Goal: Task Accomplishment & Management: Use online tool/utility

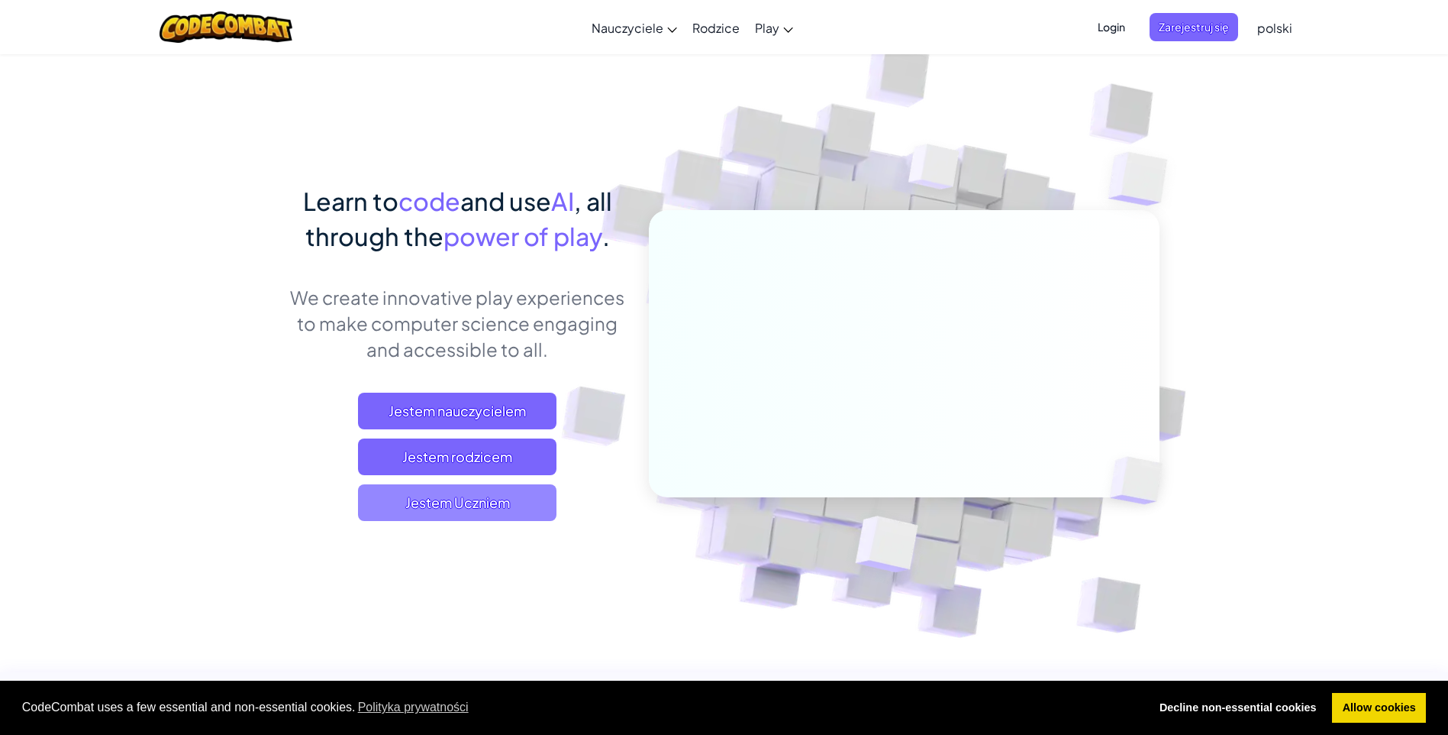
click at [544, 510] on span "Jestem Uczniem" at bounding box center [457, 502] width 199 height 37
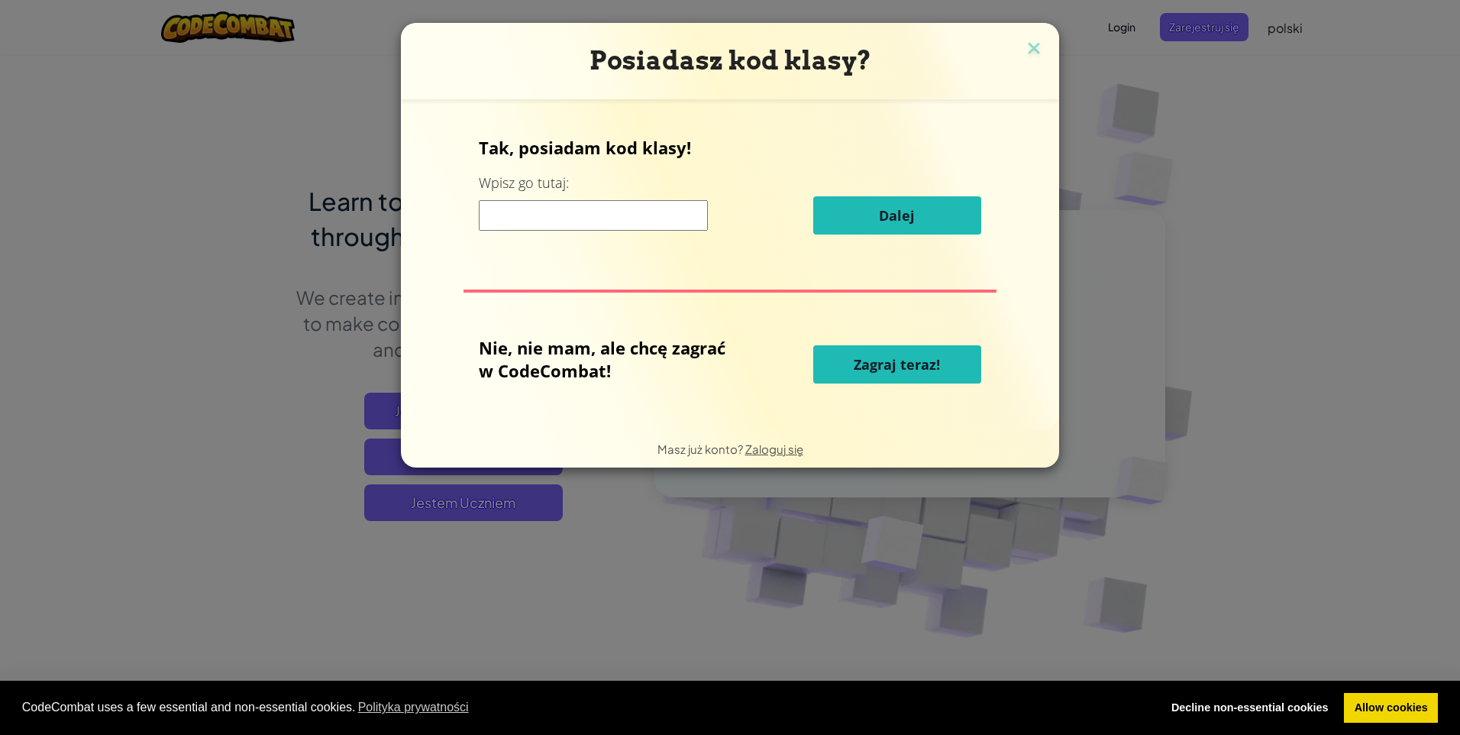
click at [1016, 50] on h3 "Posiadasz kod klasy?" at bounding box center [729, 60] width 635 height 31
click at [1024, 47] on img at bounding box center [1034, 49] width 20 height 23
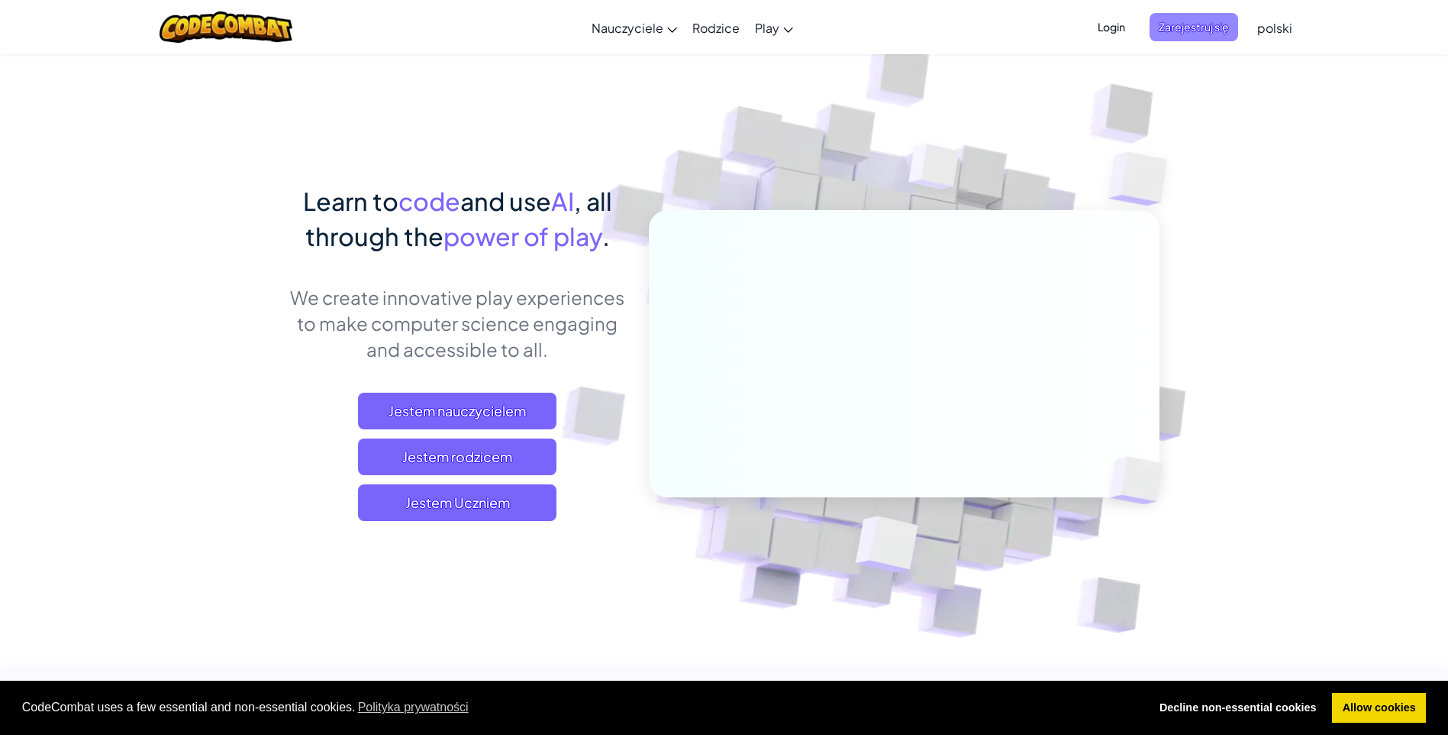
click at [1223, 31] on span "Zarejestruj się" at bounding box center [1194, 27] width 89 height 28
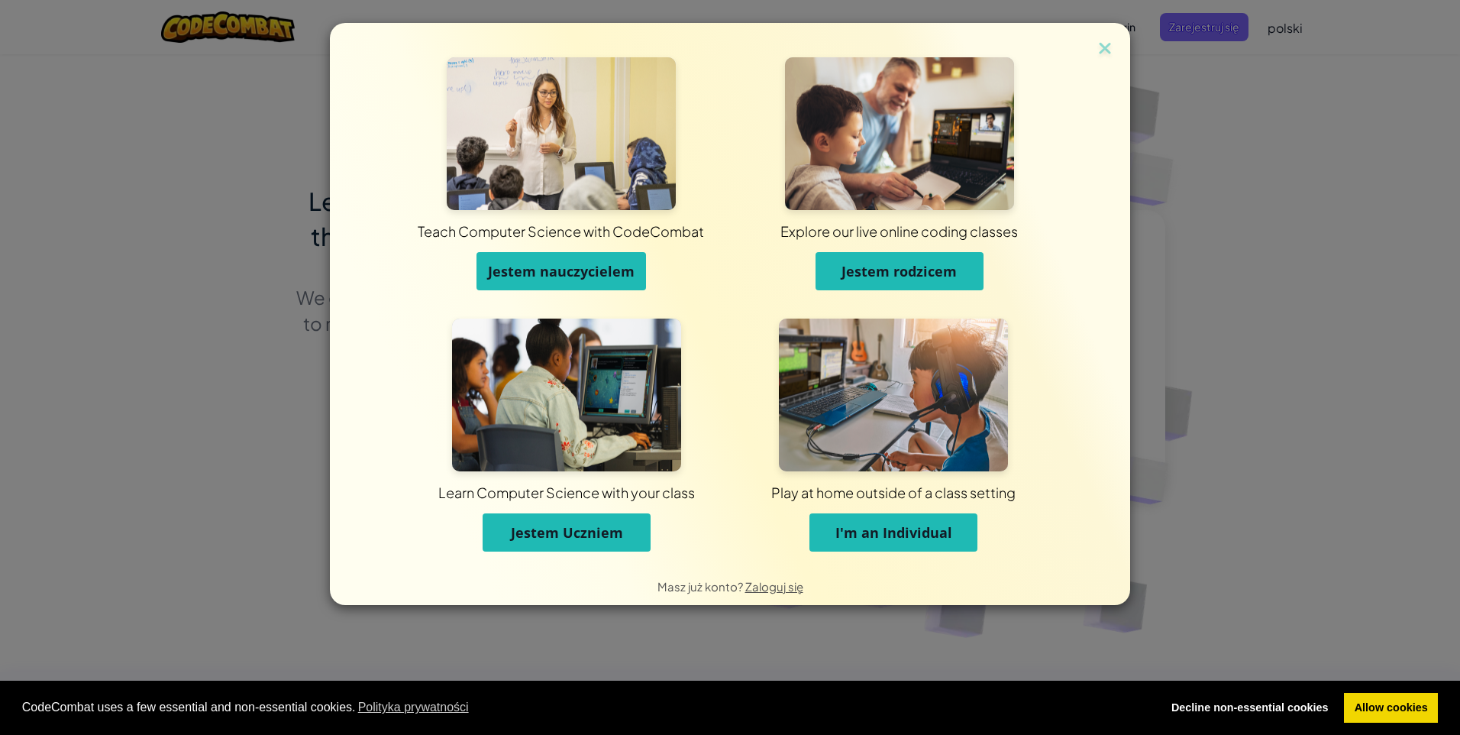
click at [560, 539] on span "Jestem Uczniem" at bounding box center [567, 532] width 112 height 18
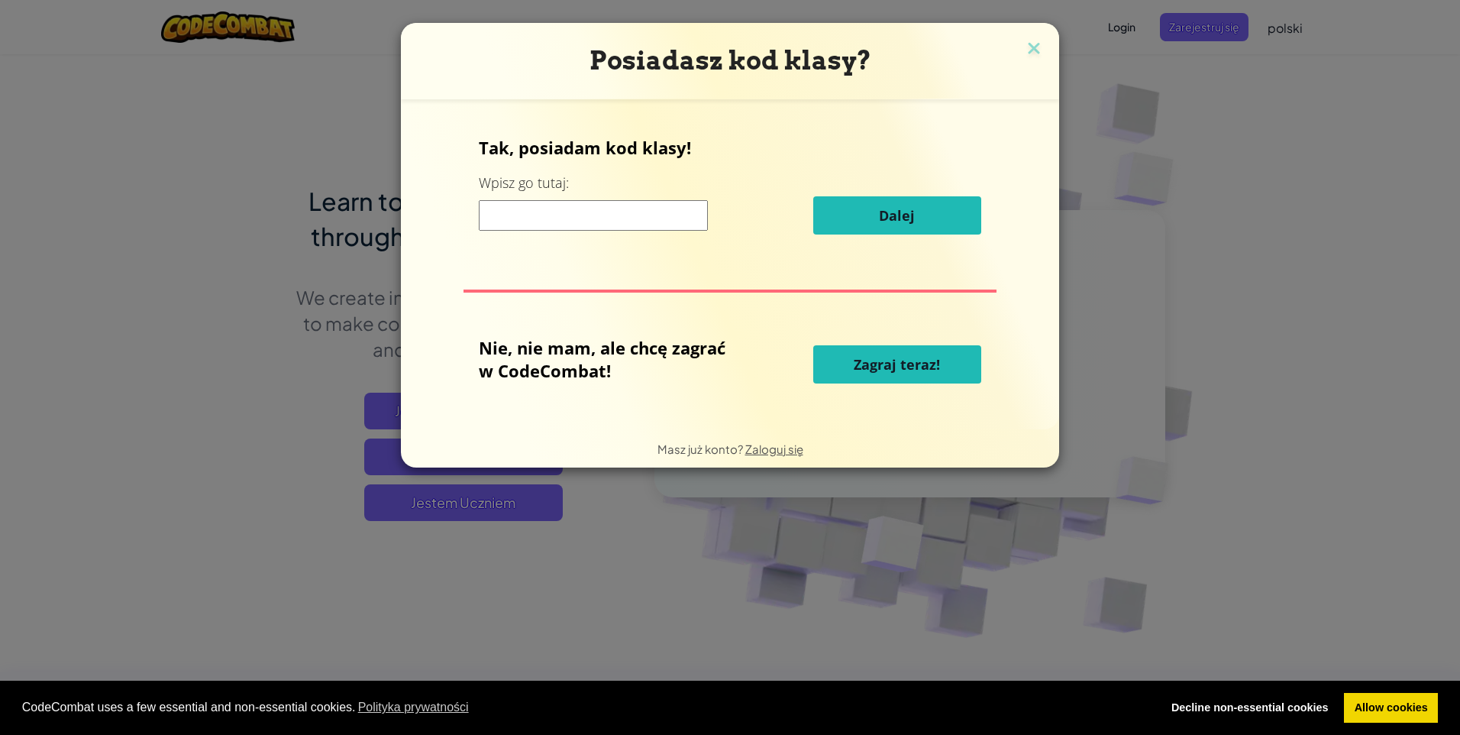
click at [597, 211] on input at bounding box center [593, 215] width 229 height 31
type input "SadOpenDesk"
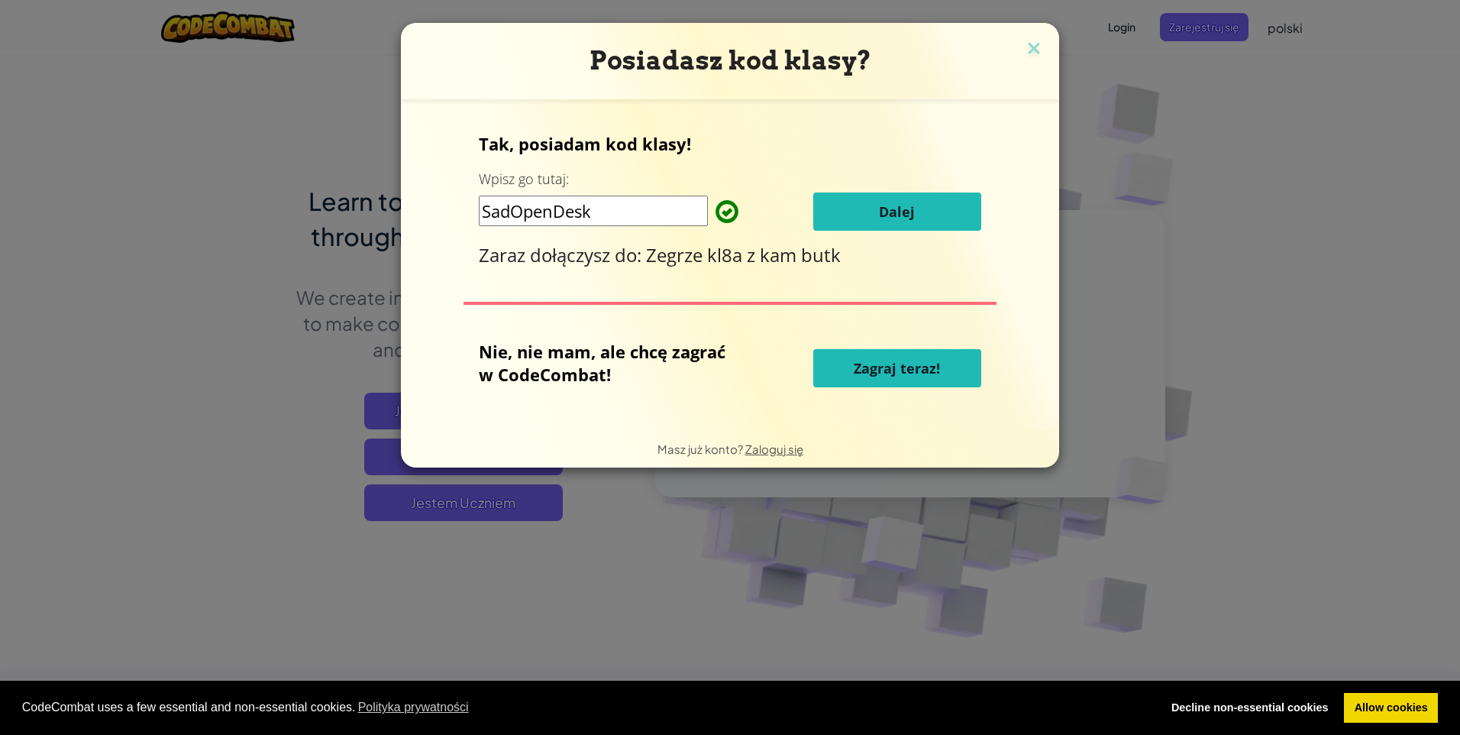
click at [946, 215] on button "Dalej" at bounding box center [897, 211] width 168 height 38
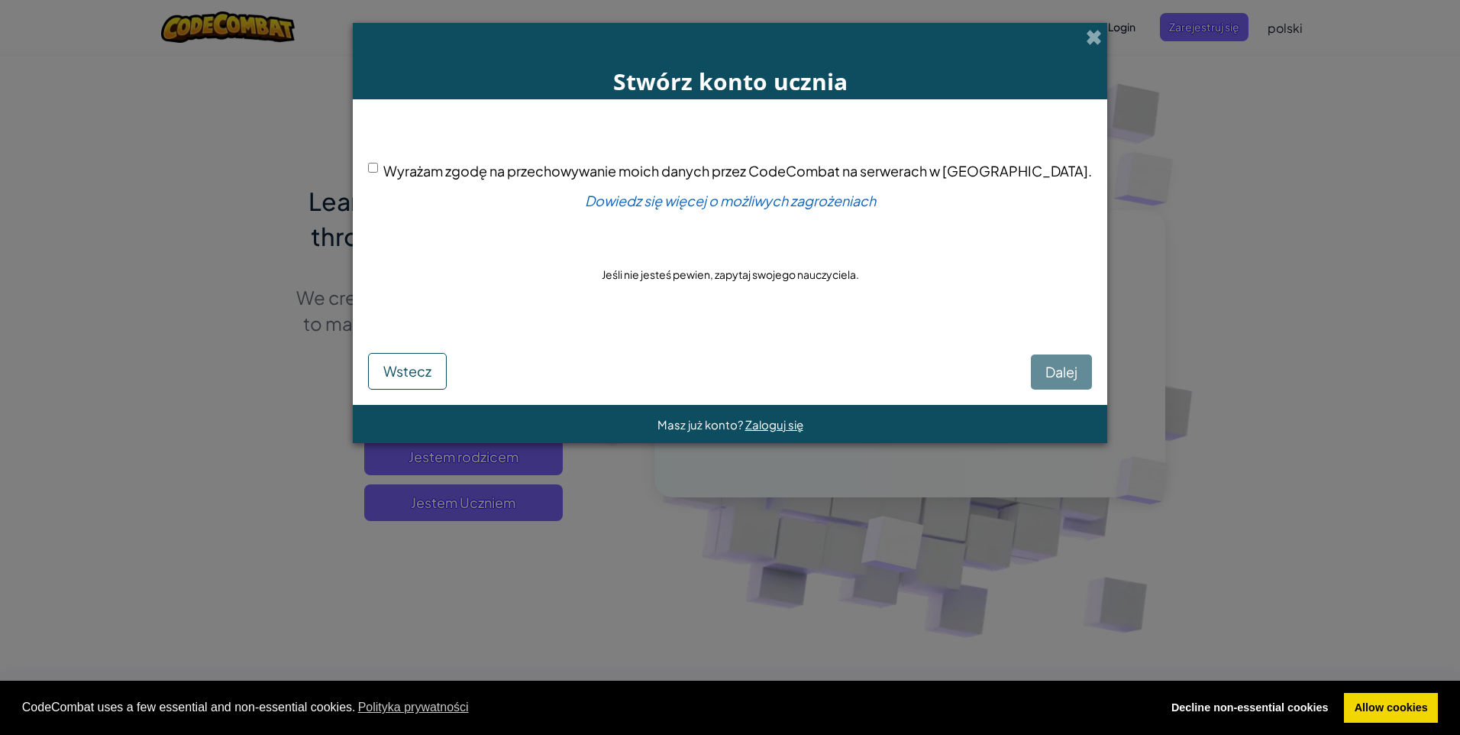
click at [433, 162] on div "Wyrażam zgodę na przechowywanie moich danych przez CodeCombat na serwerach w US…" at bounding box center [730, 171] width 724 height 22
click at [434, 173] on div "Wyrażam zgodę na przechowywanie moich danych przez CodeCombat na serwerach w US…" at bounding box center [730, 171] width 724 height 22
click at [378, 171] on input "Wyrażam zgodę na przechowywanie moich danych przez CodeCombat na serwerach w US…" at bounding box center [373, 168] width 10 height 10
checkbox input "true"
click at [1045, 374] on span "Dalej" at bounding box center [1061, 372] width 32 height 18
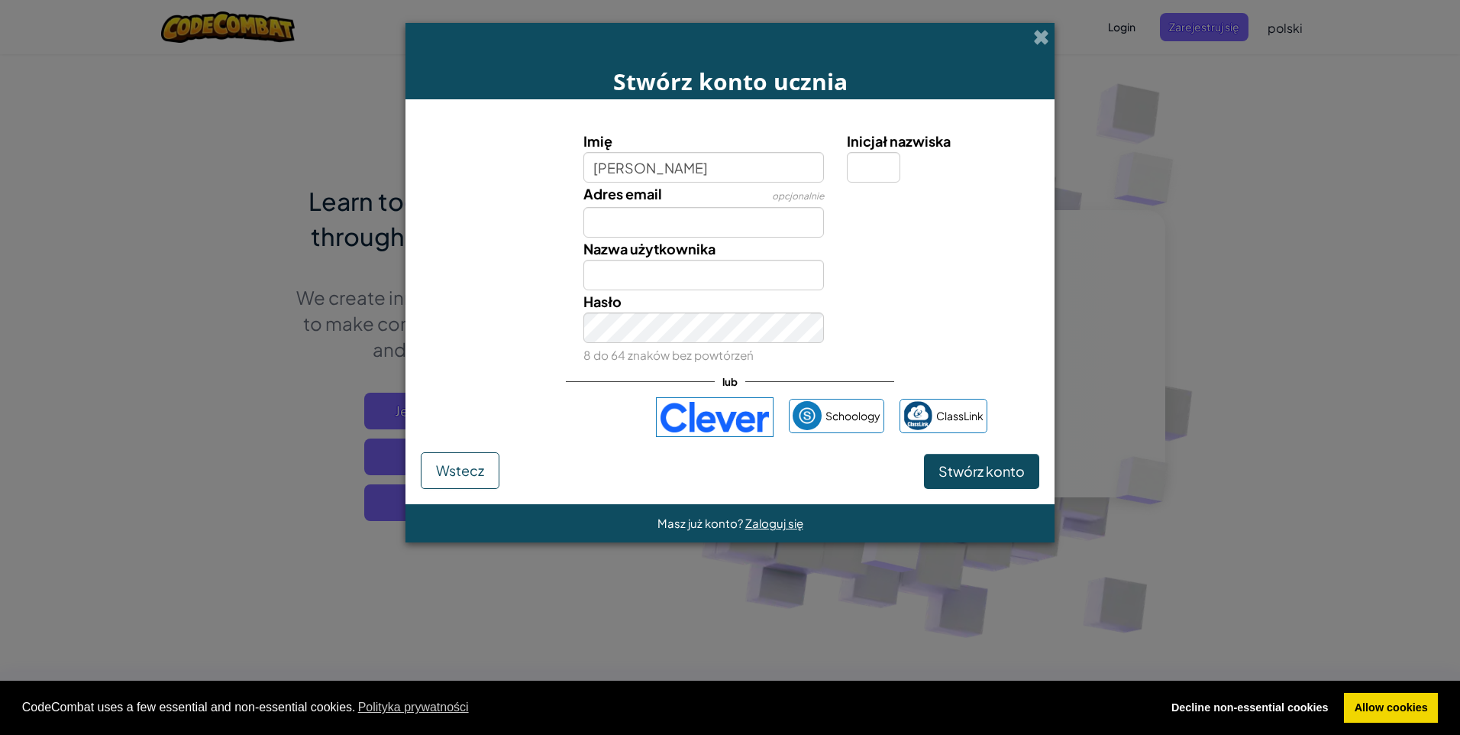
type input "Magdalena"
click at [670, 210] on input "Adres email" at bounding box center [703, 222] width 241 height 31
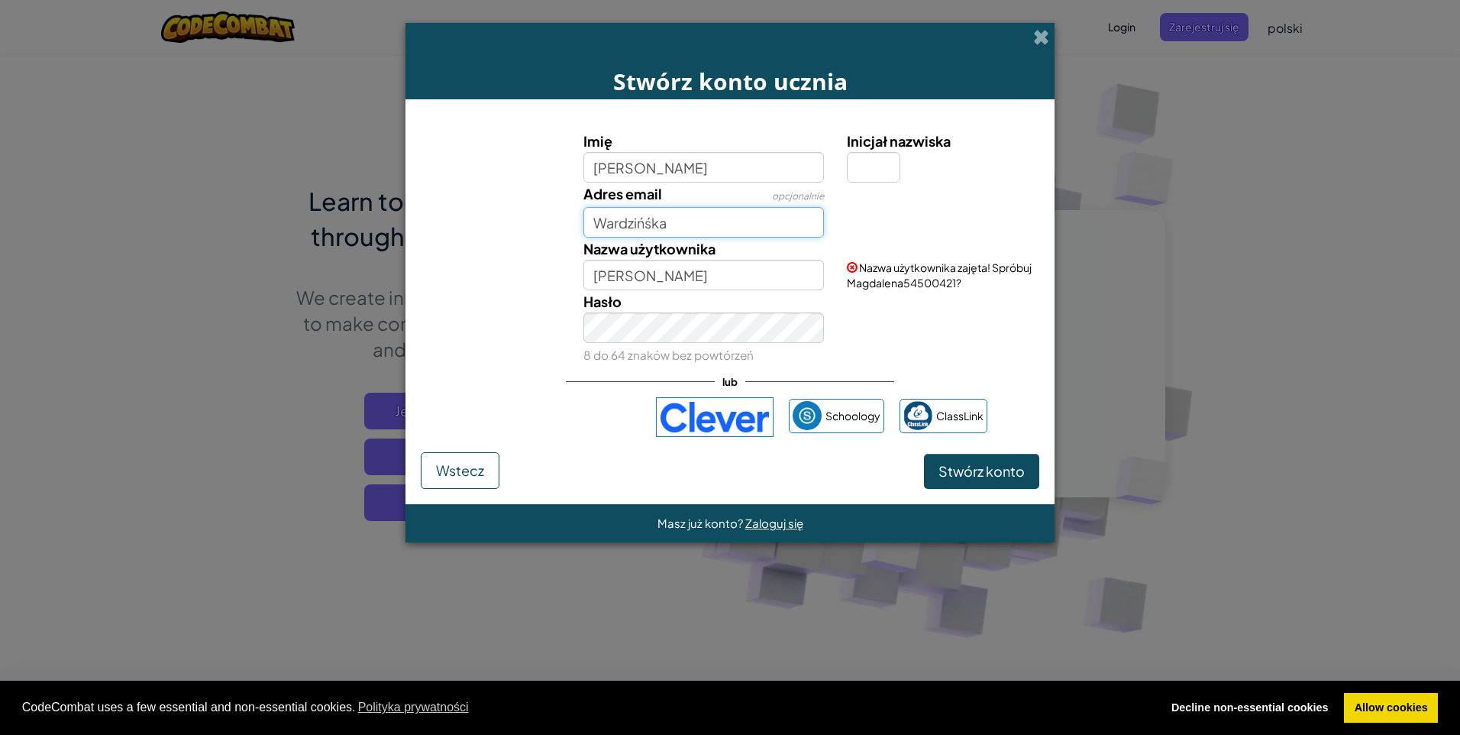
type input "Wardzińśka"
click at [678, 279] on input "Magdalena" at bounding box center [703, 275] width 241 height 31
type input "M"
click at [655, 283] on input "madi" at bounding box center [703, 275] width 241 height 31
type input "madi8a"
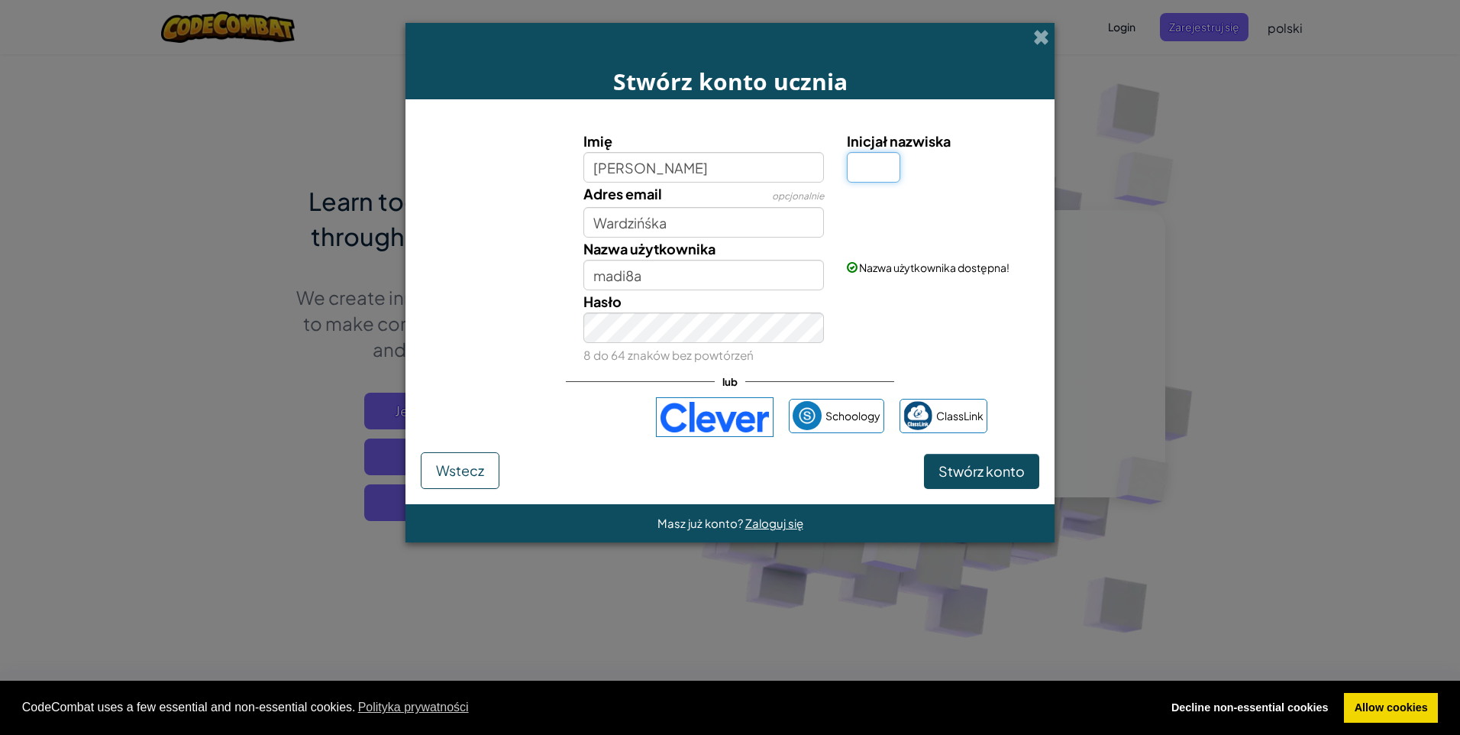
click at [873, 171] on input "Inicjał nazwiska" at bounding box center [873, 167] width 53 height 31
type input "W"
click at [701, 274] on input "MagdalenaW" at bounding box center [703, 275] width 241 height 31
type input "M"
type input "Madi8a"
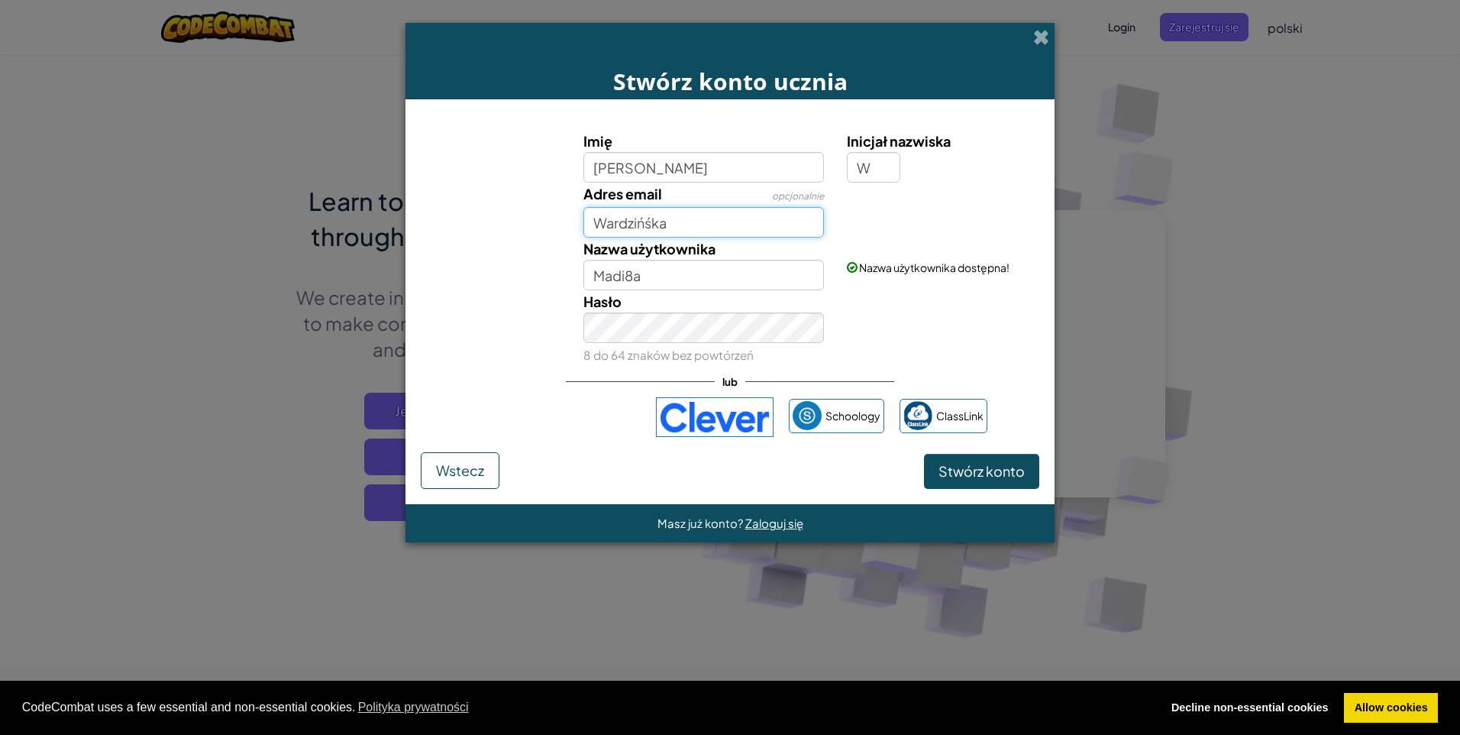
click at [704, 223] on input "Wardzińśka" at bounding box center [703, 222] width 241 height 31
type input "W"
click at [939, 460] on button "Stwórz konto" at bounding box center [981, 471] width 115 height 35
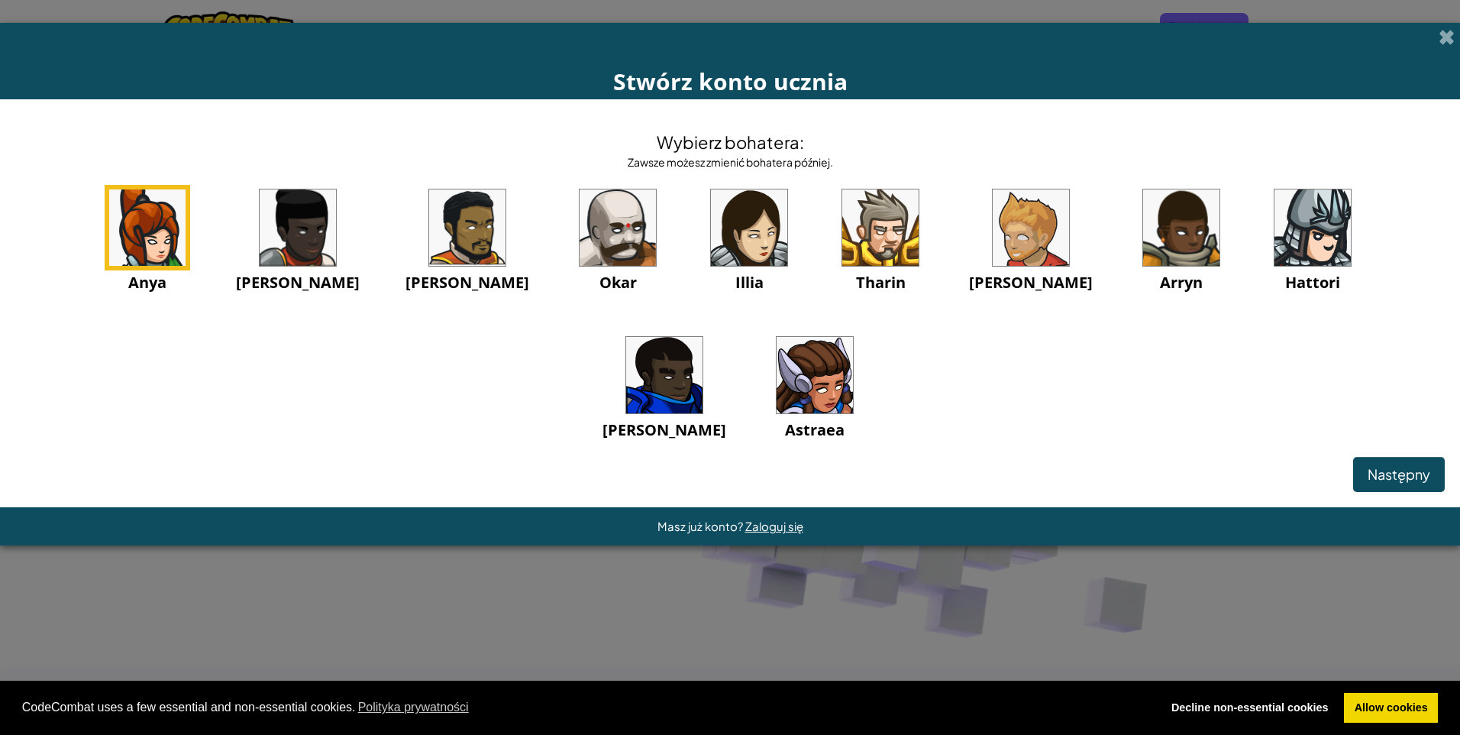
click at [967, 364] on div "Anya Ida Alejandro Okar Illia Tharin Ned Arryn Hattori Gordon Astraea" at bounding box center [729, 332] width 1429 height 295
click at [777, 396] on img at bounding box center [815, 375] width 76 height 76
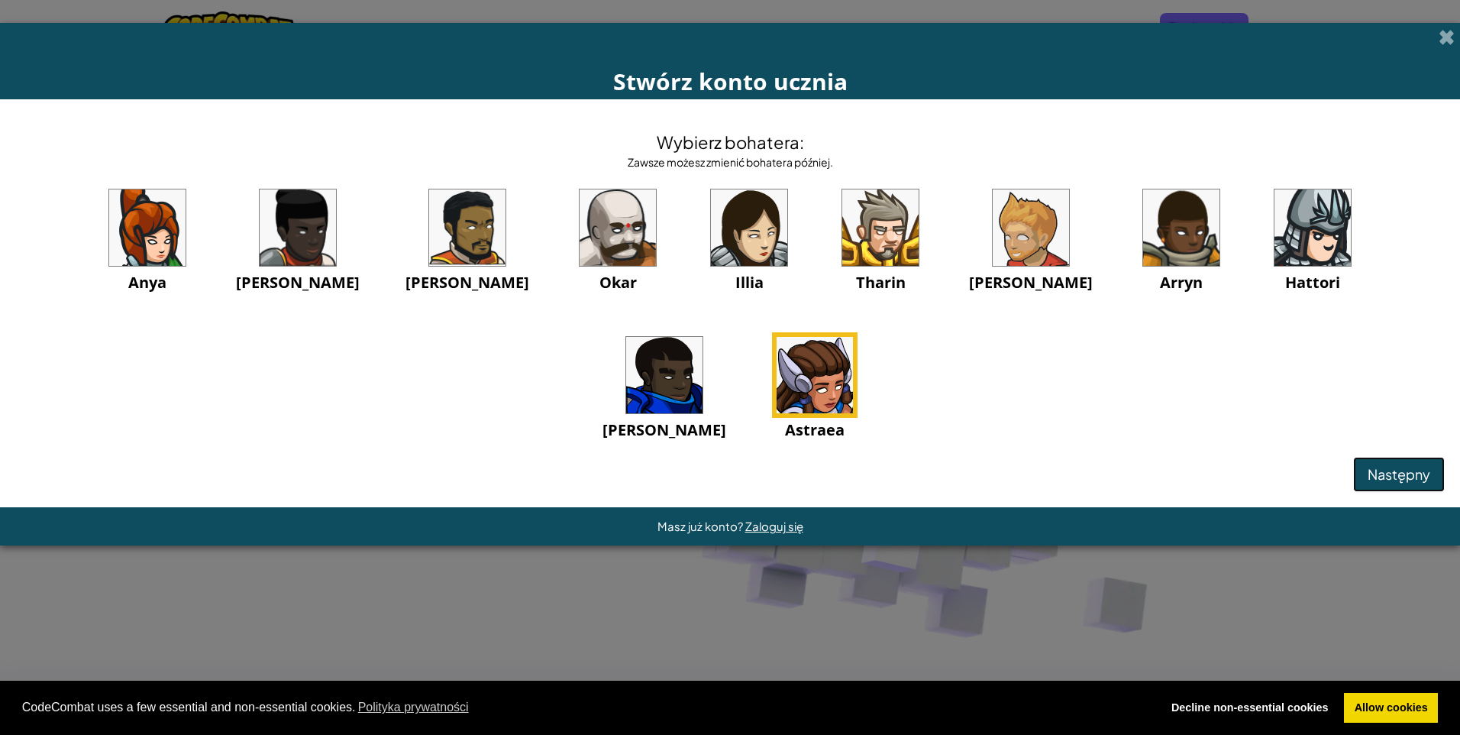
click at [1373, 471] on span "Następny" at bounding box center [1399, 474] width 63 height 18
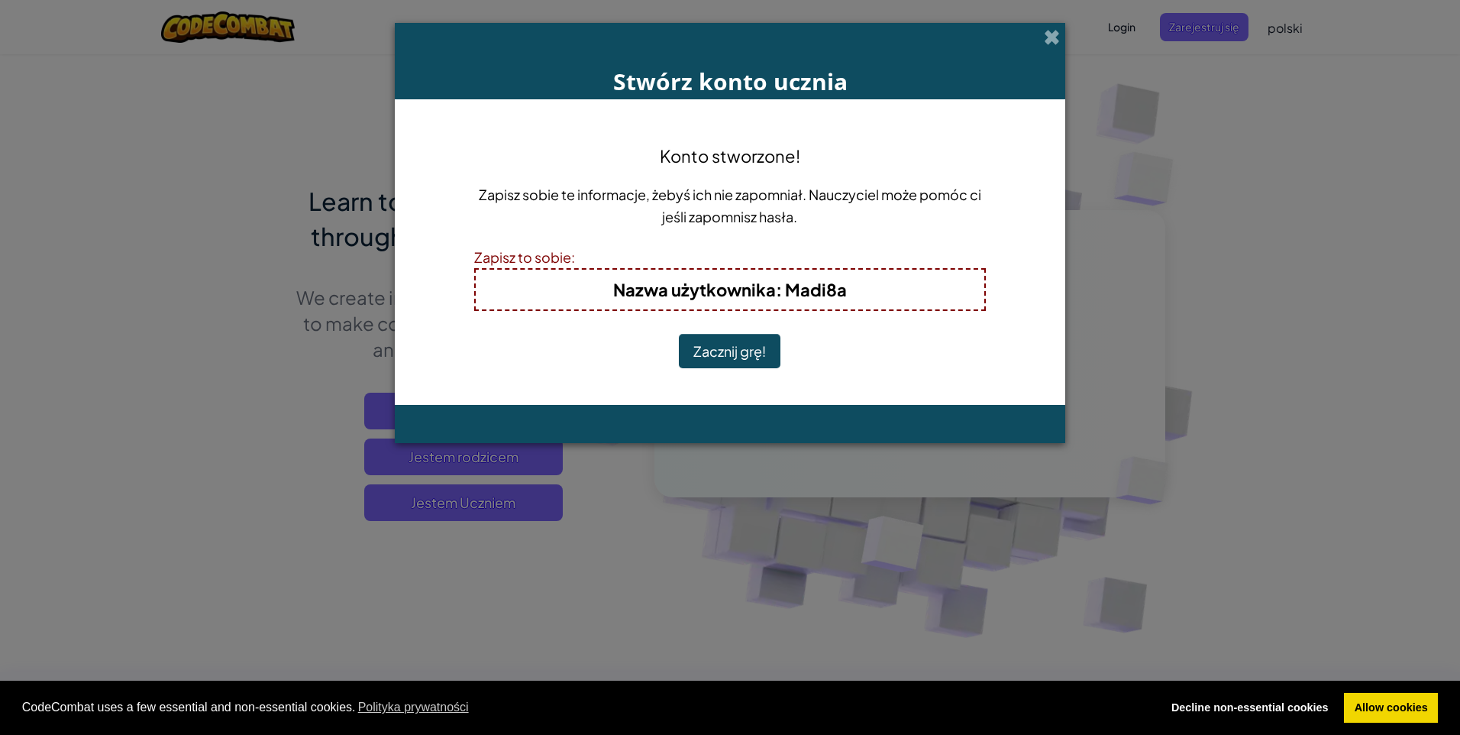
click at [729, 347] on button "Zacznij grę!" at bounding box center [730, 351] width 102 height 35
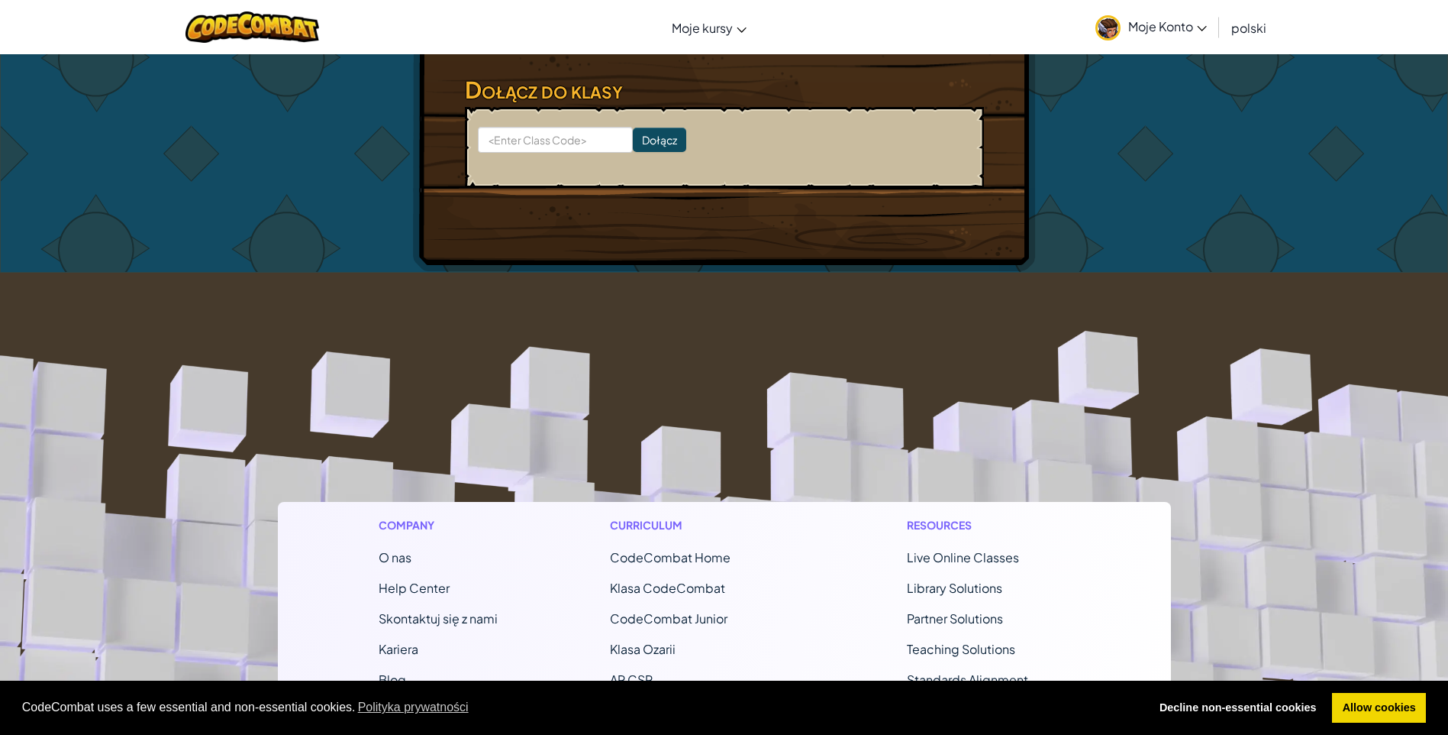
scroll to position [382, 0]
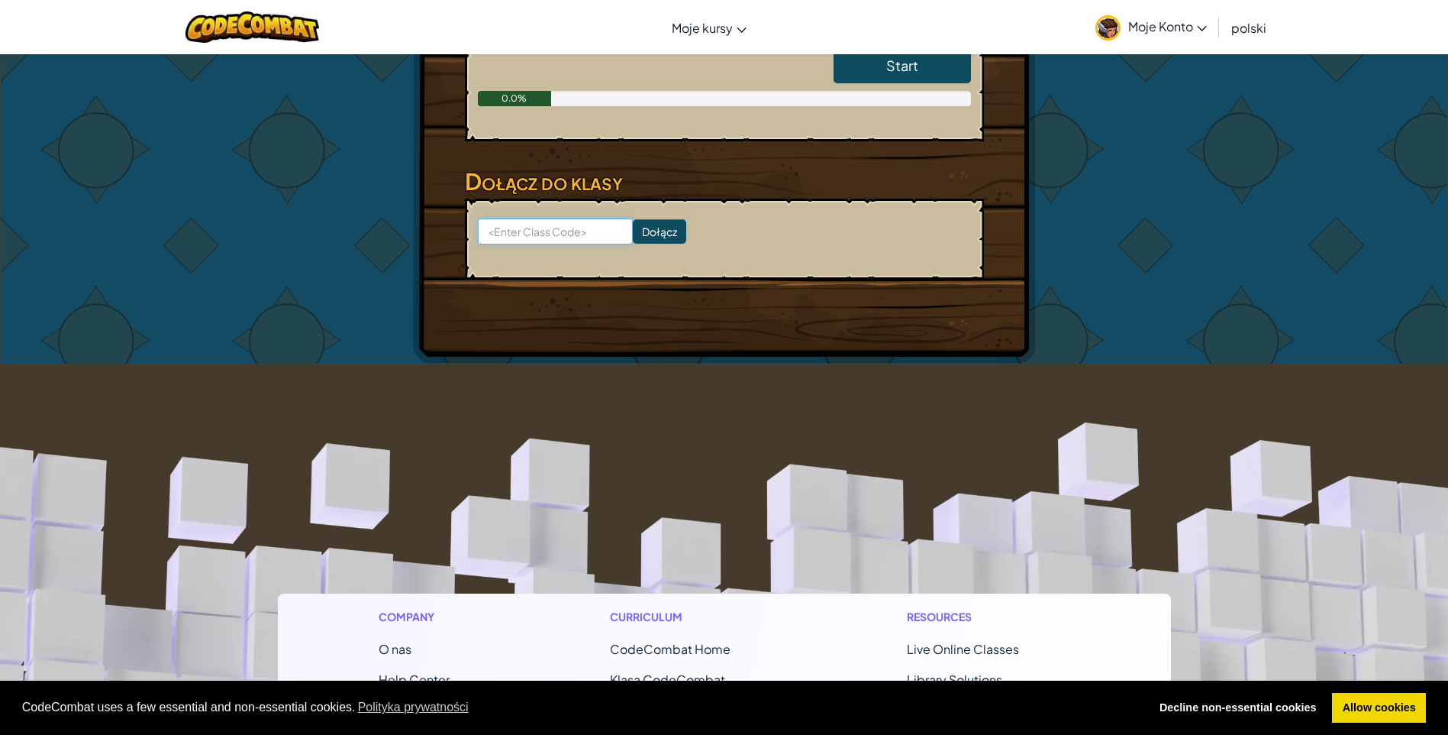
click at [567, 243] on input at bounding box center [555, 231] width 155 height 26
type input "SadOpenDesk"
click at [633, 244] on input "Dołącz" at bounding box center [659, 231] width 53 height 24
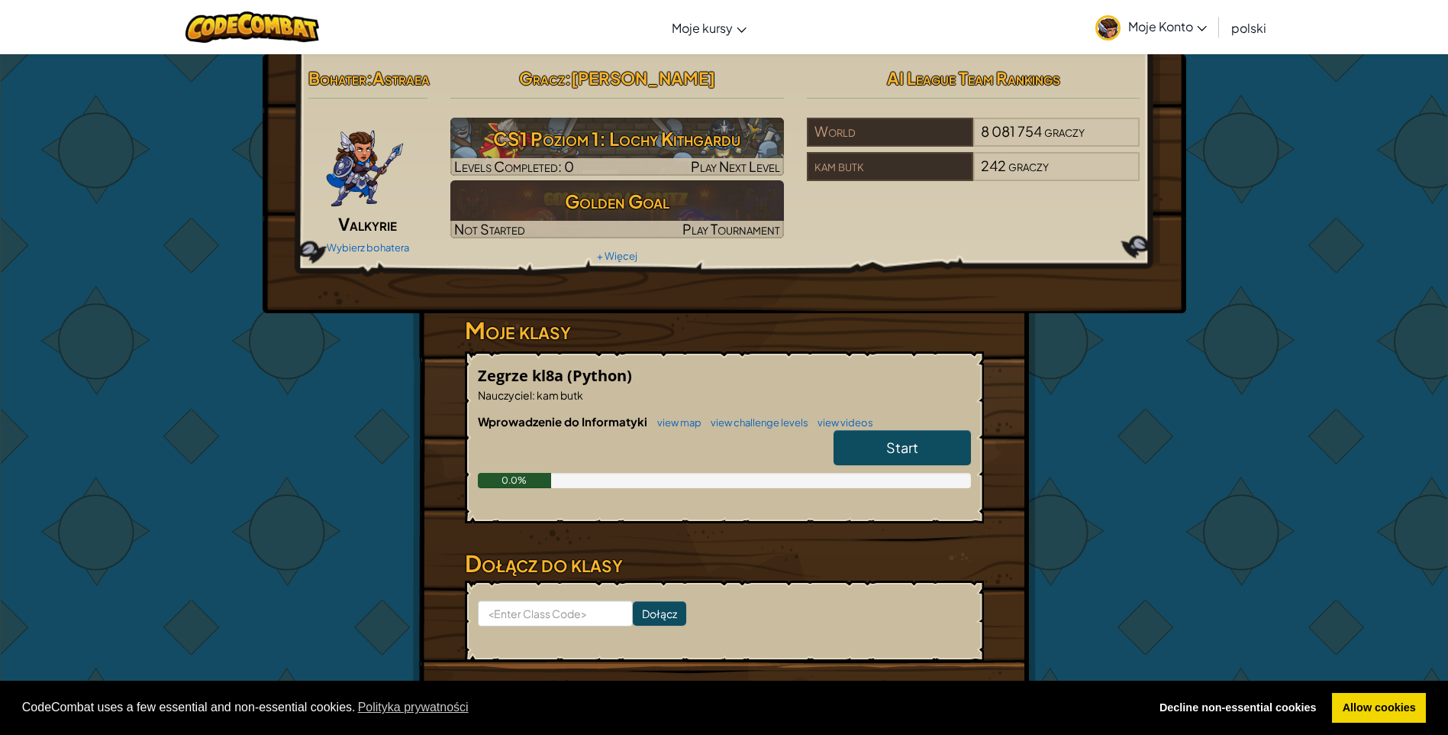
click at [870, 465] on link "Start" at bounding box center [902, 447] width 137 height 35
click at [904, 463] on link "Start" at bounding box center [902, 447] width 137 height 35
click at [904, 456] on span "Start" at bounding box center [902, 447] width 32 height 18
click at [1374, 698] on link "Allow cookies" at bounding box center [1379, 708] width 94 height 31
select select "pl"
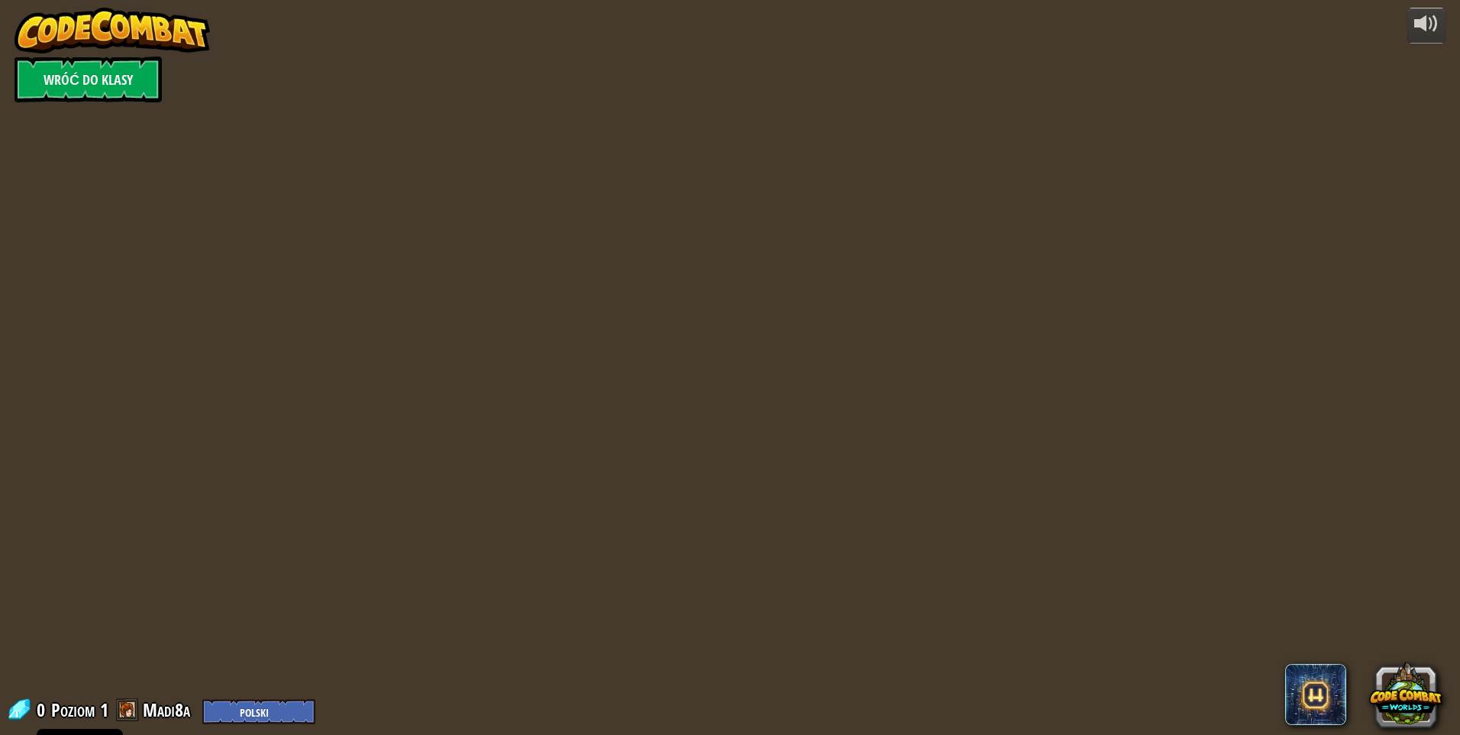
select select "pl"
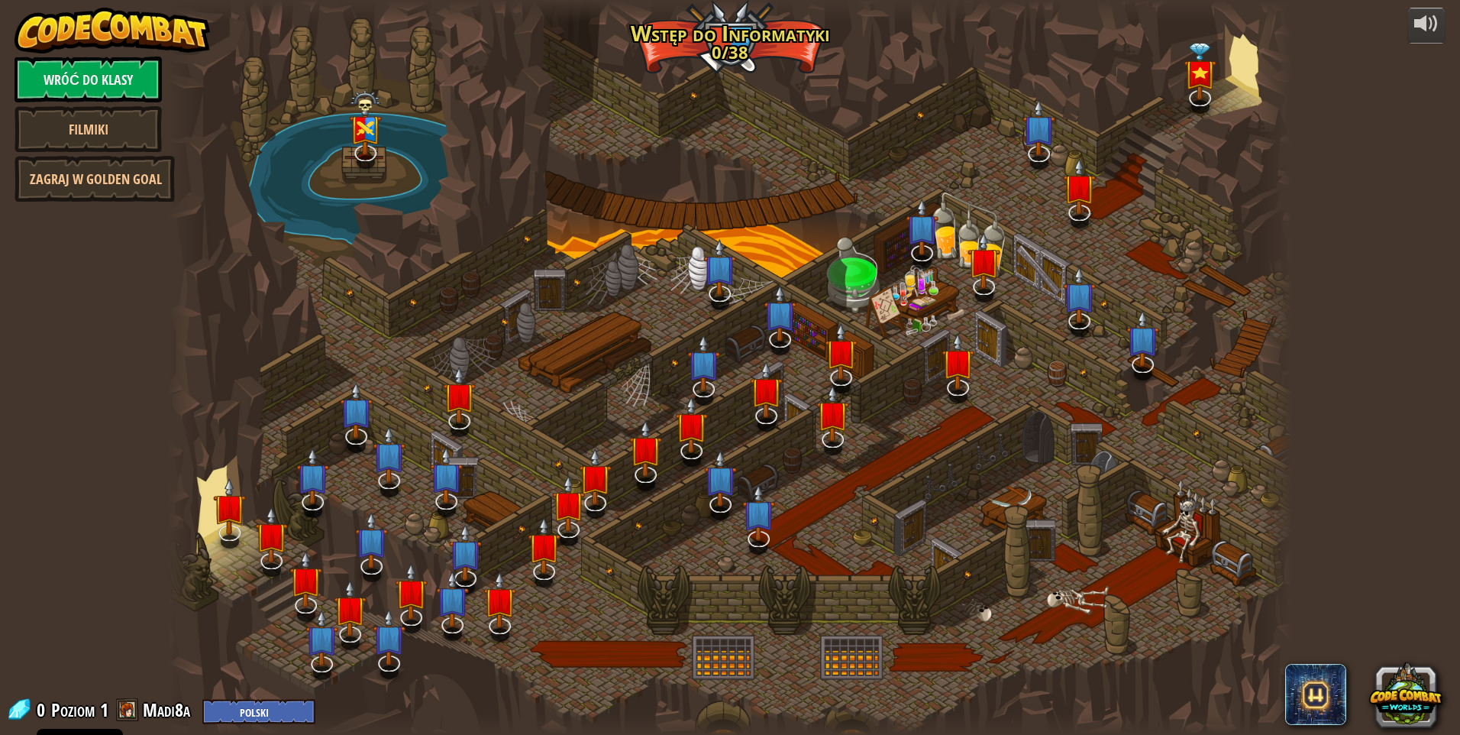
select select "pl"
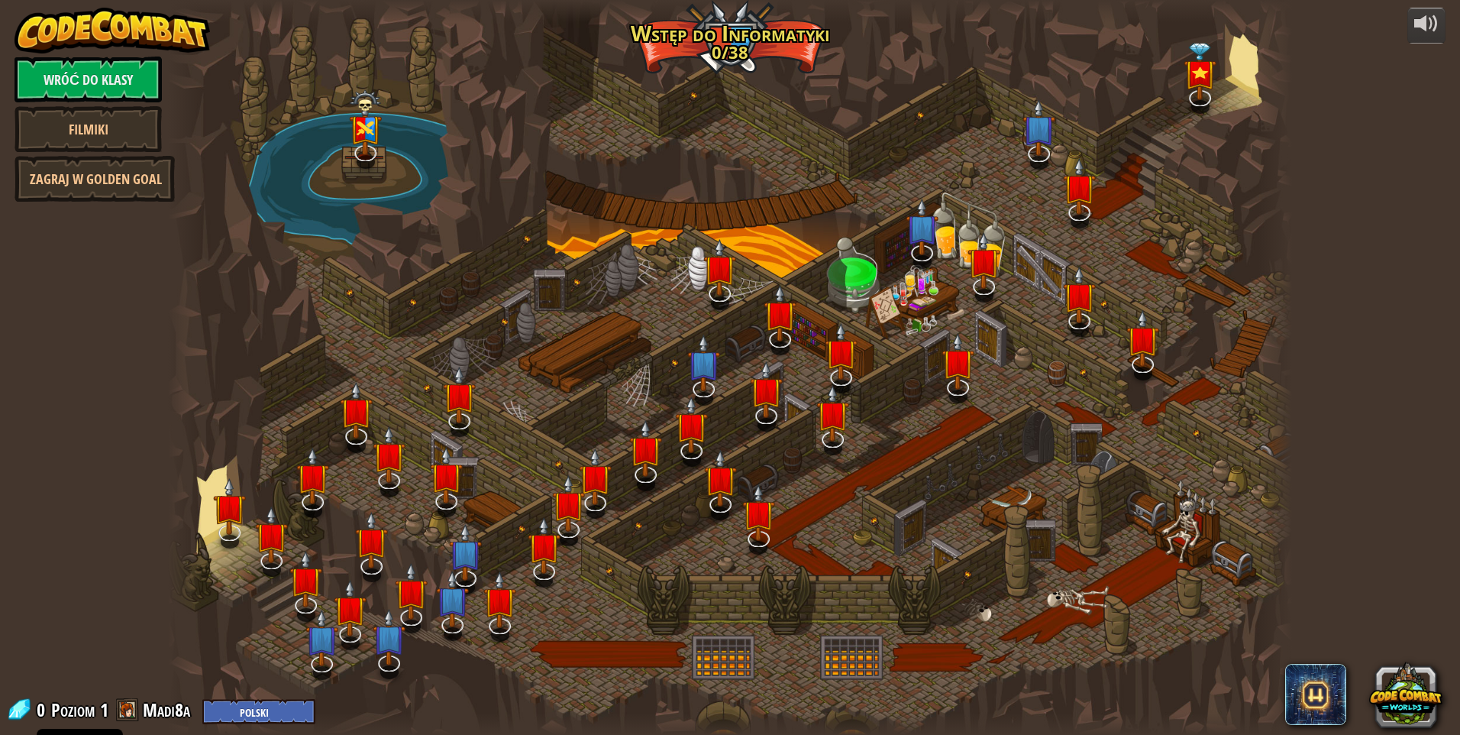
select select "pl"
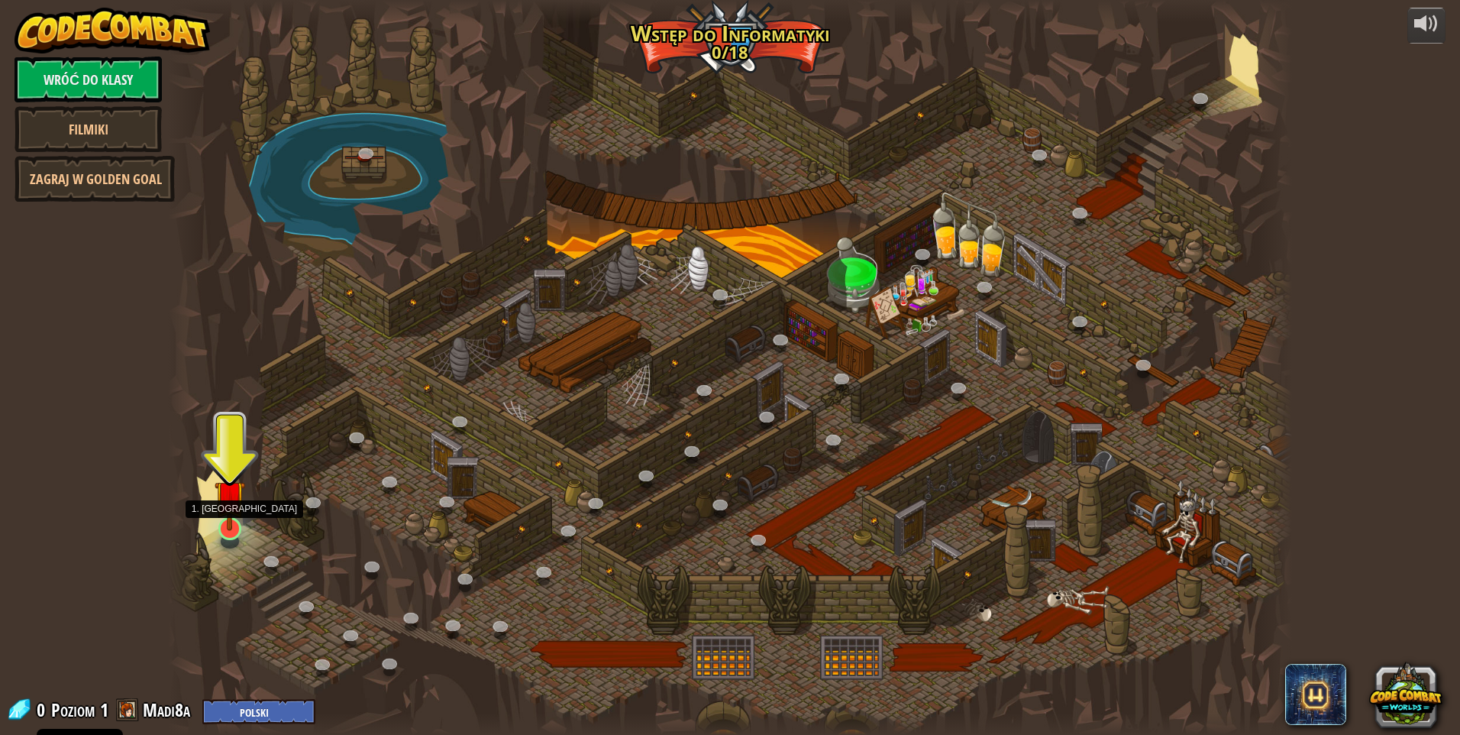
click at [231, 525] on img at bounding box center [230, 494] width 31 height 69
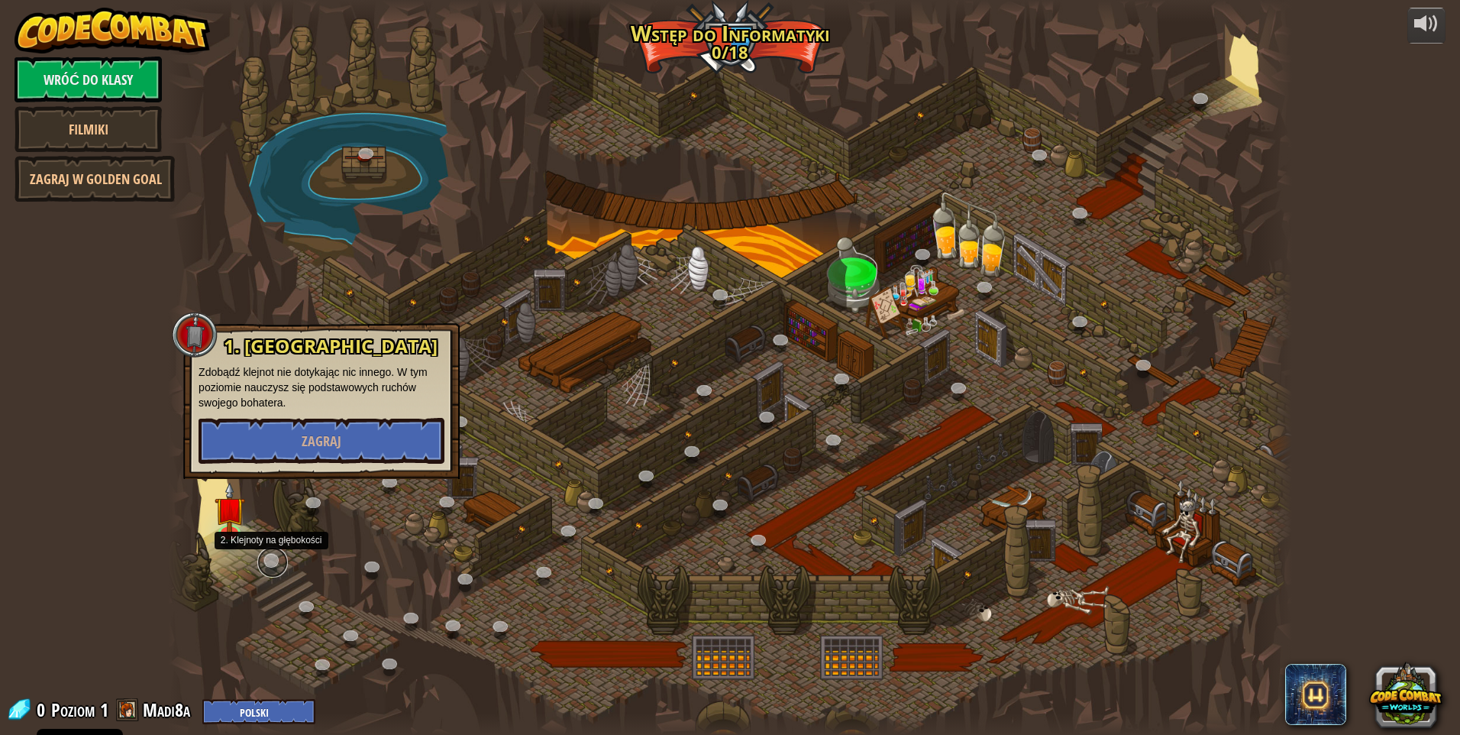
click at [277, 553] on link at bounding box center [272, 562] width 31 height 31
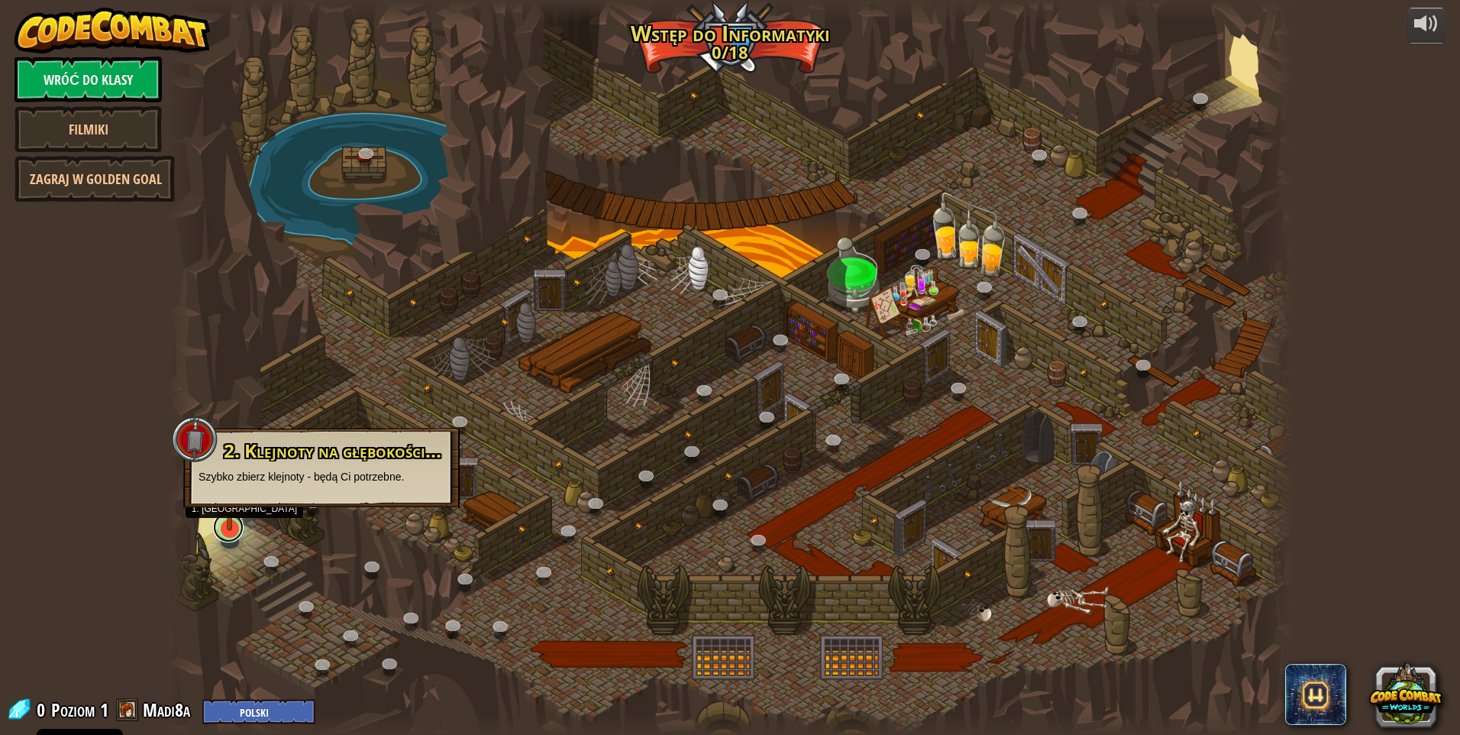
click at [229, 533] on link at bounding box center [228, 527] width 31 height 31
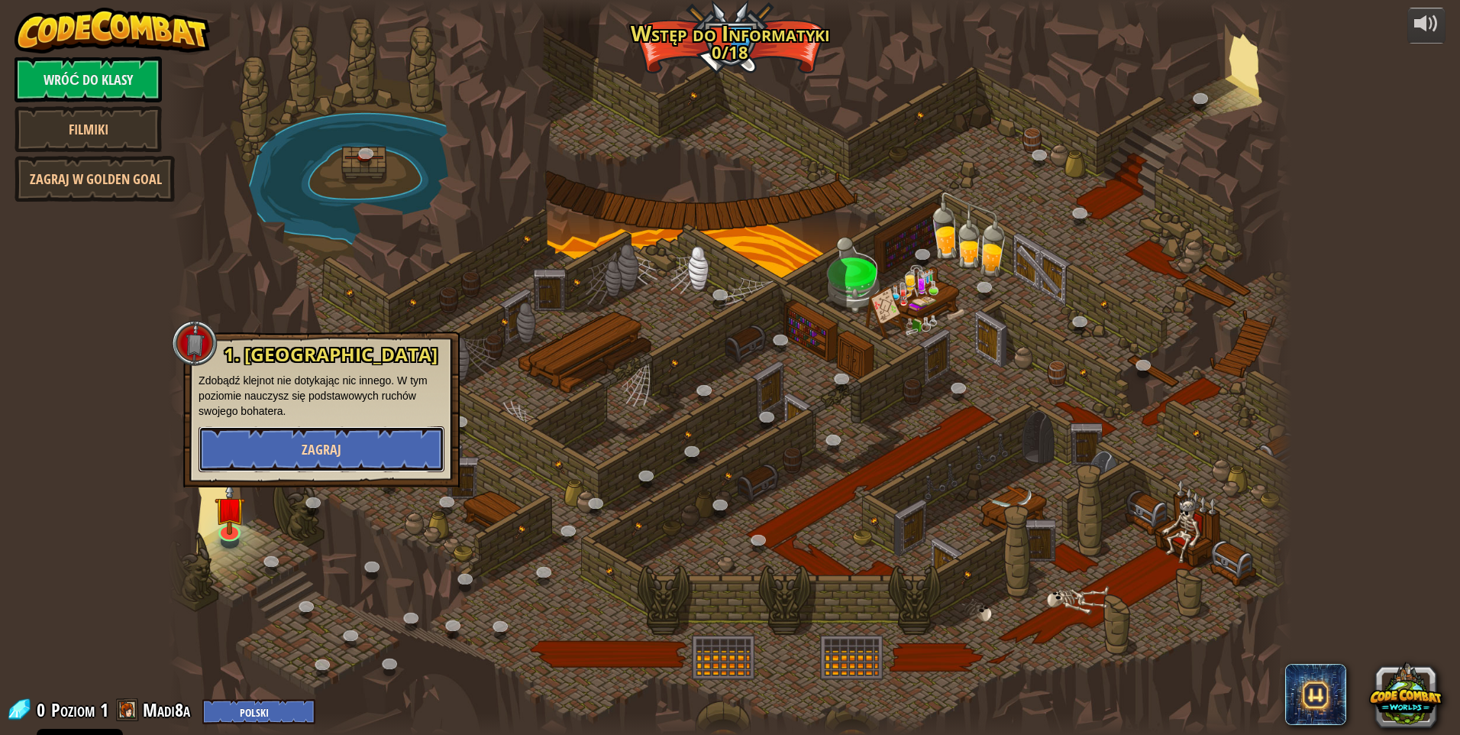
click at [279, 433] on button "Zagraj" at bounding box center [322, 449] width 246 height 46
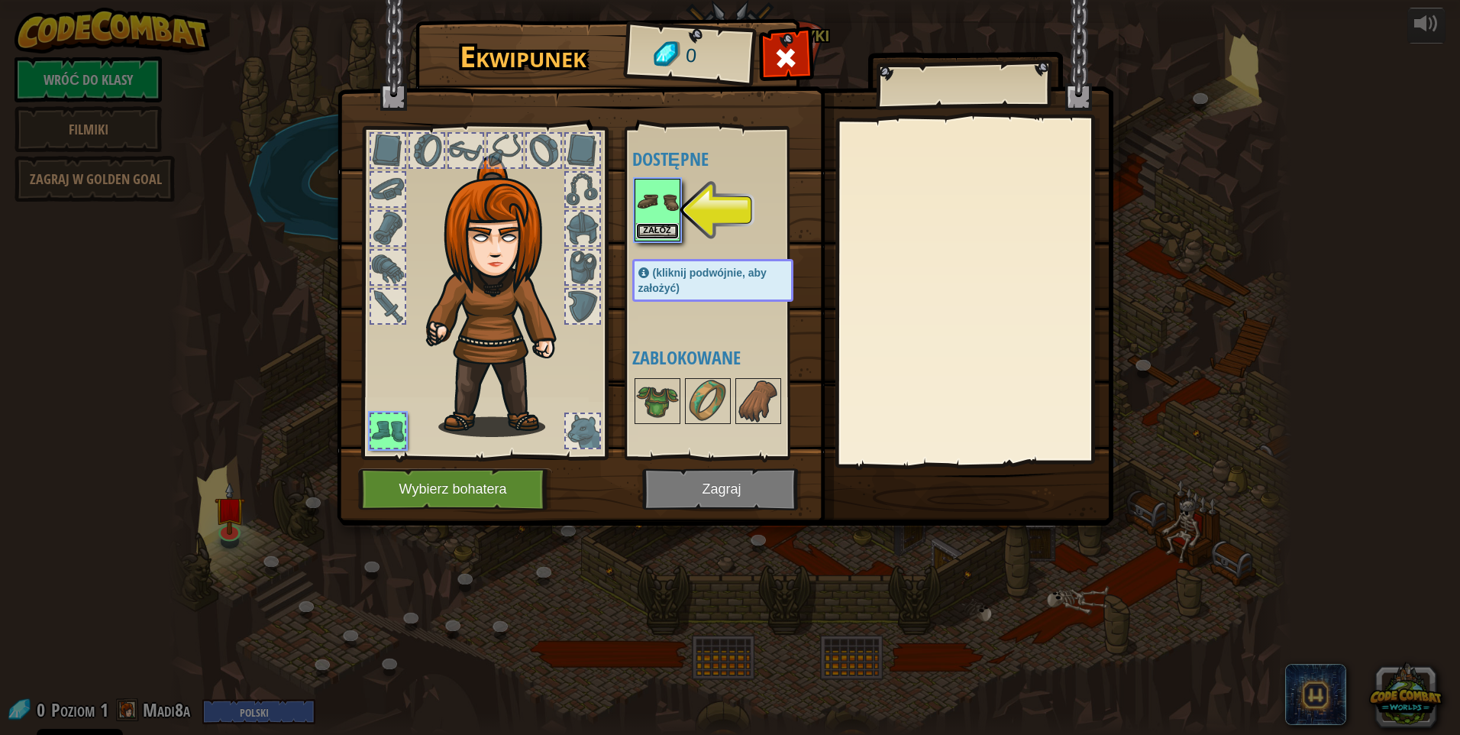
click at [668, 230] on button "Załóż" at bounding box center [657, 231] width 43 height 16
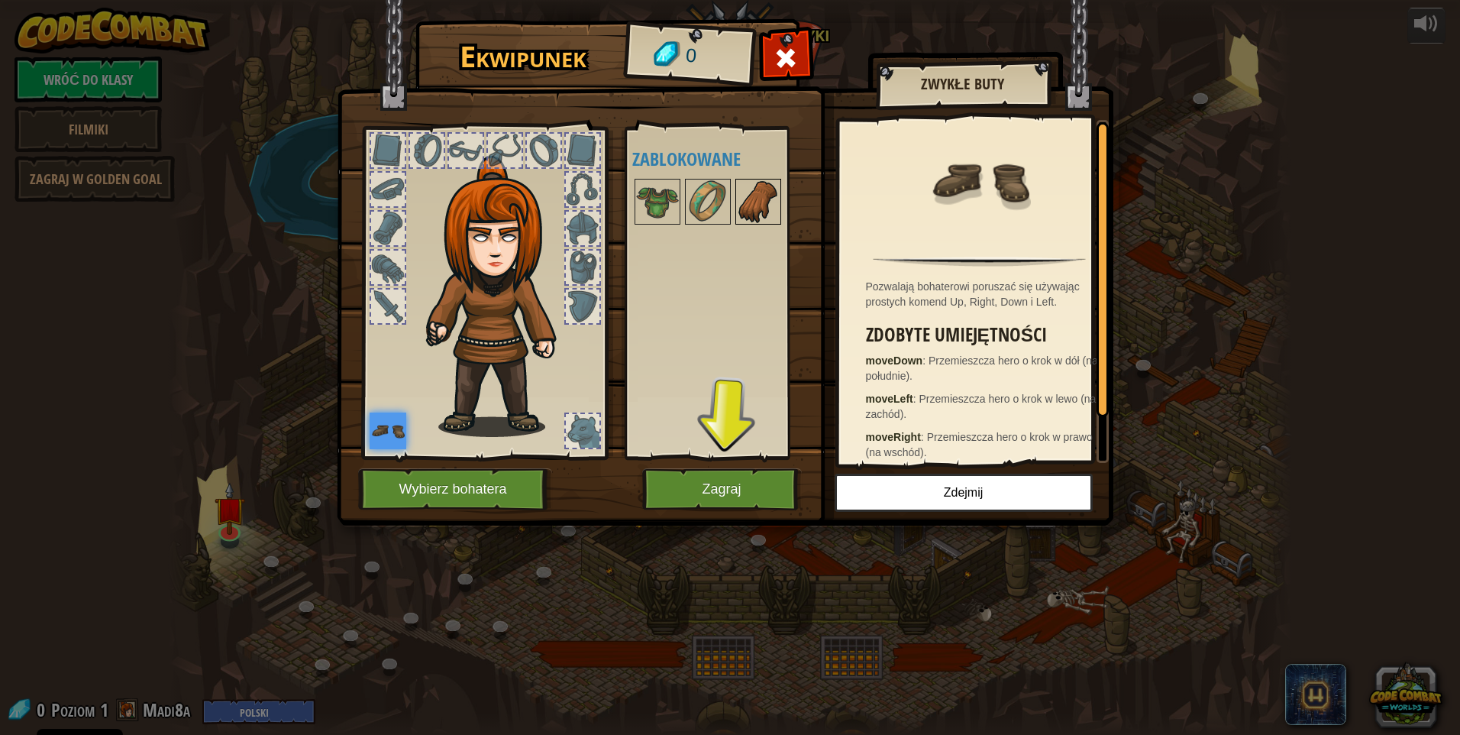
click at [741, 208] on img at bounding box center [758, 201] width 43 height 43
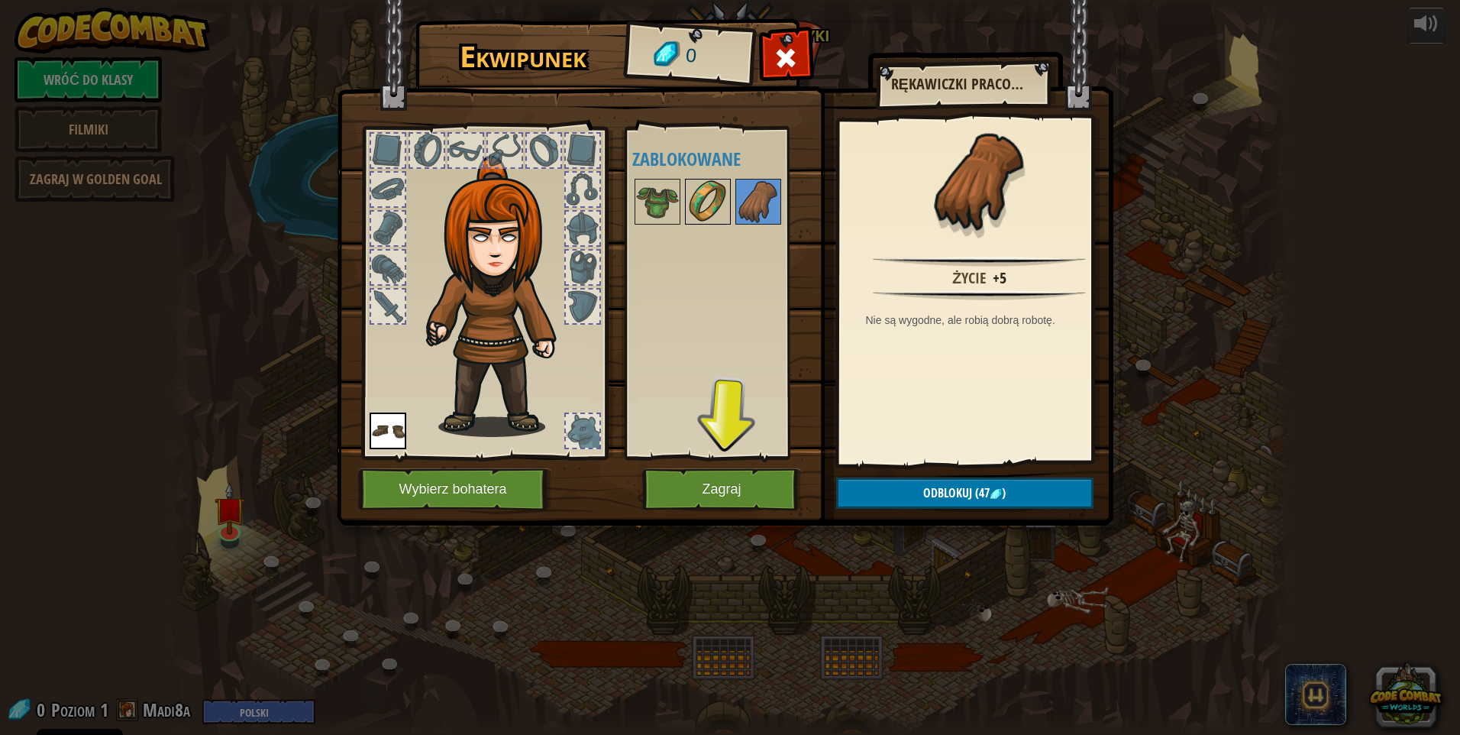
click at [693, 202] on img at bounding box center [707, 201] width 43 height 43
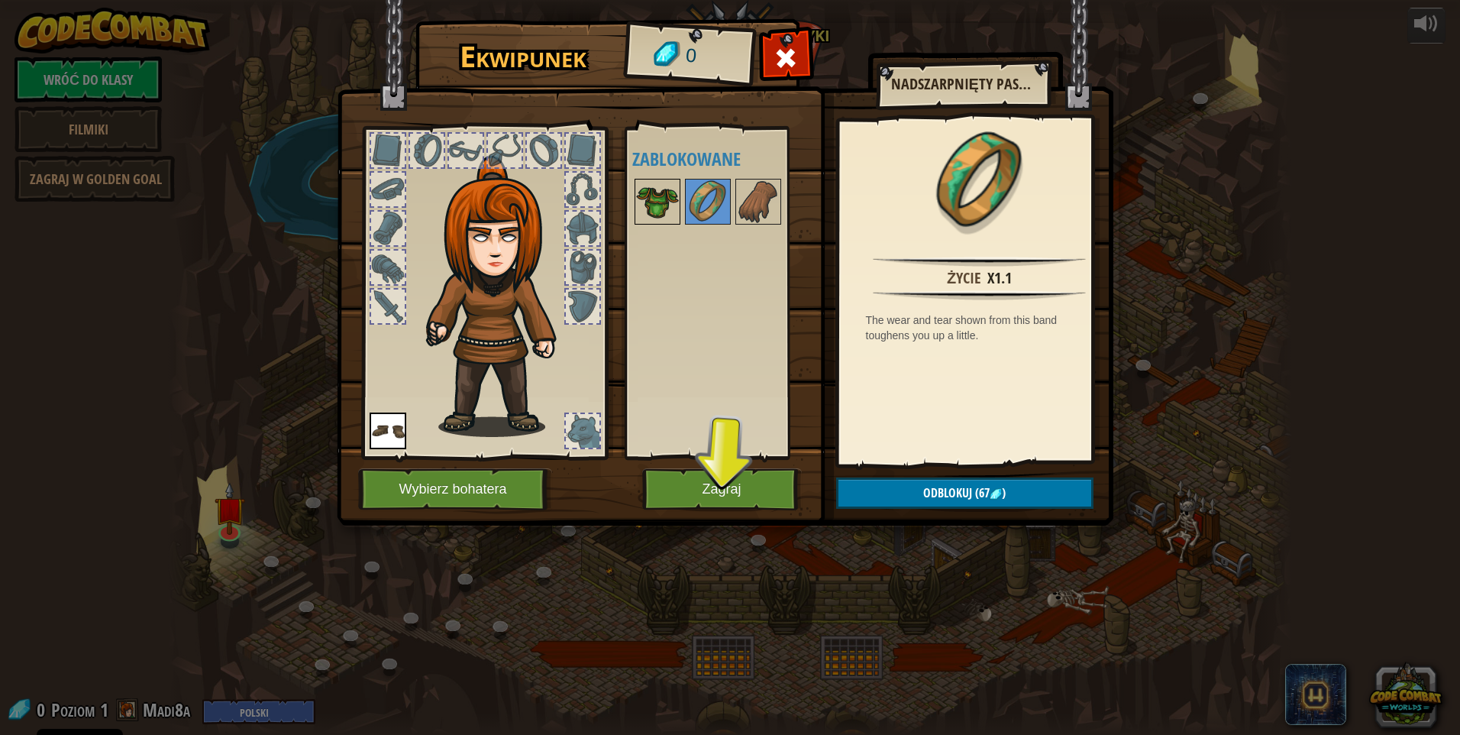
click at [665, 202] on img at bounding box center [657, 201] width 43 height 43
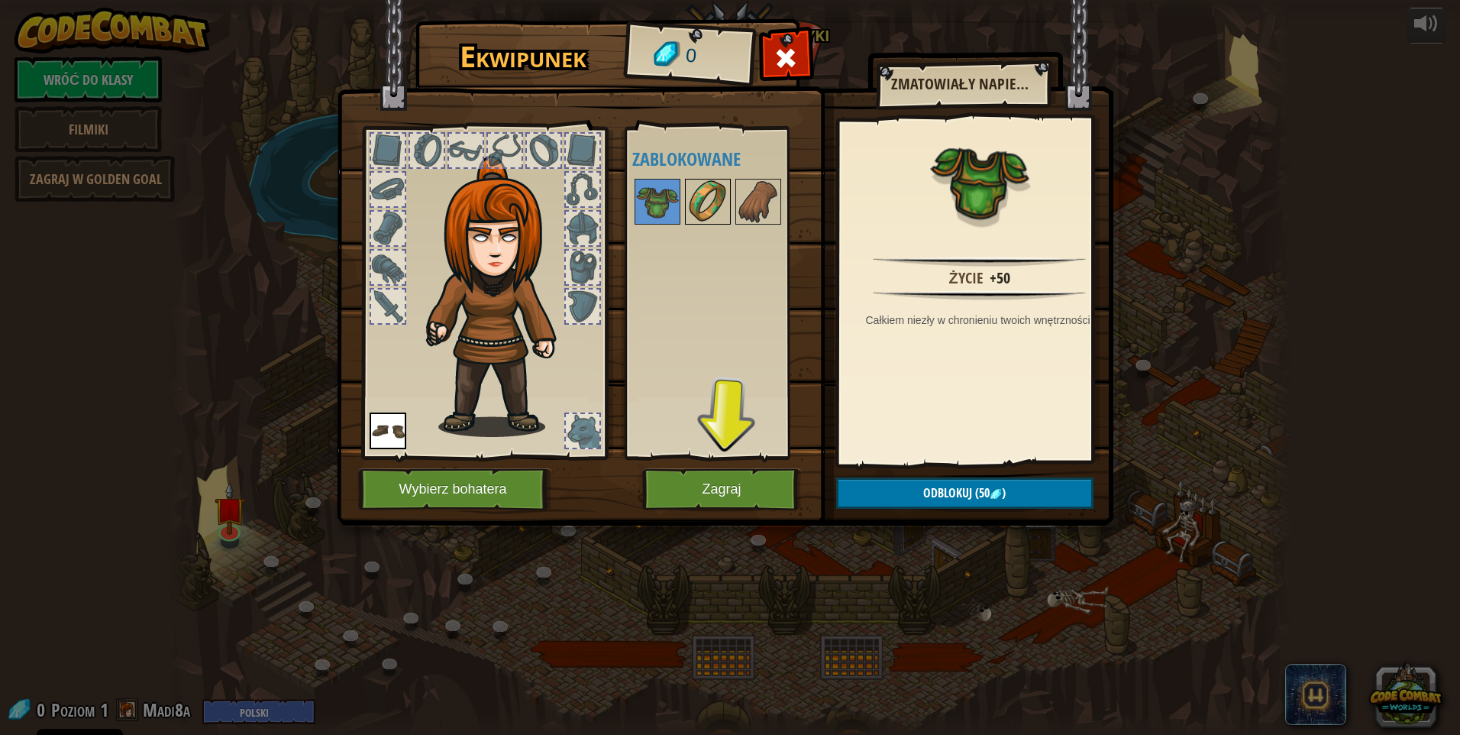
click at [700, 207] on img at bounding box center [707, 201] width 43 height 43
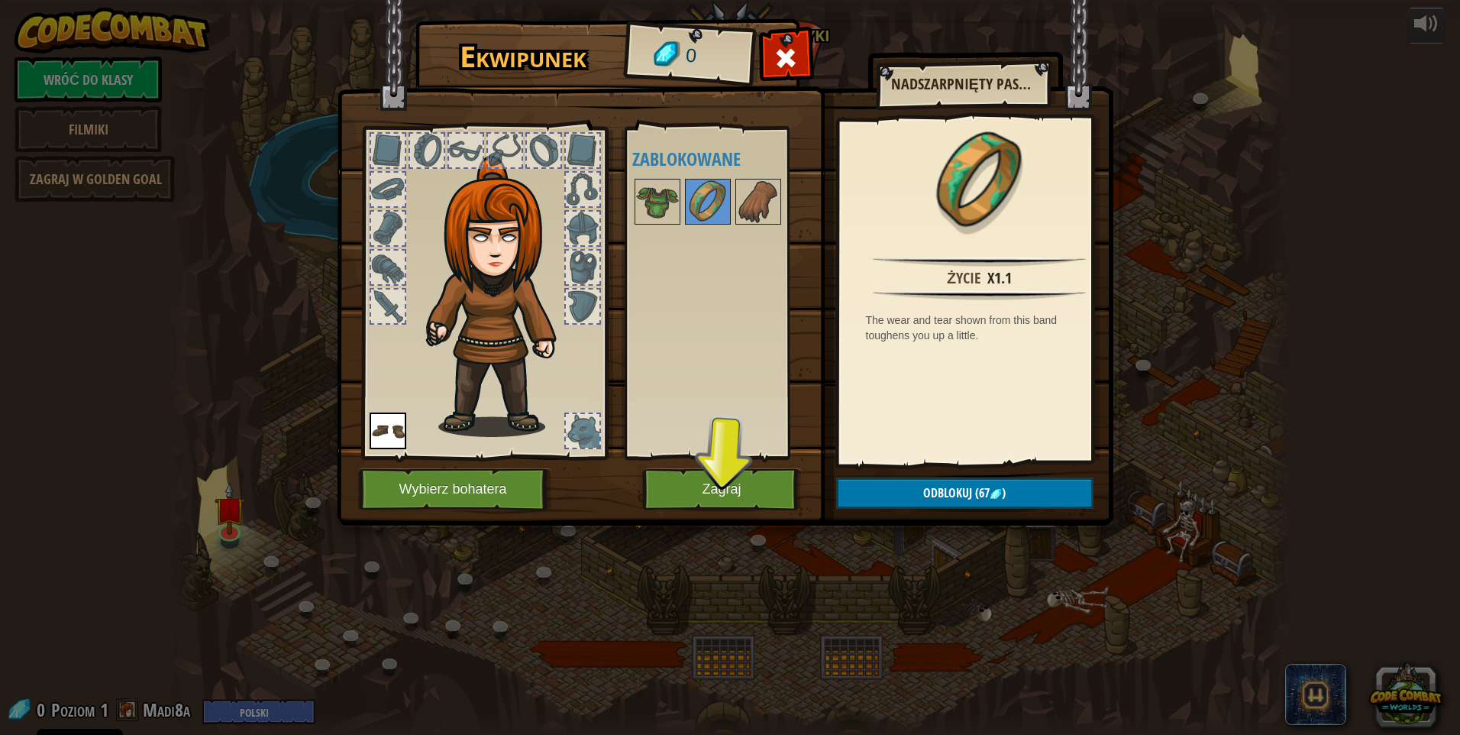
click at [734, 196] on div at bounding box center [728, 201] width 192 height 50
click at [583, 231] on div at bounding box center [583, 229] width 34 height 34
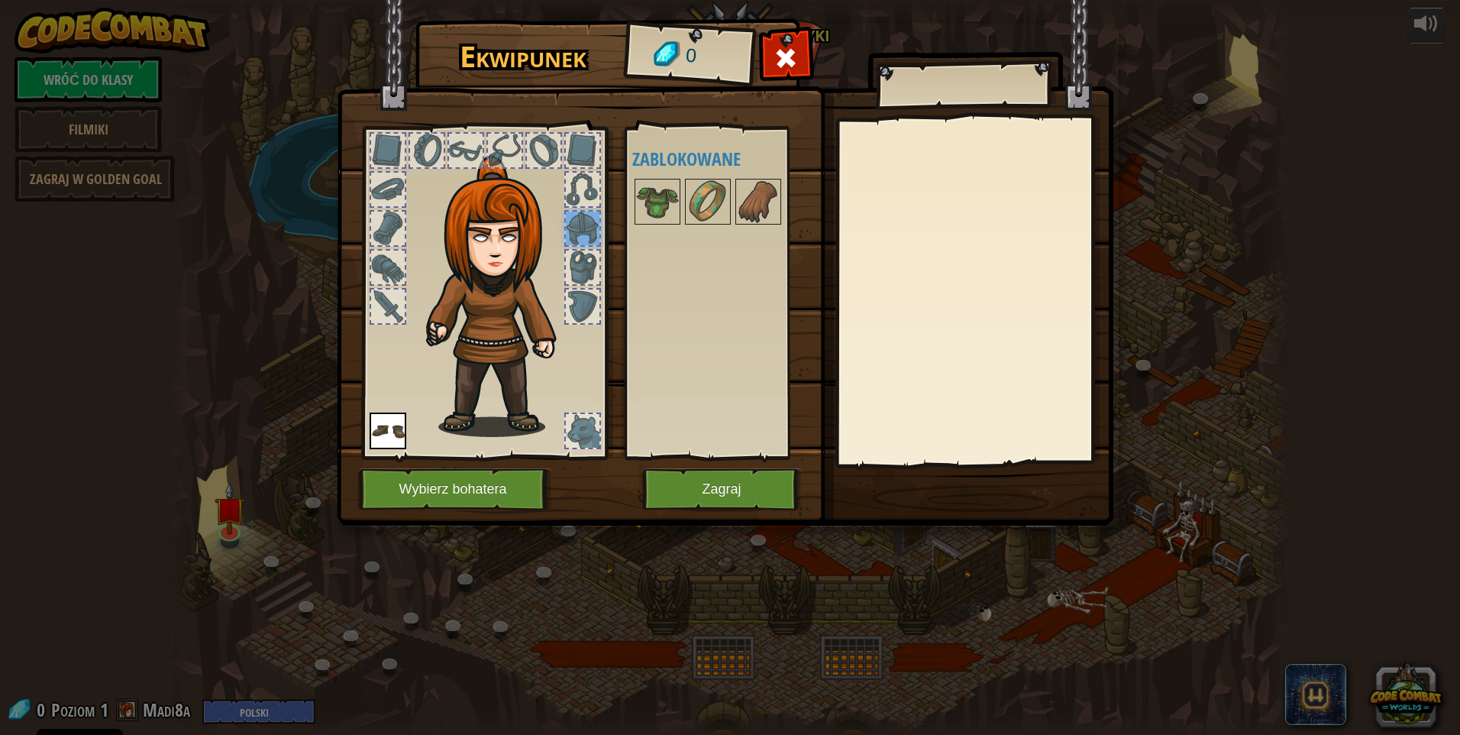
click at [583, 185] on div at bounding box center [583, 190] width 34 height 34
click at [573, 159] on div at bounding box center [583, 151] width 34 height 34
click at [588, 427] on div at bounding box center [583, 431] width 34 height 34
click at [456, 489] on button "Wybierz bohatera" at bounding box center [455, 489] width 194 height 42
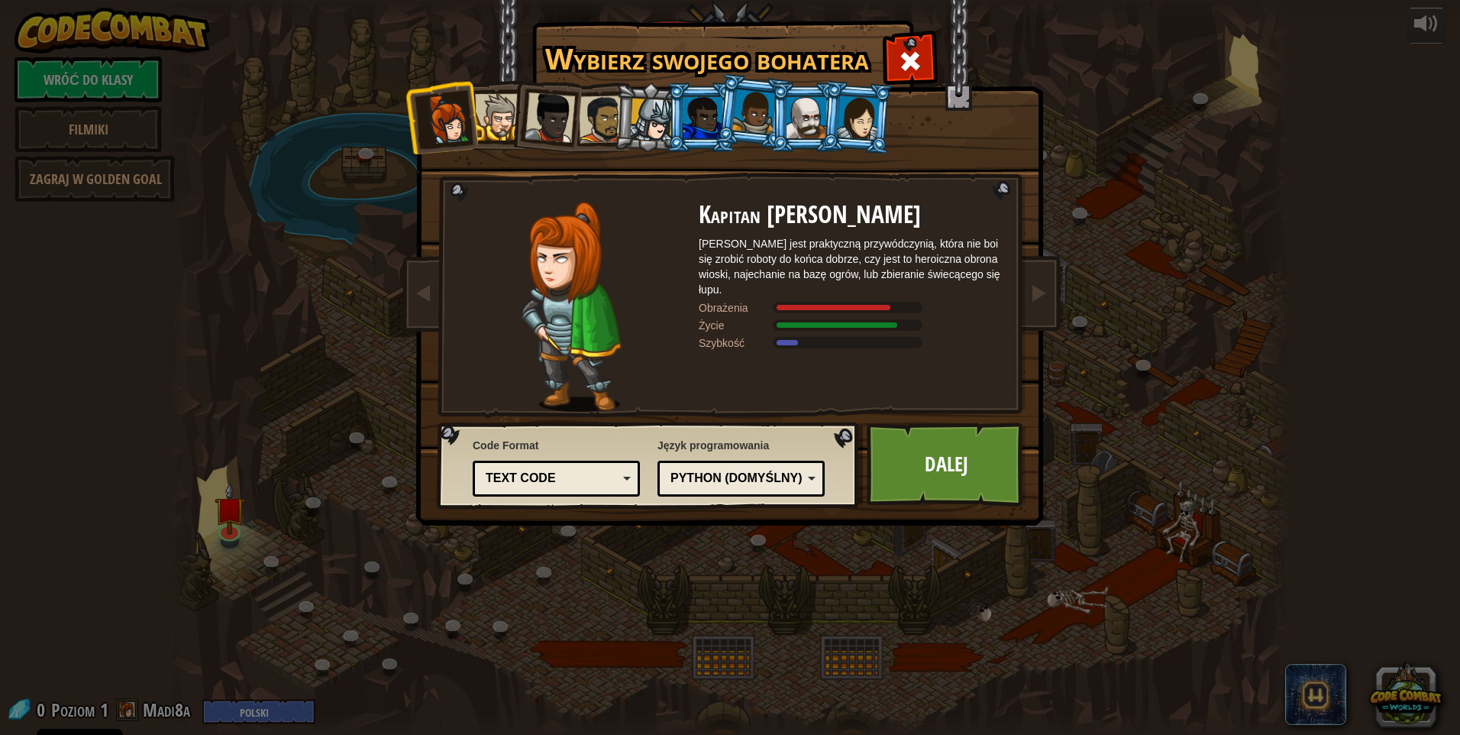
click at [478, 123] on div at bounding box center [498, 117] width 47 height 47
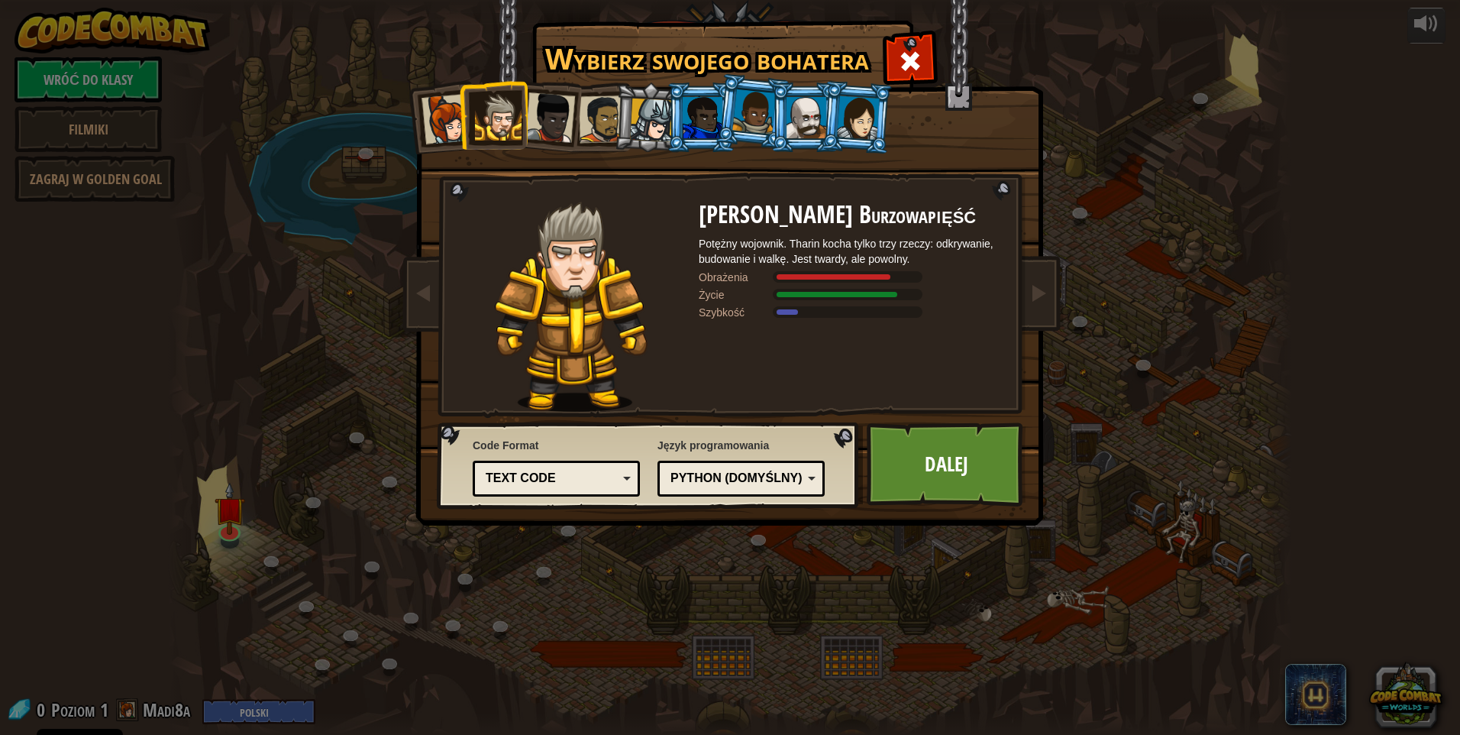
click at [560, 112] on div at bounding box center [550, 117] width 50 height 50
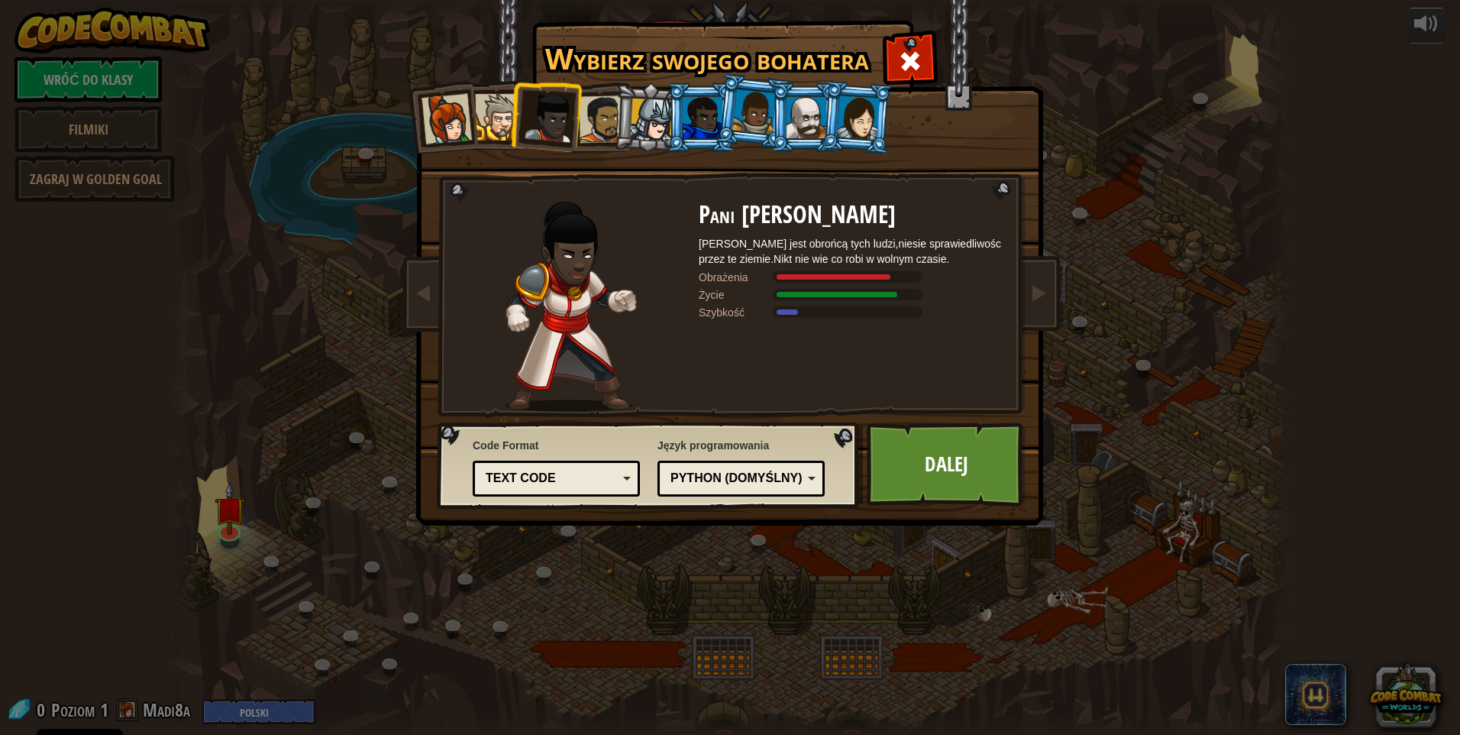
click at [612, 105] on div at bounding box center [602, 118] width 47 height 47
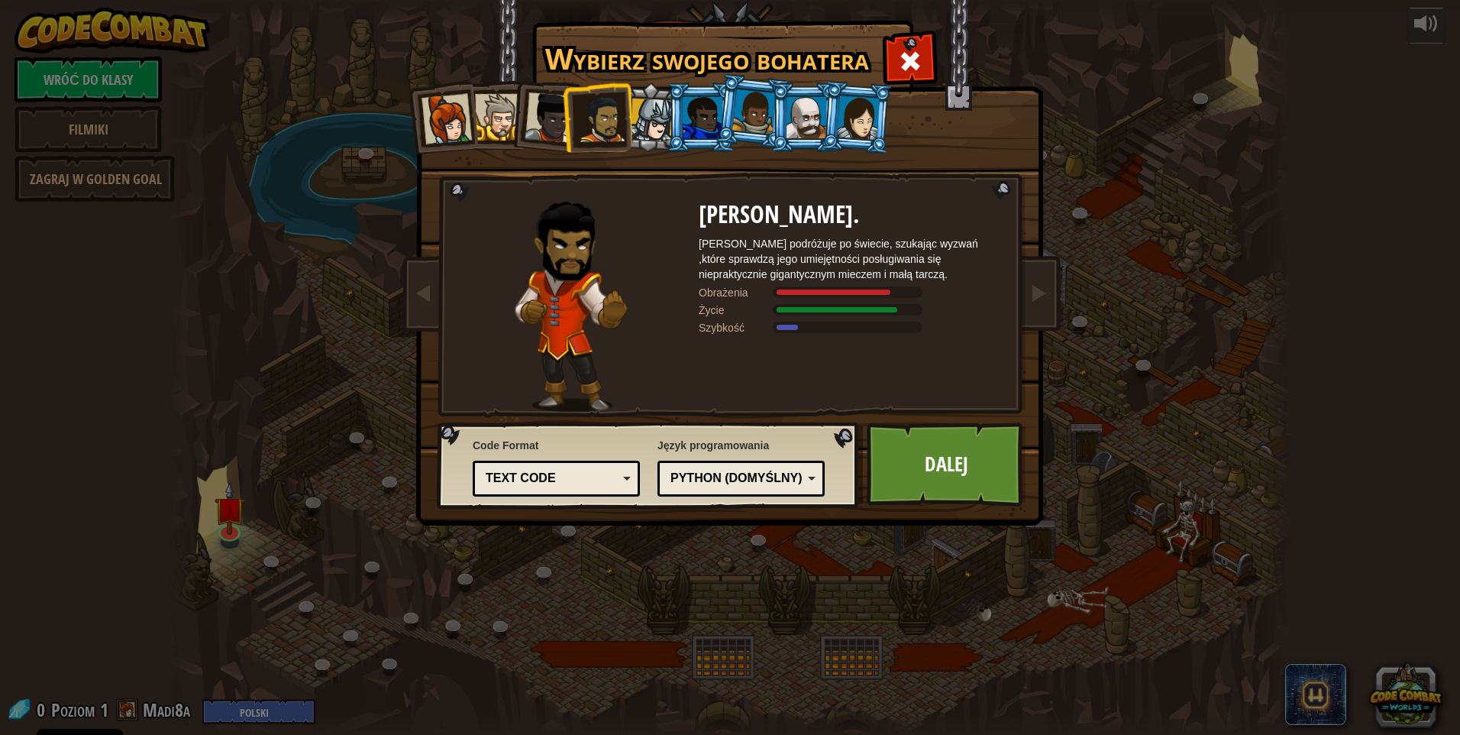
click at [660, 107] on div at bounding box center [652, 120] width 44 height 44
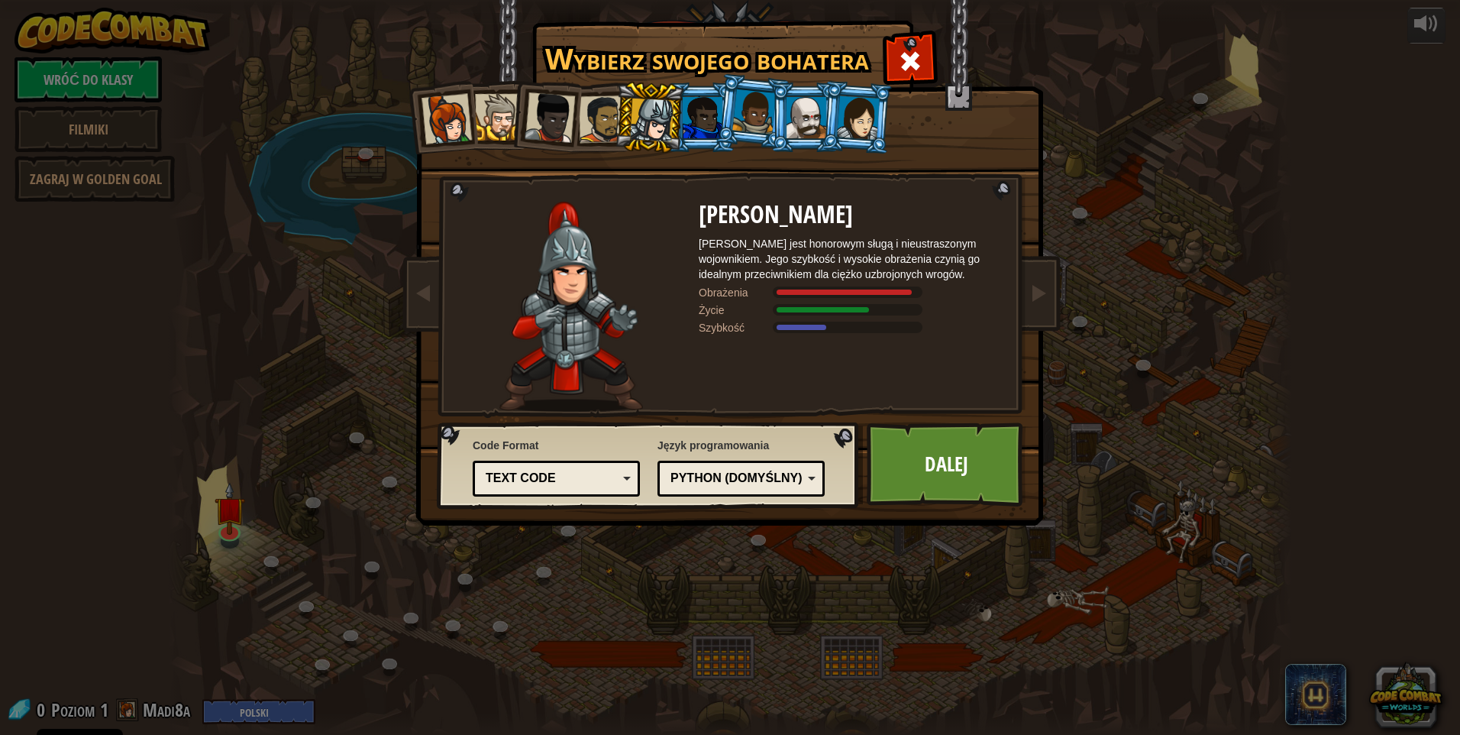
click at [717, 108] on div at bounding box center [703, 117] width 40 height 41
click at [754, 108] on div at bounding box center [754, 111] width 44 height 45
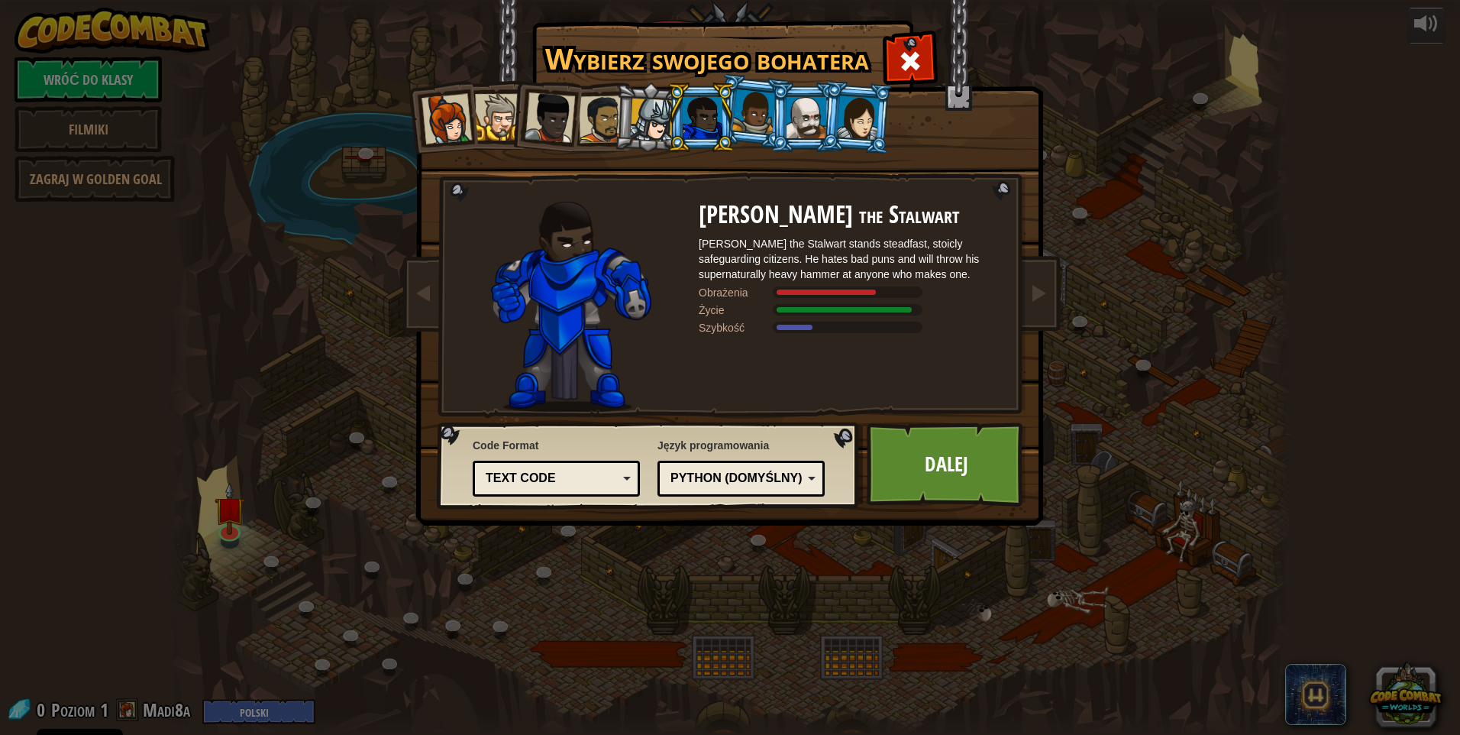
click at [788, 108] on div at bounding box center [806, 117] width 40 height 41
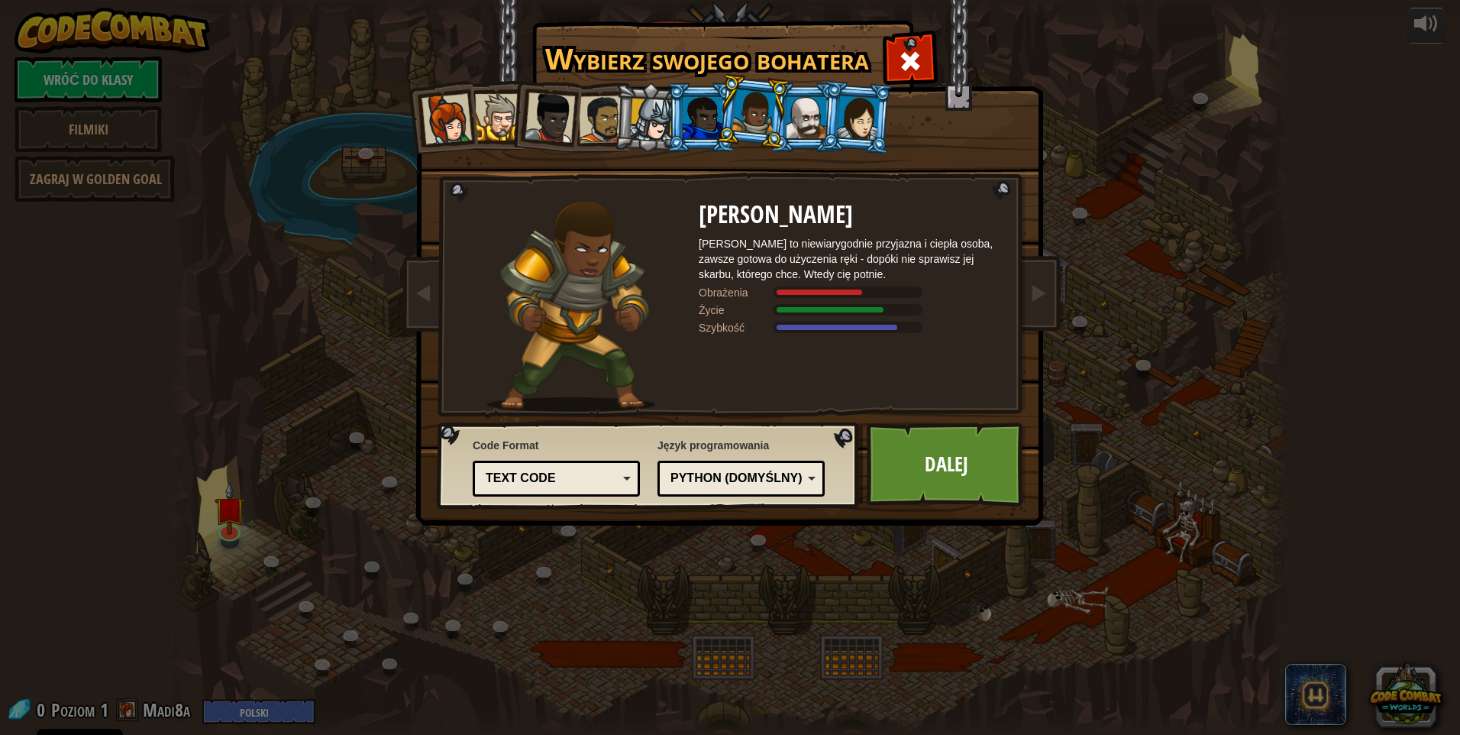
click at [830, 109] on li at bounding box center [856, 117] width 73 height 74
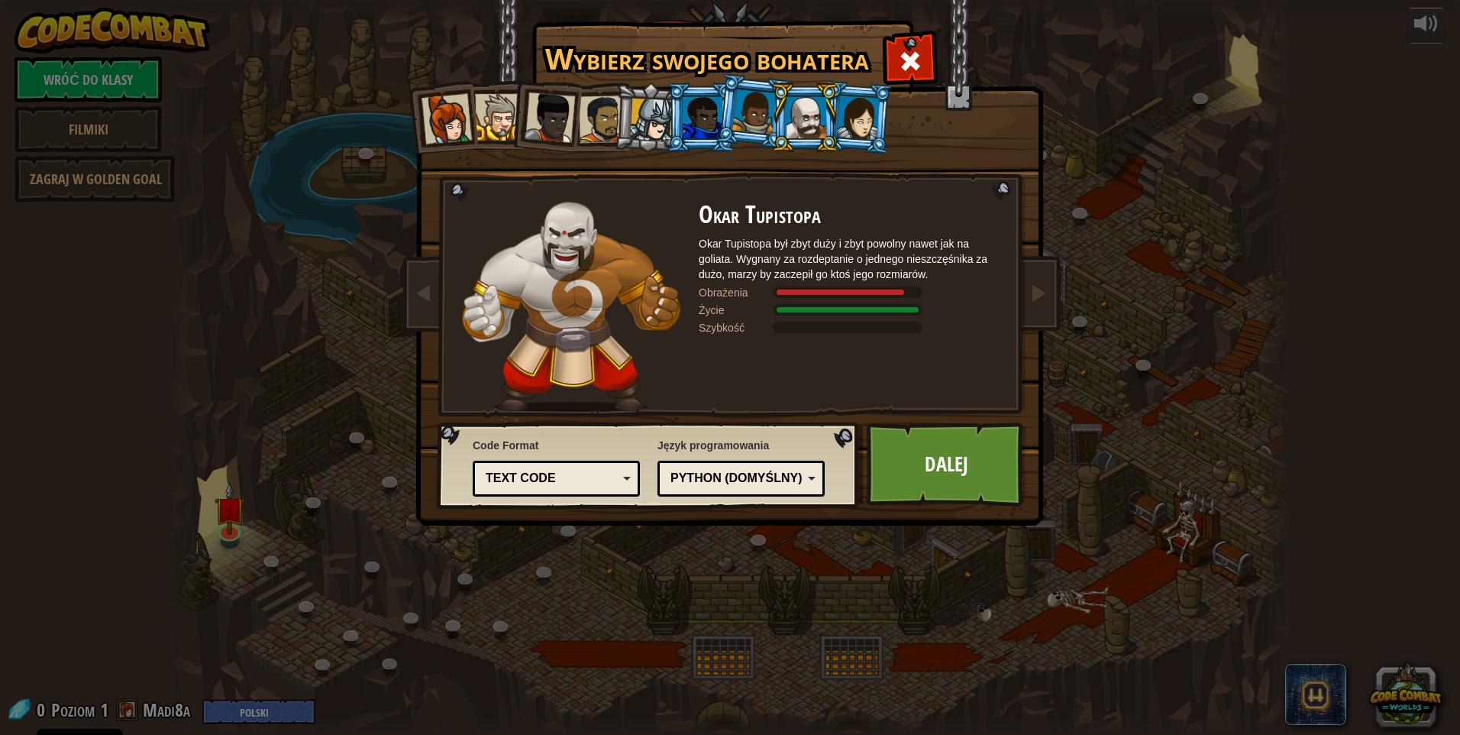
click at [849, 111] on div at bounding box center [858, 117] width 43 height 44
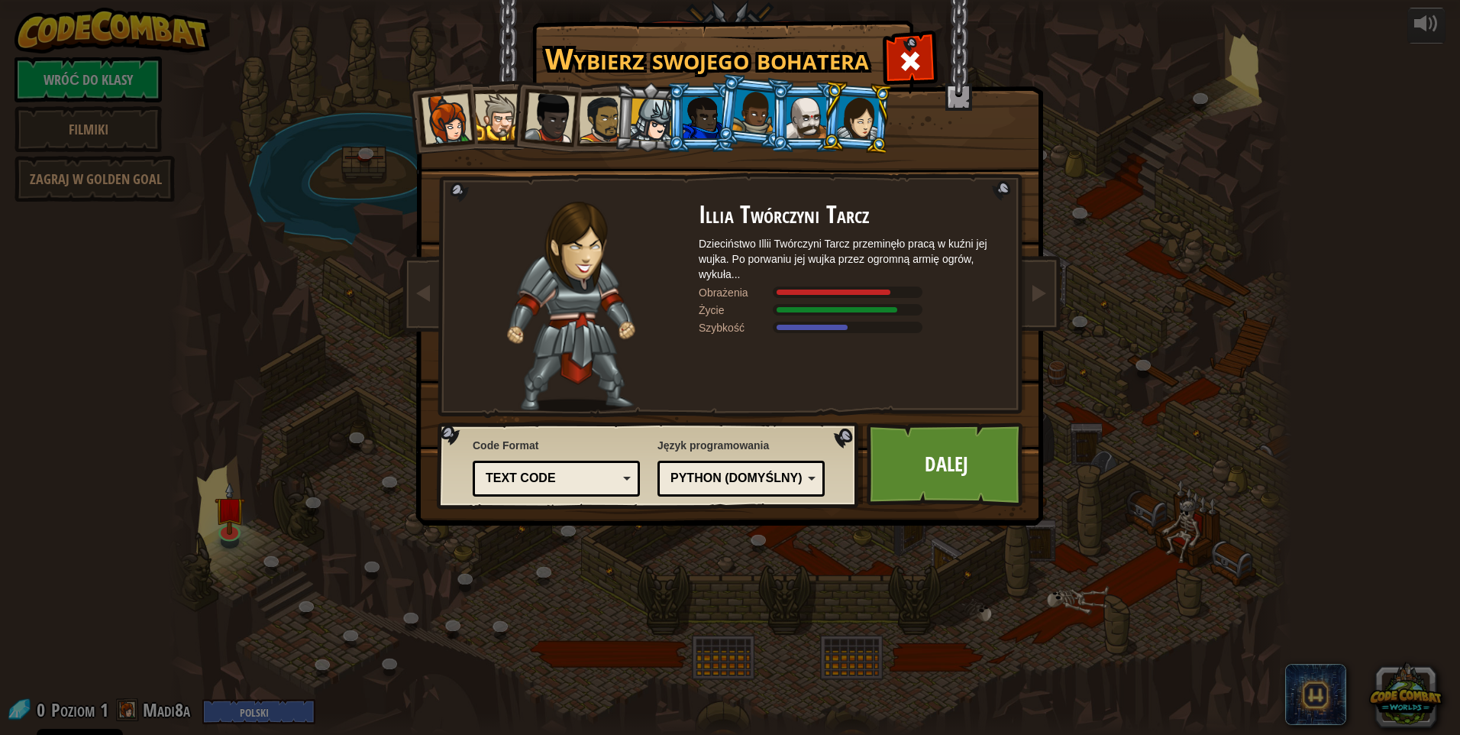
click at [447, 106] on div at bounding box center [446, 119] width 50 height 50
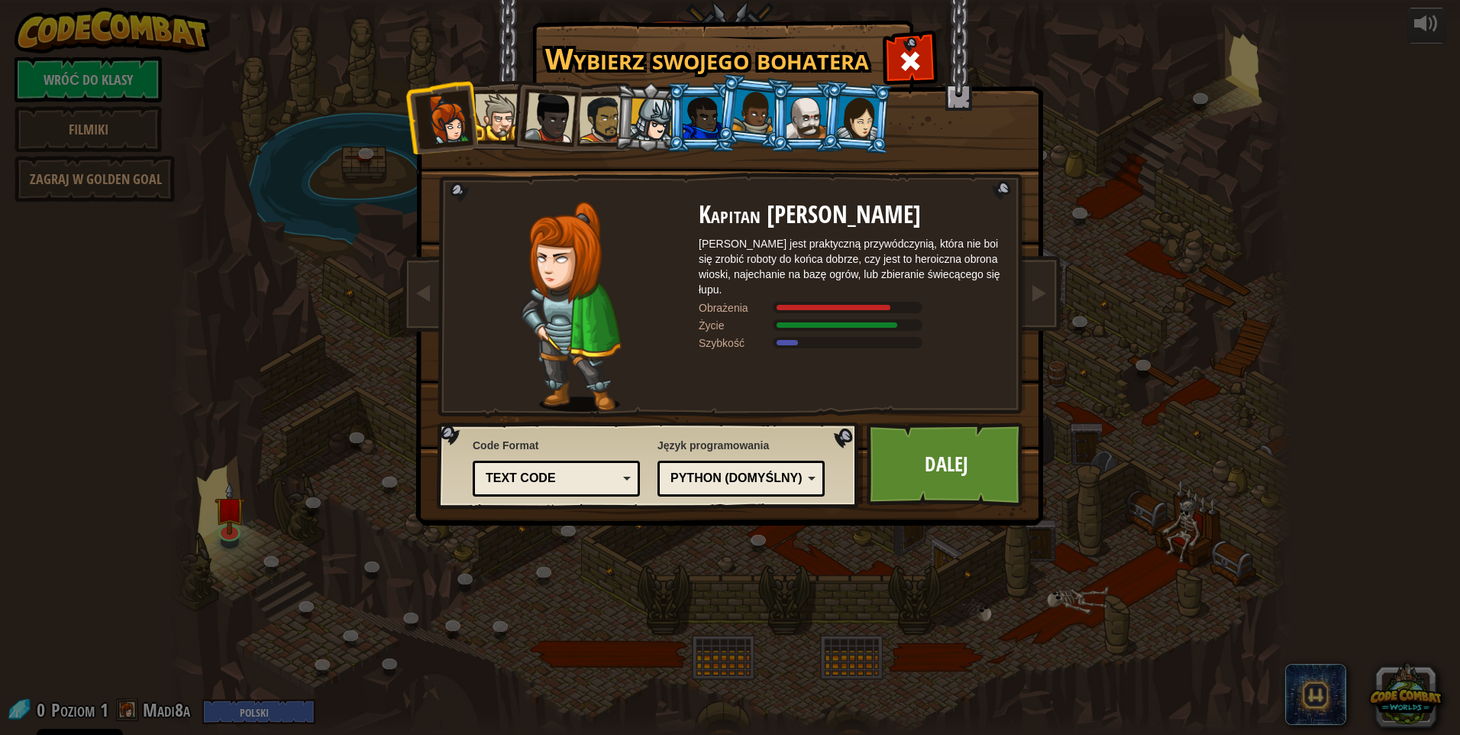
click at [873, 122] on div at bounding box center [858, 117] width 43 height 44
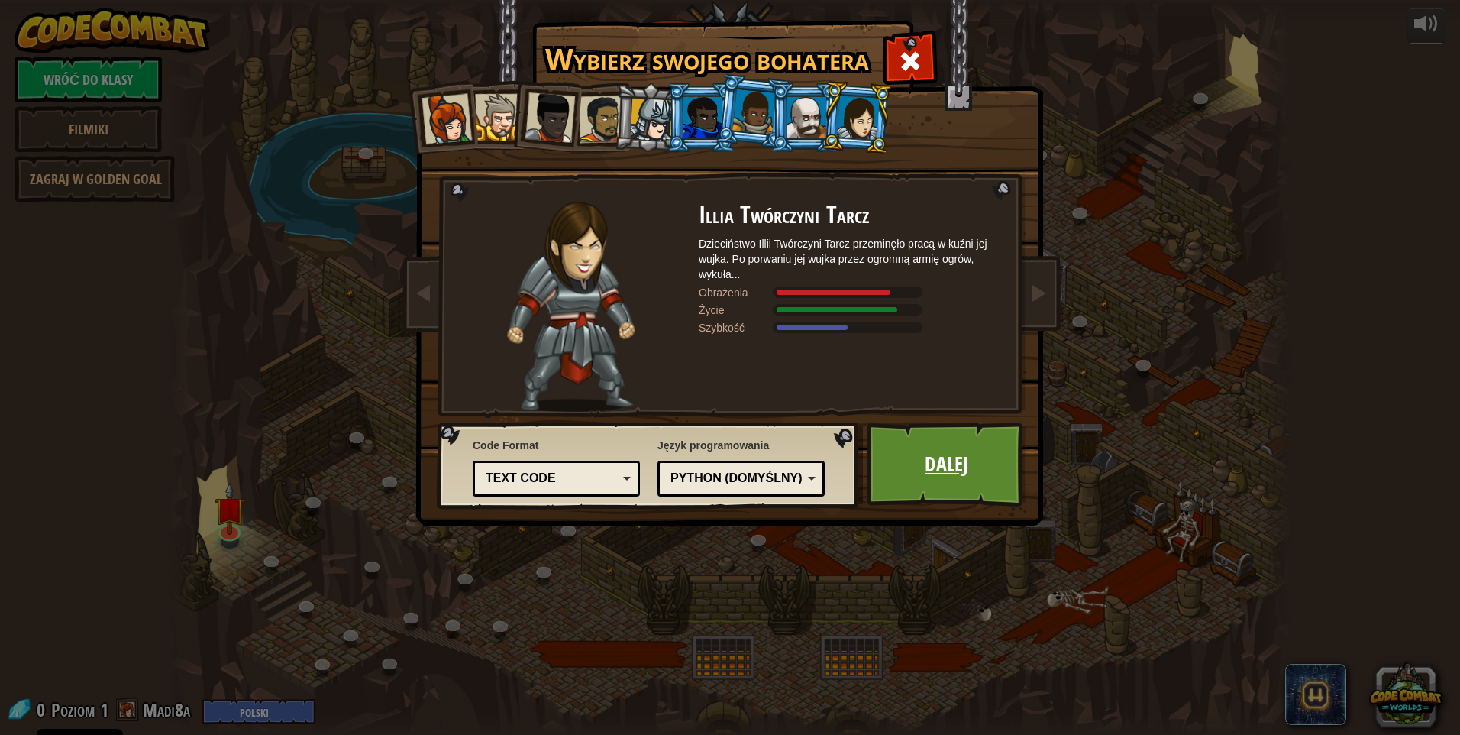
click at [921, 458] on link "Dalej" at bounding box center [947, 464] width 160 height 84
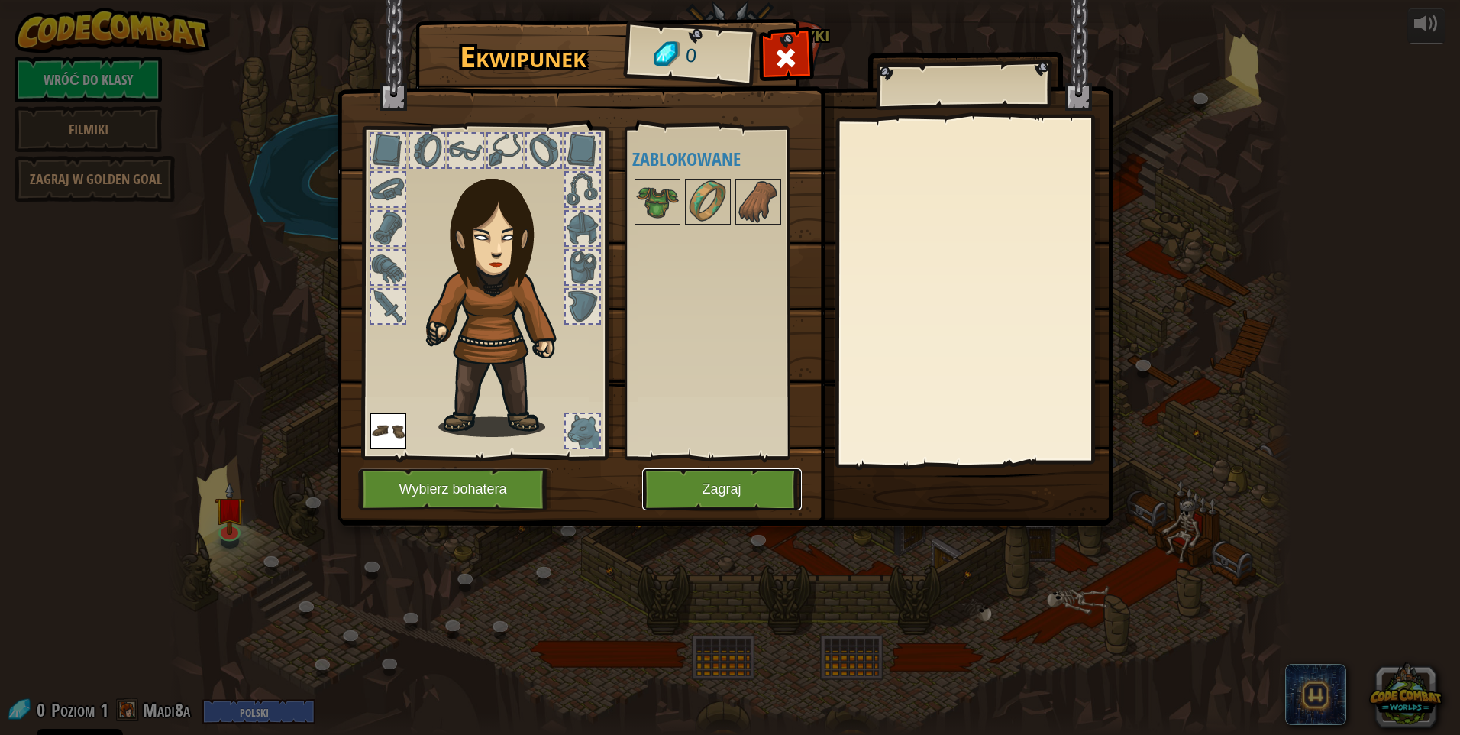
click at [751, 496] on button "Zagraj" at bounding box center [722, 489] width 160 height 42
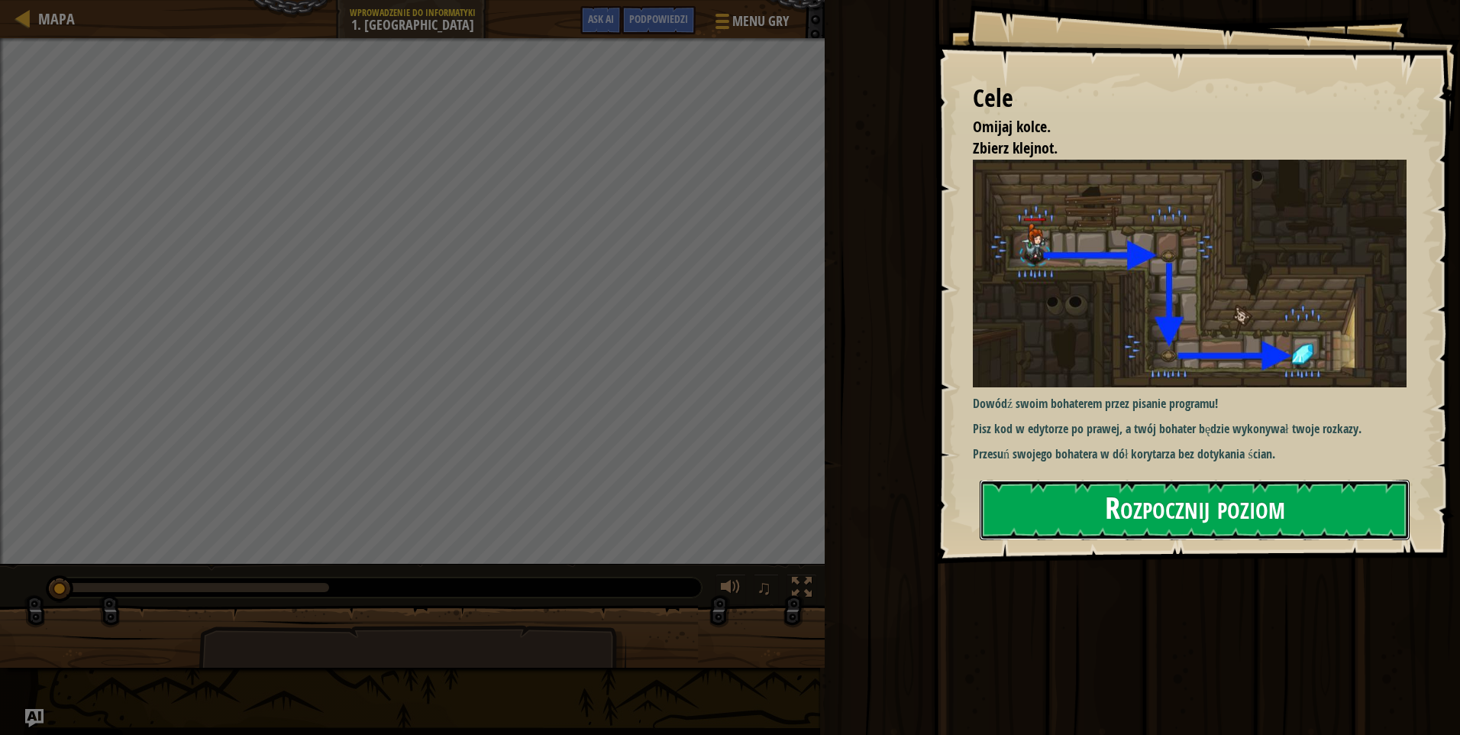
click at [1109, 508] on button "Rozpocznij poziom" at bounding box center [1195, 510] width 430 height 60
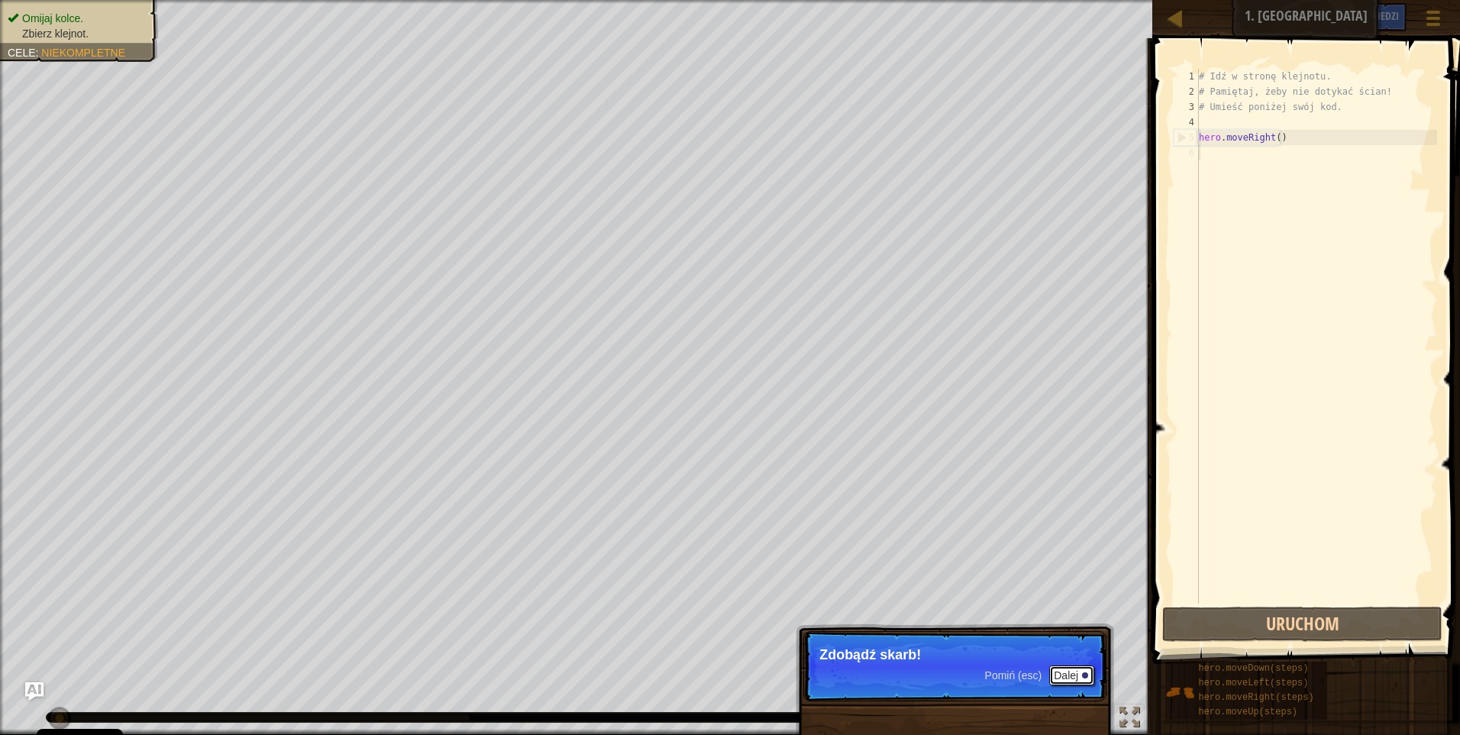
click at [1059, 677] on button "Dalej" at bounding box center [1071, 675] width 45 height 20
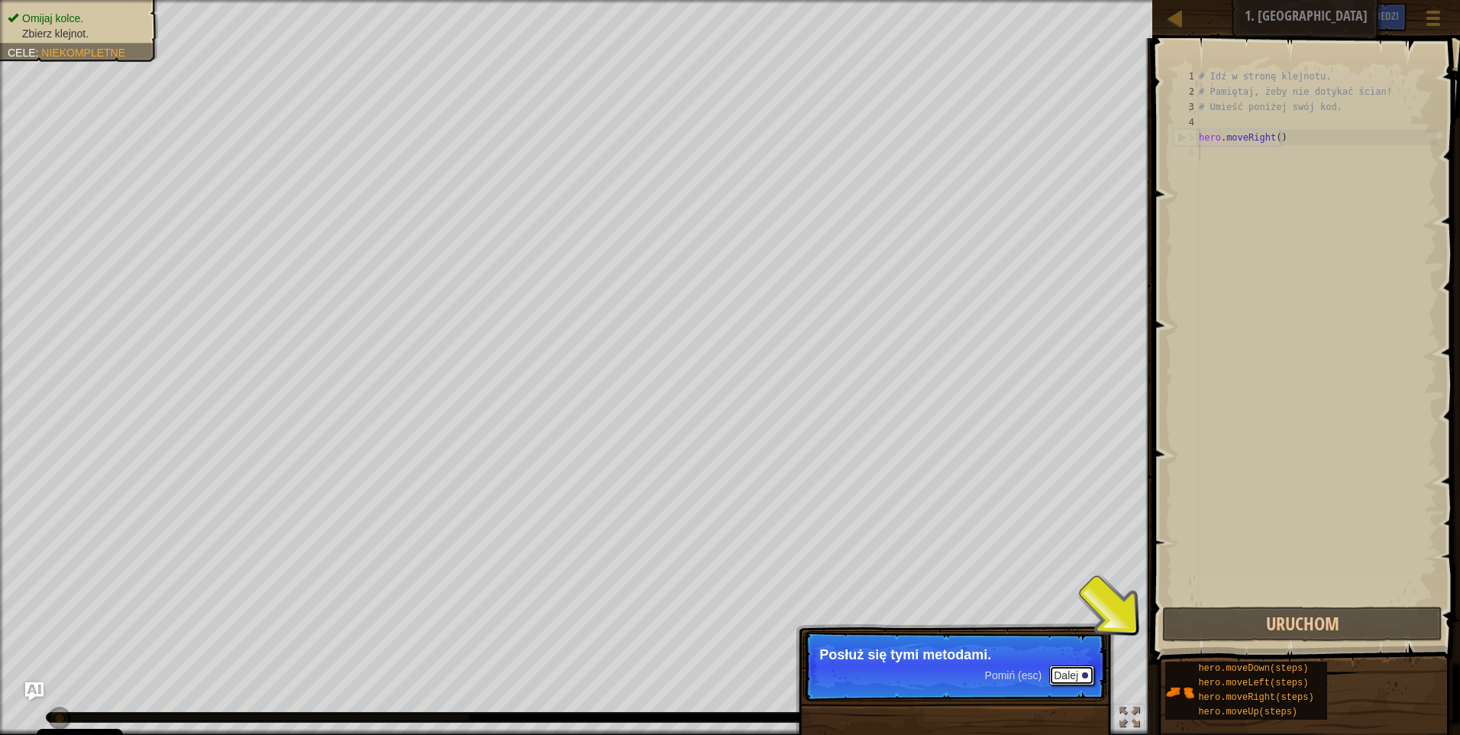
click at [1061, 675] on button "Dalej" at bounding box center [1071, 675] width 45 height 20
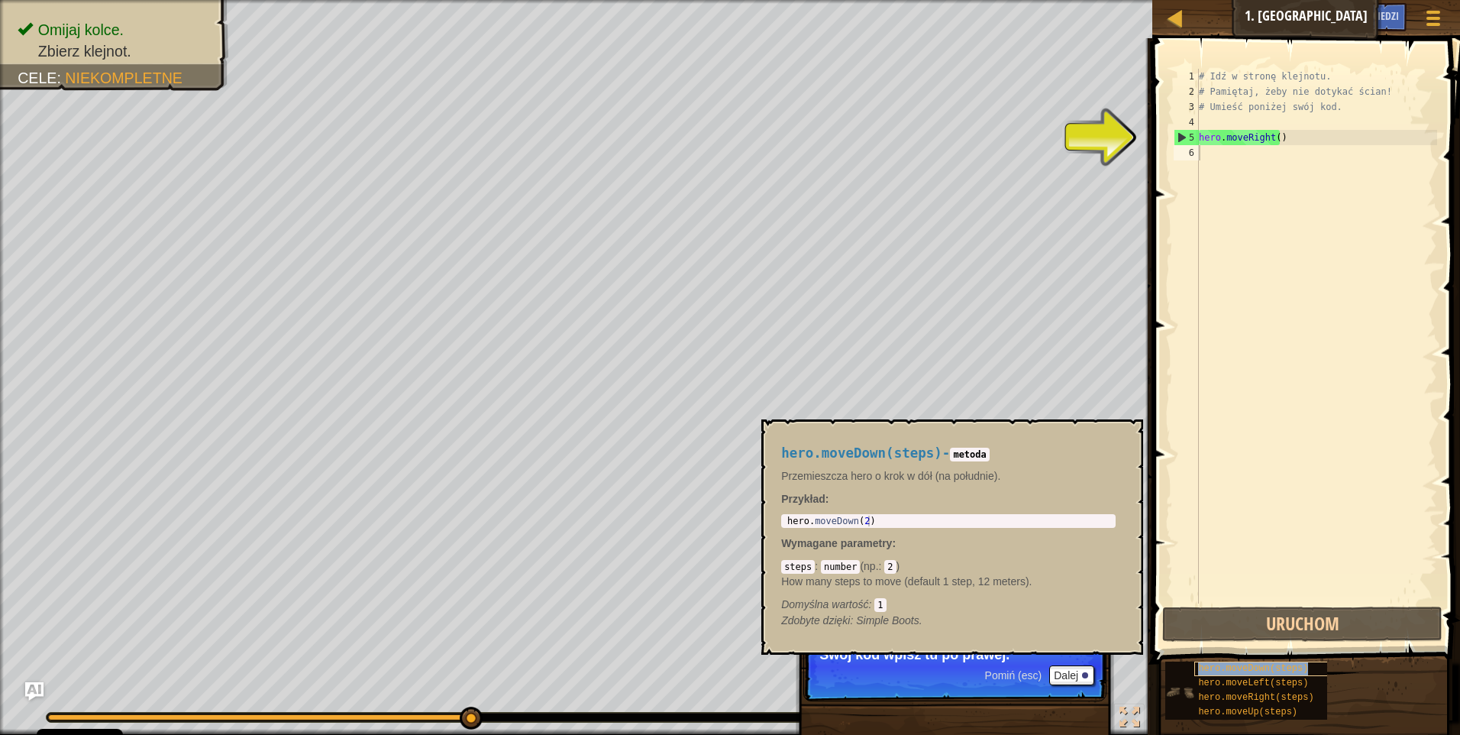
click at [1250, 672] on span "hero.moveDown(steps)" at bounding box center [1253, 668] width 110 height 11
click at [886, 558] on div "steps : number ( np. : 2 ) How many steps to move (default 1 step, 12 meters). …" at bounding box center [948, 584] width 334 height 53
click at [888, 563] on code "2" at bounding box center [889, 567] width 11 height 14
click at [890, 564] on code "2" at bounding box center [889, 567] width 11 height 14
click at [886, 567] on code "2" at bounding box center [889, 567] width 11 height 14
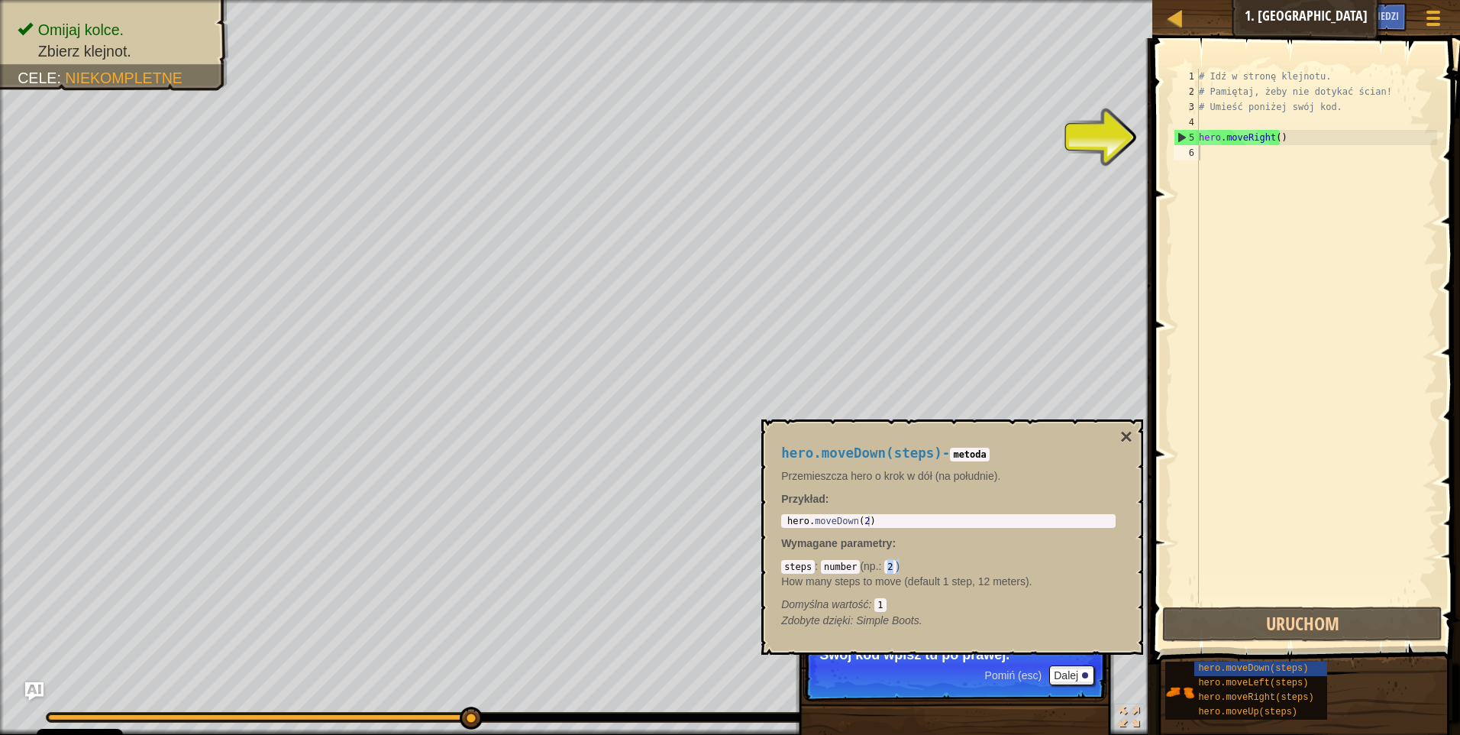
click at [884, 570] on code "2" at bounding box center [889, 567] width 11 height 14
click at [890, 565] on code "2" at bounding box center [889, 567] width 11 height 14
click at [890, 559] on div "steps : number ( np. : 2 ) How many steps to move (default 1 step, 12 meters). …" at bounding box center [948, 584] width 334 height 53
click at [890, 572] on code "2" at bounding box center [889, 567] width 11 height 14
click at [889, 571] on code "2" at bounding box center [889, 567] width 11 height 14
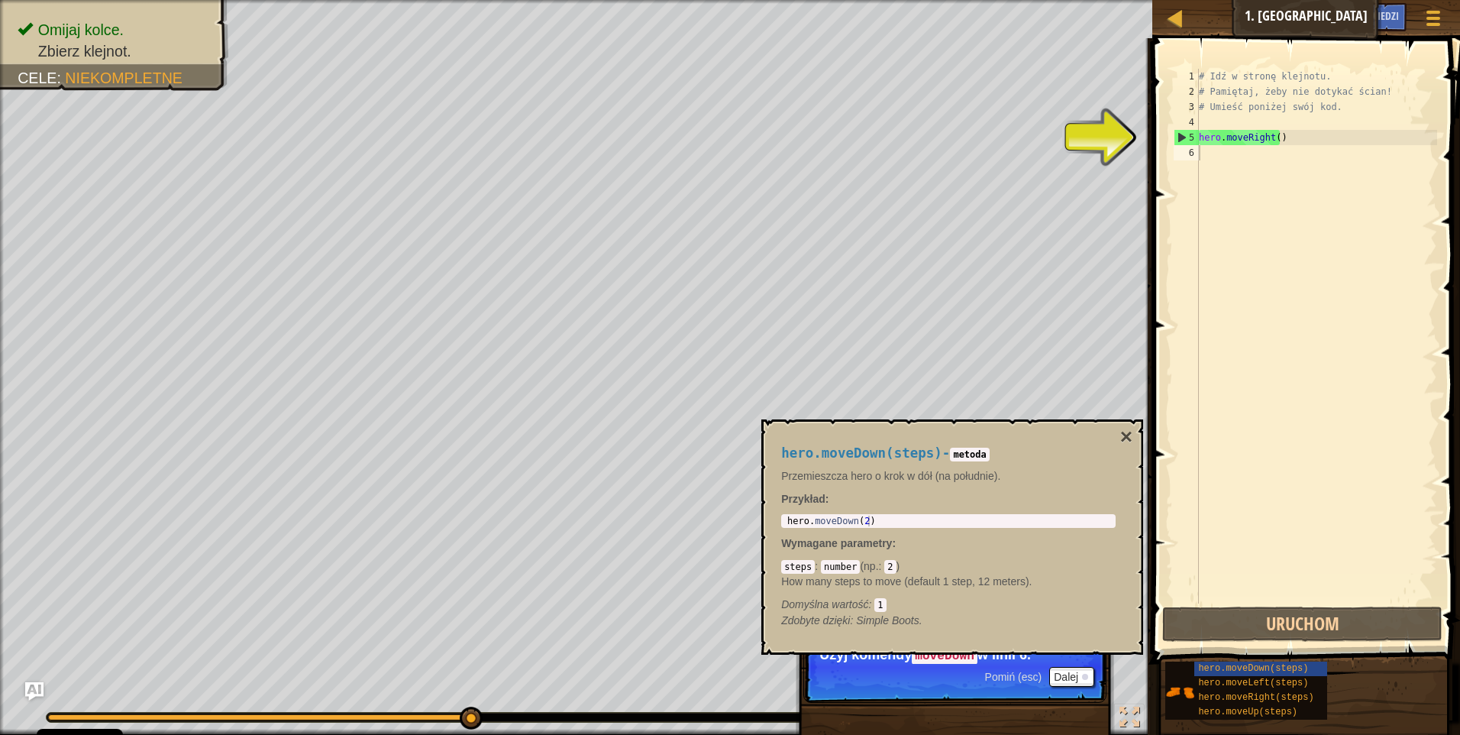
click at [886, 564] on code "2" at bounding box center [889, 567] width 11 height 14
drag, startPoint x: 886, startPoint y: 564, endPoint x: 899, endPoint y: 575, distance: 17.4
click at [899, 575] on p "How many steps to move (default 1 step, 12 meters)." at bounding box center [948, 580] width 334 height 15
click at [877, 609] on code "1" at bounding box center [879, 605] width 11 height 14
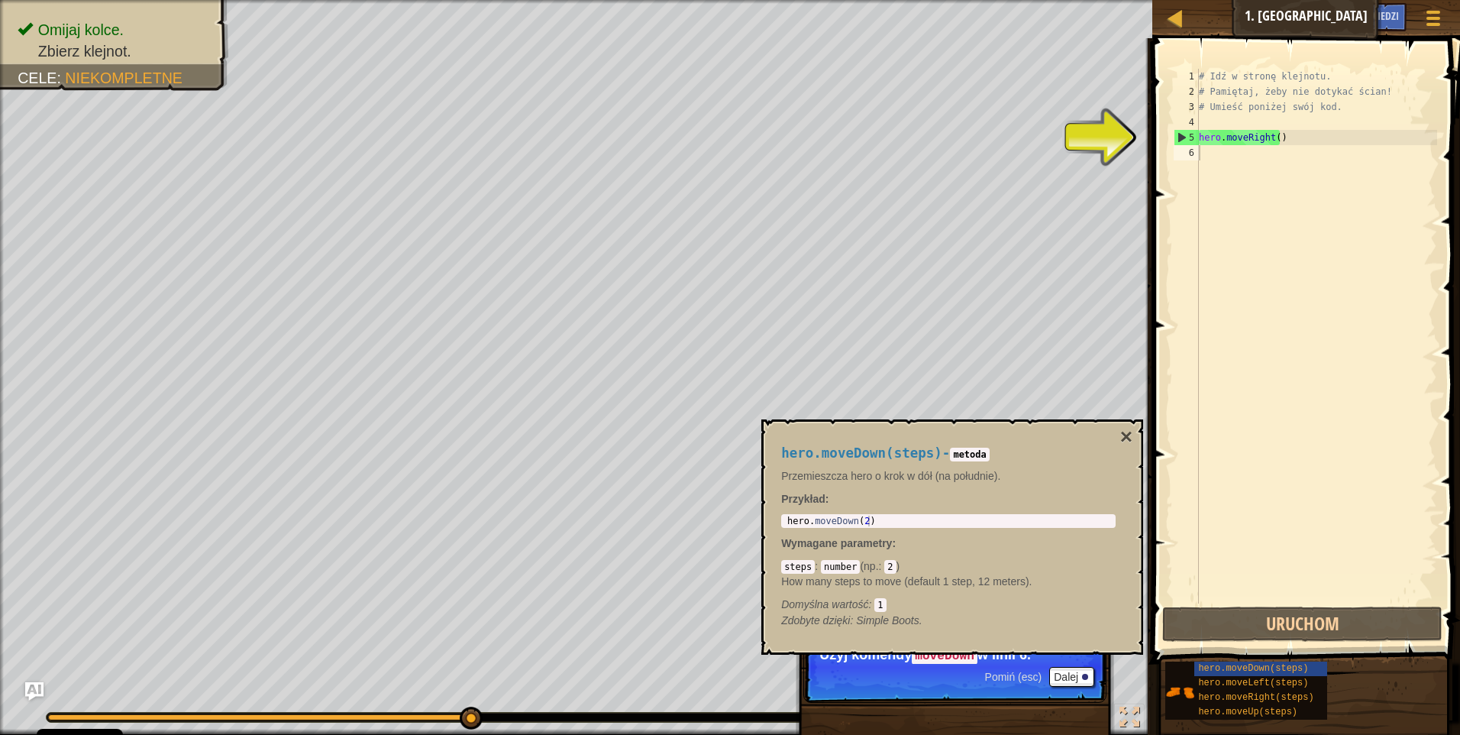
click at [874, 600] on span ":" at bounding box center [872, 604] width 6 height 12
click at [881, 598] on code "1" at bounding box center [879, 605] width 11 height 14
type textarea "hero.moveDown(2)"
click at [906, 515] on div "hero . moveDown ( 2 )" at bounding box center [948, 531] width 328 height 32
click at [925, 529] on div "hero.moveDown(steps) - metoda Przemieszcza hero o krok w dół (na południe). Prz…" at bounding box center [948, 536] width 356 height 211
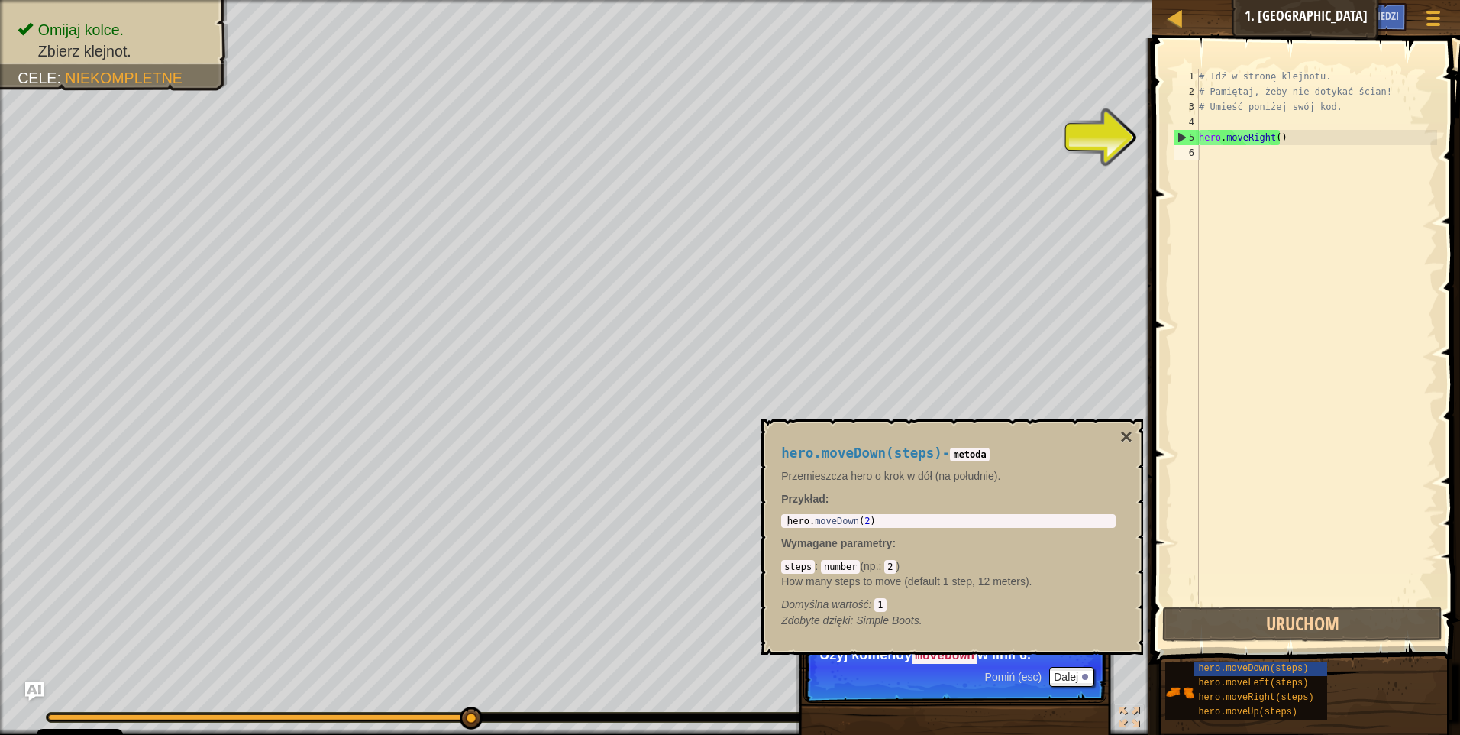
click at [909, 523] on div "hero . moveDown ( 2 )" at bounding box center [948, 531] width 328 height 32
click at [862, 521] on div "hero . moveDown ( 2 )" at bounding box center [948, 531] width 328 height 32
click at [1234, 665] on span "hero.moveDown(steps)" at bounding box center [1253, 668] width 110 height 11
click at [1307, 673] on div "hero.moveDown(steps)" at bounding box center [1267, 668] width 146 height 15
click at [1310, 670] on div "hero.moveDown(steps)" at bounding box center [1267, 668] width 146 height 15
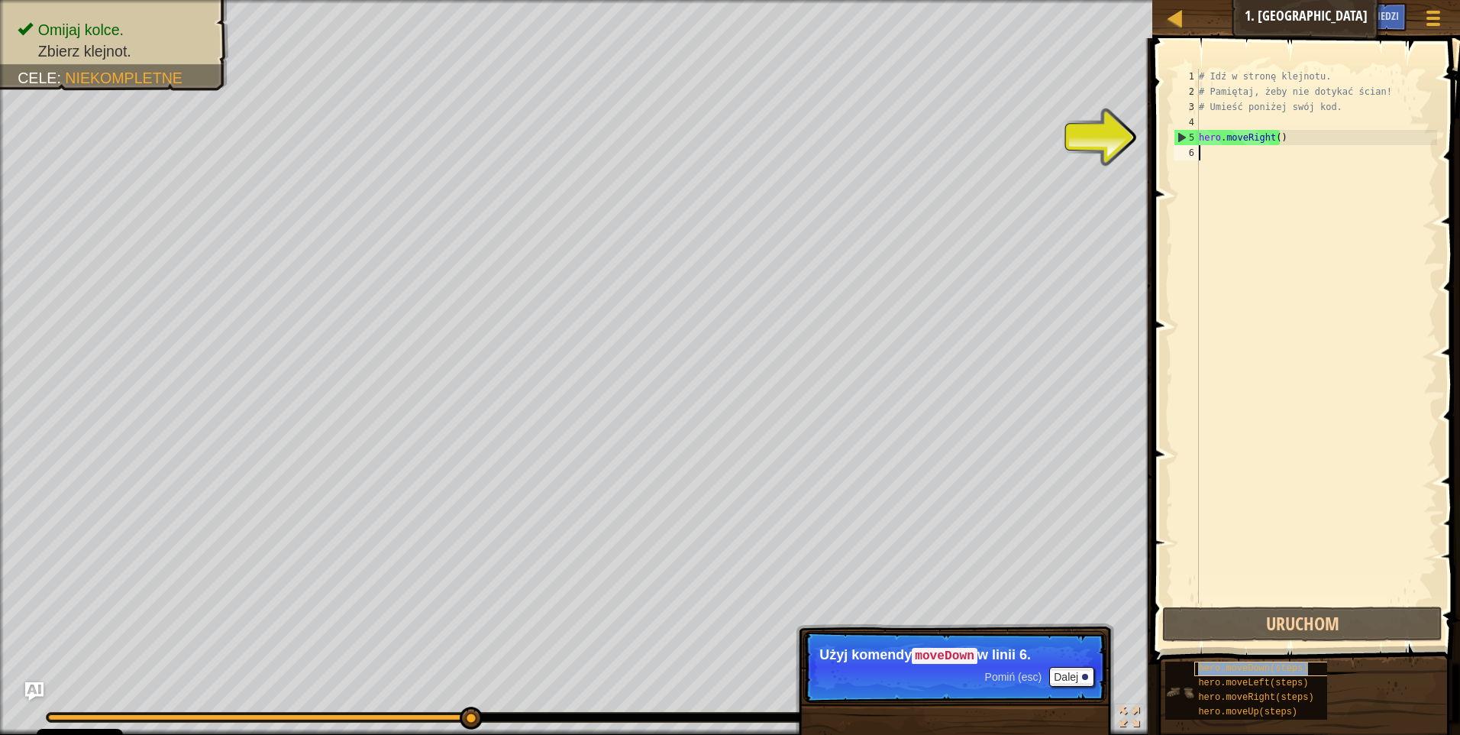
click at [1310, 670] on div "hero.moveDown(steps)" at bounding box center [1267, 668] width 146 height 15
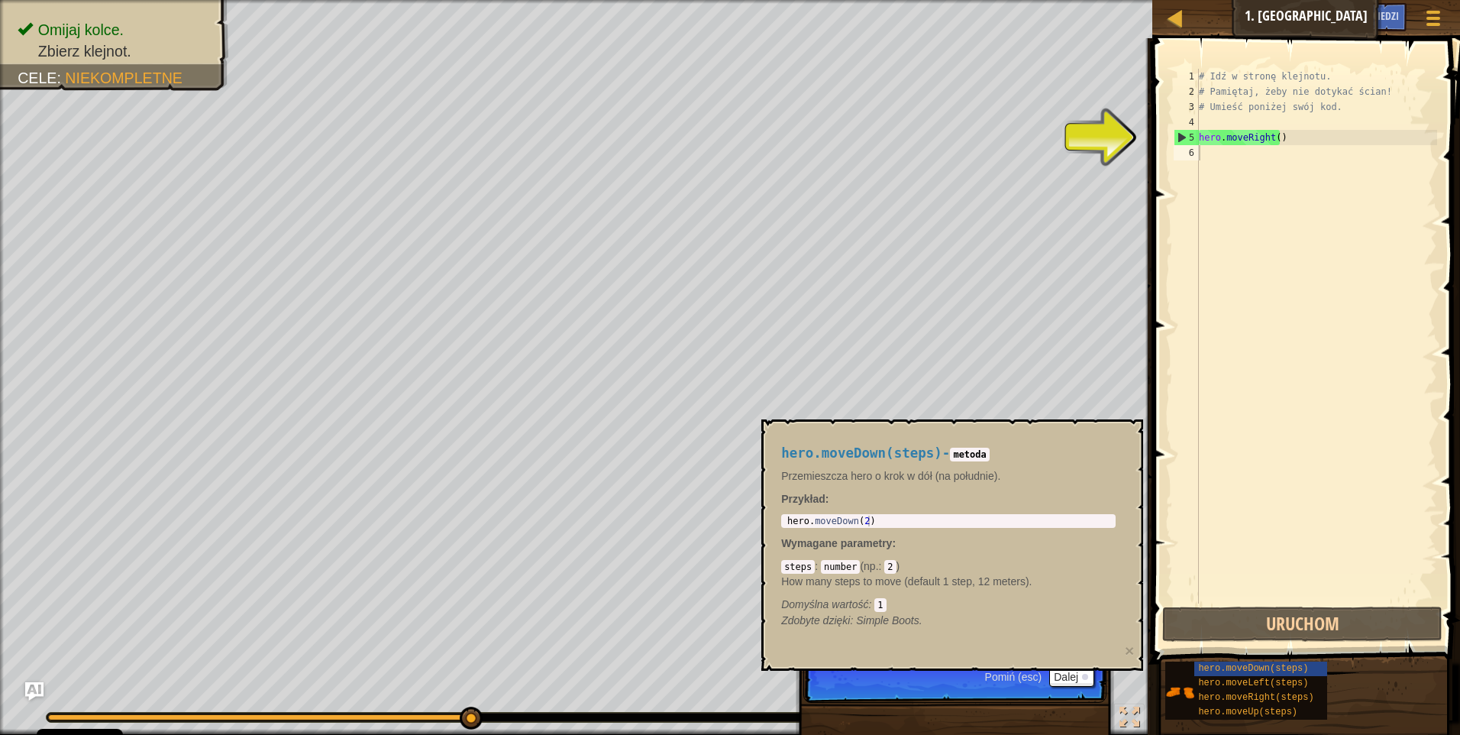
click at [1226, 154] on div "# Idź w stronę klejnotu. # Pamiętaj, żeby nie dotykać ścian! # Umieść poniżej s…" at bounding box center [1316, 351] width 241 height 565
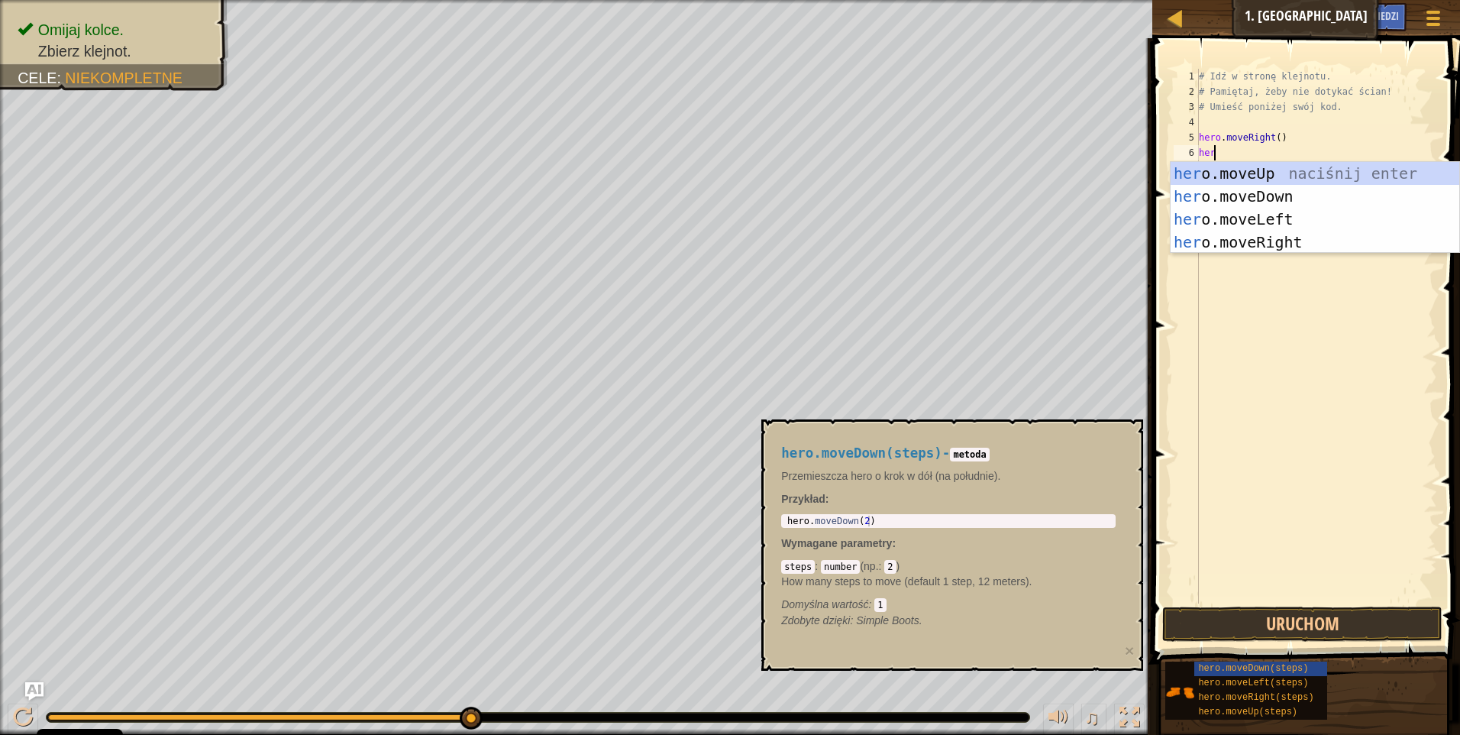
type textarea "her"
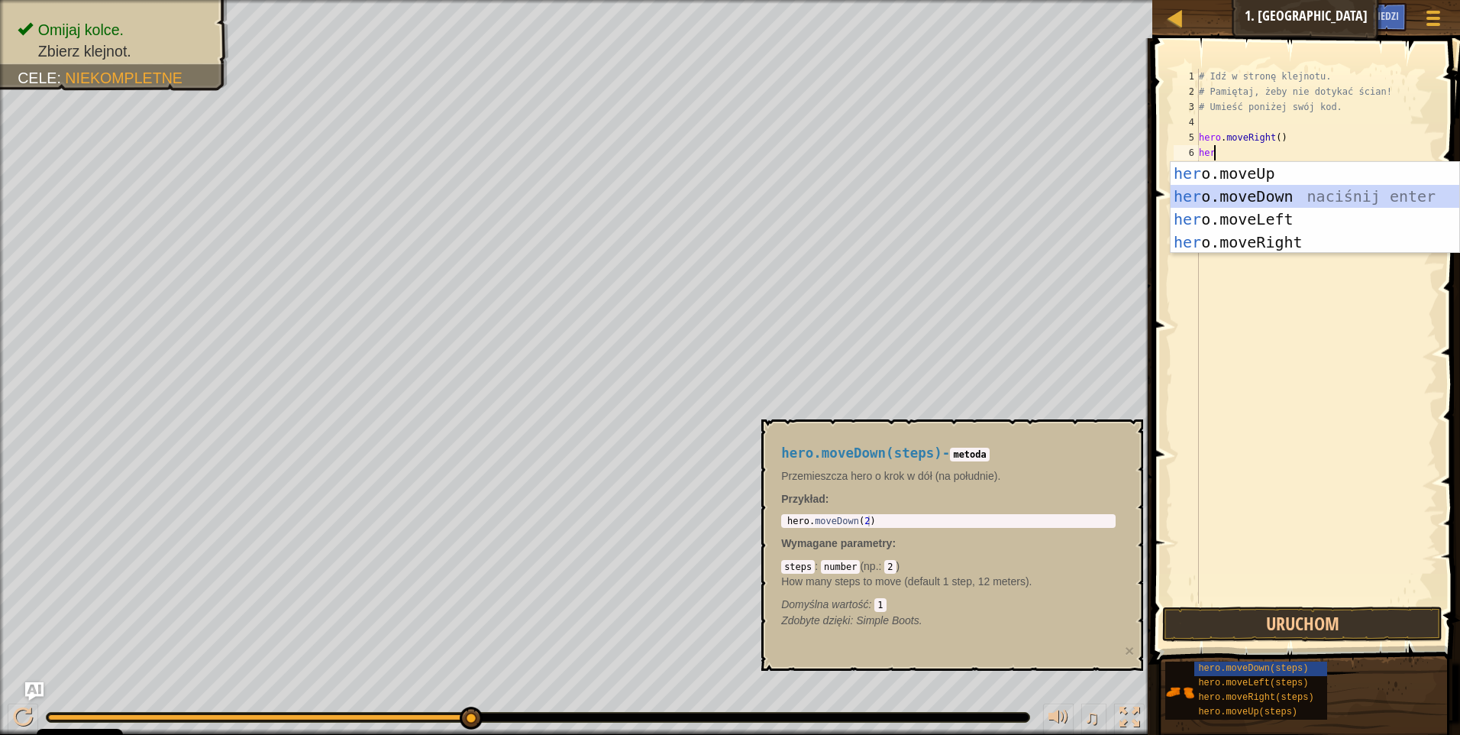
click at [1269, 204] on div "her o.moveUp naciśnij enter her o.moveDown naciśnij enter her o.moveLeft naciśn…" at bounding box center [1315, 230] width 289 height 137
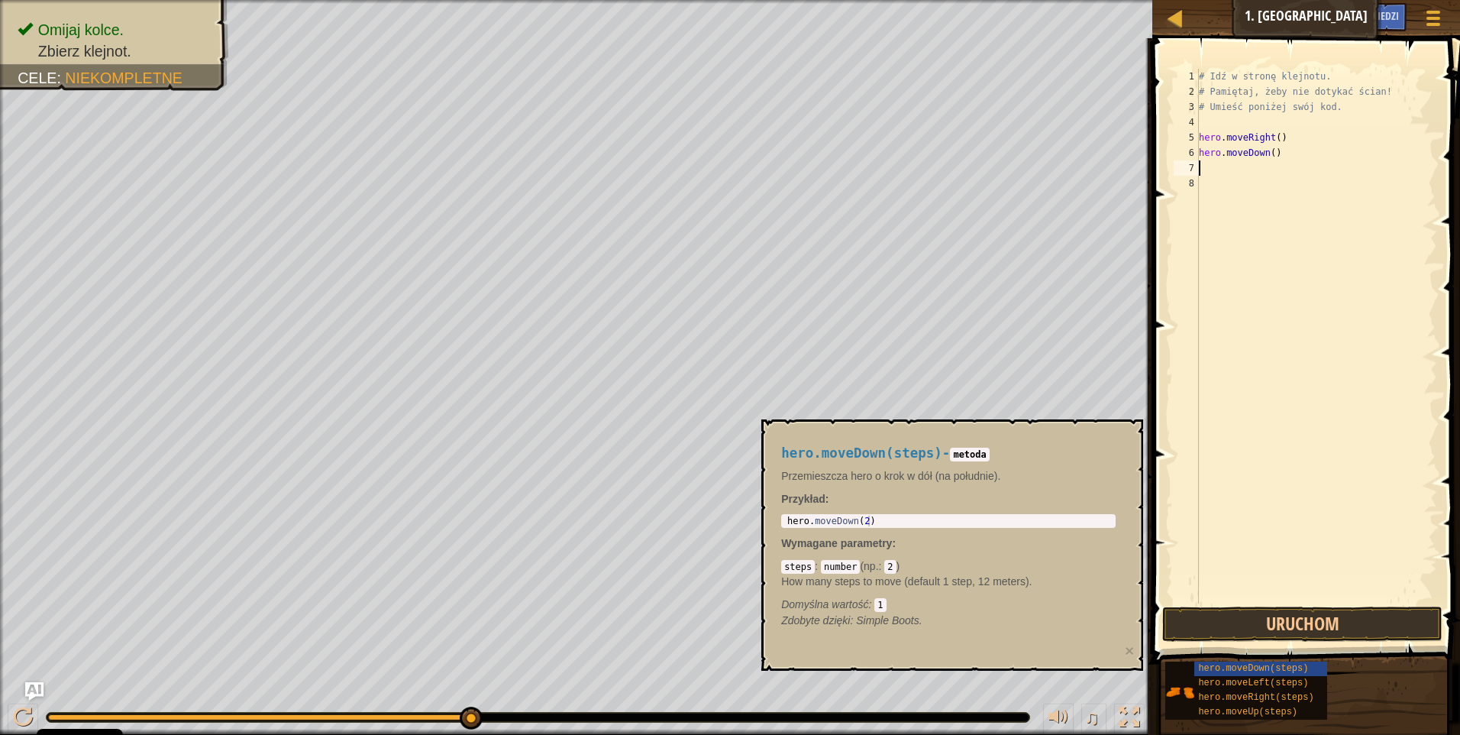
click at [1271, 153] on div "# Idź w stronę klejnotu. # Pamiętaj, żeby nie dotykać ścian! # Umieść poniżej s…" at bounding box center [1316, 351] width 241 height 565
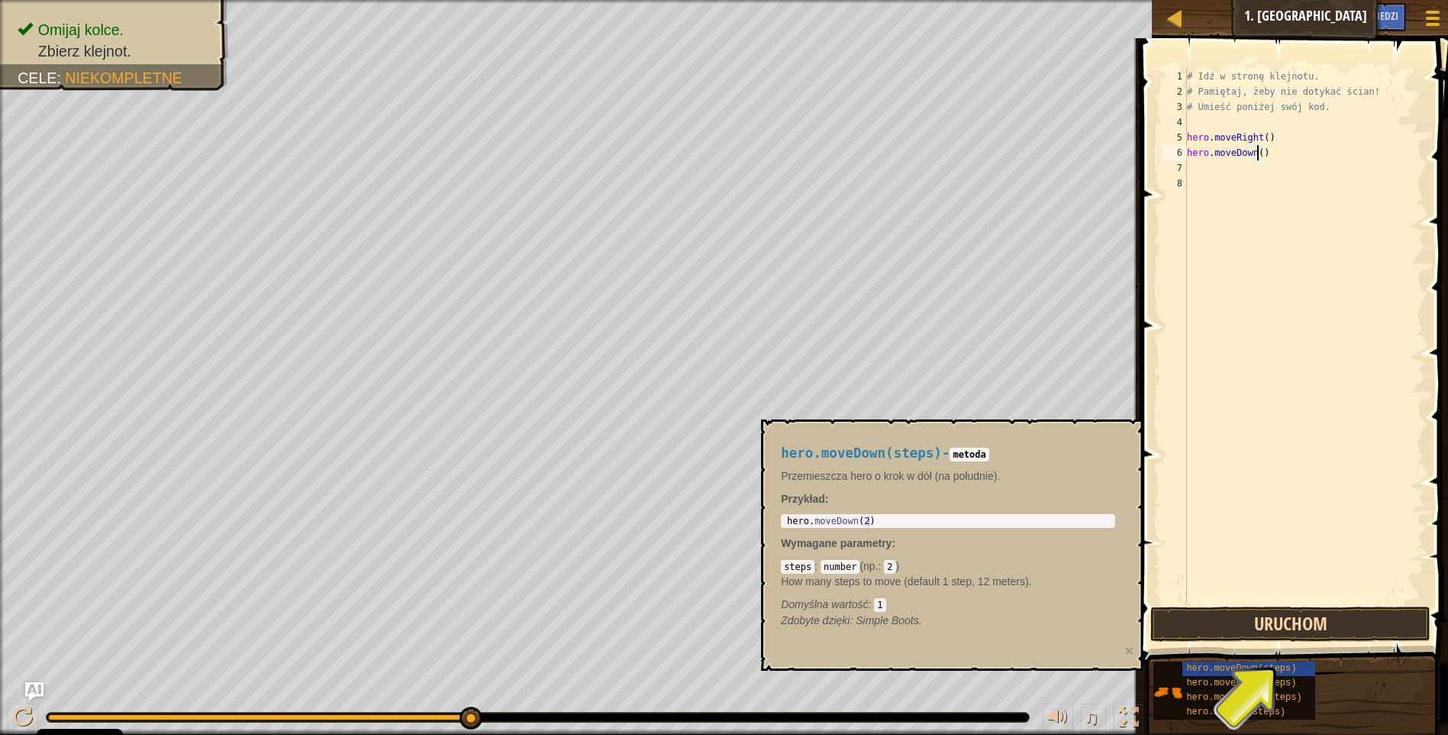
type textarea "hero.moveDown()"
click at [1342, 628] on button "Uruchom" at bounding box center [1291, 623] width 280 height 35
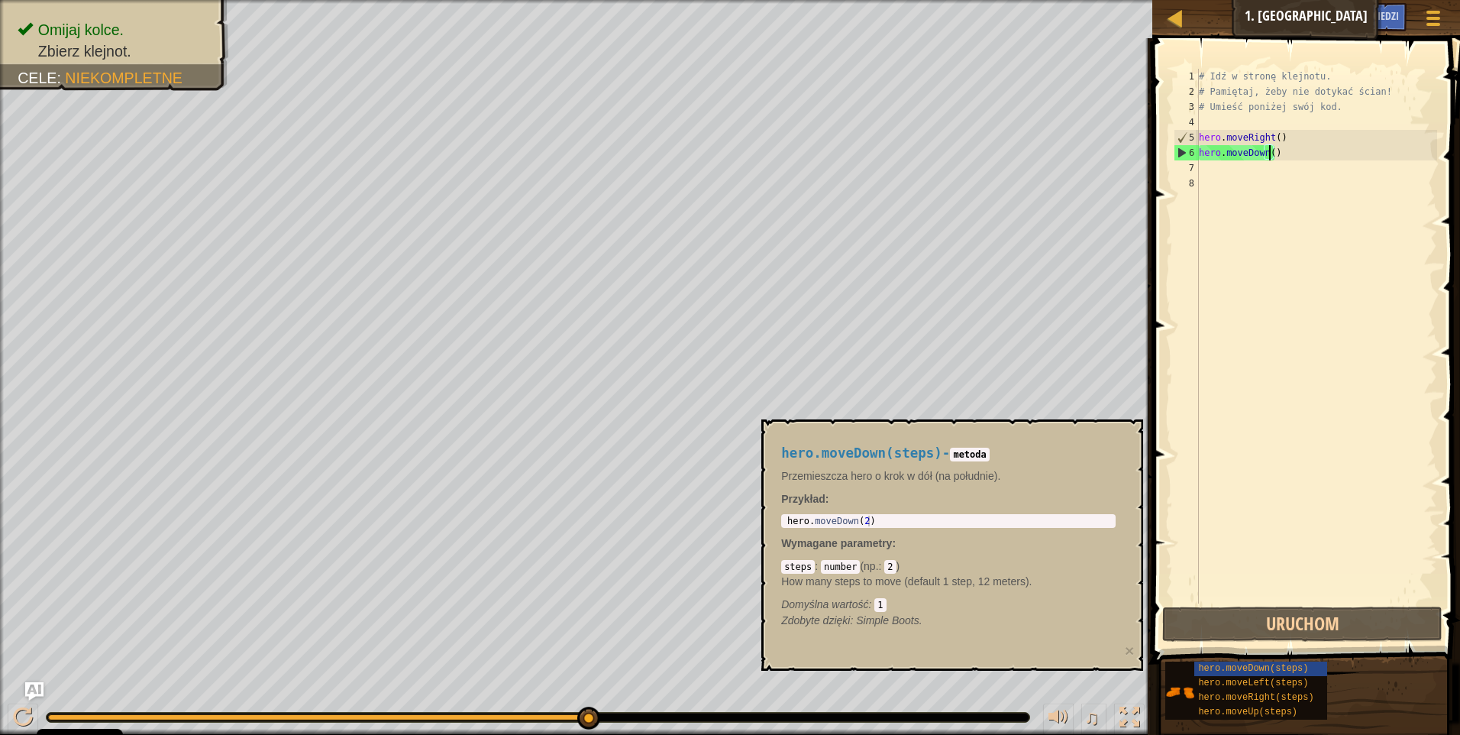
click at [1226, 176] on div "# Idź w stronę klejnotu. # Pamiętaj, żeby nie dotykać ścian! # Umieść poniżej s…" at bounding box center [1316, 351] width 241 height 565
click at [1225, 167] on div "# Idź w stronę klejnotu. # Pamiętaj, żeby nie dotykać ścian! # Umieść poniżej s…" at bounding box center [1316, 351] width 241 height 565
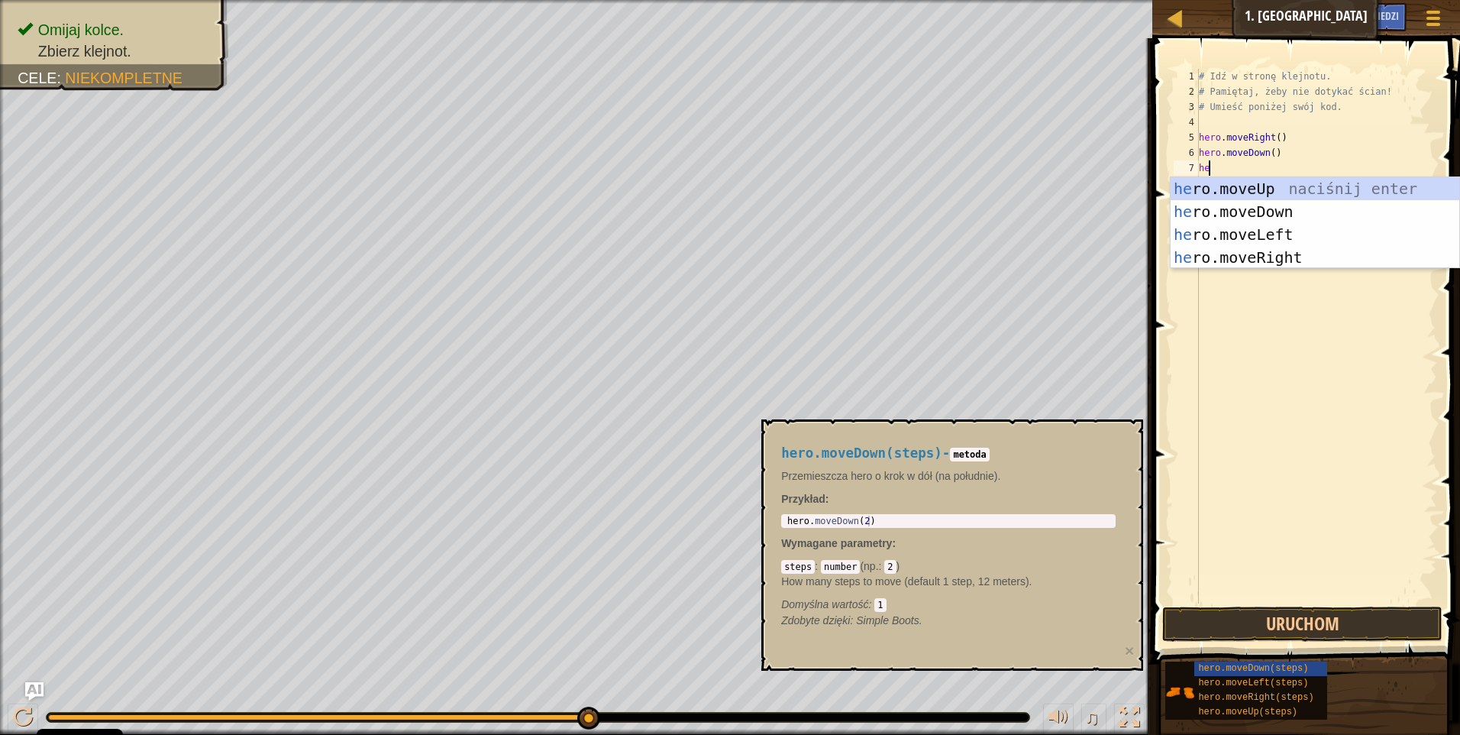
scroll to position [7, 1]
type textarea "hero"
click at [1280, 250] on div "hero .moveUp naciśnij enter hero .moveDown naciśnij enter hero .moveLeft naciśn…" at bounding box center [1315, 245] width 289 height 137
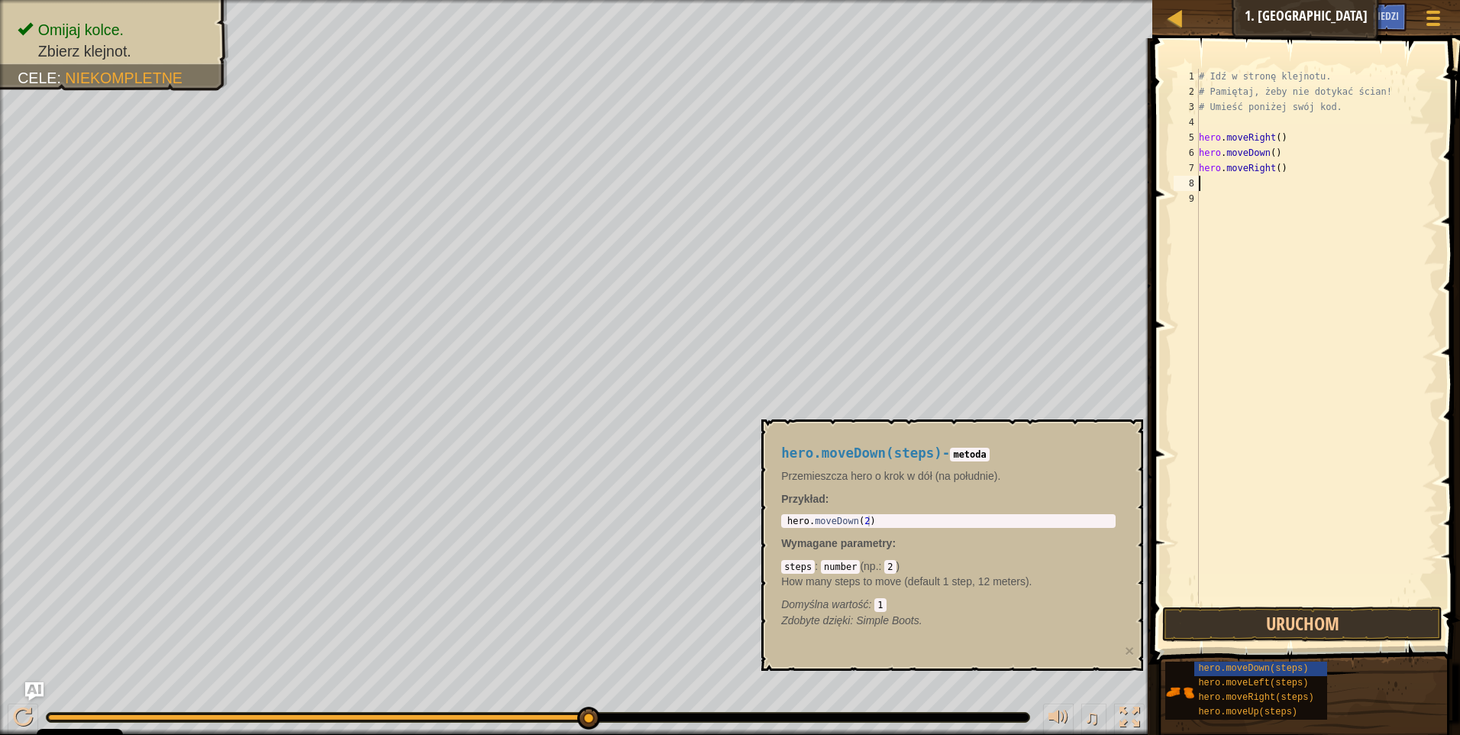
scroll to position [7, 0]
click at [1263, 624] on button "Uruchom" at bounding box center [1302, 623] width 280 height 35
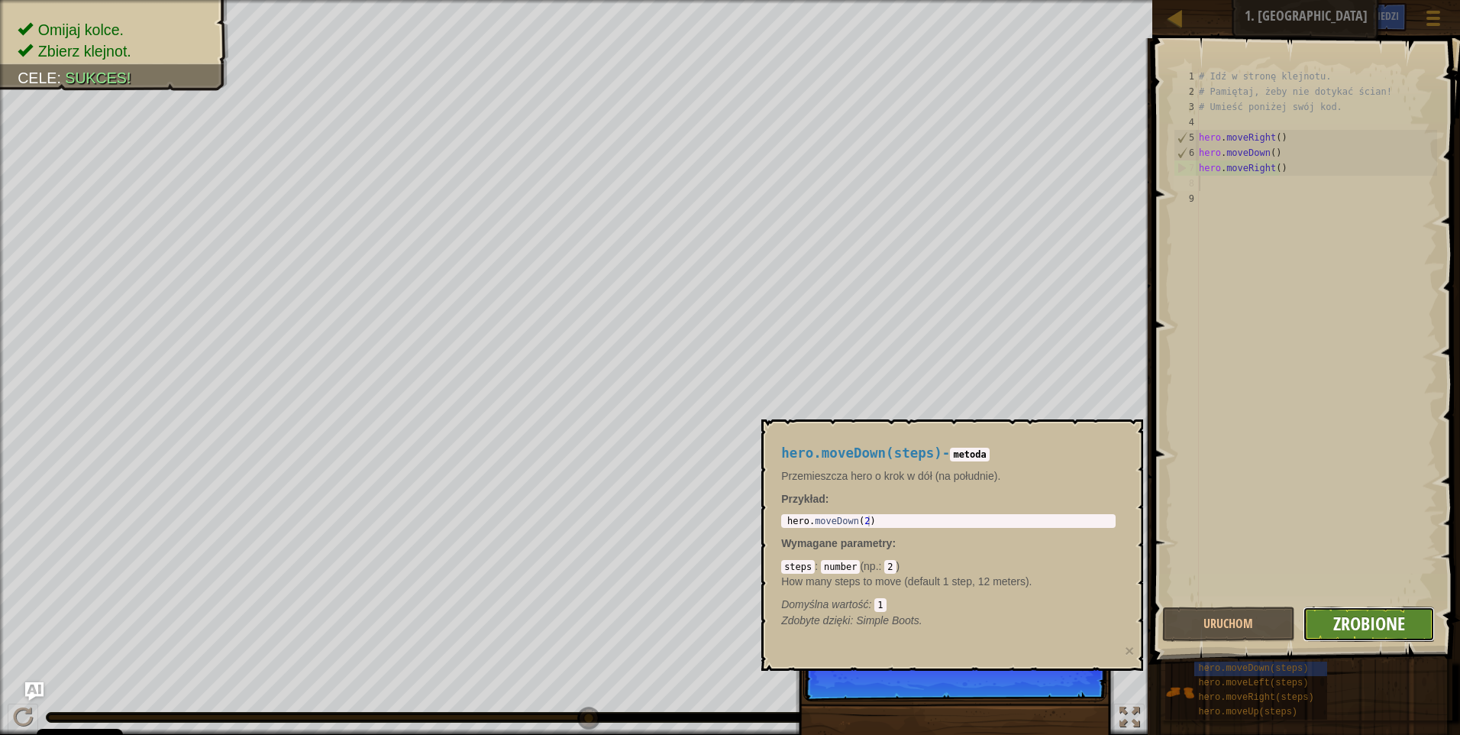
click at [1343, 622] on span "Zrobione" at bounding box center [1369, 623] width 72 height 24
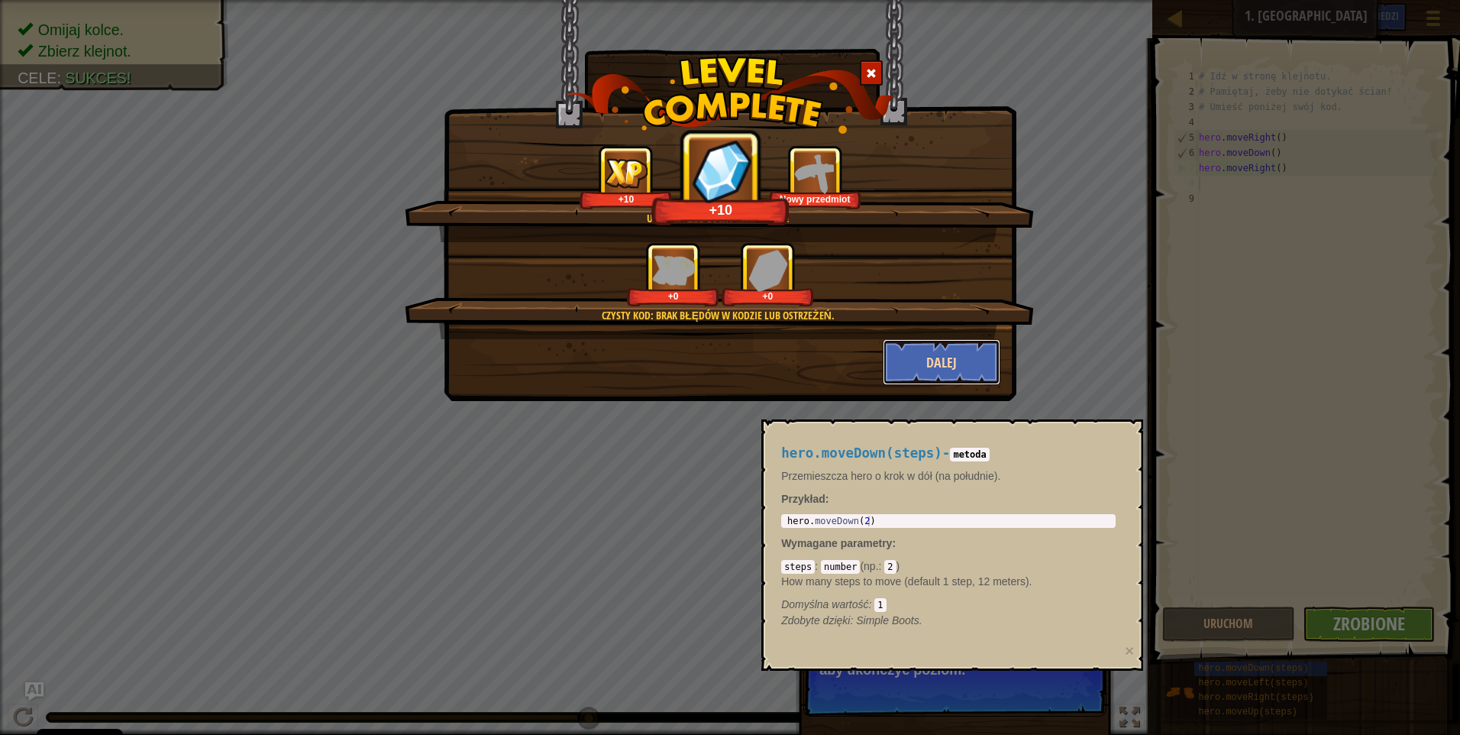
click at [938, 350] on button "Dalej" at bounding box center [942, 362] width 118 height 46
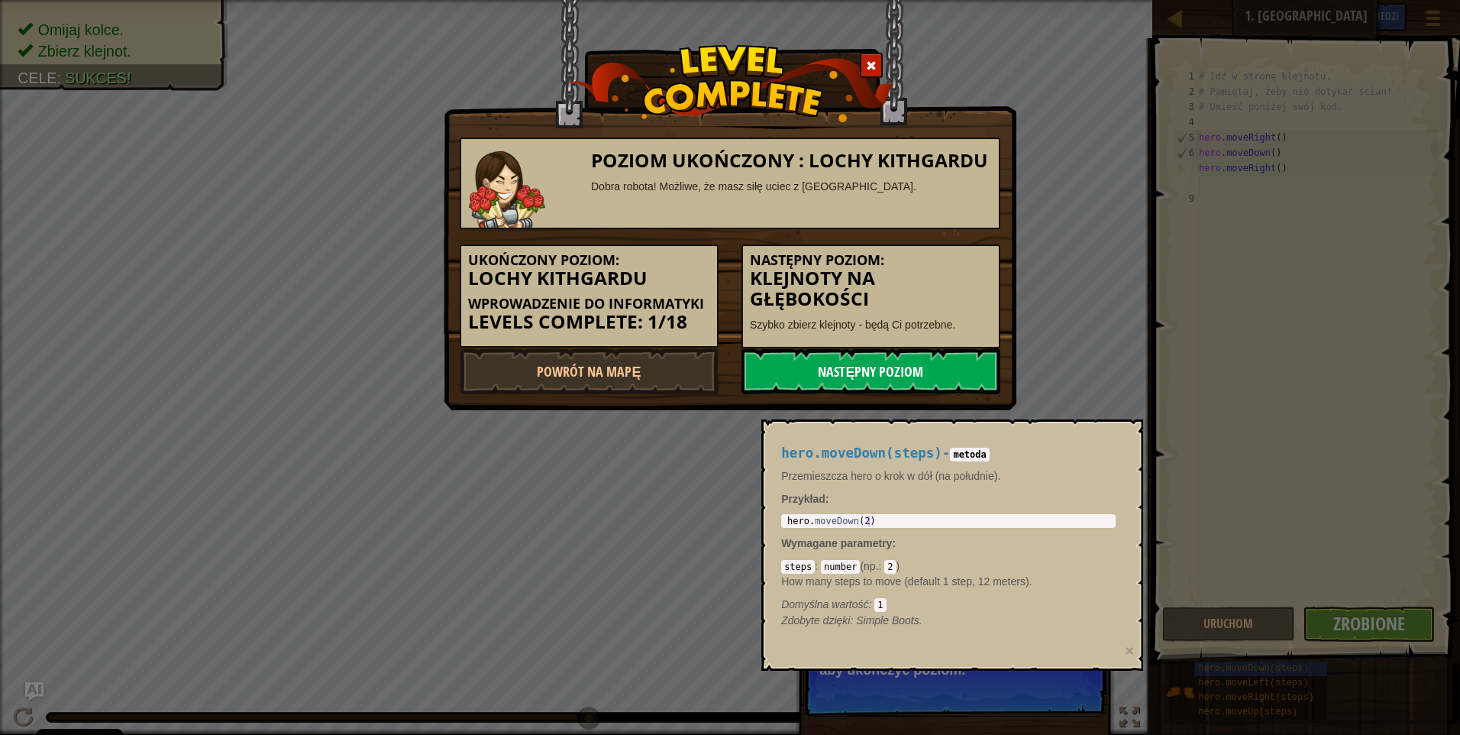
click at [903, 366] on link "Następny poziom" at bounding box center [870, 371] width 259 height 46
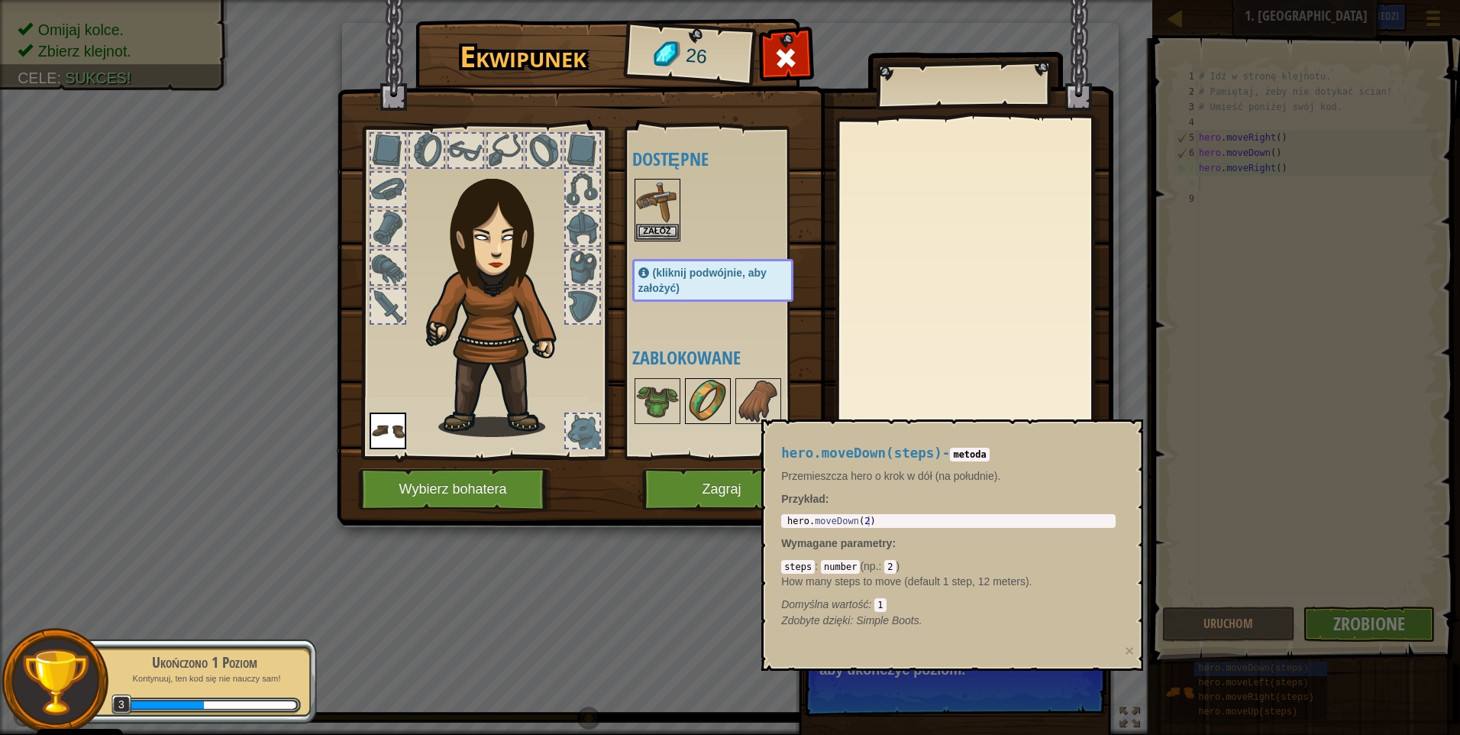
click at [685, 405] on div at bounding box center [708, 401] width 46 height 46
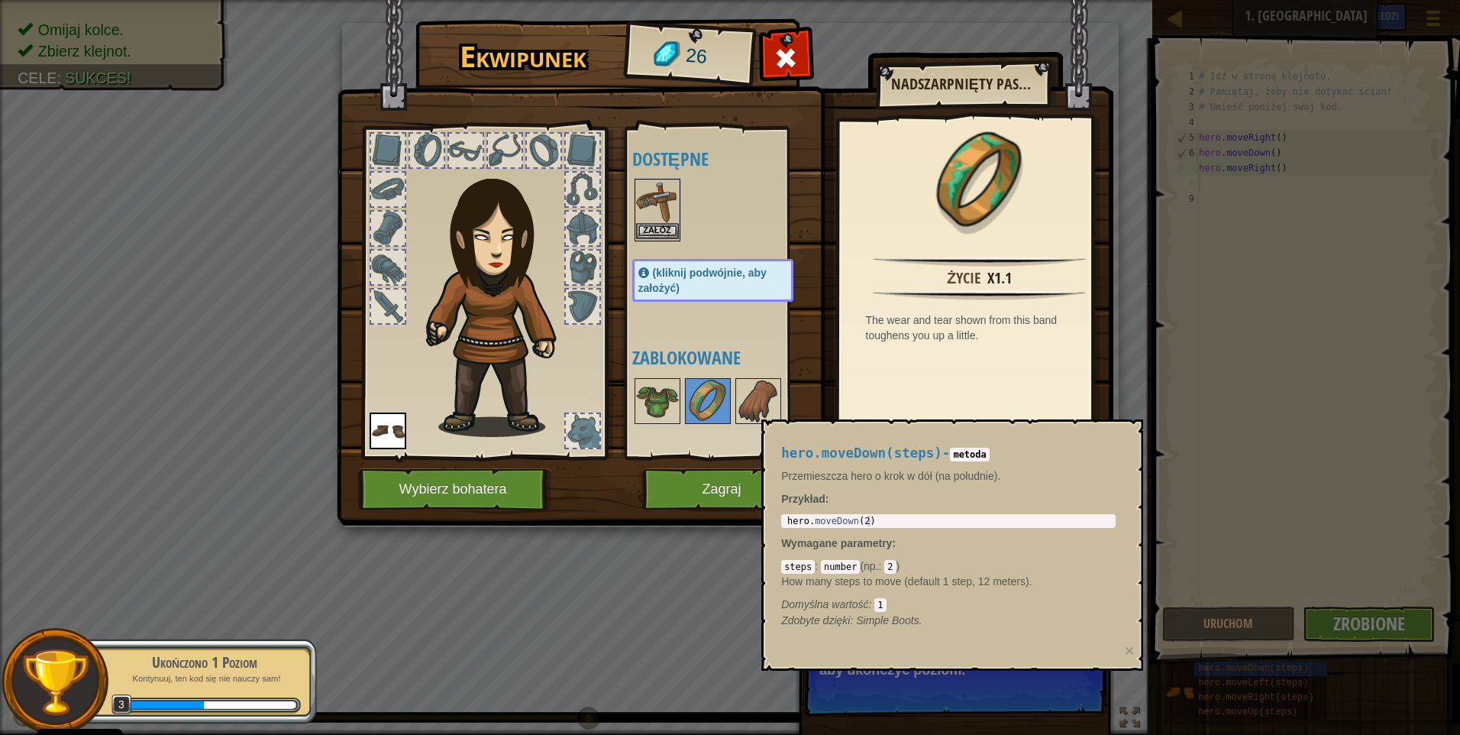
click at [654, 222] on img at bounding box center [657, 201] width 43 height 43
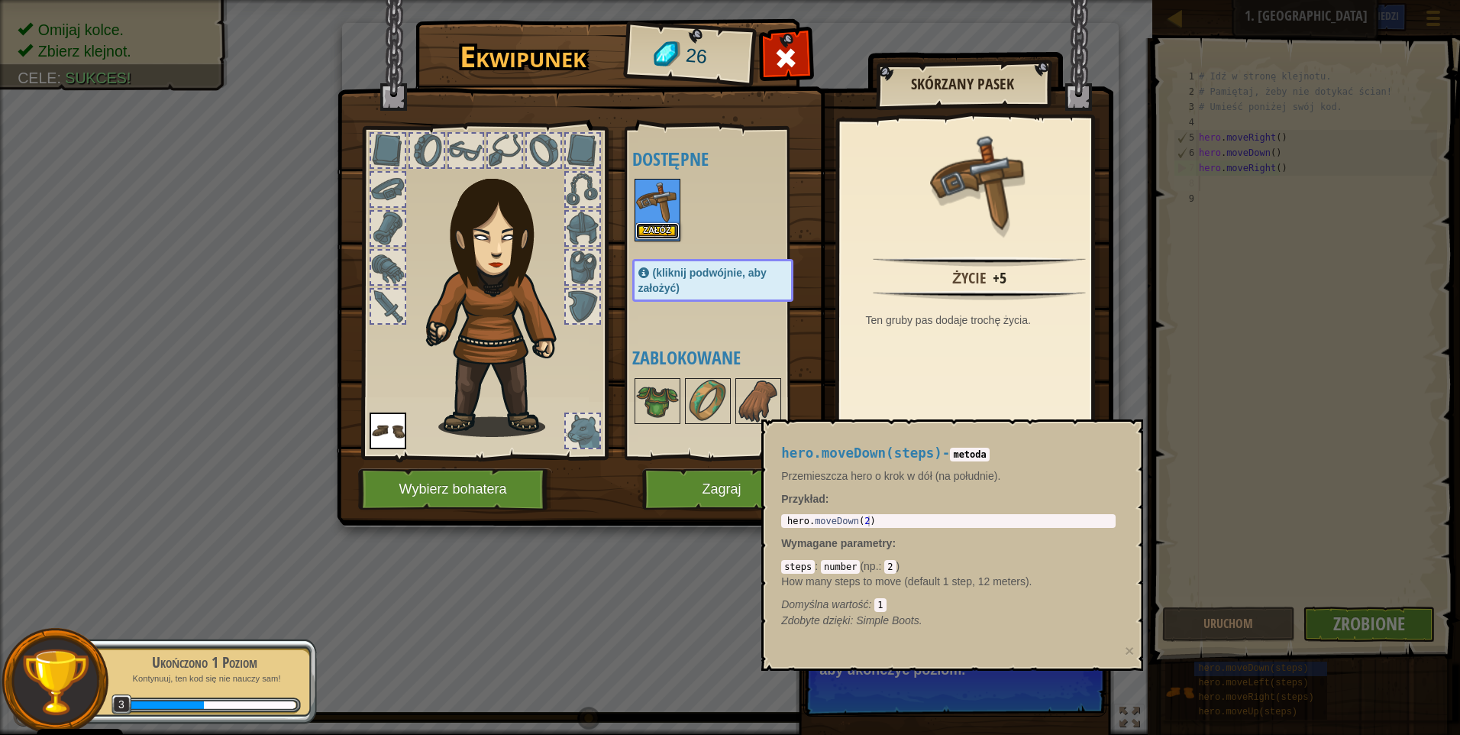
click at [656, 234] on button "Załóż" at bounding box center [657, 231] width 43 height 16
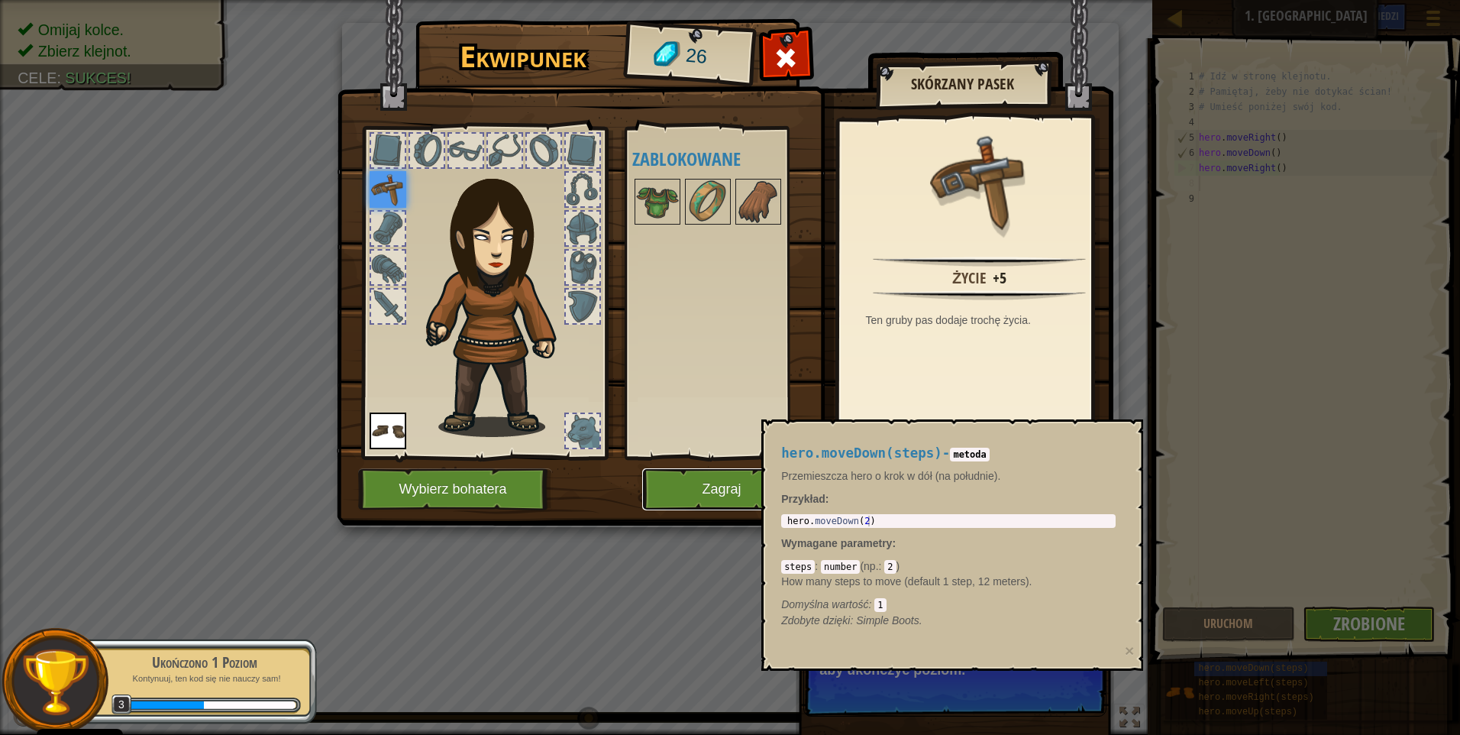
click at [698, 504] on button "Zagraj" at bounding box center [722, 489] width 160 height 42
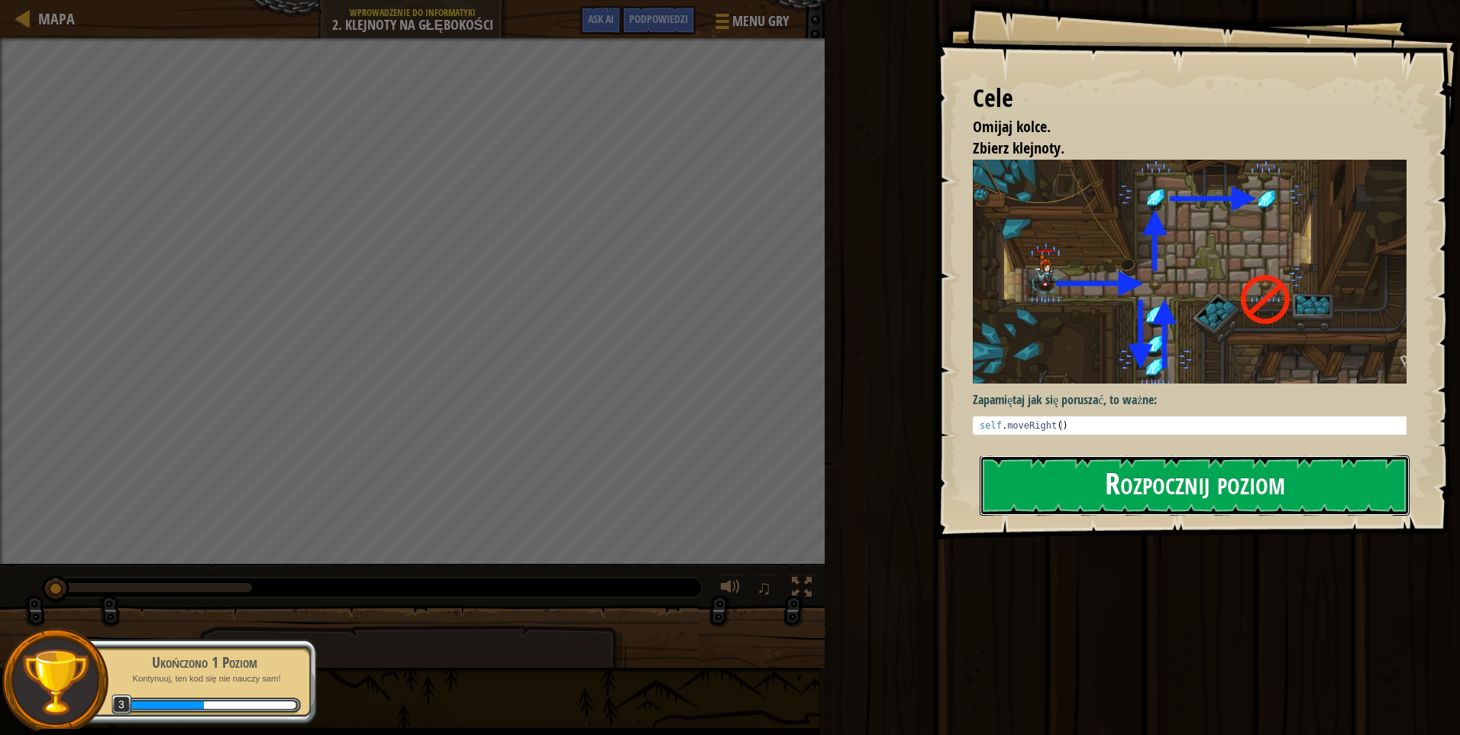
click at [1229, 492] on button "Rozpocznij poziom" at bounding box center [1195, 485] width 430 height 60
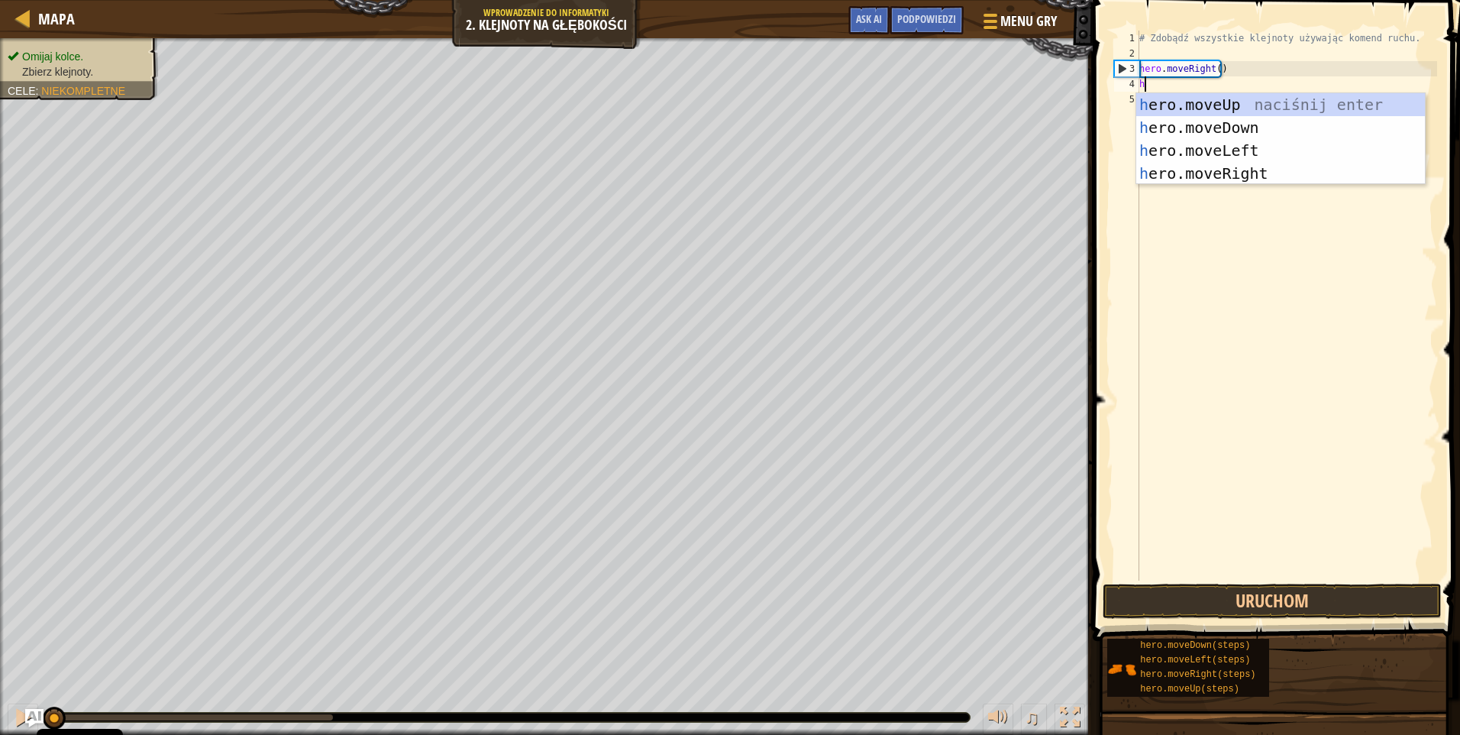
scroll to position [7, 0]
type textarea "hero"
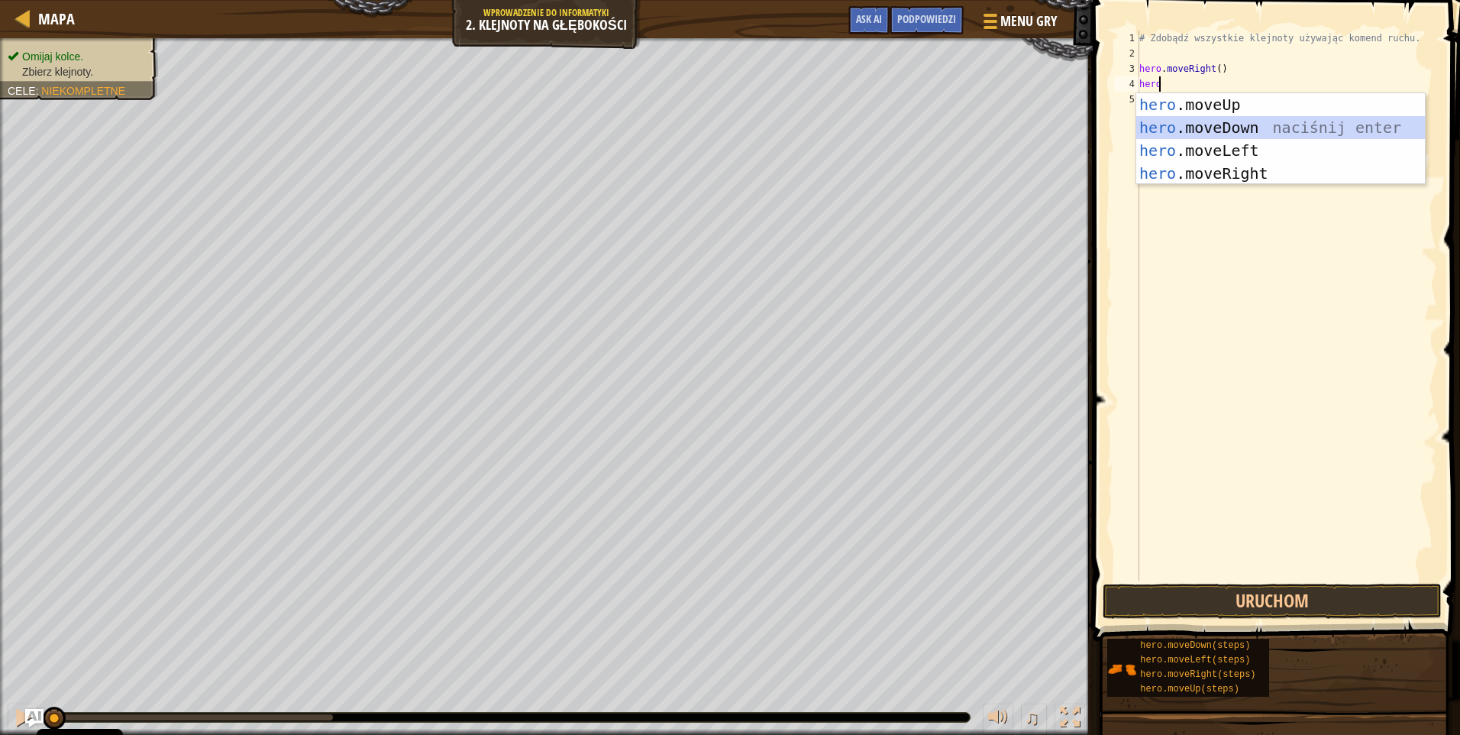
click at [1218, 130] on div "hero .moveUp naciśnij enter hero .moveDown naciśnij enter hero .moveLeft naciśn…" at bounding box center [1280, 161] width 289 height 137
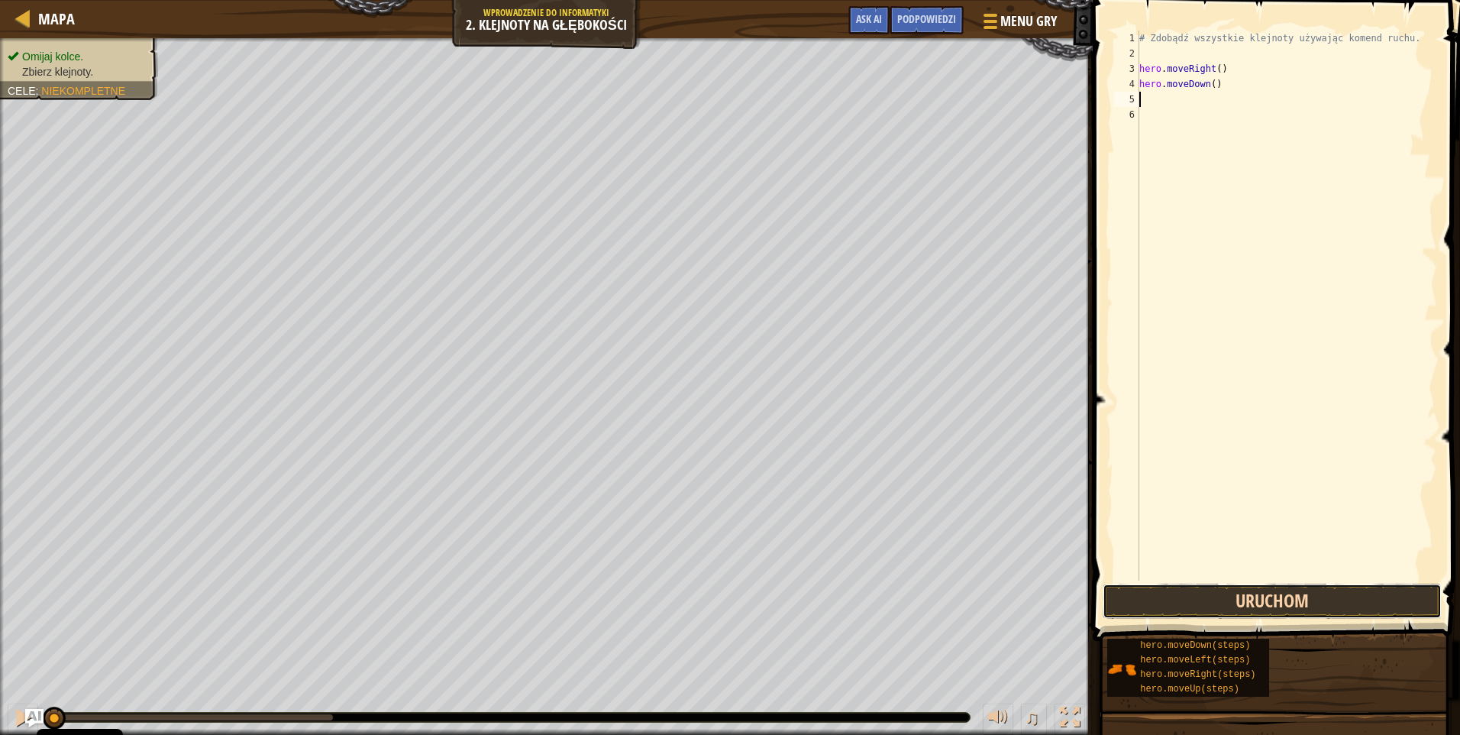
click at [1260, 606] on button "Uruchom" at bounding box center [1272, 600] width 339 height 35
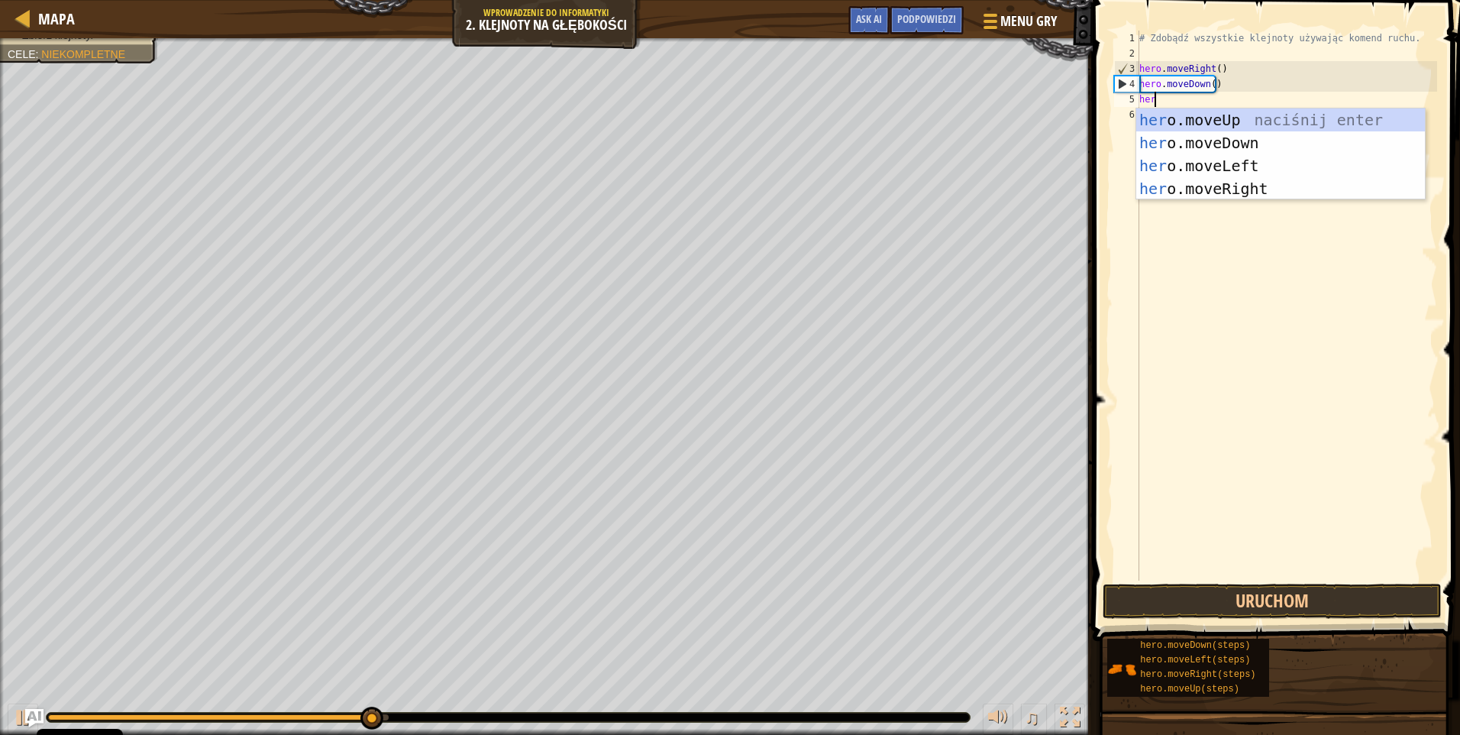
type textarea "hero"
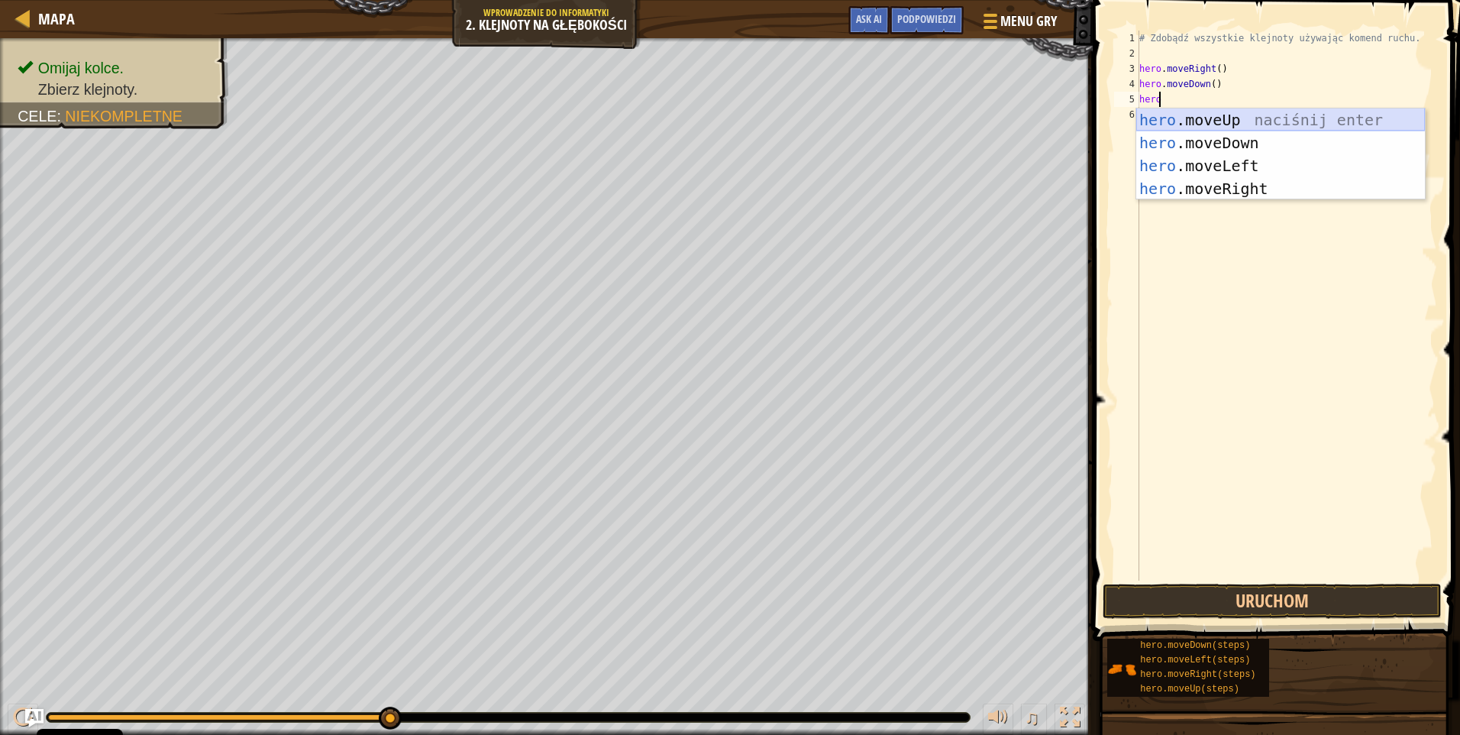
click at [1256, 115] on div "hero .moveUp naciśnij enter hero .moveDown naciśnij enter hero .moveLeft naciśn…" at bounding box center [1280, 176] width 289 height 137
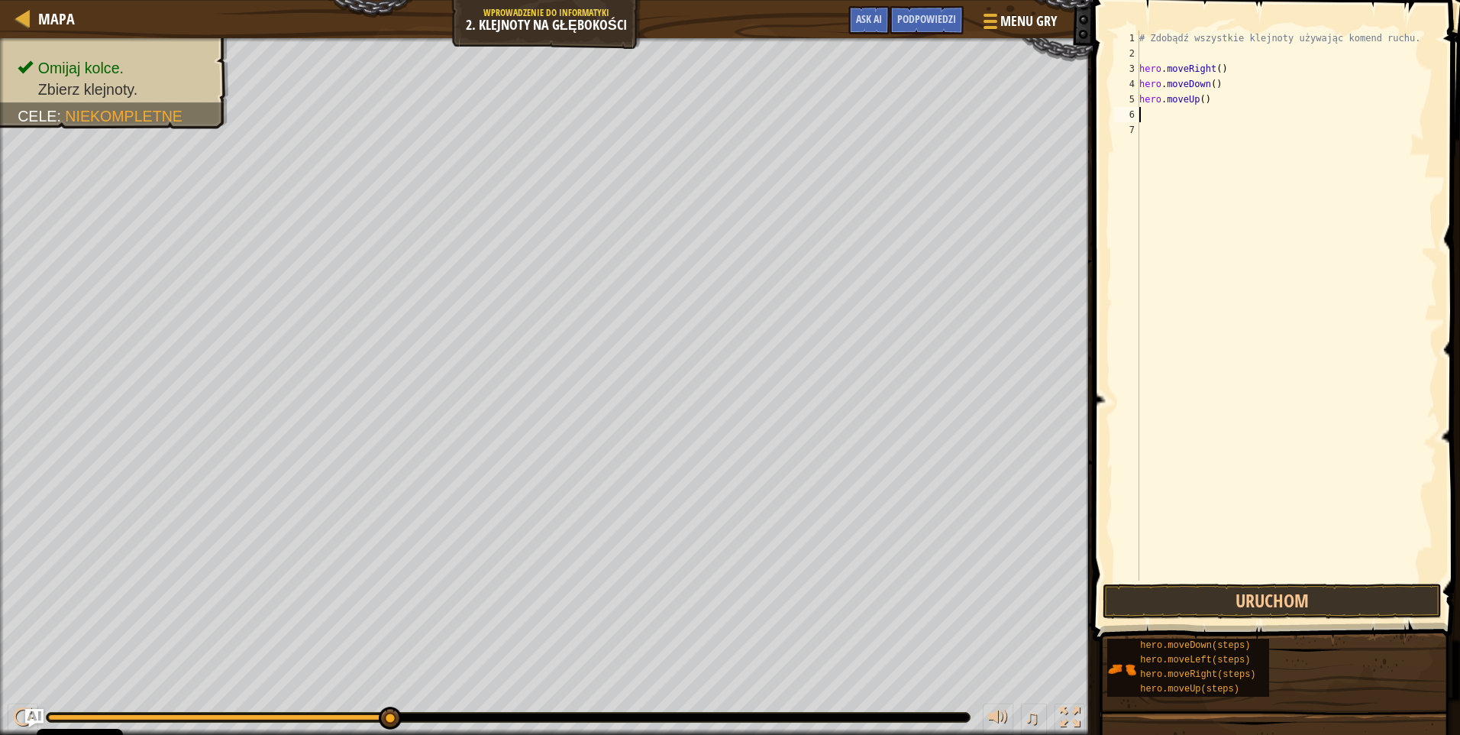
scroll to position [7, 0]
click at [1244, 607] on button "Uruchom" at bounding box center [1272, 600] width 339 height 35
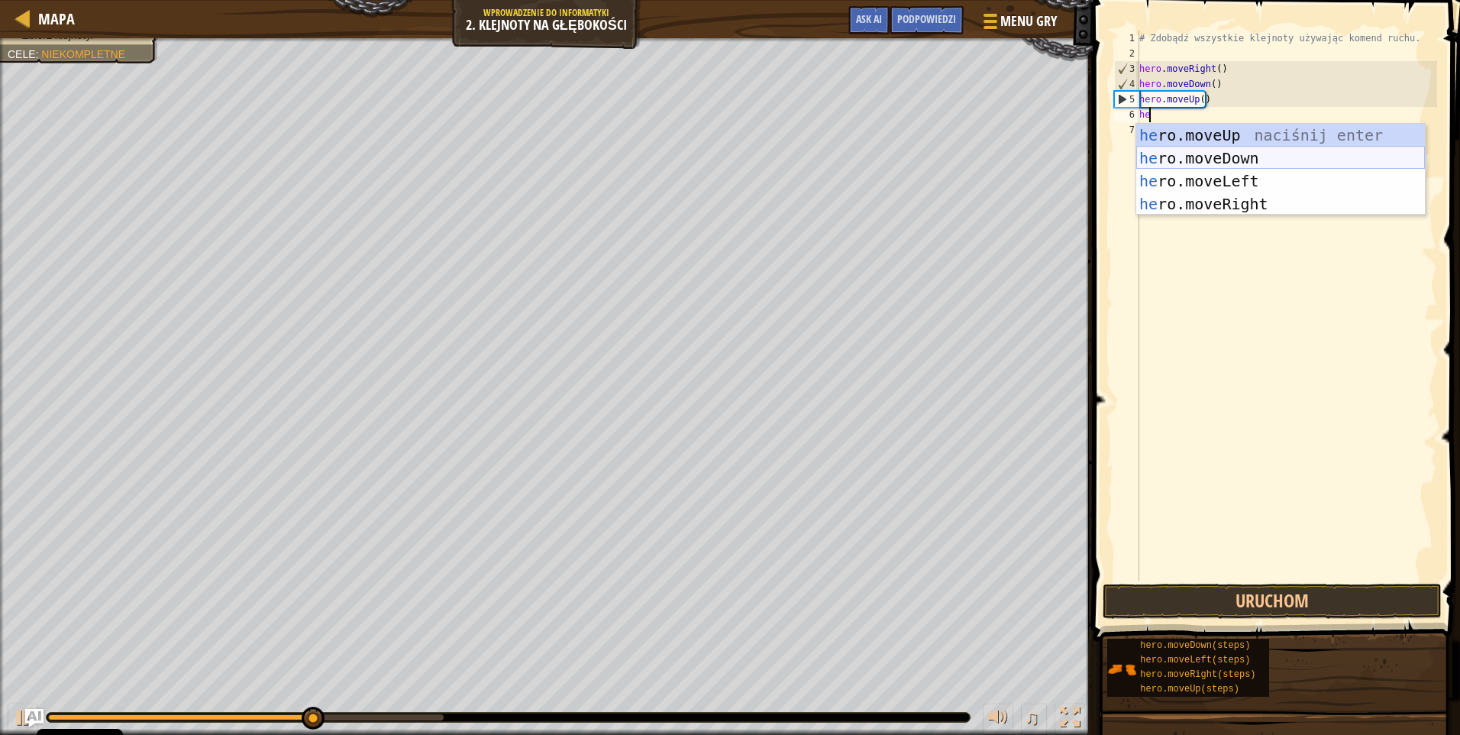
type textarea "her"
click at [1222, 134] on div "her o.moveUp naciśnij enter her o.moveDown naciśnij enter her o.moveLeft naciśn…" at bounding box center [1280, 192] width 289 height 137
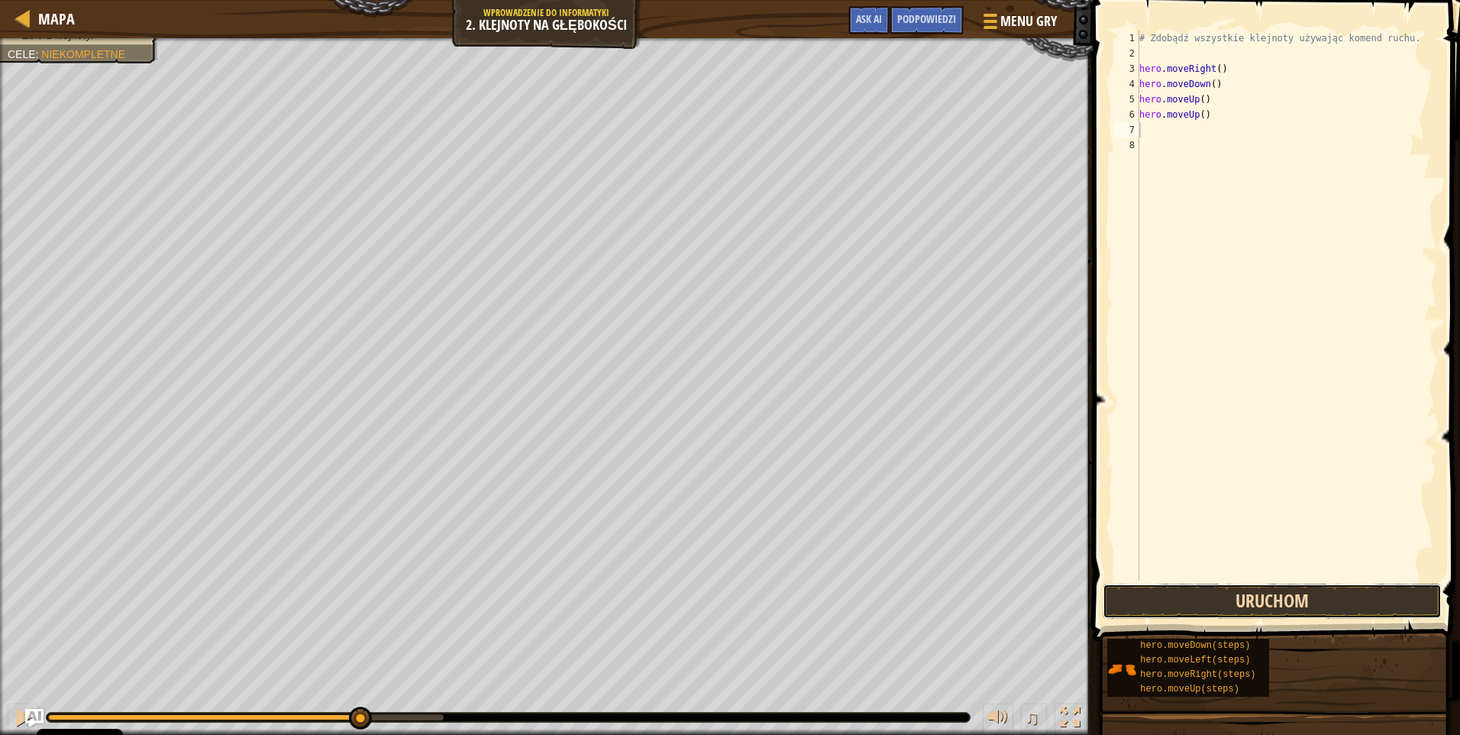
click at [1253, 606] on button "Uruchom" at bounding box center [1272, 600] width 339 height 35
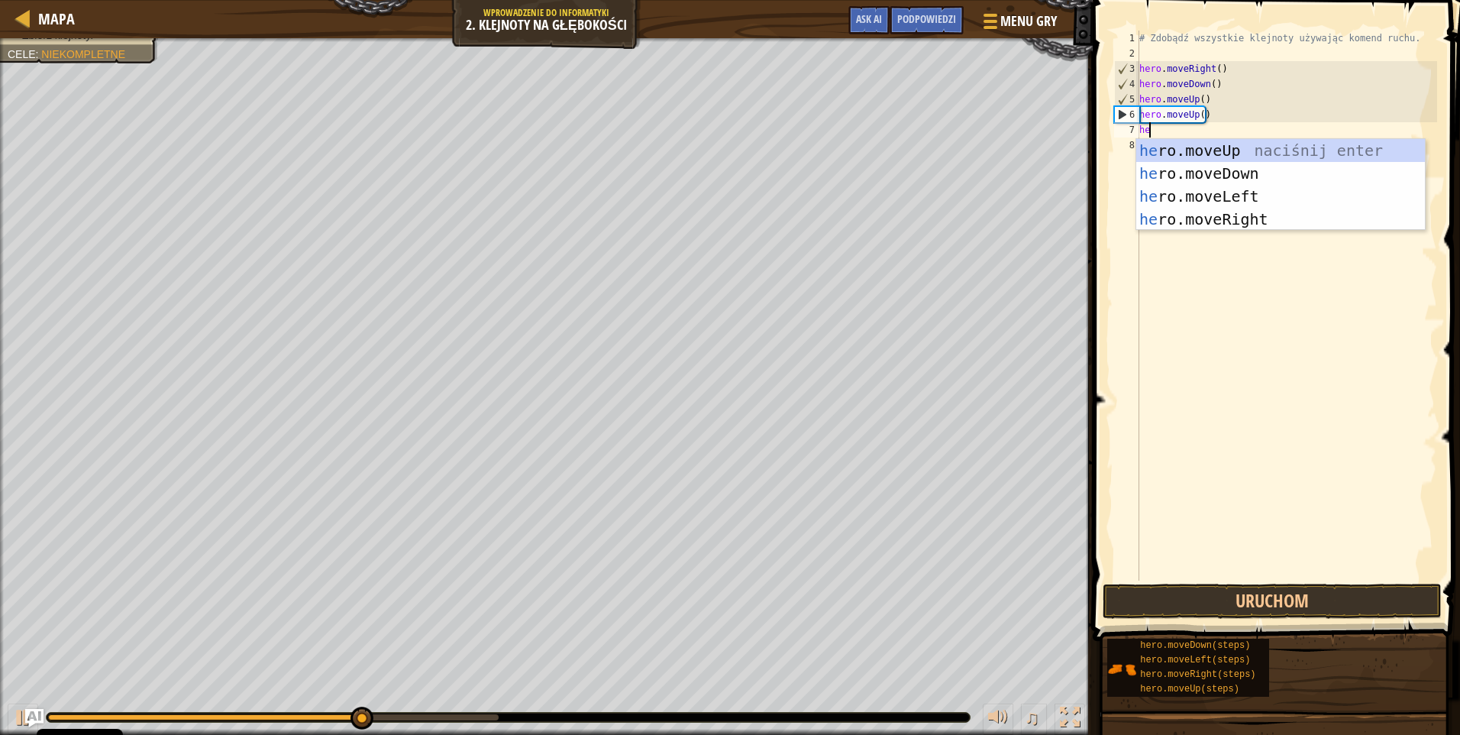
type textarea "her"
click at [1249, 215] on div "her o.moveUp naciśnij enter her o.moveDown naciśnij enter her o.moveLeft naciśn…" at bounding box center [1280, 207] width 289 height 137
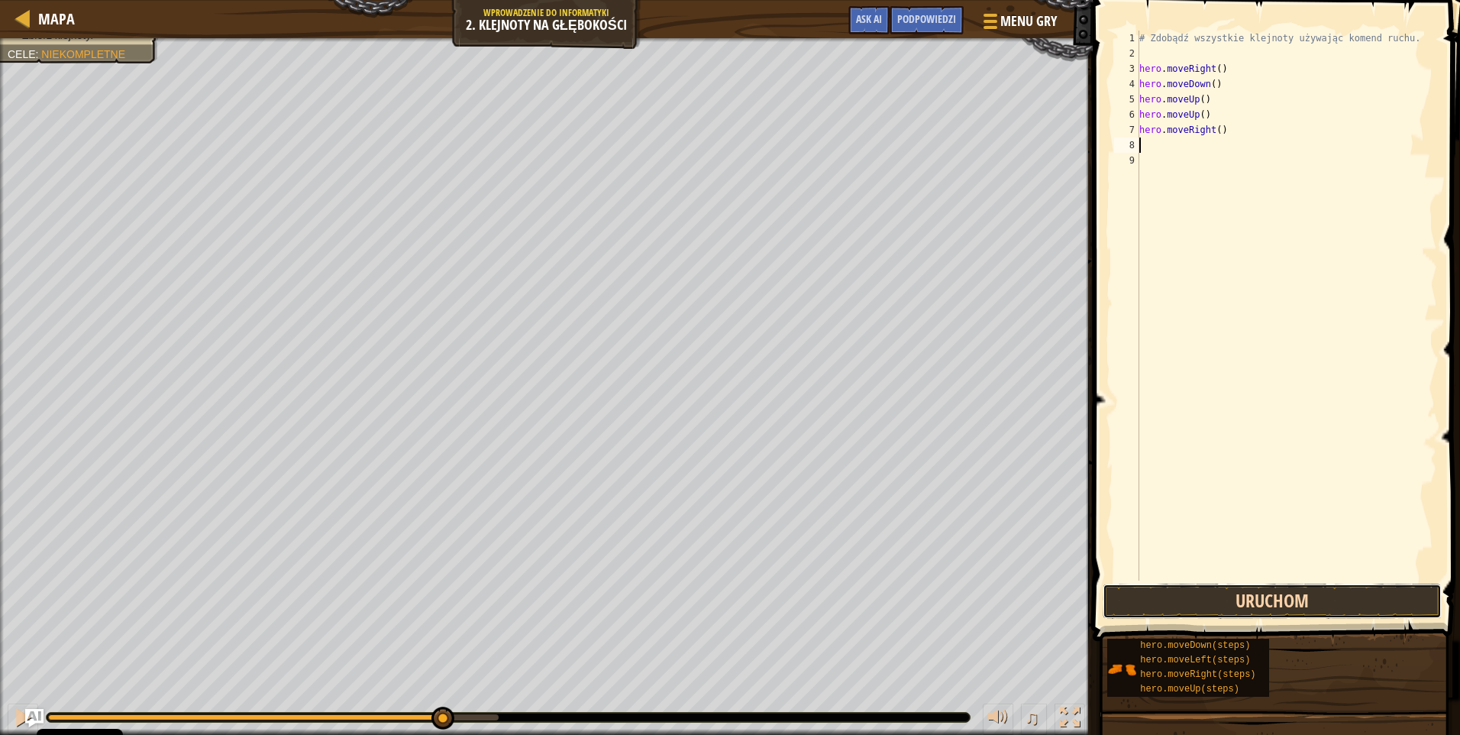
click at [1270, 607] on button "Uruchom" at bounding box center [1272, 600] width 339 height 35
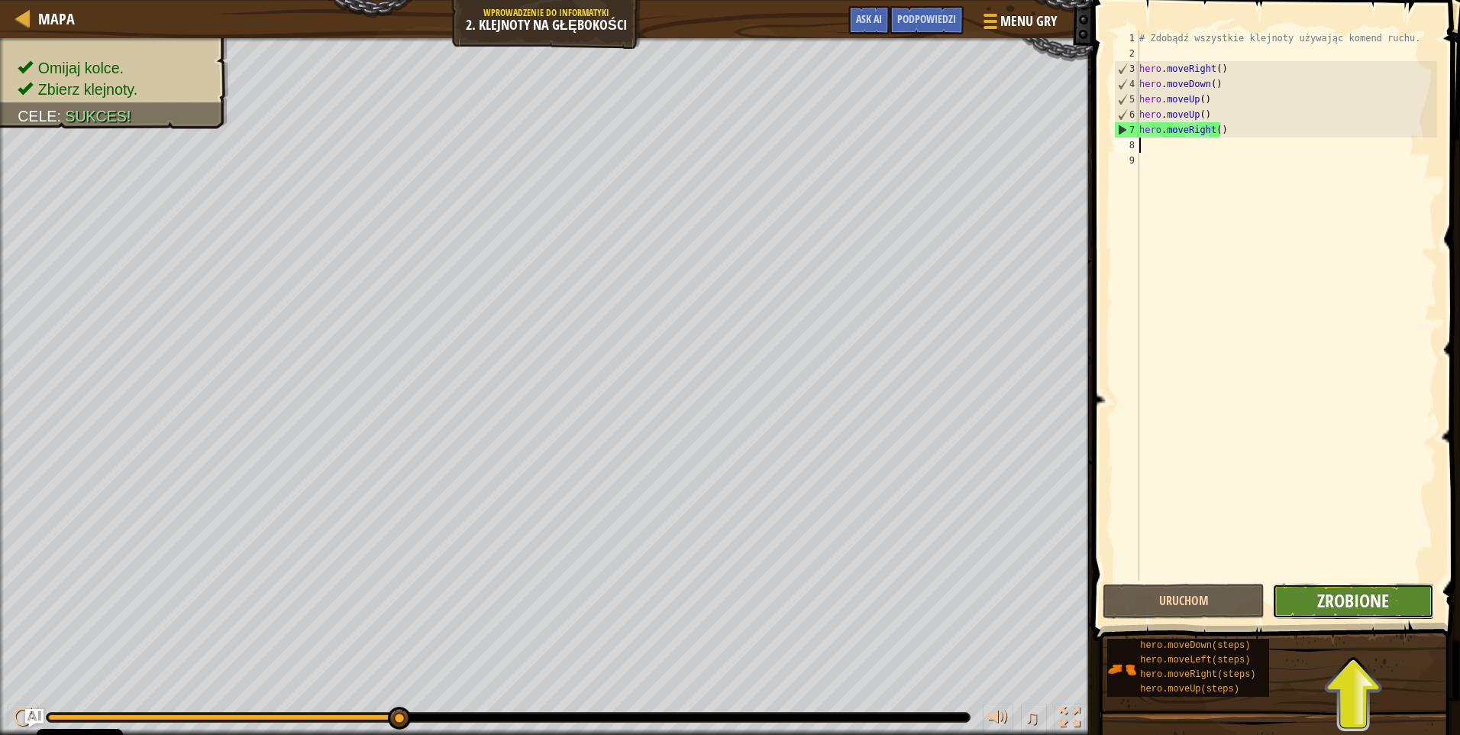
click at [1326, 593] on span "Zrobione" at bounding box center [1353, 600] width 72 height 24
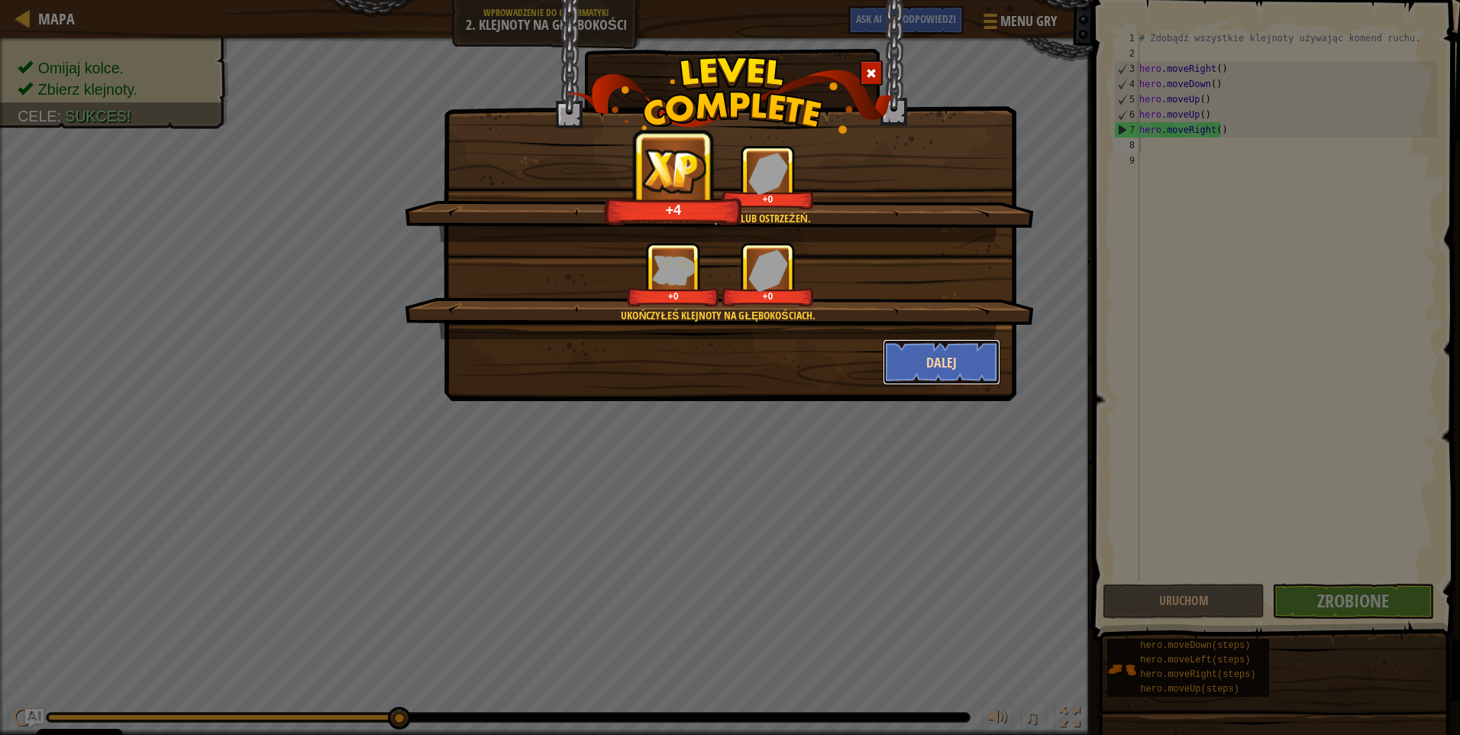
click at [946, 365] on button "Dalej" at bounding box center [942, 362] width 118 height 46
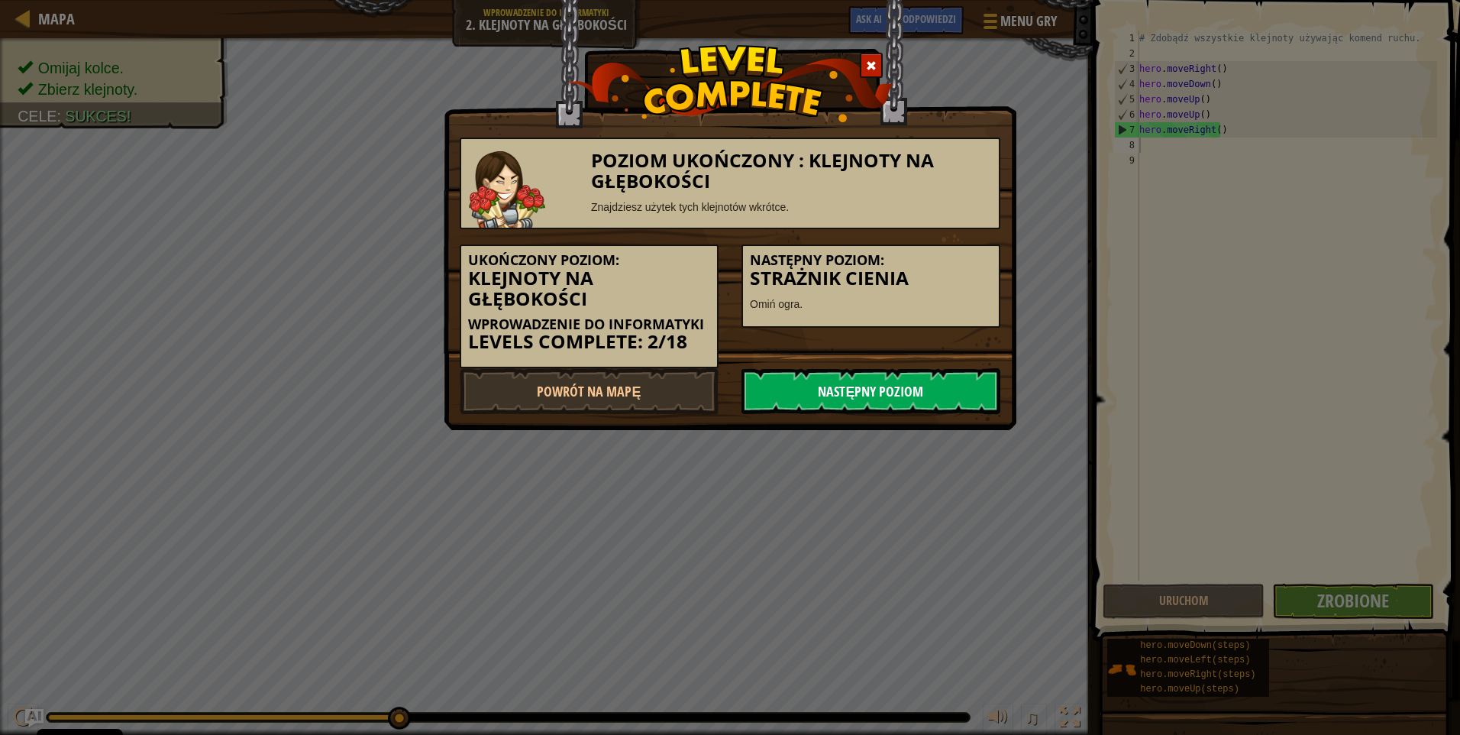
click at [935, 388] on link "Następny poziom" at bounding box center [870, 391] width 259 height 46
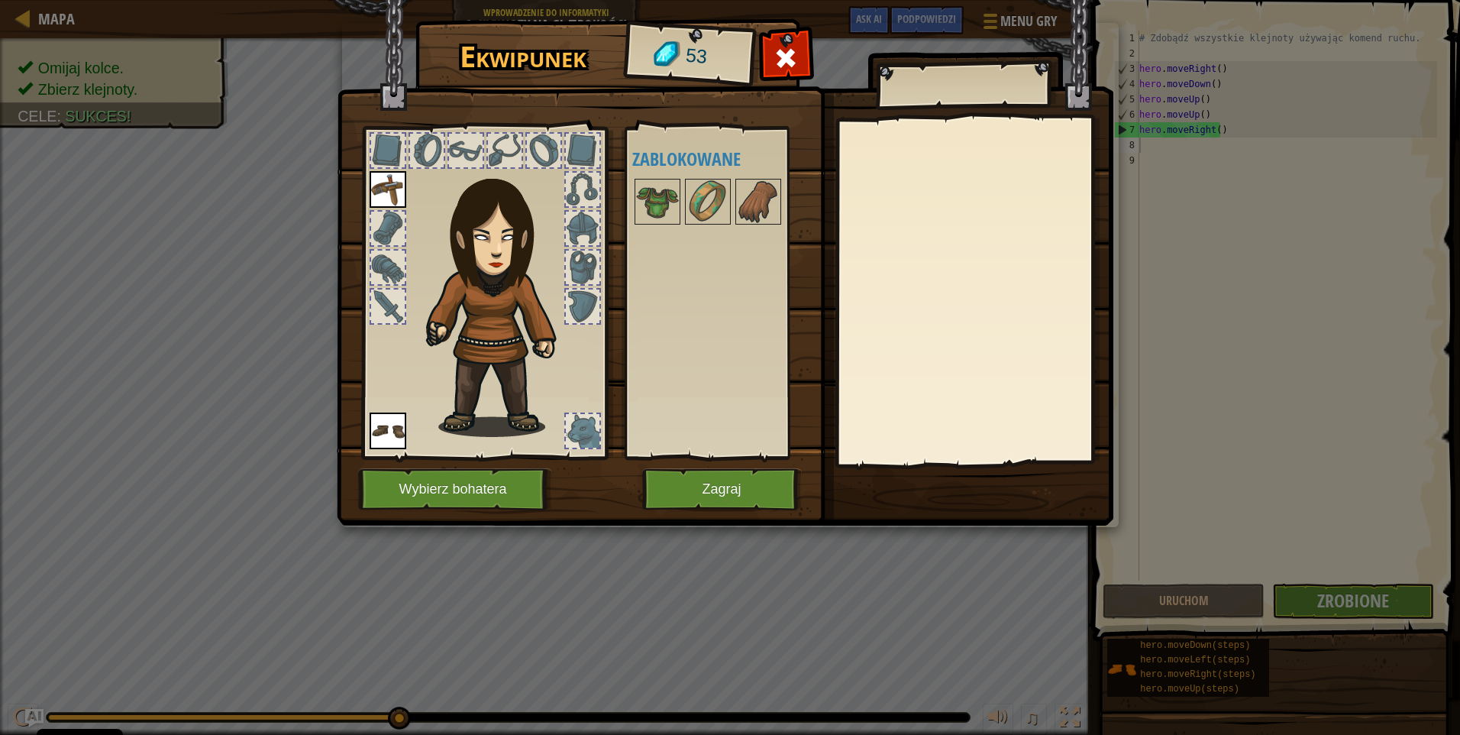
click at [572, 433] on div at bounding box center [583, 431] width 34 height 34
click at [573, 433] on div at bounding box center [583, 431] width 34 height 34
click at [654, 180] on div at bounding box center [658, 202] width 46 height 46
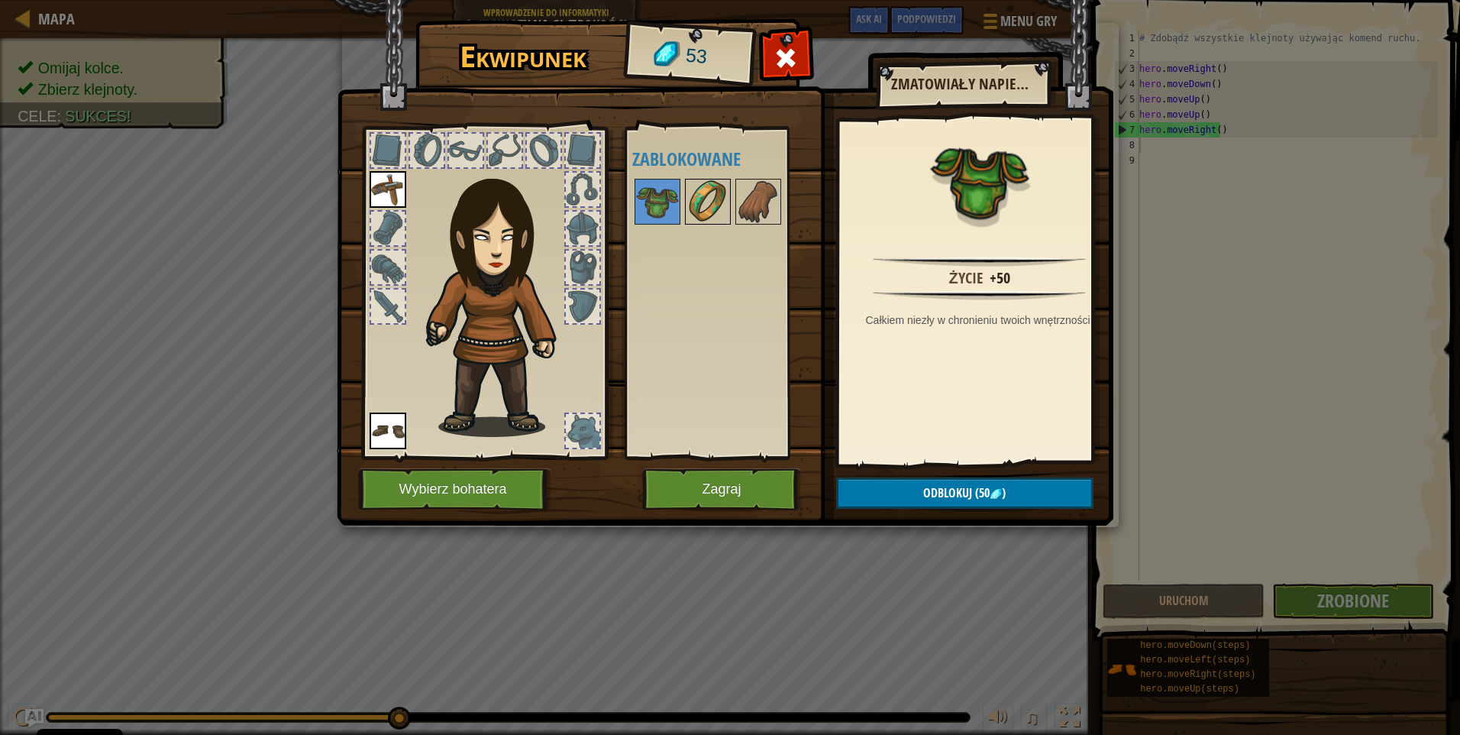
click at [702, 208] on img at bounding box center [707, 201] width 43 height 43
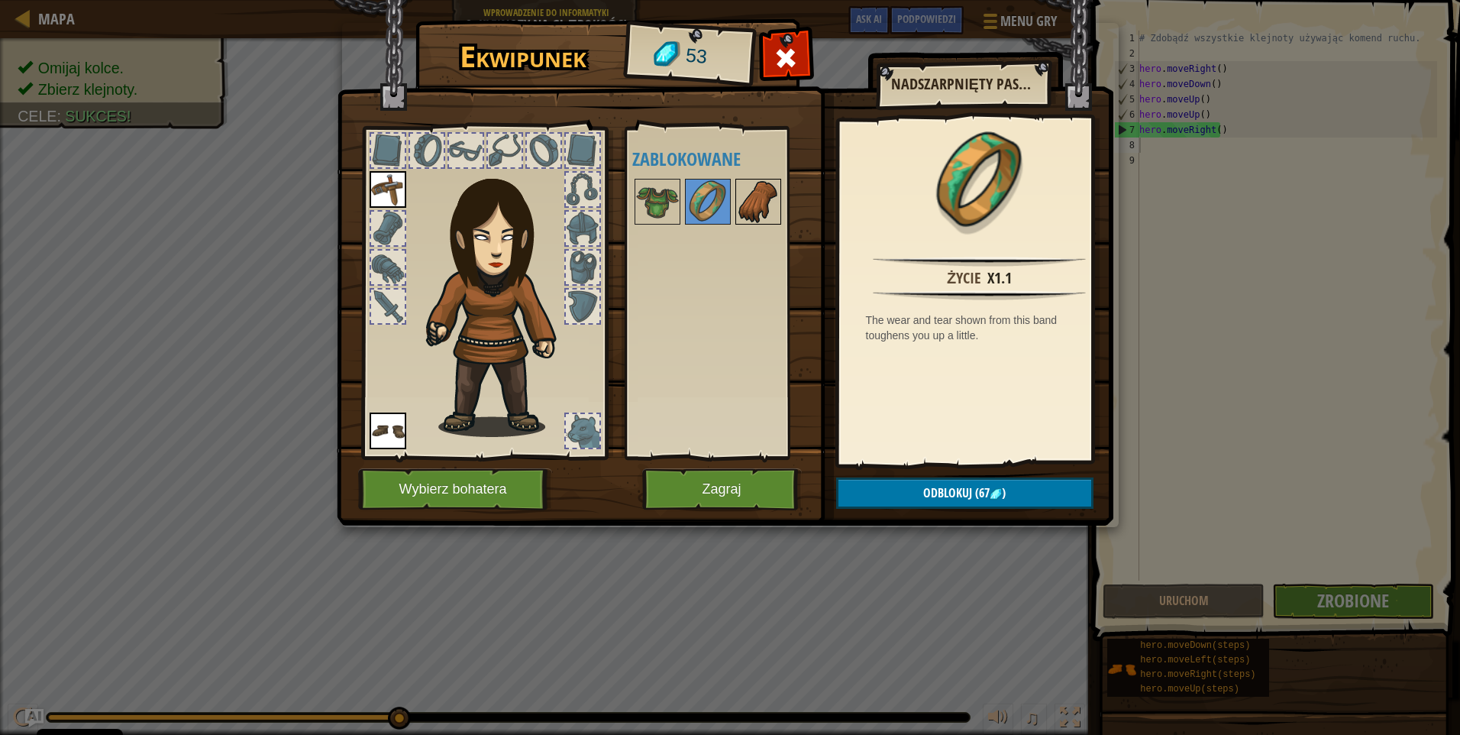
click at [762, 201] on img at bounding box center [758, 201] width 43 height 43
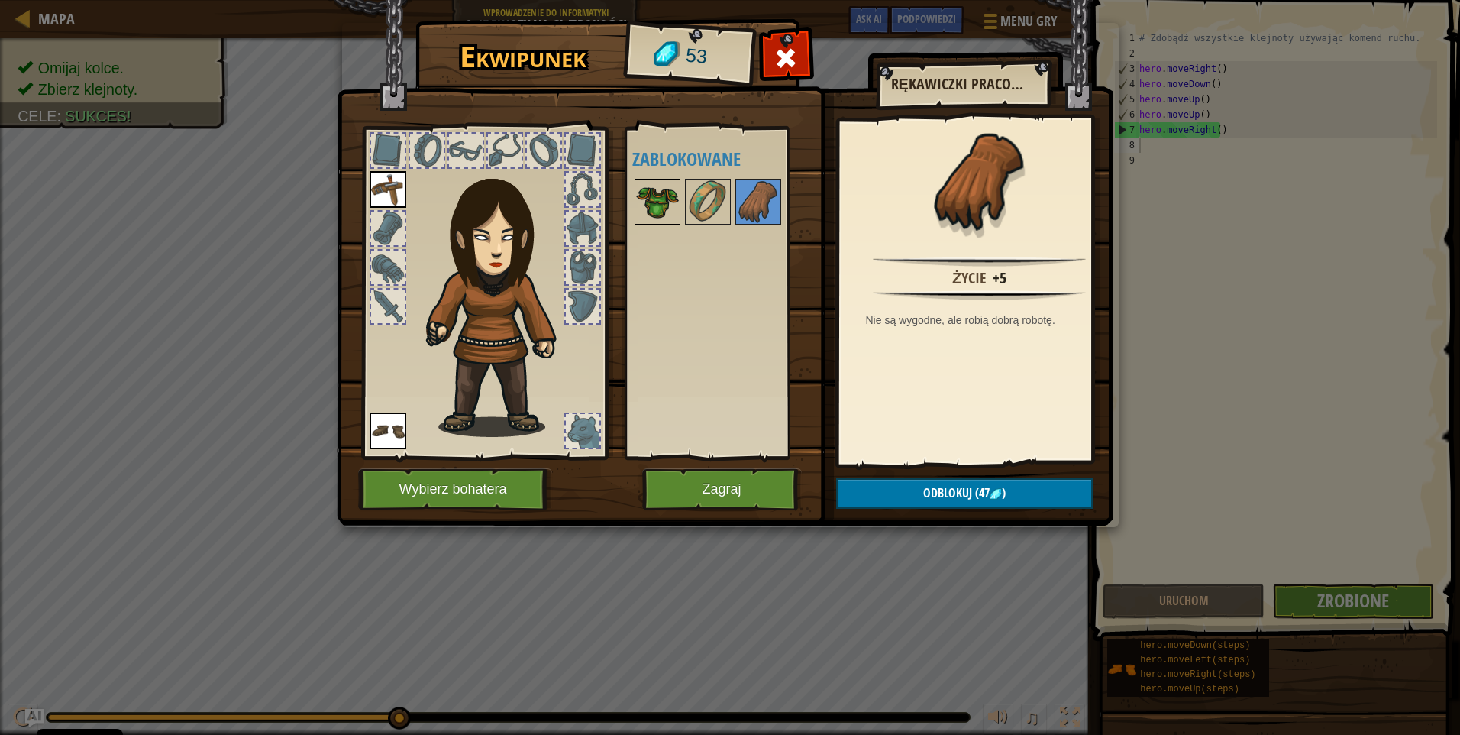
click at [670, 198] on img at bounding box center [657, 201] width 43 height 43
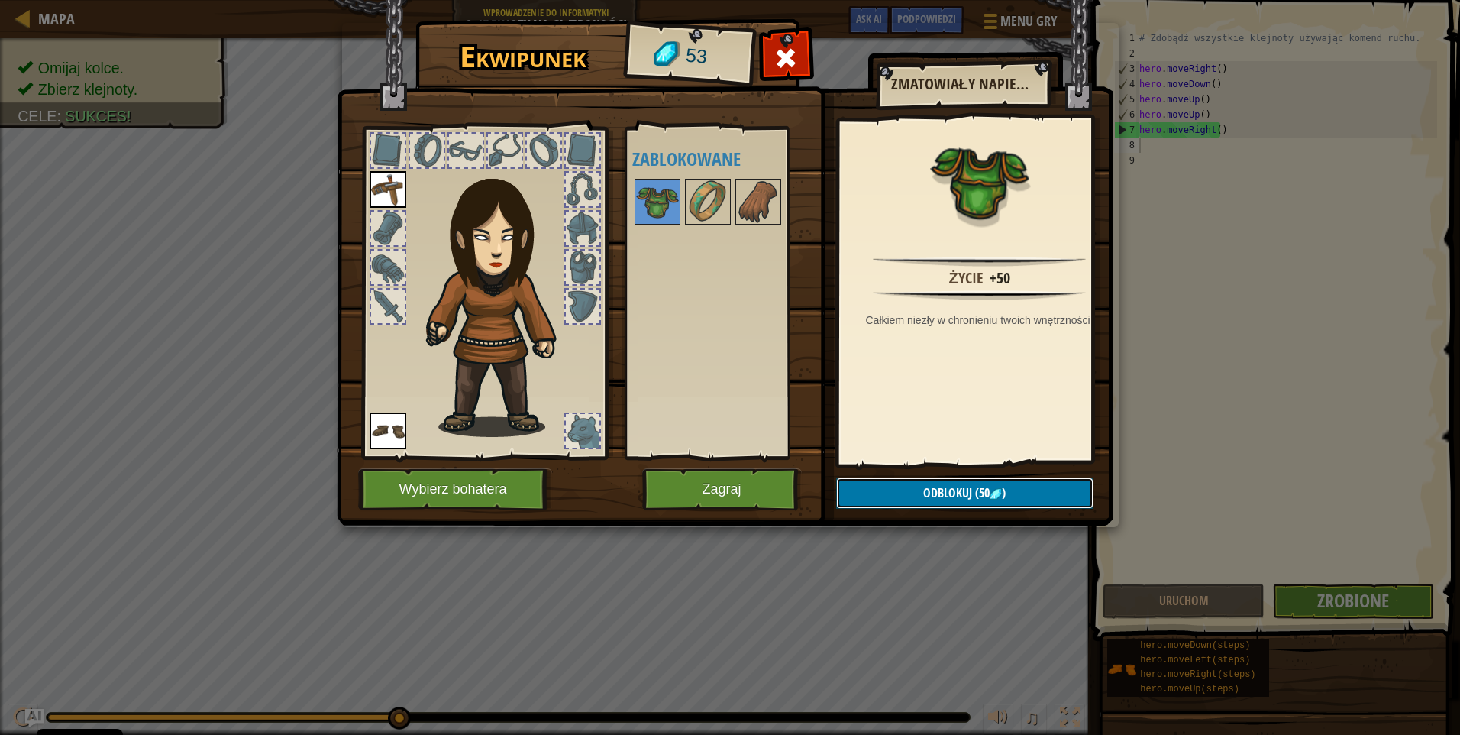
click at [927, 491] on span "Odblokuj" at bounding box center [947, 492] width 49 height 17
click at [938, 486] on button "Potwierdź" at bounding box center [964, 492] width 257 height 31
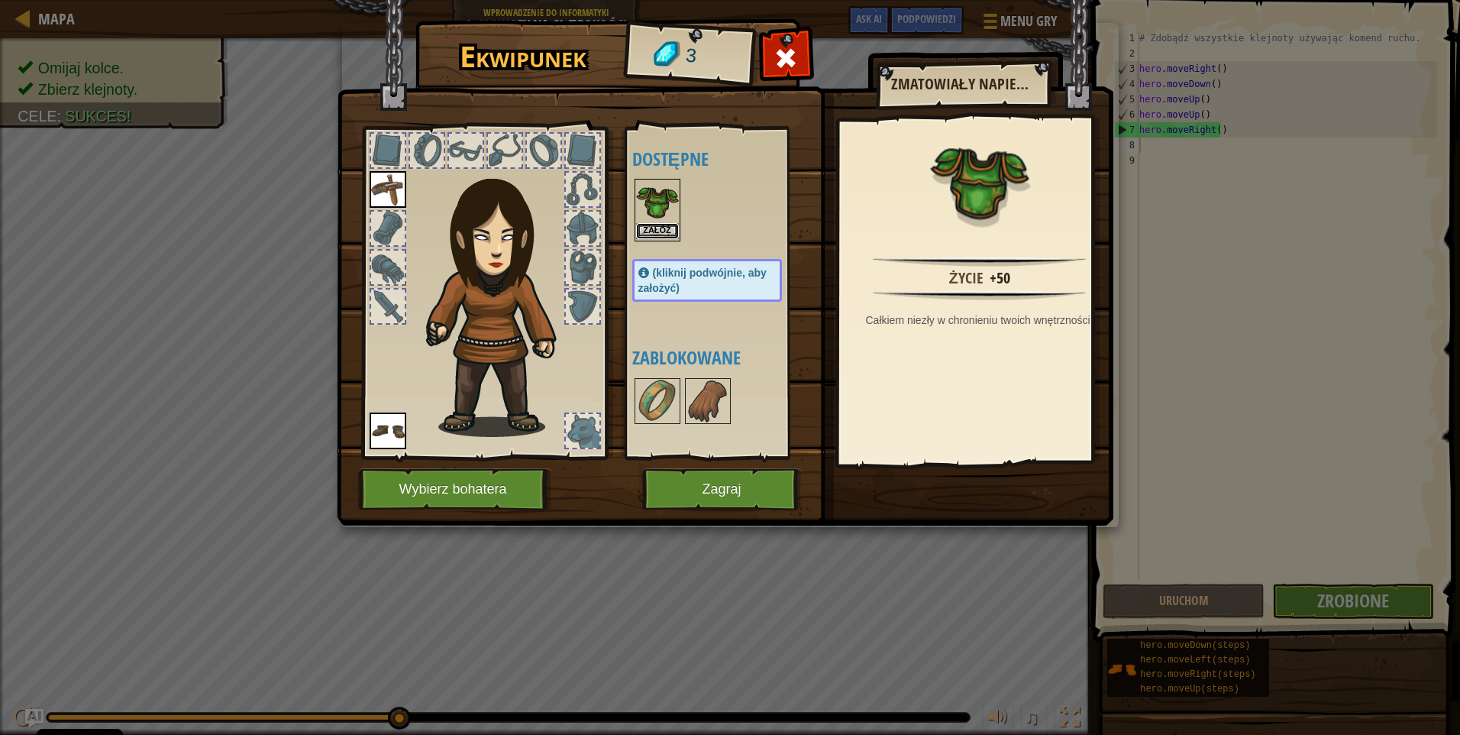
click at [667, 227] on button "Załóż" at bounding box center [657, 231] width 43 height 16
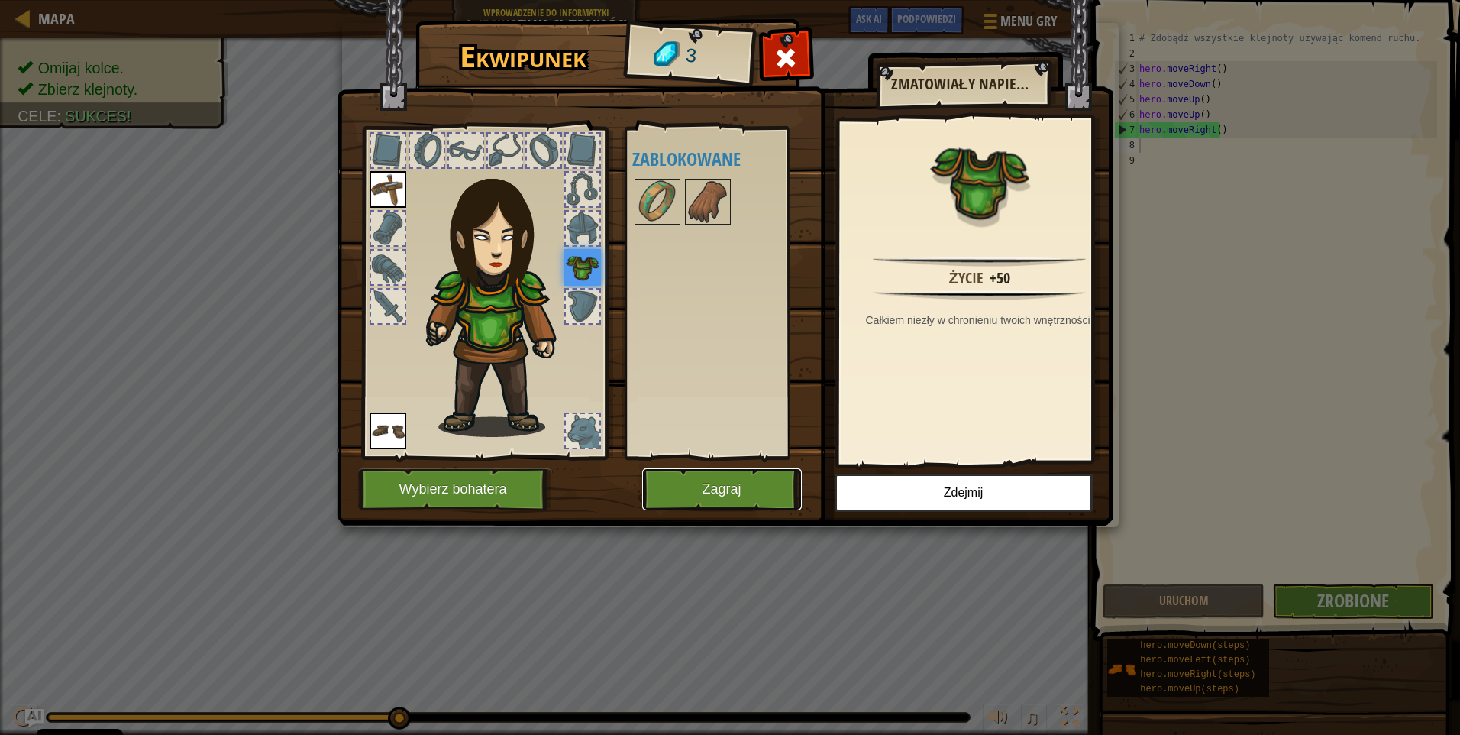
click at [734, 488] on button "Zagraj" at bounding box center [722, 489] width 160 height 42
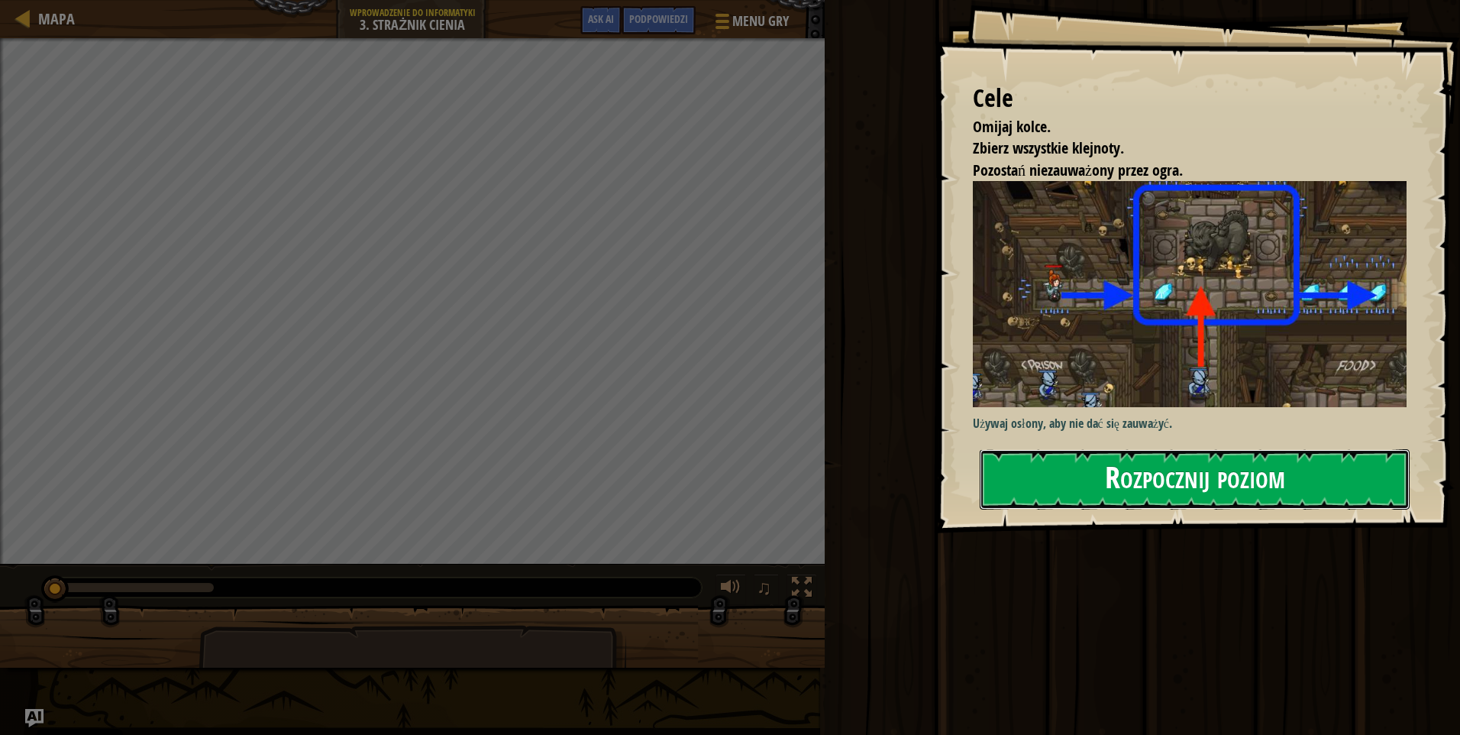
drag, startPoint x: 1126, startPoint y: 480, endPoint x: 1125, endPoint y: 472, distance: 7.8
click at [1125, 478] on button "Rozpocznij poziom" at bounding box center [1195, 479] width 430 height 60
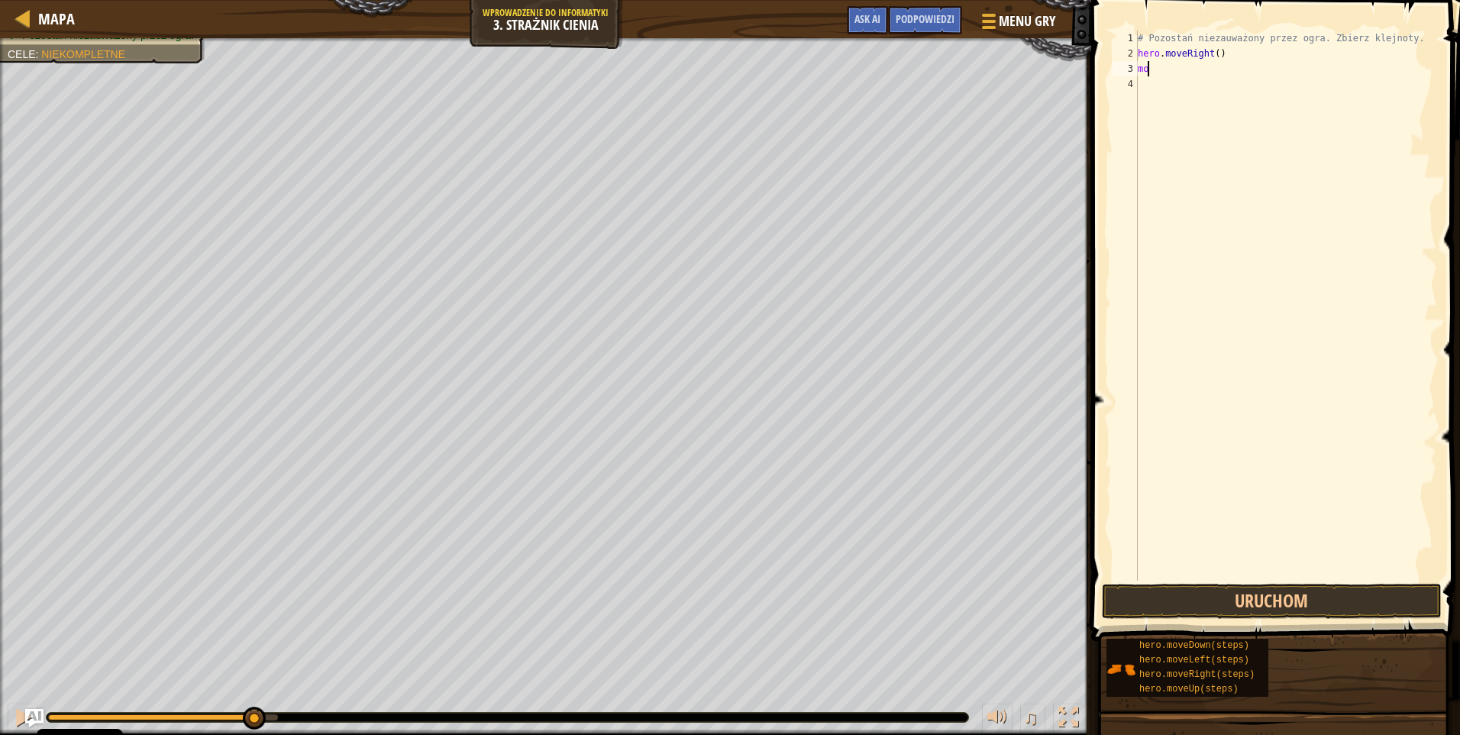
scroll to position [7, 0]
type textarea "m"
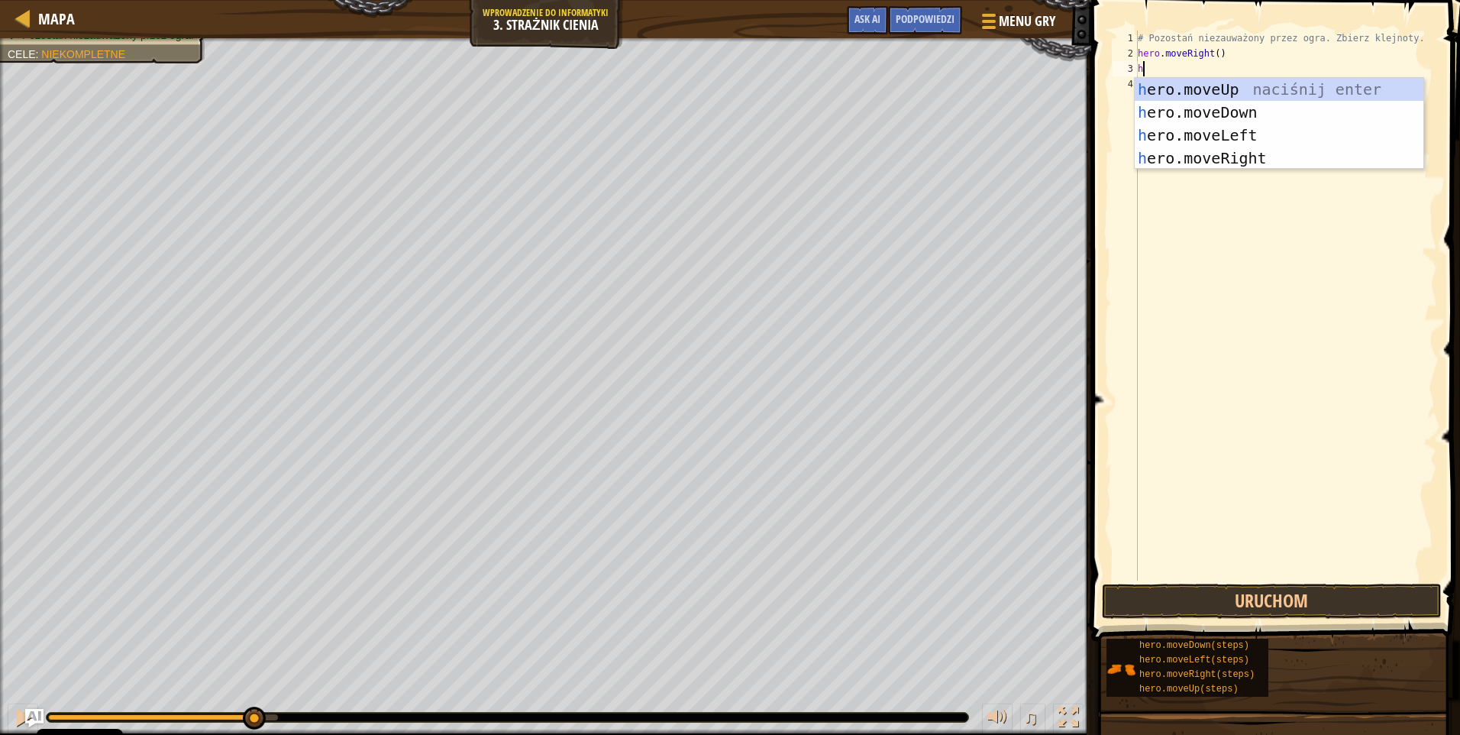
type textarea "he"
click at [1238, 88] on div "he ro.moveUp naciśnij enter he ro.moveDown naciśnij enter he ro.moveLeft naciśn…" at bounding box center [1279, 146] width 289 height 137
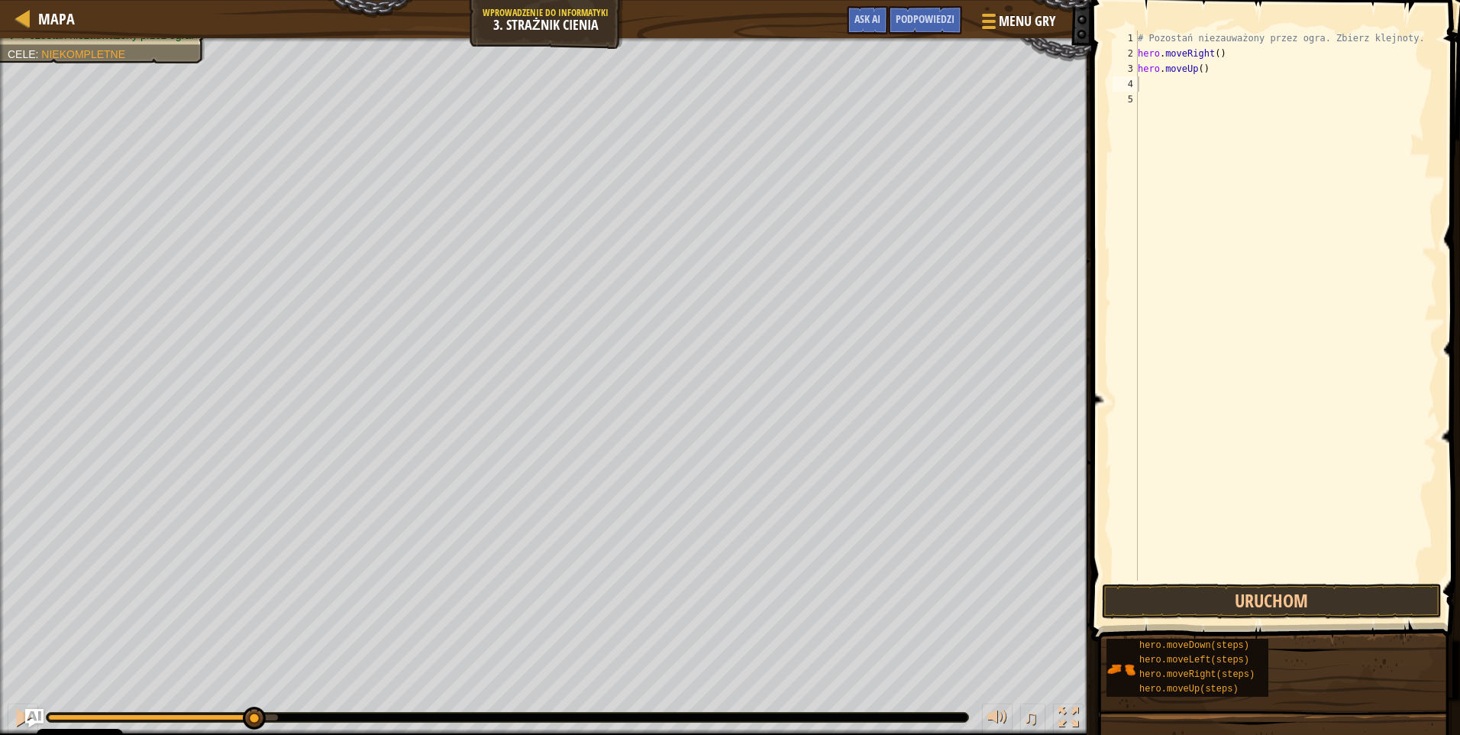
click at [1310, 580] on span at bounding box center [1277, 299] width 381 height 686
click at [1301, 592] on button "Uruchom" at bounding box center [1272, 600] width 340 height 35
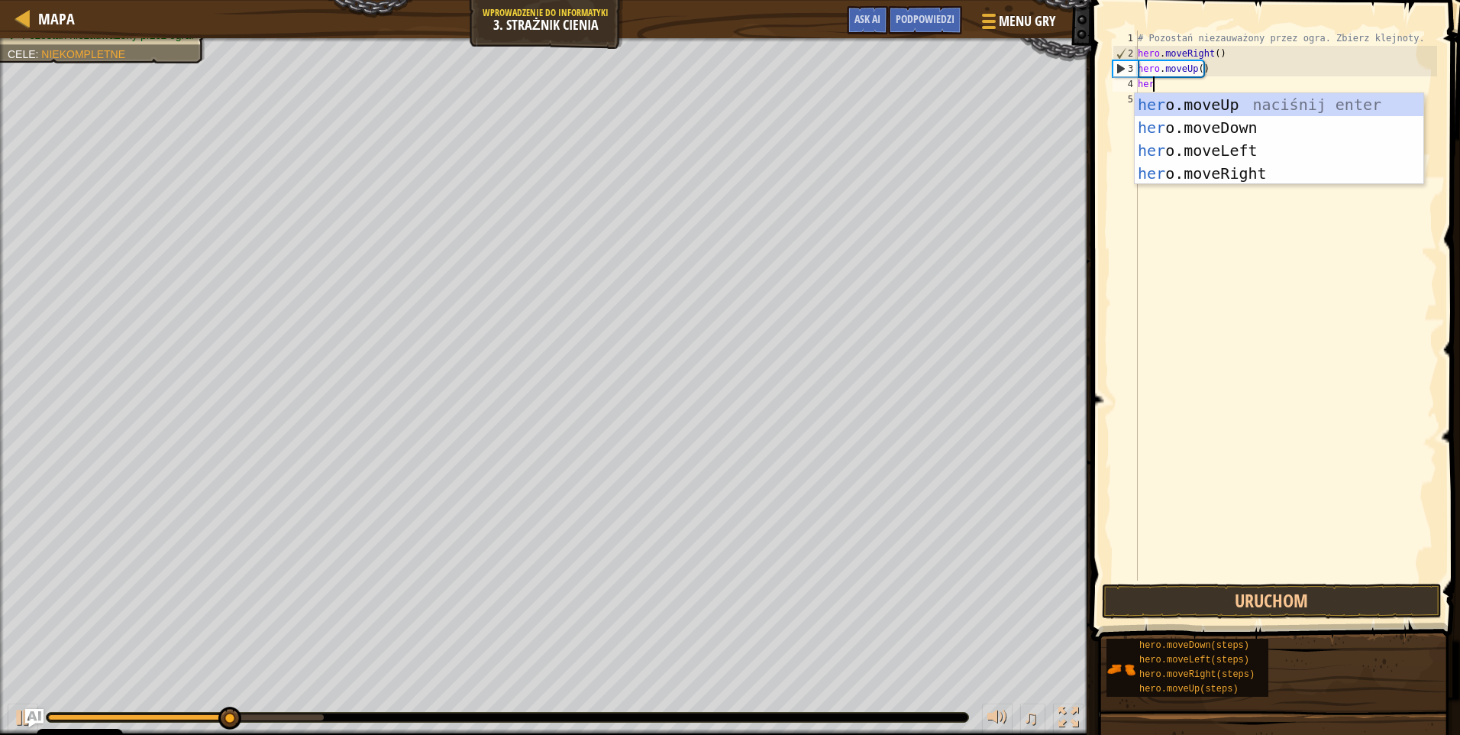
type textarea "hero"
click at [1232, 165] on div "hero .moveUp naciśnij enter hero .moveDown naciśnij enter hero .moveLeft naciśn…" at bounding box center [1279, 161] width 289 height 137
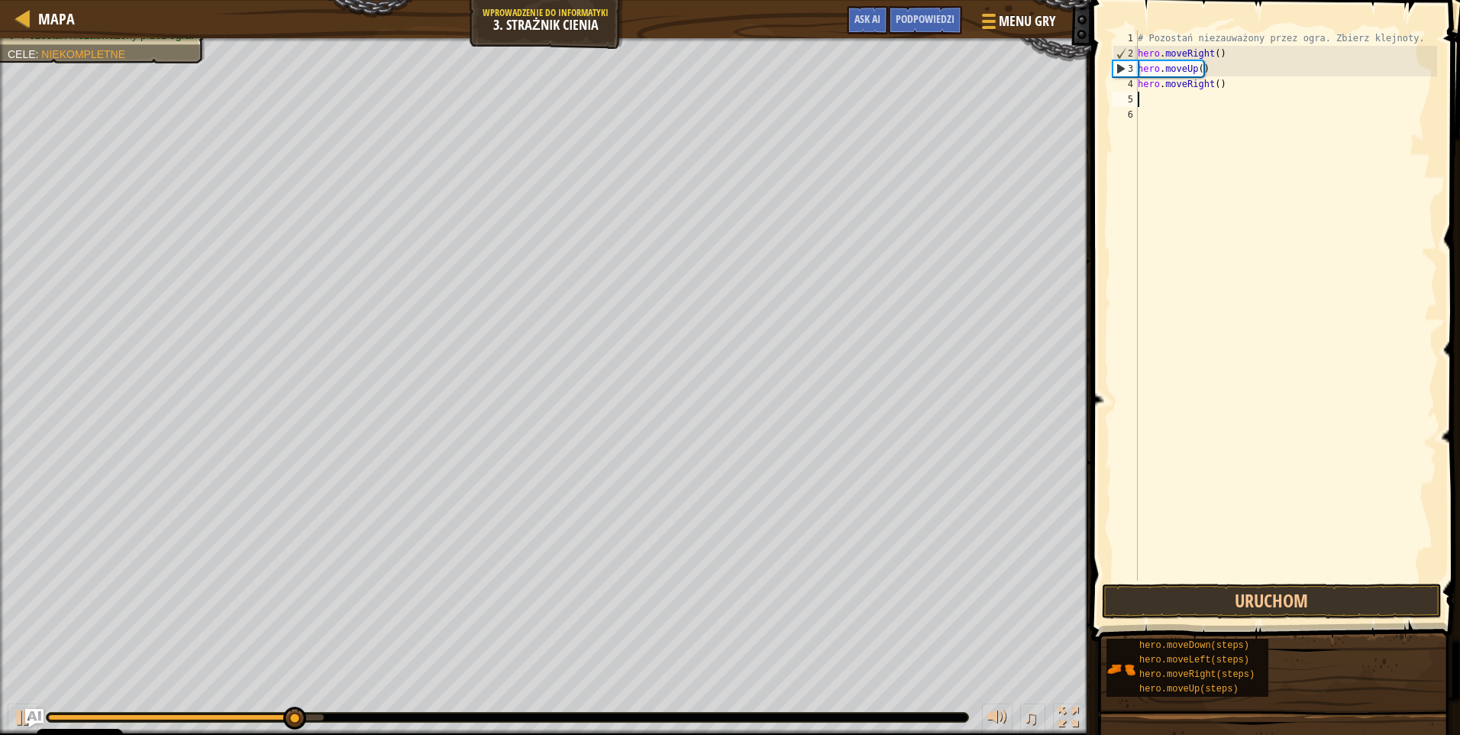
scroll to position [7, 0]
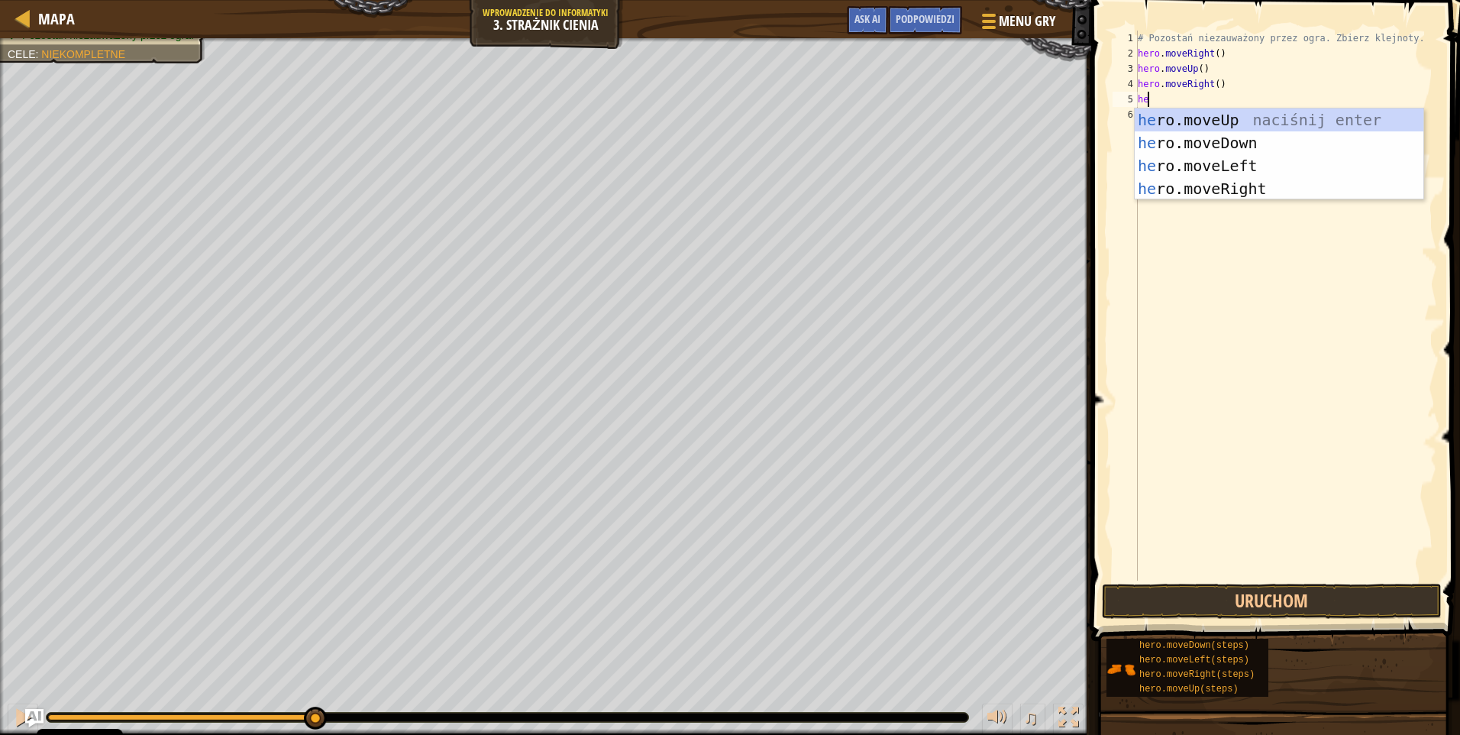
type textarea "her"
click at [1236, 138] on div "her o.moveUp naciśnij enter her o.moveDown naciśnij enter her o.moveLeft naciśn…" at bounding box center [1279, 176] width 289 height 137
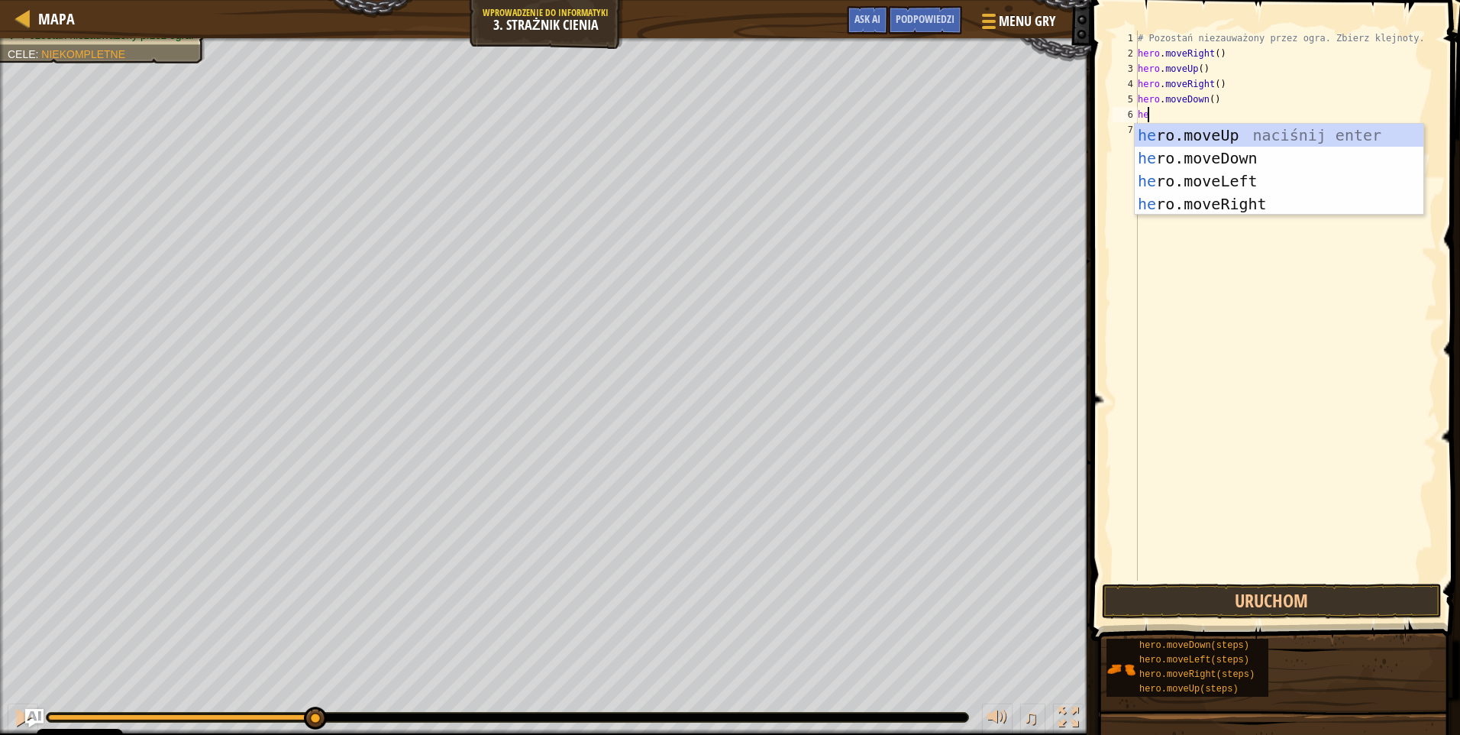
type textarea "her"
click at [1238, 198] on div "her o.moveUp naciśnij enter her o.moveDown naciśnij enter her o.moveLeft naciśn…" at bounding box center [1279, 192] width 289 height 137
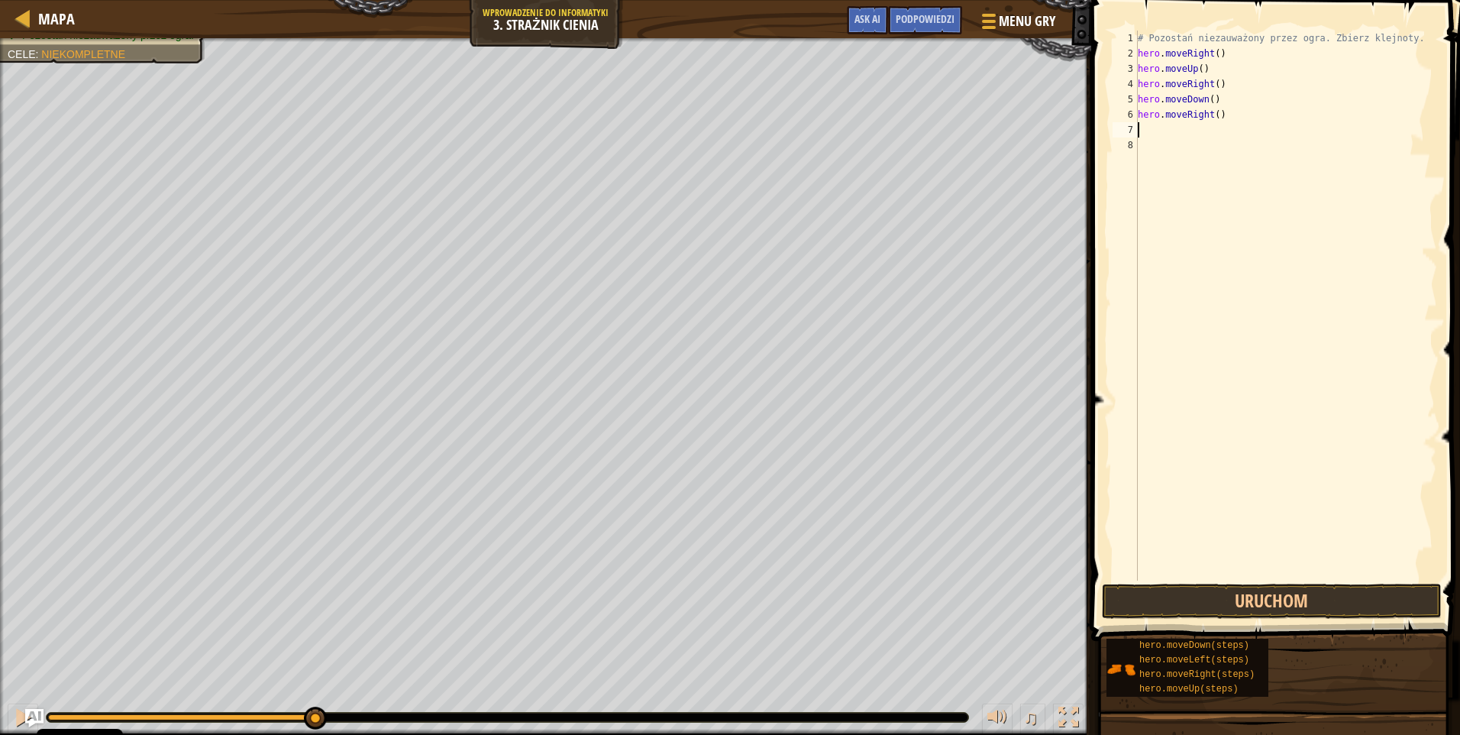
scroll to position [7, 0]
click at [1261, 593] on button "Uruchom" at bounding box center [1272, 600] width 340 height 35
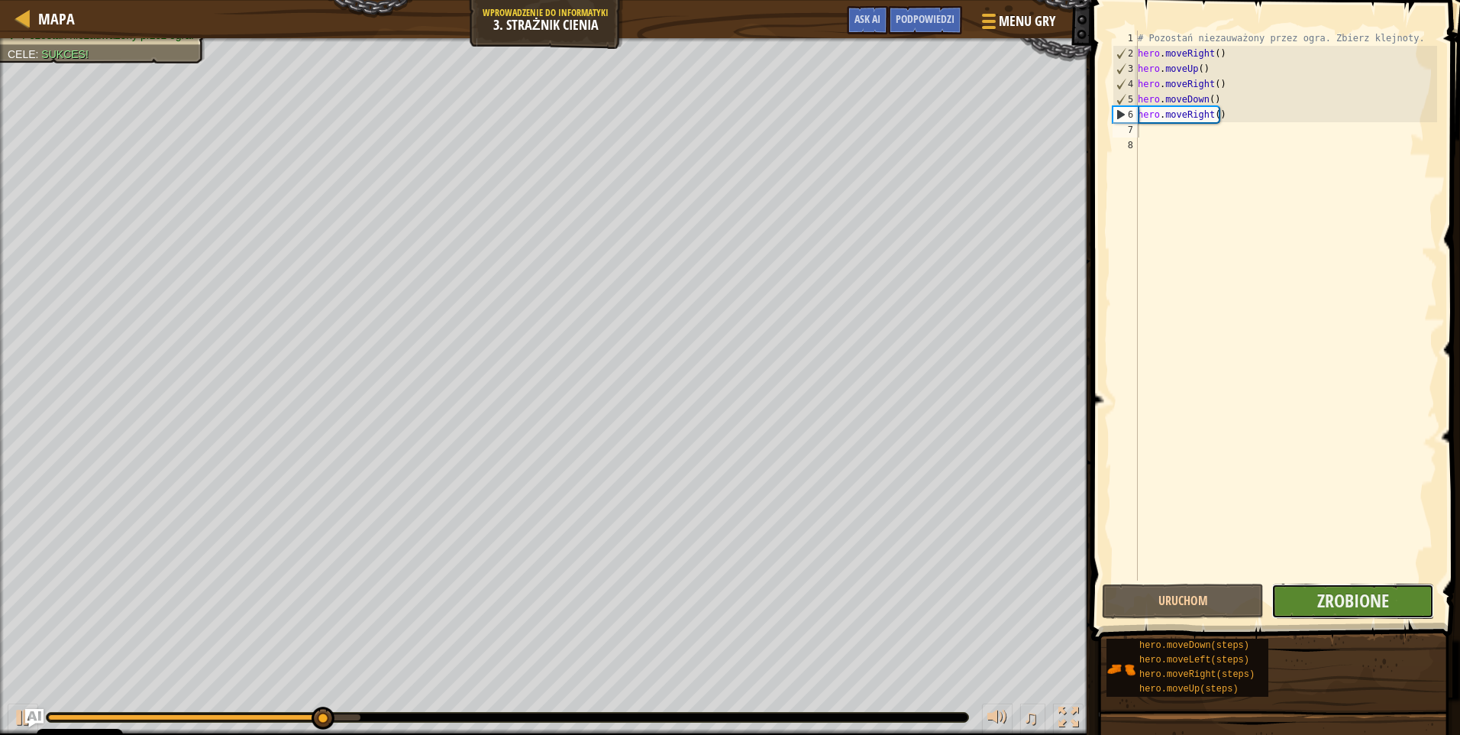
click at [1342, 584] on button "Zrobione" at bounding box center [1352, 600] width 162 height 35
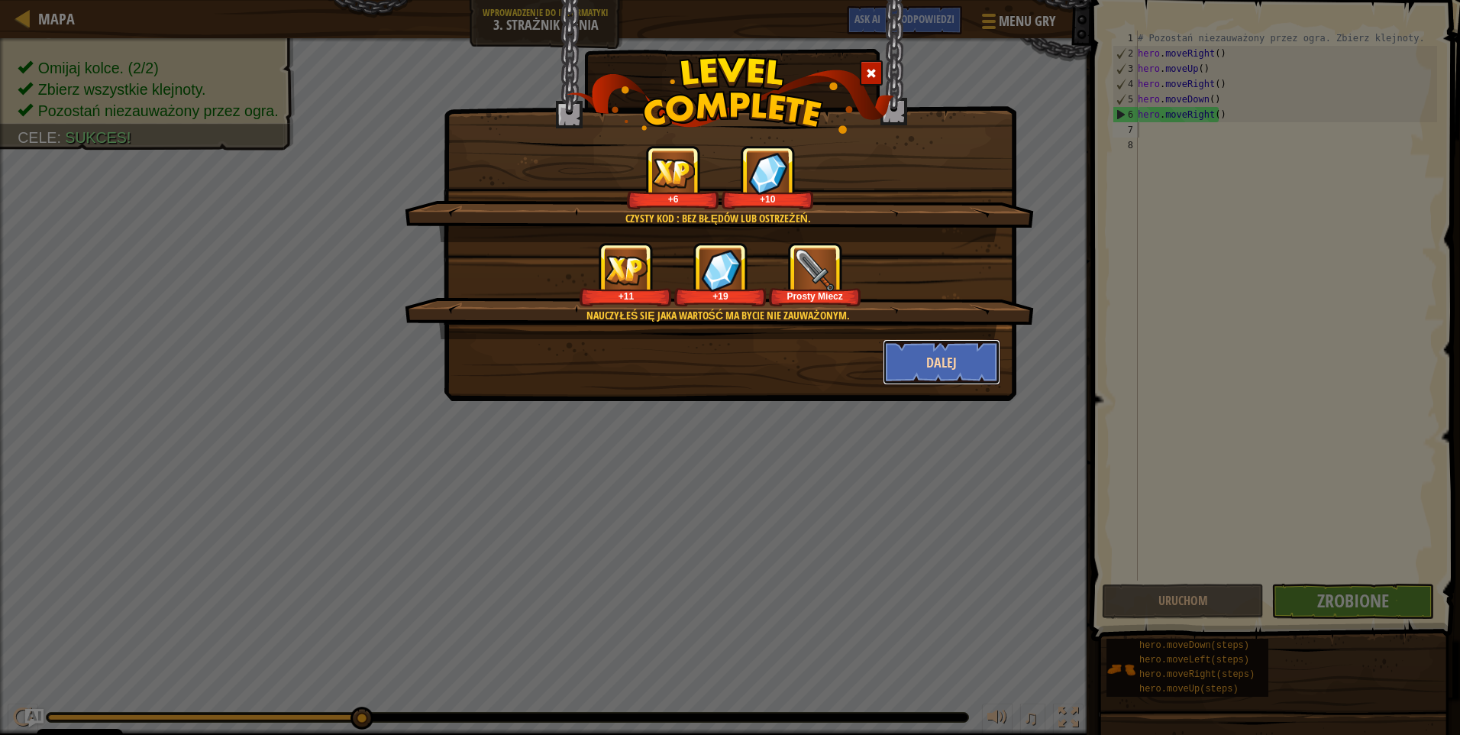
click at [958, 350] on button "Dalej" at bounding box center [942, 362] width 118 height 46
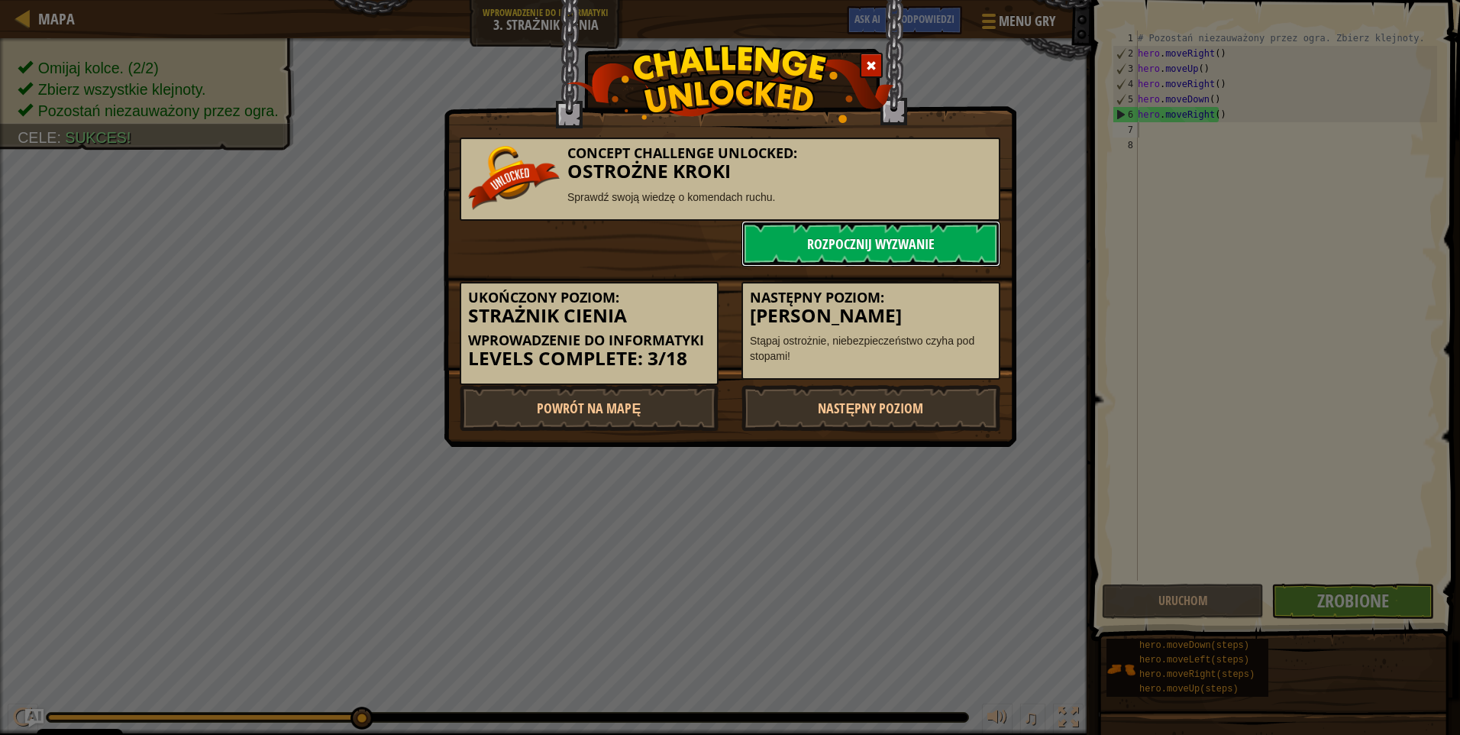
click at [910, 248] on link "Rozpocznij wyzwanie" at bounding box center [870, 244] width 259 height 46
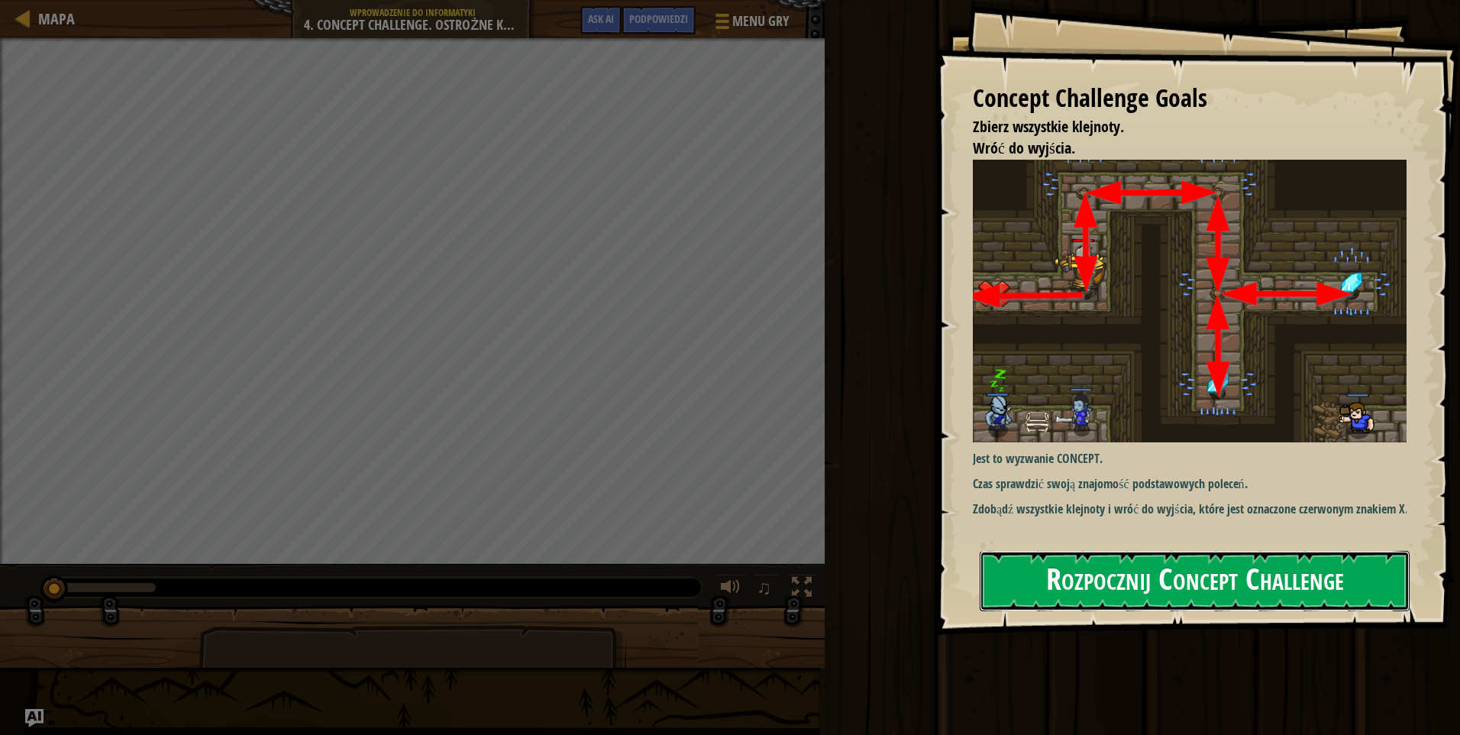
click at [1357, 609] on button "Rozpocznij Concept Challenge" at bounding box center [1195, 581] width 430 height 60
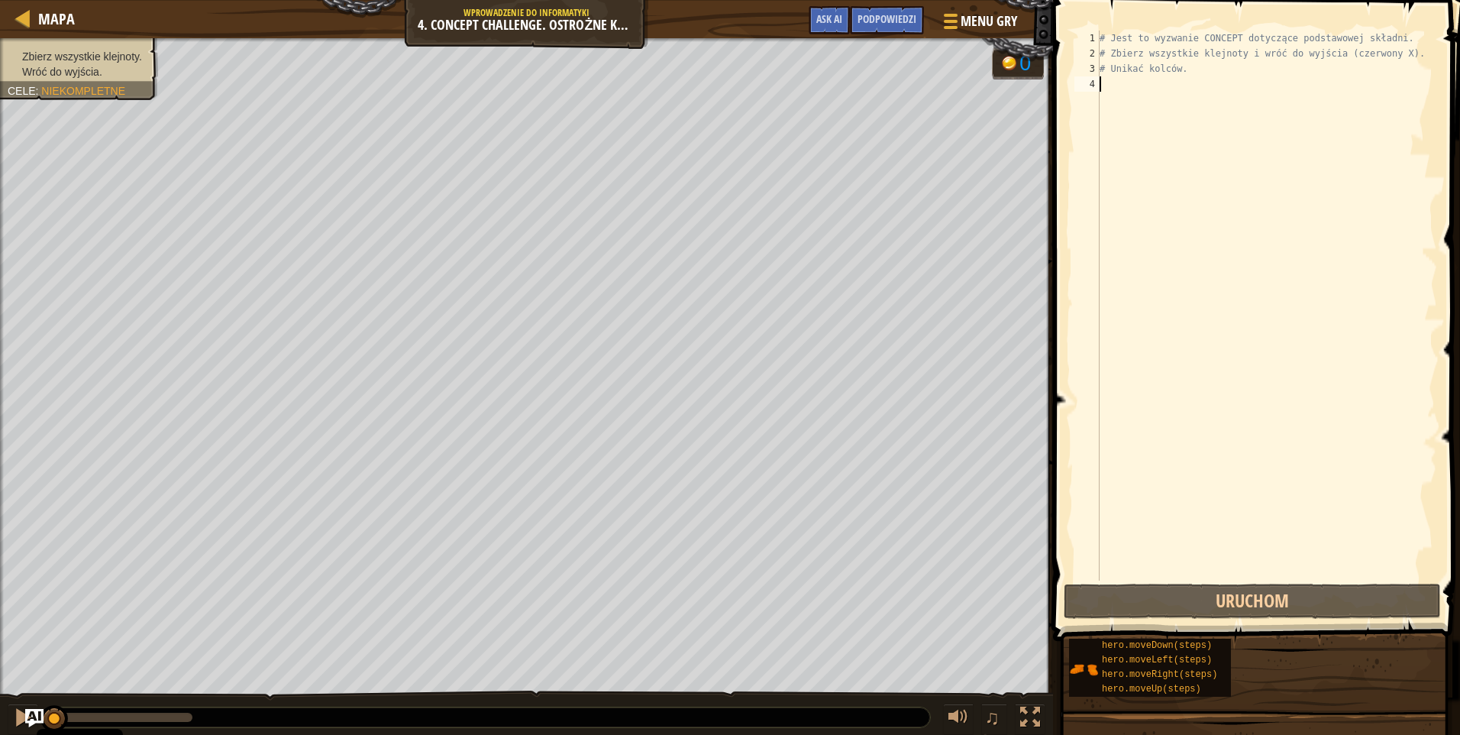
type textarea "h"
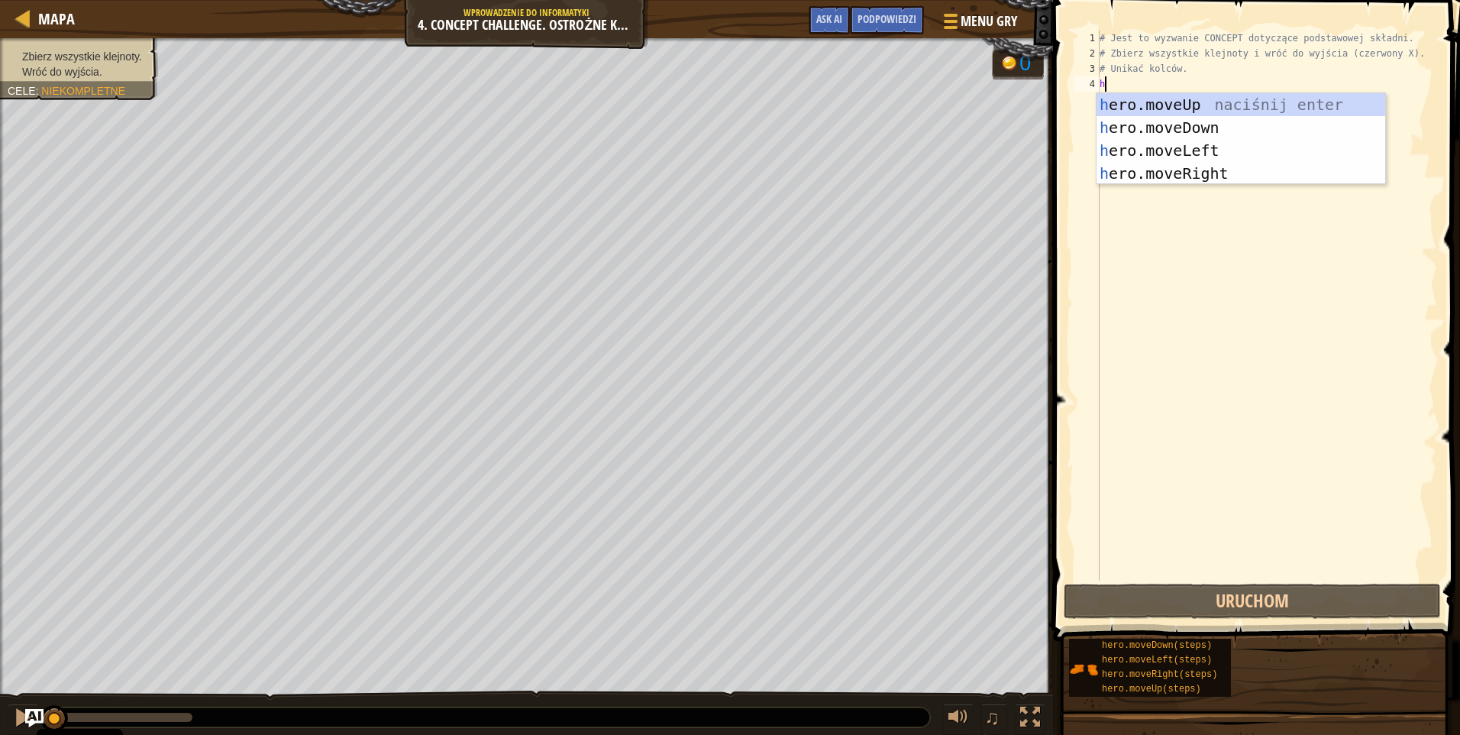
scroll to position [7, 0]
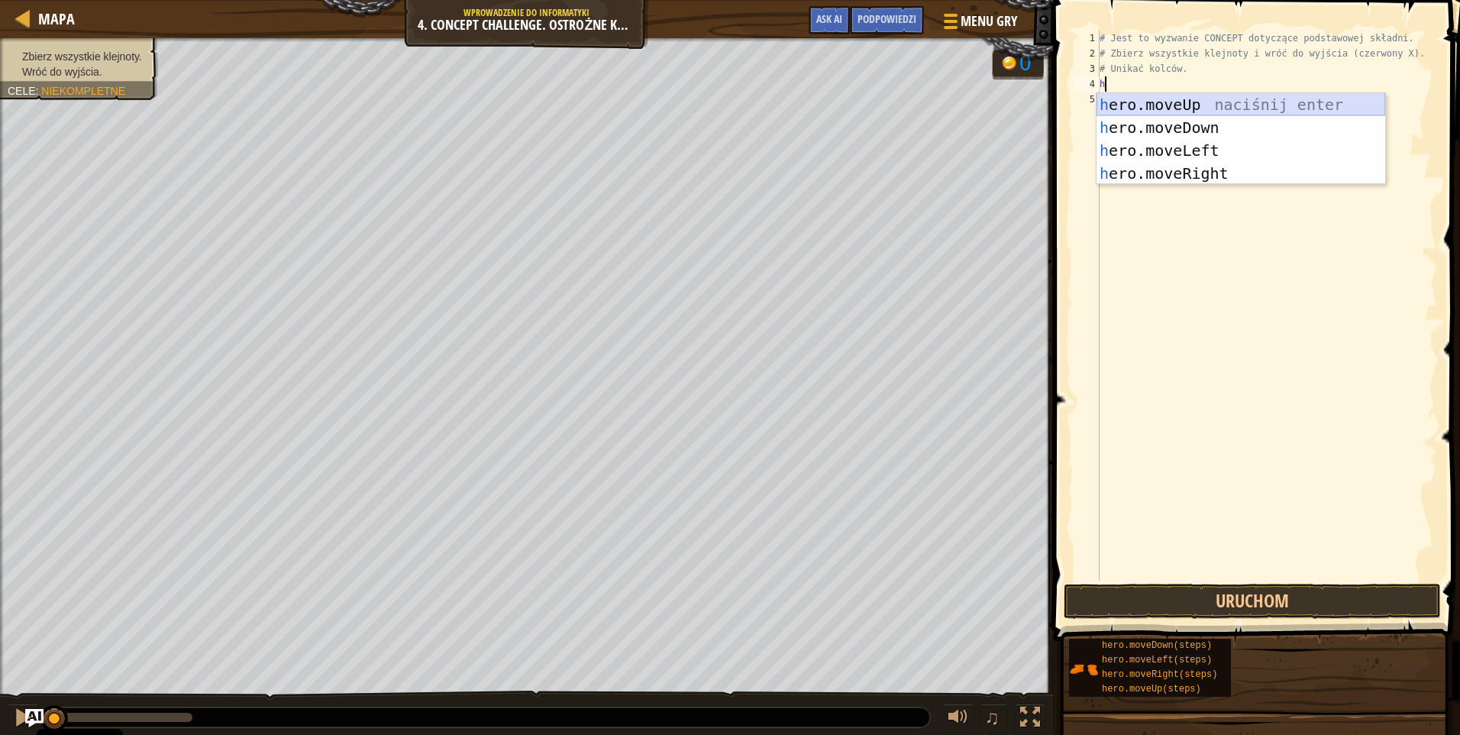
click at [1233, 105] on div "h ero.moveUp naciśnij enter h ero.moveDown naciśnij enter h ero.moveLeft naciśn…" at bounding box center [1240, 161] width 289 height 137
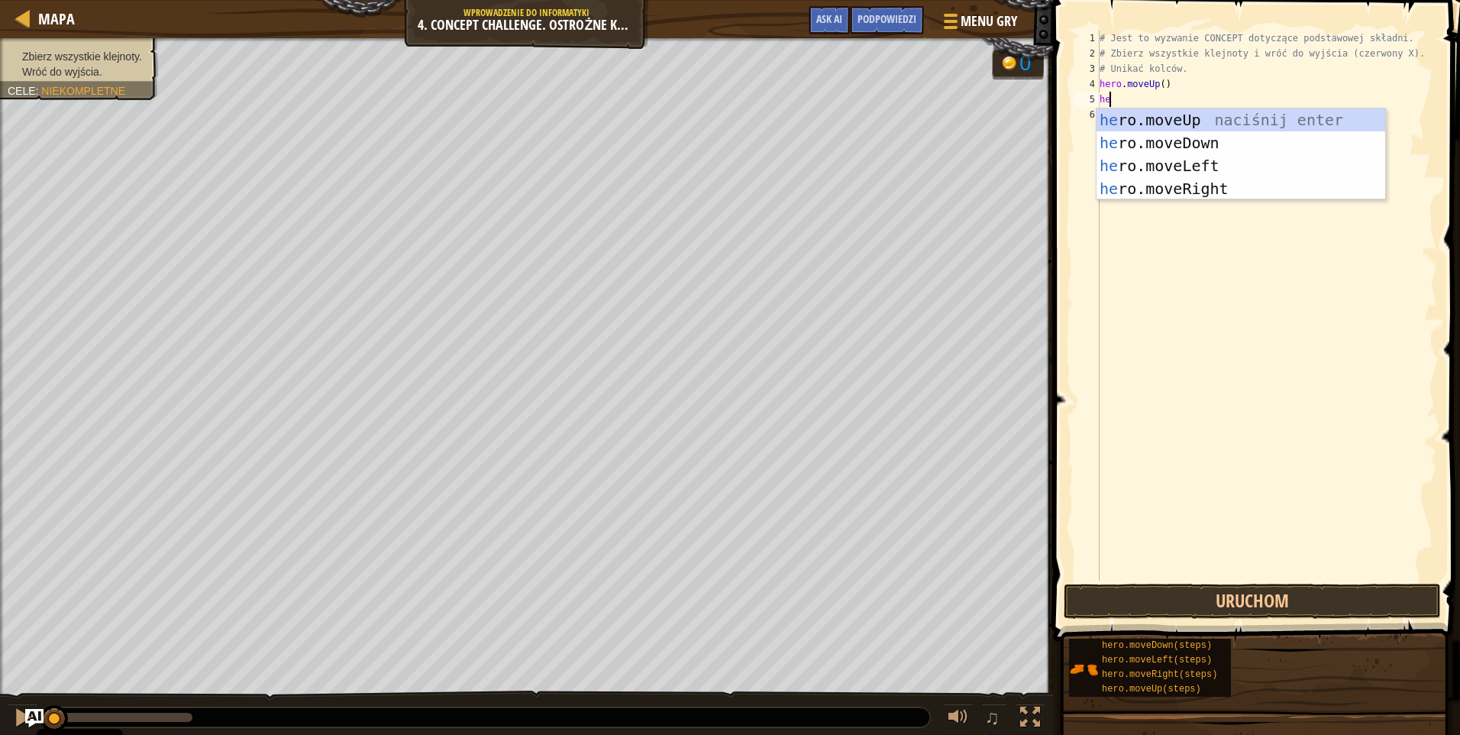
type textarea "her"
click at [1216, 144] on div "her o.moveUp naciśnij enter her o.moveDown naciśnij enter her o.moveLeft naciśn…" at bounding box center [1240, 176] width 289 height 137
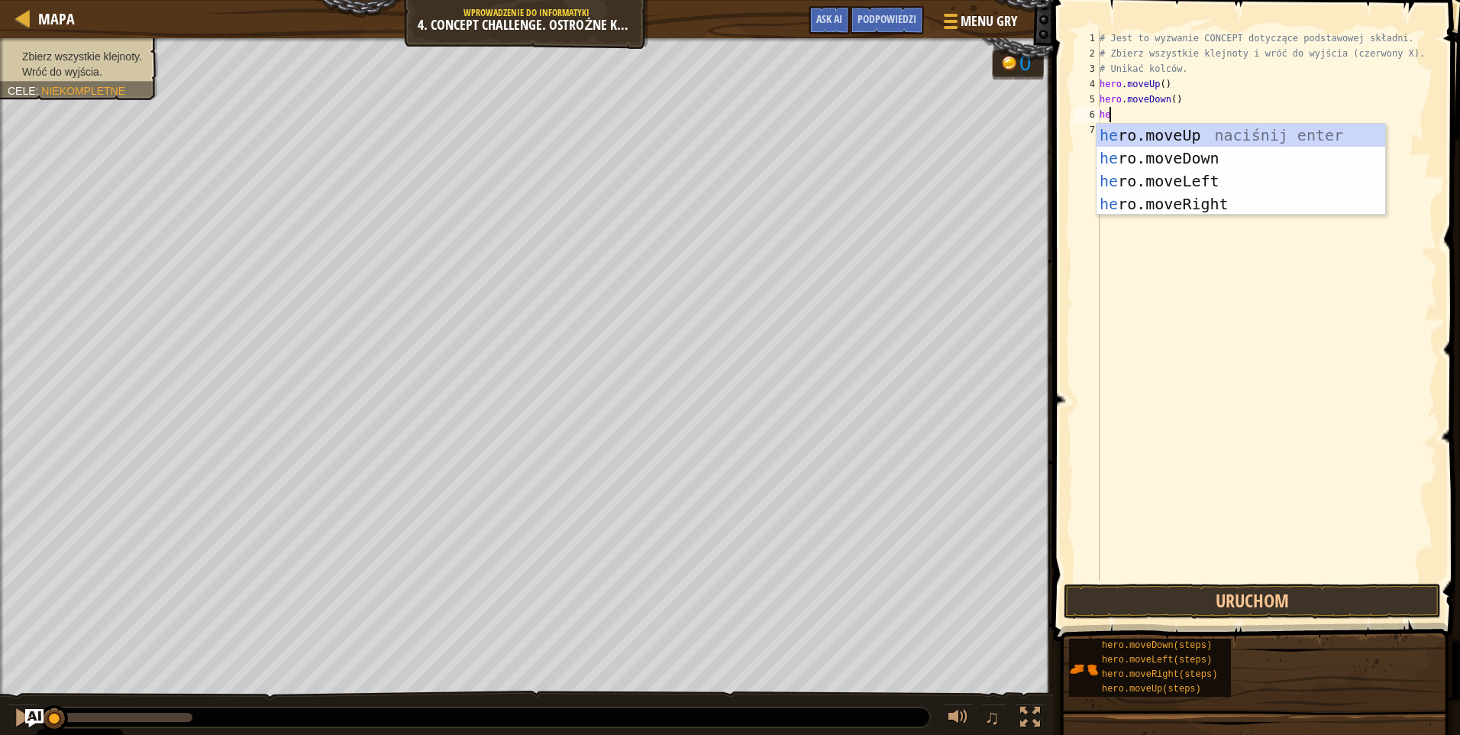
type textarea "her"
click at [1188, 150] on div "her o.moveUp naciśnij enter her o.moveDown naciśnij enter her o.moveLeft naciśn…" at bounding box center [1240, 192] width 289 height 137
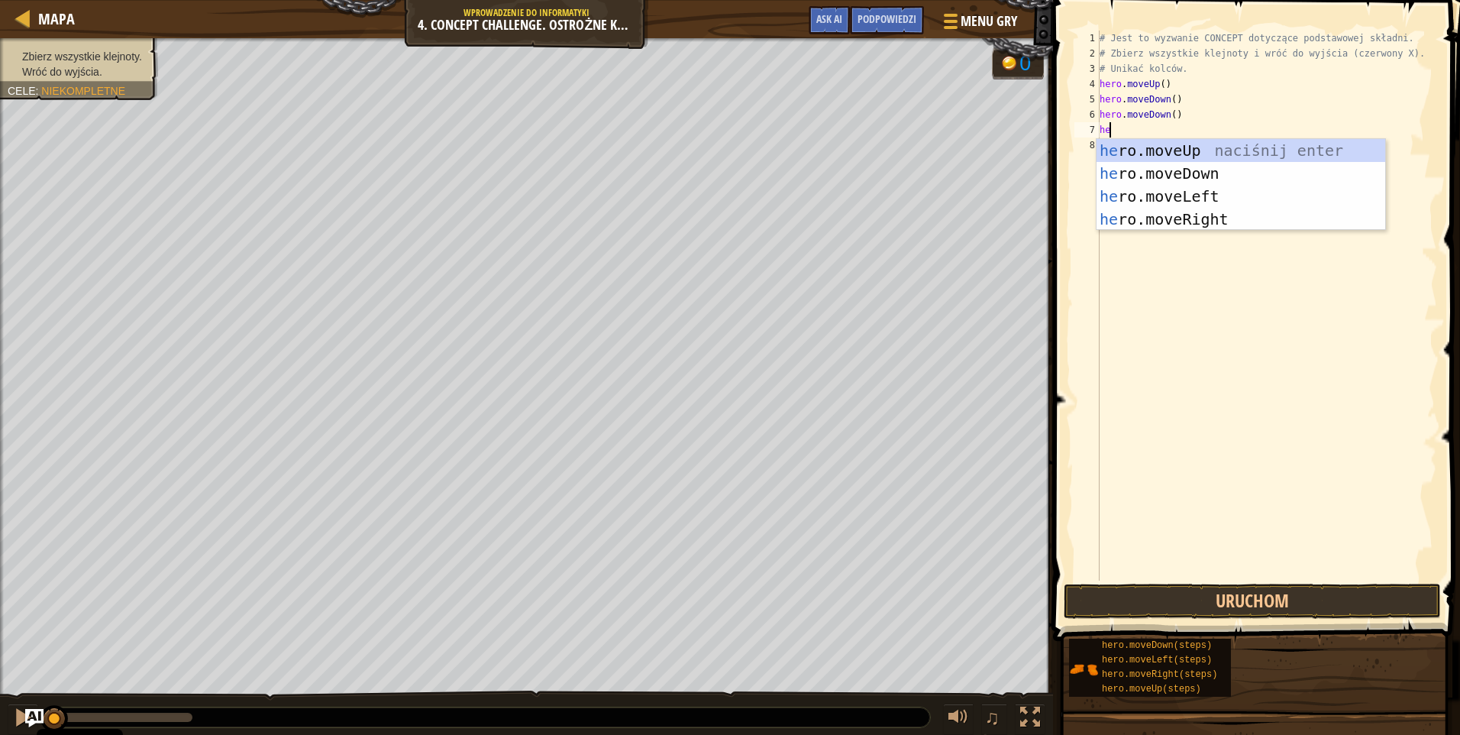
type textarea "her"
click at [1158, 158] on div "her o.moveUp naciśnij enter her o.moveDown naciśnij enter her o.moveLeft naciśn…" at bounding box center [1240, 207] width 289 height 137
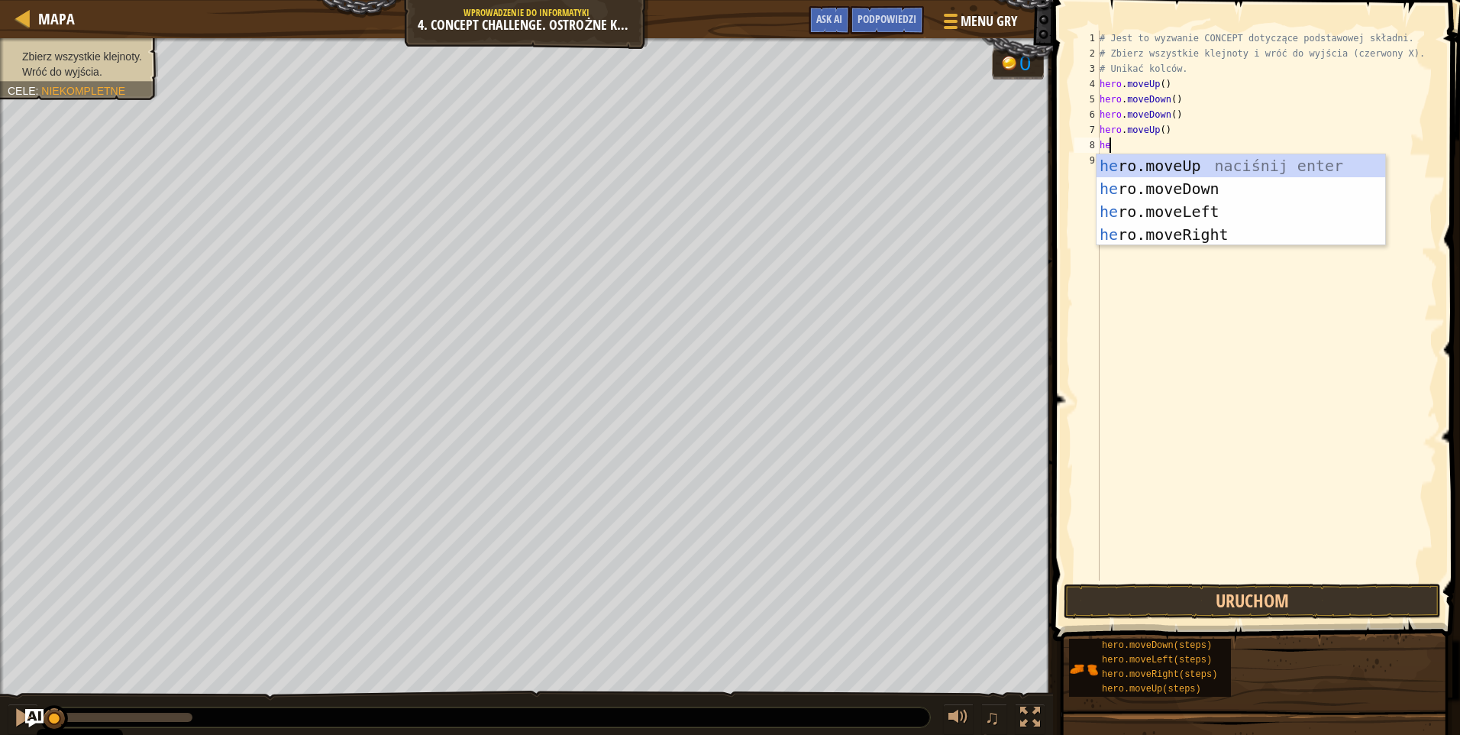
type textarea "her"
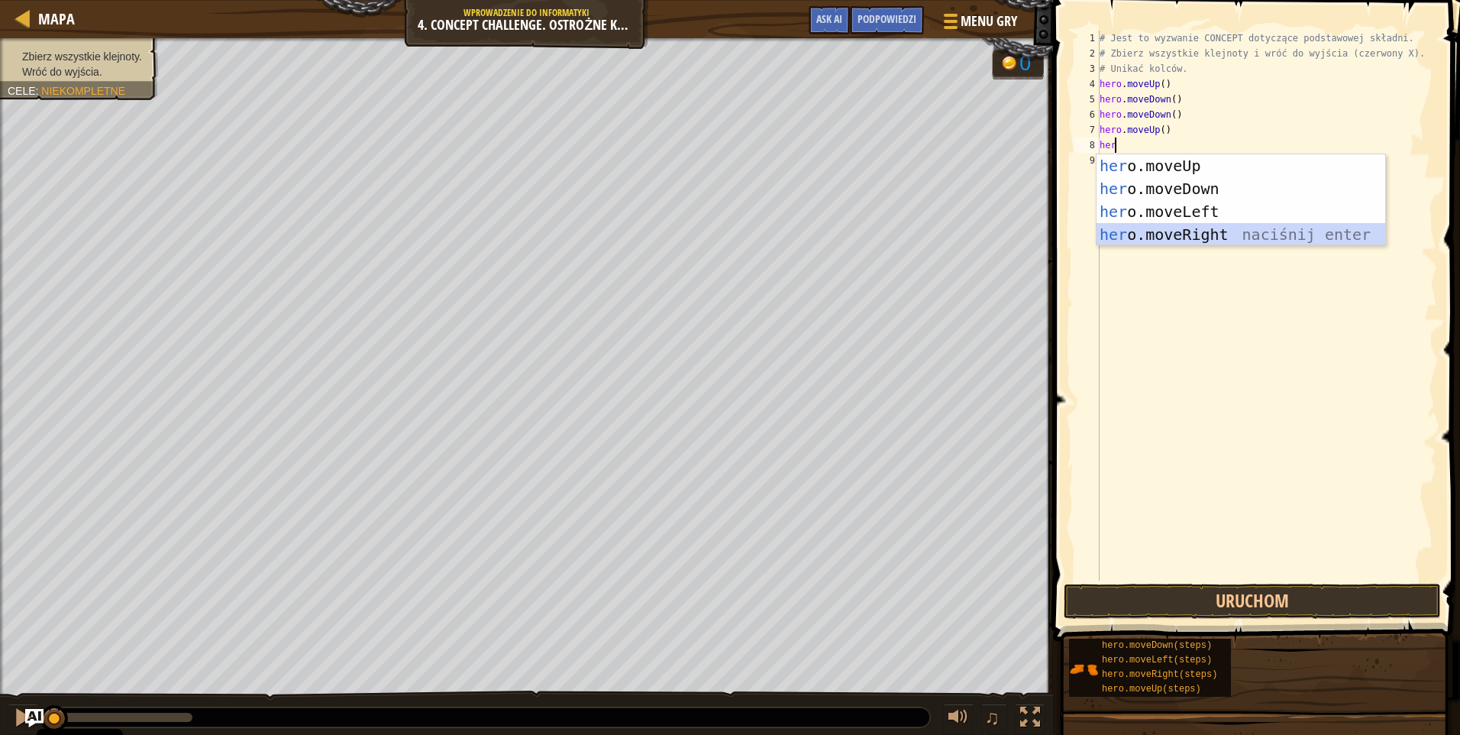
click at [1171, 233] on div "her o.moveUp naciśnij enter her o.moveDown naciśnij enter her o.moveLeft naciśn…" at bounding box center [1240, 222] width 289 height 137
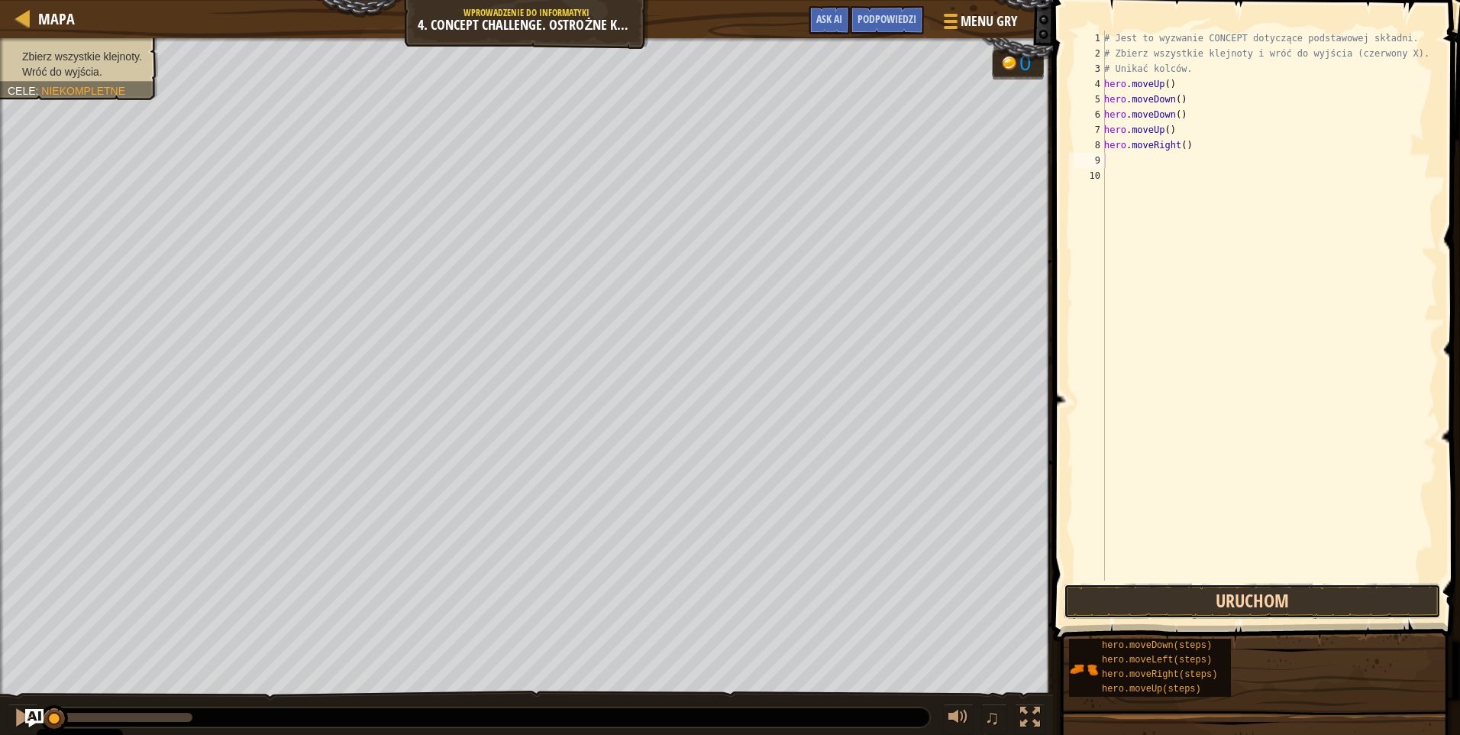
click at [1244, 604] on button "Uruchom" at bounding box center [1252, 600] width 377 height 35
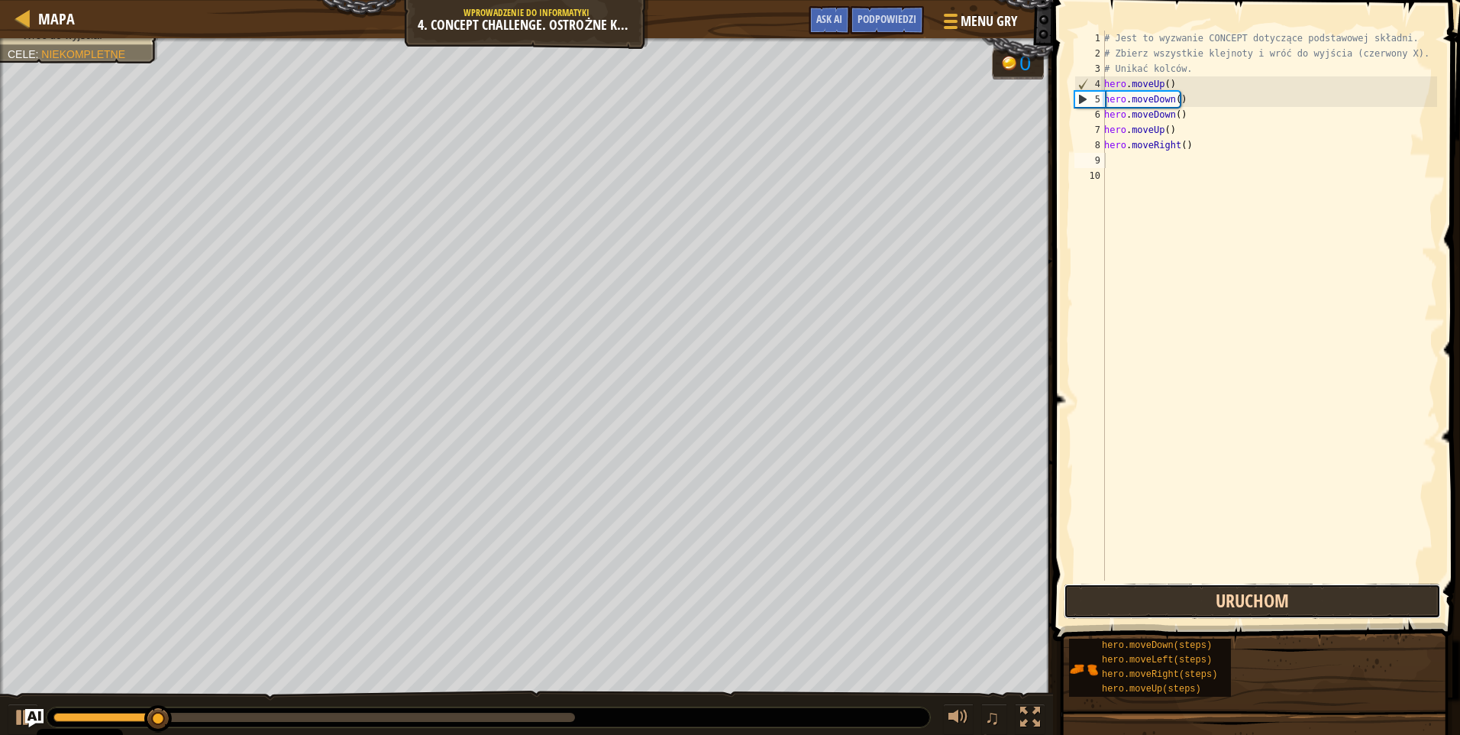
click at [1243, 602] on button "Uruchom" at bounding box center [1252, 600] width 377 height 35
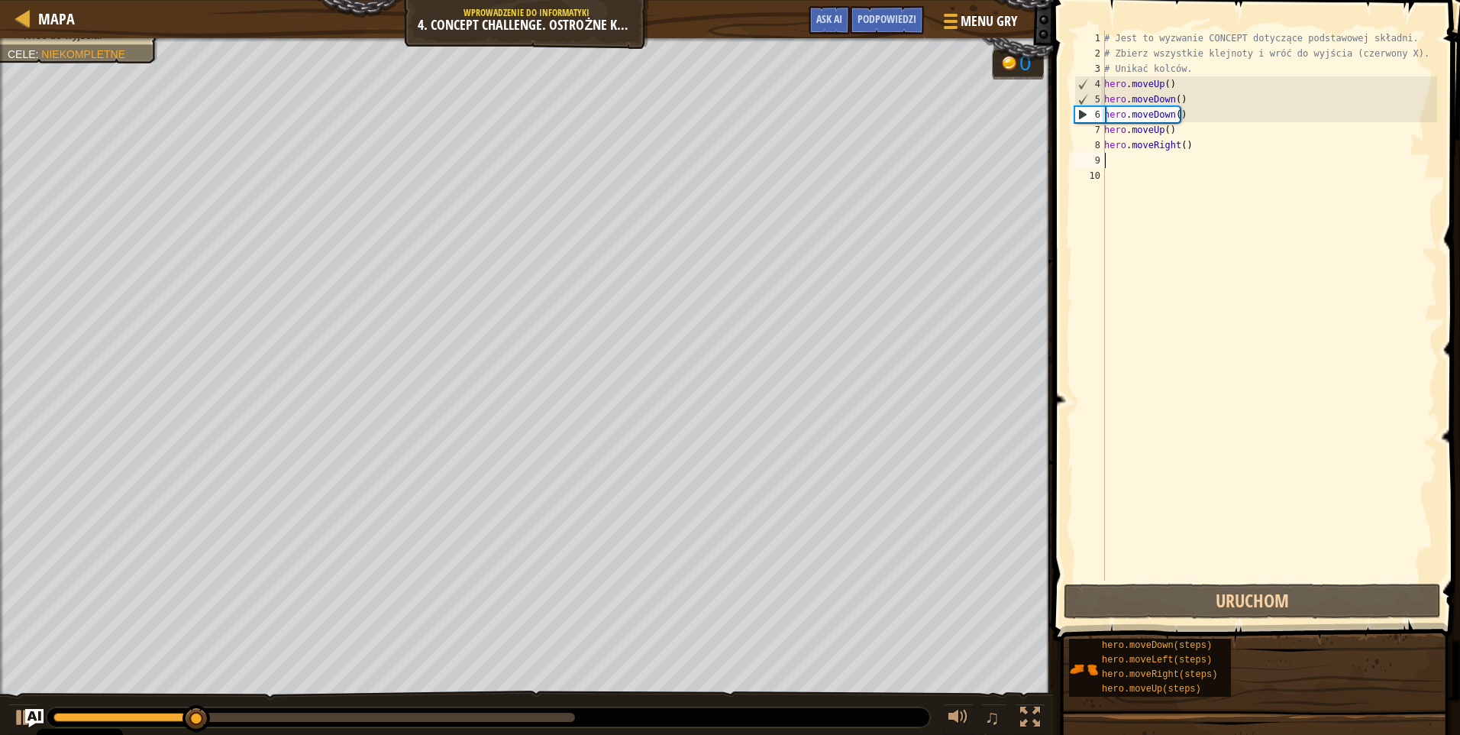
click at [1201, 134] on div "# Jest to wyzwanie CONCEPT dotyczące podstawowej składni. # Zbierz wszystkie kl…" at bounding box center [1269, 321] width 336 height 580
click at [1180, 114] on div "# Jest to wyzwanie CONCEPT dotyczące podstawowej składni. # Zbierz wszystkie kl…" at bounding box center [1269, 321] width 336 height 580
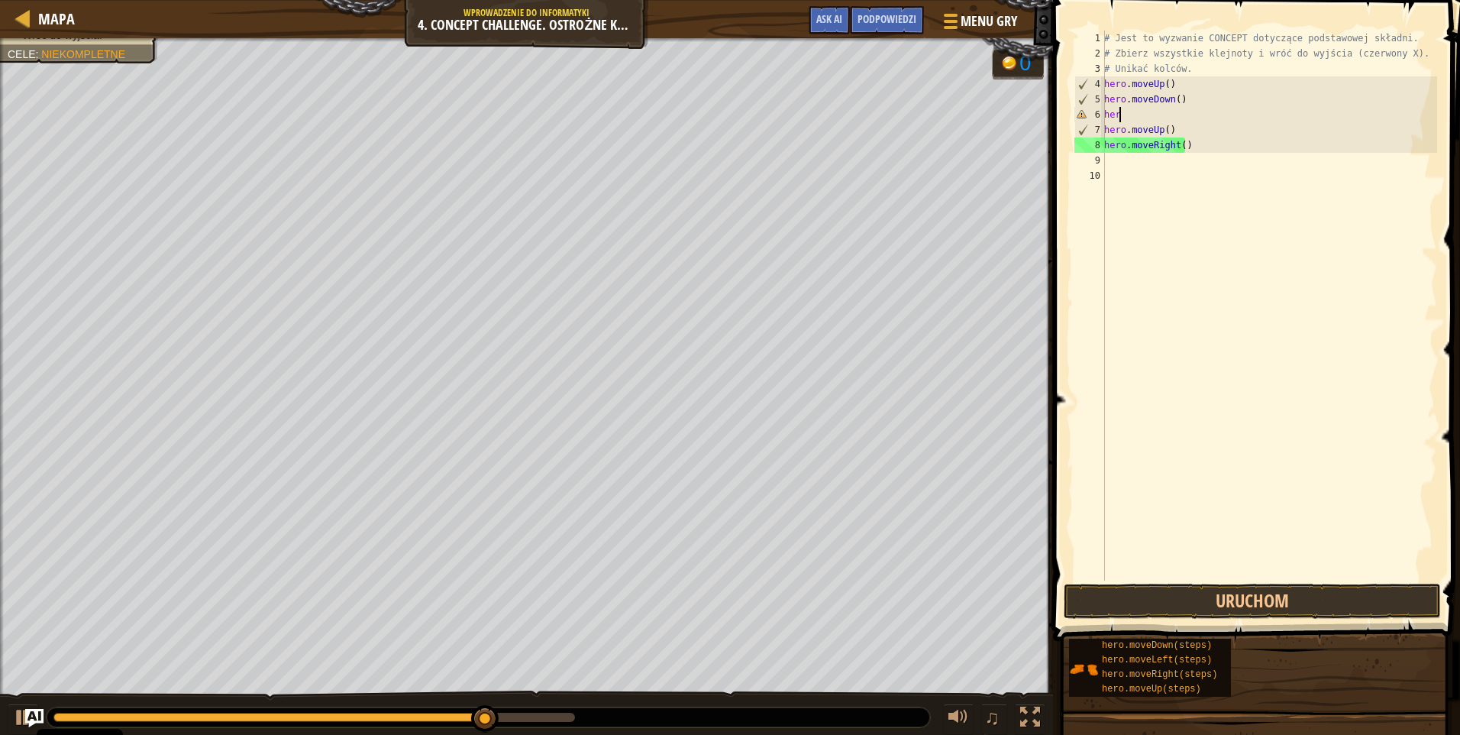
type textarea "h"
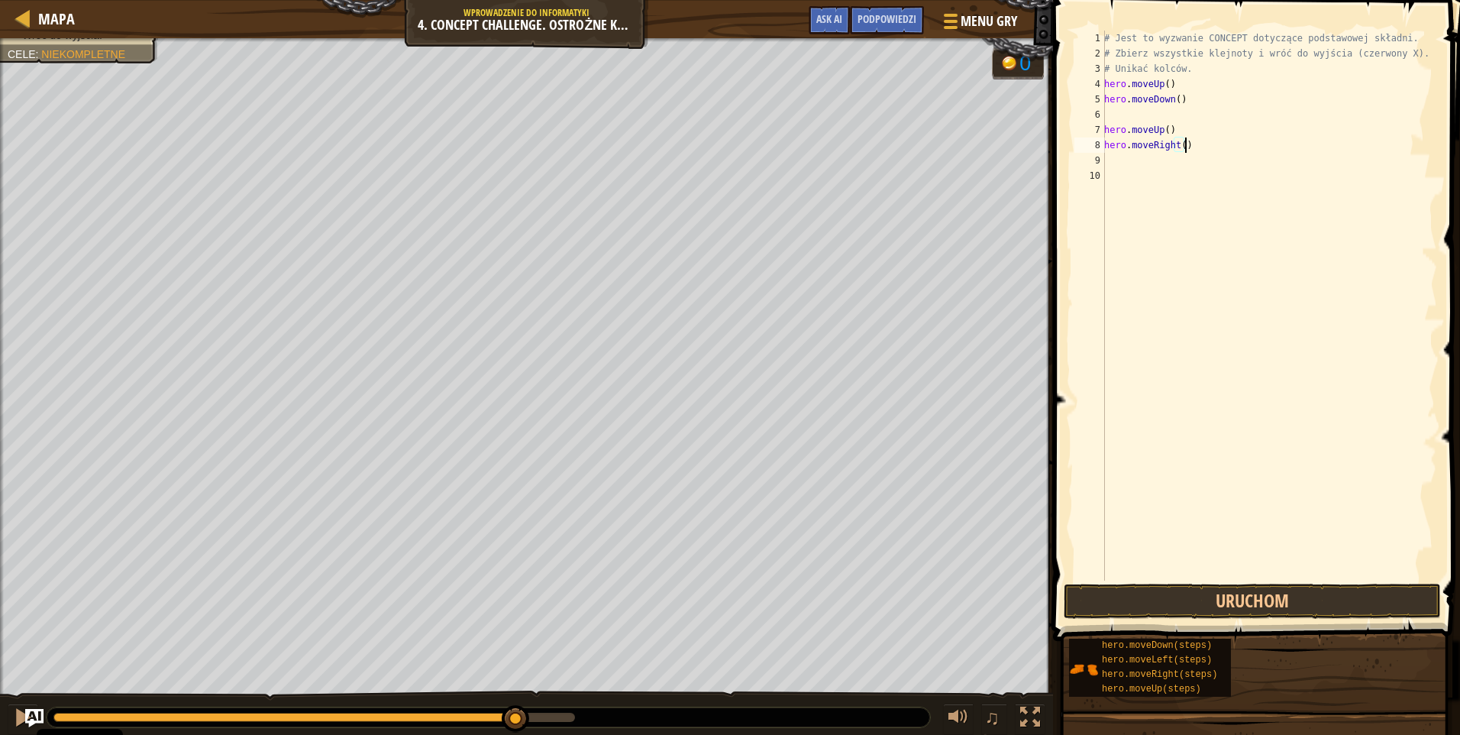
click at [1209, 152] on div "# Jest to wyzwanie CONCEPT dotyczące podstawowej składni. # Zbierz wszystkie kl…" at bounding box center [1269, 321] width 336 height 580
type textarea "h"
click at [1185, 136] on div "# Jest to wyzwanie CONCEPT dotyczące podstawowej składni. # Zbierz wszystkie kl…" at bounding box center [1269, 321] width 336 height 580
type textarea "h"
click at [1203, 102] on div "# Jest to wyzwanie CONCEPT dotyczące podstawowej składni. # Zbierz wszystkie kl…" at bounding box center [1269, 321] width 336 height 580
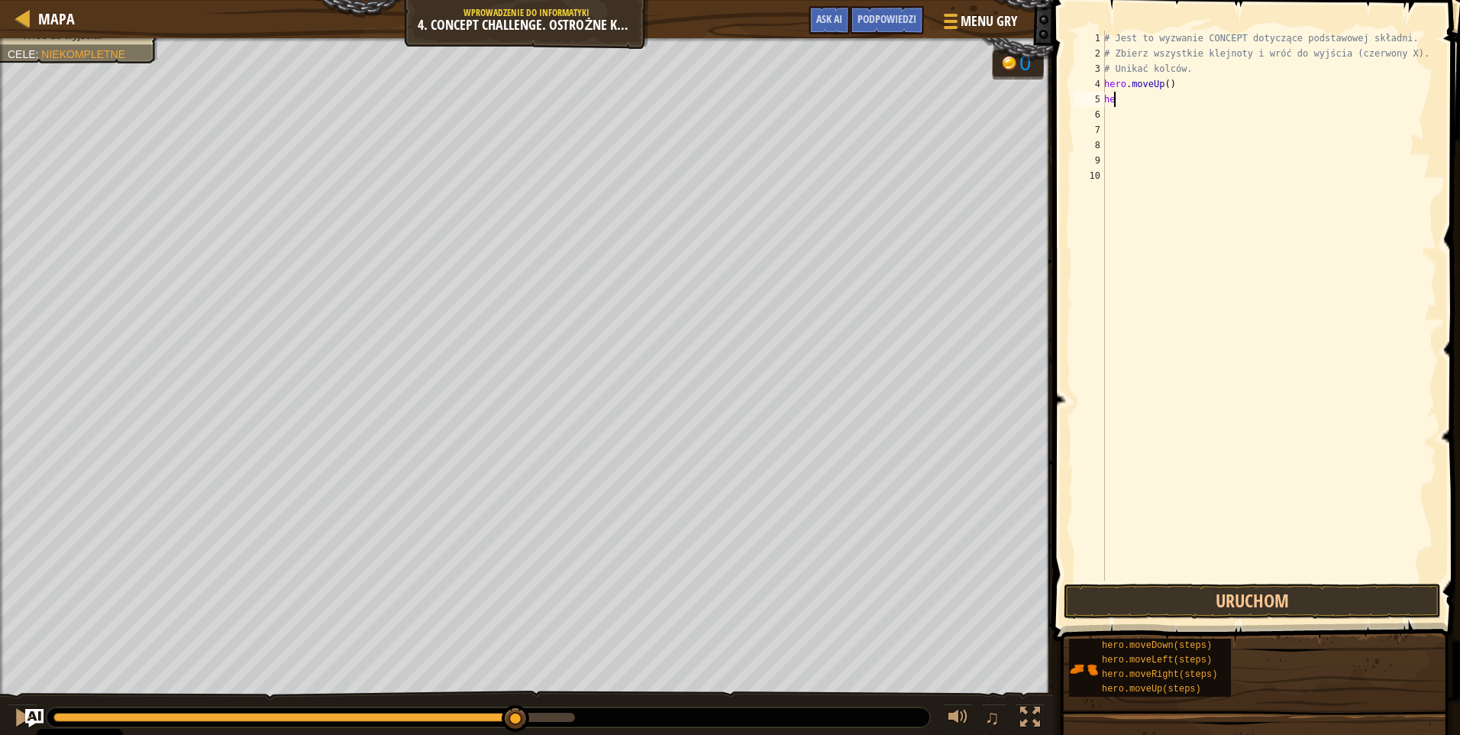
type textarea "h"
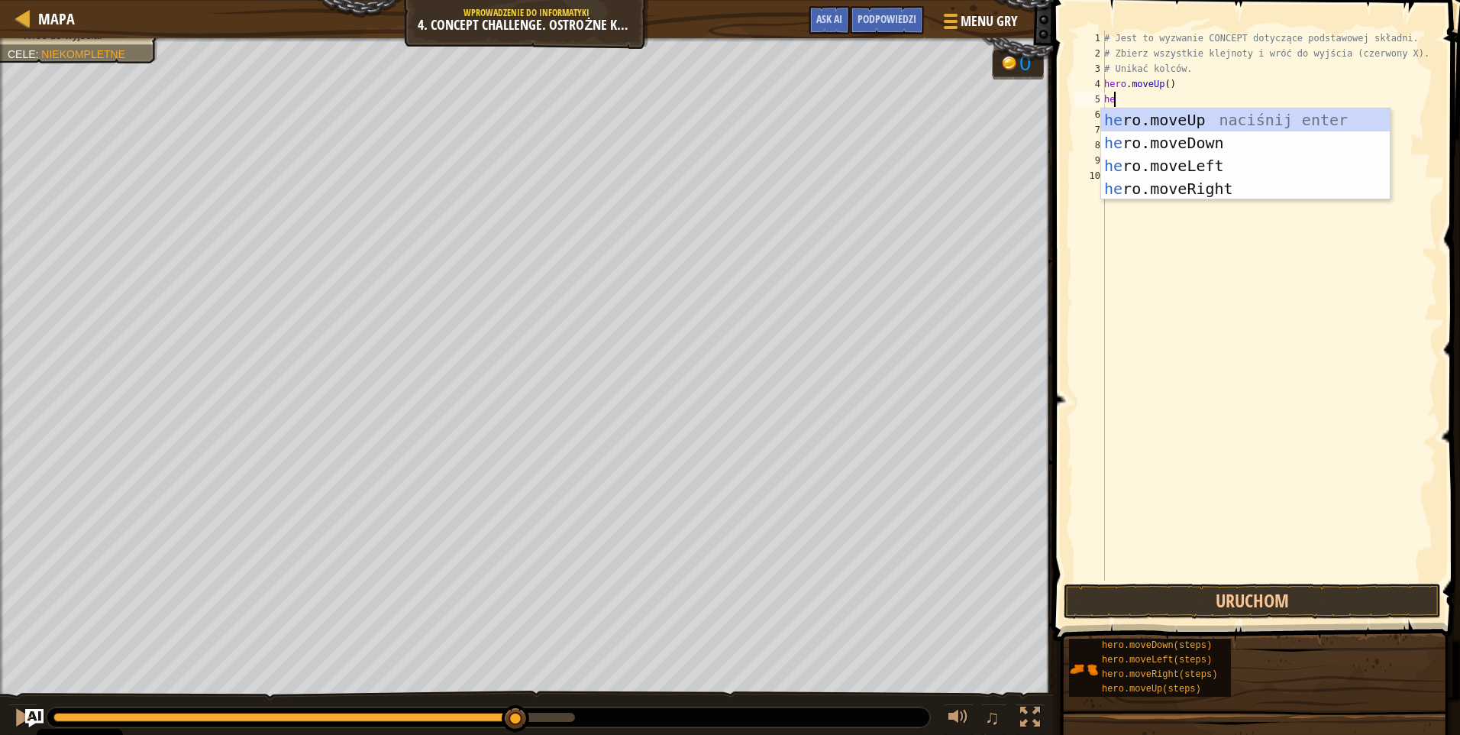
type textarea "her"
click at [1216, 185] on div "her o.moveUp naciśnij enter her o.moveDown naciśnij enter her o.moveLeft naciśn…" at bounding box center [1245, 176] width 289 height 137
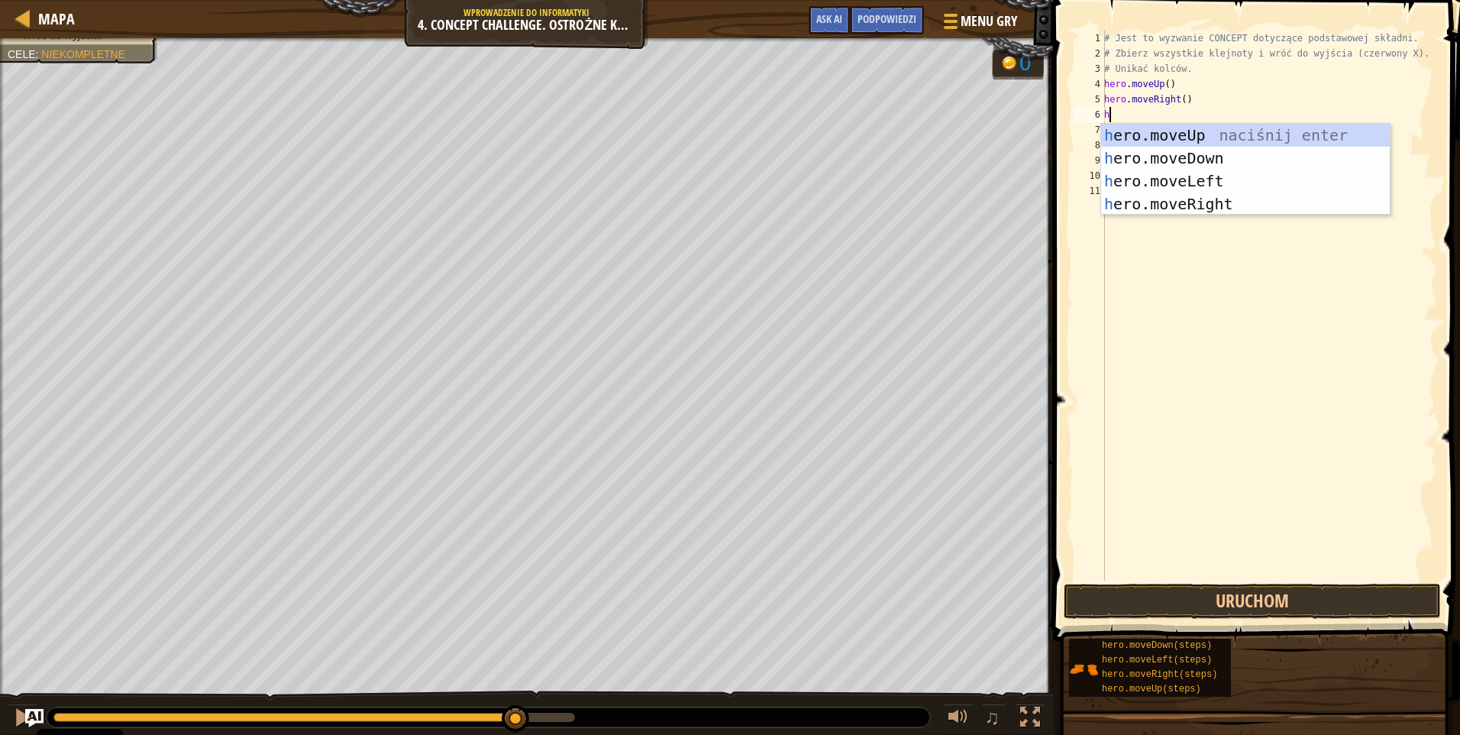
type textarea "he"
click at [1213, 157] on div "he ro.moveUp naciśnij enter he ro.moveDown naciśnij enter he ro.moveLeft naciśn…" at bounding box center [1245, 192] width 289 height 137
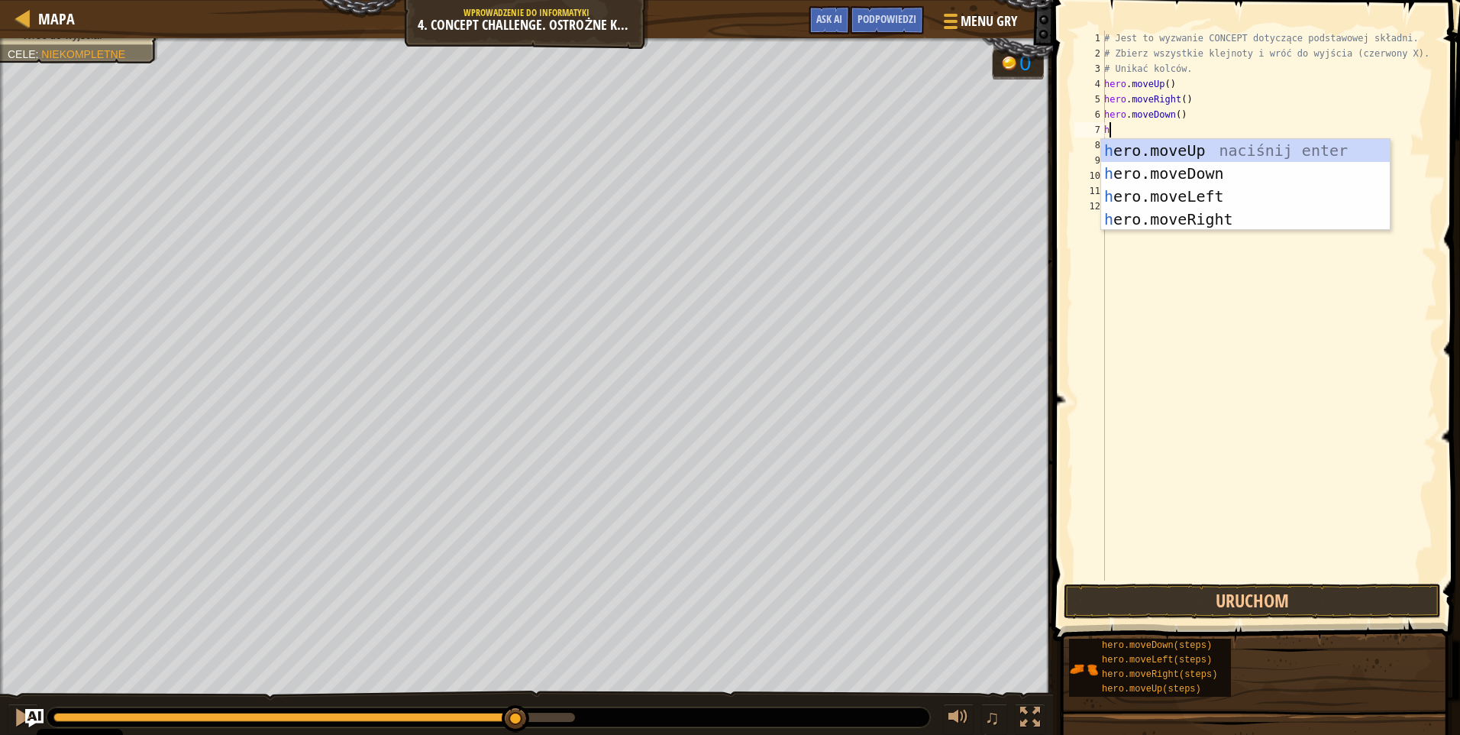
type textarea "he"
click at [1188, 174] on div "he ro.moveUp naciśnij enter he ro.moveDown naciśnij enter he ro.moveLeft naciśn…" at bounding box center [1245, 207] width 289 height 137
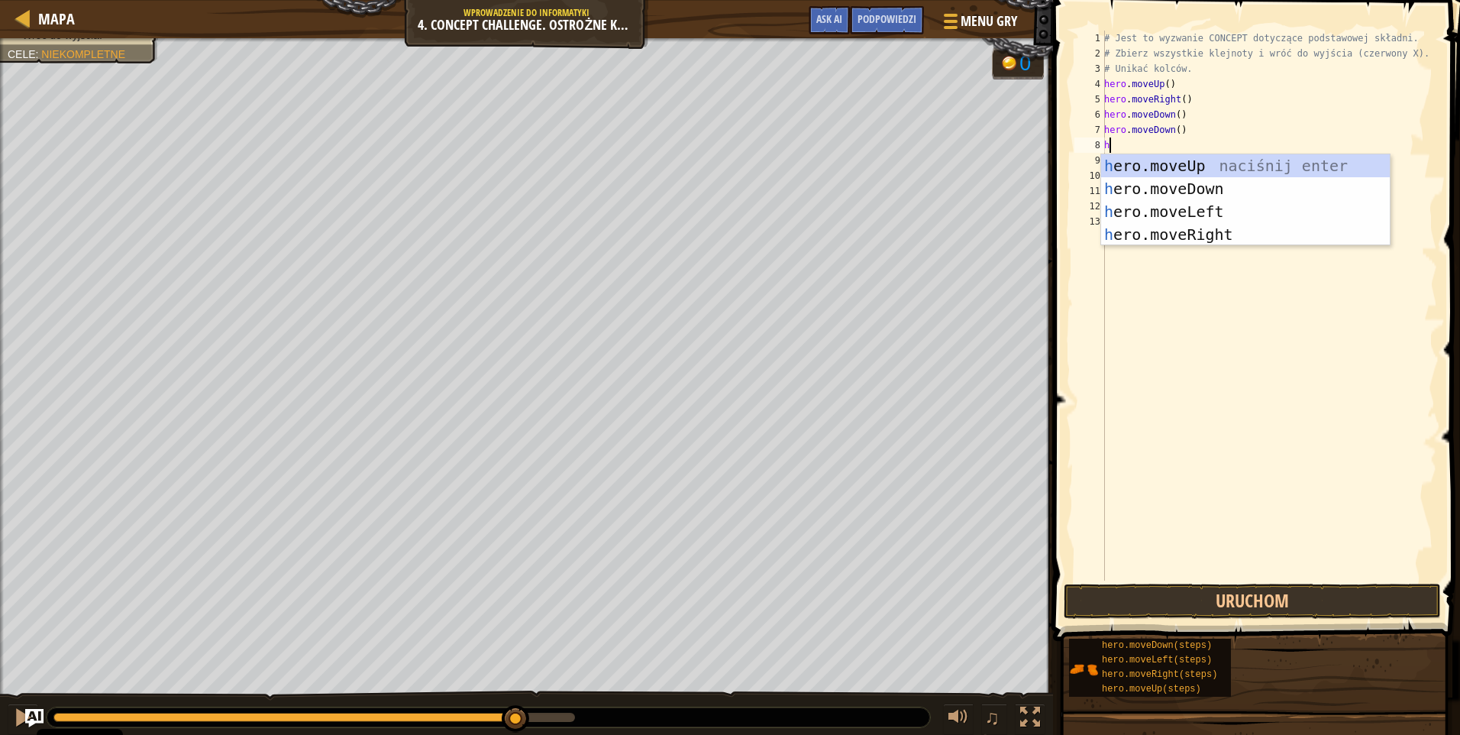
type textarea "he"
click at [1188, 168] on div "he ro.moveUp naciśnij enter he ro.moveDown naciśnij enter he ro.moveLeft naciśn…" at bounding box center [1245, 222] width 289 height 137
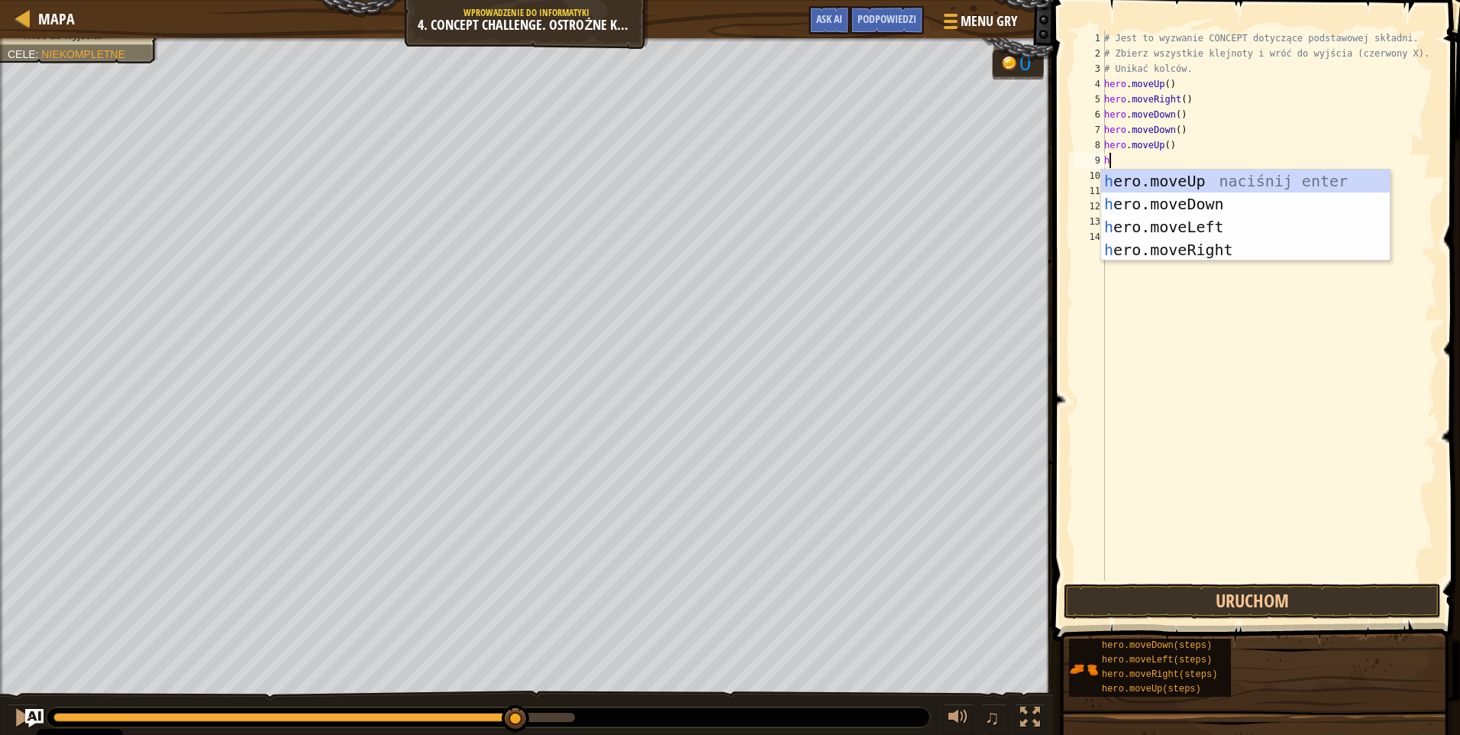
type textarea "he"
click at [1215, 243] on div "he ro.moveUp naciśnij enter he ro.moveDown naciśnij enter he ro.moveLeft naciśn…" at bounding box center [1245, 238] width 289 height 137
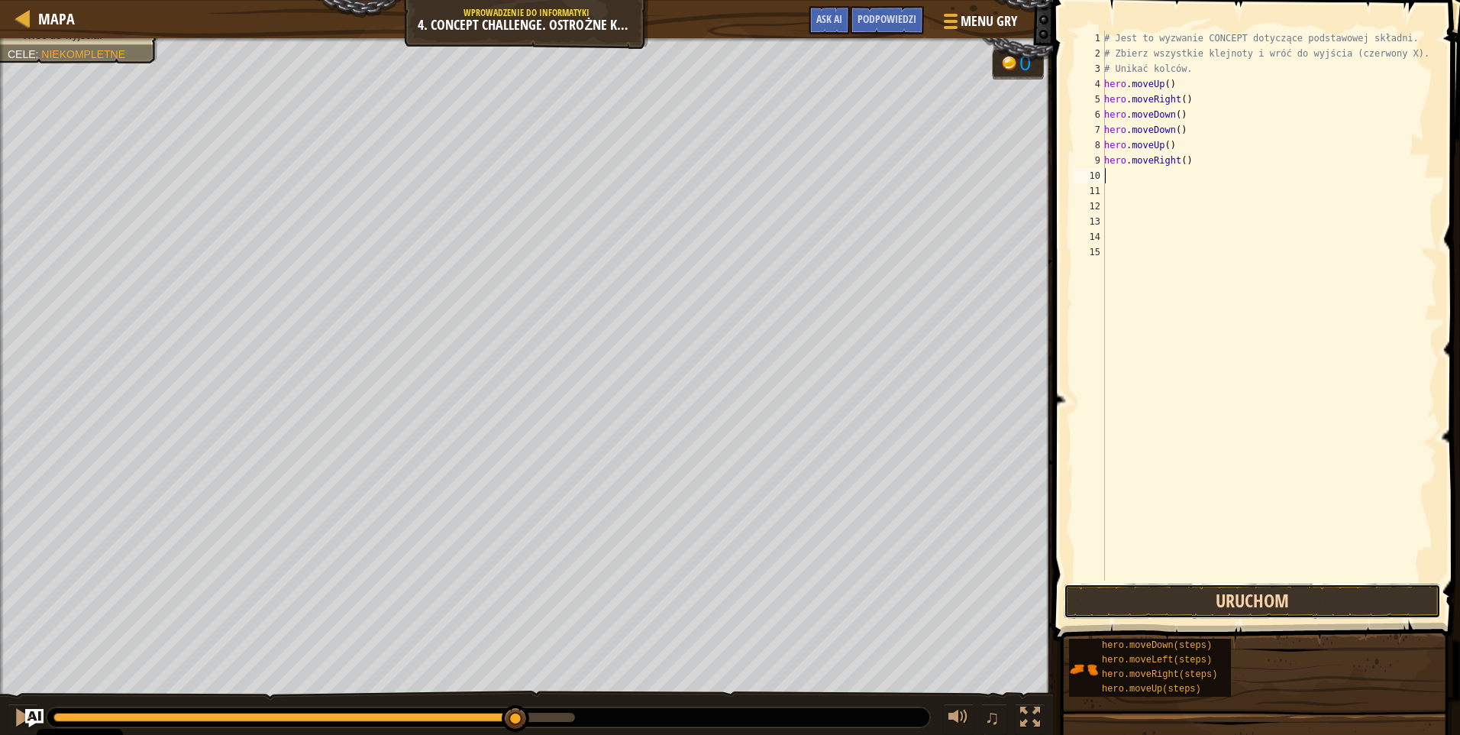
click at [1261, 599] on button "Uruchom" at bounding box center [1252, 600] width 377 height 35
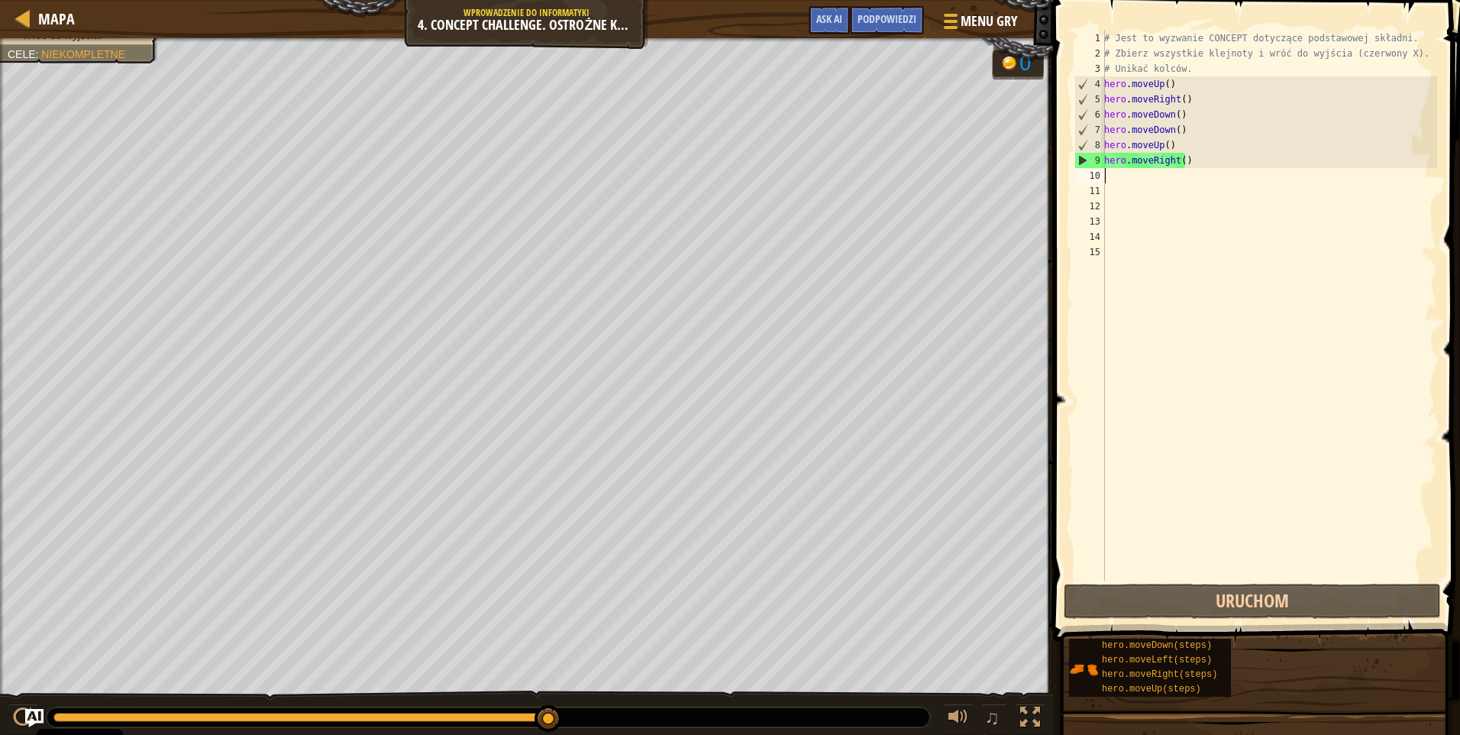
type textarea "h"
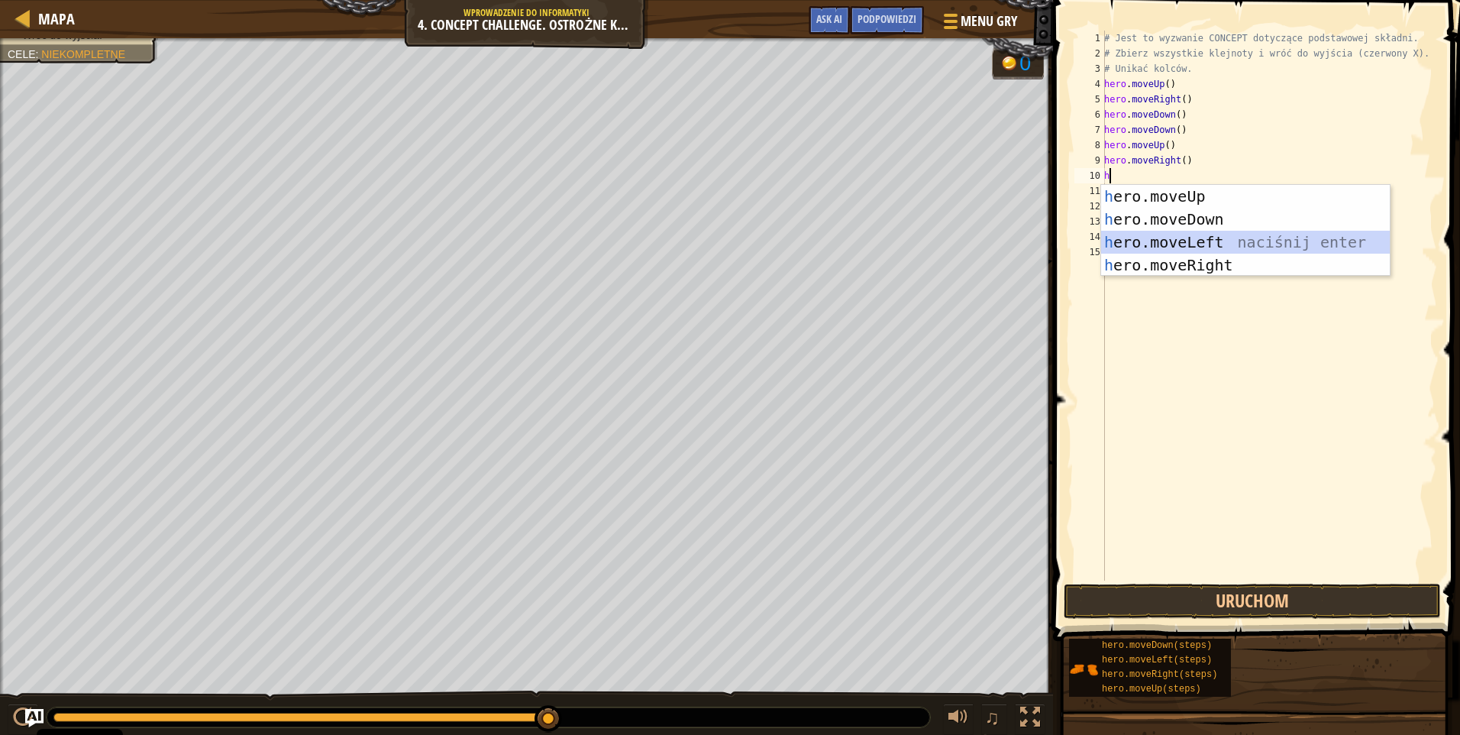
click at [1206, 243] on div "h ero.moveUp naciśnij enter h ero.moveDown naciśnij enter h ero.moveLeft naciśn…" at bounding box center [1245, 253] width 289 height 137
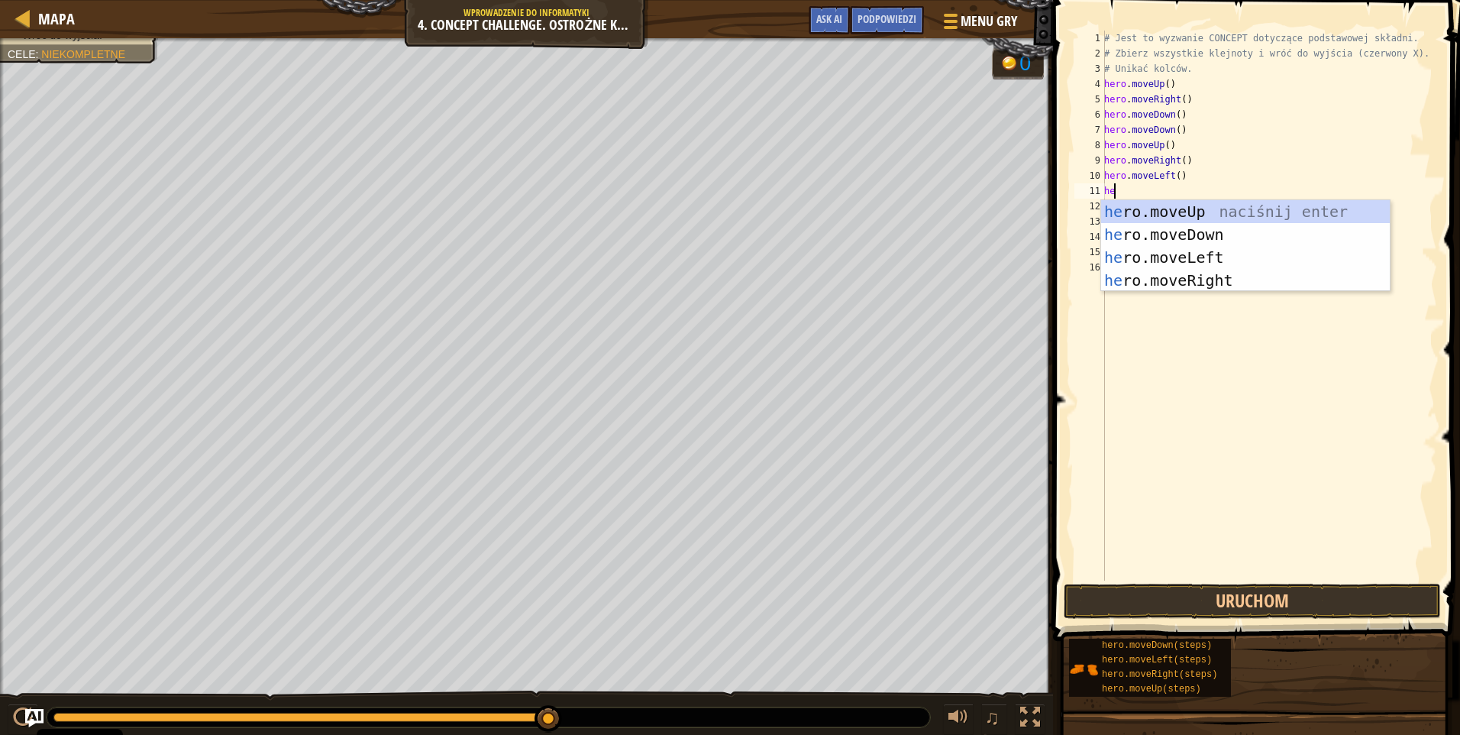
type textarea "her"
click at [1180, 208] on div "her o.moveUp naciśnij enter her o.moveDown naciśnij enter her o.moveLeft naciśn…" at bounding box center [1245, 268] width 289 height 137
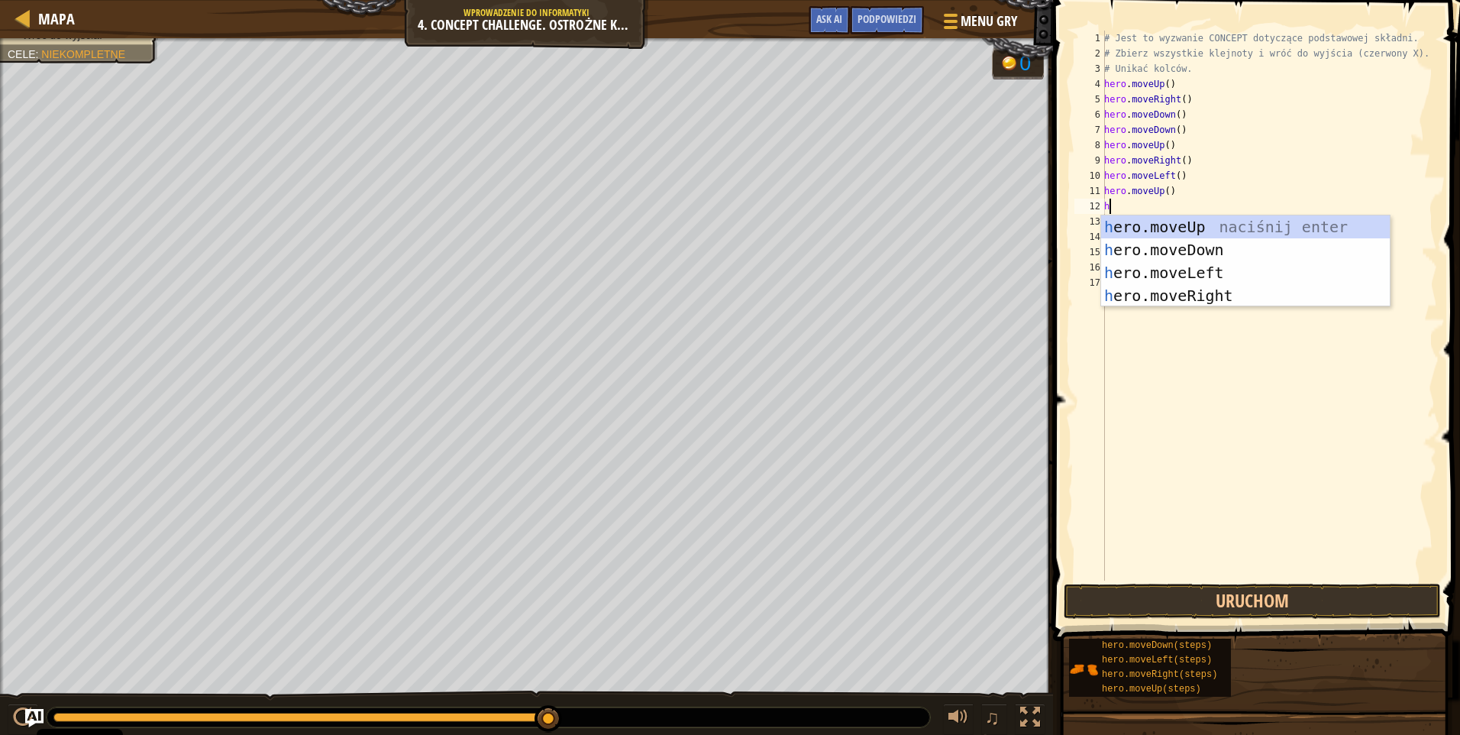
type textarea "he"
click at [1187, 272] on div "he ro.moveUp naciśnij enter he ro.moveDown naciśnij enter he ro.moveLeft naciśn…" at bounding box center [1245, 283] width 289 height 137
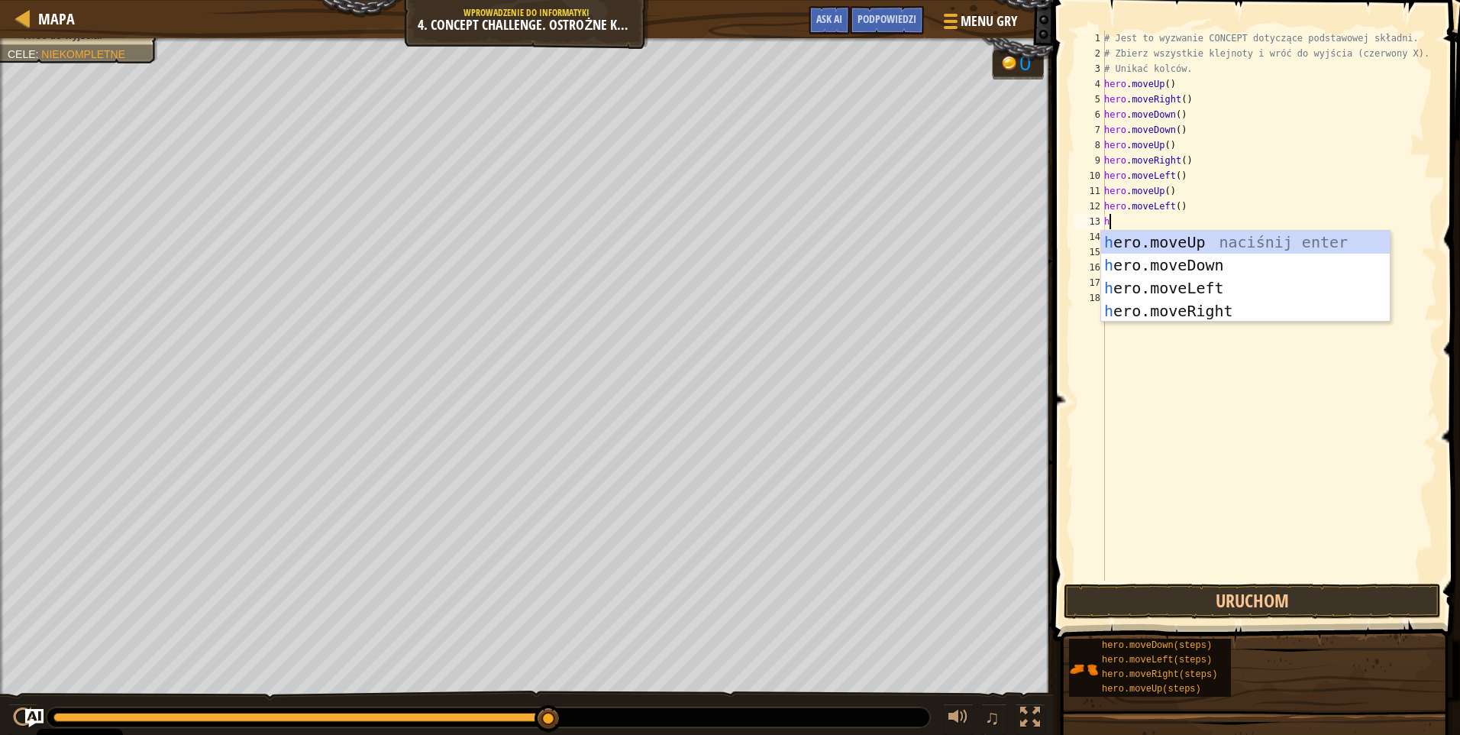
type textarea "he"
click at [1193, 258] on div "he ro.moveUp naciśnij enter he ro.moveDown naciśnij enter he ro.moveLeft naciśn…" at bounding box center [1245, 299] width 289 height 137
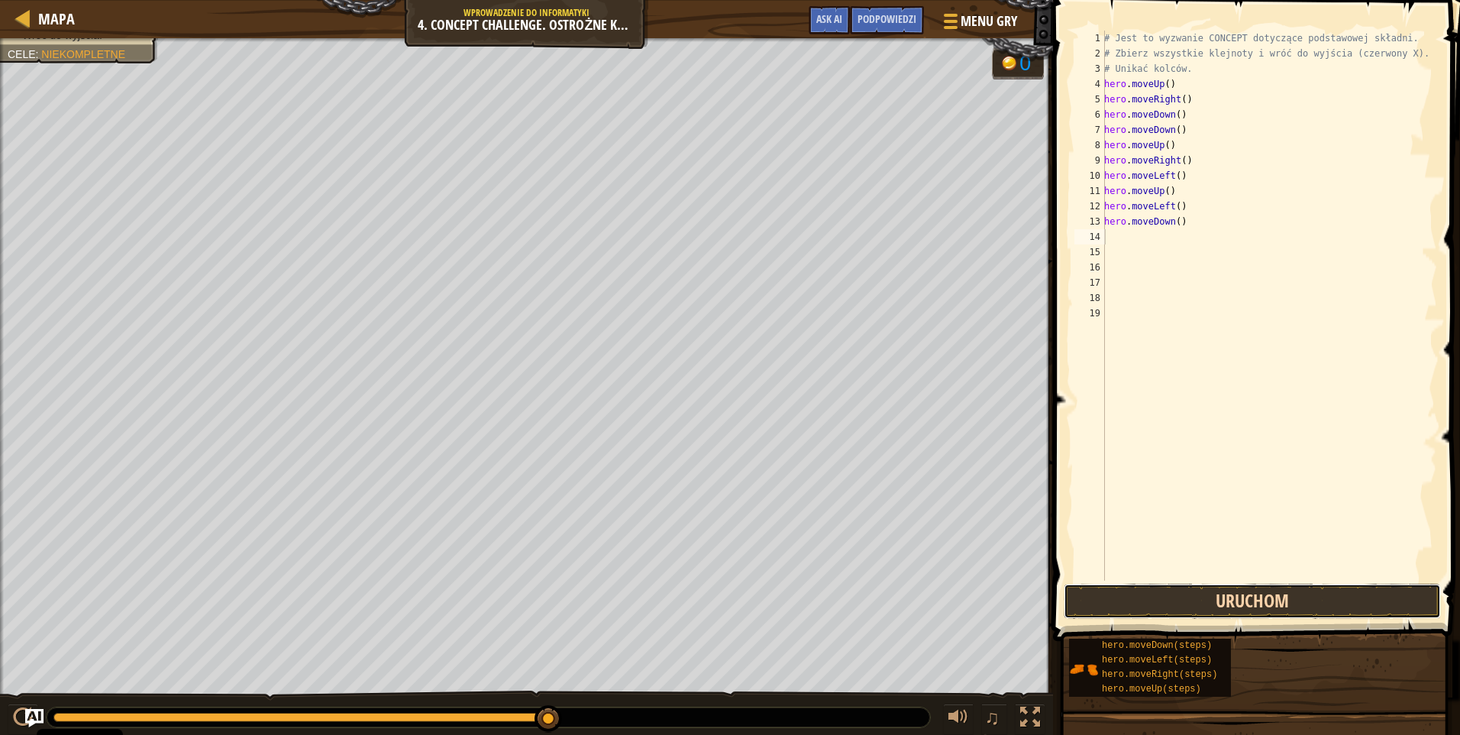
click at [1298, 583] on button "Uruchom" at bounding box center [1252, 600] width 377 height 35
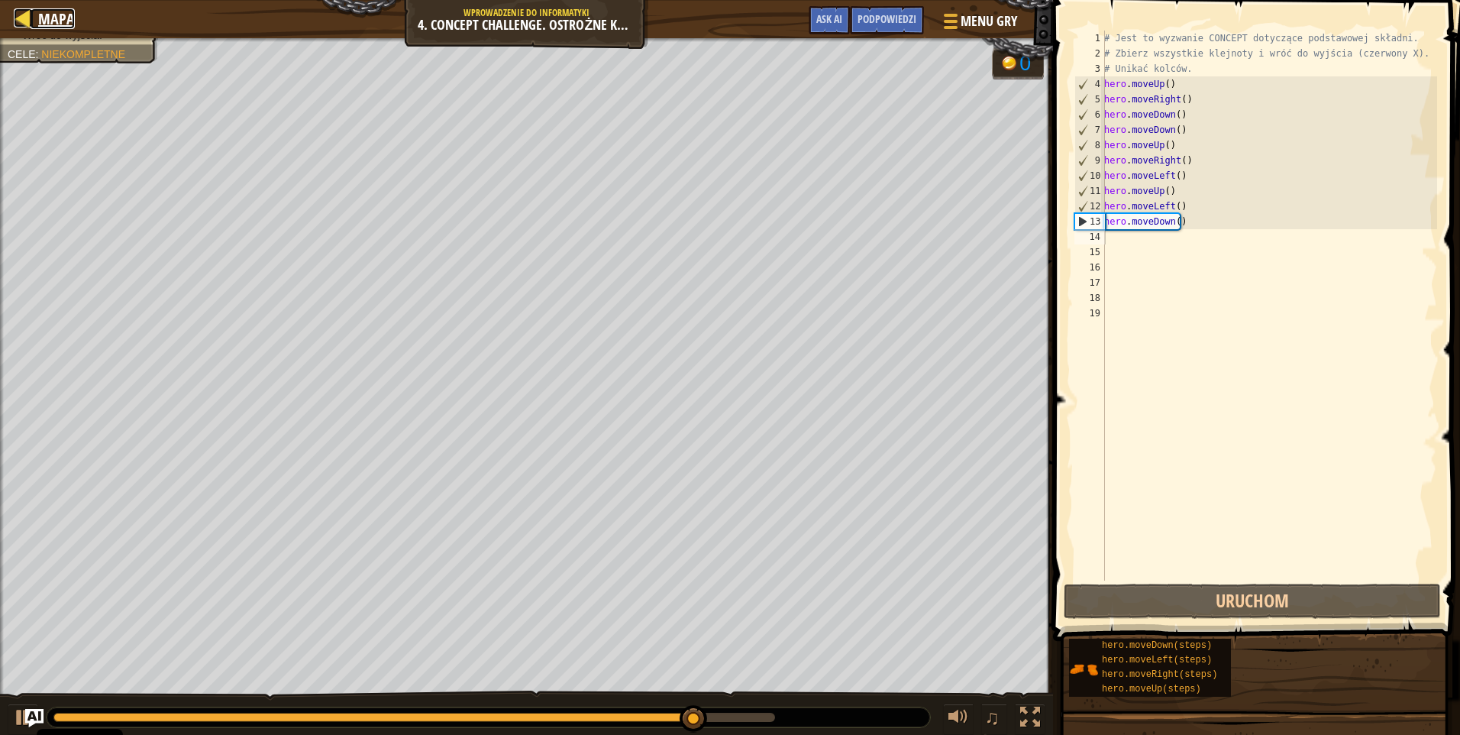
click at [57, 15] on span "Mapa" at bounding box center [56, 18] width 37 height 21
select select "pl"
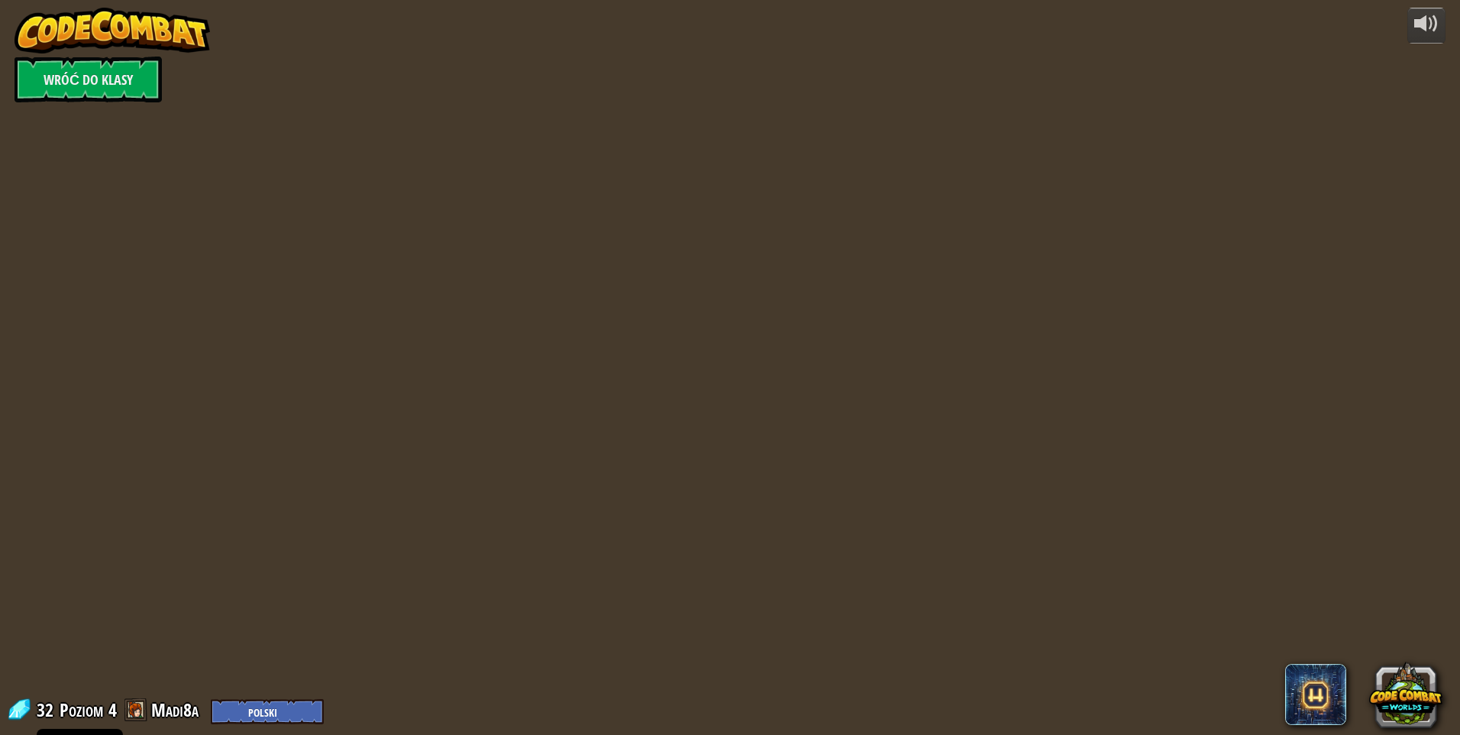
select select "pl"
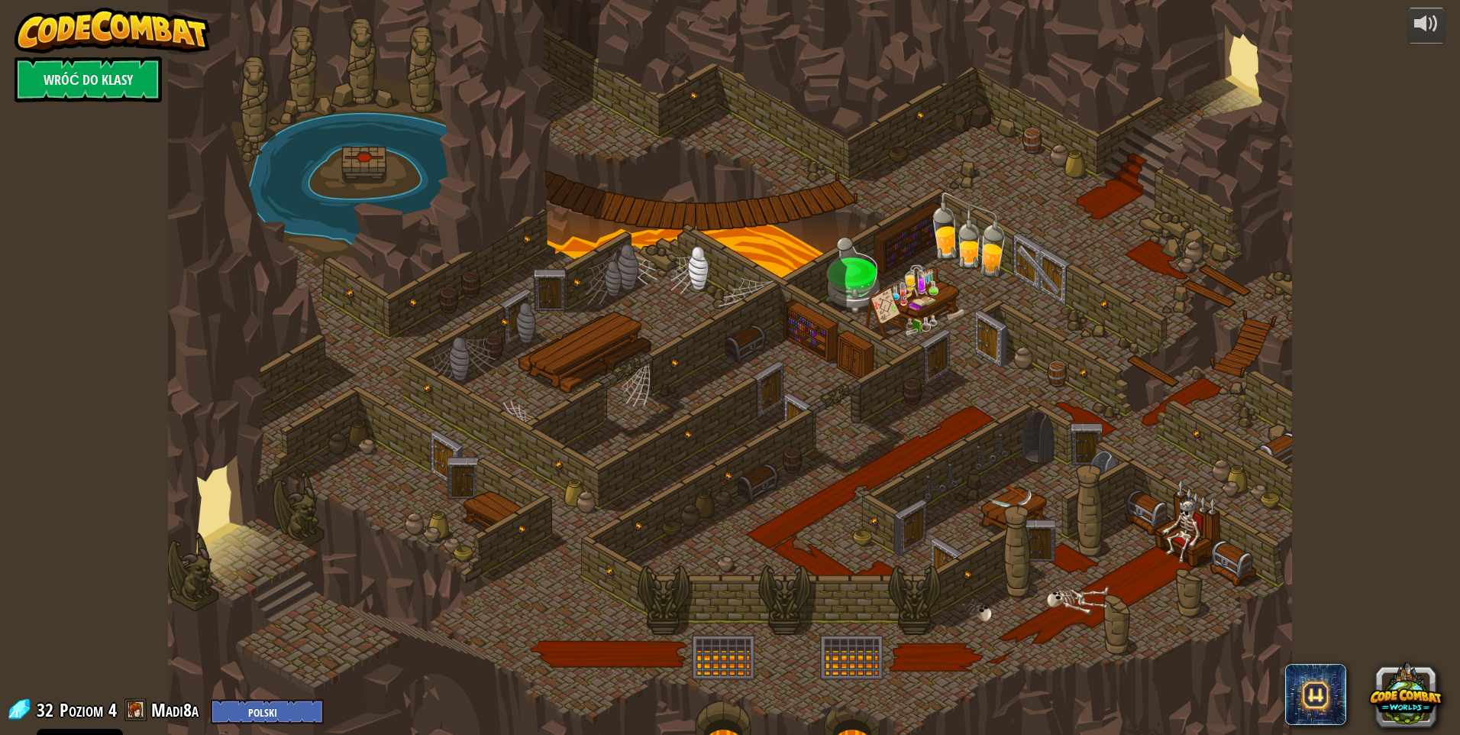
select select "pl"
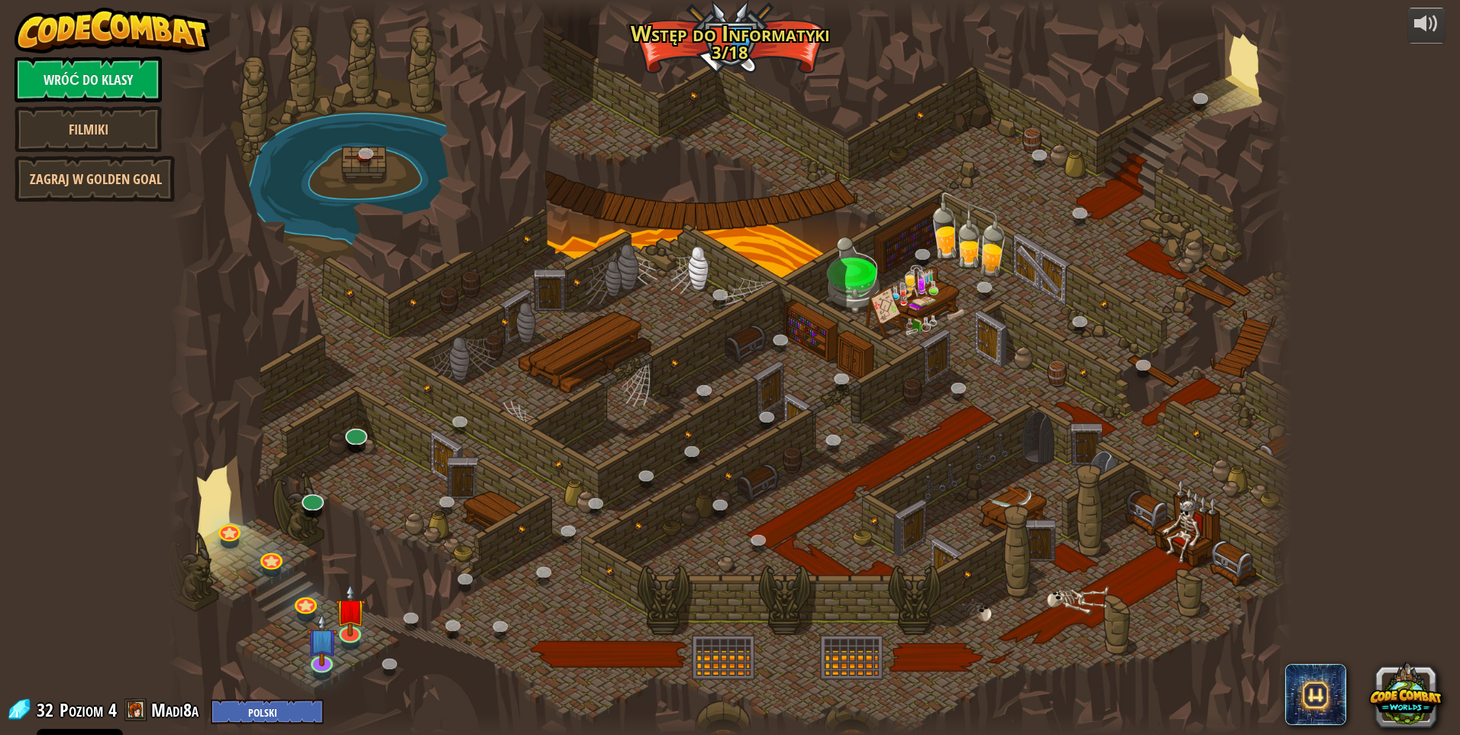
select select "pl"
click at [356, 624] on img at bounding box center [350, 597] width 31 height 69
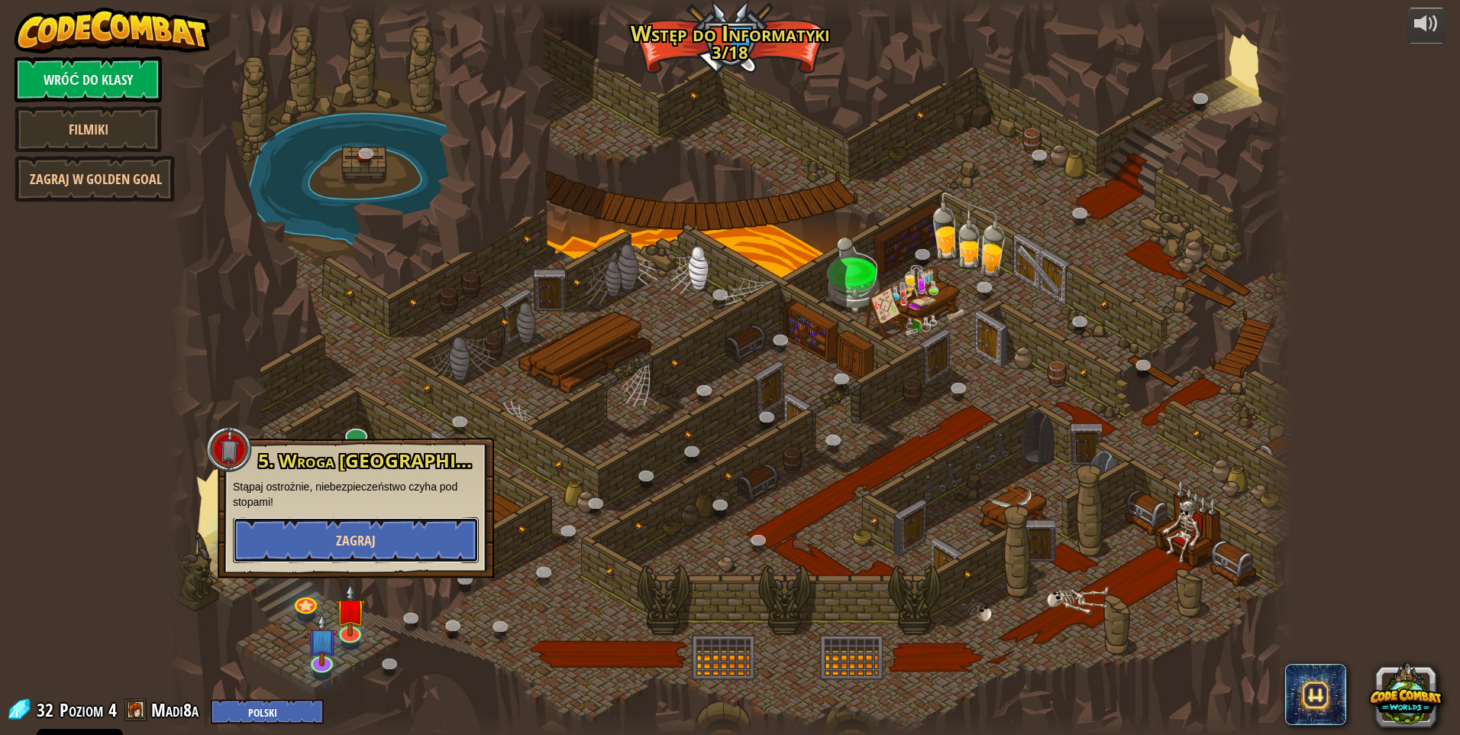
click at [350, 538] on span "Zagraj" at bounding box center [356, 540] width 40 height 19
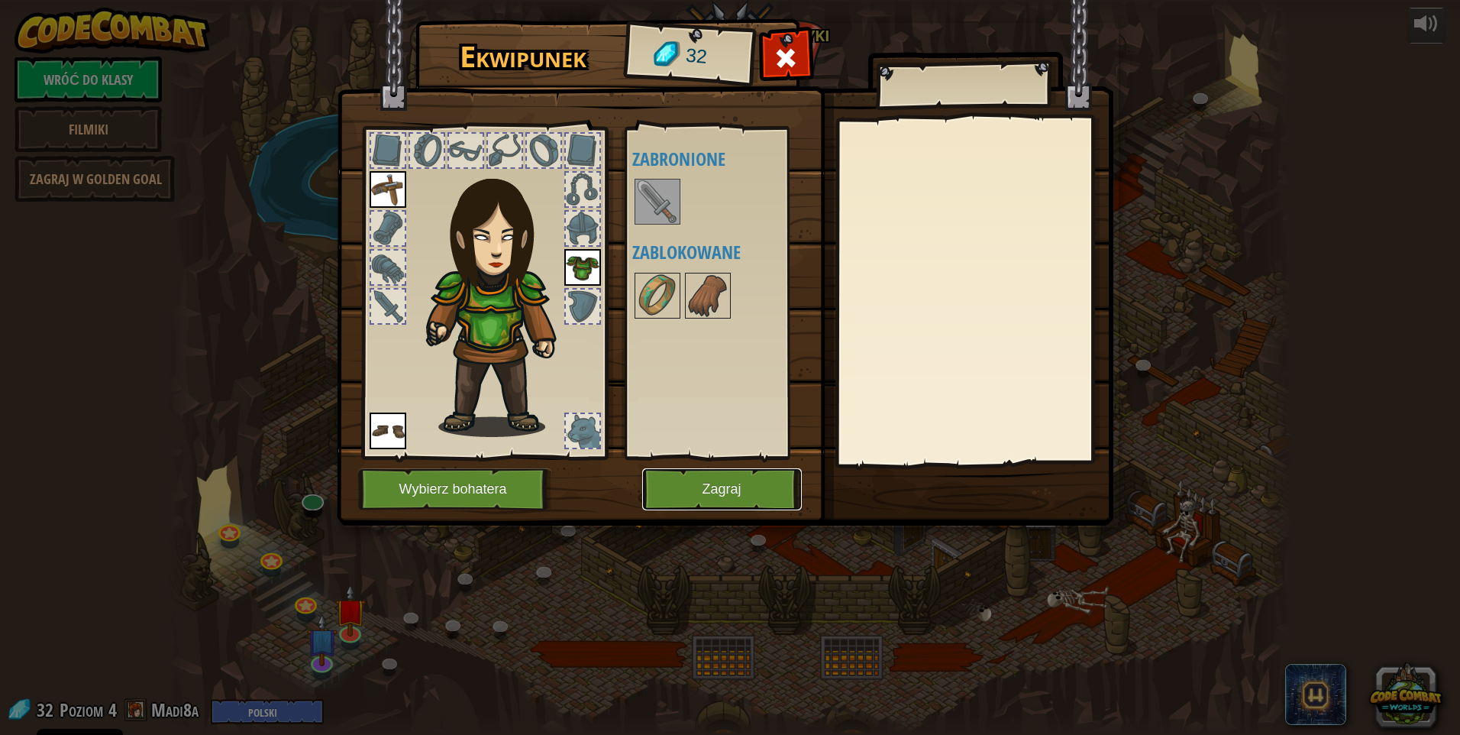
click at [689, 480] on button "Zagraj" at bounding box center [722, 489] width 160 height 42
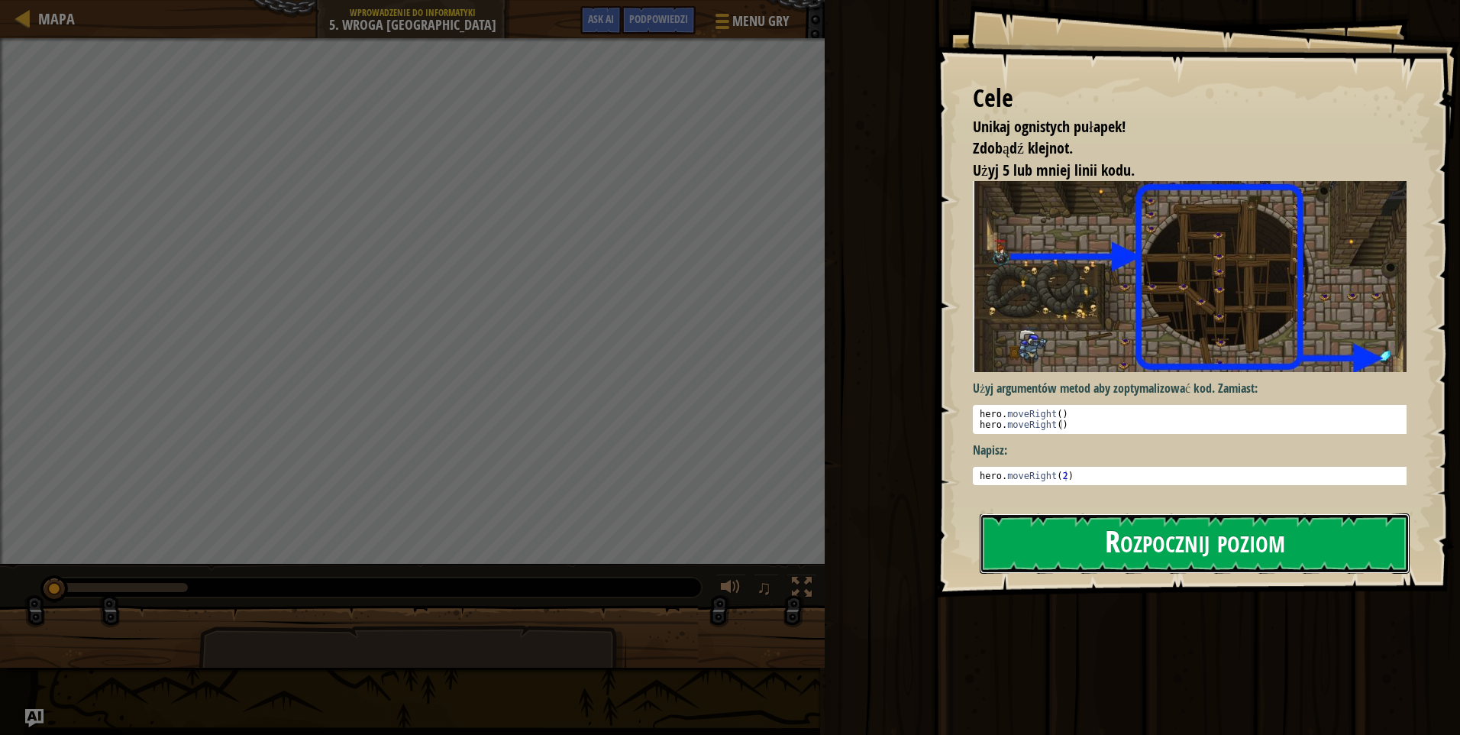
click at [1197, 538] on button "Rozpocznij poziom" at bounding box center [1195, 543] width 430 height 60
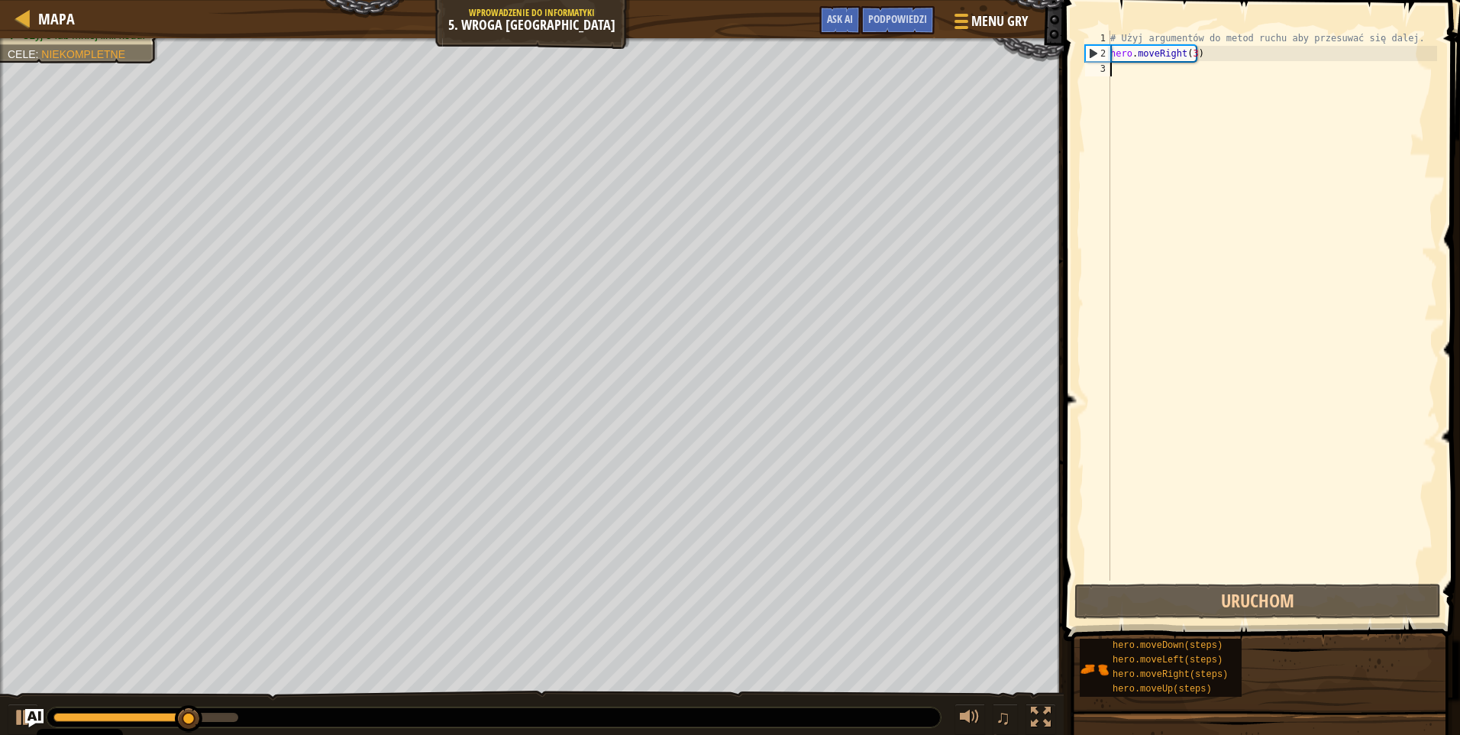
scroll to position [7, 0]
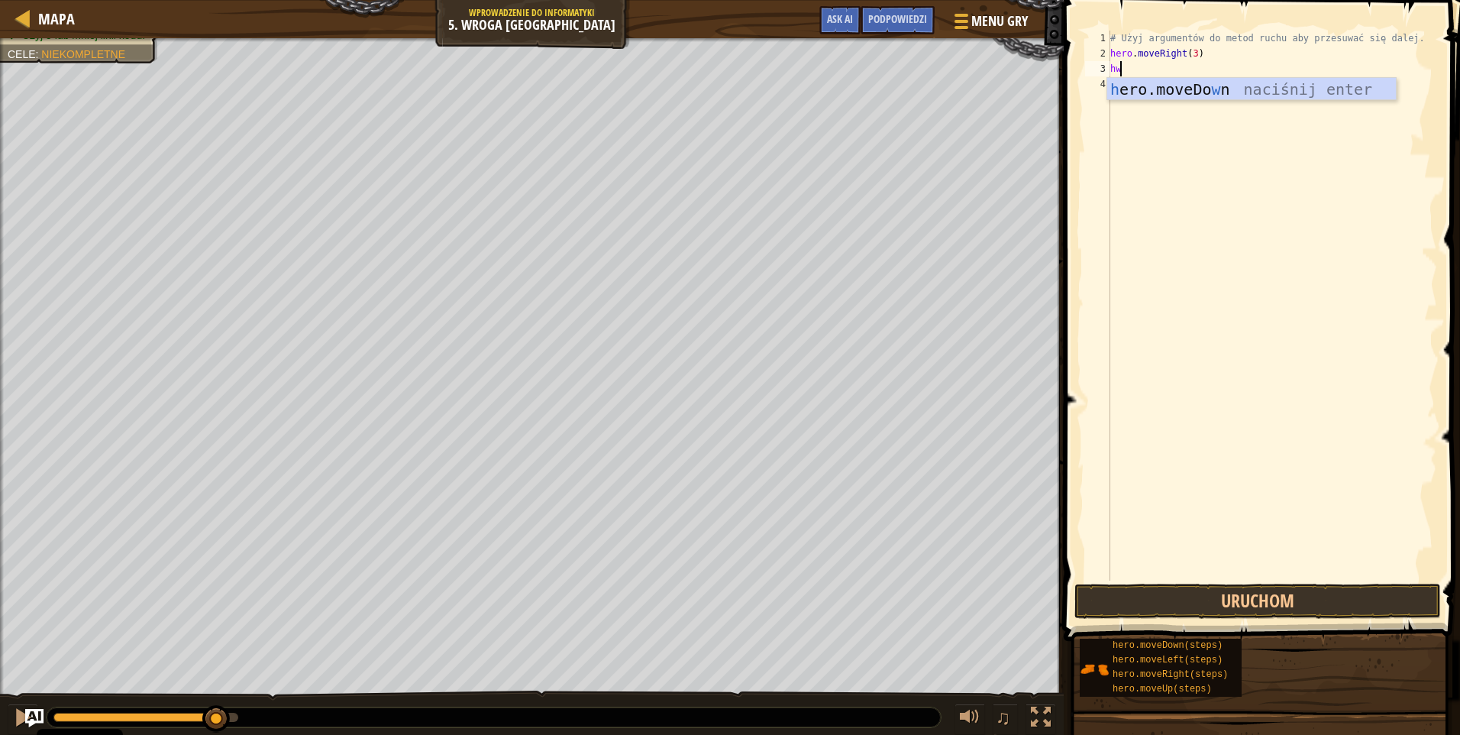
type textarea "h"
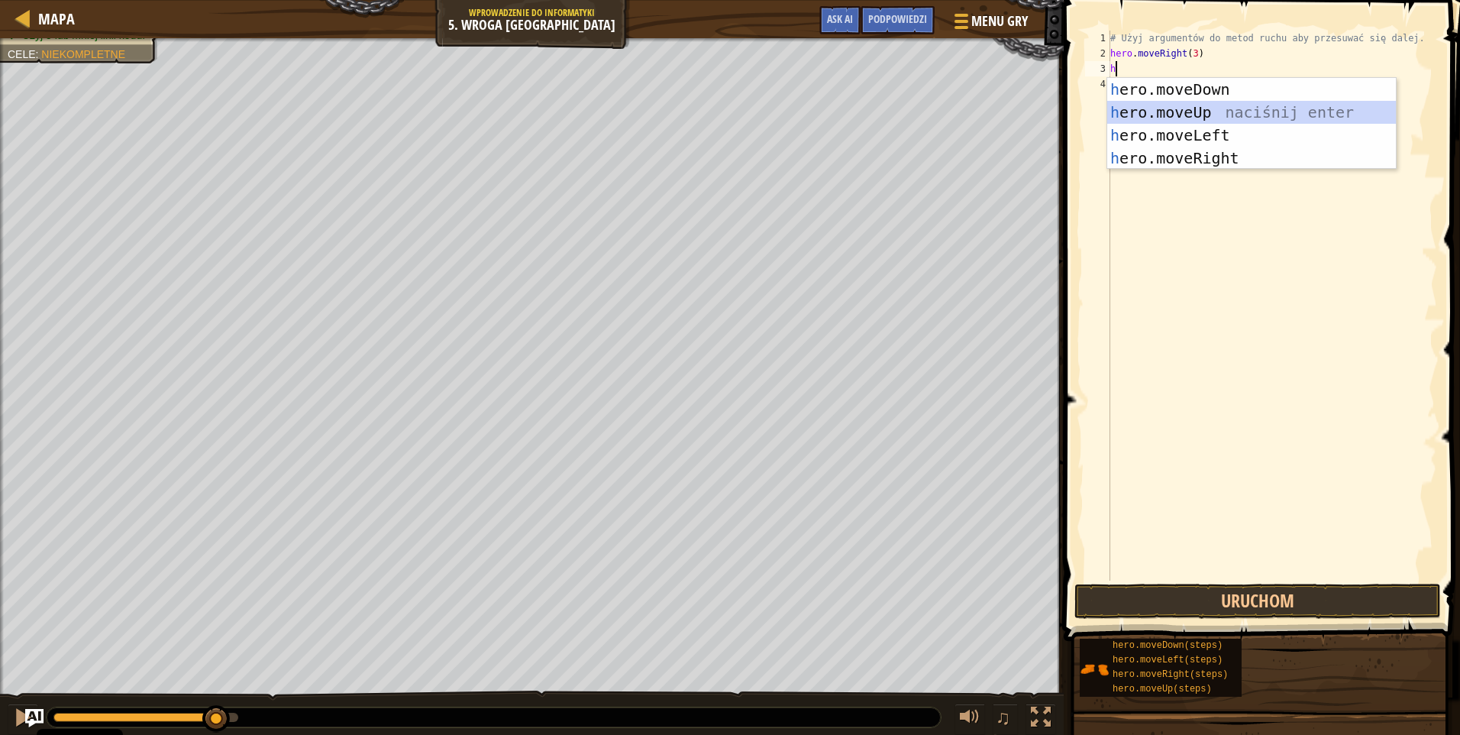
click at [1222, 109] on div "h ero.moveDown naciśnij enter h ero.moveUp naciśnij enter h ero.moveLeft naciśn…" at bounding box center [1251, 146] width 289 height 137
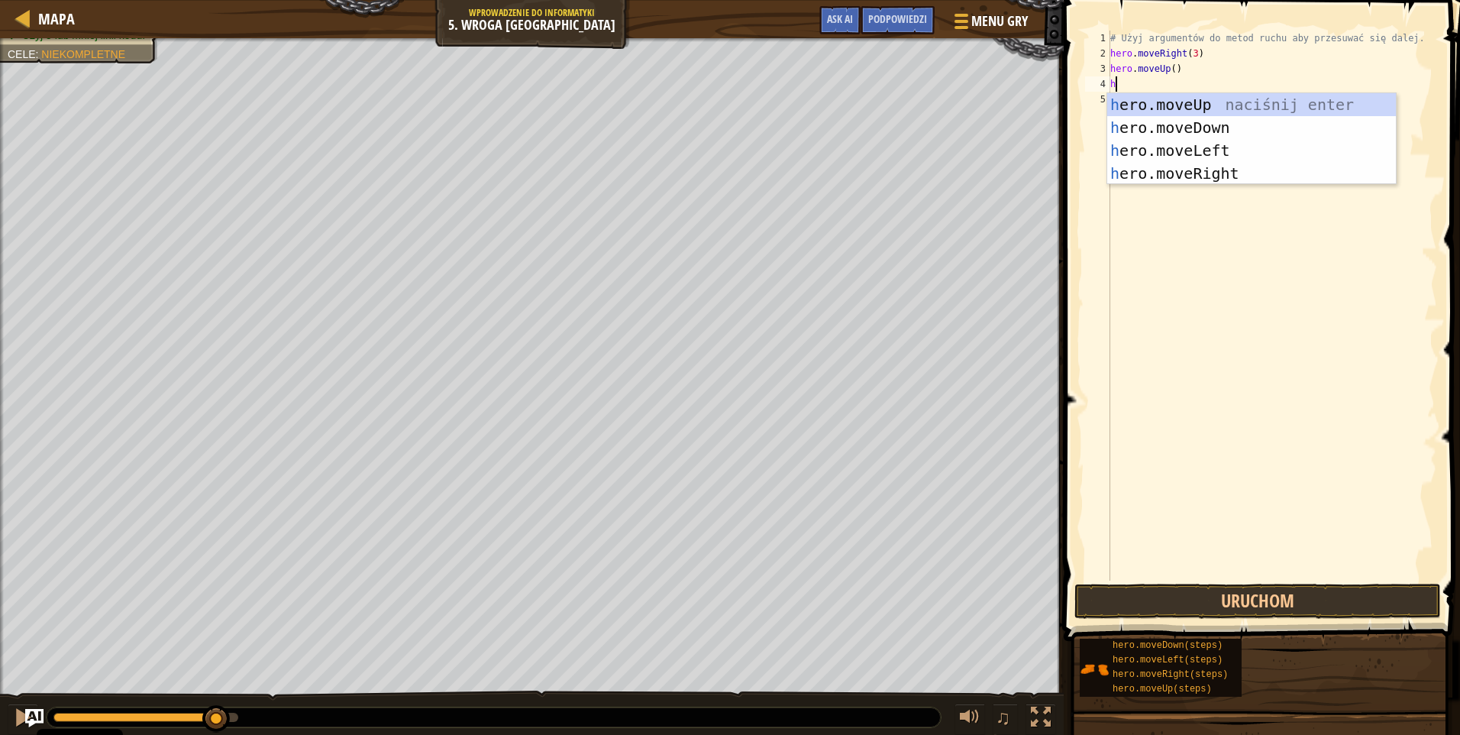
type textarea "he"
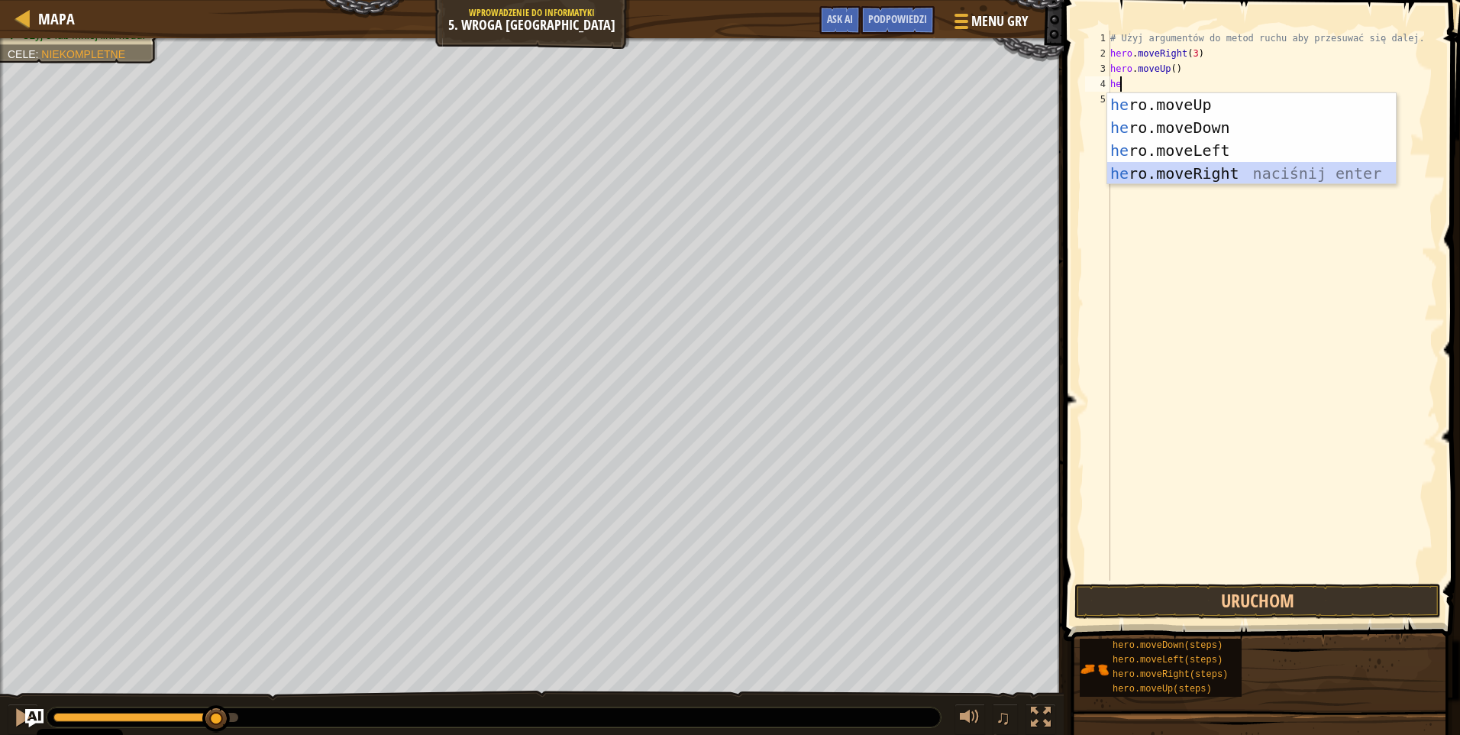
click at [1228, 163] on div "he ro.moveUp naciśnij enter he ro.moveDown naciśnij enter he ro.moveLeft naciśn…" at bounding box center [1251, 161] width 289 height 137
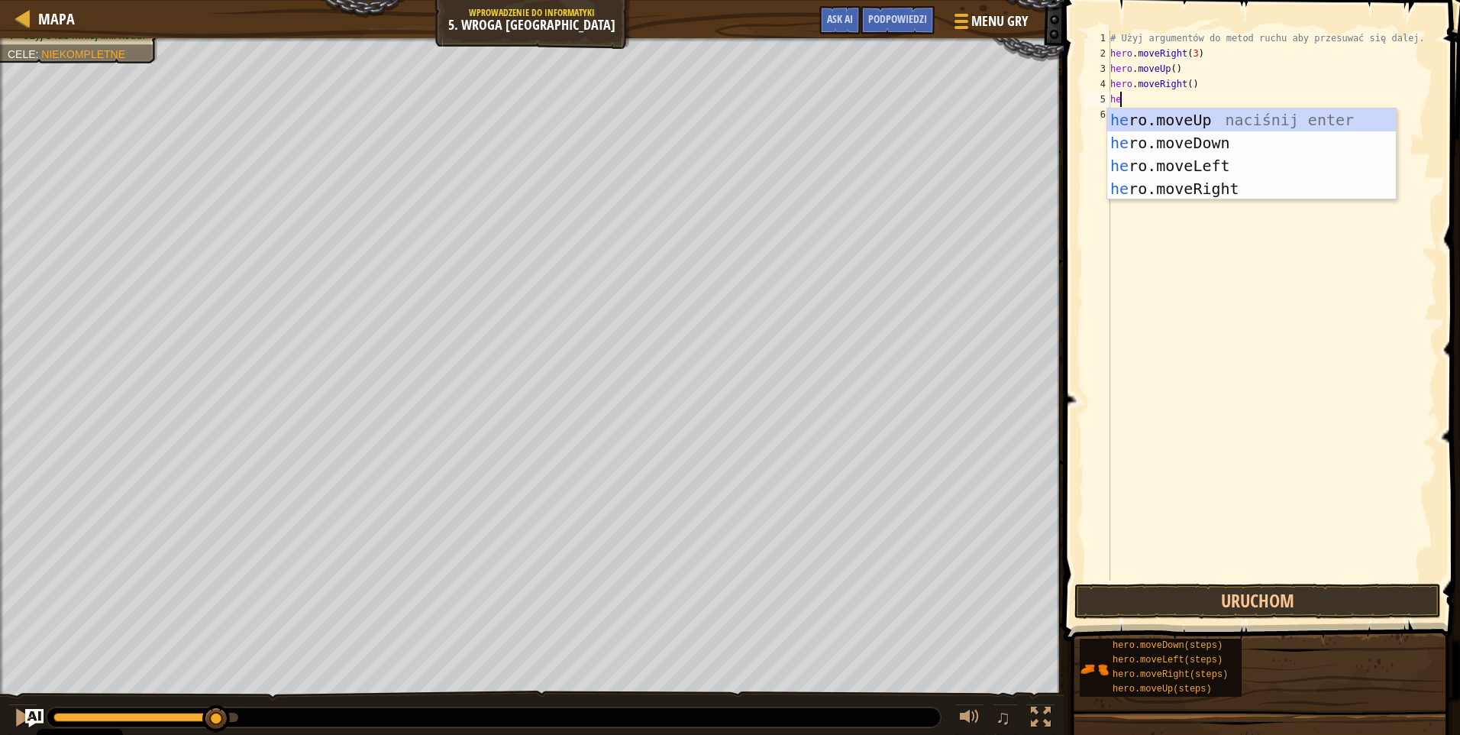
type textarea "he"
click at [1207, 143] on div "he ro.moveUp naciśnij enter he ro.moveDown naciśnij enter he ro.moveLeft naciśn…" at bounding box center [1251, 176] width 289 height 137
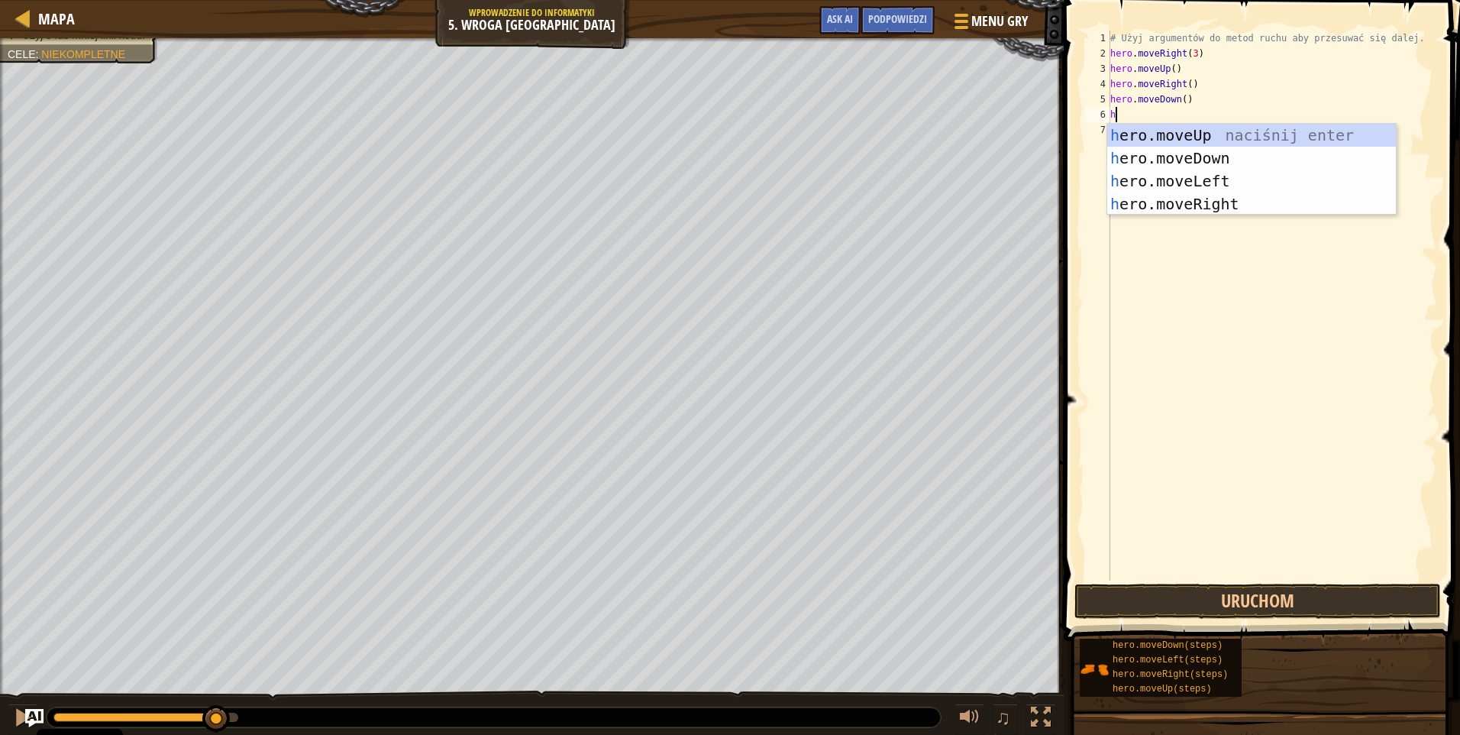
type textarea "he"
click at [1205, 156] on div "he ro.moveUp naciśnij enter he ro.moveDown naciśnij enter he ro.moveLeft naciśn…" at bounding box center [1251, 192] width 289 height 137
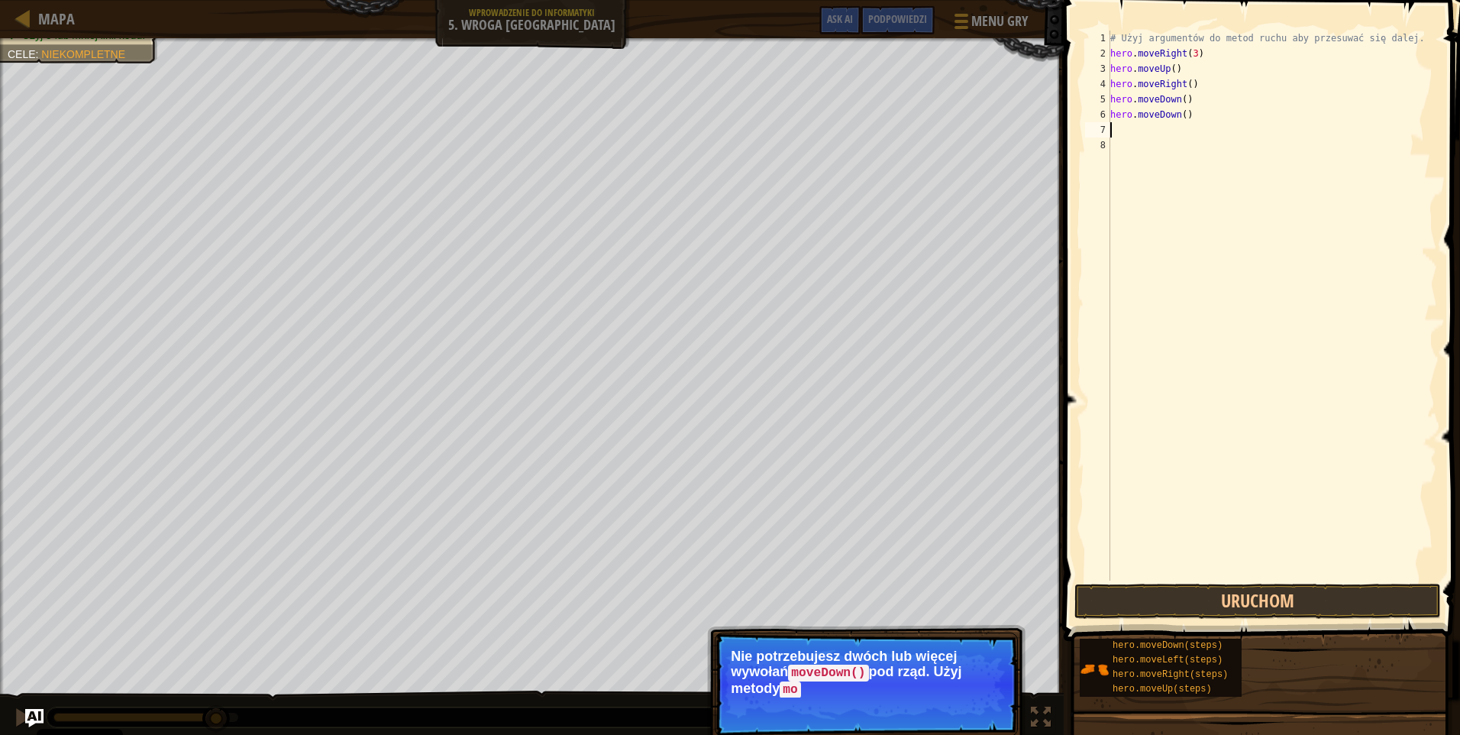
type textarea "h"
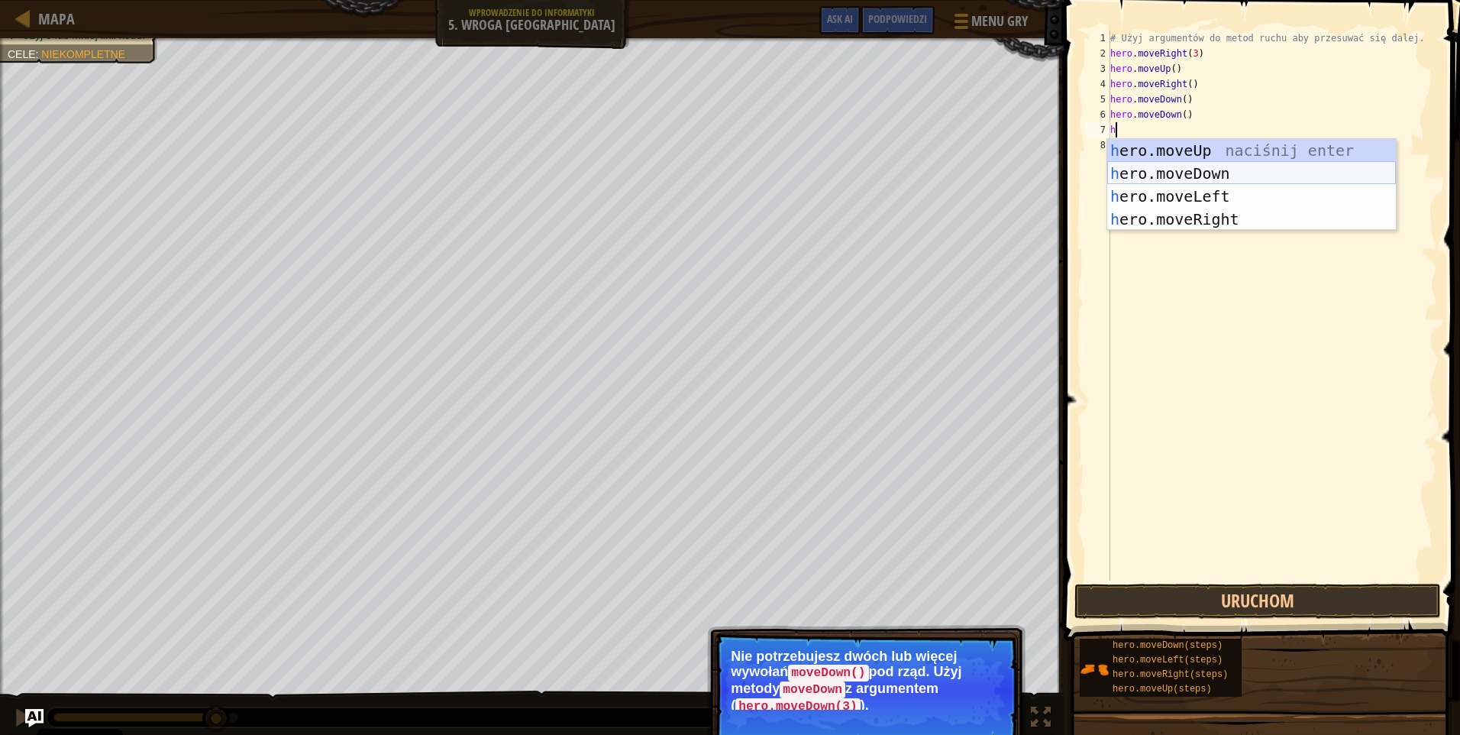
click at [1191, 170] on div "h ero.moveUp naciśnij enter h ero.moveDown naciśnij enter h ero.moveLeft naciśn…" at bounding box center [1251, 207] width 289 height 137
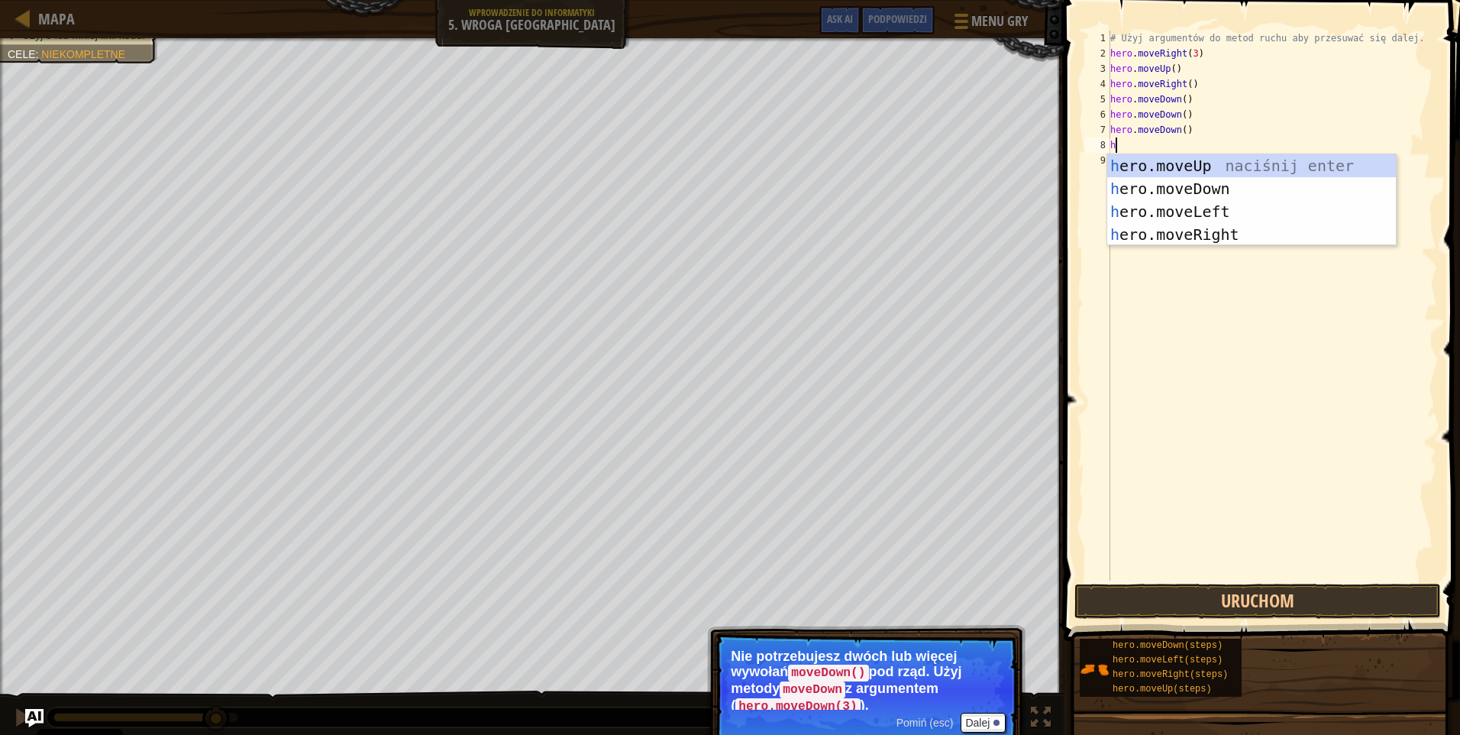
type textarea "he"
click at [1203, 234] on div "he ro.moveUp naciśnij enter he ro.moveDown naciśnij enter he ro.moveLeft naciśn…" at bounding box center [1251, 222] width 289 height 137
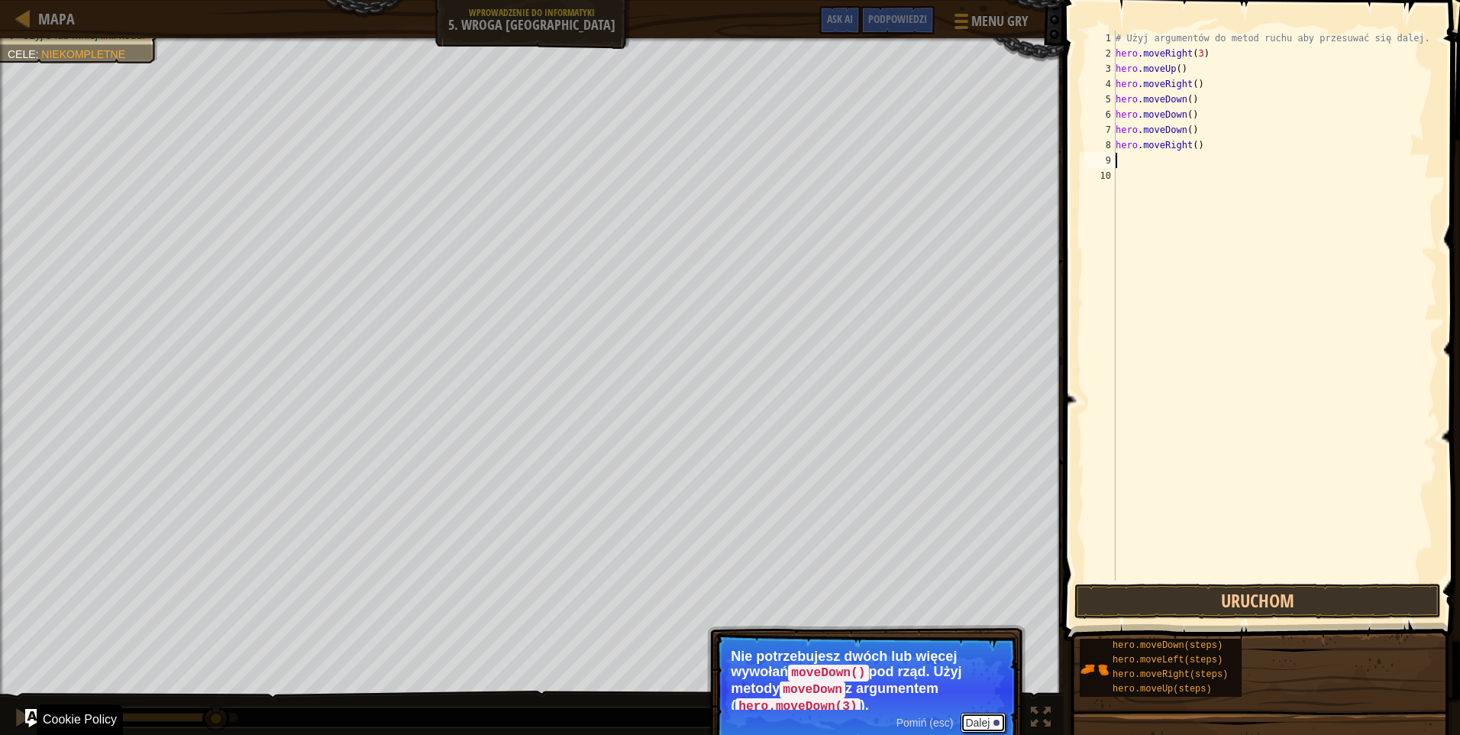
click at [981, 718] on button "Dalej" at bounding box center [983, 722] width 45 height 20
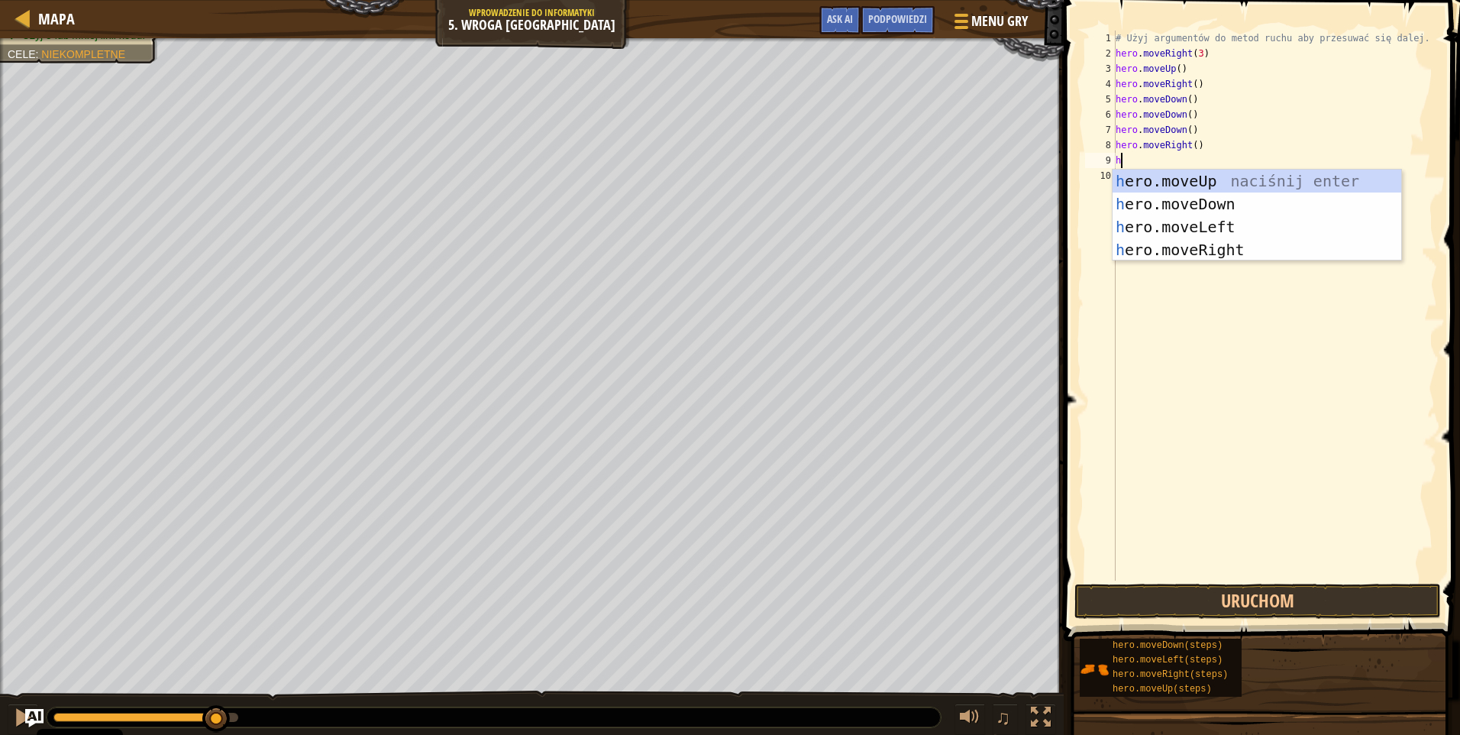
type textarea "he"
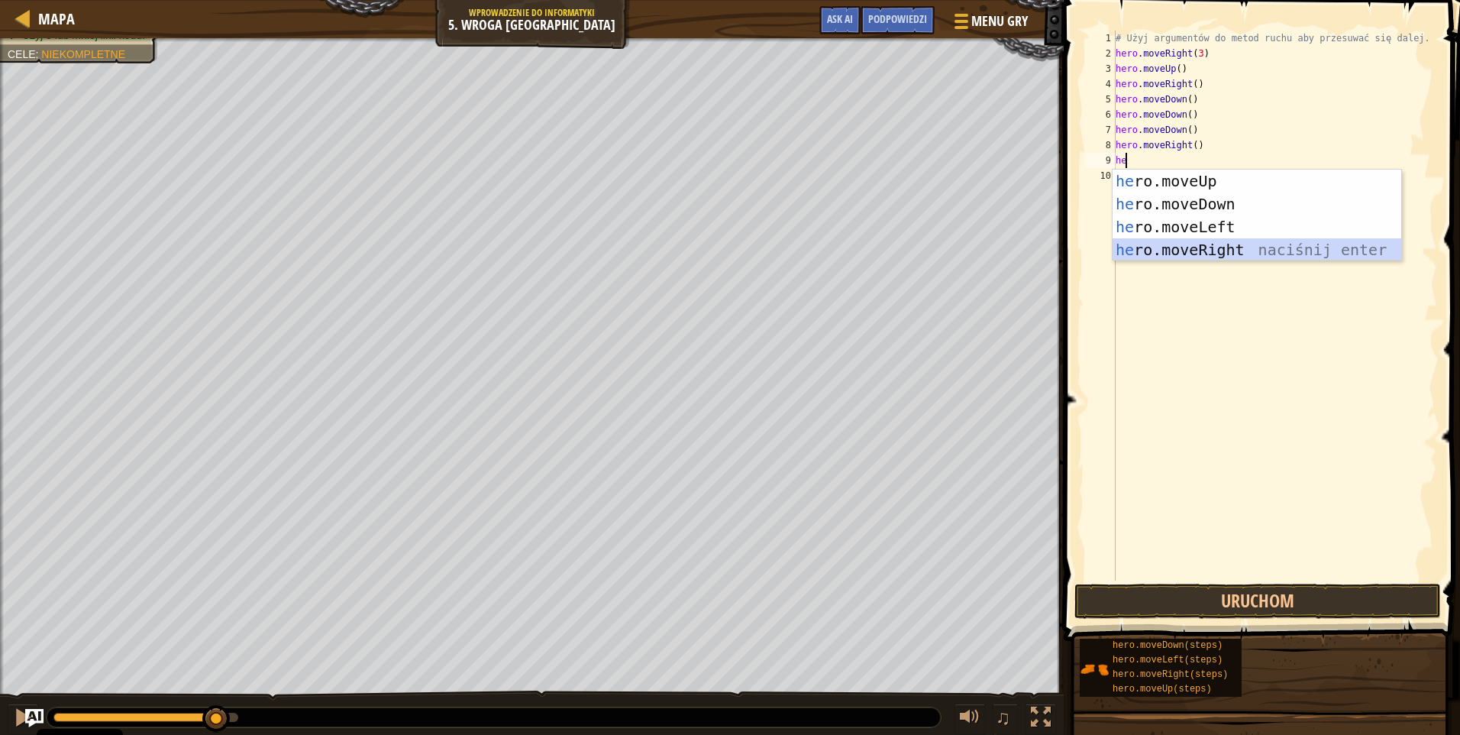
click at [1179, 255] on div "he ro.moveUp naciśnij enter he ro.moveDown naciśnij enter he ro.moveLeft naciśn…" at bounding box center [1257, 238] width 289 height 137
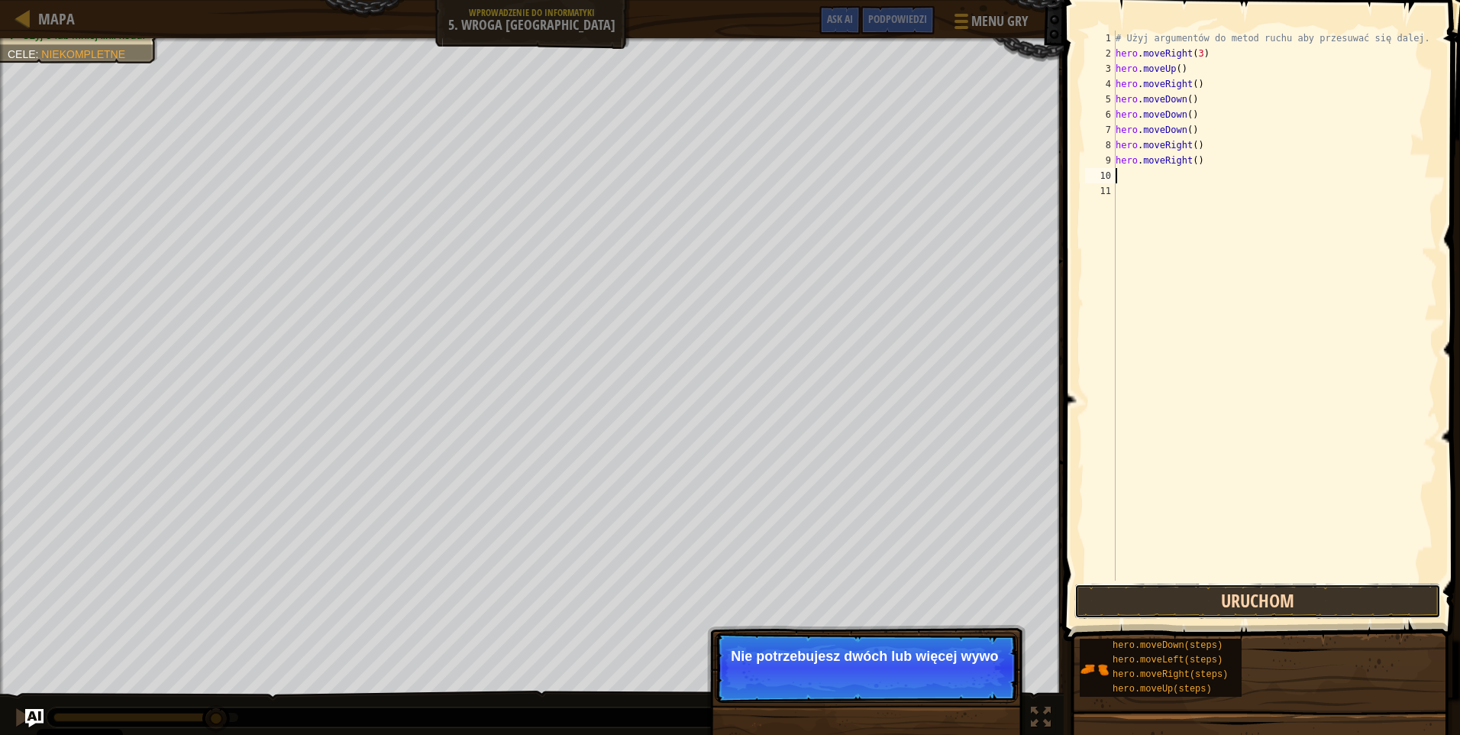
click at [1156, 592] on button "Uruchom" at bounding box center [1257, 600] width 367 height 35
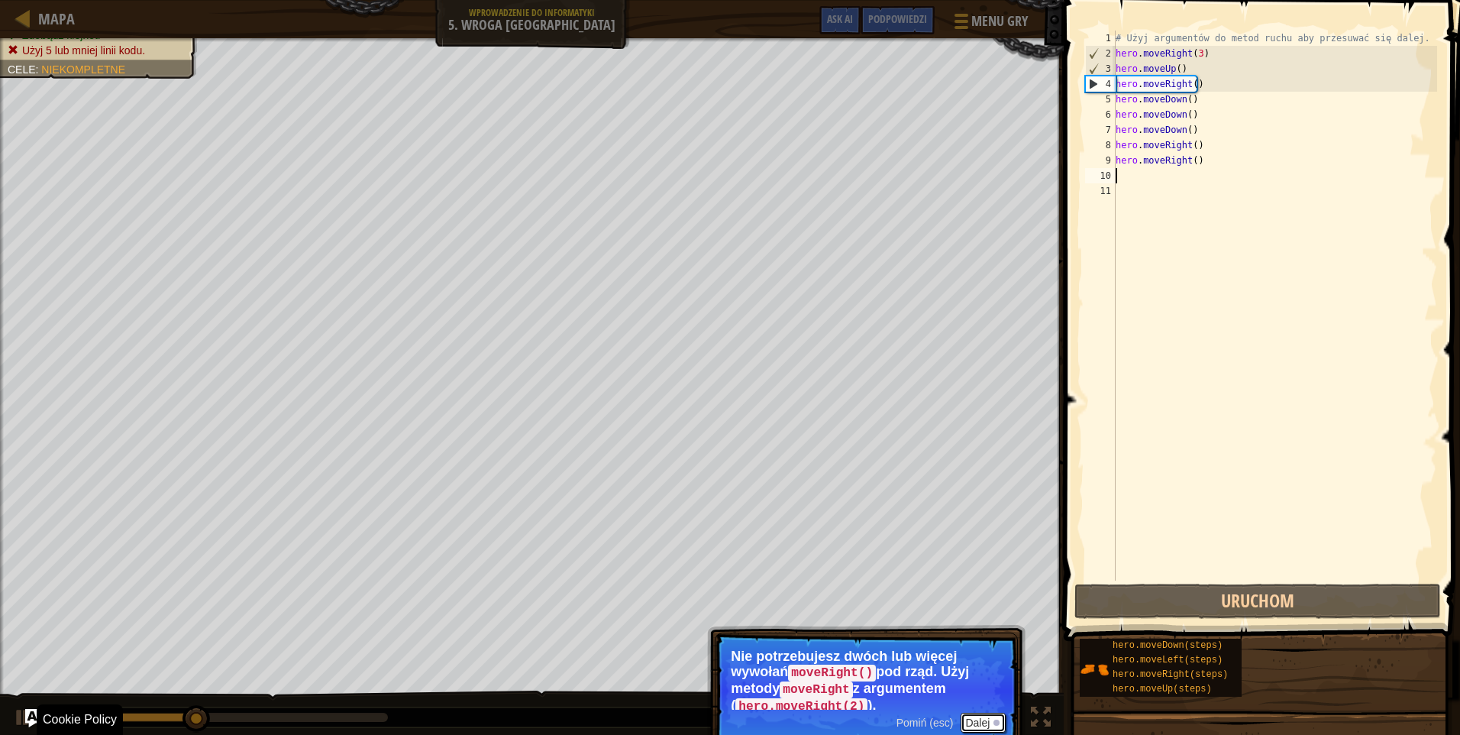
click at [993, 716] on button "Dalej" at bounding box center [983, 722] width 45 height 20
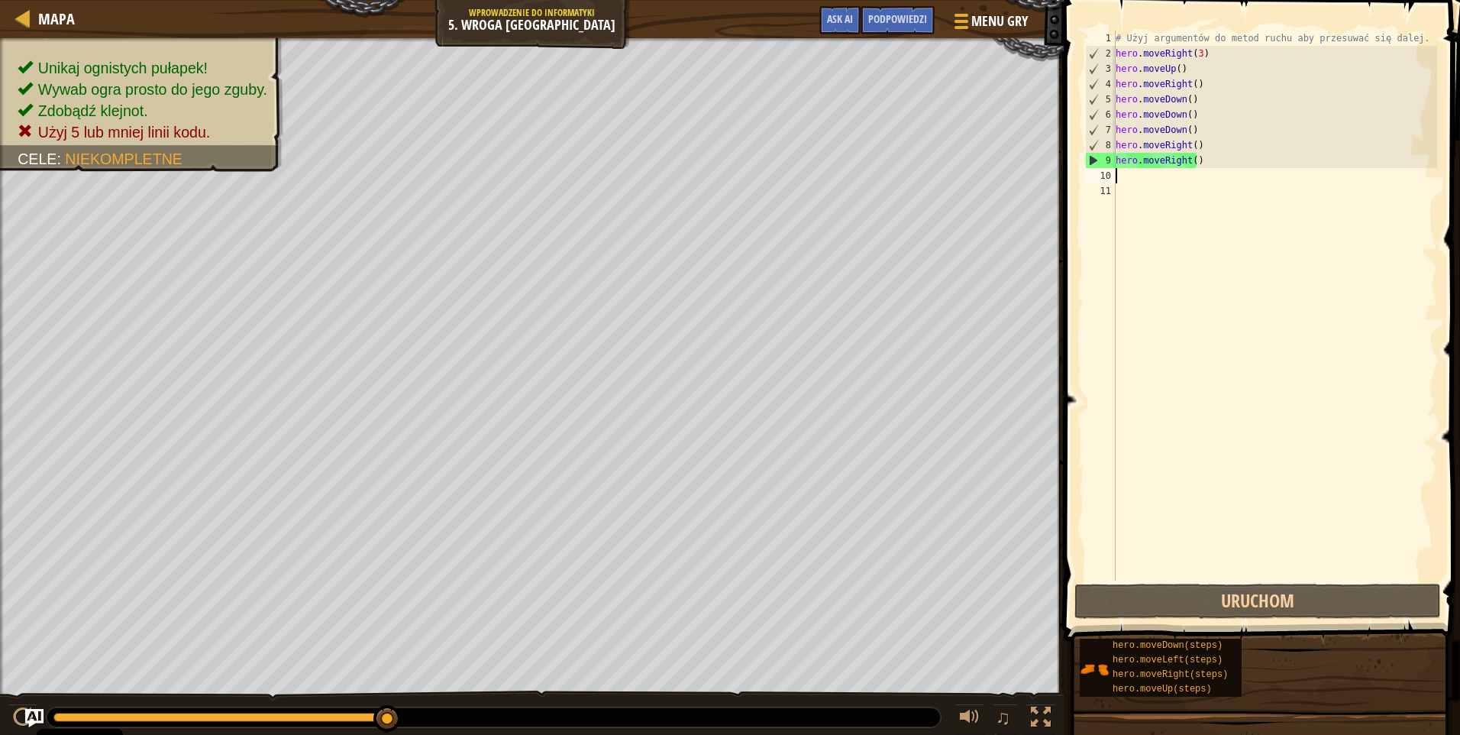
type textarea "h"
drag, startPoint x: 1245, startPoint y: 139, endPoint x: 1240, endPoint y: 166, distance: 27.3
click at [1240, 166] on div "# Użyj argumentów do metod ruchu aby przesuwać się dalej. hero . moveRight ( 3 …" at bounding box center [1275, 321] width 325 height 580
type textarea "he hero.moveRight()ro.moveRight()"
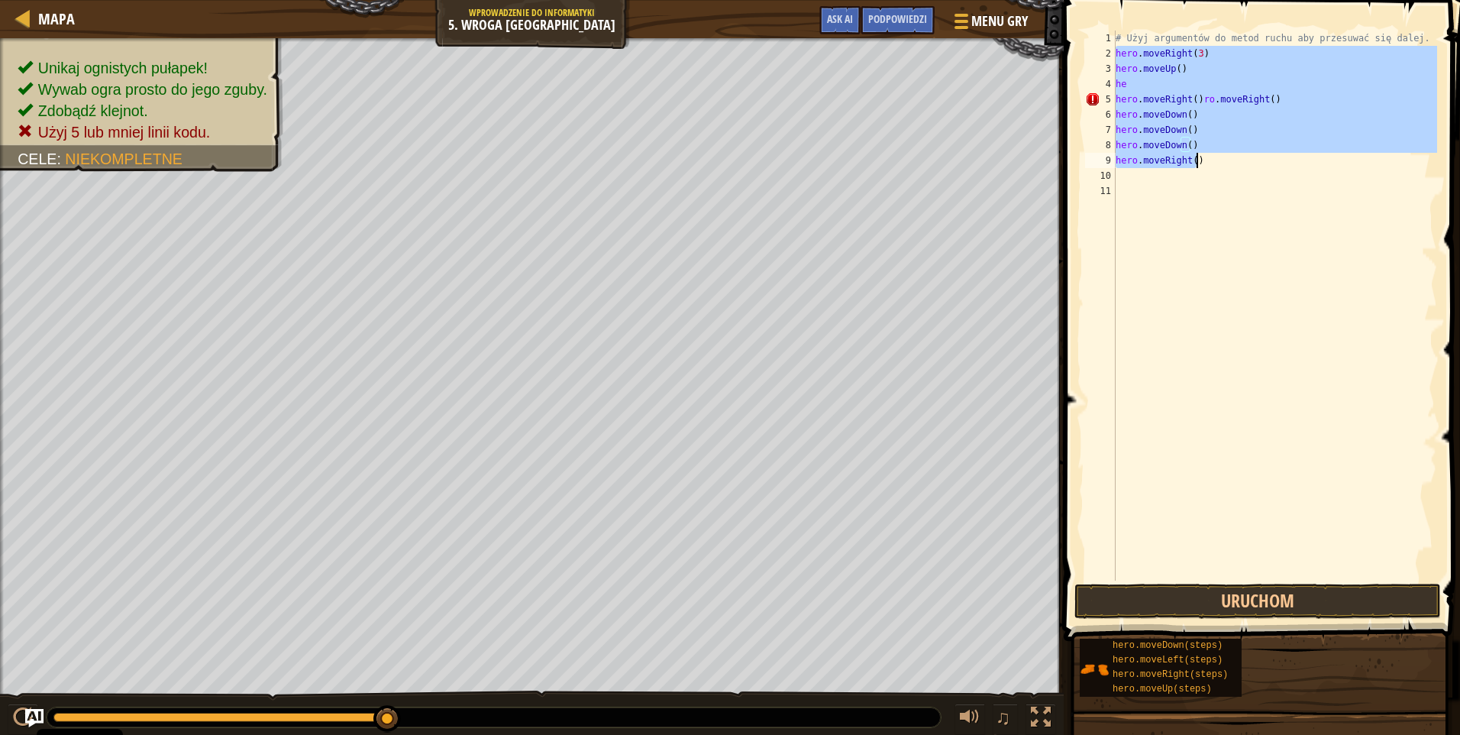
drag, startPoint x: 1117, startPoint y: 60, endPoint x: 1220, endPoint y: 199, distance: 173.0
click at [1220, 199] on div "# Użyj argumentów do metod ruchu aby przesuwać się dalej. hero . moveRight ( 3 …" at bounding box center [1275, 321] width 325 height 580
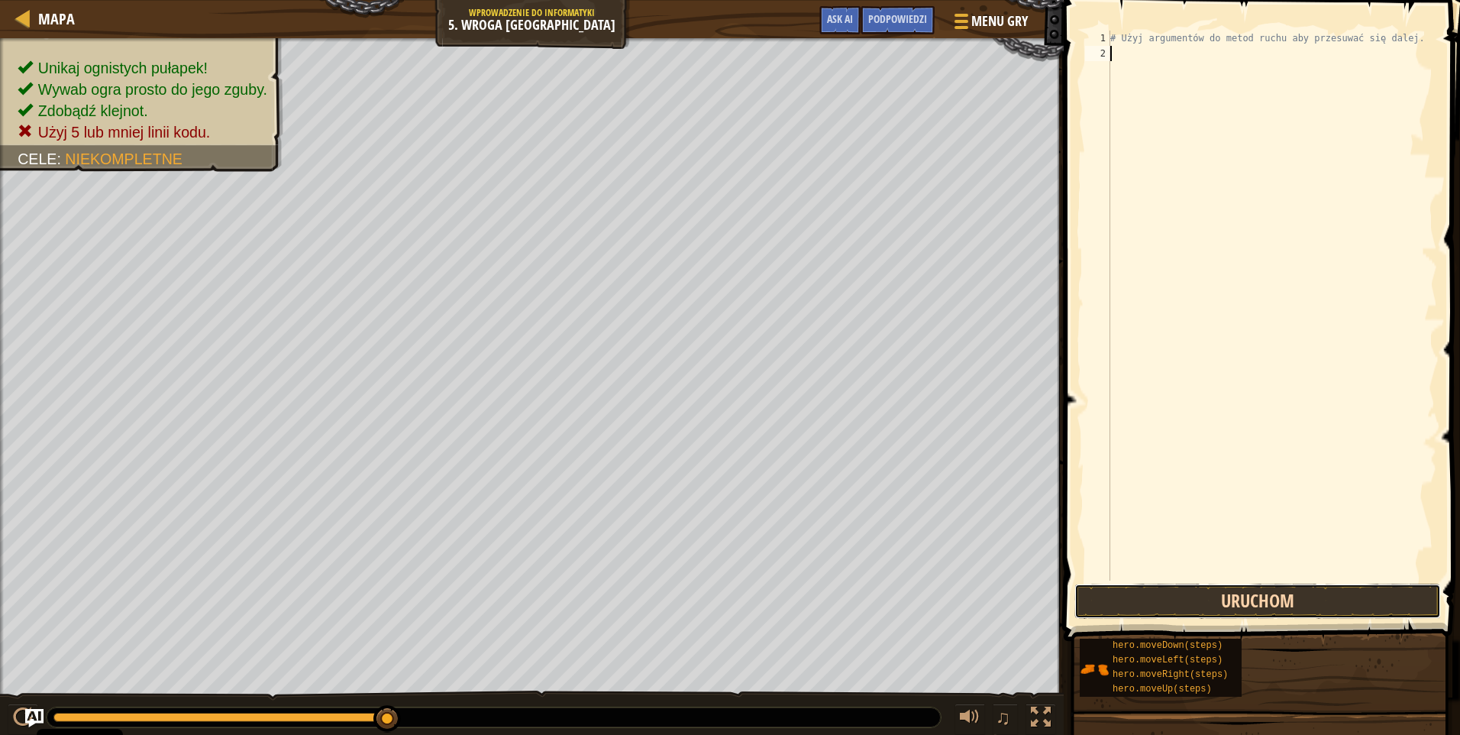
click at [1220, 602] on button "Uruchom" at bounding box center [1257, 600] width 367 height 35
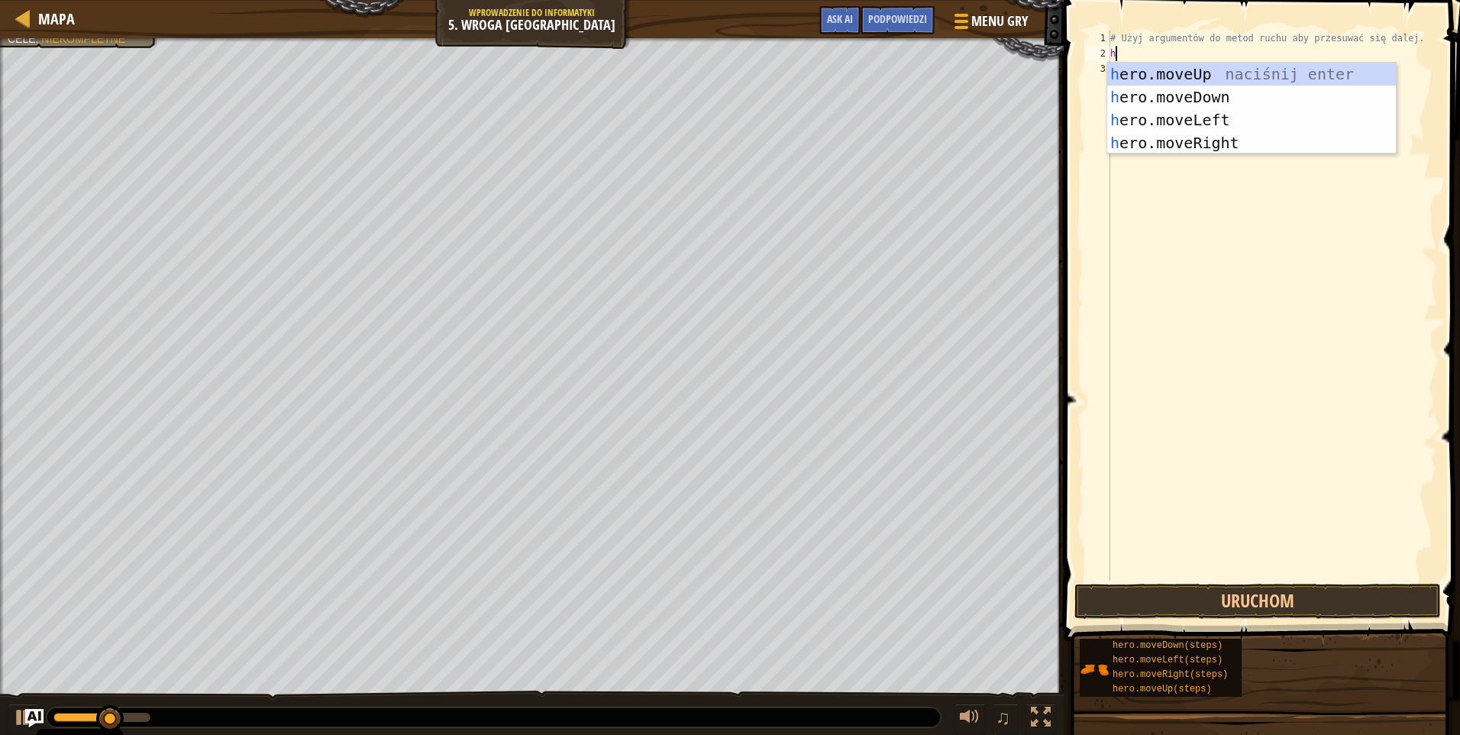
type textarea "he"
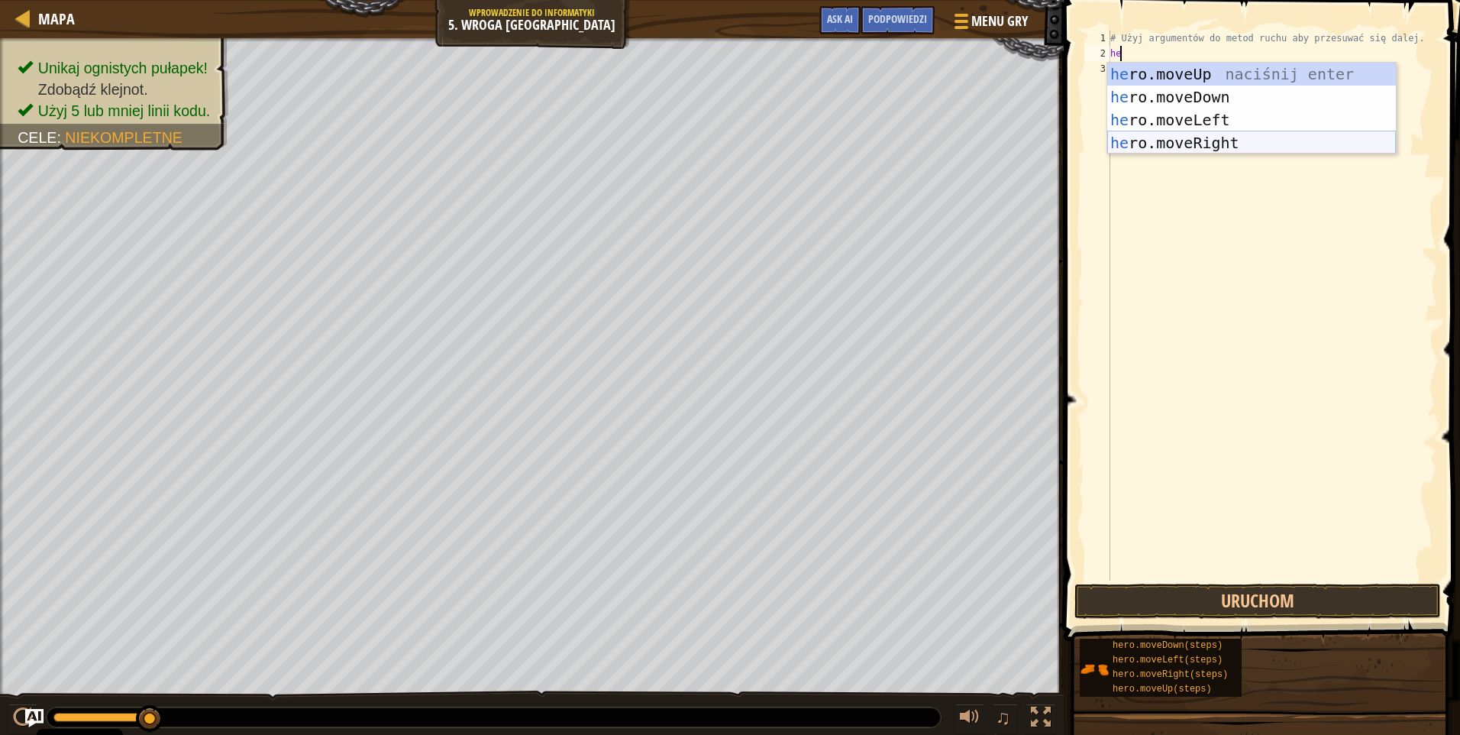
click at [1186, 147] on div "he ro.moveUp naciśnij enter he ro.moveDown naciśnij enter he ro.moveLeft naciśn…" at bounding box center [1251, 131] width 289 height 137
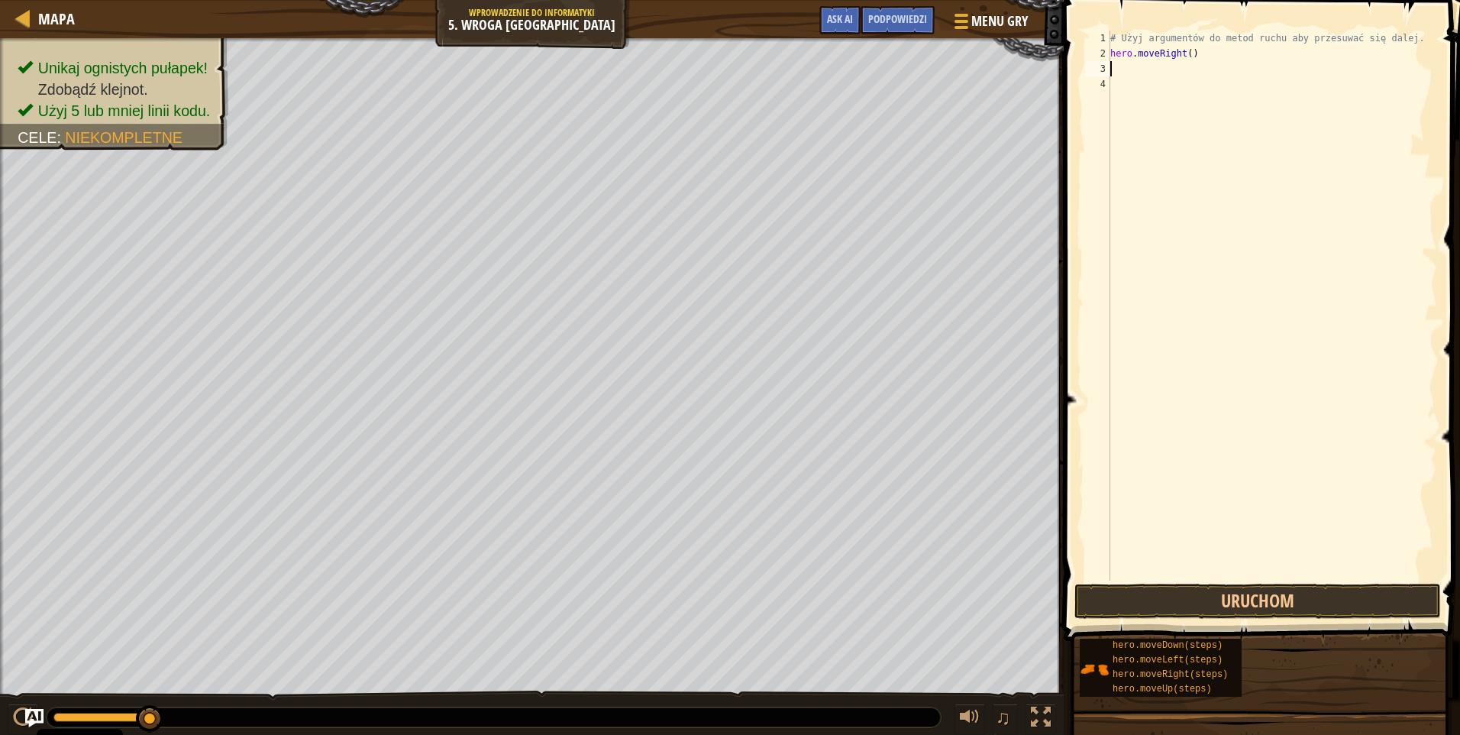
type textarea "h"
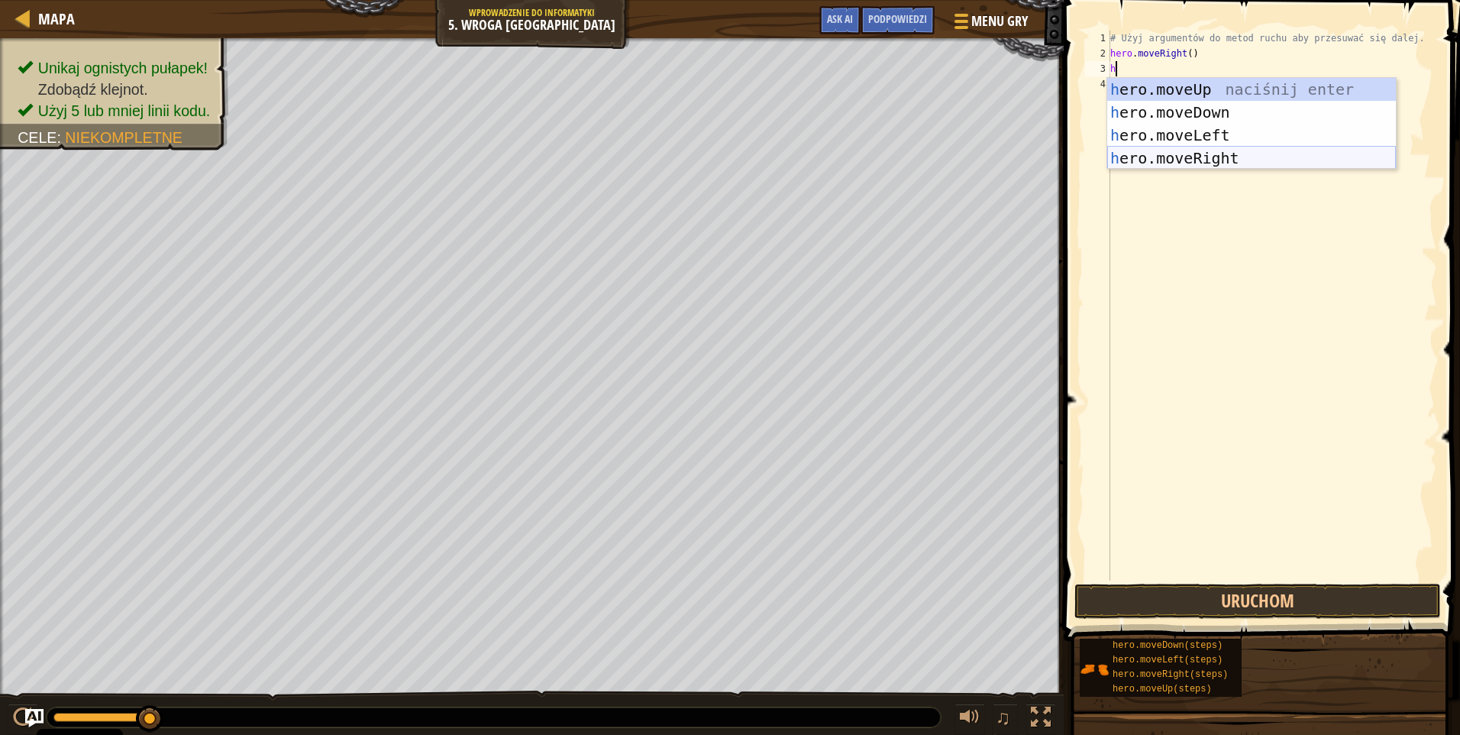
click at [1232, 163] on div "h ero.moveUp naciśnij enter h ero.moveDown naciśnij enter h ero.moveLeft naciśn…" at bounding box center [1251, 146] width 289 height 137
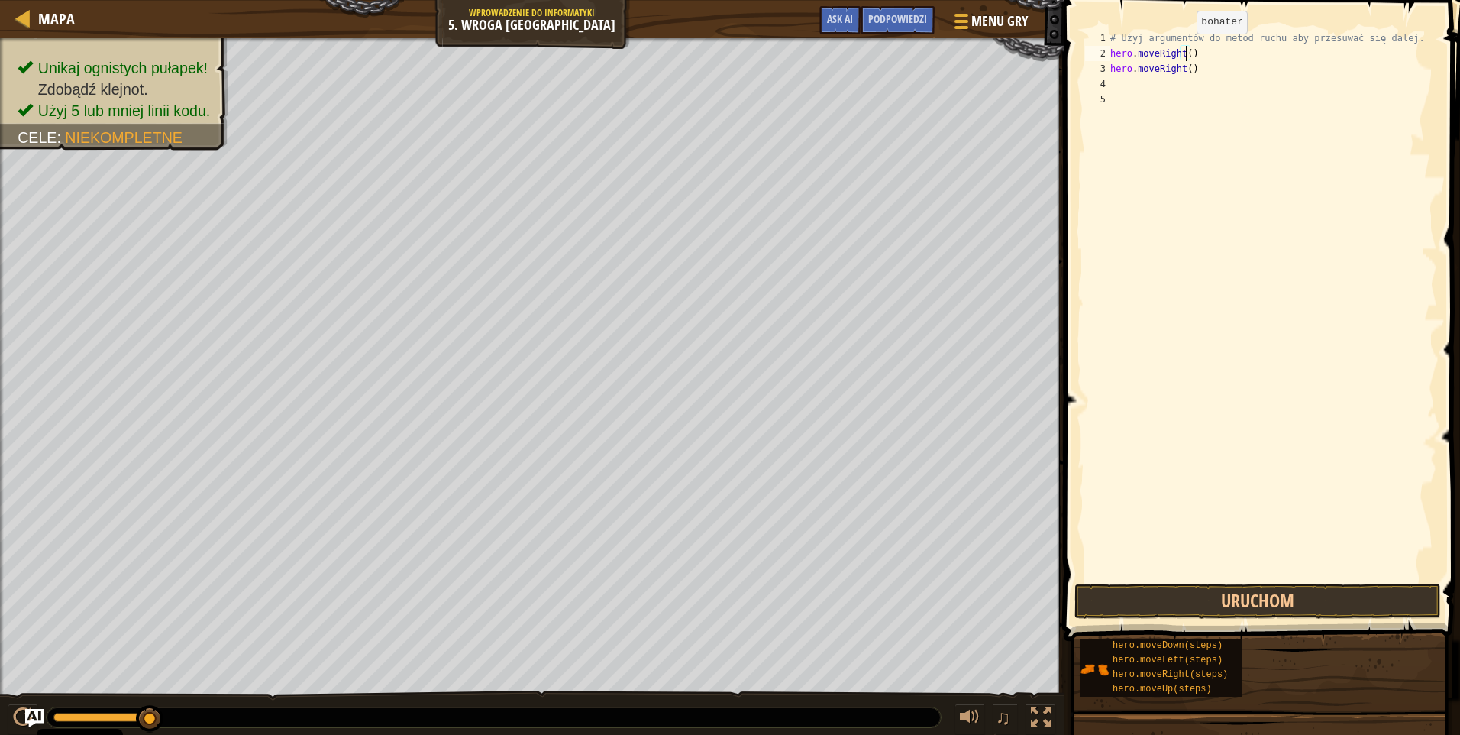
click at [1184, 49] on div "# Użyj argumentów do metod ruchu aby przesuwać się dalej. hero . moveRight ( ) …" at bounding box center [1272, 321] width 330 height 580
type textarea "hero.moveRight(3)"
click at [1216, 78] on div "# Użyj argumentów do metod ruchu aby przesuwać się dalej. hero . moveRight ( 3 …" at bounding box center [1272, 321] width 330 height 580
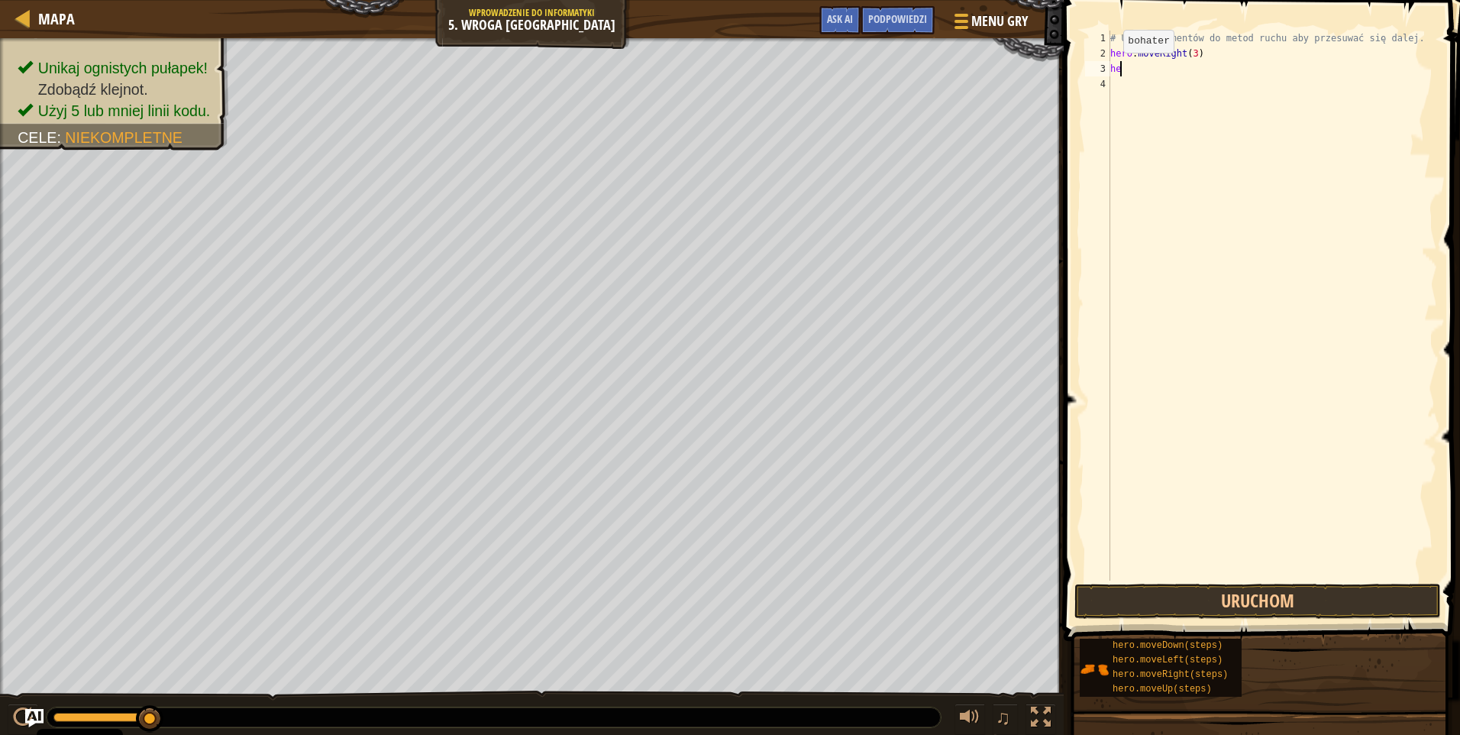
type textarea "h"
click at [1203, 606] on button "Uruchom" at bounding box center [1257, 600] width 367 height 35
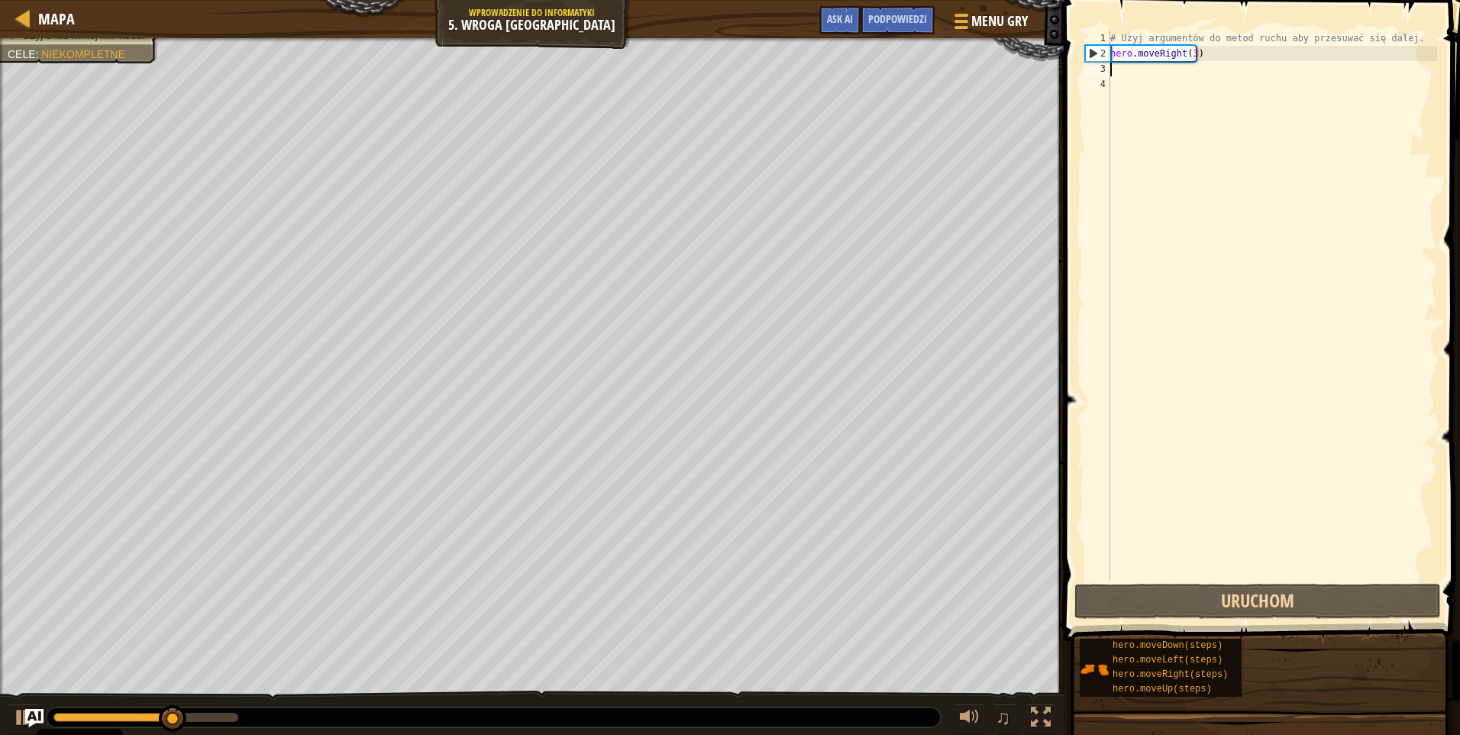
type textarea "h"
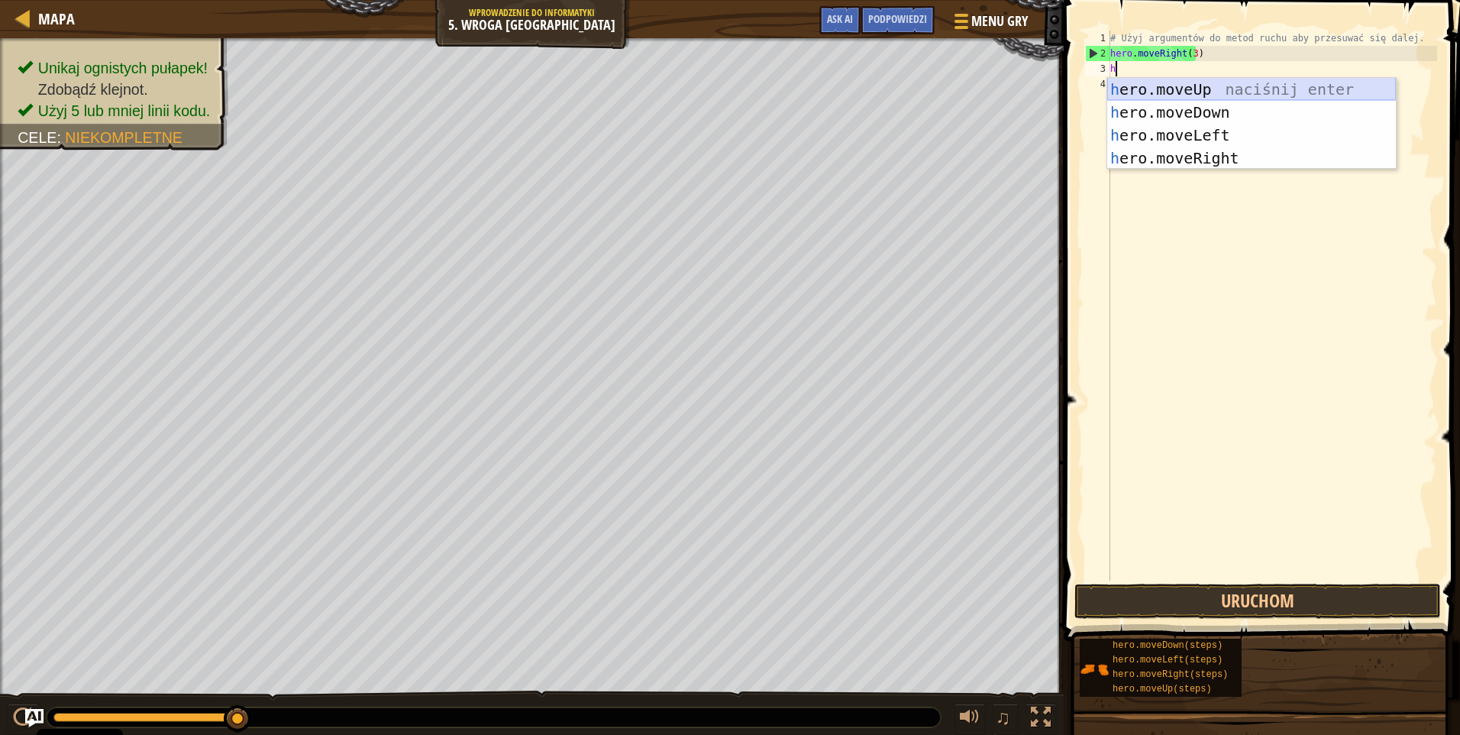
click at [1218, 82] on div "h ero.moveUp naciśnij enter h ero.moveDown naciśnij enter h ero.moveLeft naciśn…" at bounding box center [1251, 146] width 289 height 137
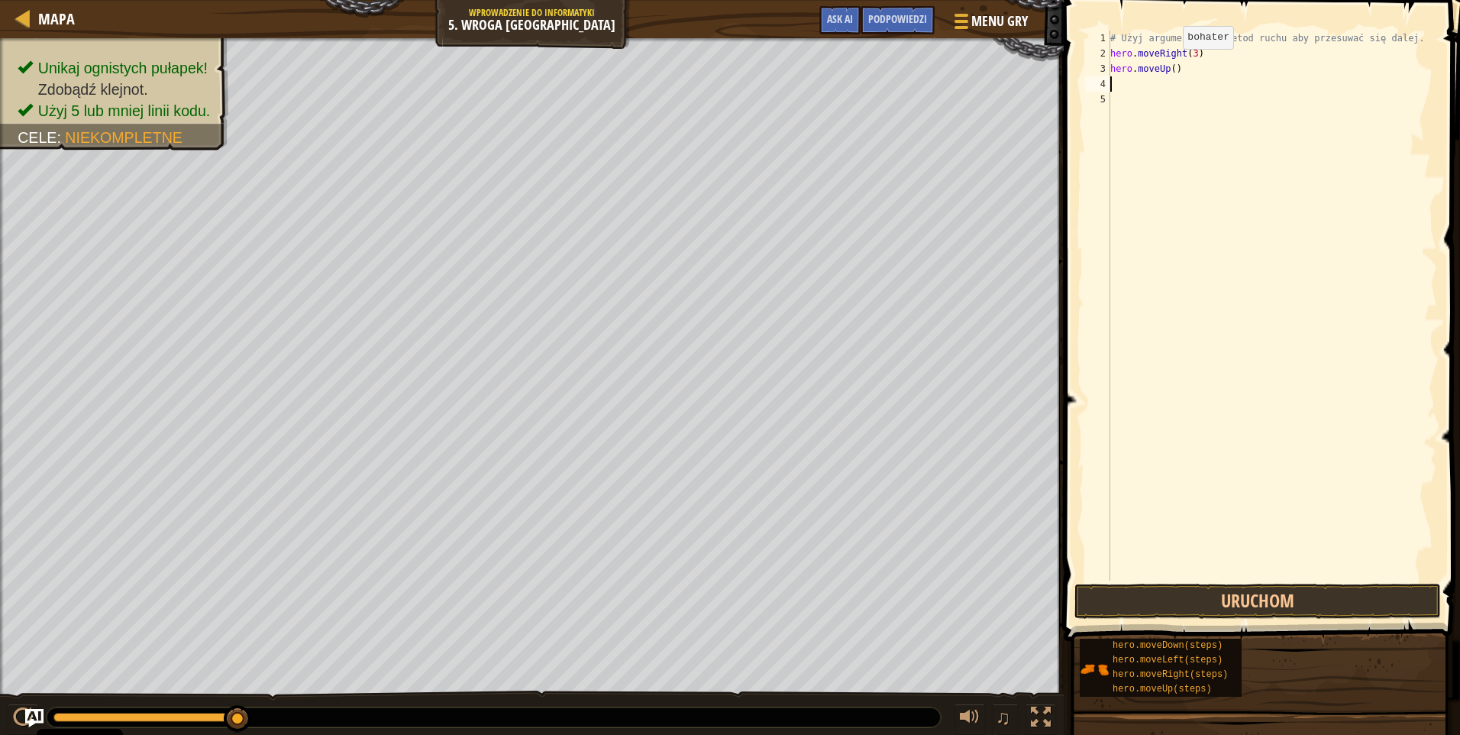
click at [1170, 64] on div "# Użyj argumentów do metod ruchu aby przesuwać się dalej. hero . moveRight ( 3 …" at bounding box center [1272, 321] width 330 height 580
type textarea "hero.moveUp()"
click at [1226, 69] on div "# Użyj argumentów do metod ruchu aby przesuwać się dalej. hero . moveRight ( 3 …" at bounding box center [1272, 321] width 330 height 580
click at [1202, 91] on div "# Użyj argumentów do metod ruchu aby przesuwać się dalej. hero . moveRight ( 3 …" at bounding box center [1272, 321] width 330 height 580
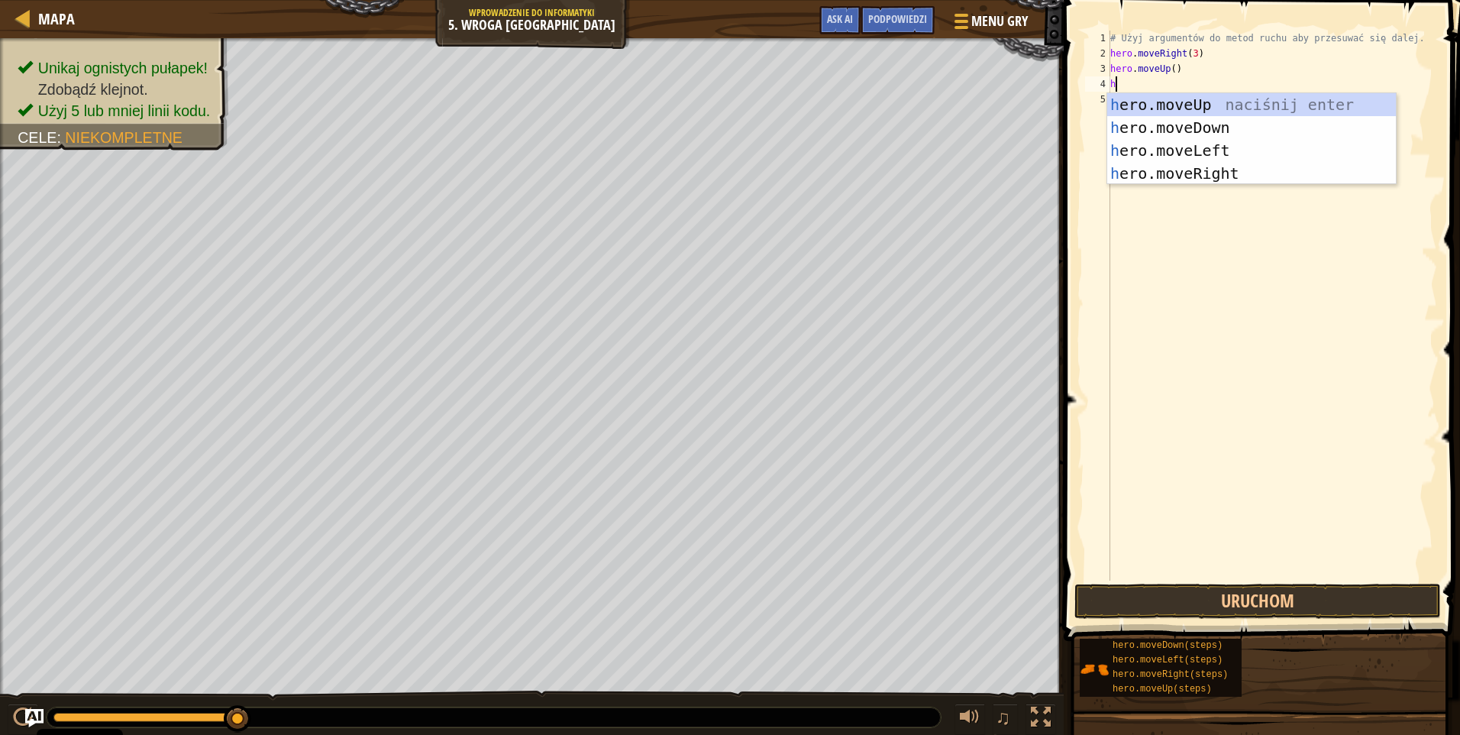
type textarea "he"
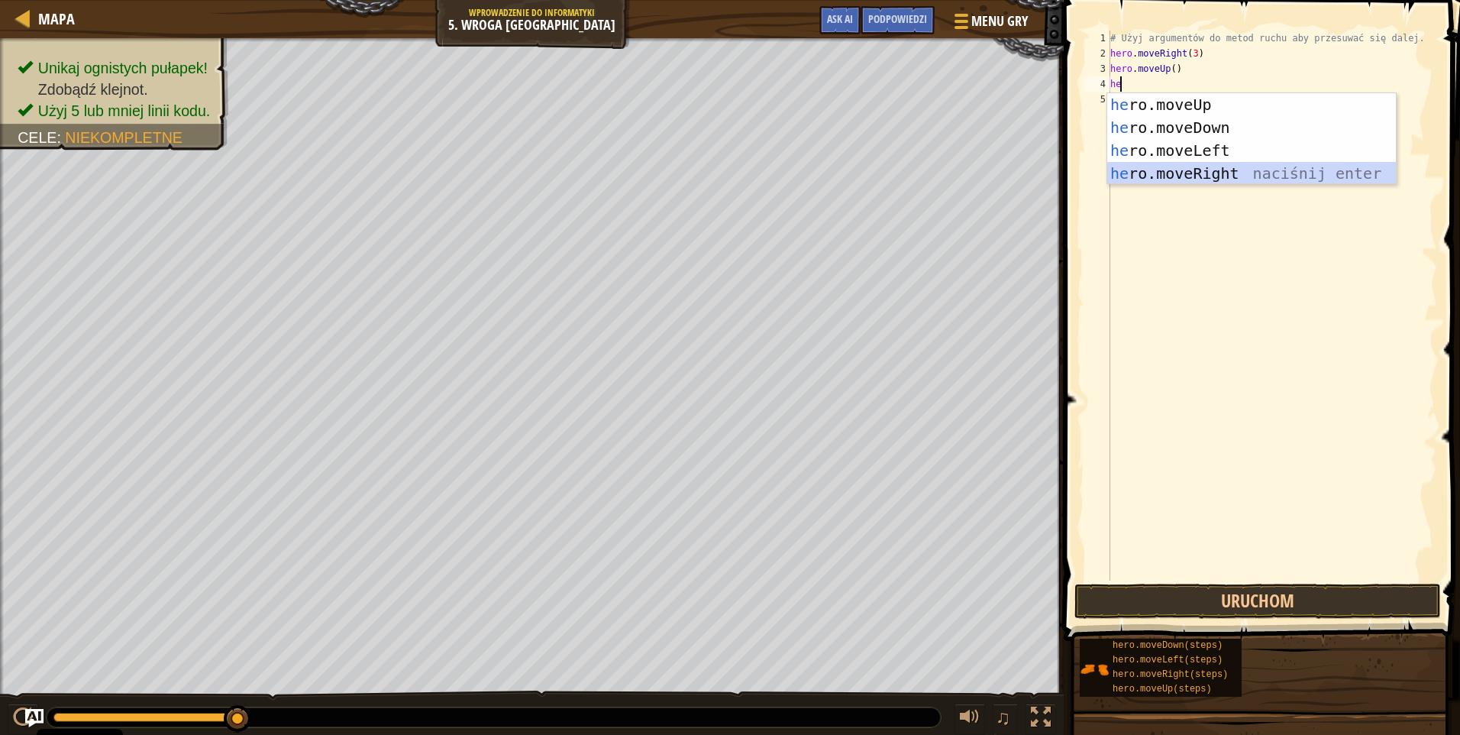
click at [1220, 165] on div "he ro.moveUp naciśnij enter he ro.moveDown naciśnij enter he ro.moveLeft naciśn…" at bounding box center [1251, 161] width 289 height 137
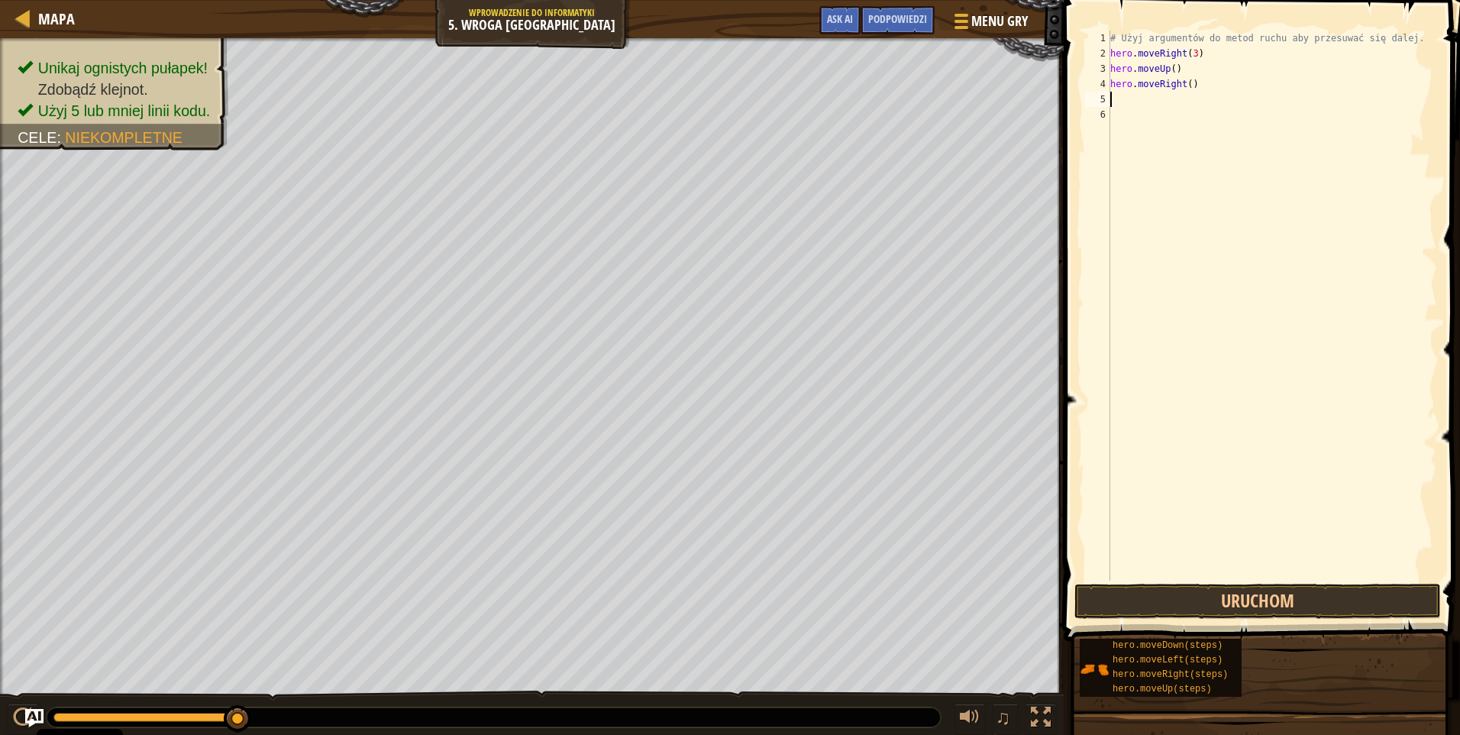
type textarea "h"
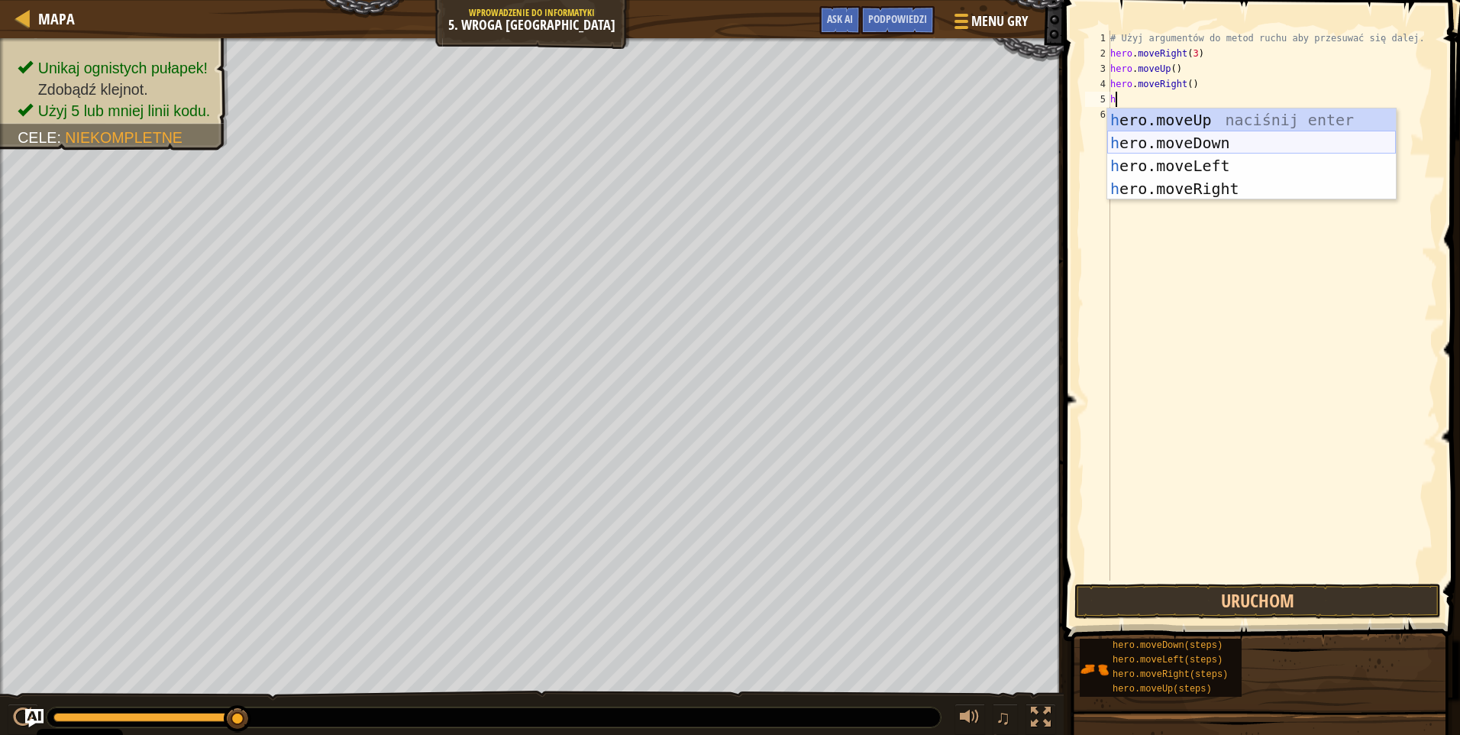
click at [1190, 137] on div "h ero.moveUp naciśnij enter h ero.moveDown naciśnij enter h ero.moveLeft naciśn…" at bounding box center [1251, 176] width 289 height 137
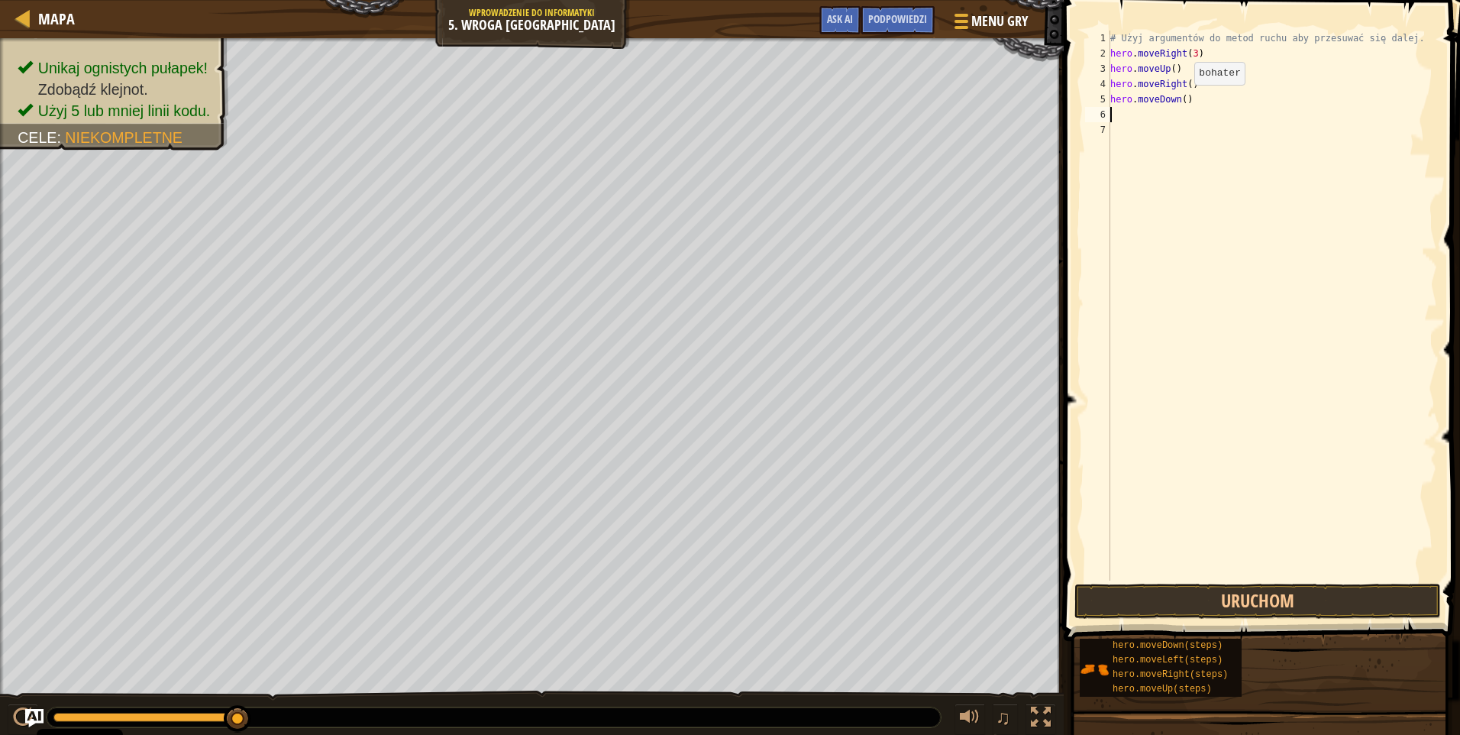
click at [1181, 95] on div "# Użyj argumentów do metod ruchu aby przesuwać się dalej. hero . moveRight ( 3 …" at bounding box center [1272, 321] width 330 height 580
type textarea "hero.moveDown(3)"
click at [1187, 129] on div "# Użyj argumentów do metod ruchu aby przesuwać się dalej. hero . moveRight ( 3 …" at bounding box center [1272, 321] width 330 height 580
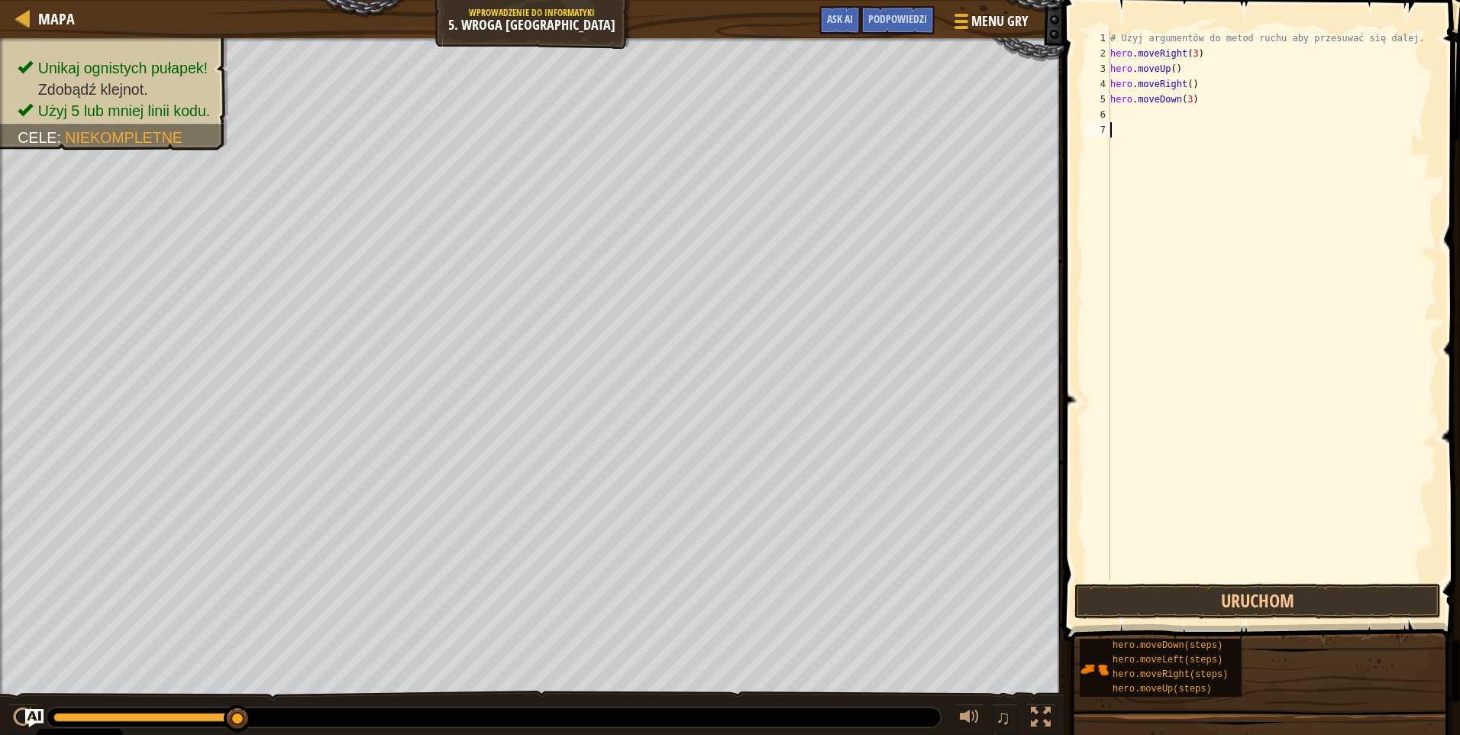
click at [1180, 119] on div "# Użyj argumentów do metod ruchu aby przesuwać się dalej. hero . moveRight ( 3 …" at bounding box center [1272, 321] width 330 height 580
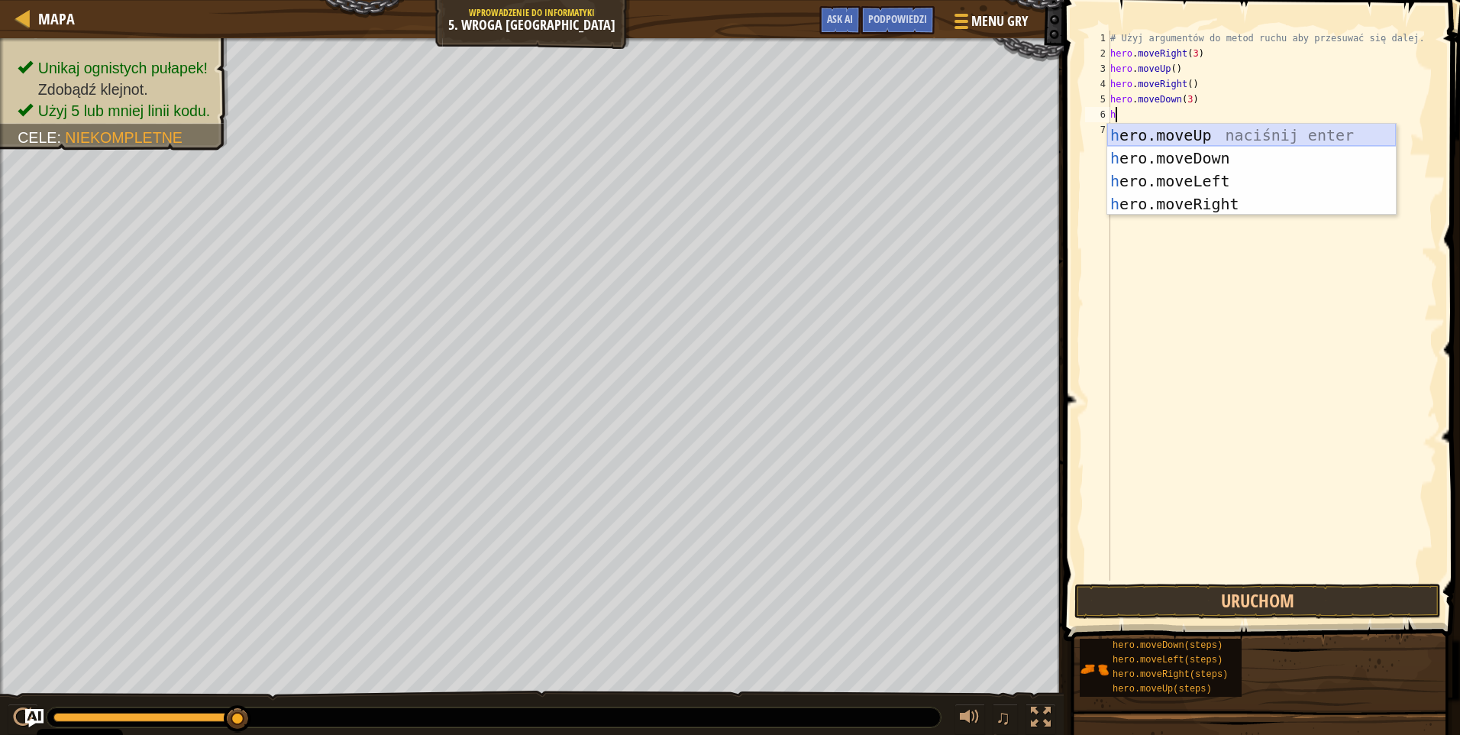
type textarea "he"
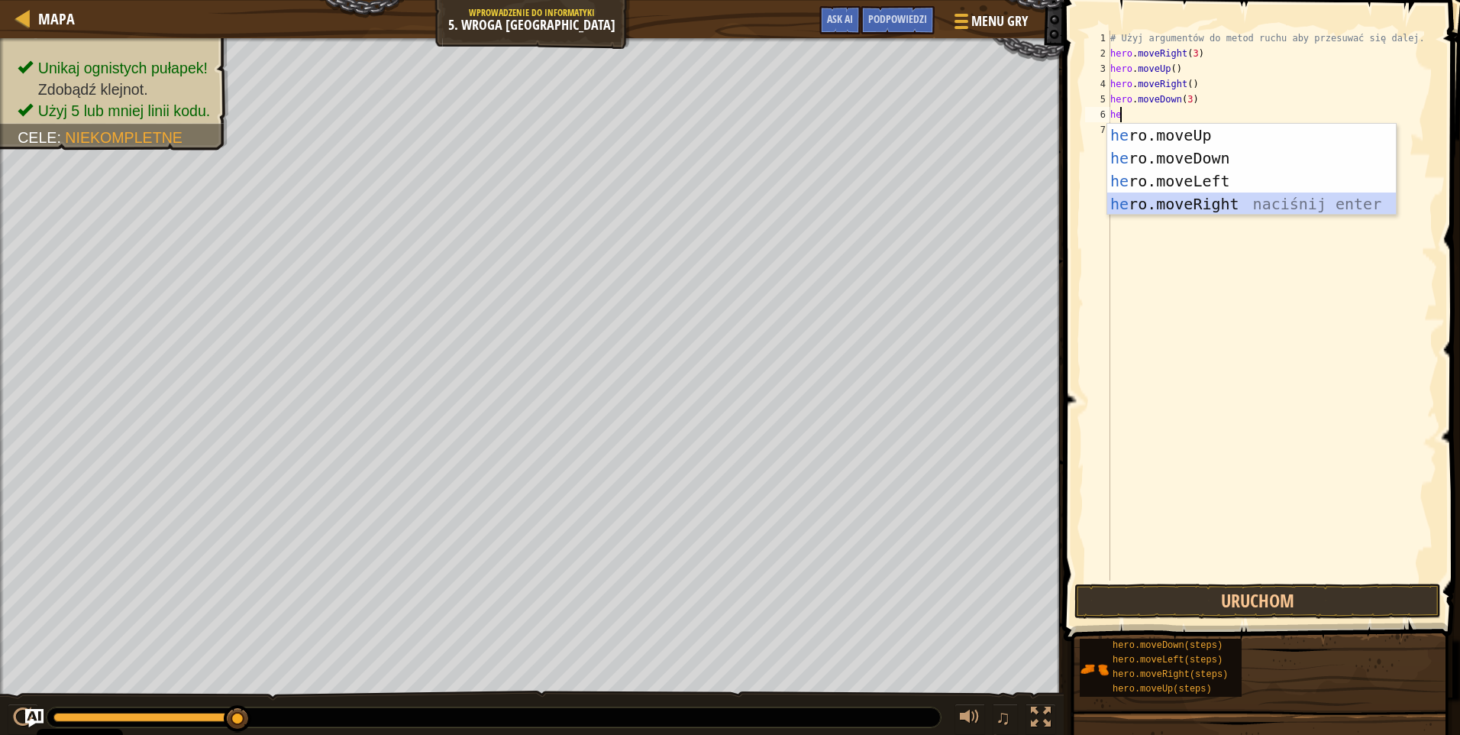
drag, startPoint x: 1200, startPoint y: 199, endPoint x: 1073, endPoint y: 290, distance: 156.4
click at [1200, 199] on div "he ro.moveUp naciśnij enter he ro.moveDown naciśnij enter he ro.moveLeft naciśn…" at bounding box center [1251, 192] width 289 height 137
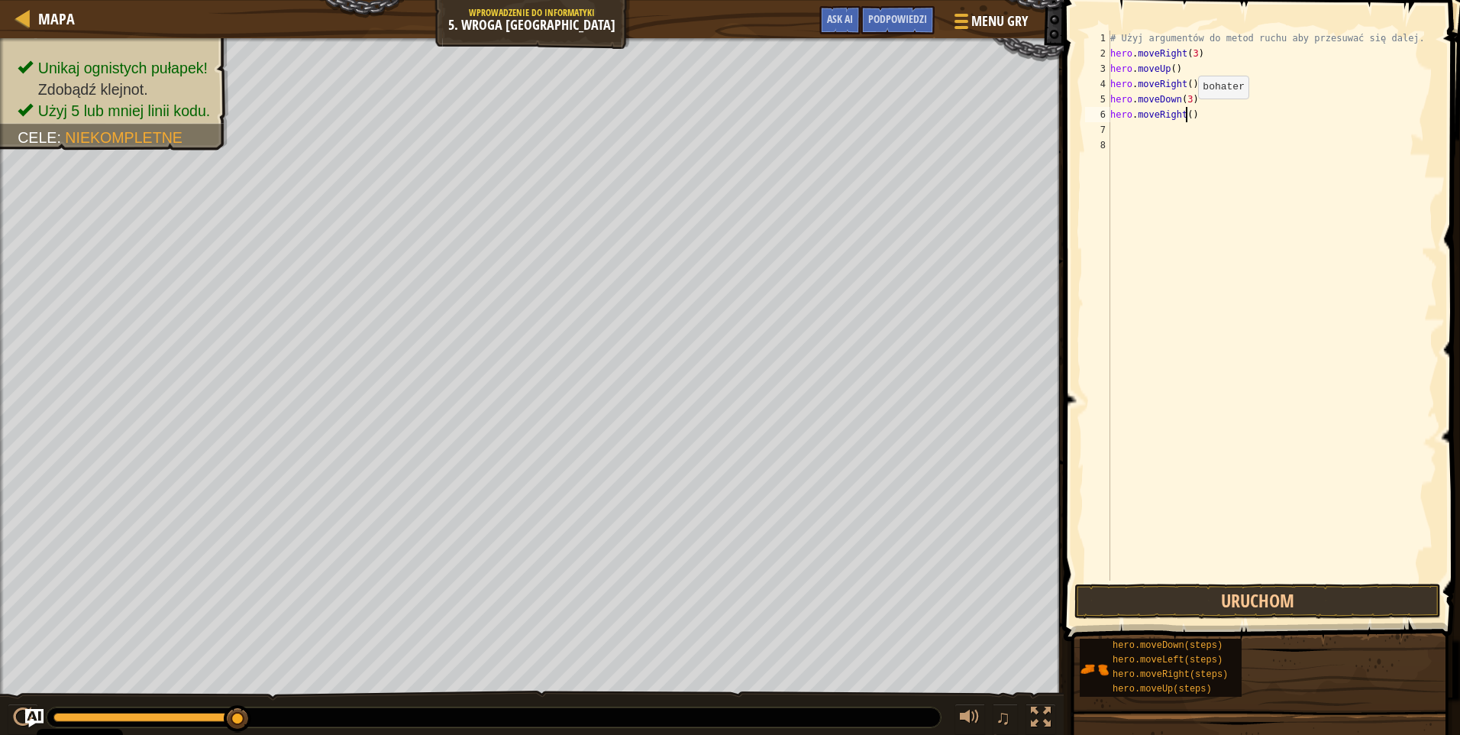
click at [1185, 114] on div "# Użyj argumentów do metod ruchu aby przesuwać się dalej. hero . moveRight ( 3 …" at bounding box center [1272, 321] width 330 height 580
type textarea "hero.moveRight(2)"
click at [1223, 585] on button "Uruchom" at bounding box center [1257, 600] width 367 height 35
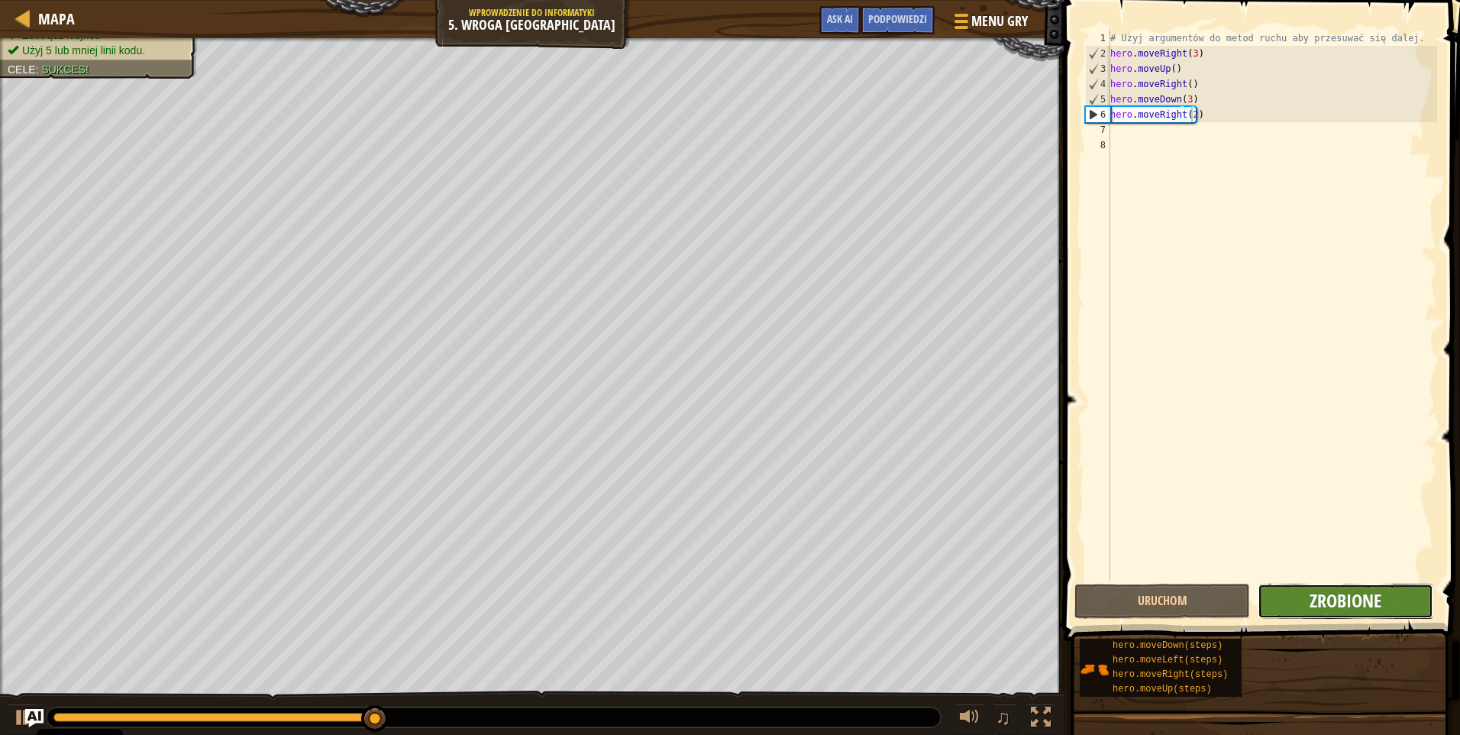
click at [1312, 595] on span "Zrobione" at bounding box center [1346, 600] width 72 height 24
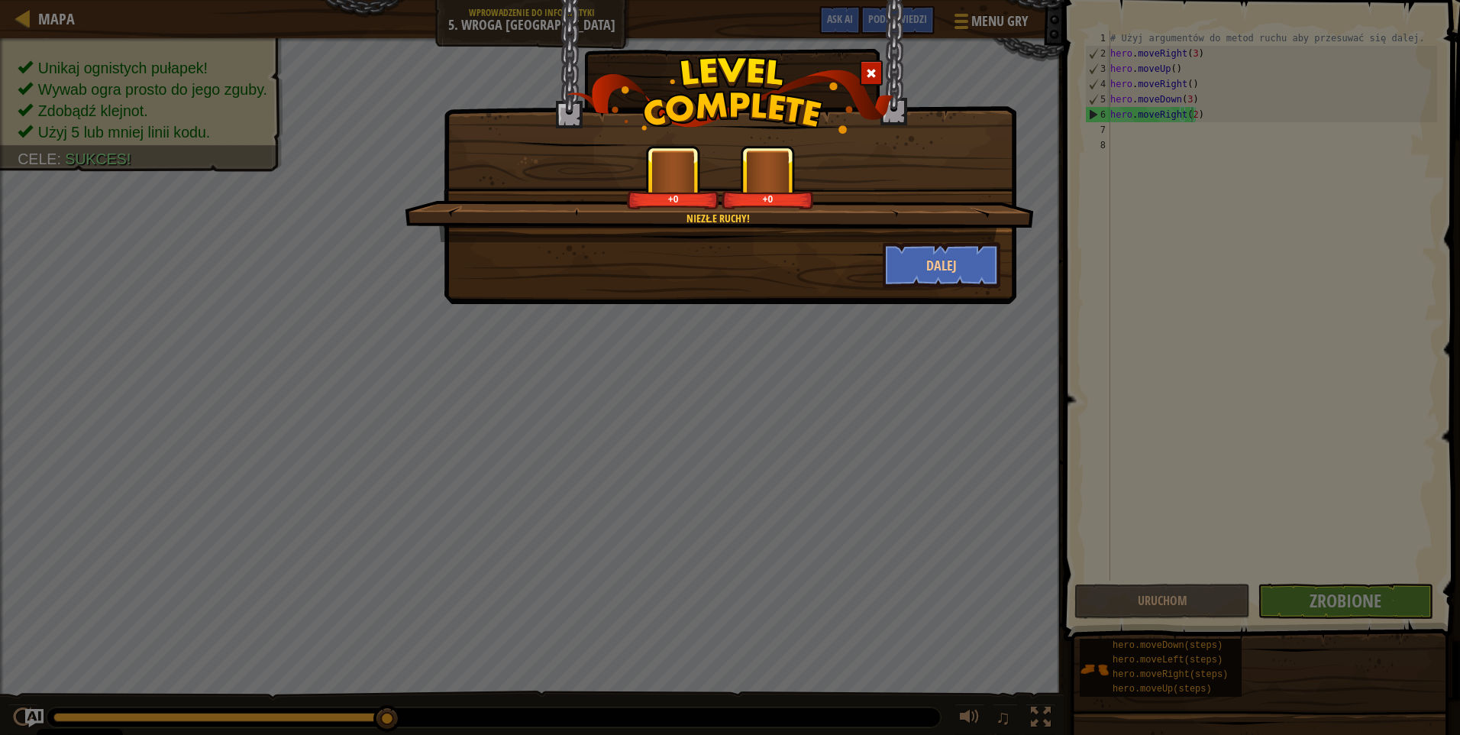
click at [780, 163] on div "+0" at bounding box center [768, 177] width 92 height 63
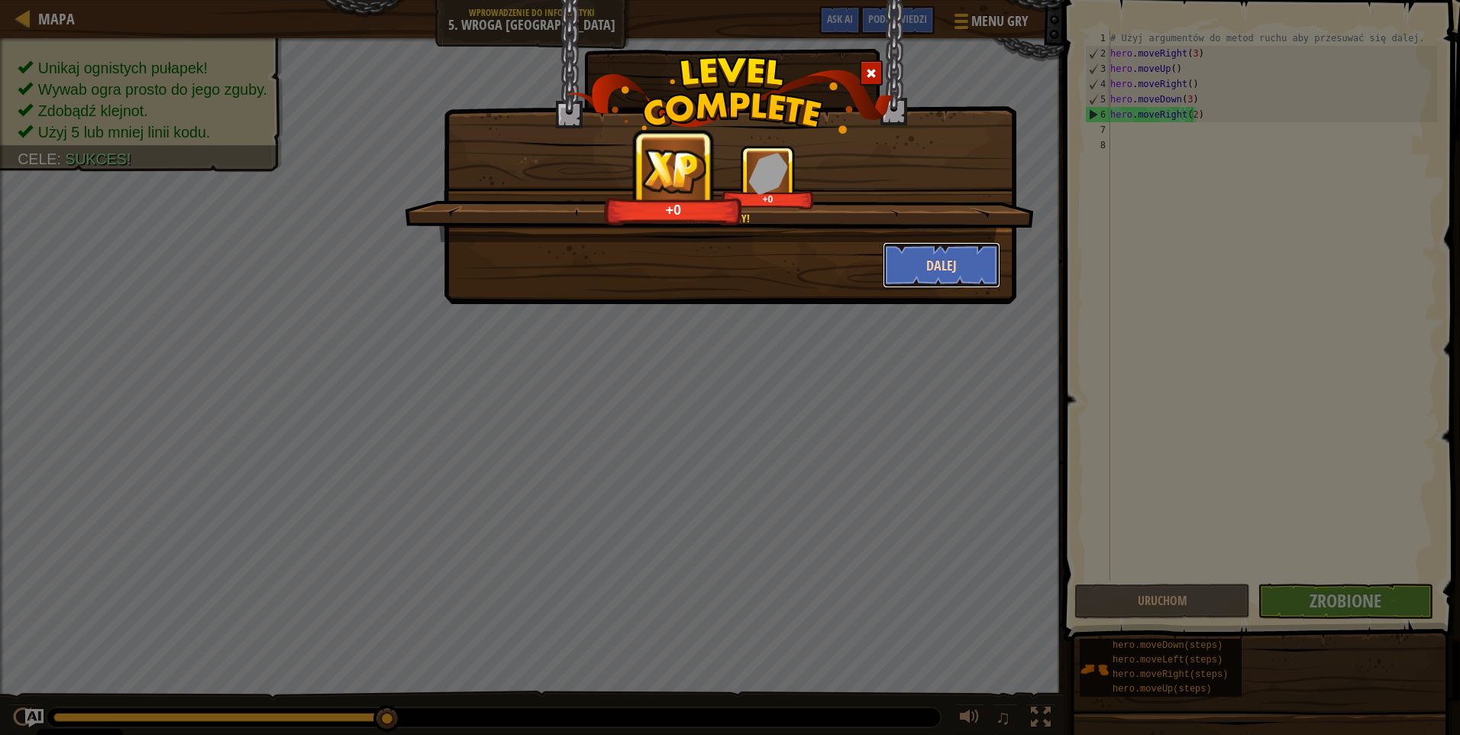
drag, startPoint x: 922, startPoint y: 258, endPoint x: 928, endPoint y: 252, distance: 8.6
click at [928, 252] on button "Dalej" at bounding box center [942, 265] width 118 height 46
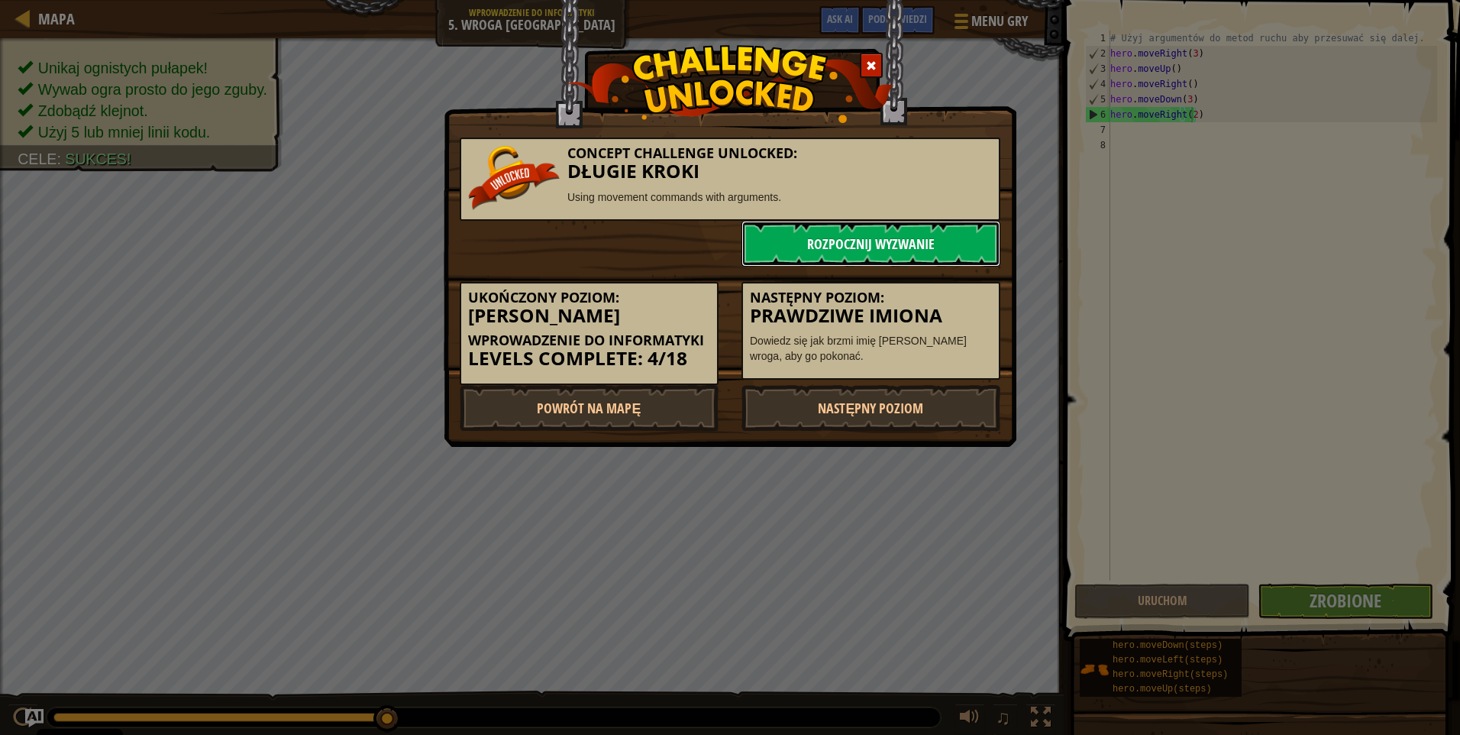
click at [890, 241] on link "Rozpocznij wyzwanie" at bounding box center [870, 244] width 259 height 46
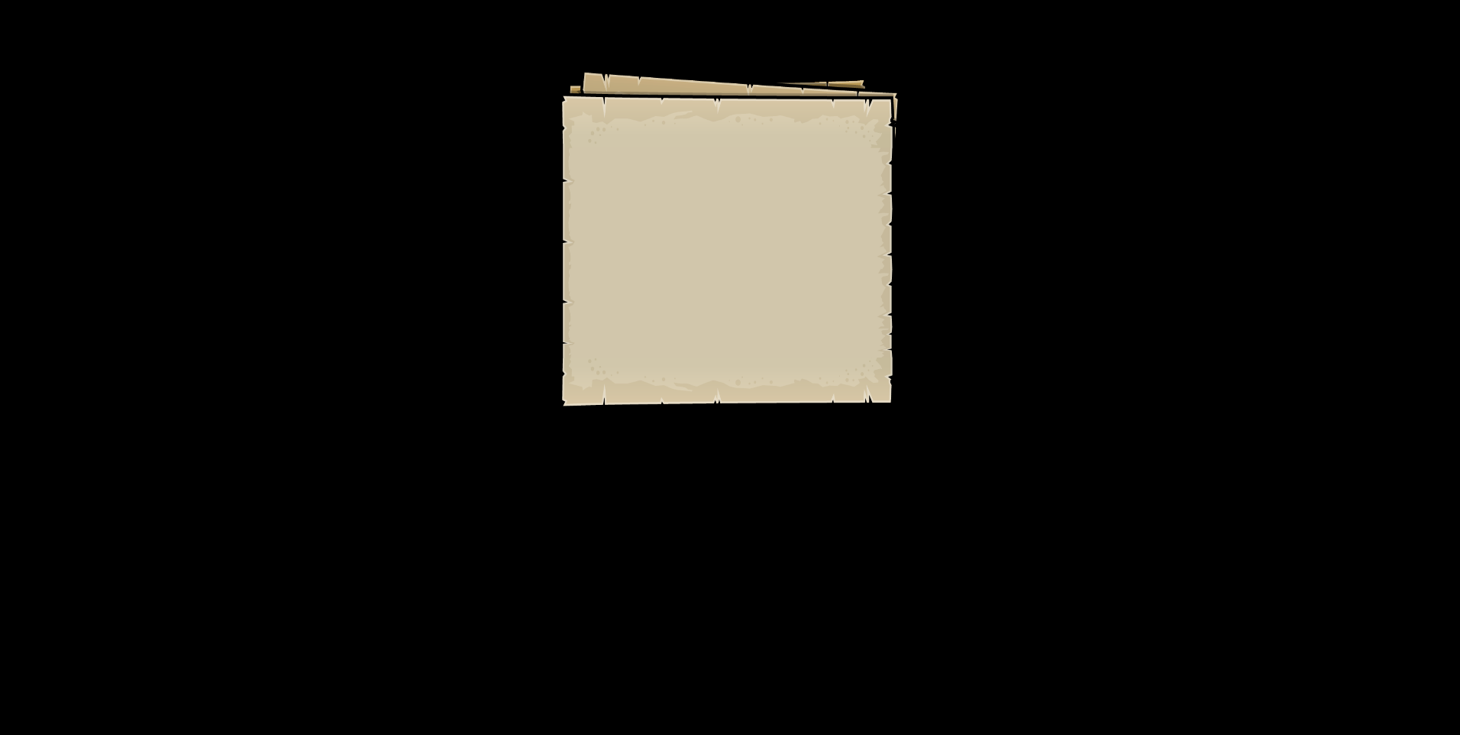
drag, startPoint x: 773, startPoint y: 224, endPoint x: 786, endPoint y: 285, distance: 61.9
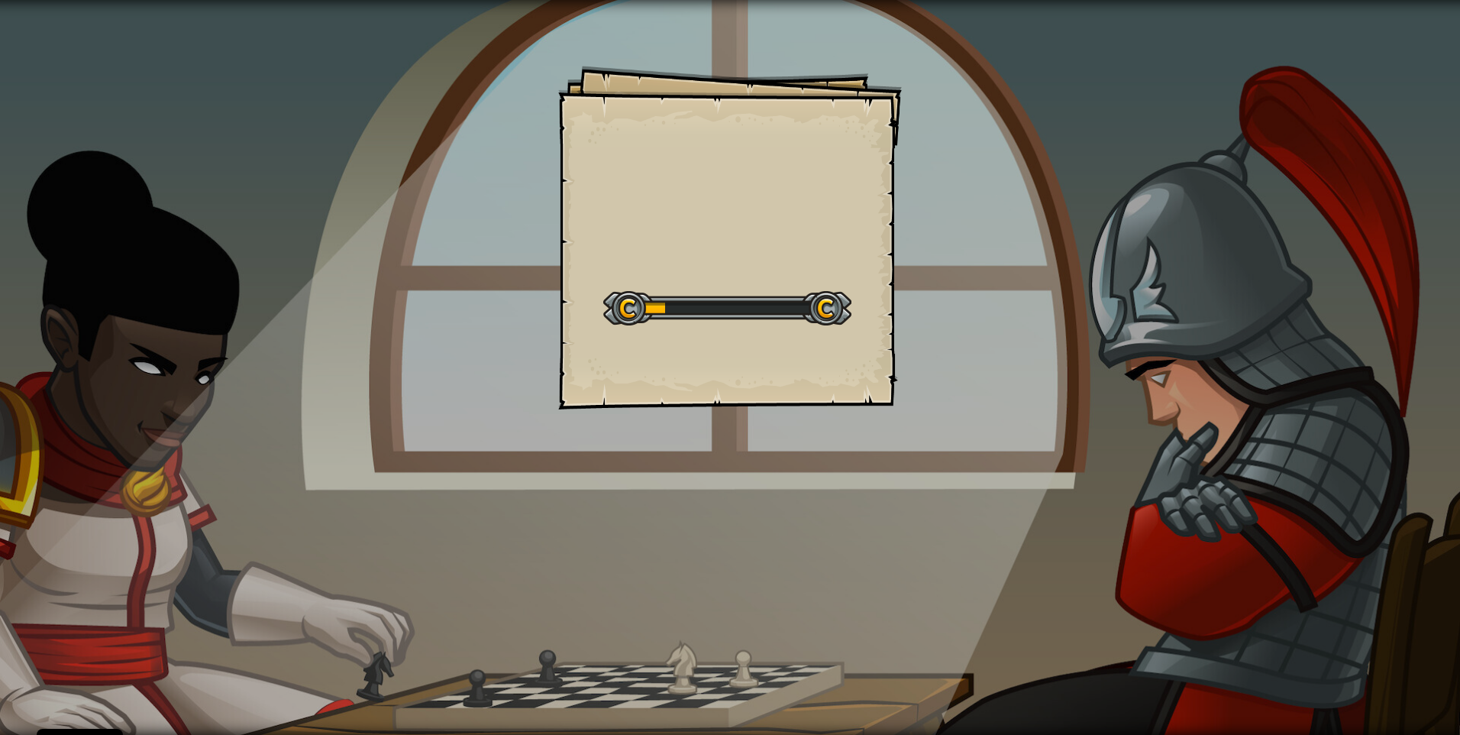
click at [773, 224] on div "Goals Start Level Błąd podczas ładowania danych z serwera Żeby zagrać w ten poz…" at bounding box center [730, 238] width 344 height 344
drag, startPoint x: 786, startPoint y: 286, endPoint x: 765, endPoint y: 283, distance: 21.7
click at [787, 287] on div "Start Level" at bounding box center [727, 306] width 248 height 61
drag, startPoint x: 765, startPoint y: 283, endPoint x: 738, endPoint y: 279, distance: 27.0
click at [751, 281] on div "Start Level" at bounding box center [727, 306] width 248 height 61
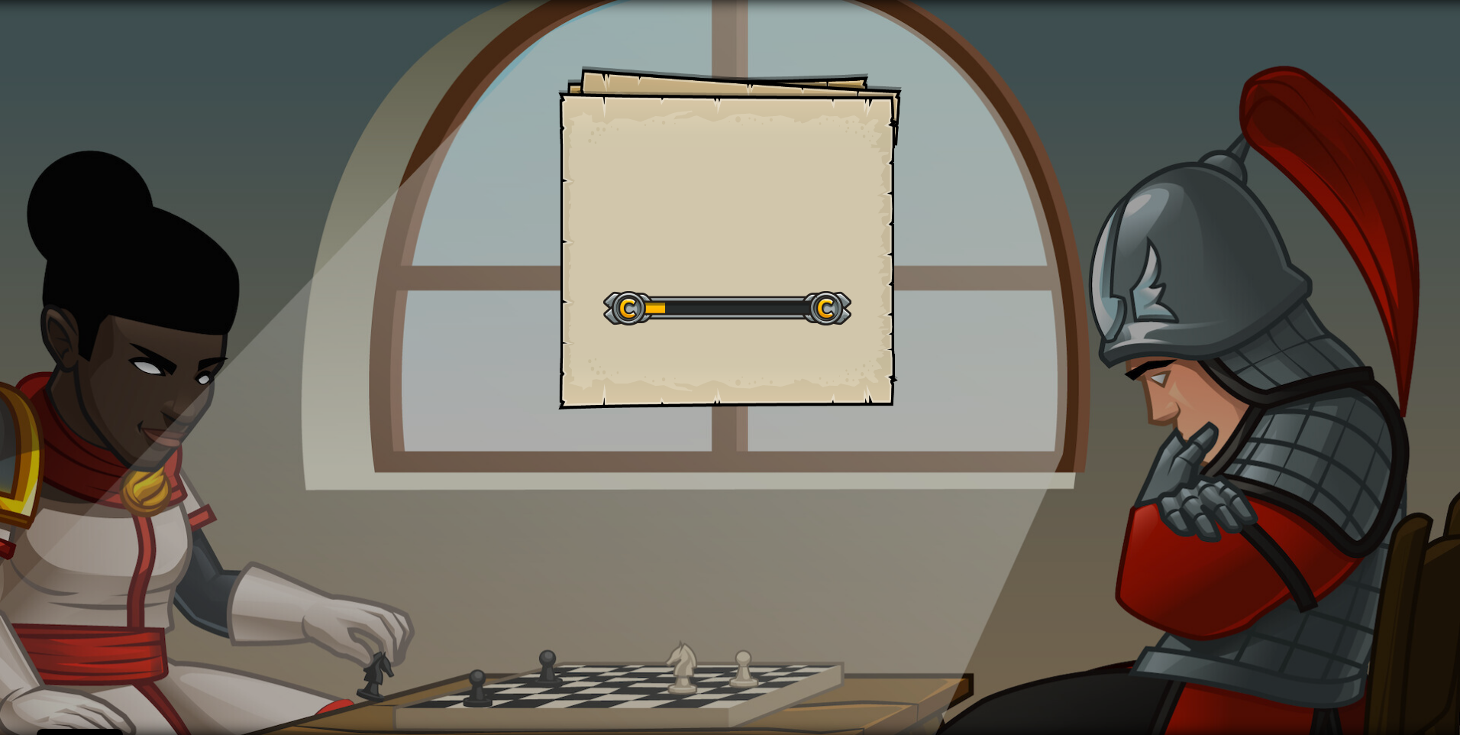
drag, startPoint x: 690, startPoint y: 273, endPoint x: 645, endPoint y: 257, distance: 47.8
click at [685, 276] on div "Goals Start Level Błąd podczas ładowania danych z serwera Żeby zagrać w ten poz…" at bounding box center [730, 238] width 344 height 344
drag, startPoint x: 645, startPoint y: 257, endPoint x: 118, endPoint y: 2, distance: 586.4
click at [604, 237] on div "Goals Start Level Błąd podczas ładowania danych z serwera Żeby zagrać w ten poz…" at bounding box center [730, 238] width 344 height 344
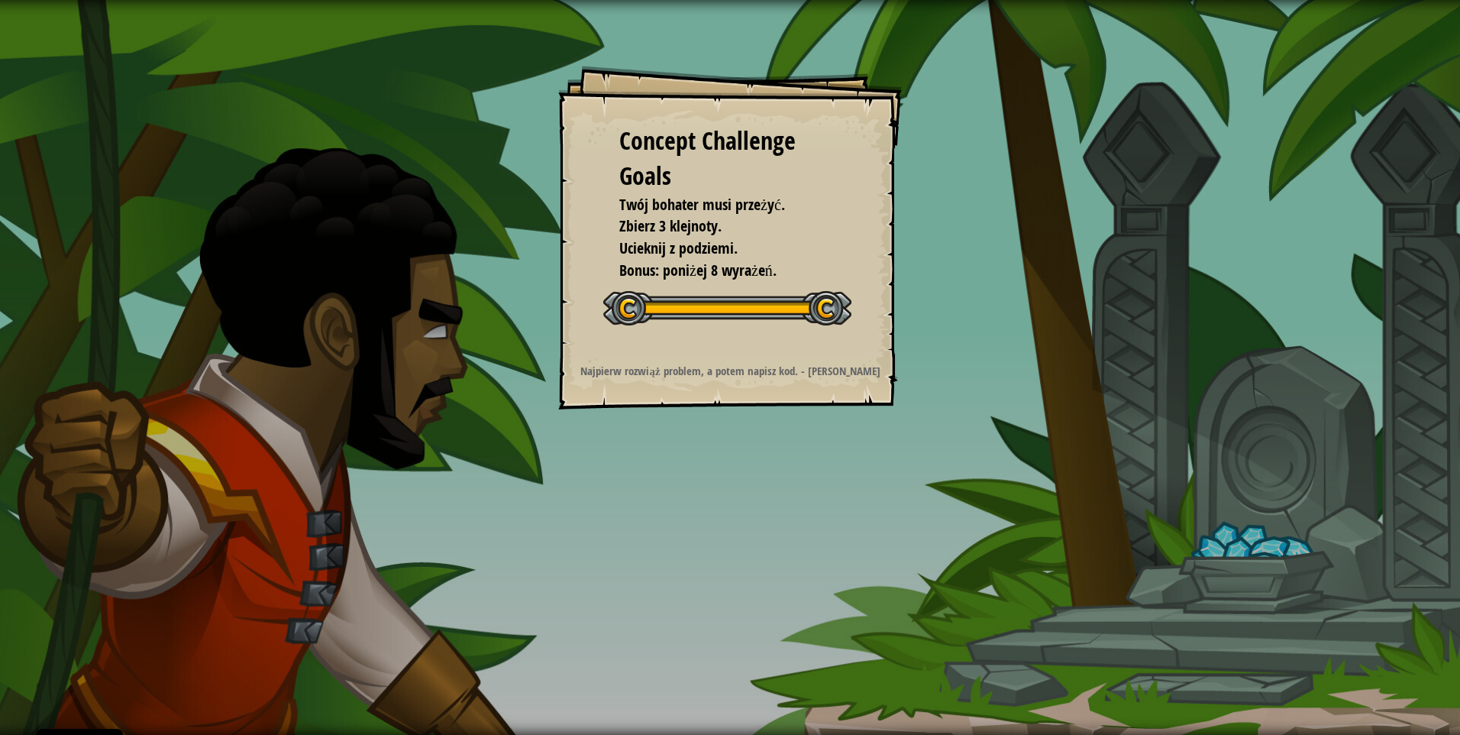
click at [802, 283] on div "Rozpocznij Concept Challenge" at bounding box center [727, 306] width 248 height 61
click at [828, 302] on div at bounding box center [727, 308] width 248 height 34
click at [833, 302] on div at bounding box center [727, 308] width 248 height 34
click at [844, 303] on div at bounding box center [727, 308] width 248 height 34
drag, startPoint x: 848, startPoint y: 305, endPoint x: 815, endPoint y: 305, distance: 33.6
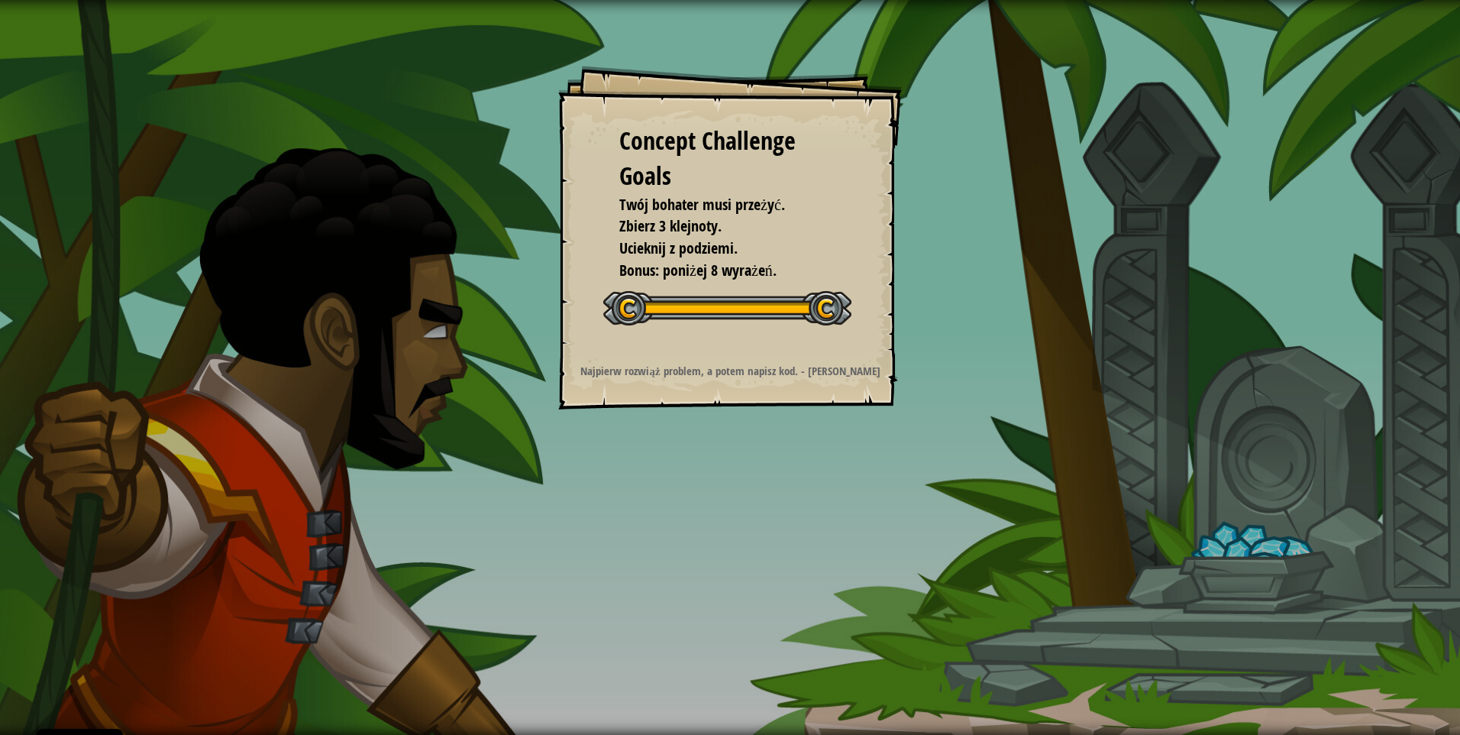
click at [839, 305] on div at bounding box center [727, 308] width 248 height 34
click at [738, 320] on div at bounding box center [727, 308] width 248 height 34
drag, startPoint x: 696, startPoint y: 325, endPoint x: 670, endPoint y: 321, distance: 27.0
click at [684, 324] on div at bounding box center [727, 308] width 248 height 34
drag, startPoint x: 670, startPoint y: 321, endPoint x: 658, endPoint y: 318, distance: 11.9
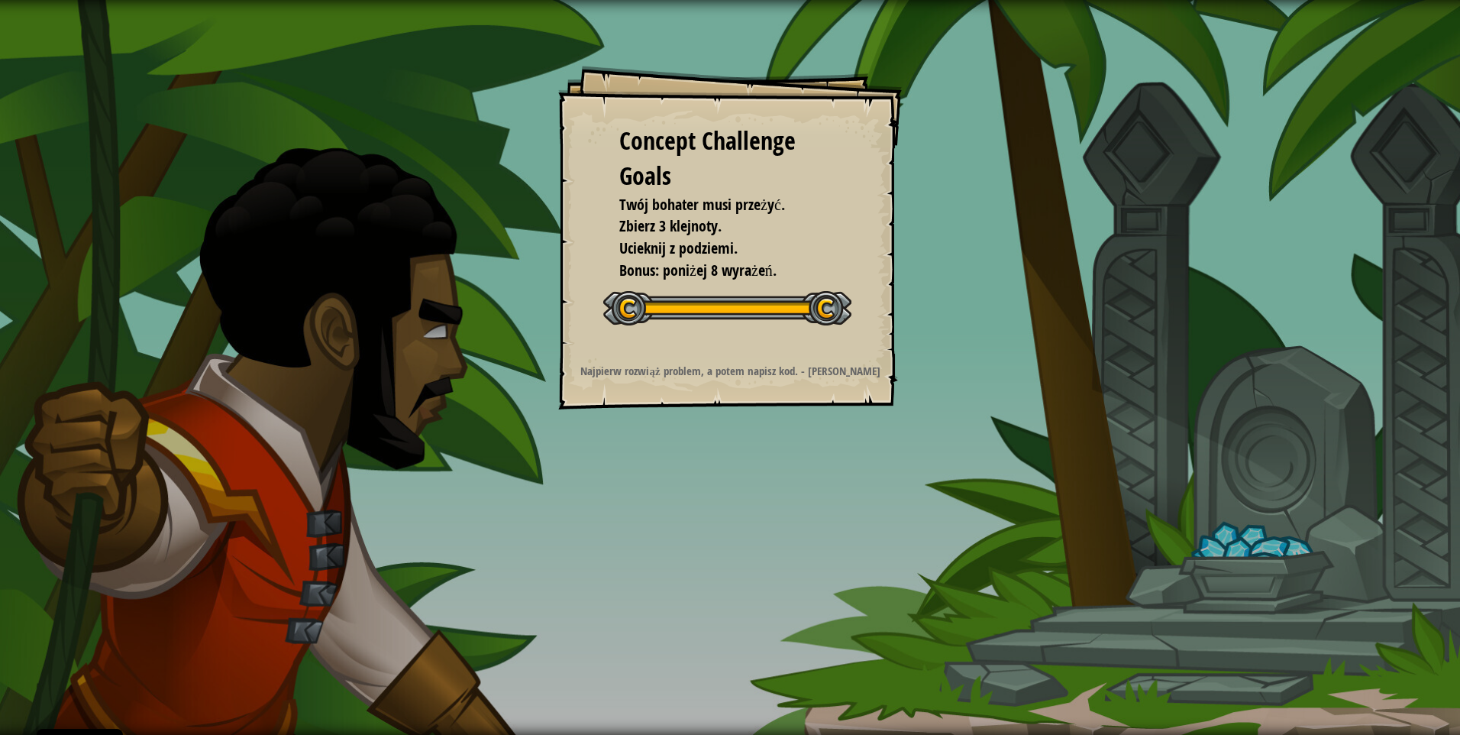
click at [661, 319] on div at bounding box center [727, 308] width 248 height 34
drag, startPoint x: 658, startPoint y: 318, endPoint x: 579, endPoint y: 282, distance: 87.5
click at [644, 310] on div at bounding box center [727, 308] width 248 height 34
drag, startPoint x: 579, startPoint y: 282, endPoint x: 559, endPoint y: 217, distance: 67.9
click at [563, 261] on div "Concept Challenge Goals Twój bohater musi przeżyć. Zbierz 3 klejnoty. Ucieknij …" at bounding box center [730, 238] width 344 height 344
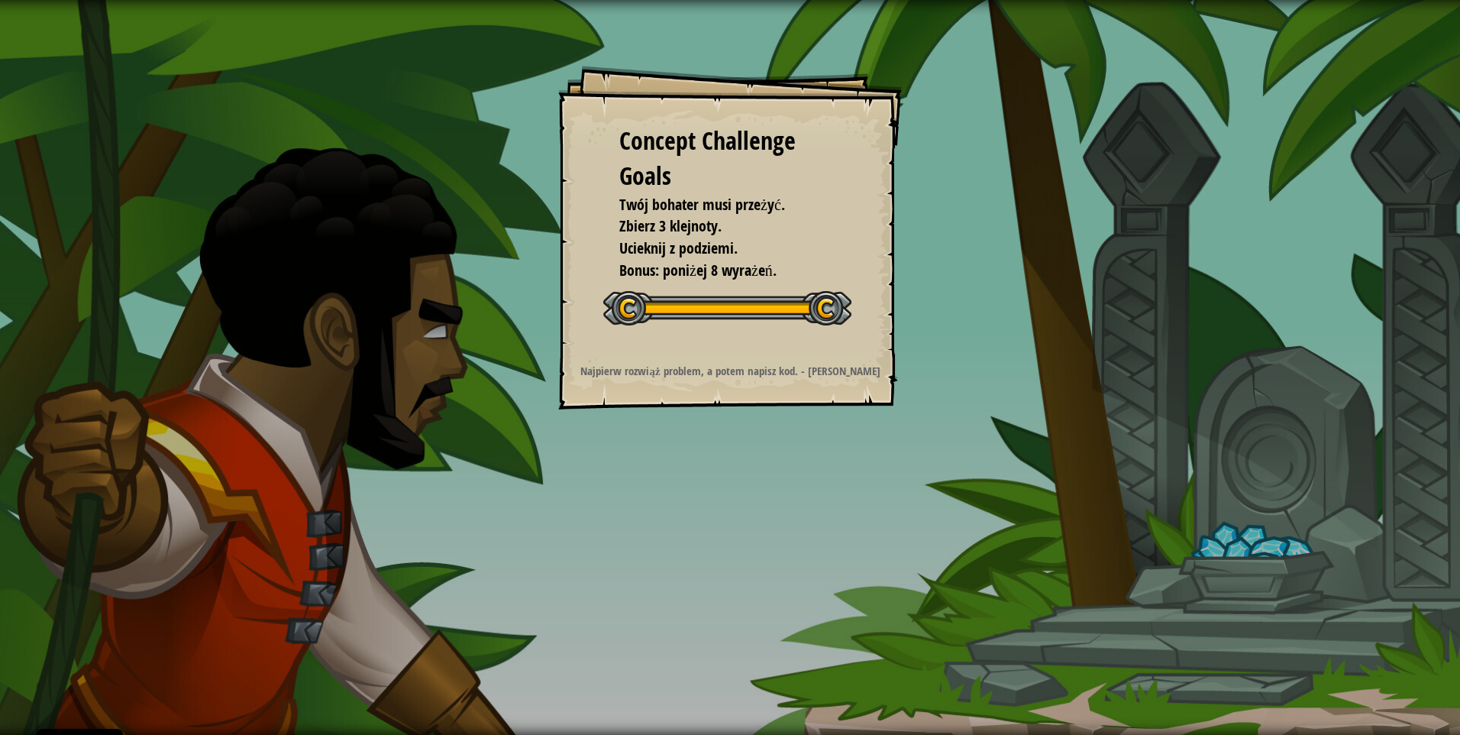
click at [649, 170] on div "Concept Challenge Goals" at bounding box center [729, 158] width 221 height 69
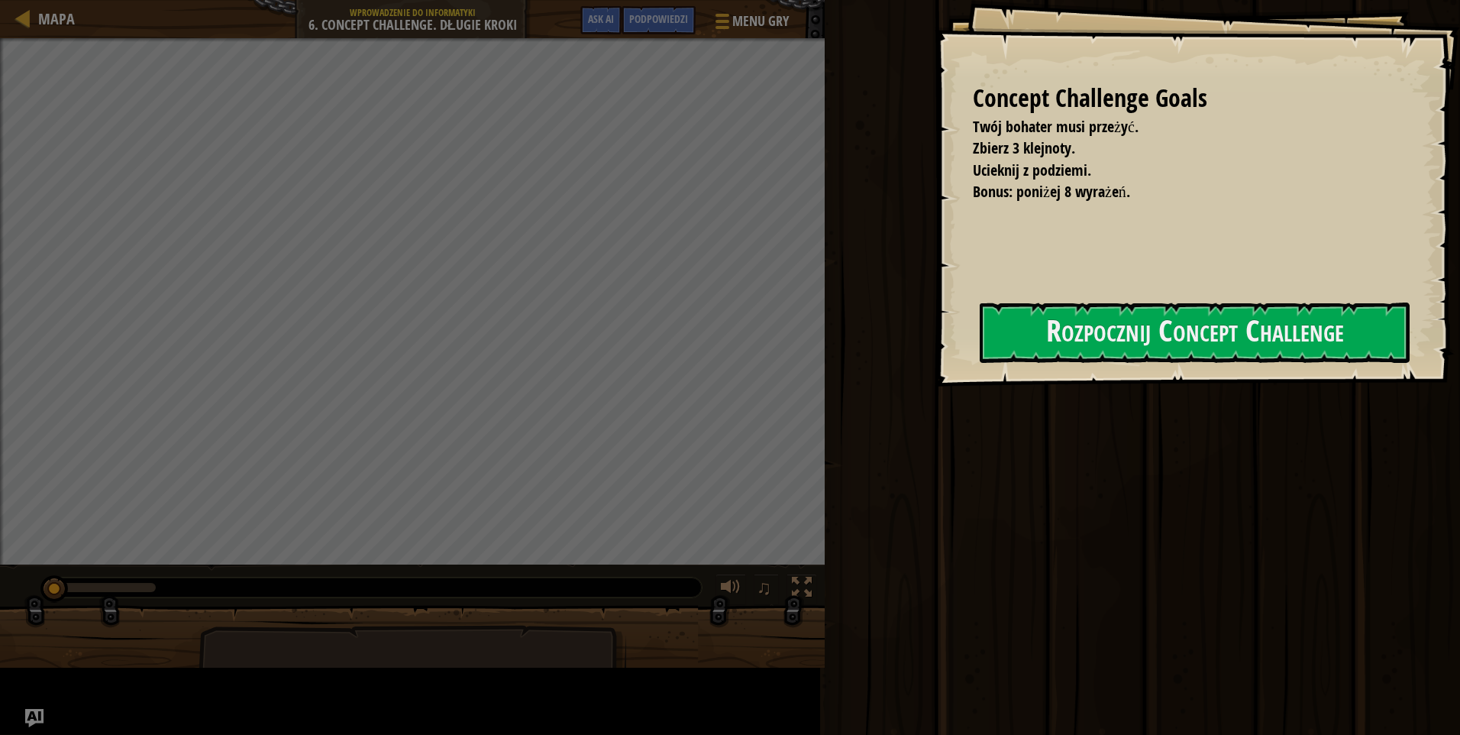
click at [935, 125] on div "Concept Challenge Goals Twój bohater musi przeżyć. Zbierz 3 klejnoty. Ucieknij …" at bounding box center [1197, 193] width 525 height 386
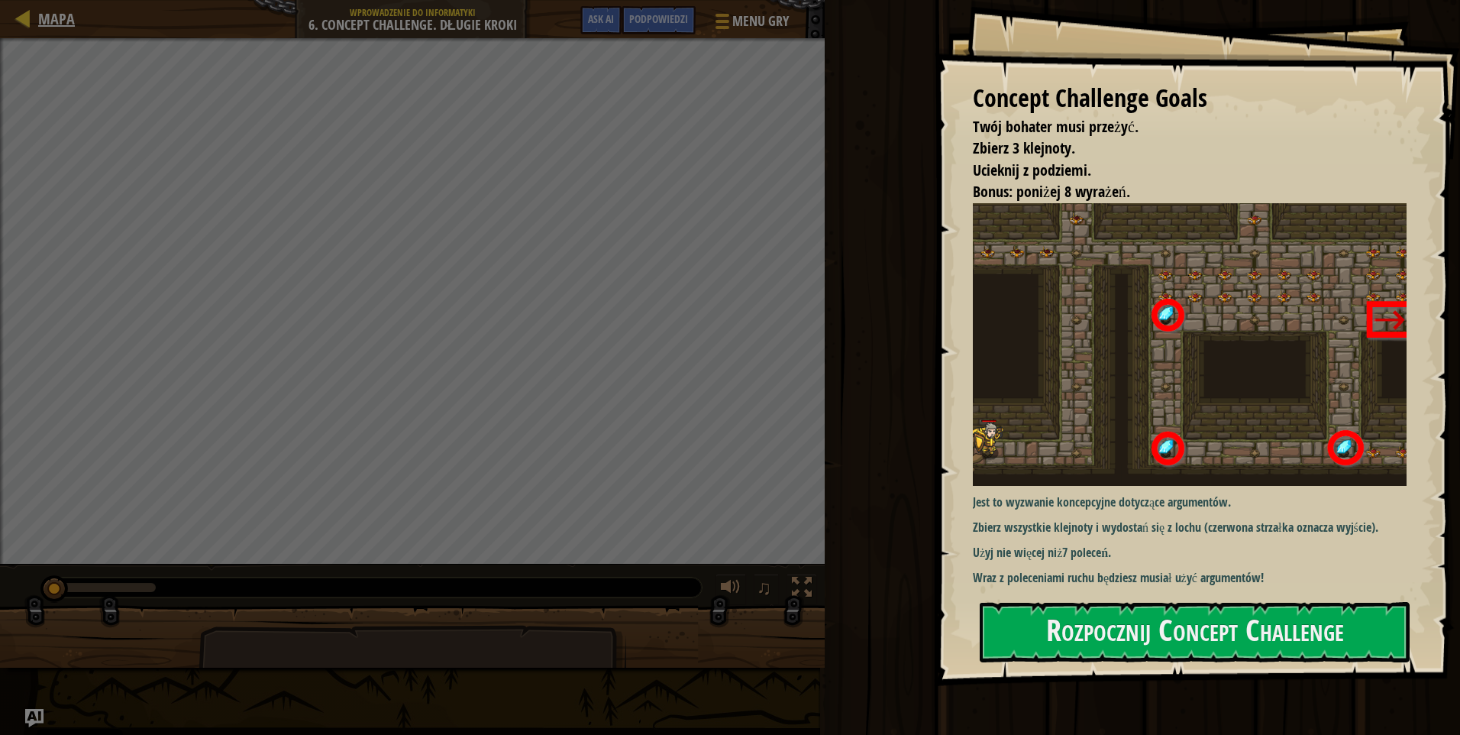
drag, startPoint x: 77, startPoint y: 21, endPoint x: 47, endPoint y: 19, distance: 29.9
click at [73, 24] on div "Mapa Wprowadzenie do Informatyki 6. Concept Challenge. Długie Kroki Menu gry Zr…" at bounding box center [412, 19] width 825 height 38
click at [1219, 634] on button "Rozpocznij Concept Challenge" at bounding box center [1195, 632] width 430 height 60
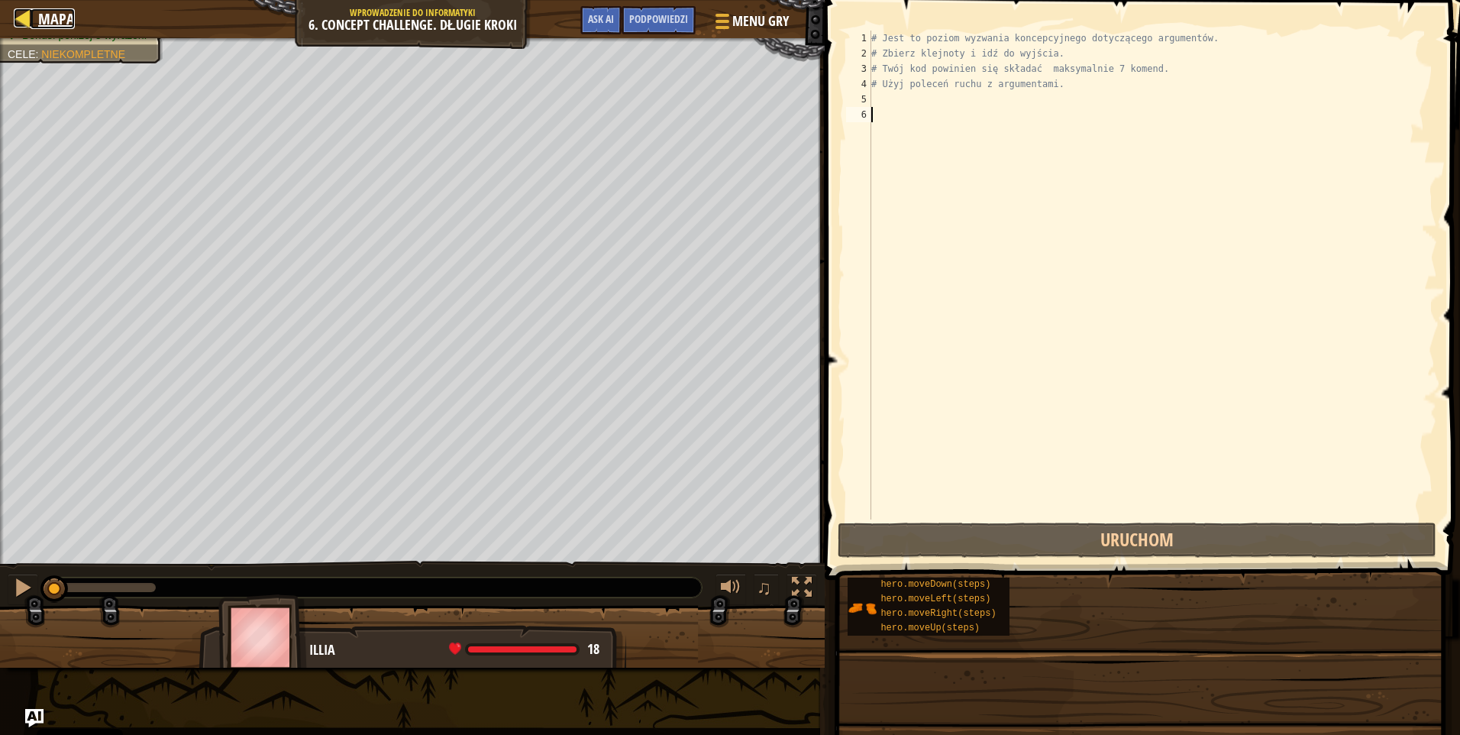
click at [29, 12] on div at bounding box center [23, 17] width 19 height 19
select select "pl"
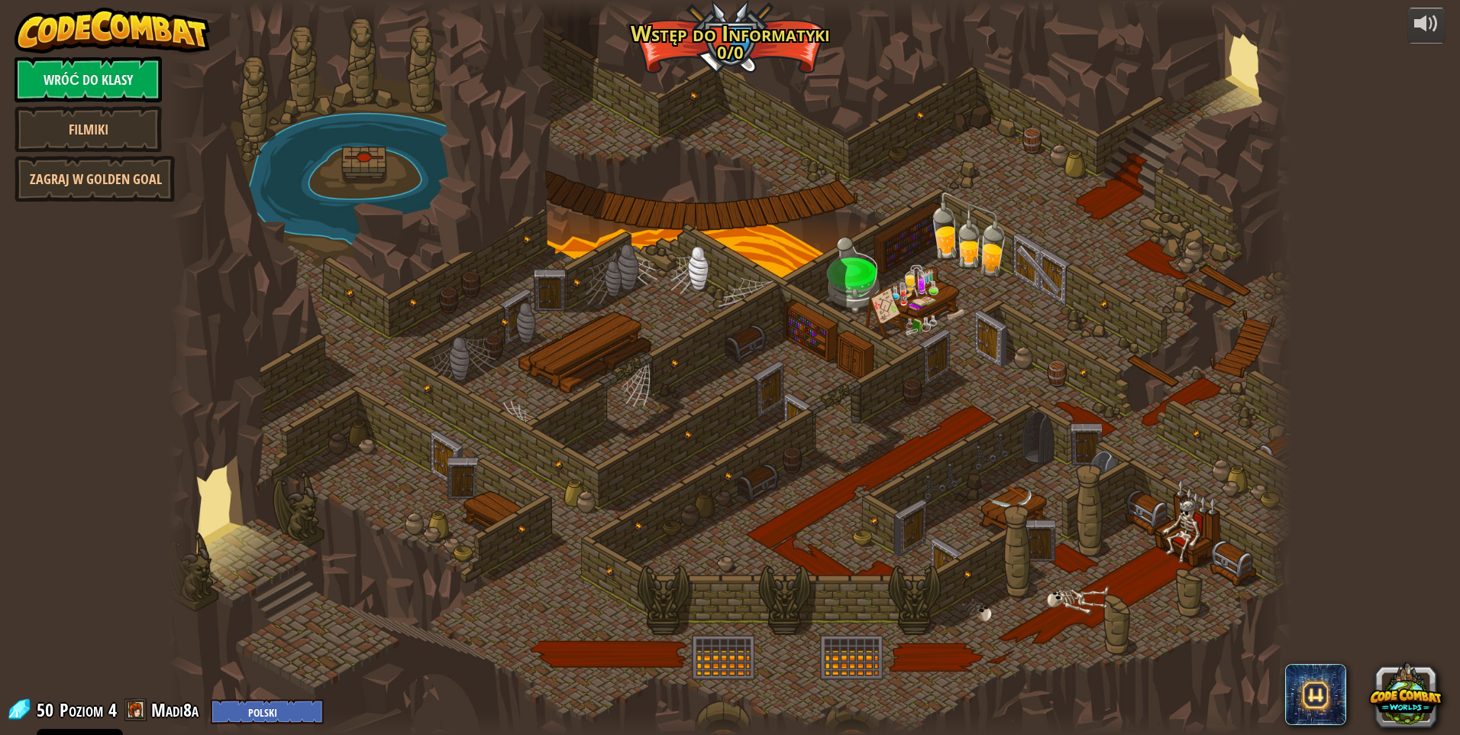
select select "pl"
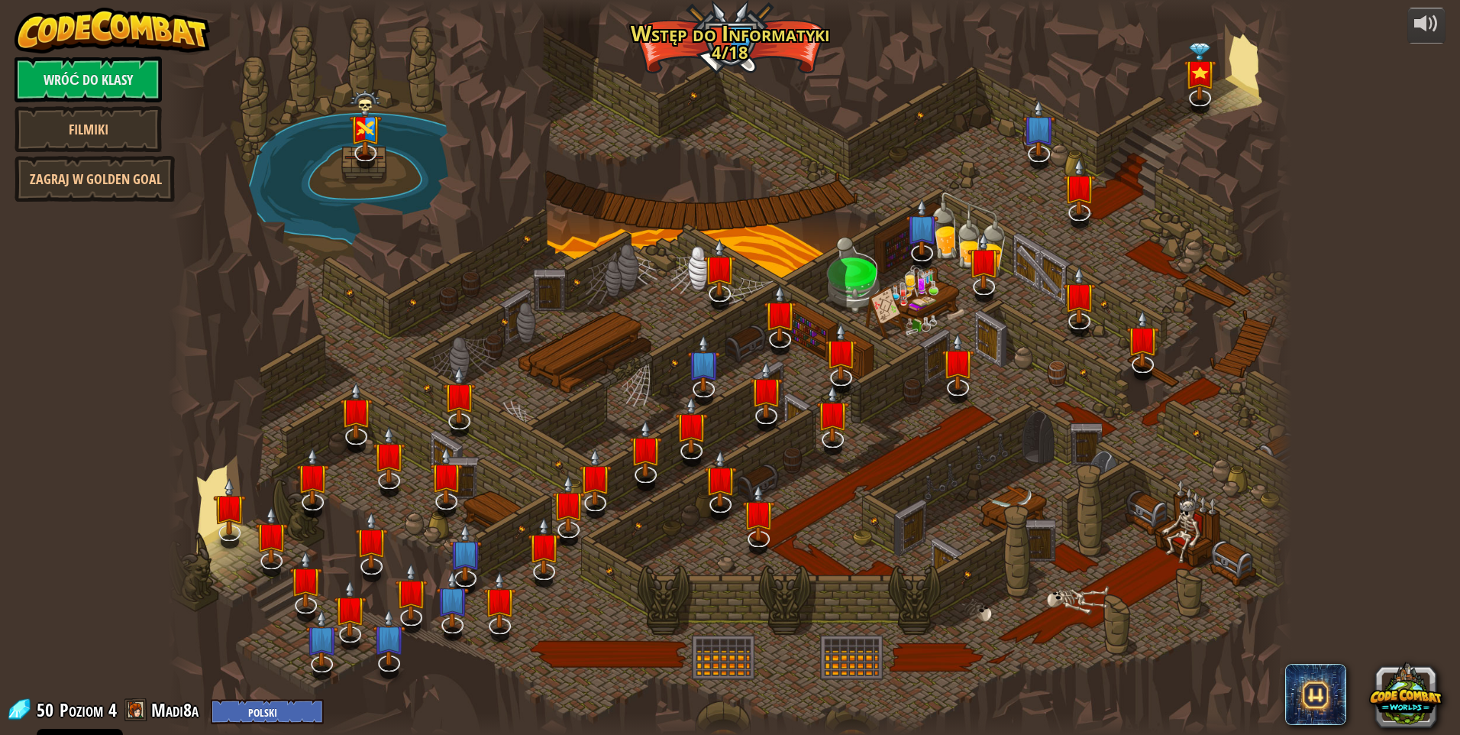
select select "pl"
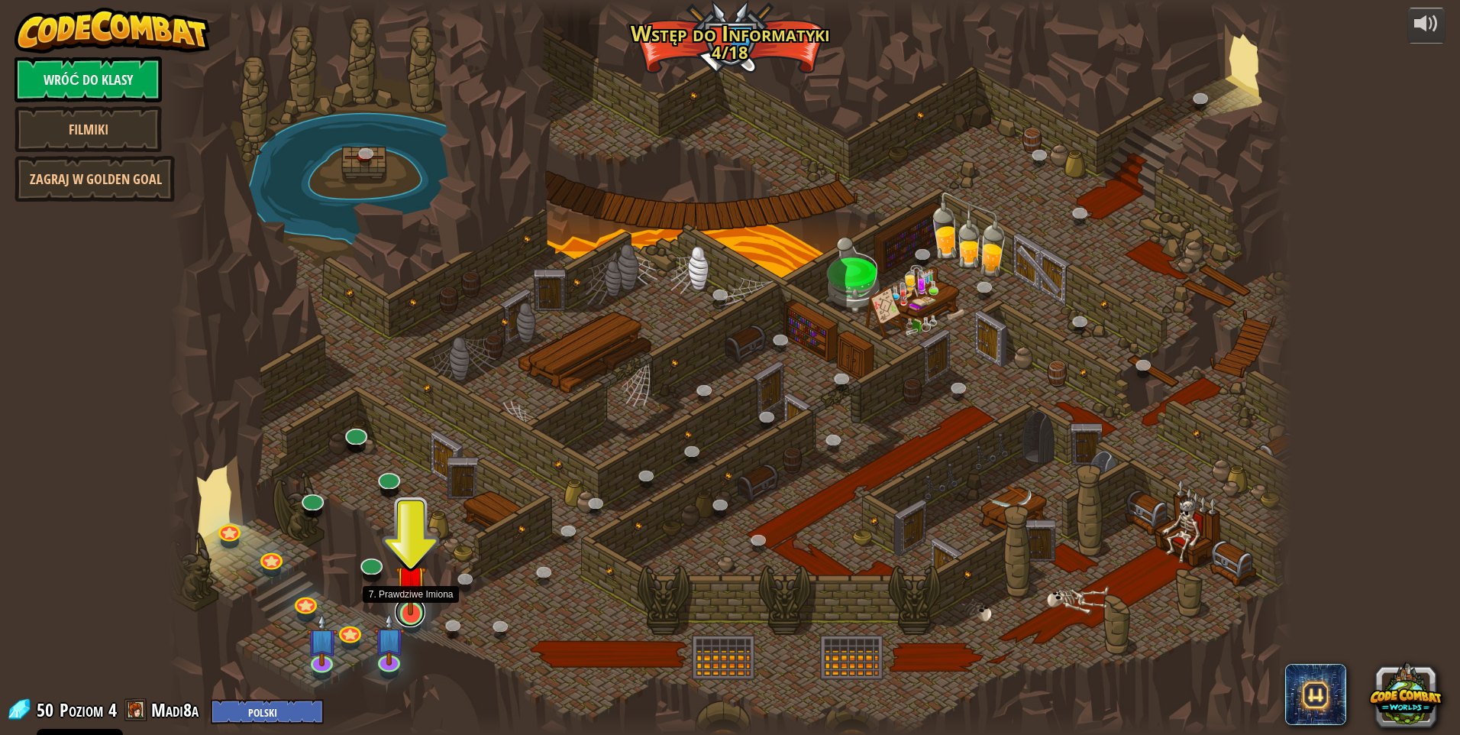
click at [417, 615] on link at bounding box center [410, 611] width 31 height 31
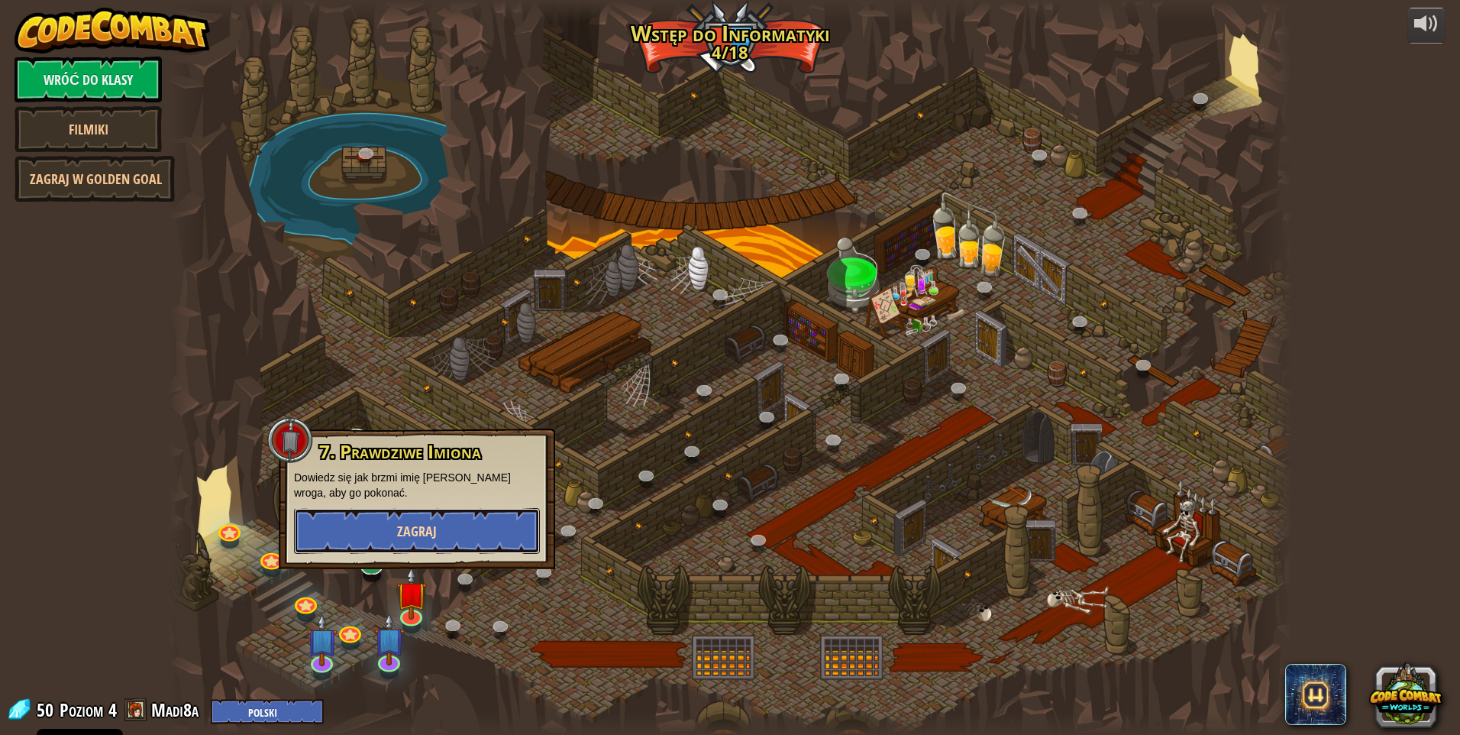
click at [478, 528] on button "Zagraj" at bounding box center [417, 531] width 246 height 46
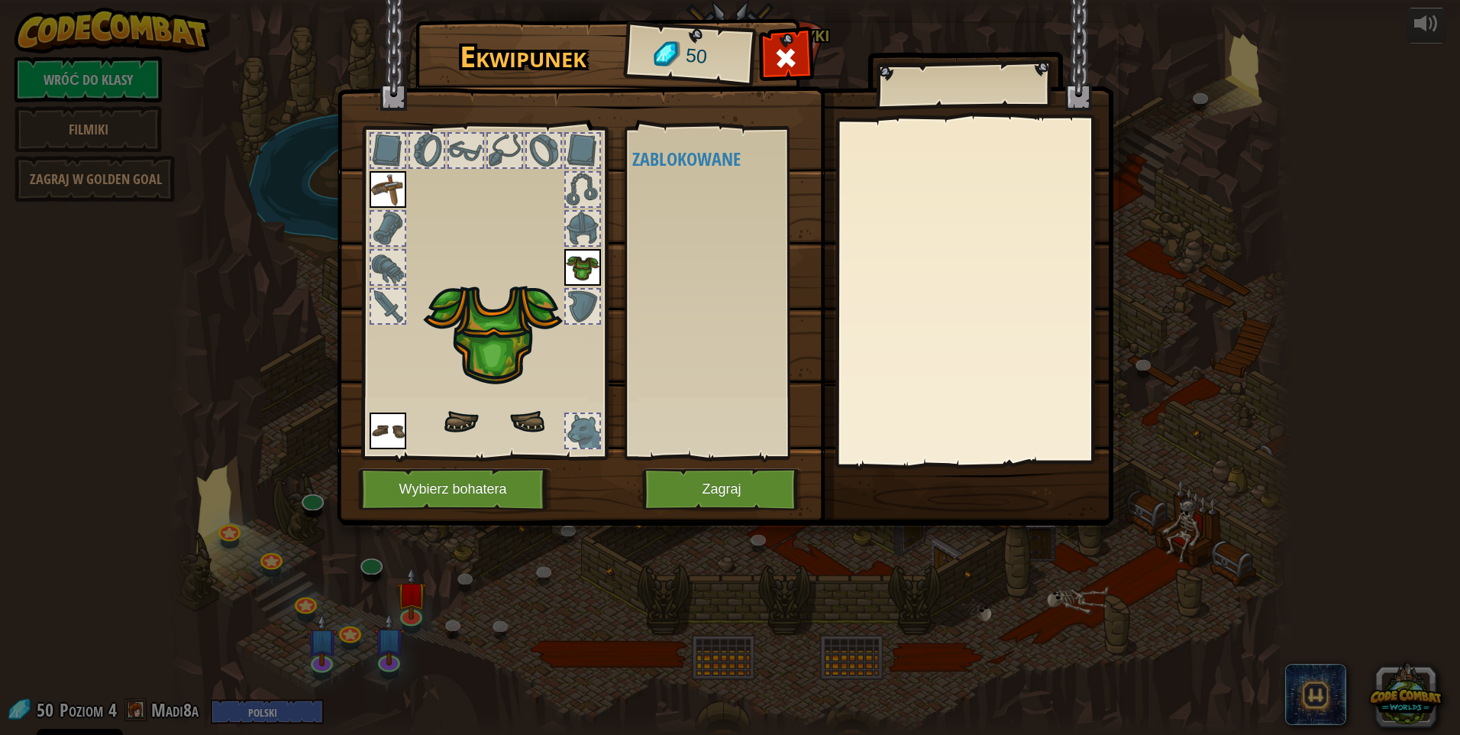
click at [443, 156] on div at bounding box center [427, 151] width 34 height 34
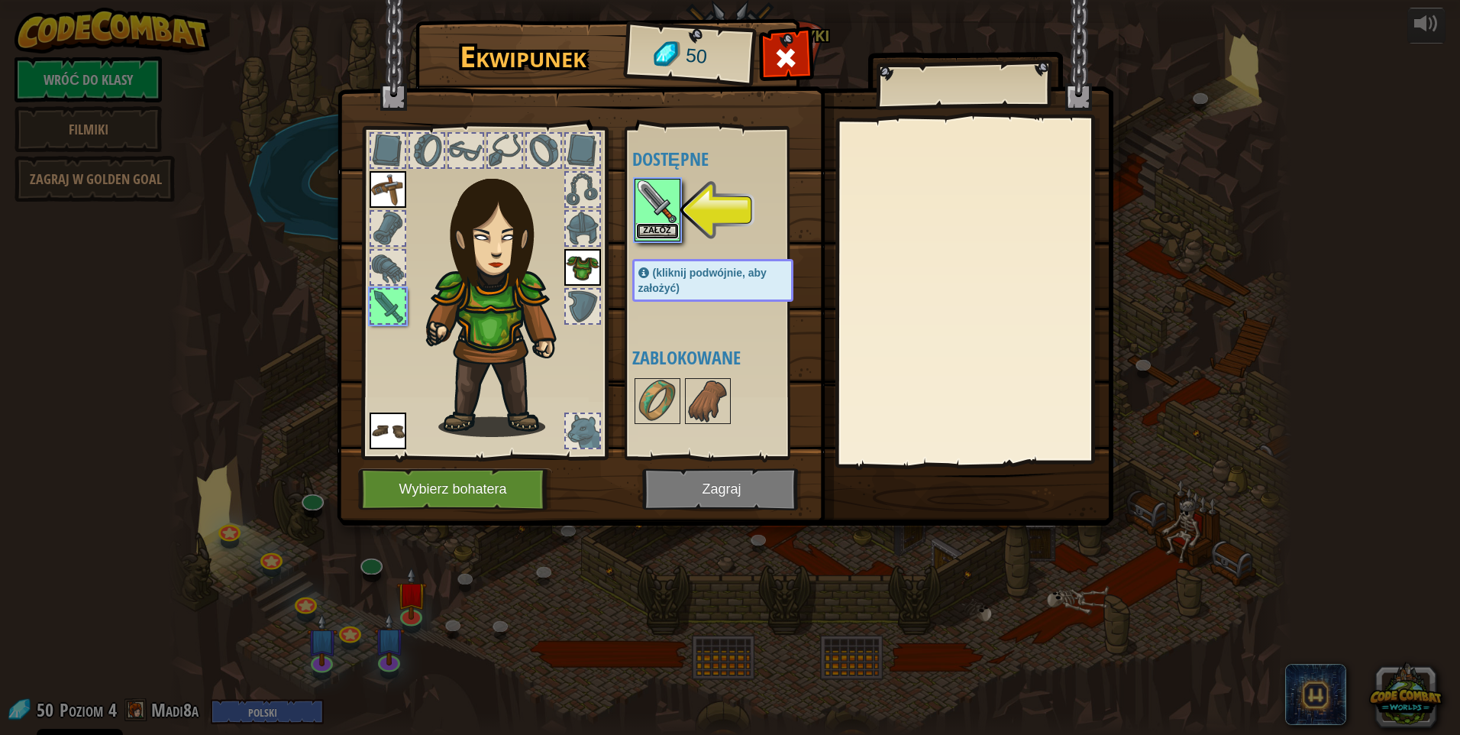
click at [652, 225] on button "Załóż" at bounding box center [657, 231] width 43 height 16
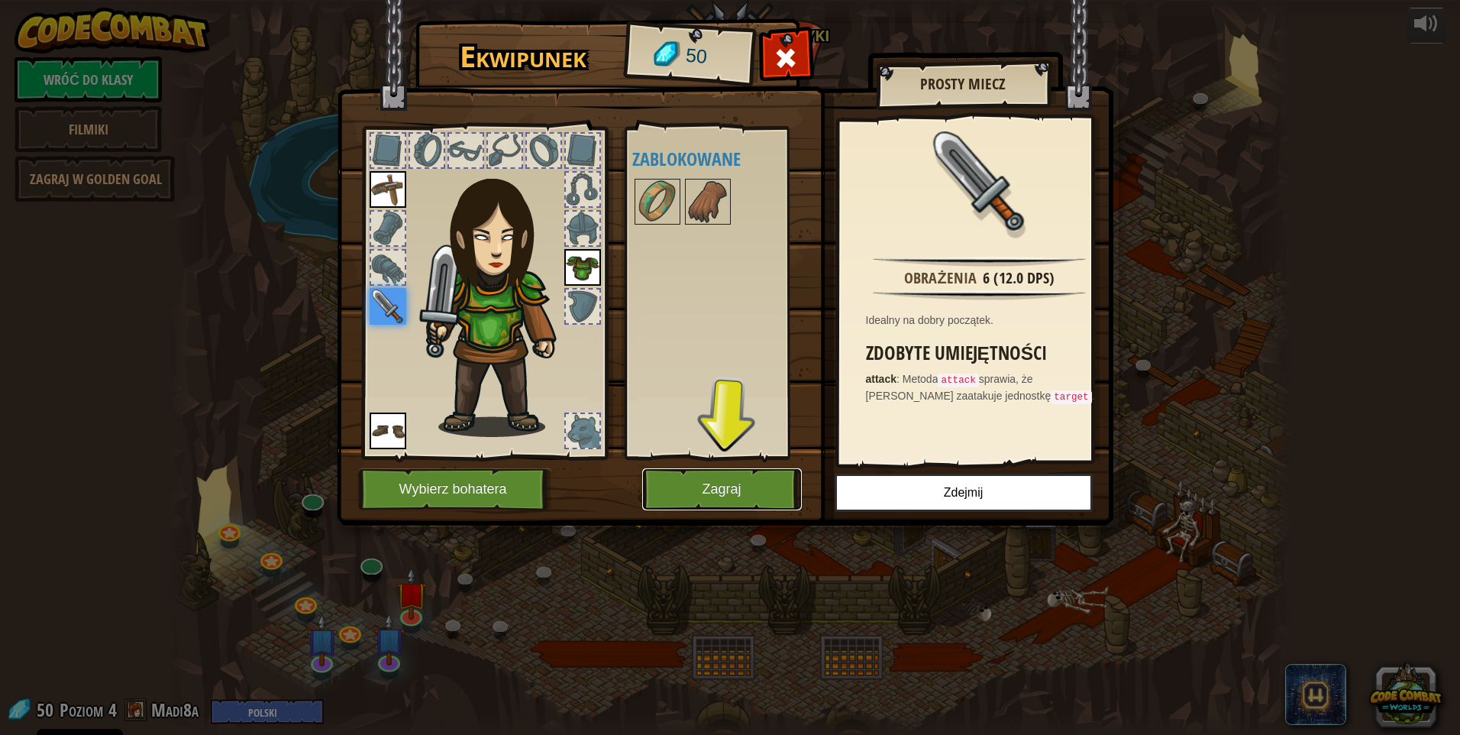
click at [768, 483] on button "Zagraj" at bounding box center [722, 489] width 160 height 42
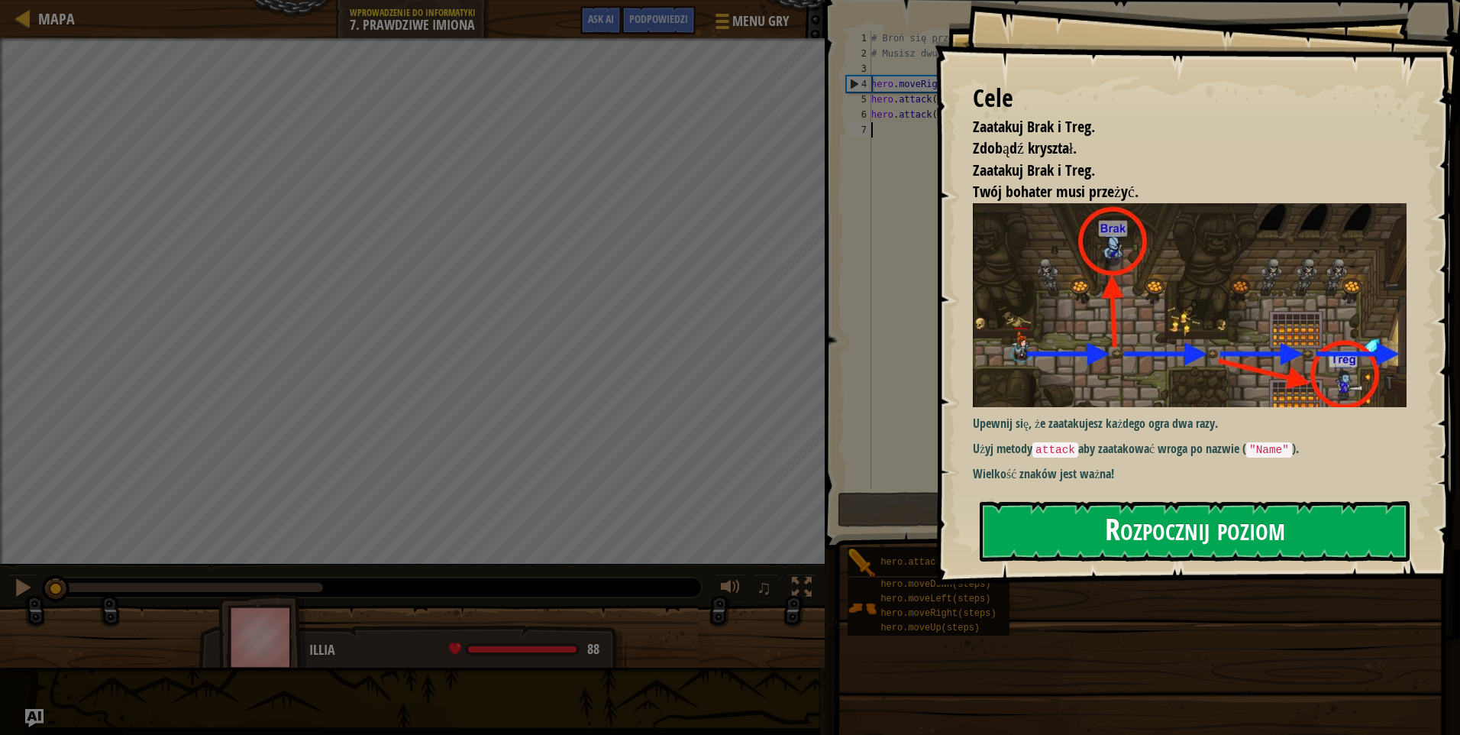
click at [1186, 518] on button "Rozpocznij poziom" at bounding box center [1195, 531] width 430 height 60
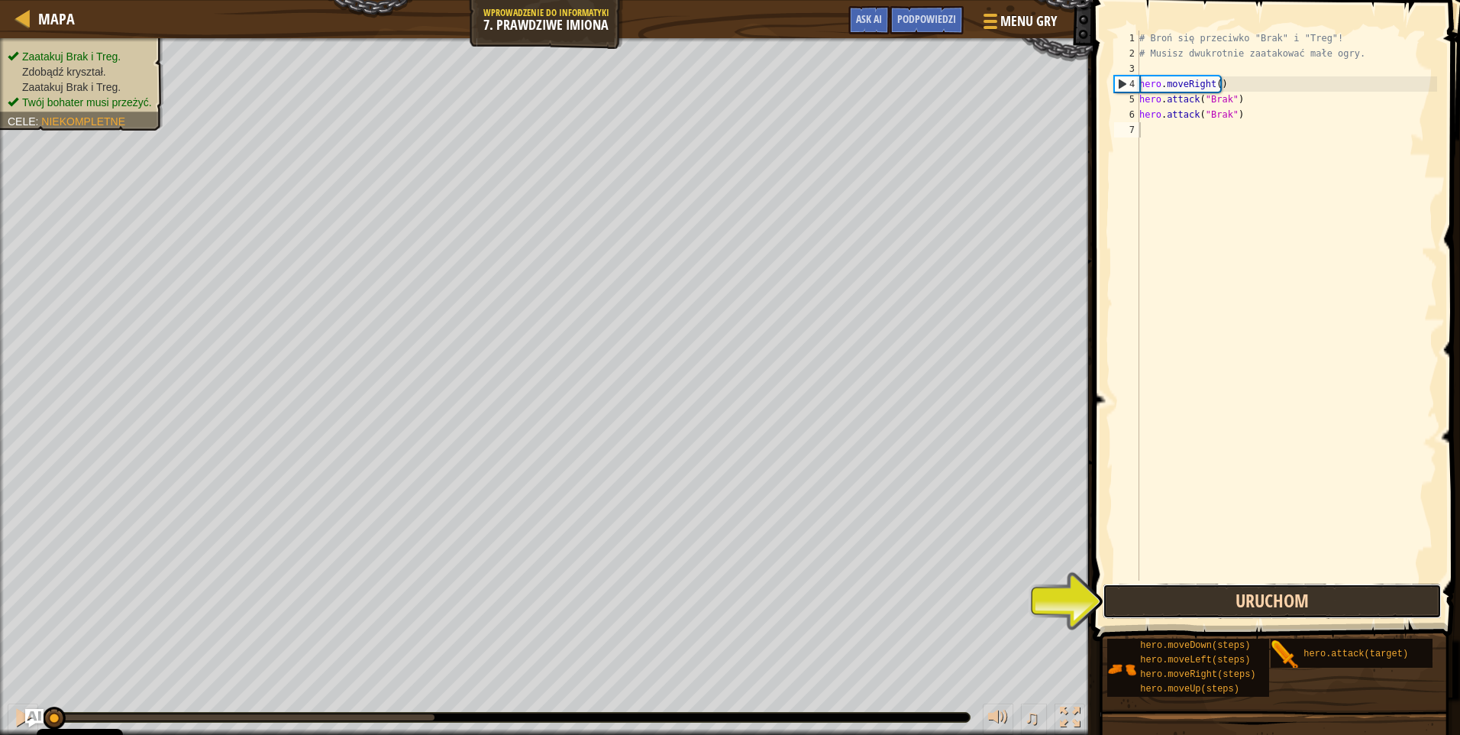
click at [1267, 602] on button "Uruchom" at bounding box center [1272, 600] width 339 height 35
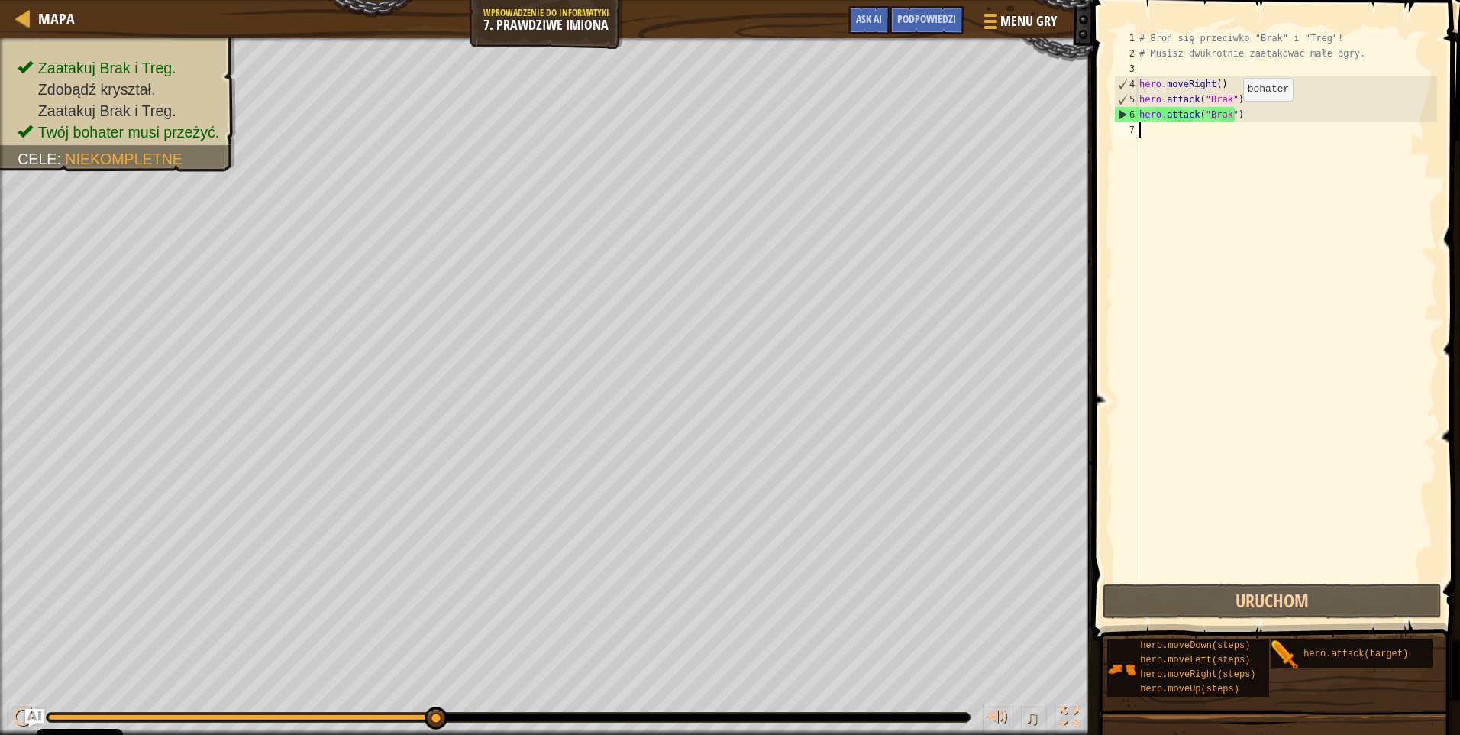
click at [1230, 116] on div "# Broń się przeciwko "Brak" i "Treg"! # Musisz dwukrotnie zaatakować małe ogry.…" at bounding box center [1286, 321] width 301 height 580
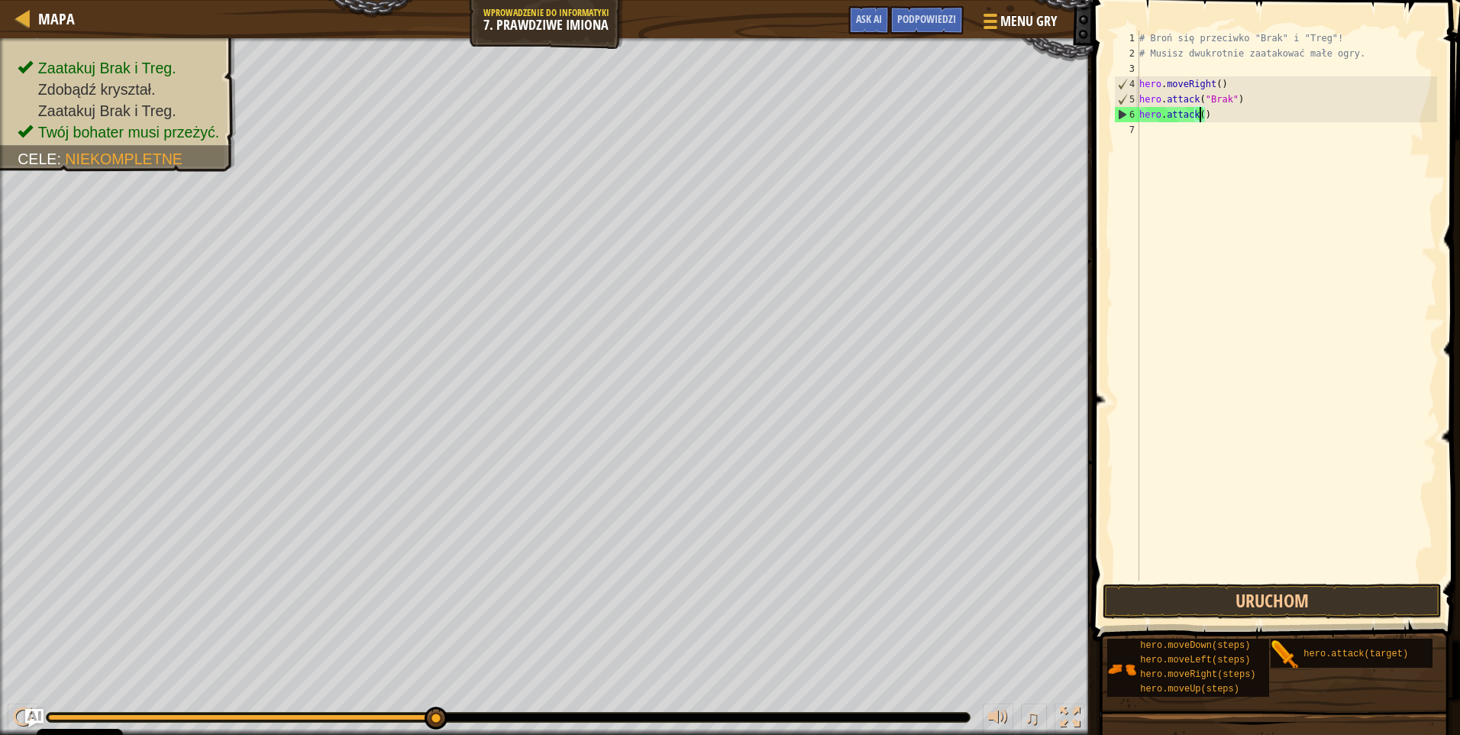
scroll to position [7, 5]
type textarea "hero.attack(5)"
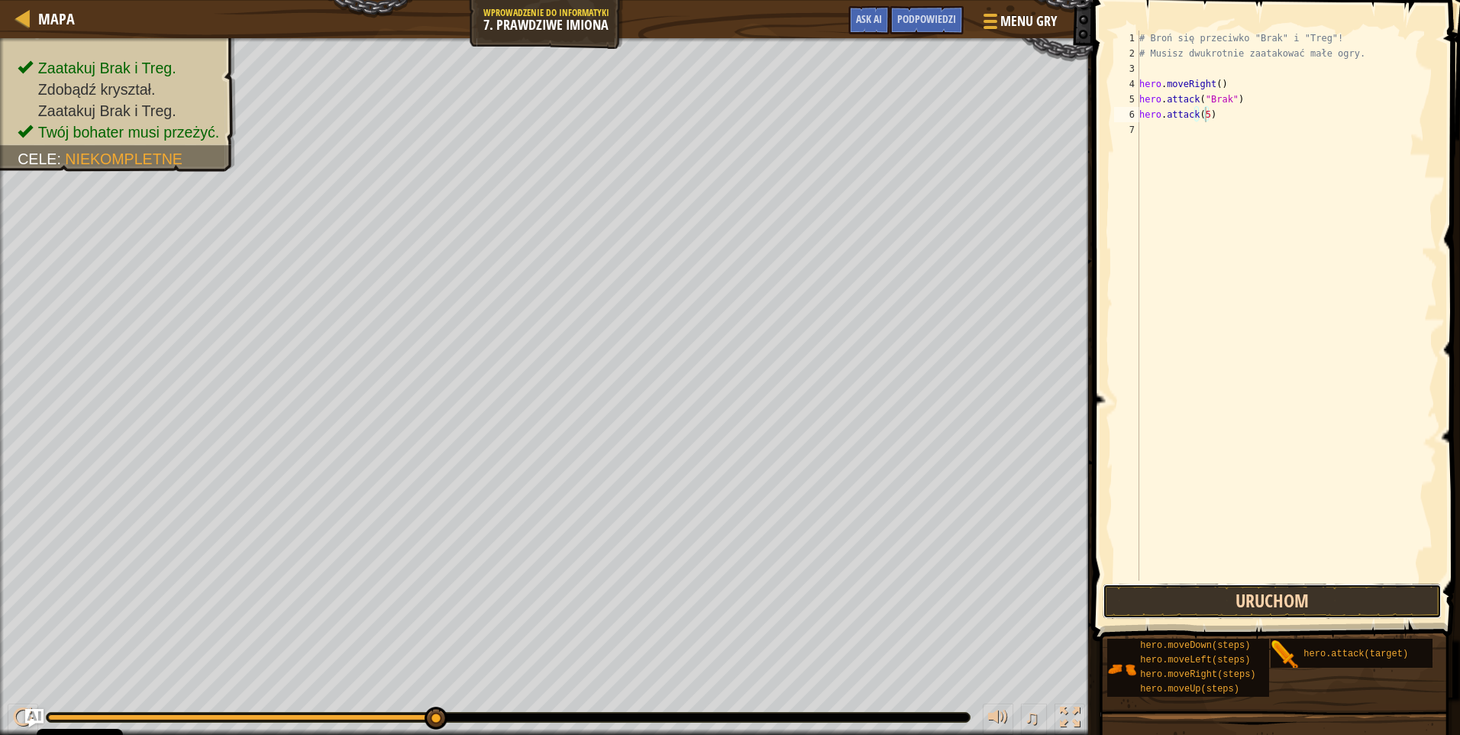
click at [1310, 600] on button "Uruchom" at bounding box center [1272, 600] width 339 height 35
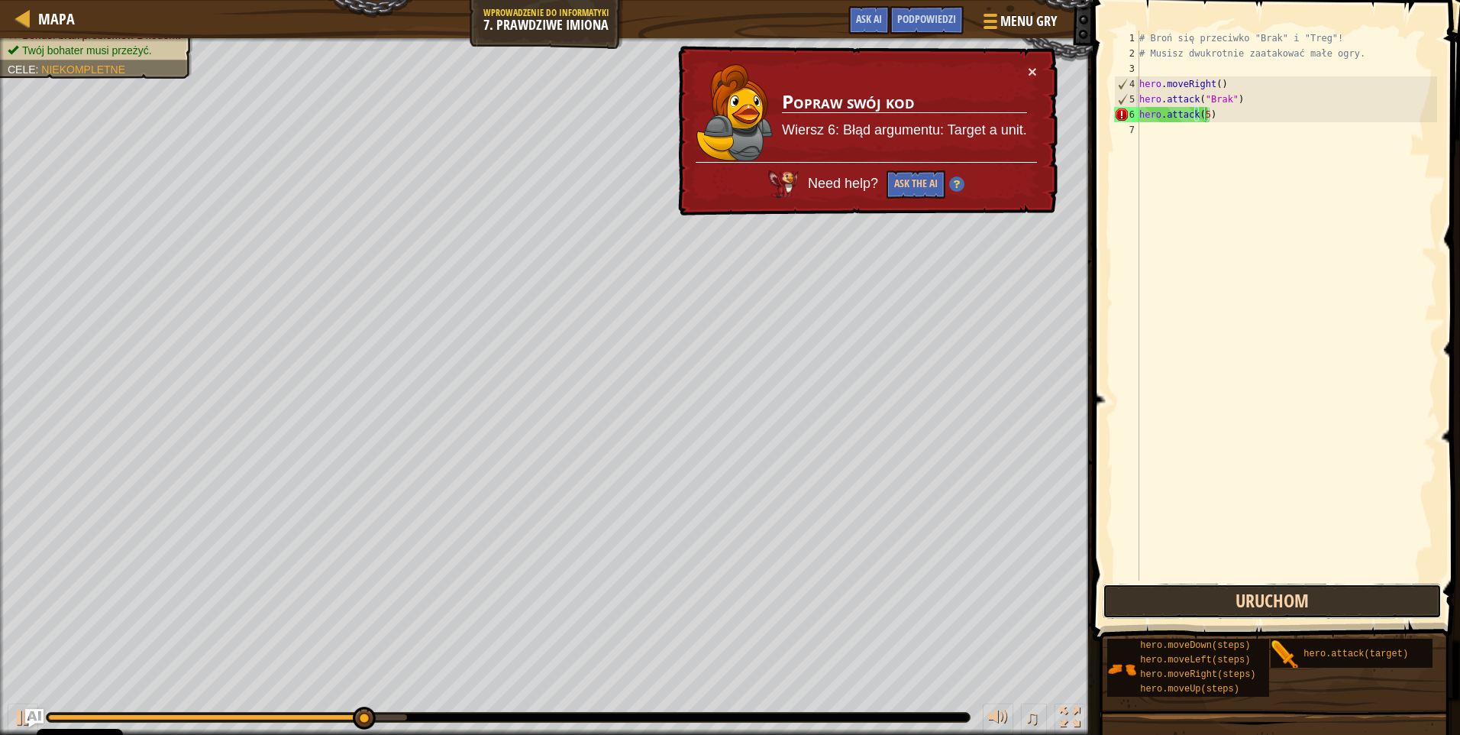
click at [1280, 600] on button "Uruchom" at bounding box center [1272, 600] width 339 height 35
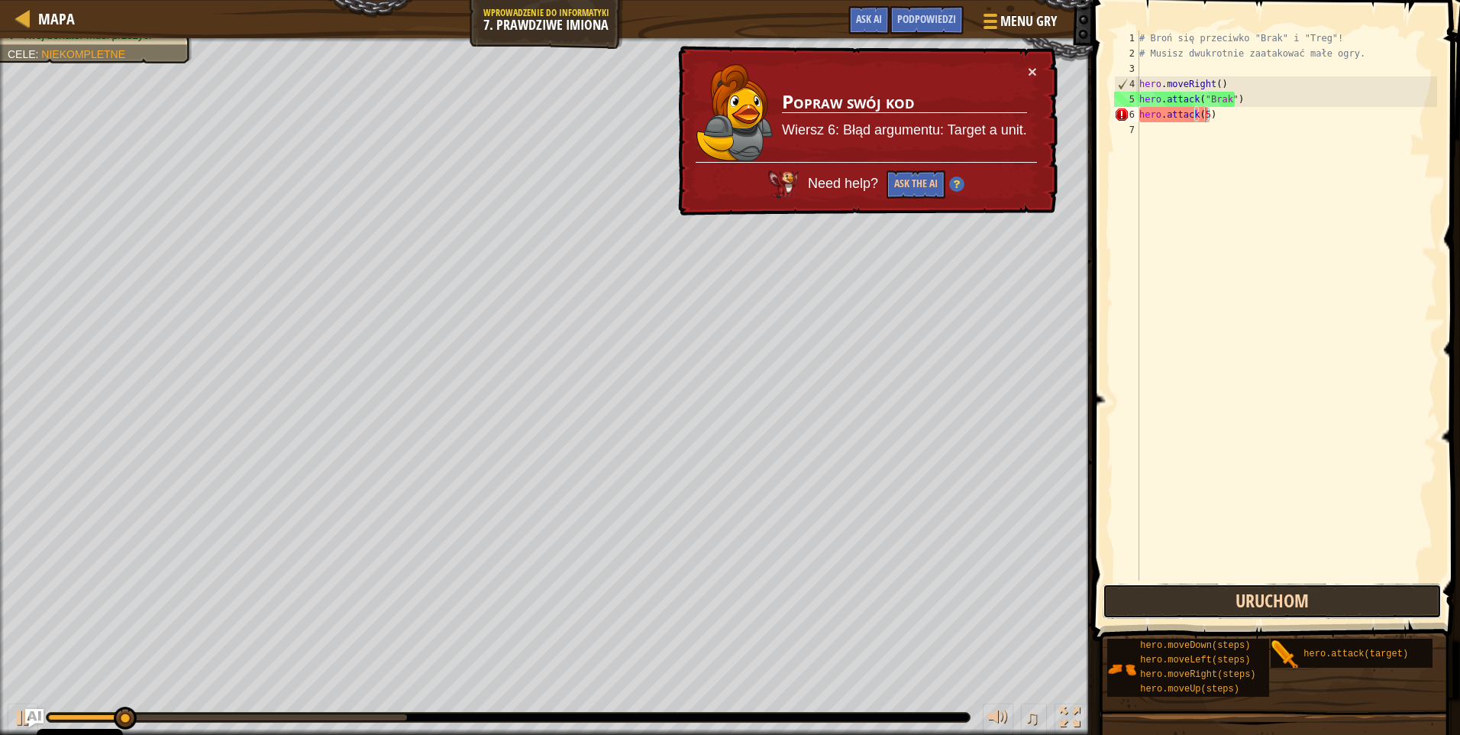
drag, startPoint x: 1274, startPoint y: 593, endPoint x: 1264, endPoint y: 583, distance: 13.5
click at [1274, 589] on button "Uruchom" at bounding box center [1272, 600] width 339 height 35
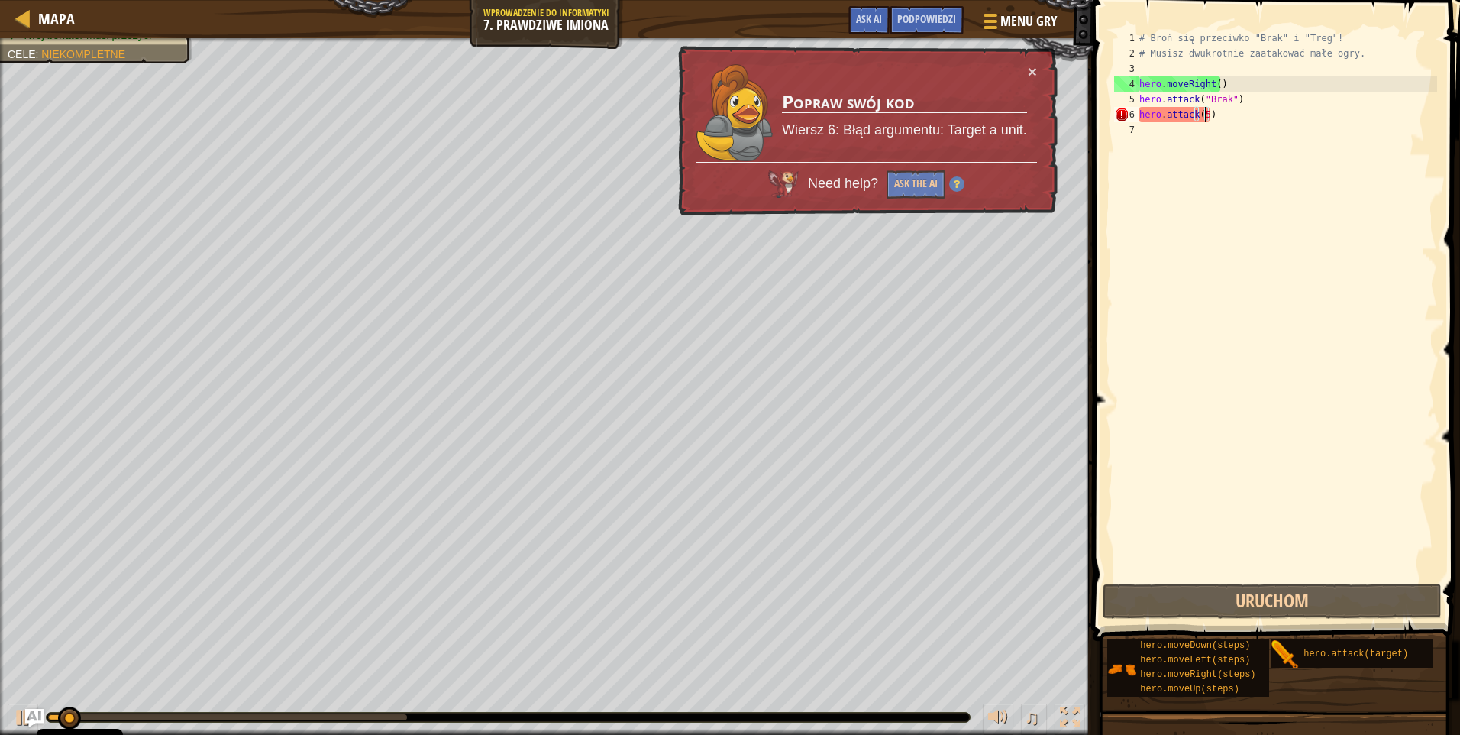
click at [1268, 560] on div "# Broń się przeciwko "Brak" i "Treg"! # Musisz dwukrotnie zaatakować małe ogry.…" at bounding box center [1286, 321] width 301 height 580
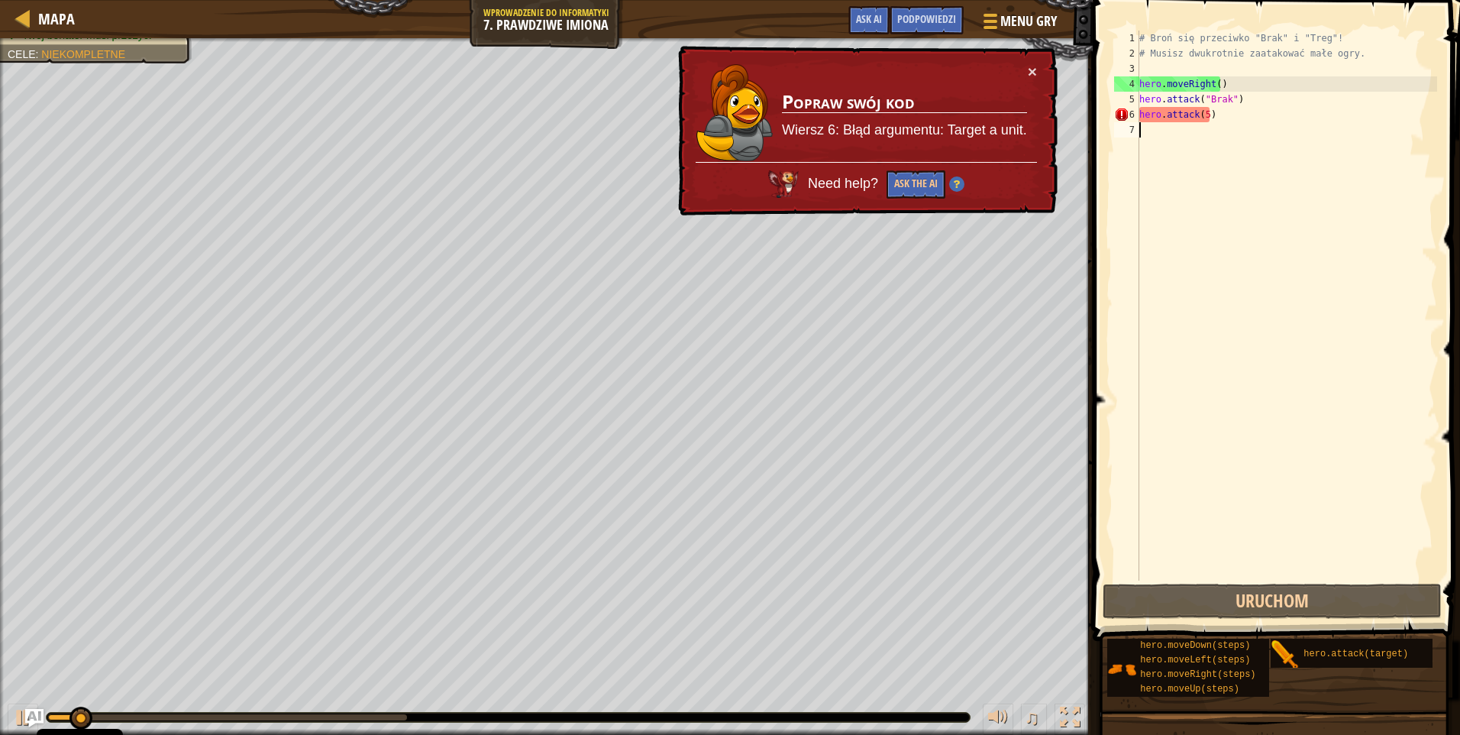
scroll to position [7, 0]
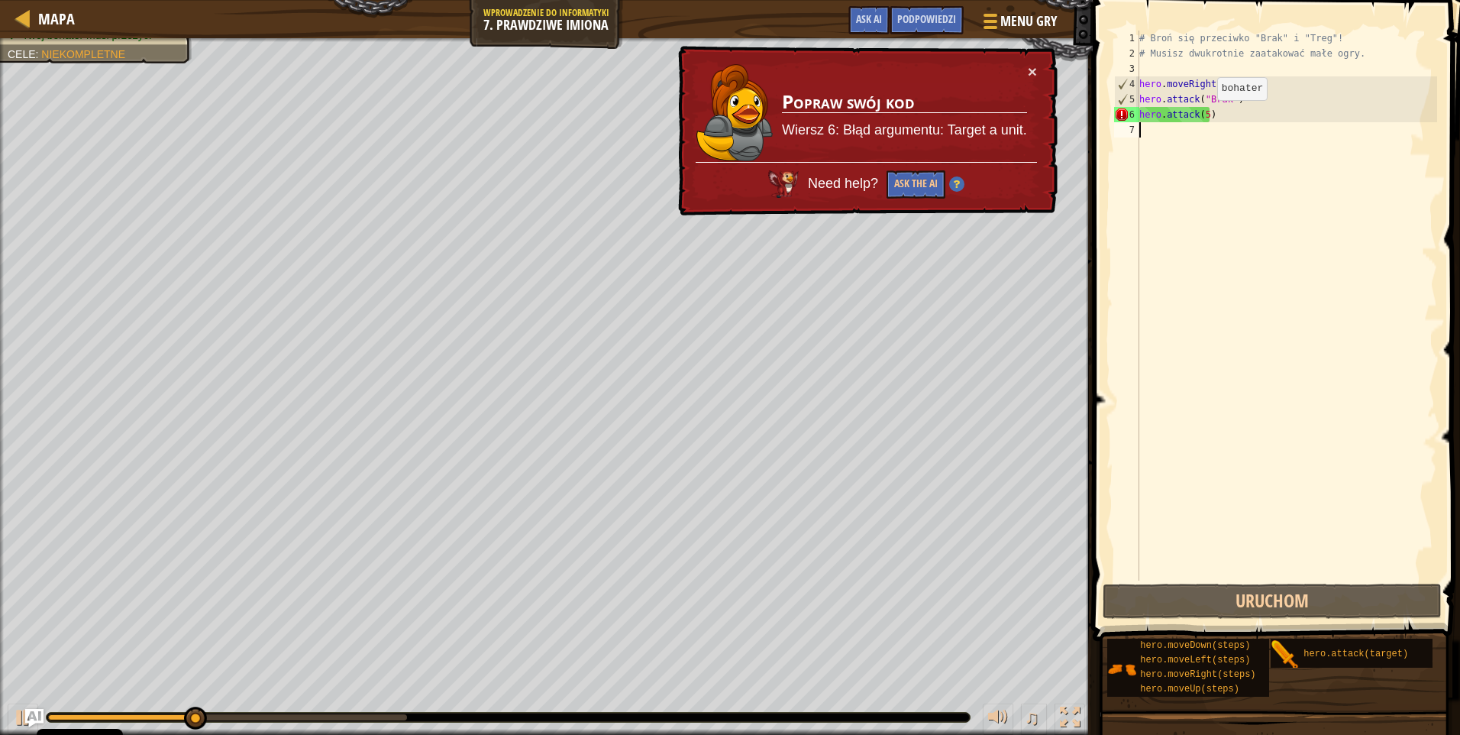
click at [1204, 115] on div "# Broń się przeciwko "Brak" i "Treg"! # Musisz dwukrotnie zaatakować małe ogry.…" at bounding box center [1286, 321] width 301 height 580
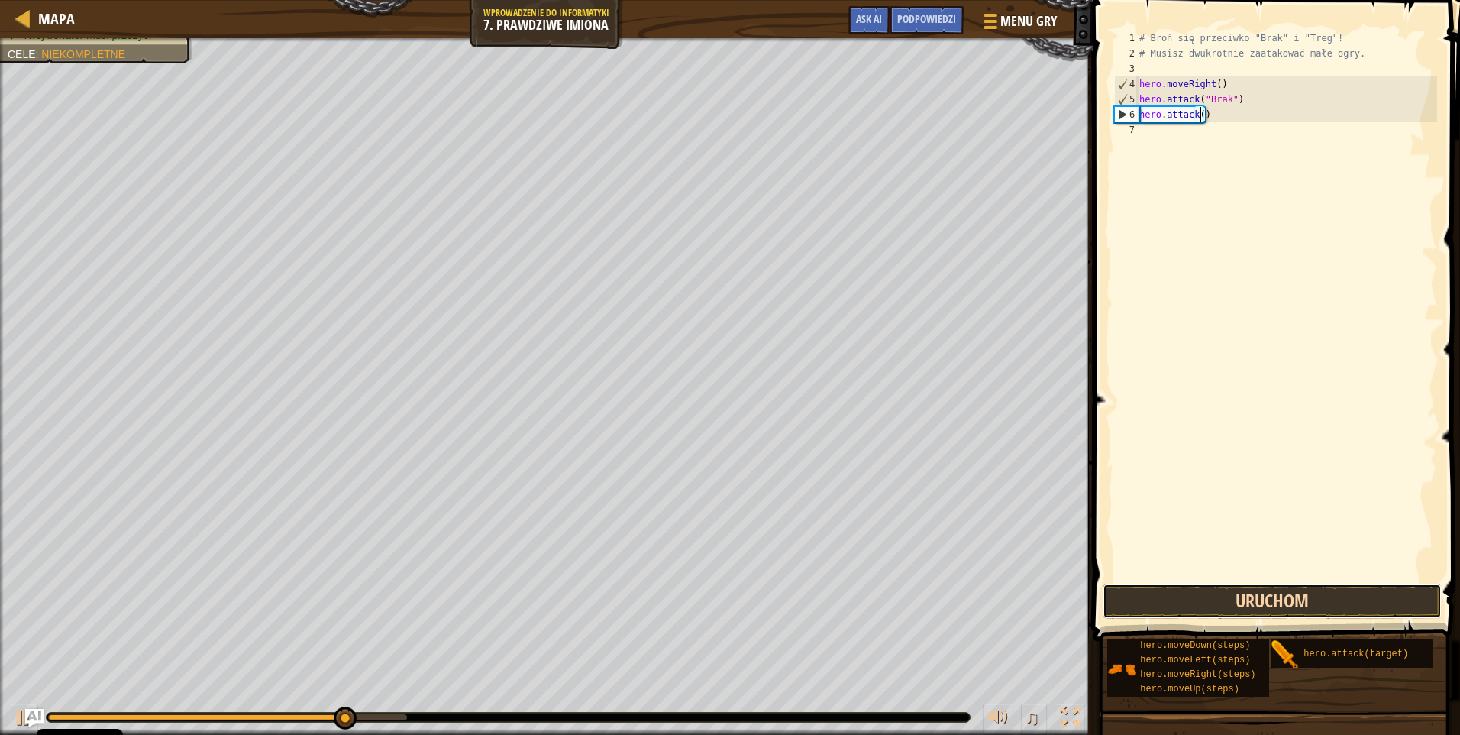
click at [1195, 605] on button "Uruchom" at bounding box center [1272, 600] width 339 height 35
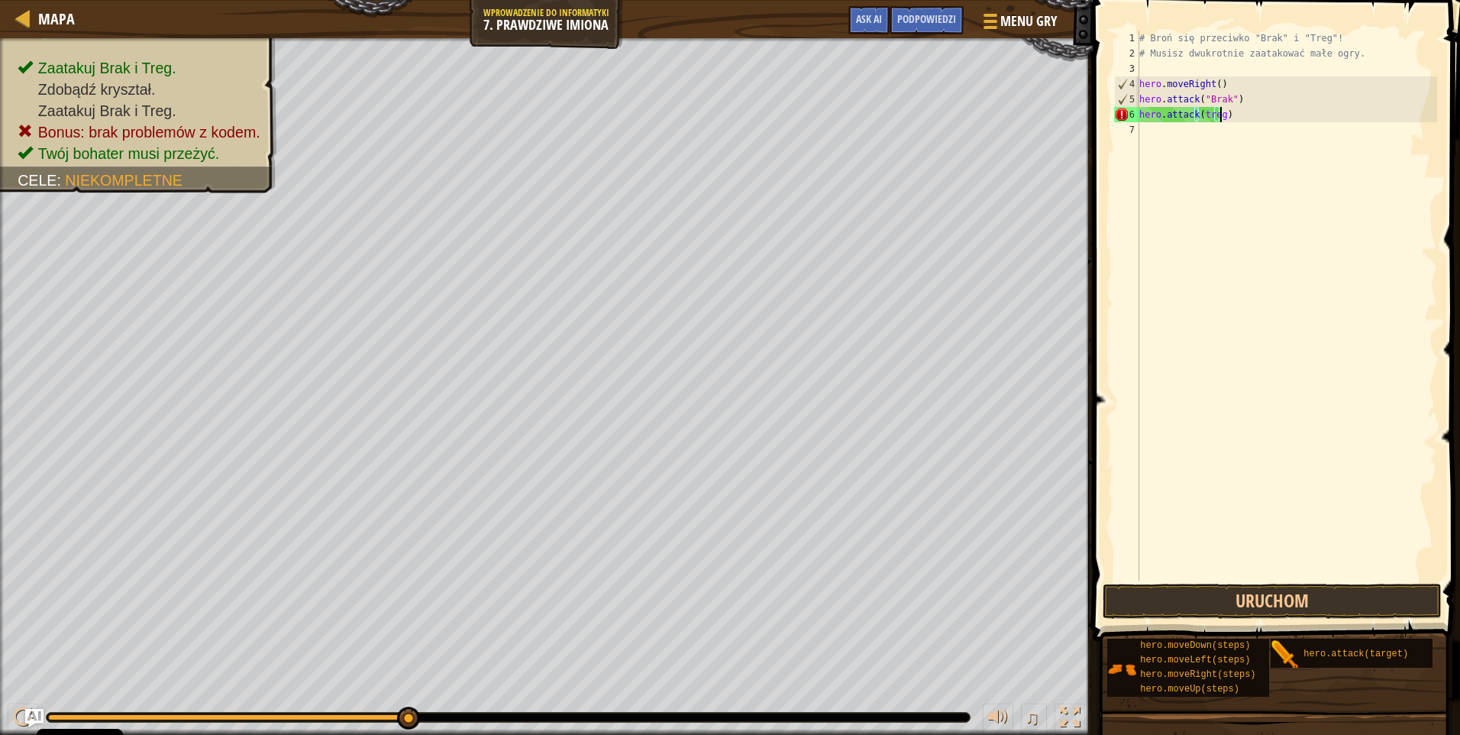
scroll to position [7, 6]
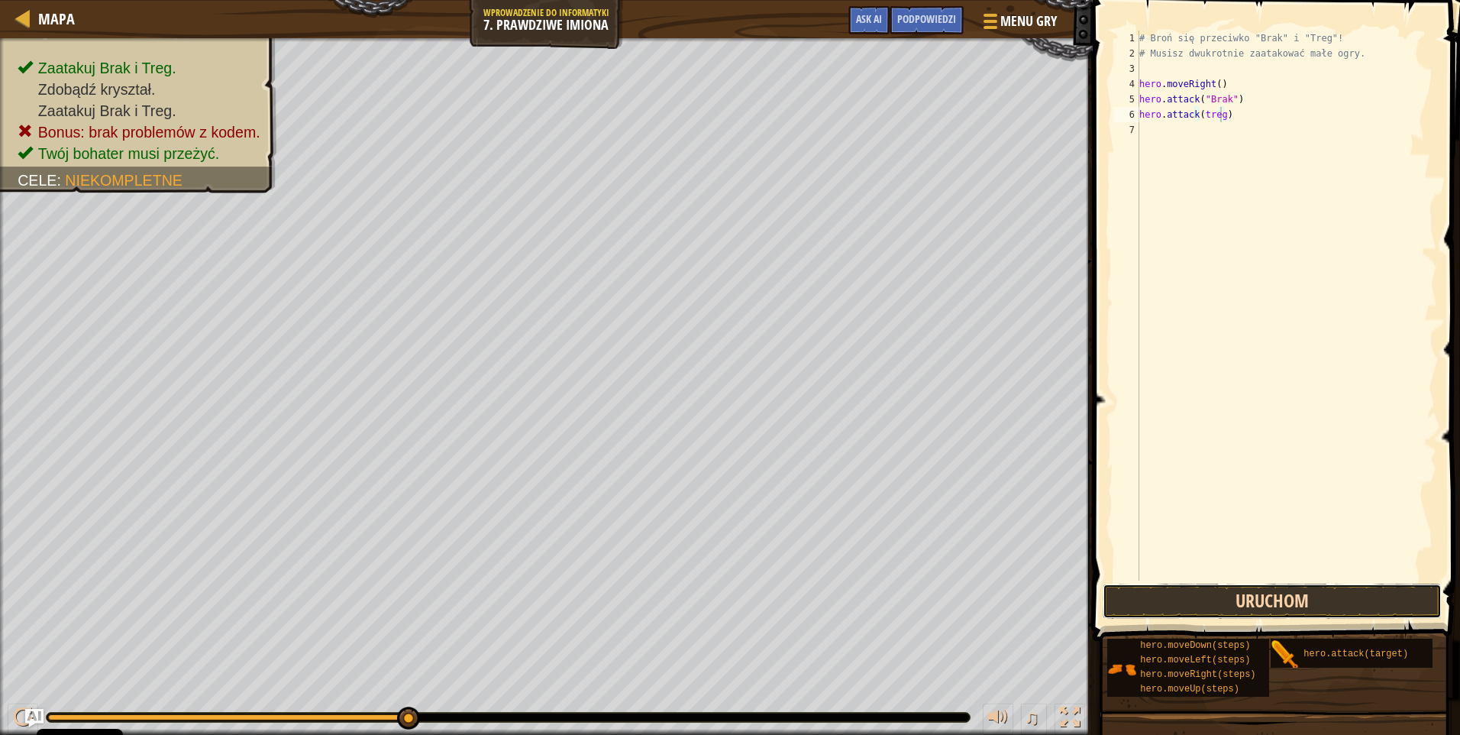
click at [1285, 602] on button "Uruchom" at bounding box center [1272, 600] width 339 height 35
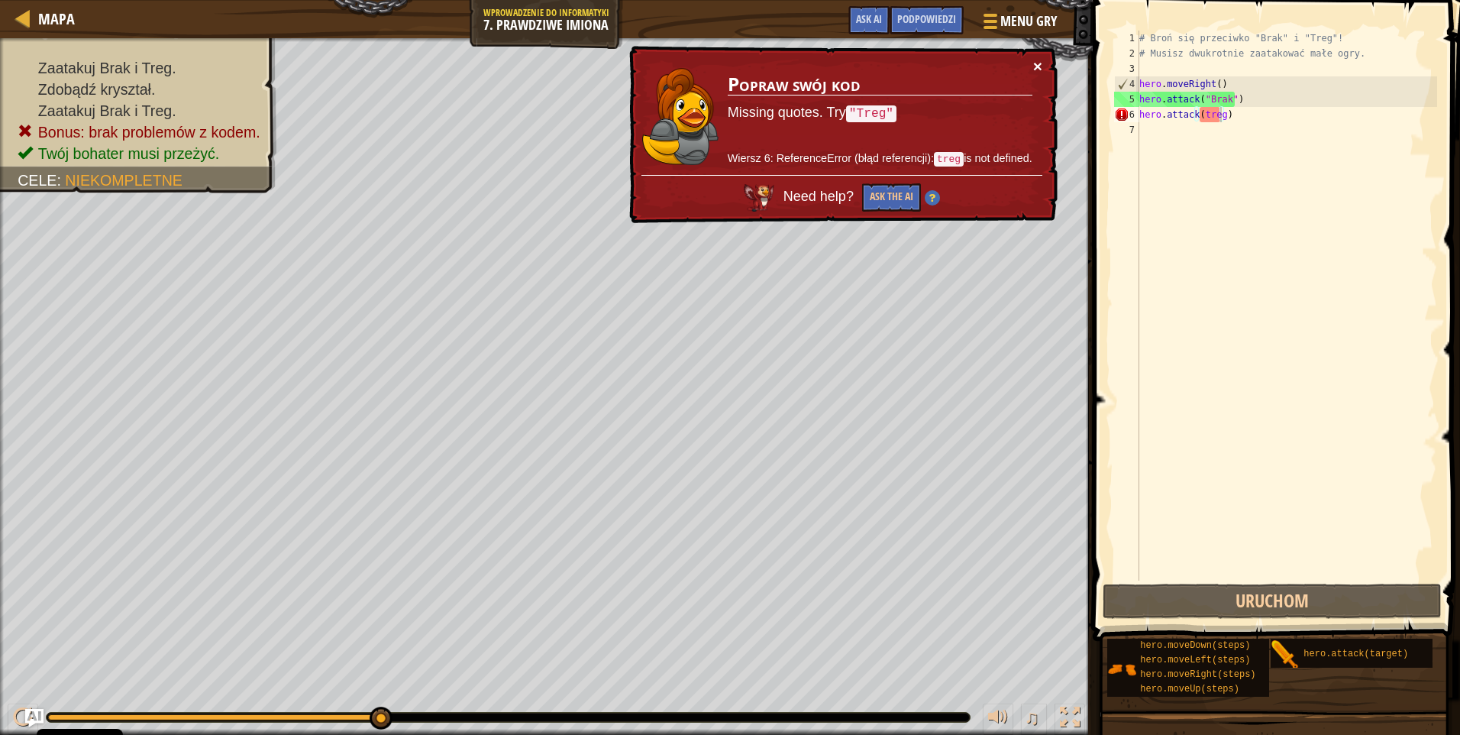
click at [1035, 62] on div "× Popraw swój kod Missing quotes. Try "Treg" Wiersz 6: ReferenceError (błąd ref…" at bounding box center [841, 134] width 433 height 181
click at [1036, 63] on button "×" at bounding box center [1037, 66] width 9 height 16
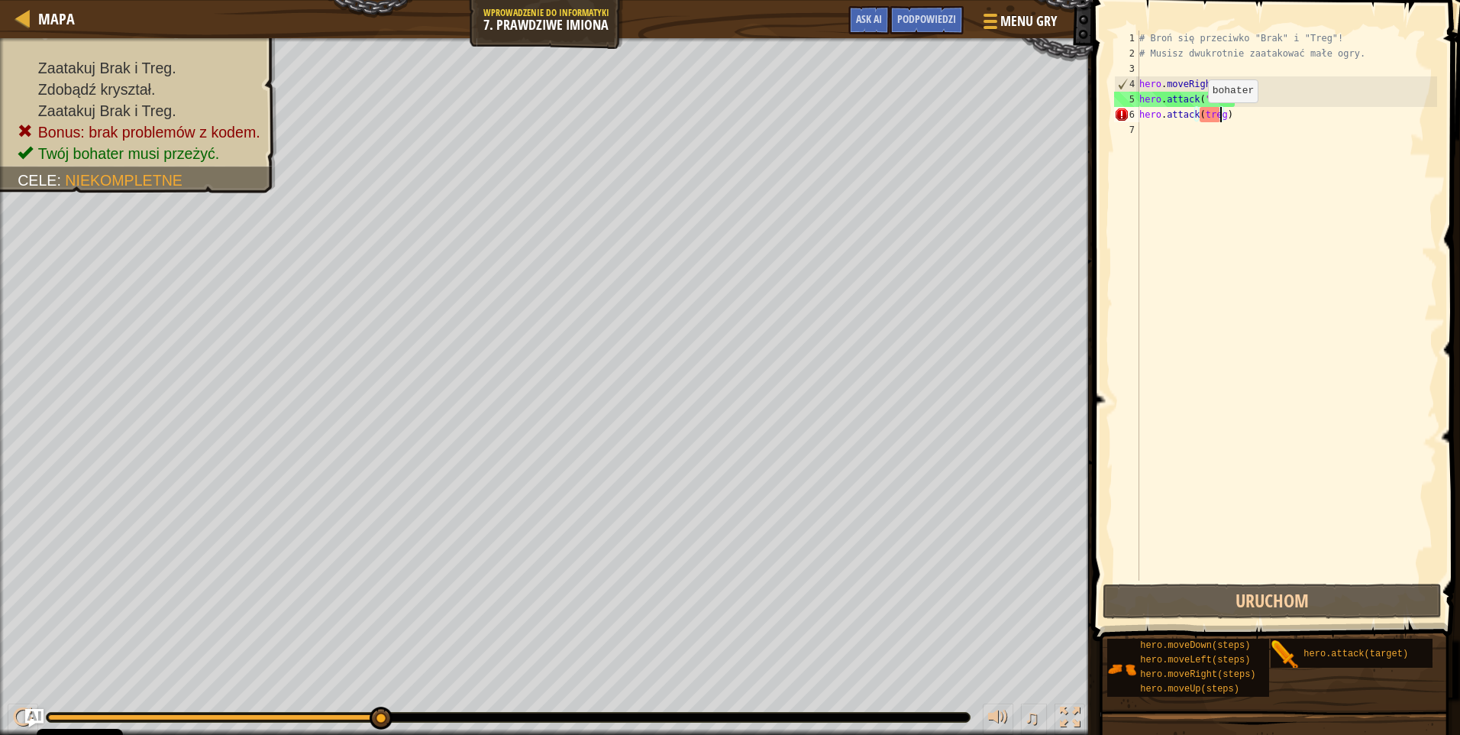
click at [1198, 115] on div "# Broń się przeciwko "Brak" i "Treg"! # Musisz dwukrotnie zaatakować małe ogry.…" at bounding box center [1286, 321] width 301 height 580
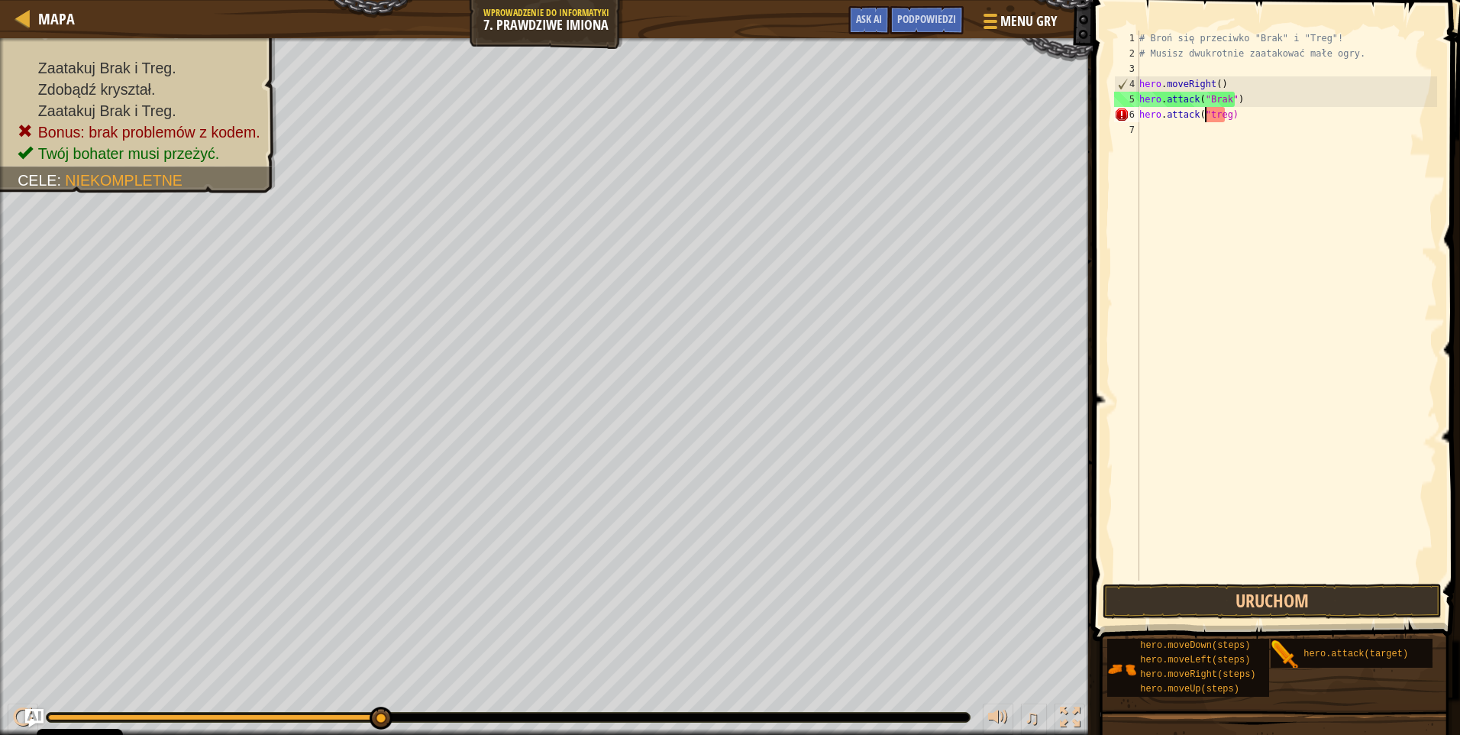
scroll to position [7, 5]
click at [1225, 110] on div "# Broń się przeciwko "Brak" i "Treg"! # Musisz dwukrotnie zaatakować małe ogry.…" at bounding box center [1286, 321] width 301 height 580
click at [1209, 119] on div "# Broń się przeciwko "Brak" i "Treg"! # Musisz dwukrotnie zaatakować małe ogry.…" at bounding box center [1286, 321] width 301 height 580
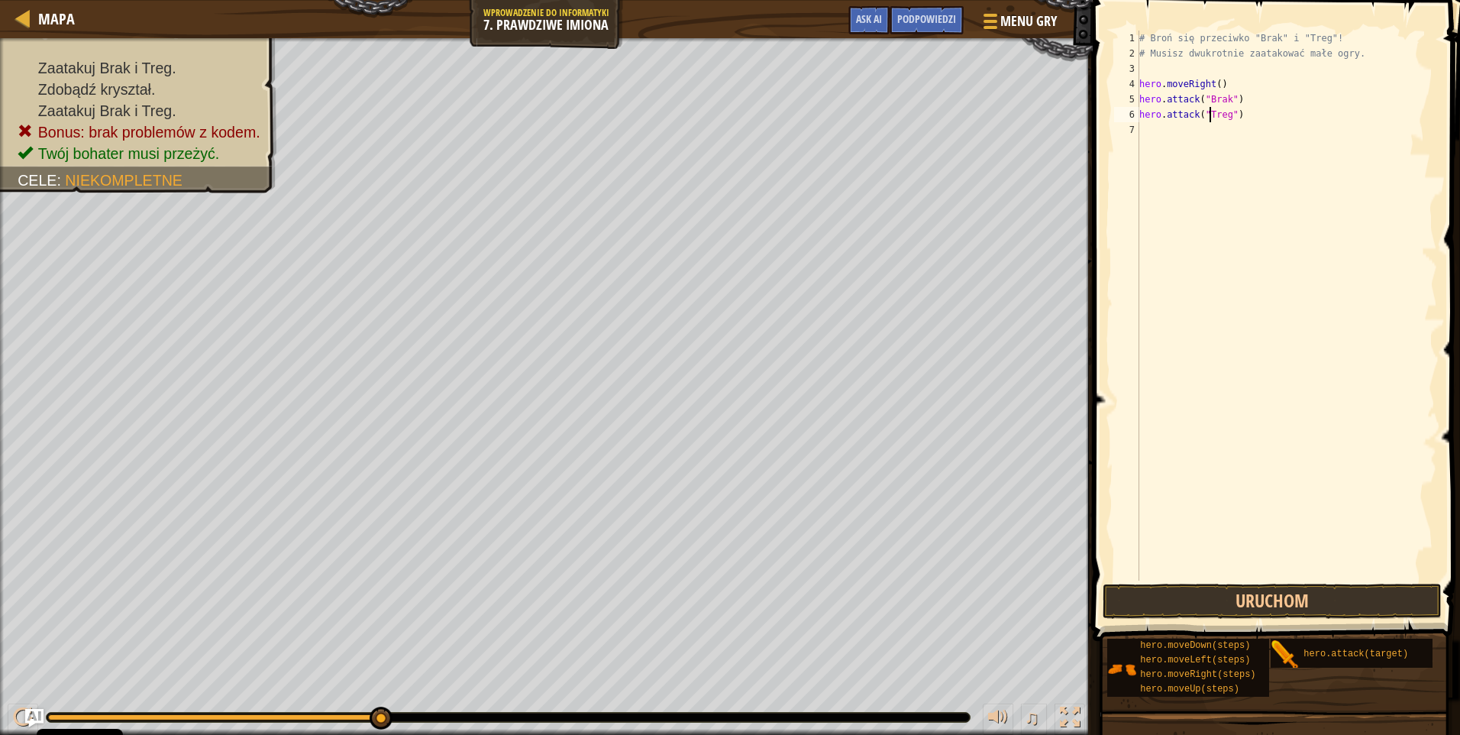
click at [1326, 580] on span at bounding box center [1277, 299] width 379 height 686
click at [1323, 593] on button "Uruchom" at bounding box center [1272, 600] width 339 height 35
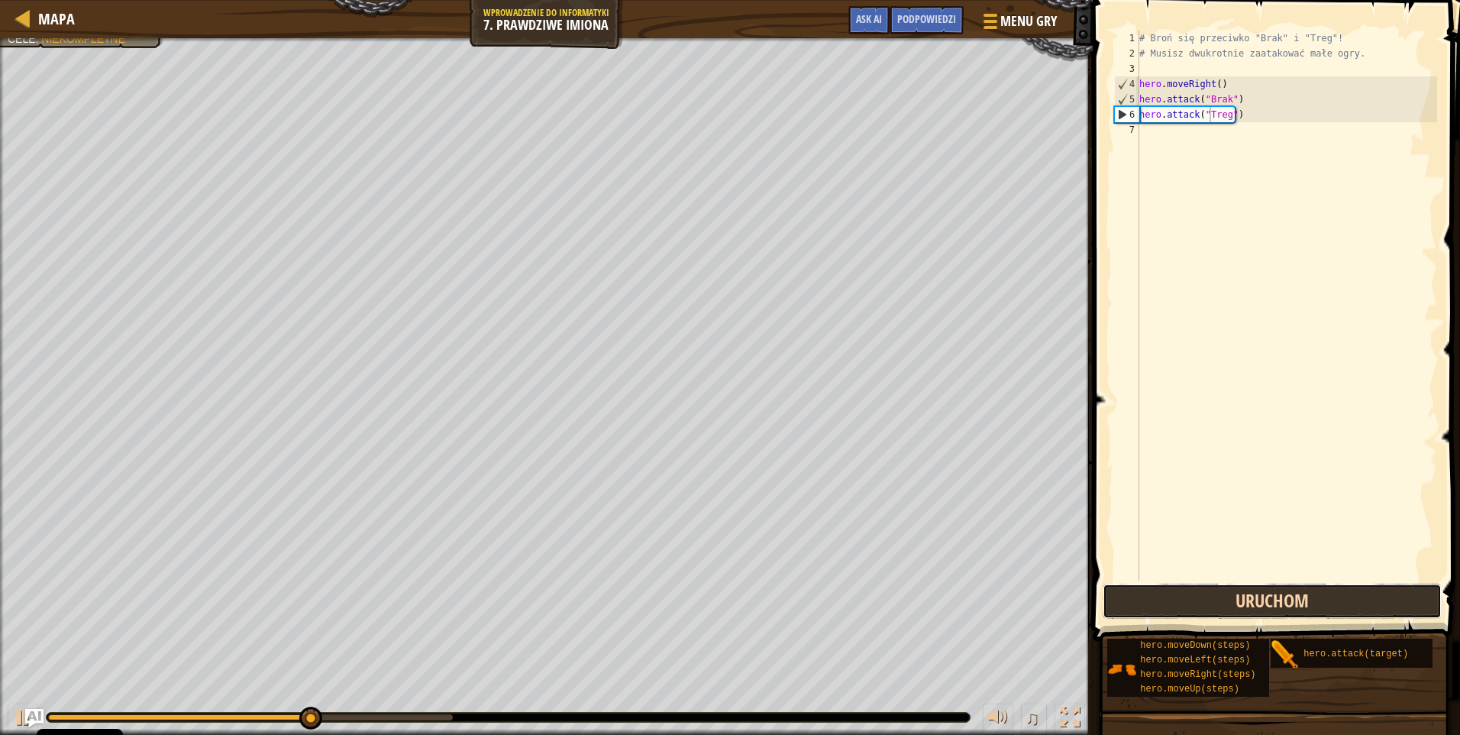
click at [1326, 610] on button "Uruchom" at bounding box center [1272, 600] width 339 height 35
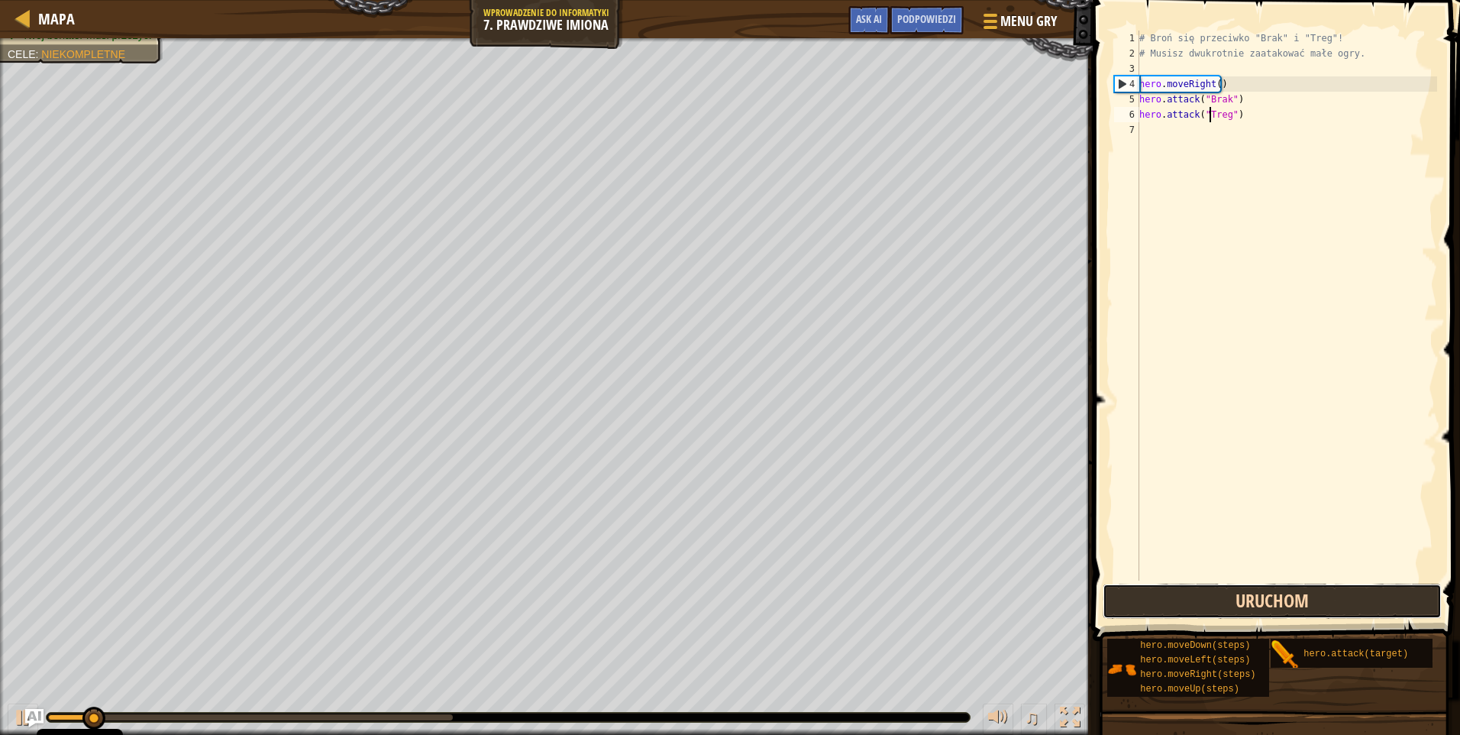
click at [1322, 606] on button "Uruchom" at bounding box center [1272, 600] width 339 height 35
click at [1319, 602] on button "Uruchom" at bounding box center [1272, 600] width 339 height 35
click at [1319, 600] on button "Uruchom" at bounding box center [1272, 600] width 339 height 35
click at [1318, 603] on button "Uruchom" at bounding box center [1272, 600] width 339 height 35
click at [1322, 607] on button "Uruchom" at bounding box center [1272, 600] width 339 height 35
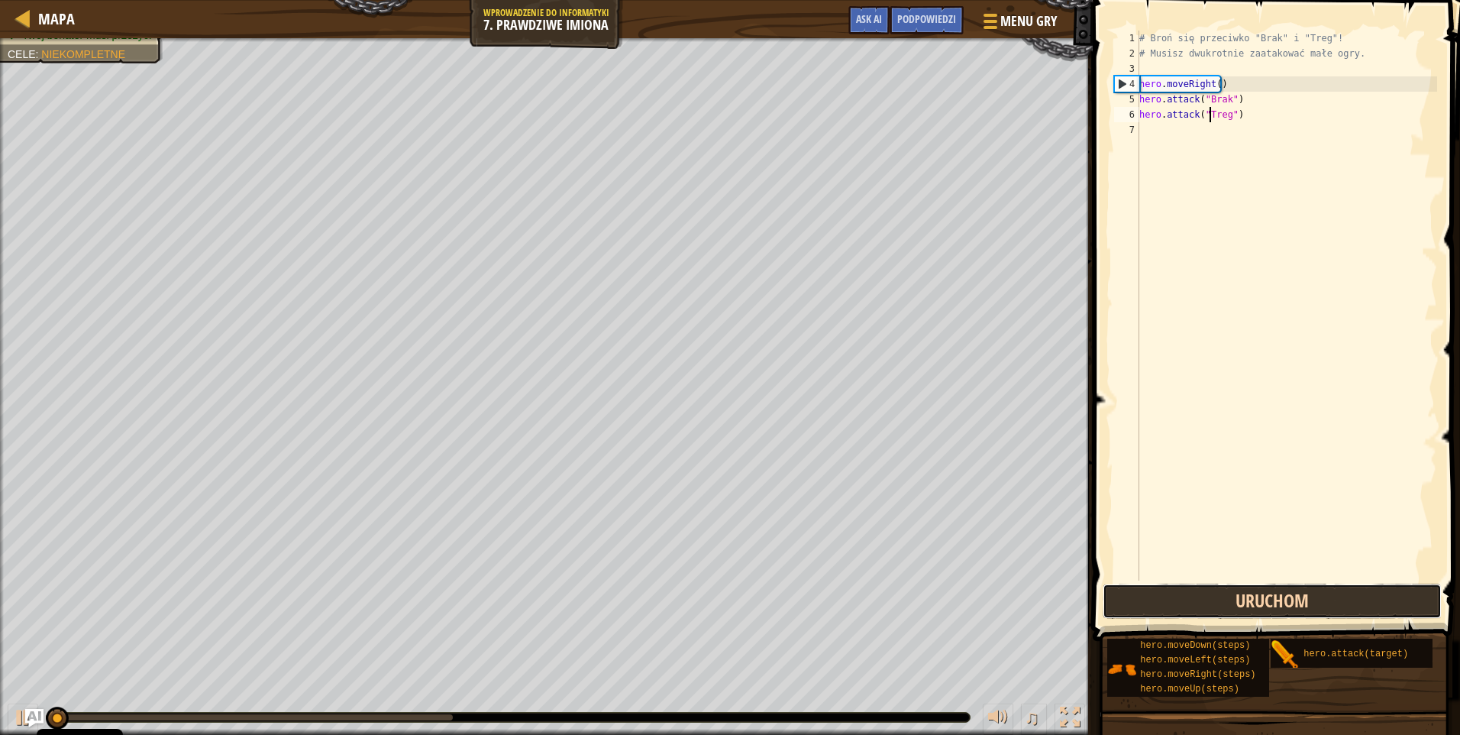
click at [1316, 603] on button "Uruchom" at bounding box center [1272, 600] width 339 height 35
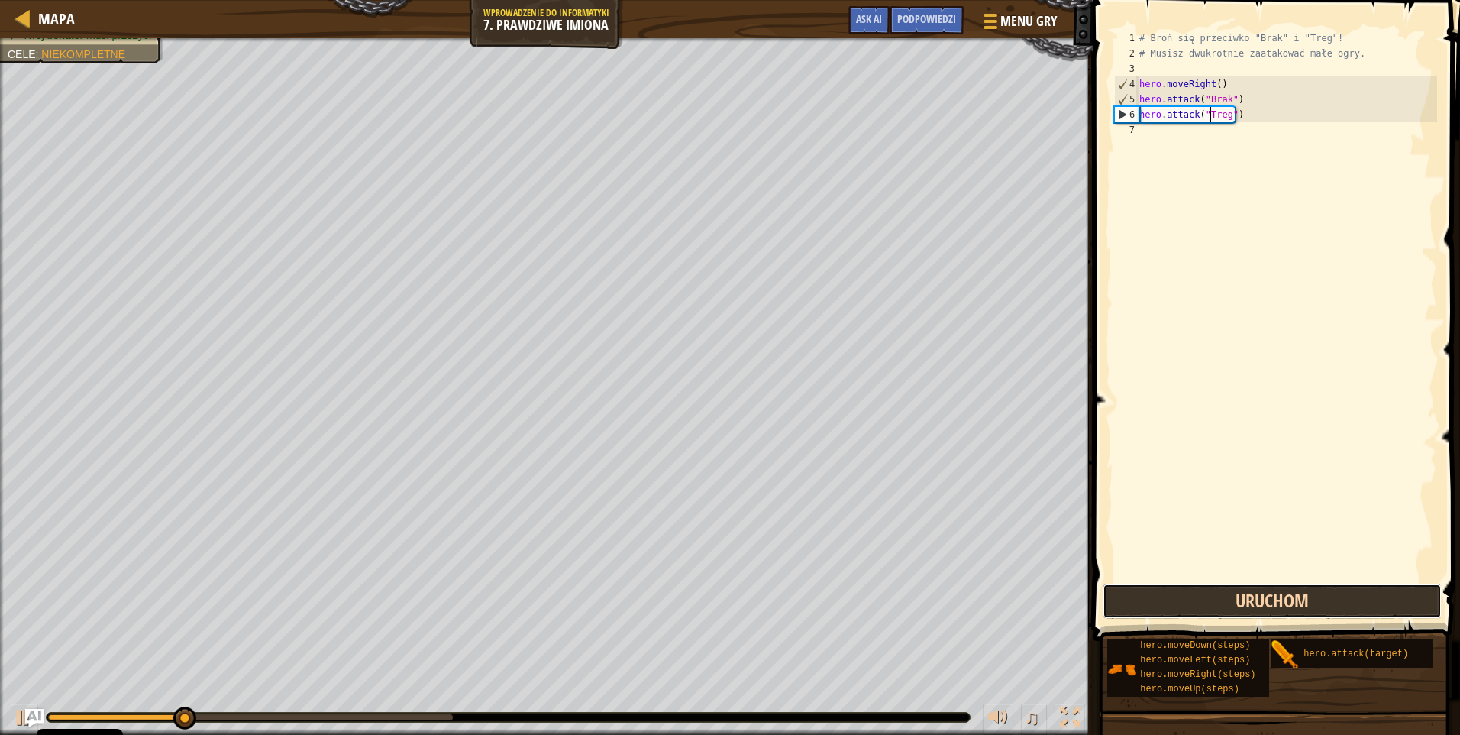
click at [1316, 603] on button "Uruchom" at bounding box center [1272, 600] width 339 height 35
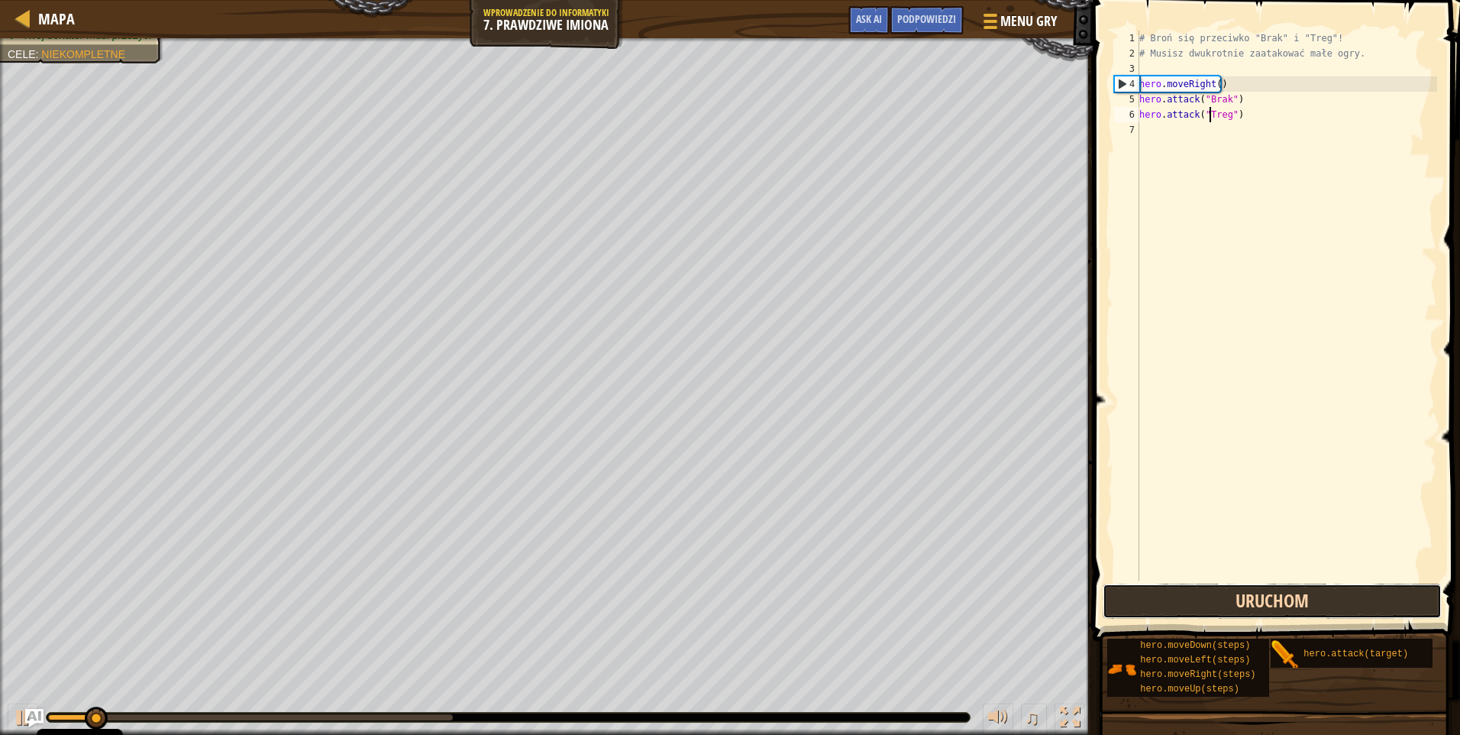
click at [1316, 603] on button "Uruchom" at bounding box center [1272, 600] width 339 height 35
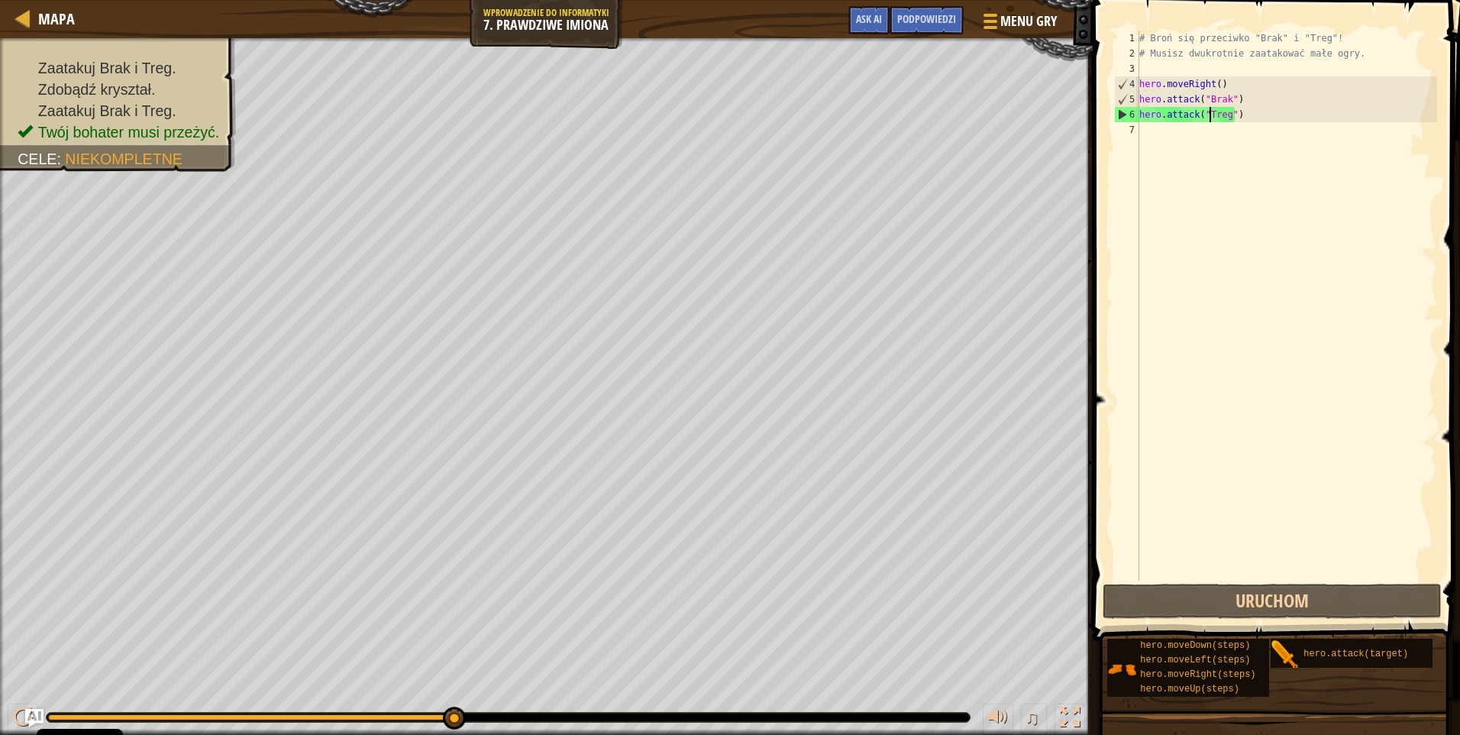
click at [1274, 110] on div "# Broń się przeciwko "Brak" i "Treg"! # Musisz dwukrotnie zaatakować małe ogry.…" at bounding box center [1286, 321] width 301 height 580
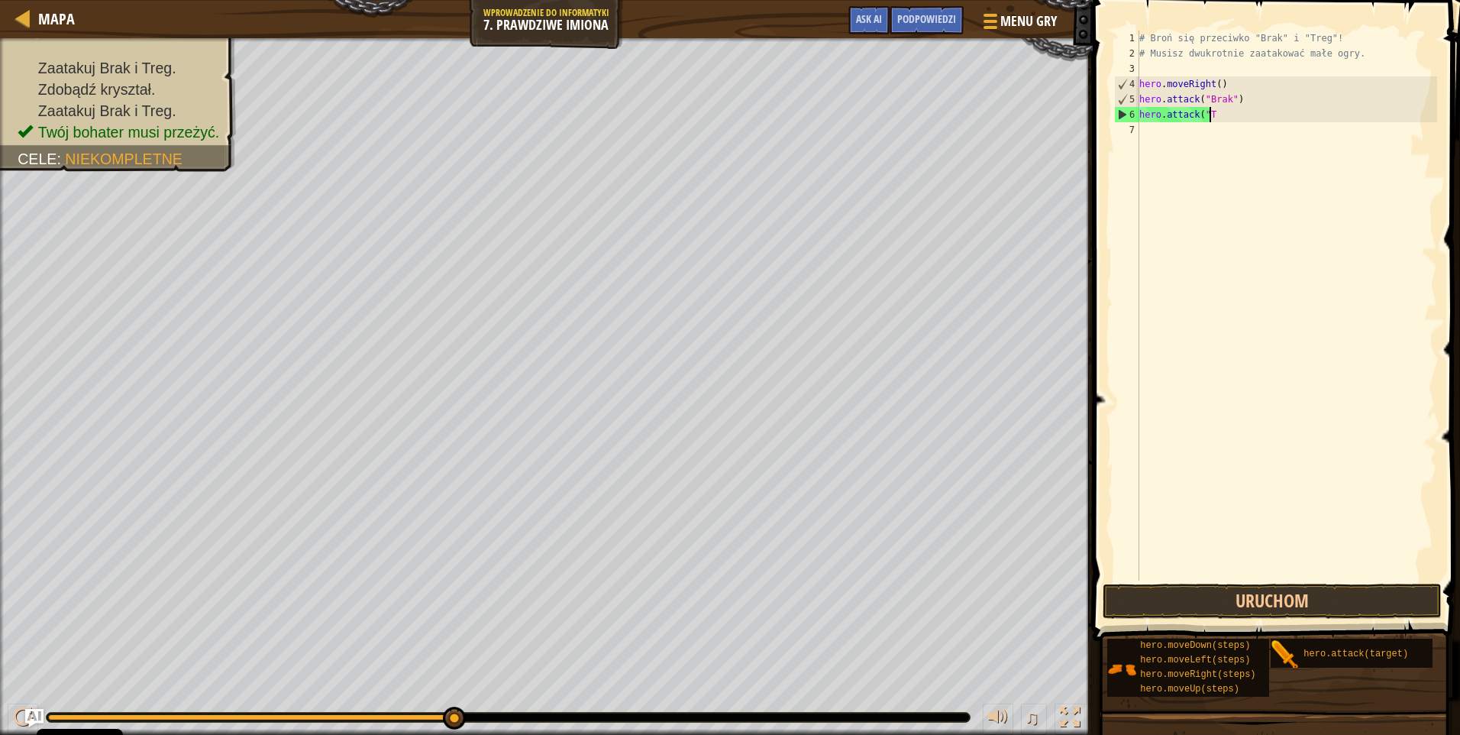
scroll to position [7, 5]
type textarea "hero.attack()"
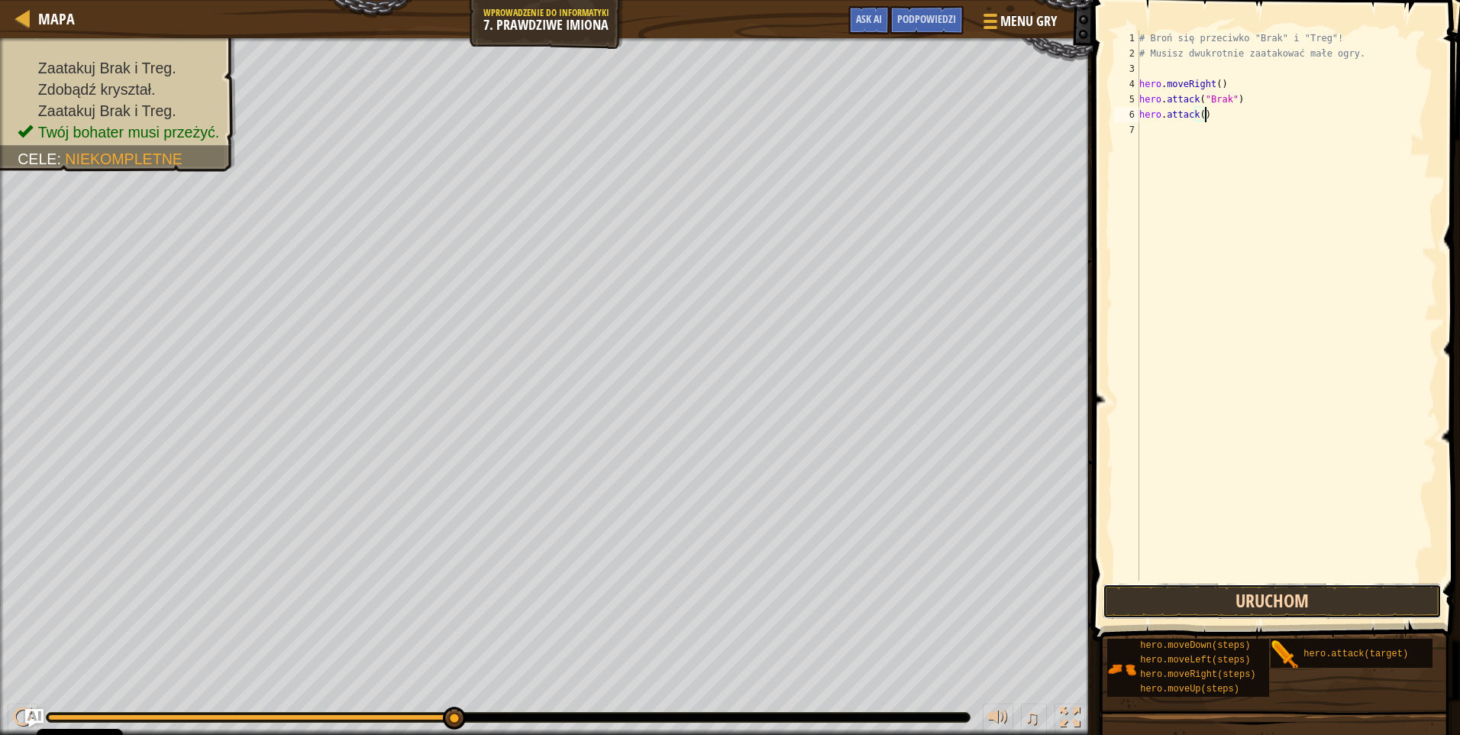
click at [1330, 606] on button "Uruchom" at bounding box center [1272, 600] width 339 height 35
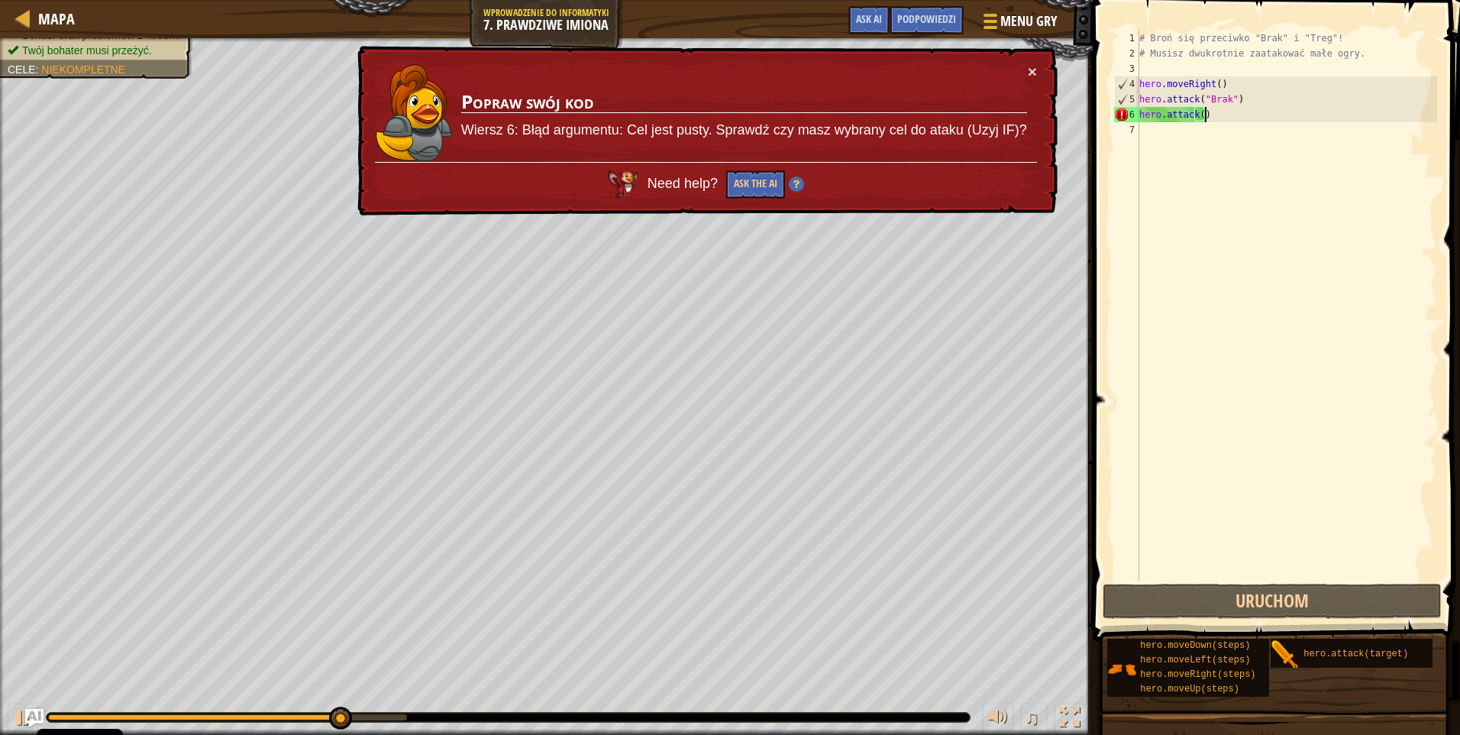
click at [1196, 128] on div "# Broń się przeciwko "Brak" i "Treg"! # Musisz dwukrotnie zaatakować małe ogry.…" at bounding box center [1286, 321] width 301 height 580
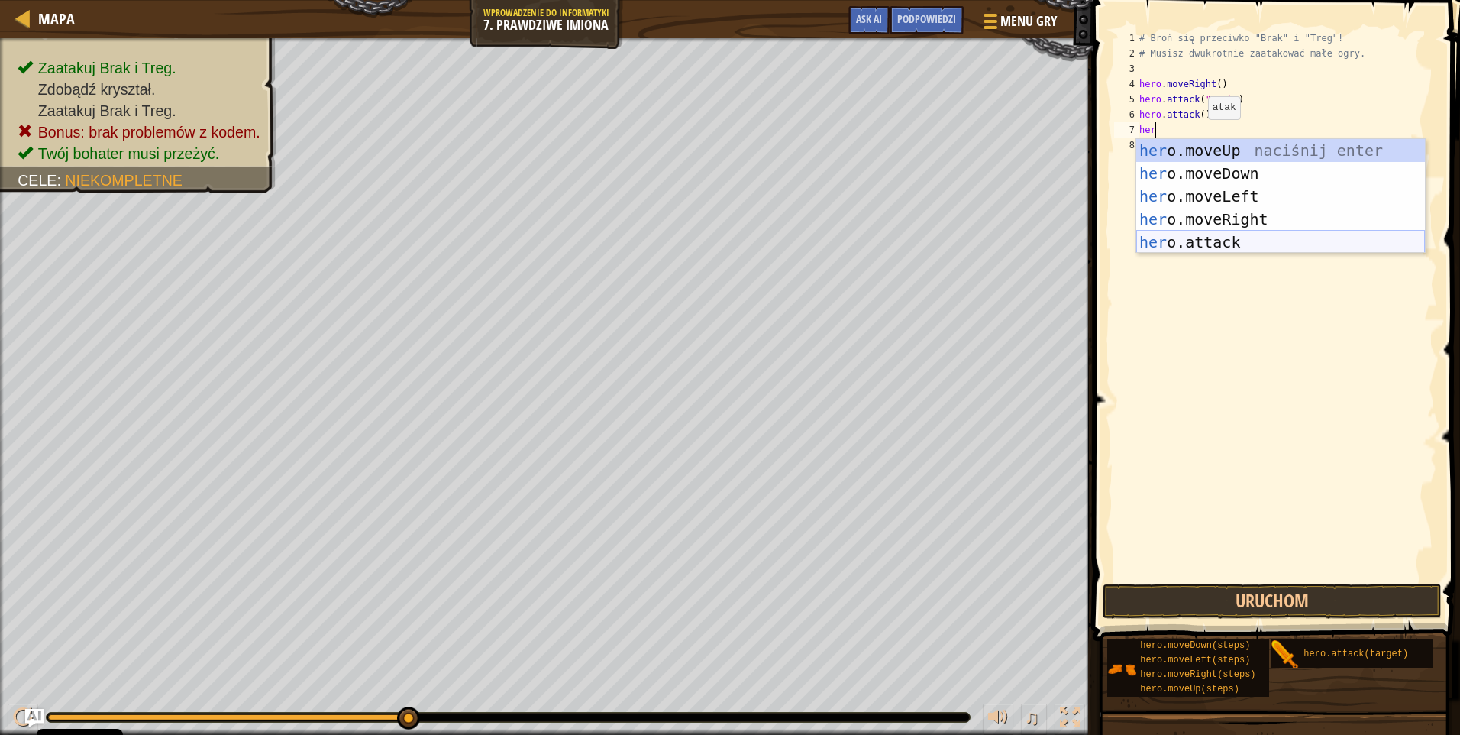
click at [1214, 242] on div "her o.moveUp naciśnij enter her o.moveDown naciśnij enter her o.moveLeft naciśn…" at bounding box center [1280, 219] width 289 height 160
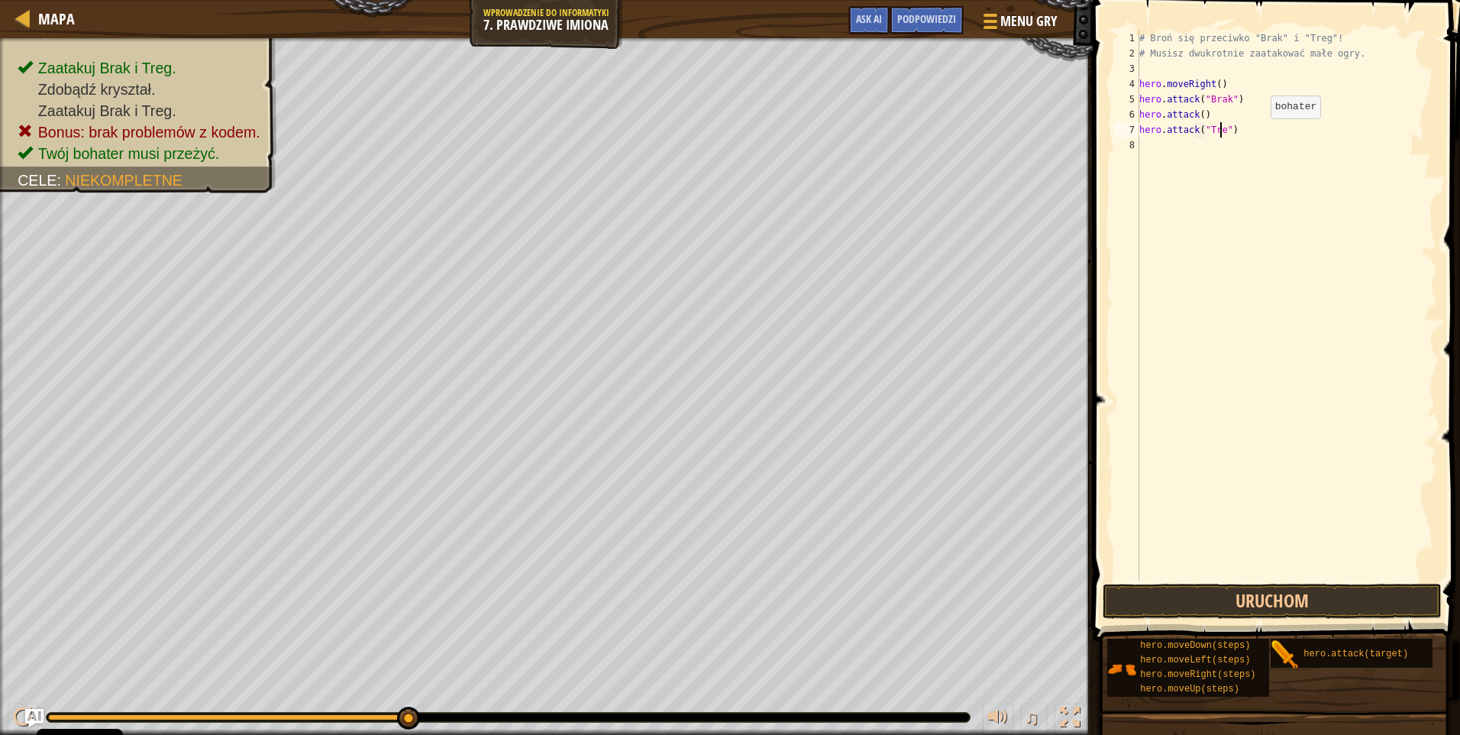
scroll to position [7, 7]
click at [1255, 604] on button "Uruchom" at bounding box center [1272, 600] width 339 height 35
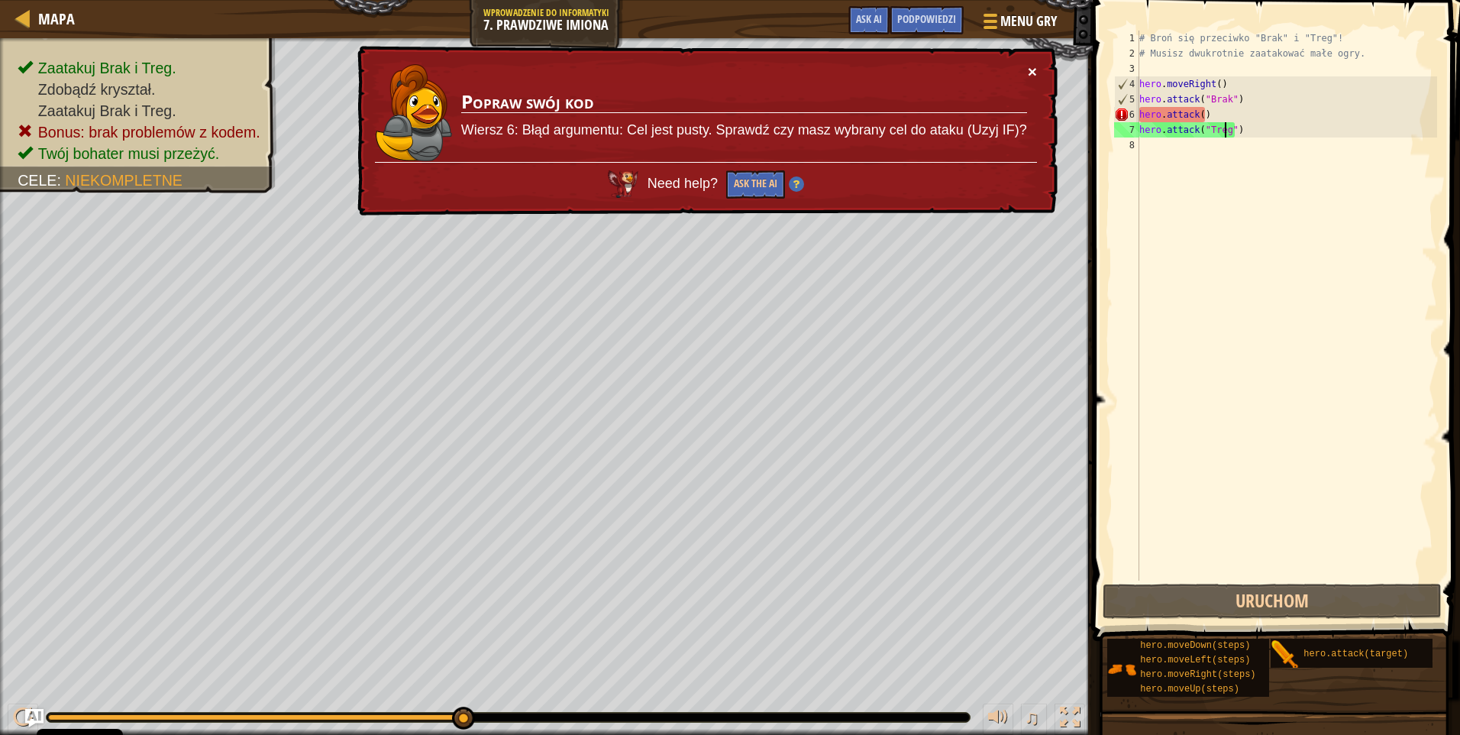
click at [1029, 67] on button "×" at bounding box center [1032, 71] width 9 height 16
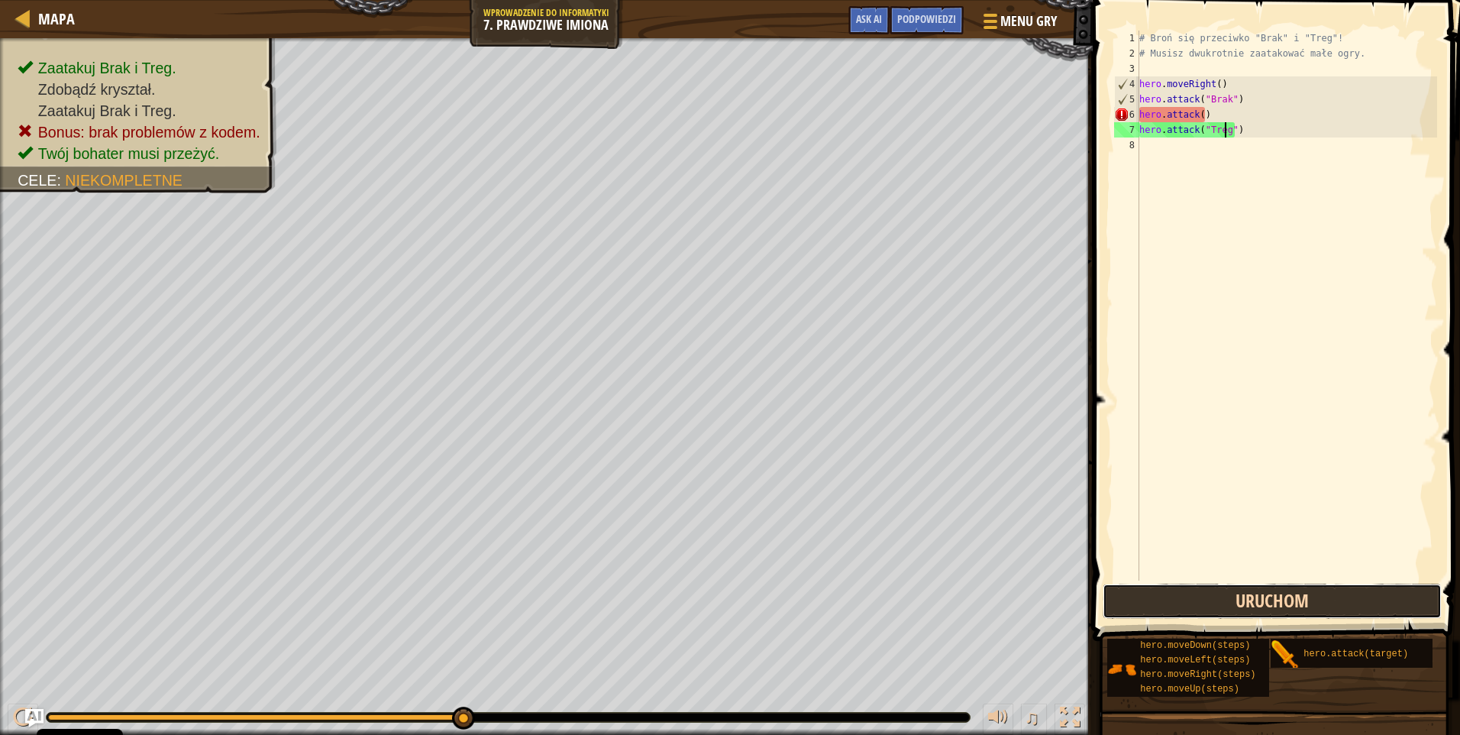
click at [1249, 599] on button "Uruchom" at bounding box center [1272, 600] width 339 height 35
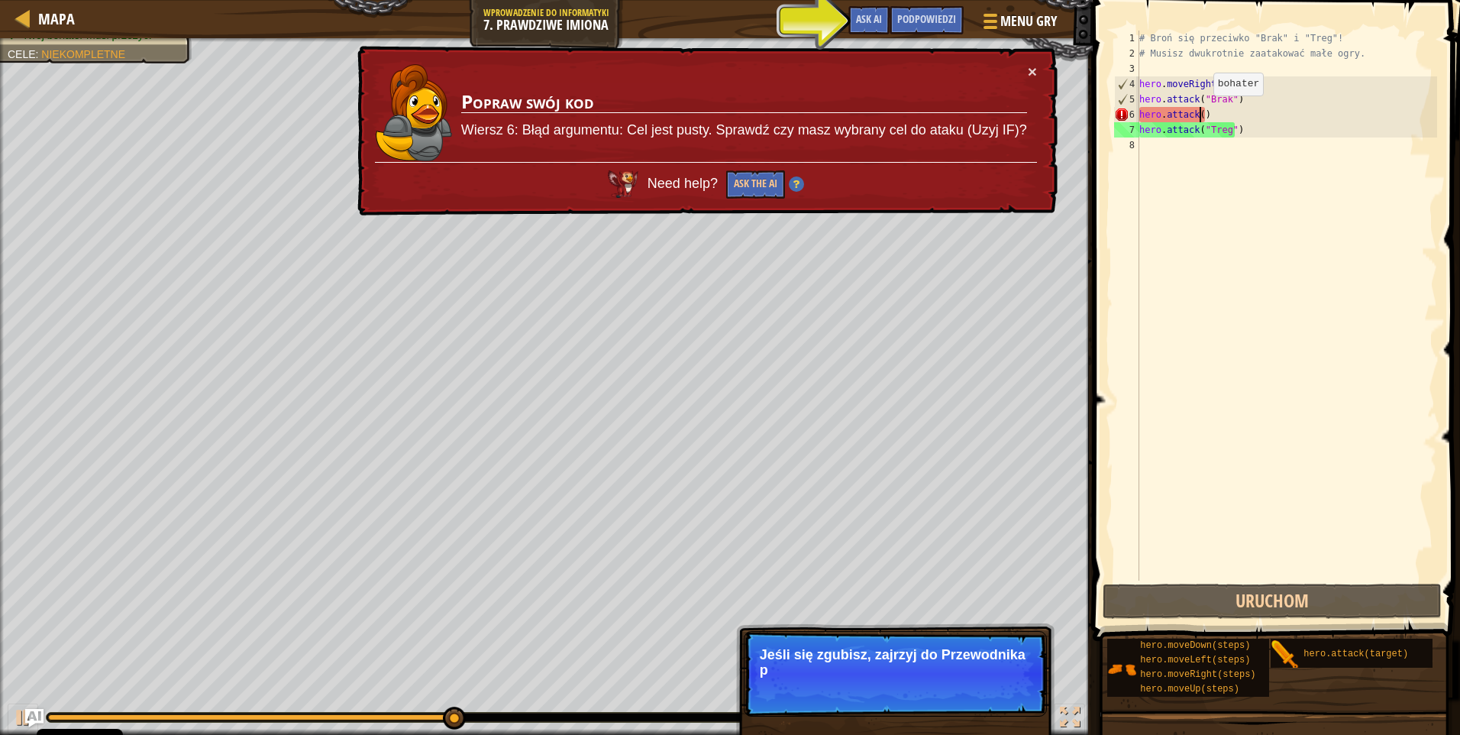
click at [1200, 111] on div "# Broń się przeciwko "Brak" i "Treg"! # Musisz dwukrotnie zaatakować małe ogry.…" at bounding box center [1286, 321] width 301 height 580
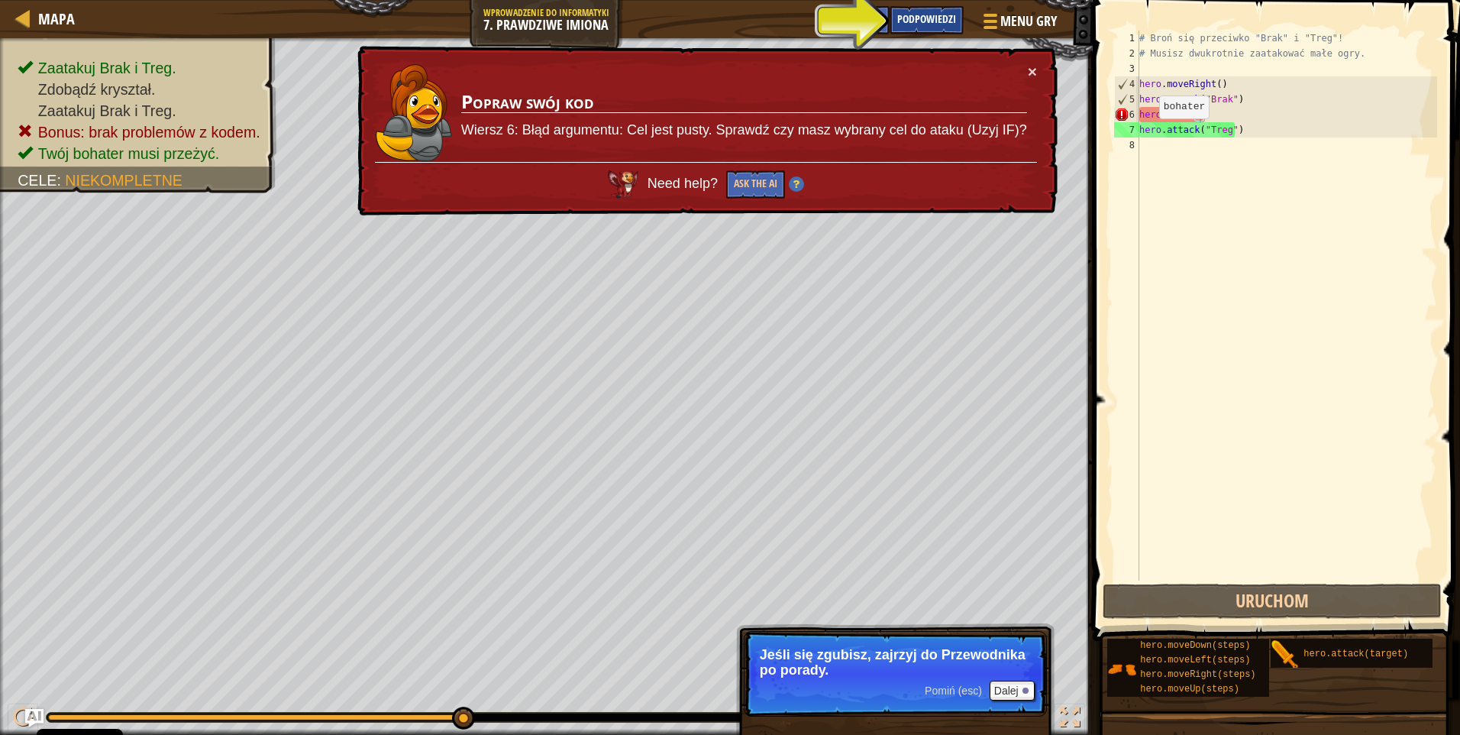
click at [939, 23] on span "Podpowiedzi" at bounding box center [926, 18] width 59 height 15
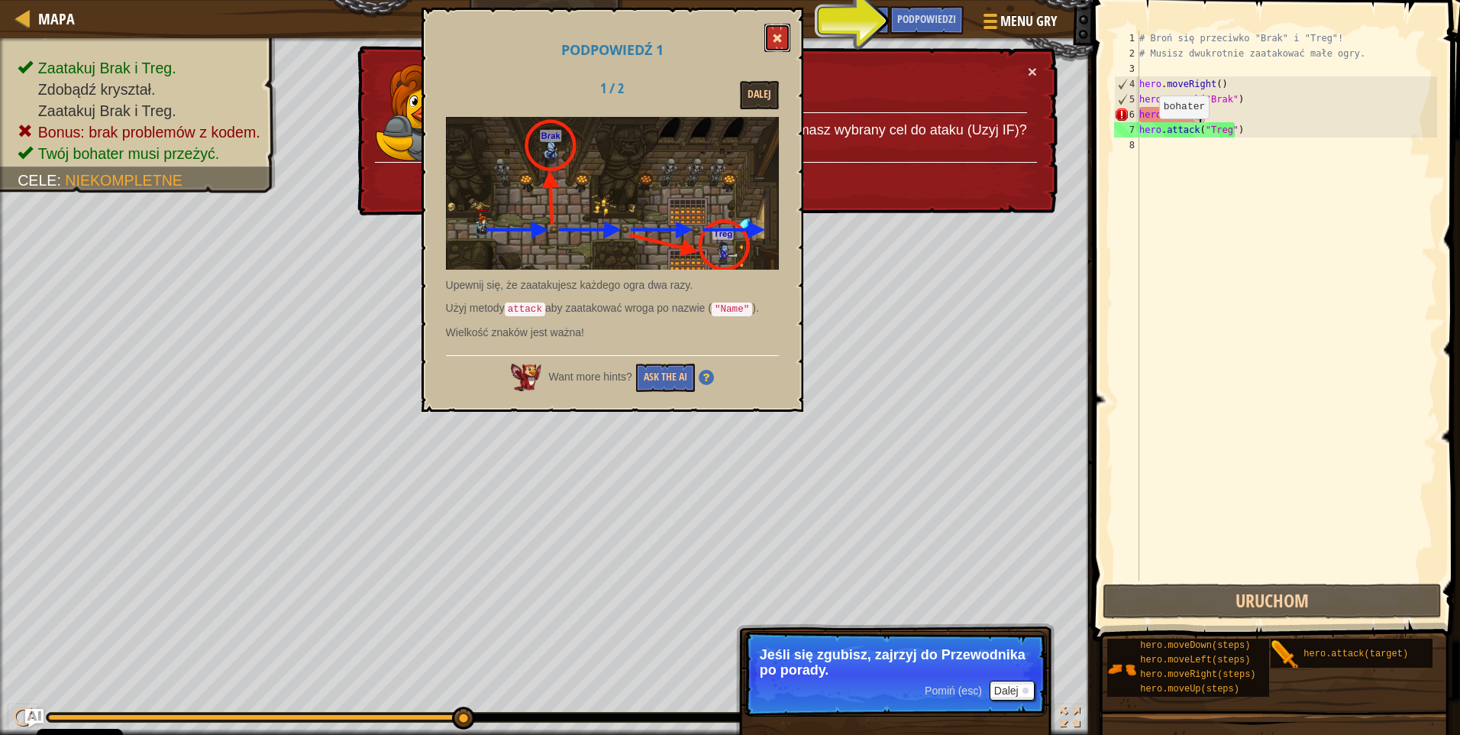
click at [780, 31] on button at bounding box center [777, 38] width 26 height 28
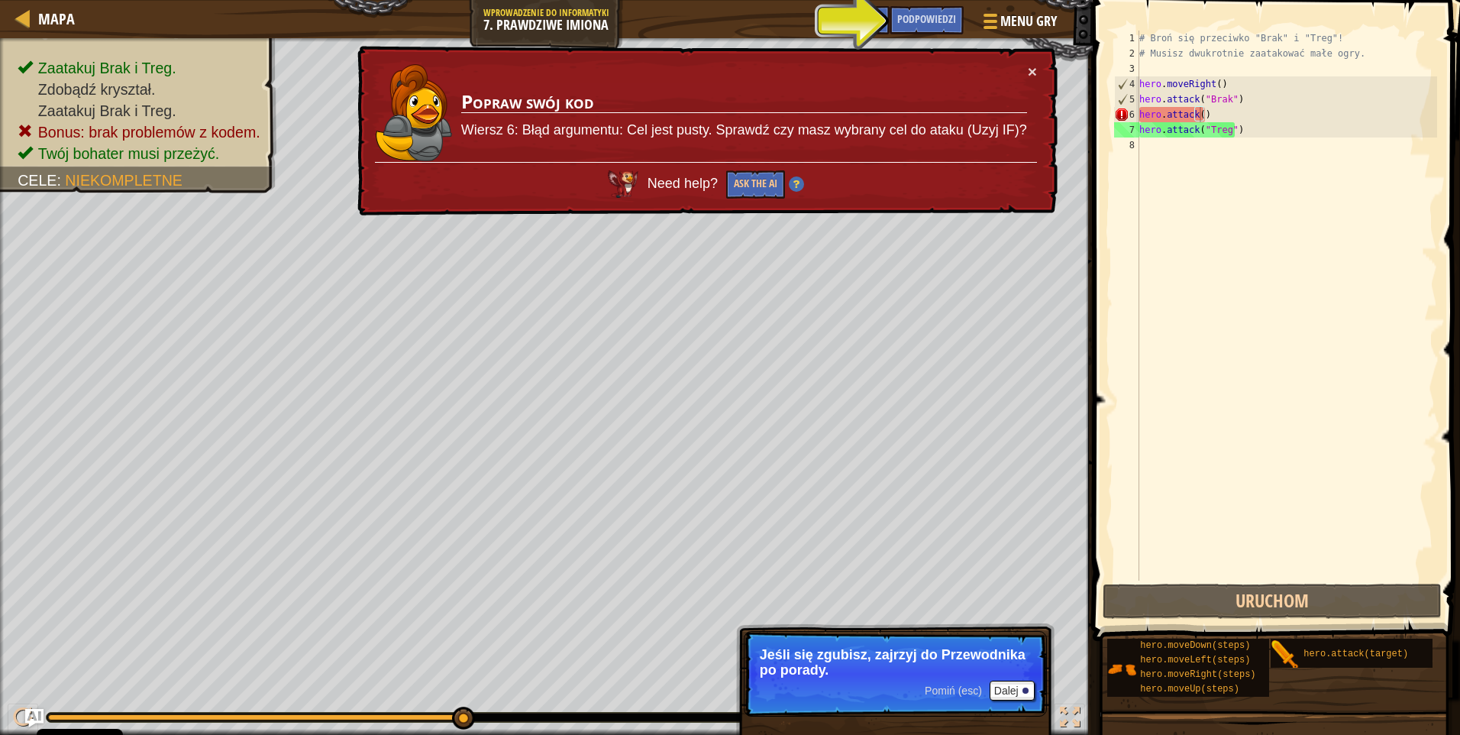
click at [1232, 118] on div "# Broń się przeciwko "Brak" i "Treg"! # Musisz dwukrotnie zaatakować małe ogry.…" at bounding box center [1286, 321] width 301 height 580
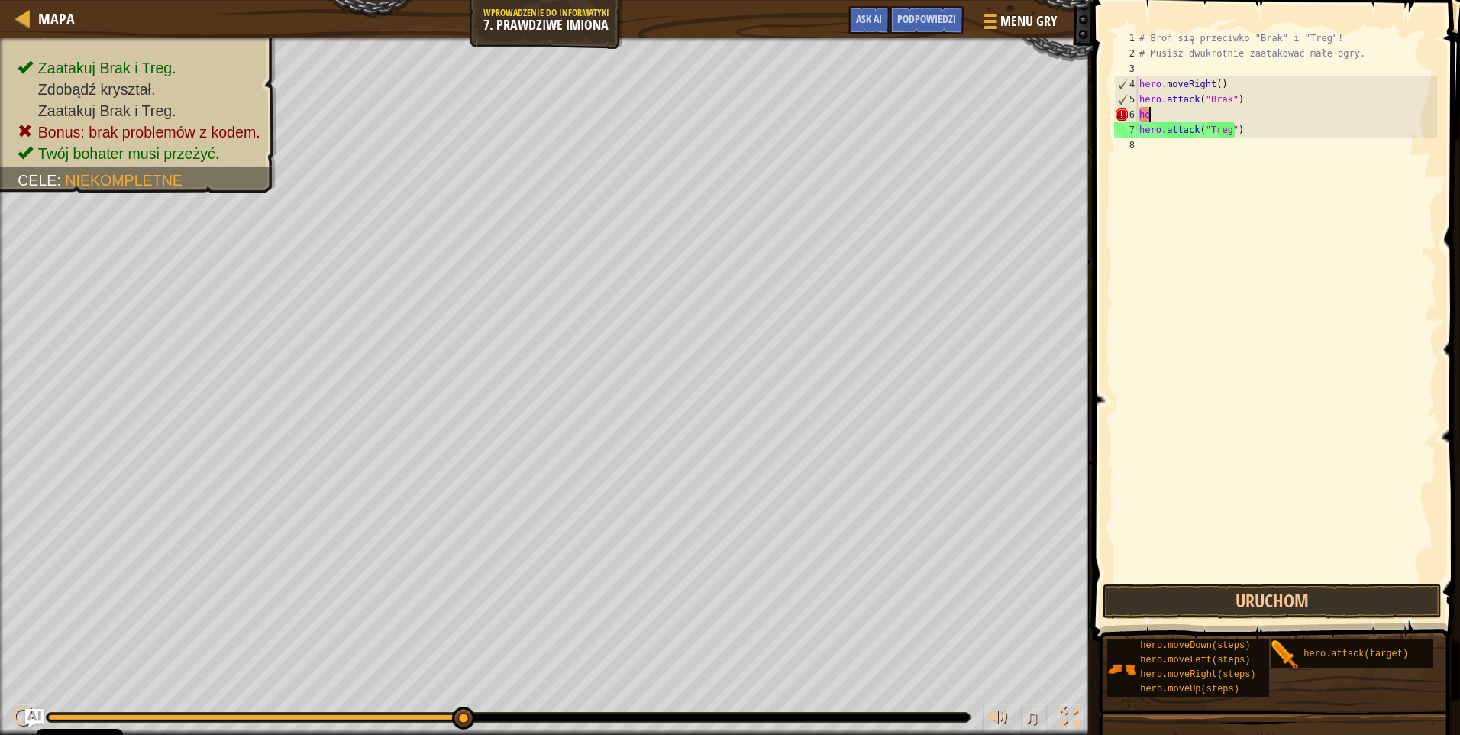
scroll to position [7, 0]
type textarea "h"
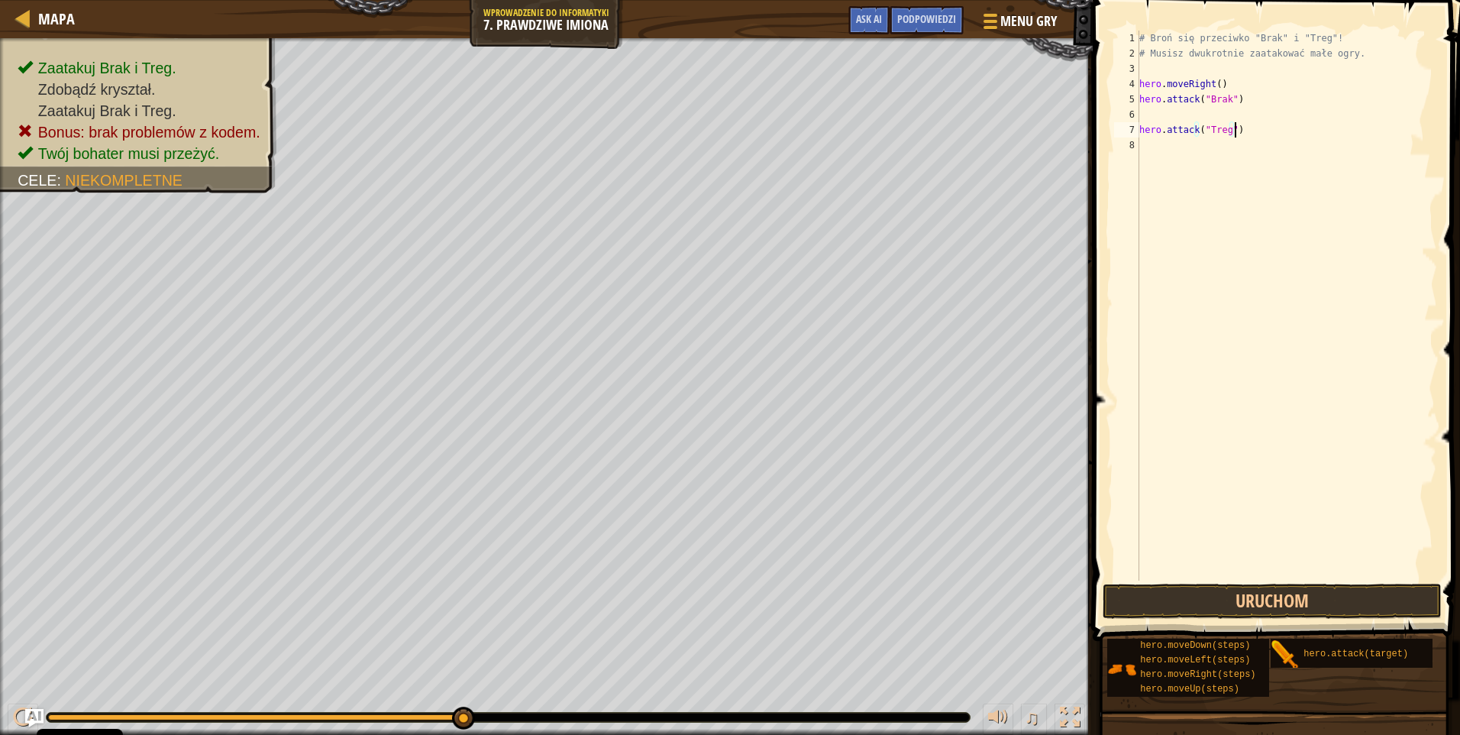
drag, startPoint x: 1247, startPoint y: 124, endPoint x: 1191, endPoint y: 119, distance: 55.9
click at [1246, 124] on div "# Broń się przeciwko "Brak" i "Treg"! # Musisz dwukrotnie zaatakować małe ogry.…" at bounding box center [1286, 321] width 301 height 580
type textarea "hero.attack("Treg")"
click at [1156, 114] on div "# Broń się przeciwko "Brak" i "Treg"! # Musisz dwukrotnie zaatakować małe ogry.…" at bounding box center [1286, 321] width 301 height 580
type textarea "g"
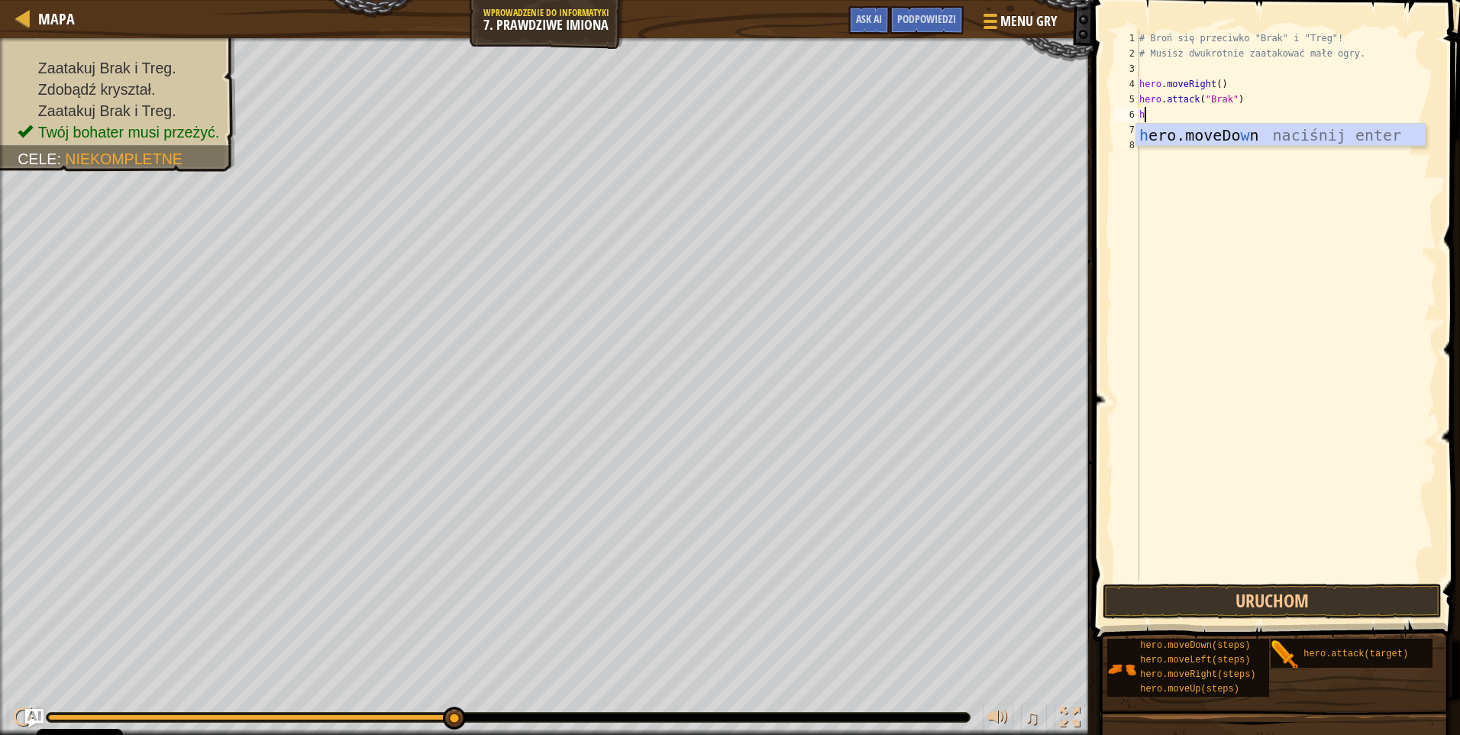
type textarea "he"
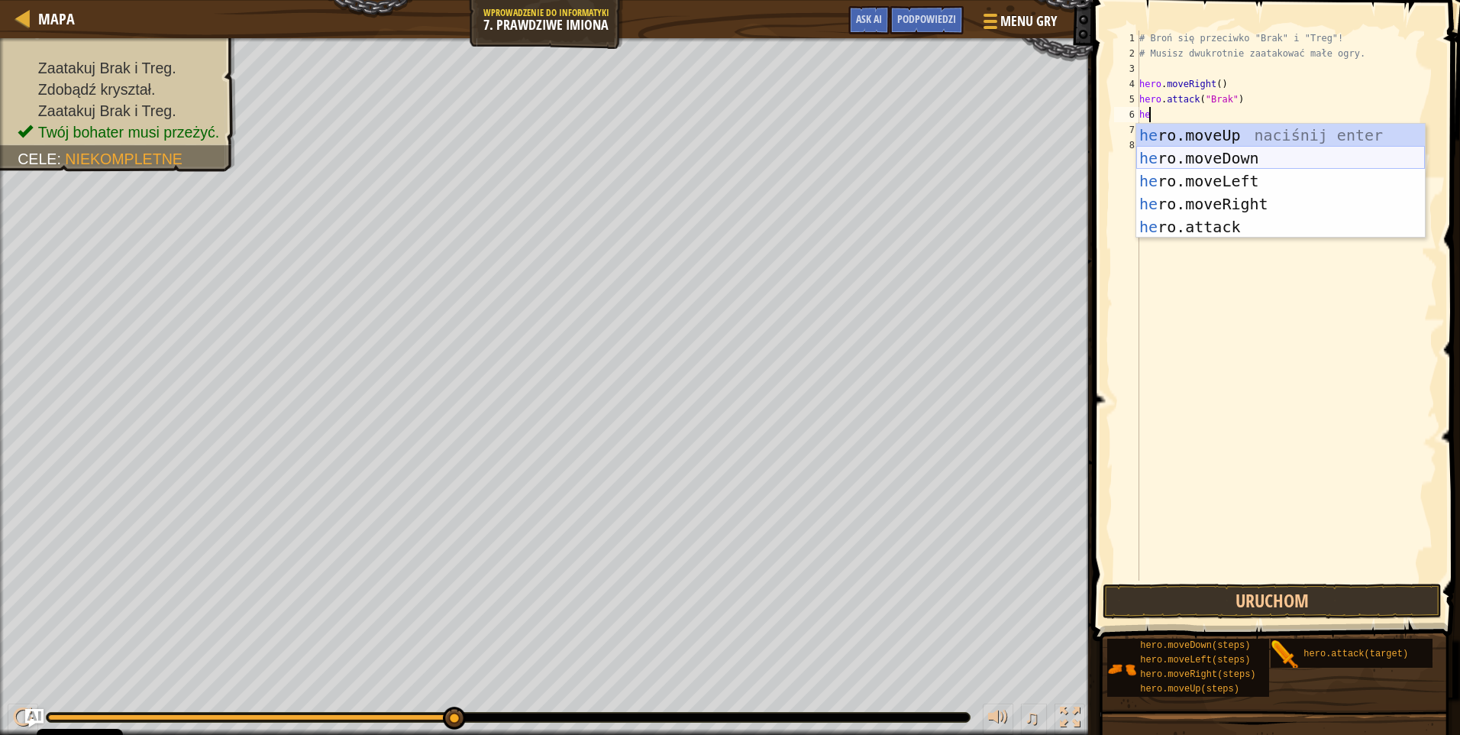
click at [1202, 150] on div "he ro.moveUp naciśnij enter he ro.moveDown naciśnij enter he ro.moveLeft naciśn…" at bounding box center [1280, 204] width 289 height 160
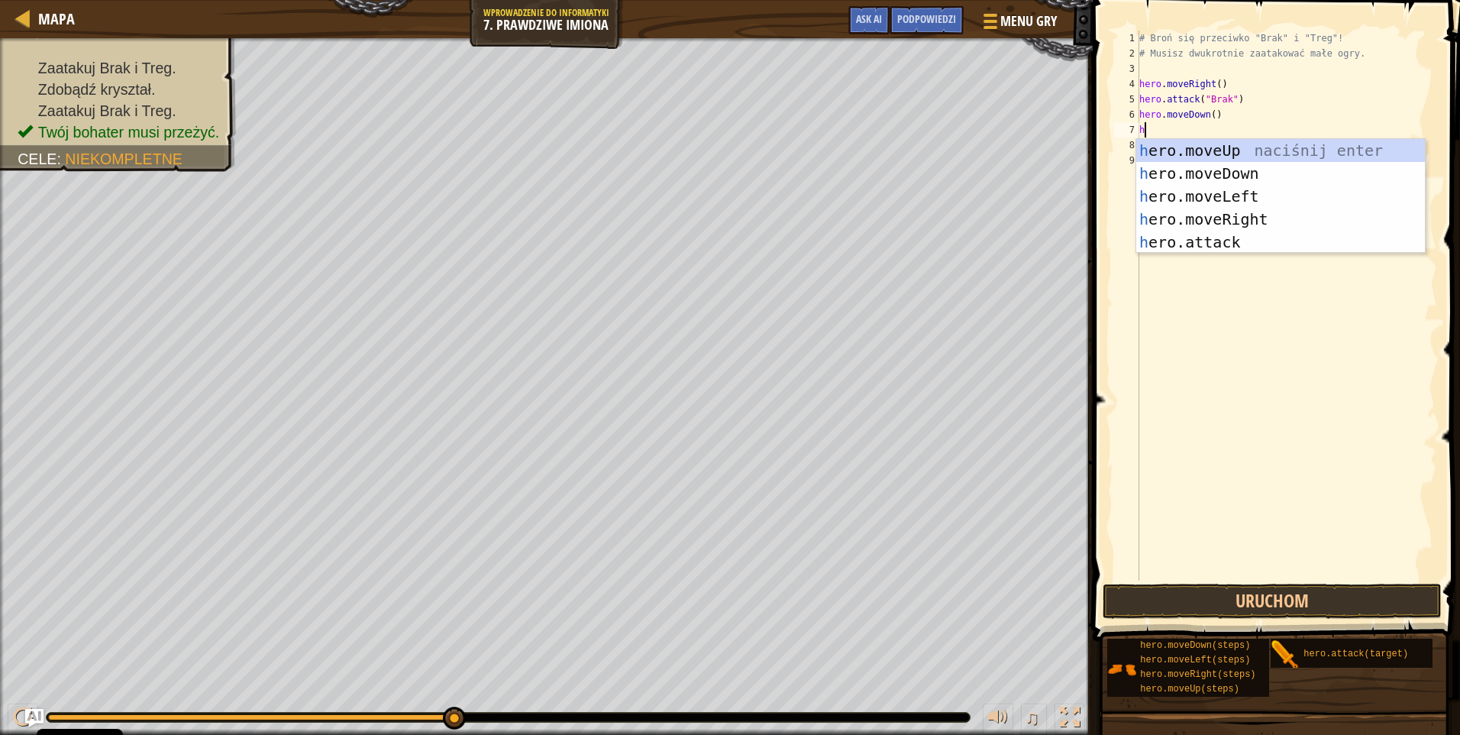
type textarea "he"
click at [1242, 213] on div "he ro.moveUp naciśnij enter he ro.moveDown naciśnij enter he ro.moveLeft naciśn…" at bounding box center [1280, 219] width 289 height 160
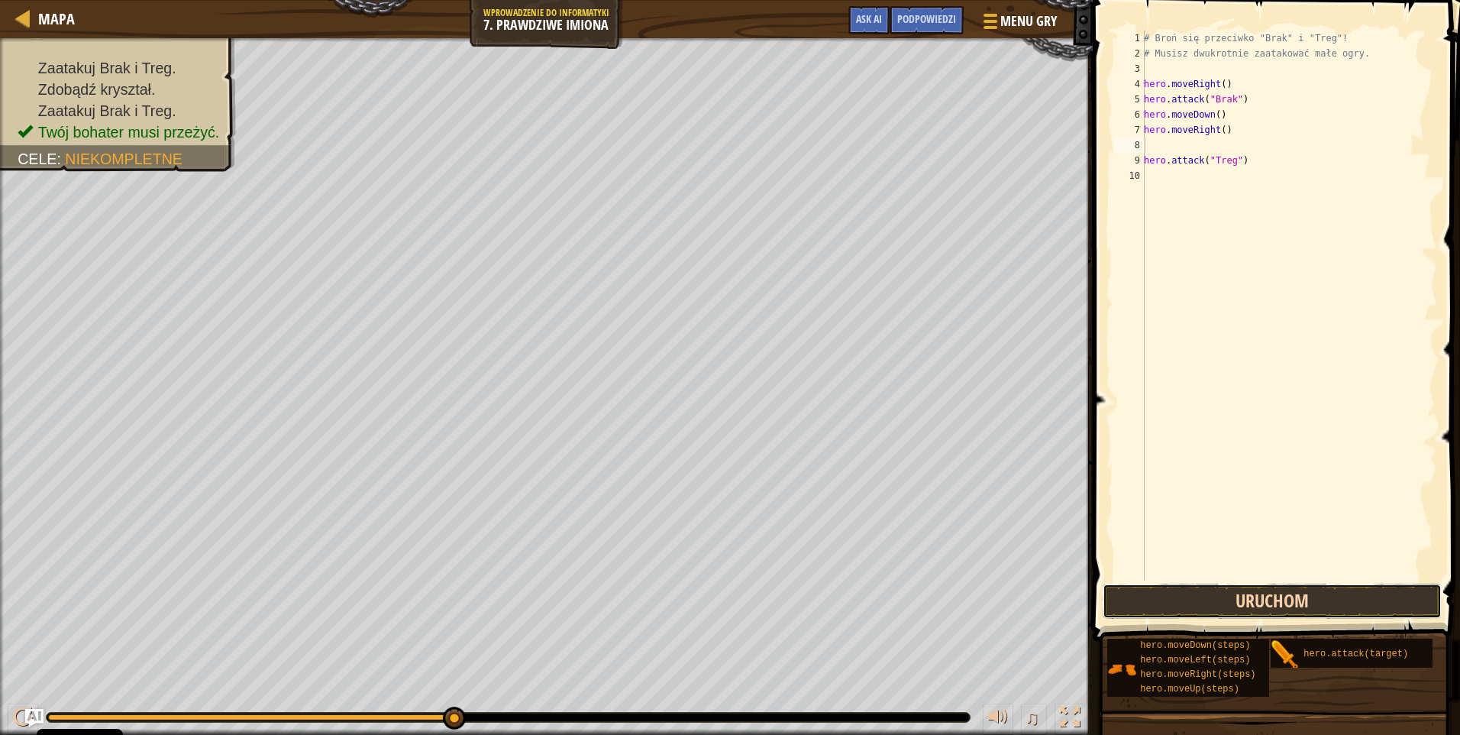
click at [1258, 593] on button "Uruchom" at bounding box center [1272, 600] width 339 height 35
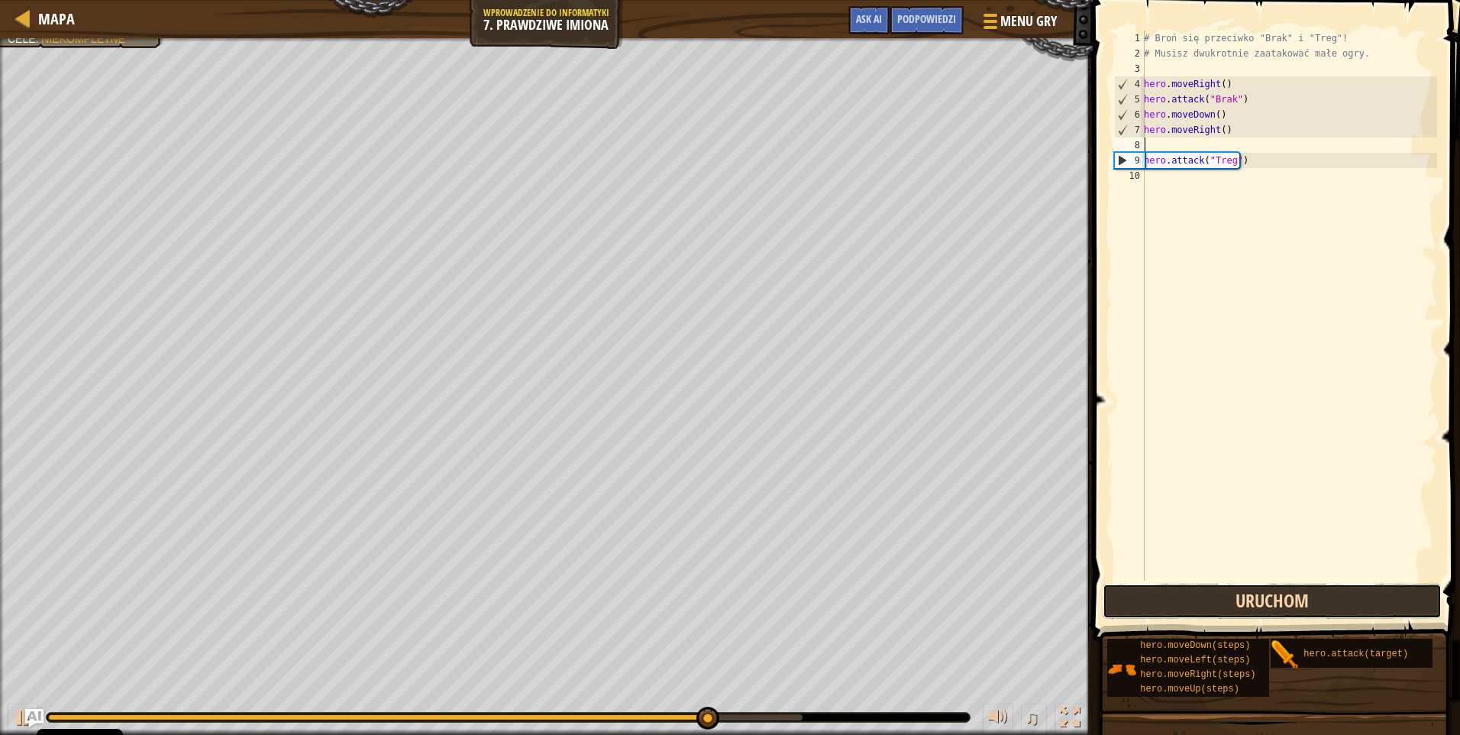
click at [1299, 605] on button "Uruchom" at bounding box center [1272, 600] width 339 height 35
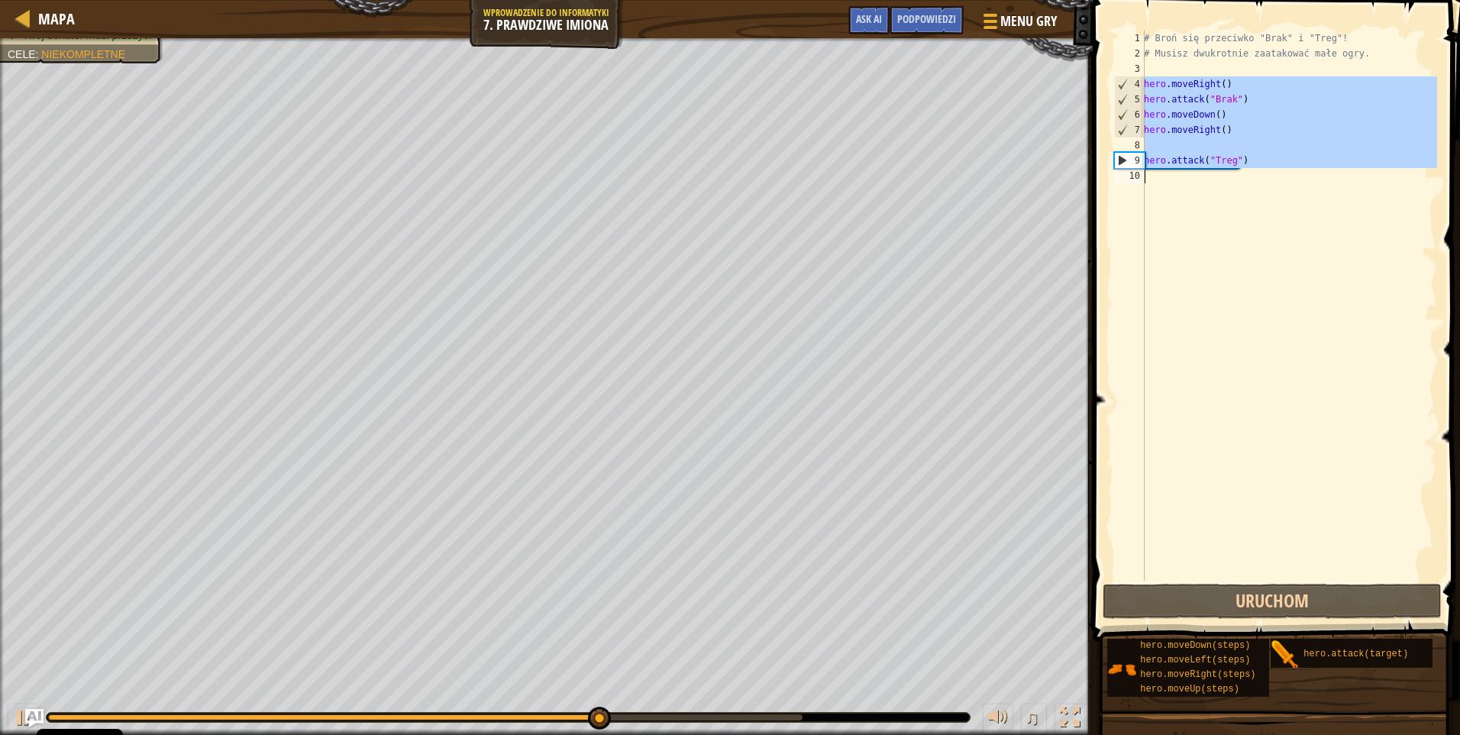
drag, startPoint x: 1145, startPoint y: 79, endPoint x: 1260, endPoint y: 187, distance: 157.7
click at [1260, 187] on div "# Broń się przeciwko "Brak" i "Treg"! # Musisz dwukrotnie zaatakować małe ogry.…" at bounding box center [1289, 321] width 296 height 580
type textarea "hero.attack("Treg")"
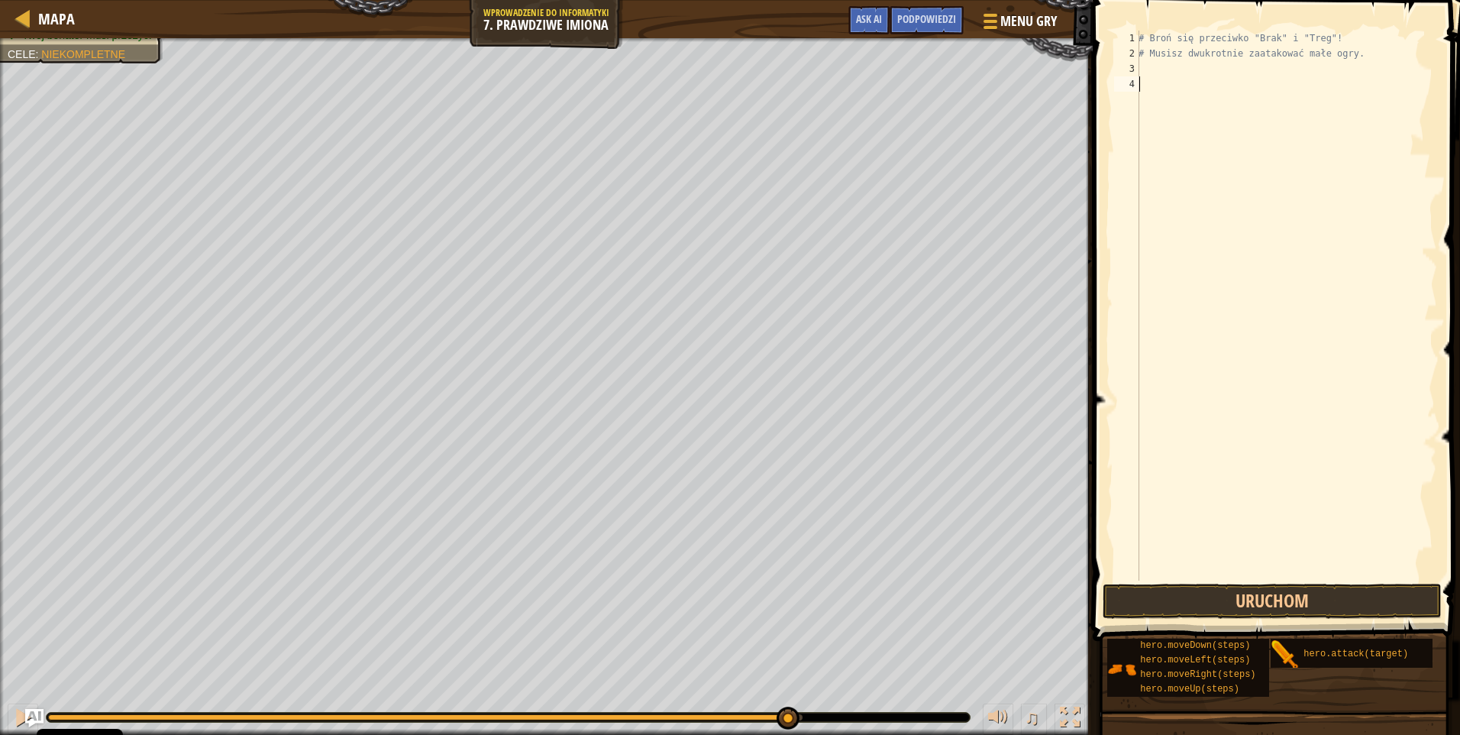
click at [1184, 69] on div "# Broń się przeciwko "Brak" i "Treg"! # Musisz dwukrotnie zaatakować małe ogry." at bounding box center [1286, 321] width 302 height 580
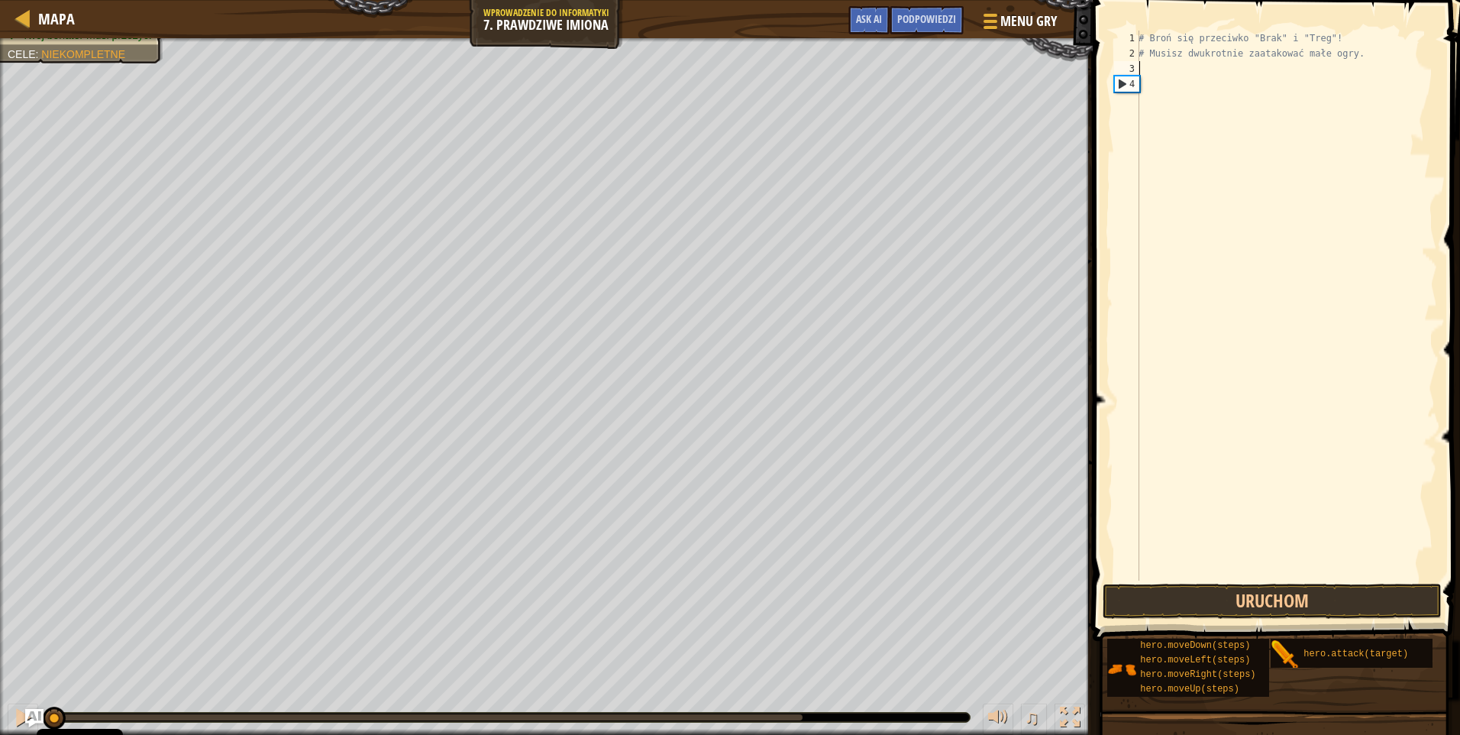
drag, startPoint x: 786, startPoint y: 719, endPoint x: -3, endPoint y: 710, distance: 788.8
click at [0, 0] on html "Cookie Policy CodeCombat uses a few essential and non-essential cookies. Polity…" at bounding box center [730, 0] width 1460 height 0
click at [1200, 99] on div "# Broń się przeciwko "Brak" i "Treg"! # Musisz dwukrotnie zaatakować małe ogry." at bounding box center [1286, 321] width 302 height 580
click at [1202, 76] on div "# Broń się przeciwko "Brak" i "Treg"! # Musisz dwukrotnie zaatakować małe ogry." at bounding box center [1286, 321] width 302 height 580
click at [1202, 73] on div "# Broń się przeciwko "Brak" i "Treg"! # Musisz dwukrotnie zaatakować małe ogry." at bounding box center [1286, 321] width 302 height 580
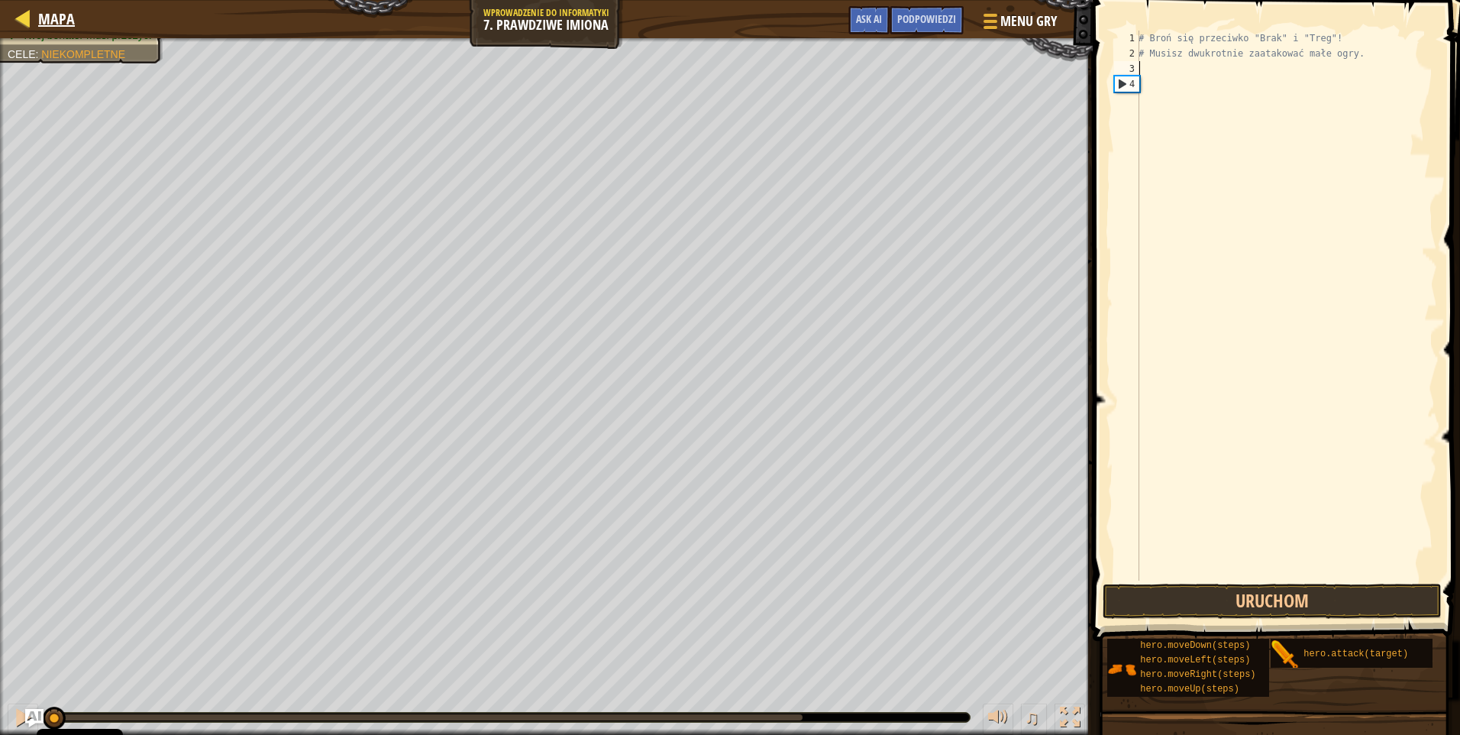
click at [66, 7] on div "Mapa" at bounding box center [53, 19] width 44 height 38
select select "pl"
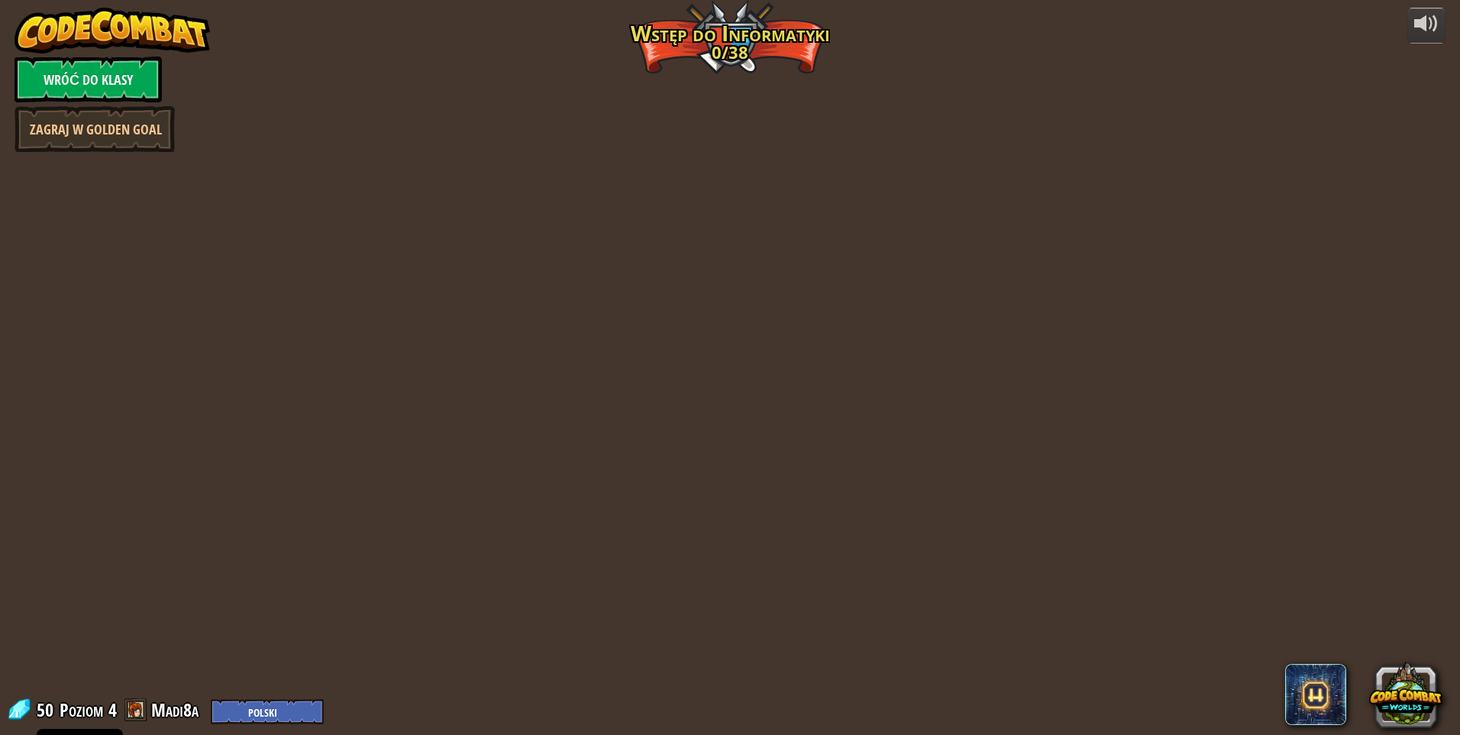
select select "pl"
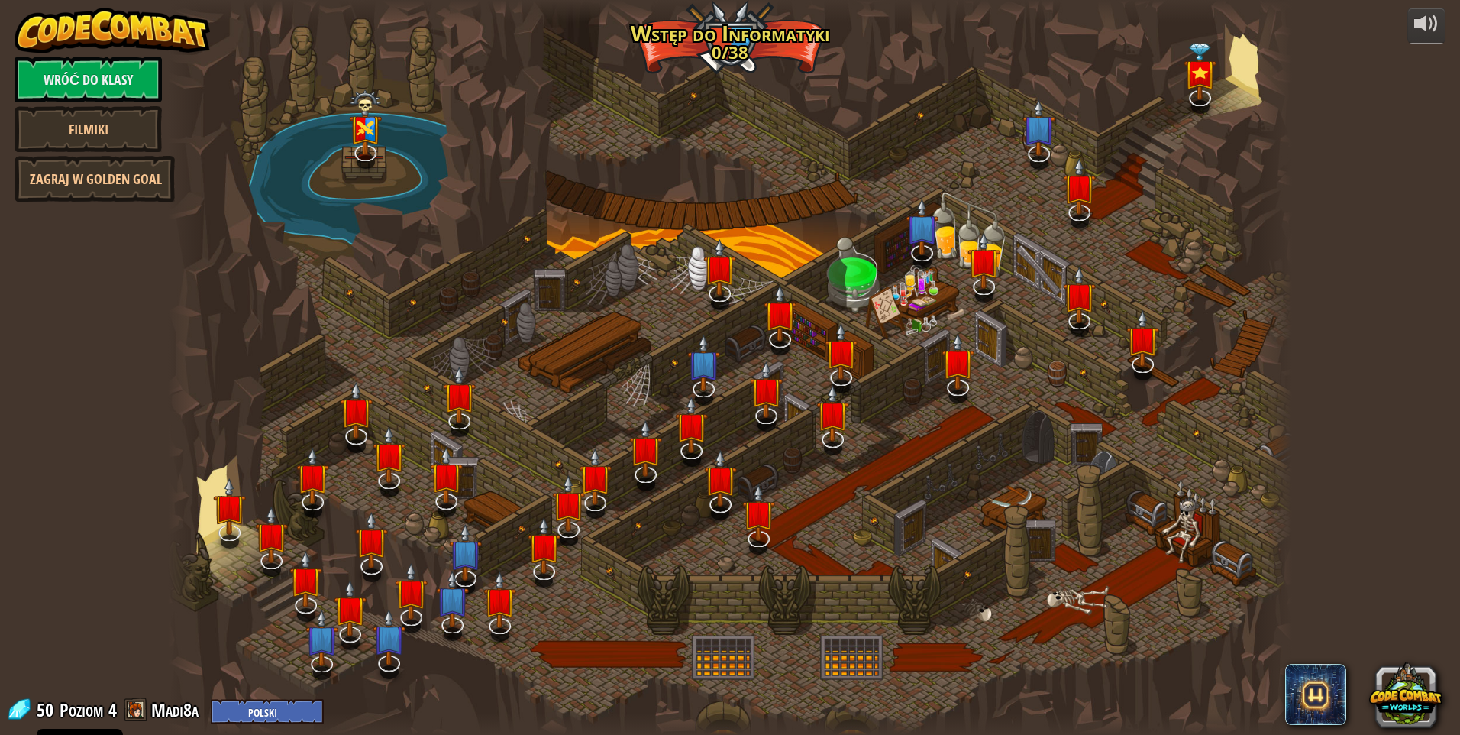
select select "pl"
click at [1203, 95] on img at bounding box center [1200, 58] width 33 height 76
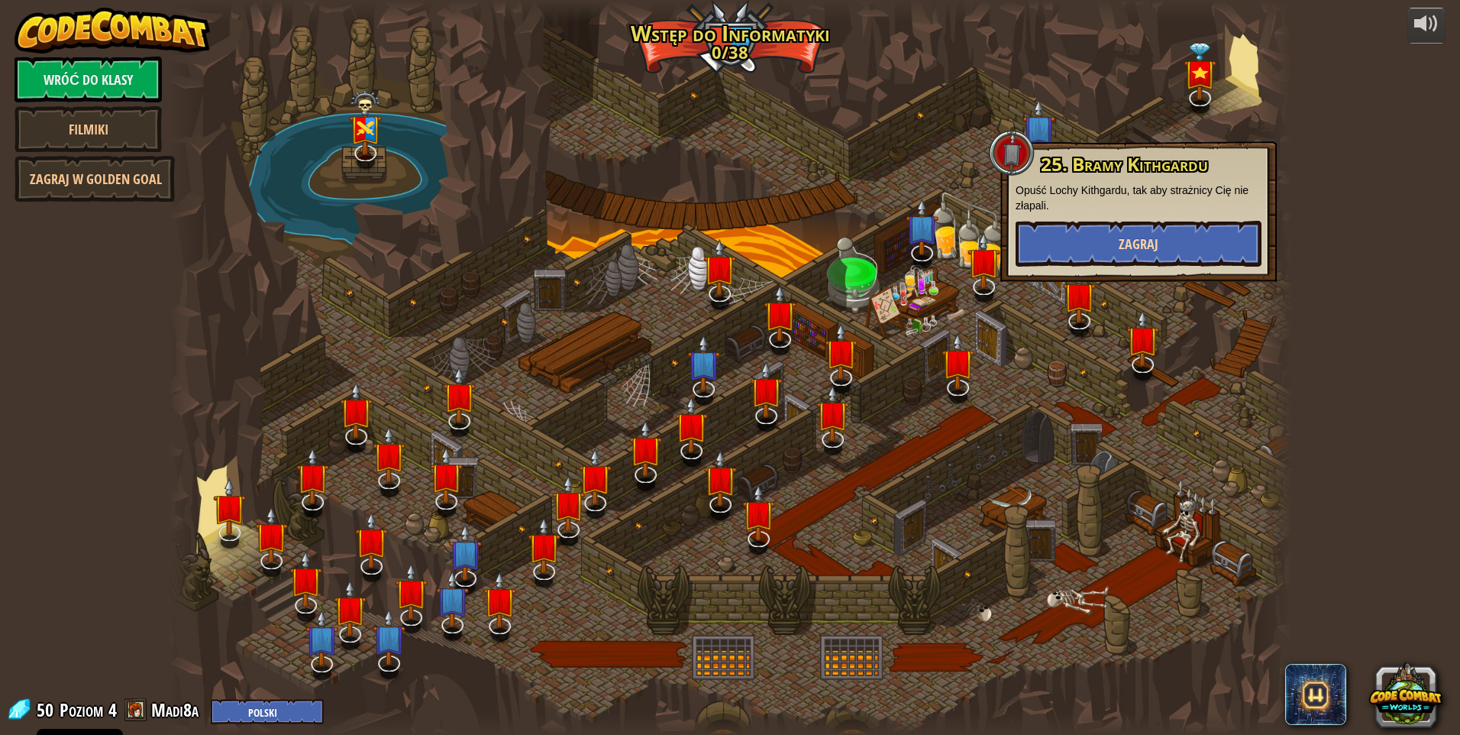
select select "pl"
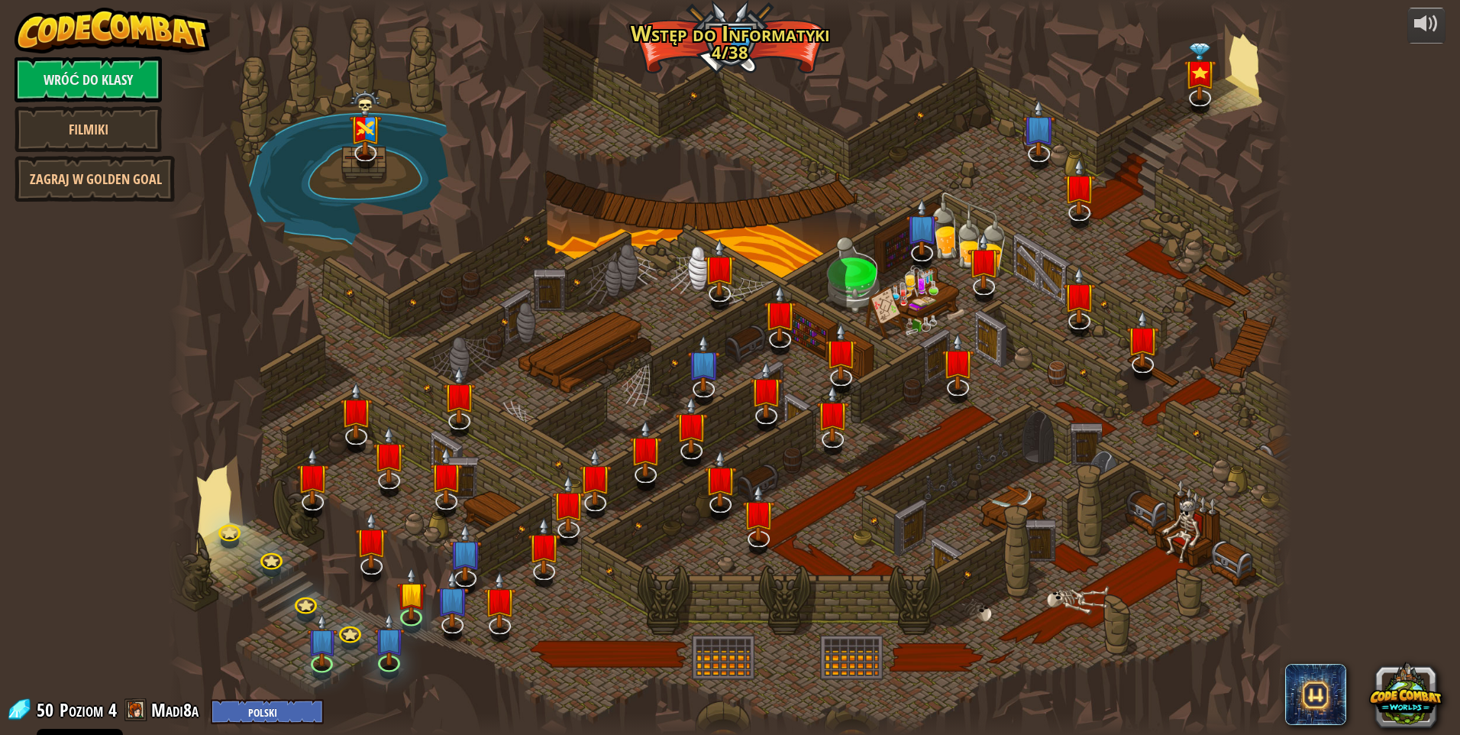
click at [1162, 241] on div at bounding box center [730, 367] width 1124 height 735
select select "pl"
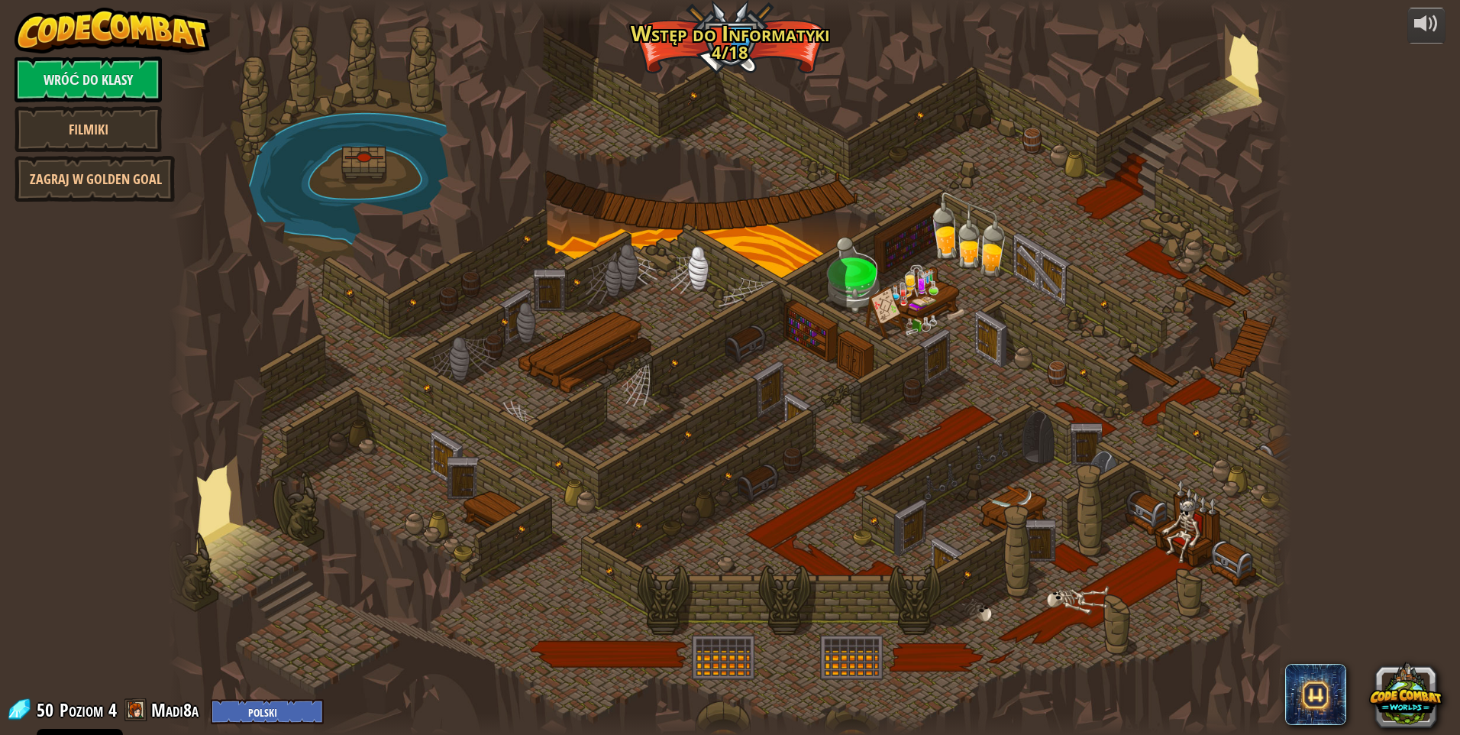
select select "pl"
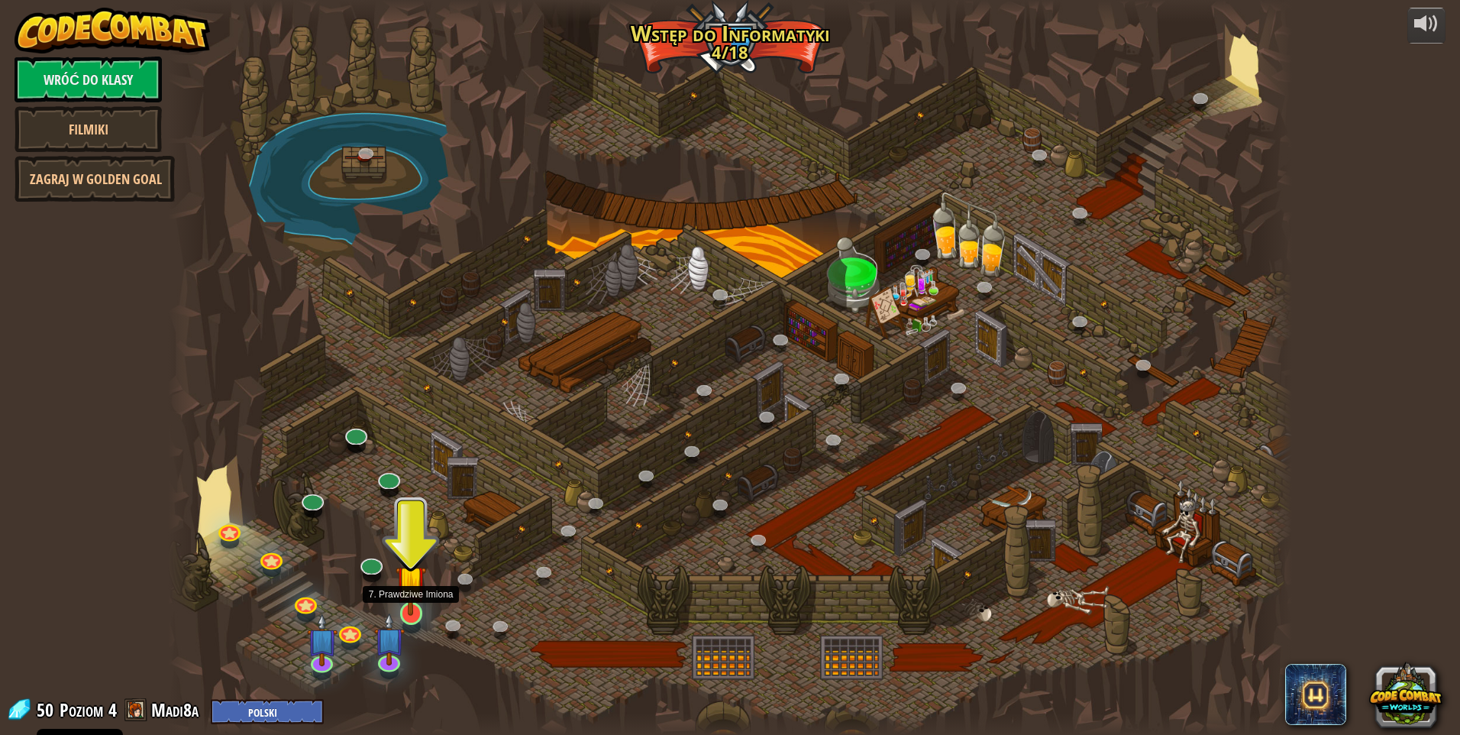
click at [423, 611] on img at bounding box center [411, 579] width 31 height 69
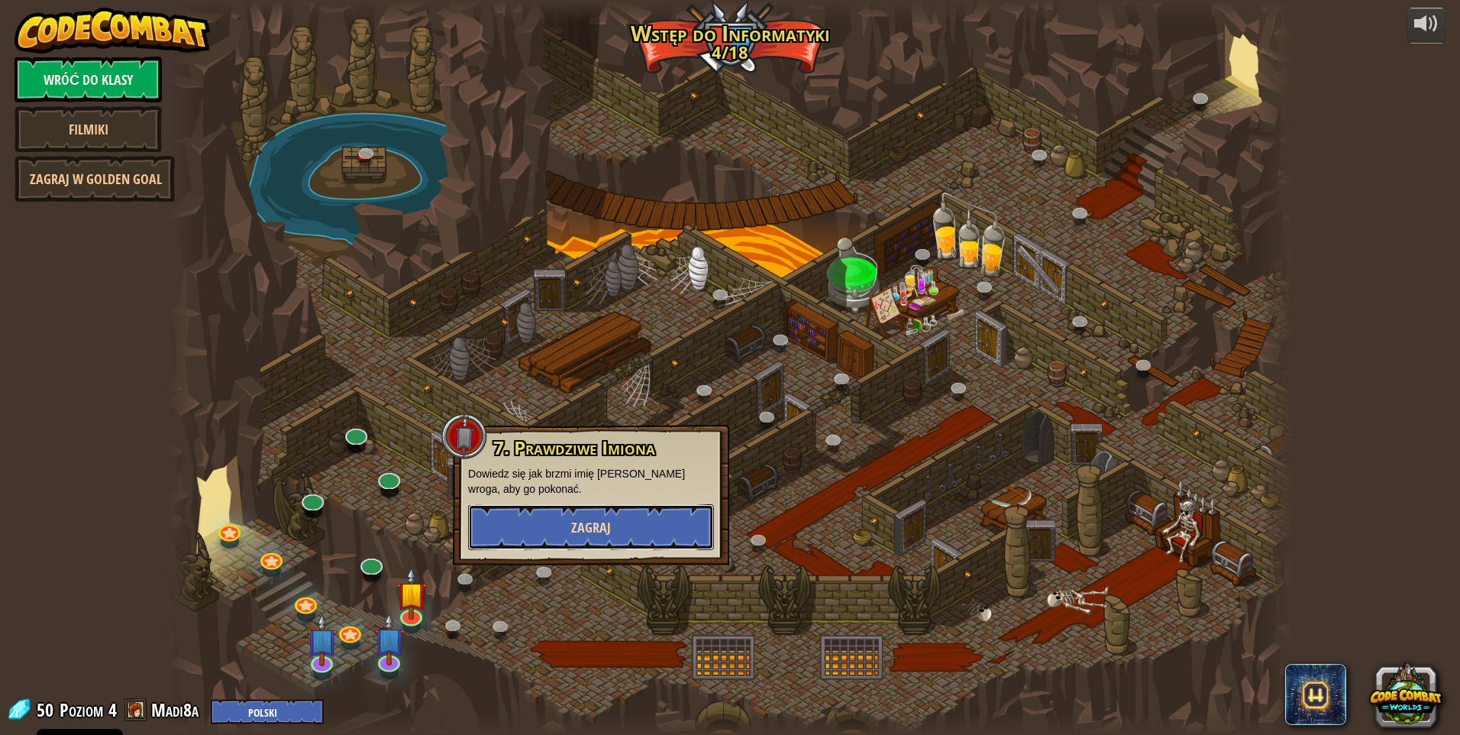
click at [586, 531] on span "Zagraj" at bounding box center [591, 527] width 40 height 19
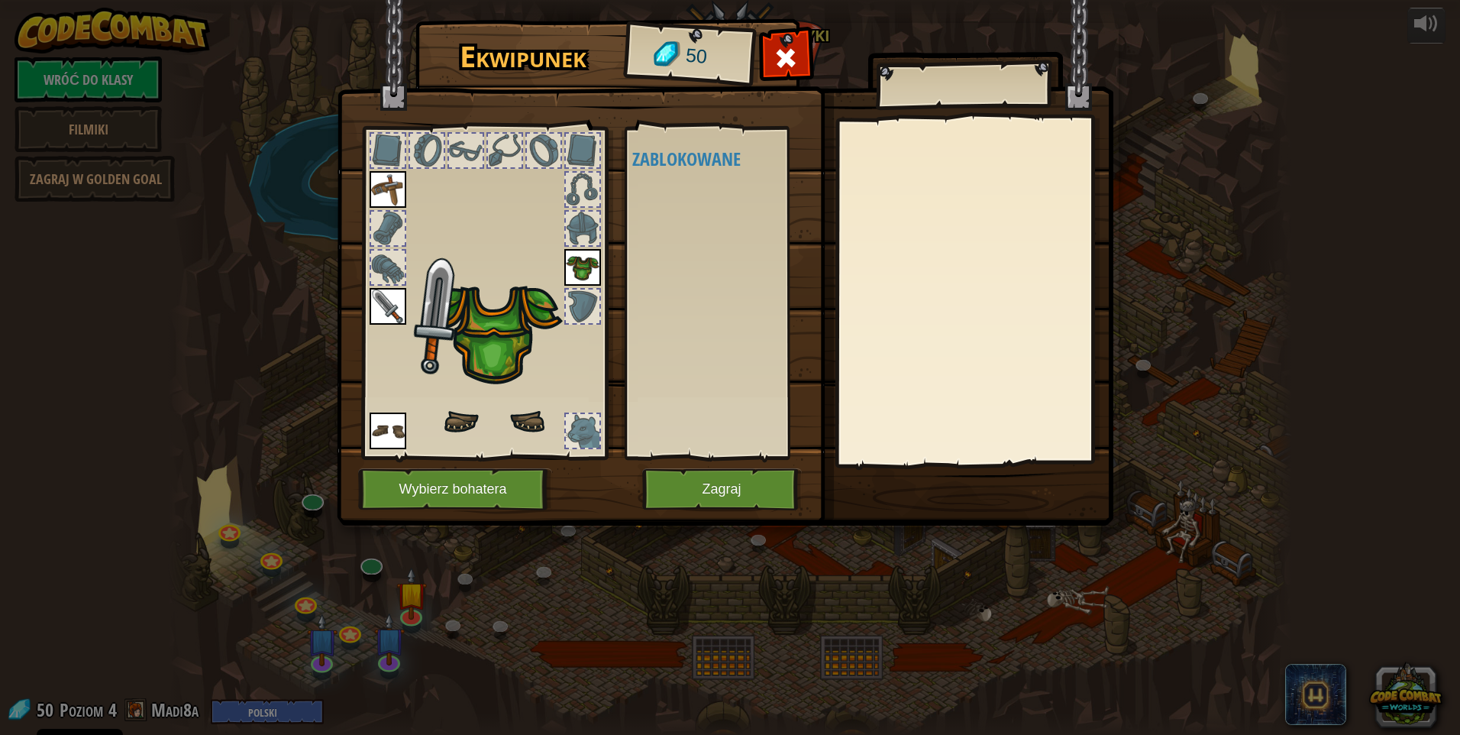
click at [370, 310] on div at bounding box center [484, 289] width 252 height 344
click at [379, 308] on img at bounding box center [388, 306] width 37 height 37
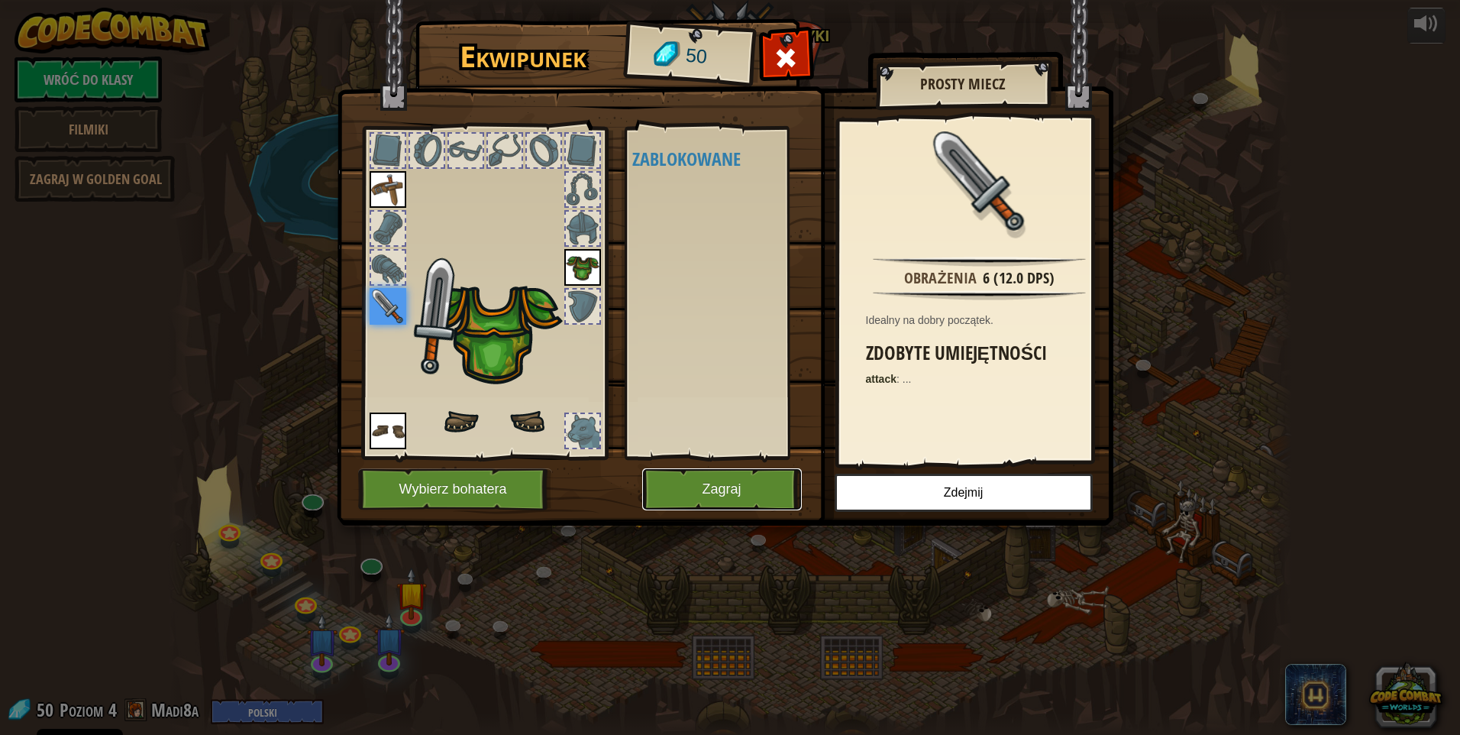
click at [719, 487] on button "Zagraj" at bounding box center [722, 489] width 160 height 42
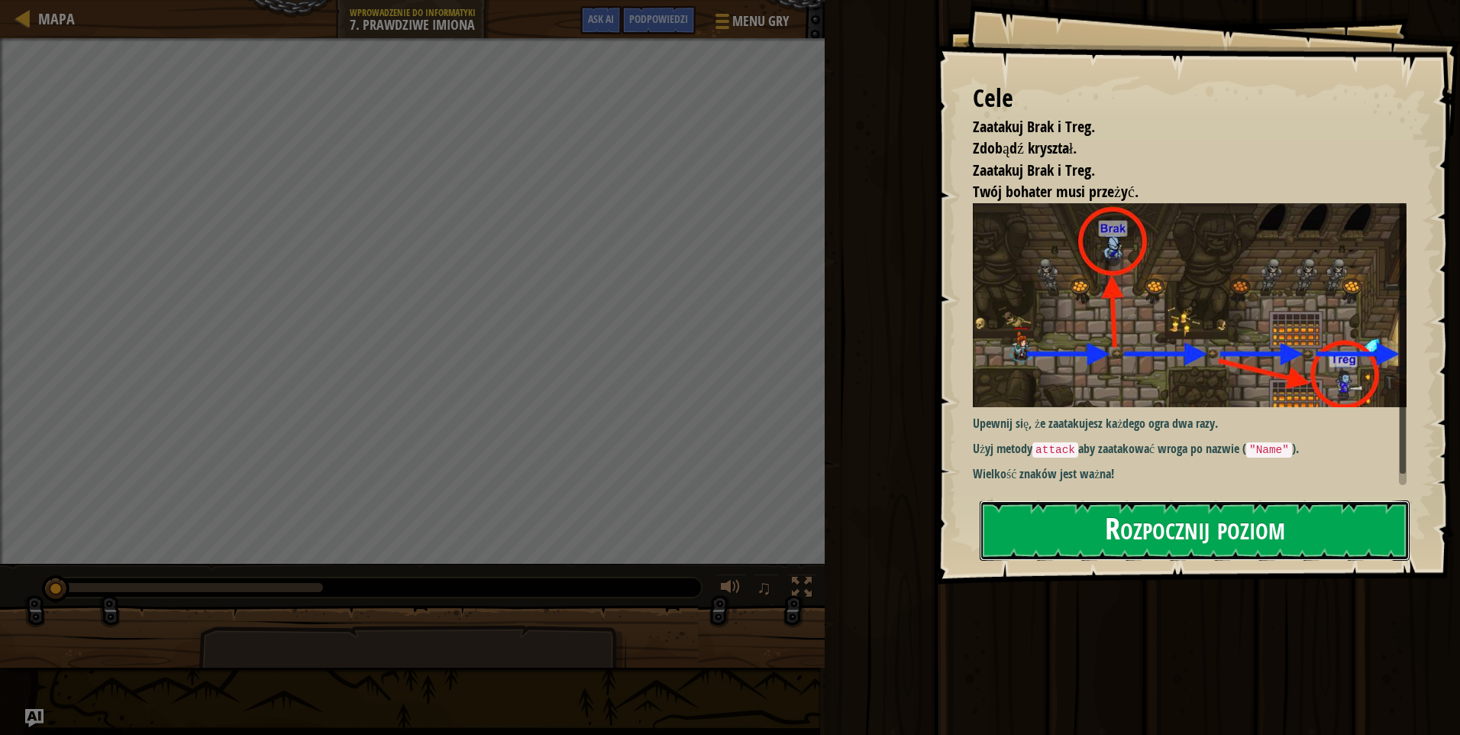
click at [1148, 527] on button "Rozpocznij poziom" at bounding box center [1195, 530] width 430 height 60
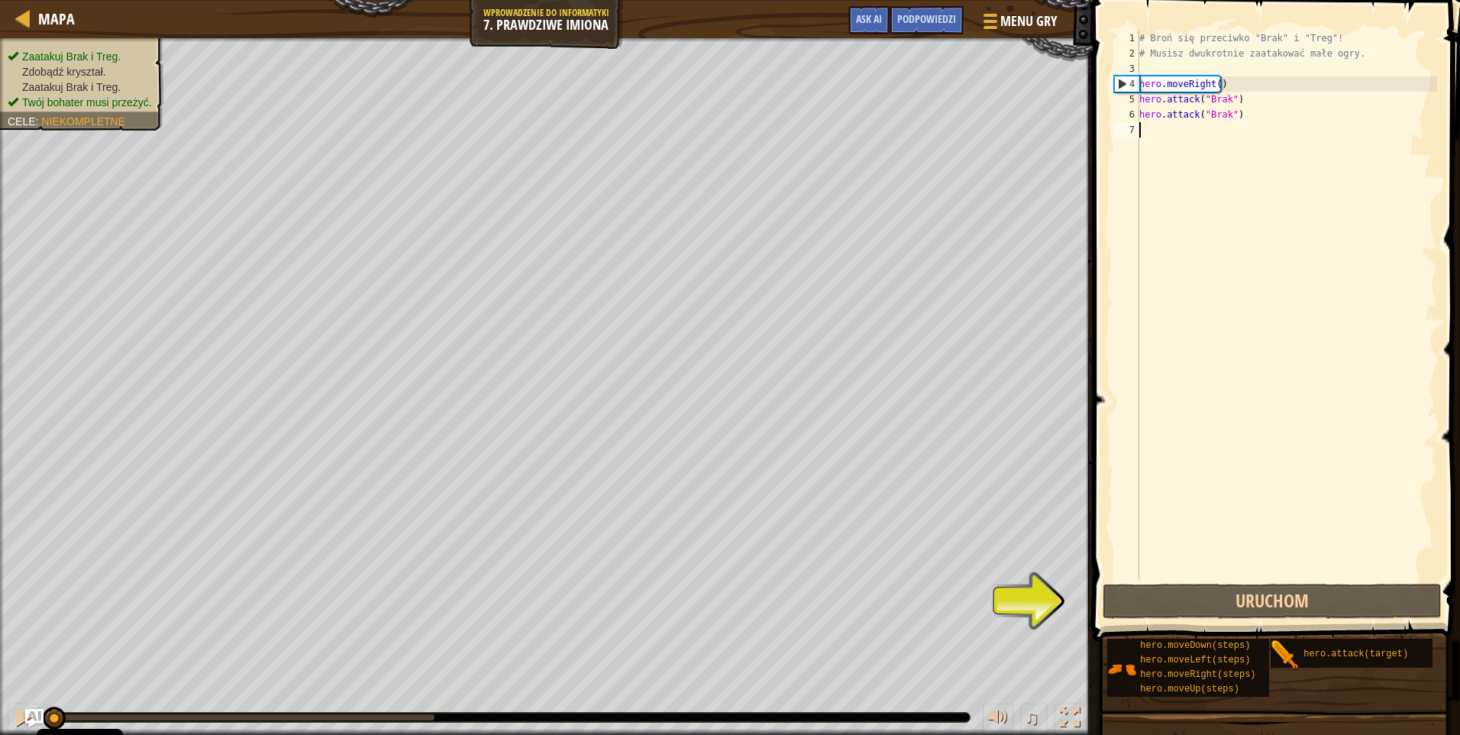
scroll to position [7, 0]
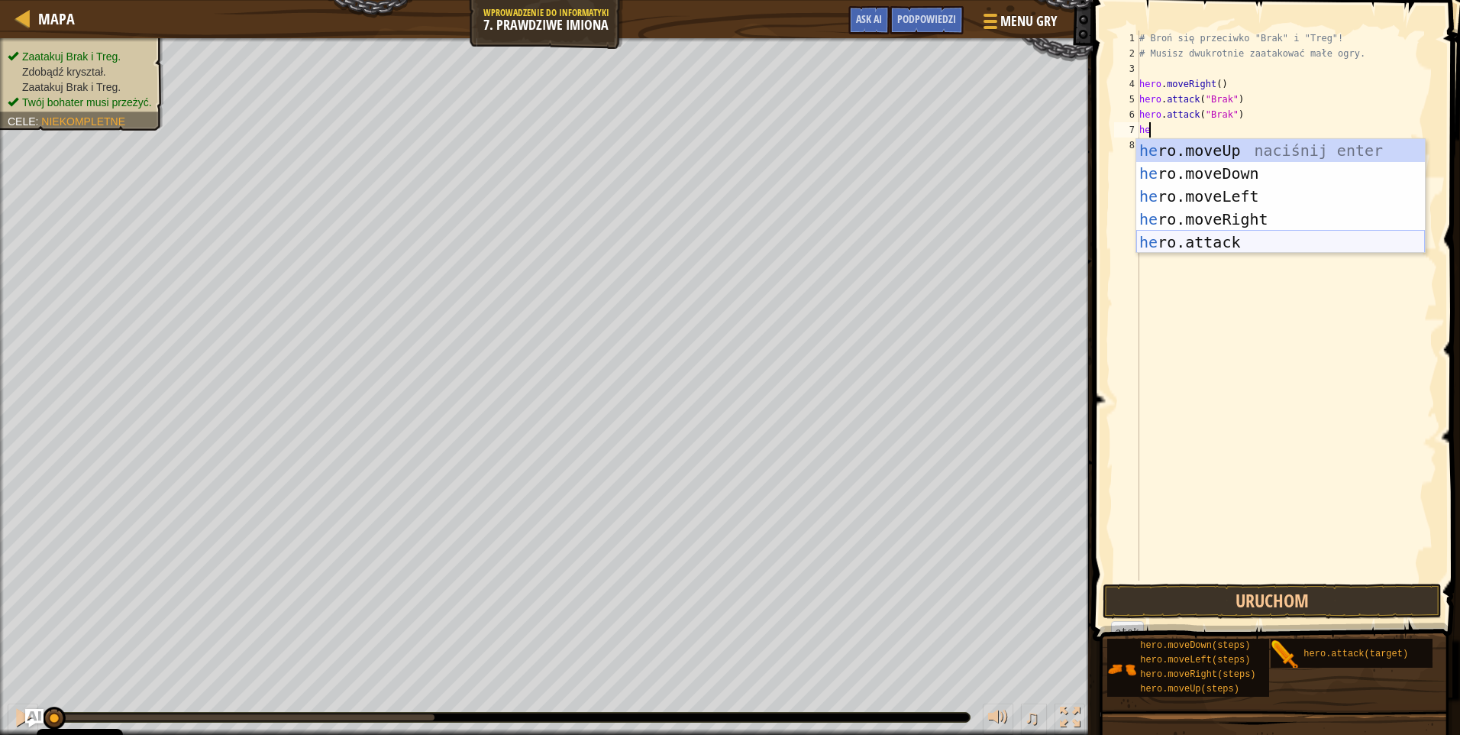
click at [1238, 241] on div "he ro.moveUp naciśnij enter he ro.moveDown naciśnij enter he ro.moveLeft naciśn…" at bounding box center [1280, 219] width 289 height 160
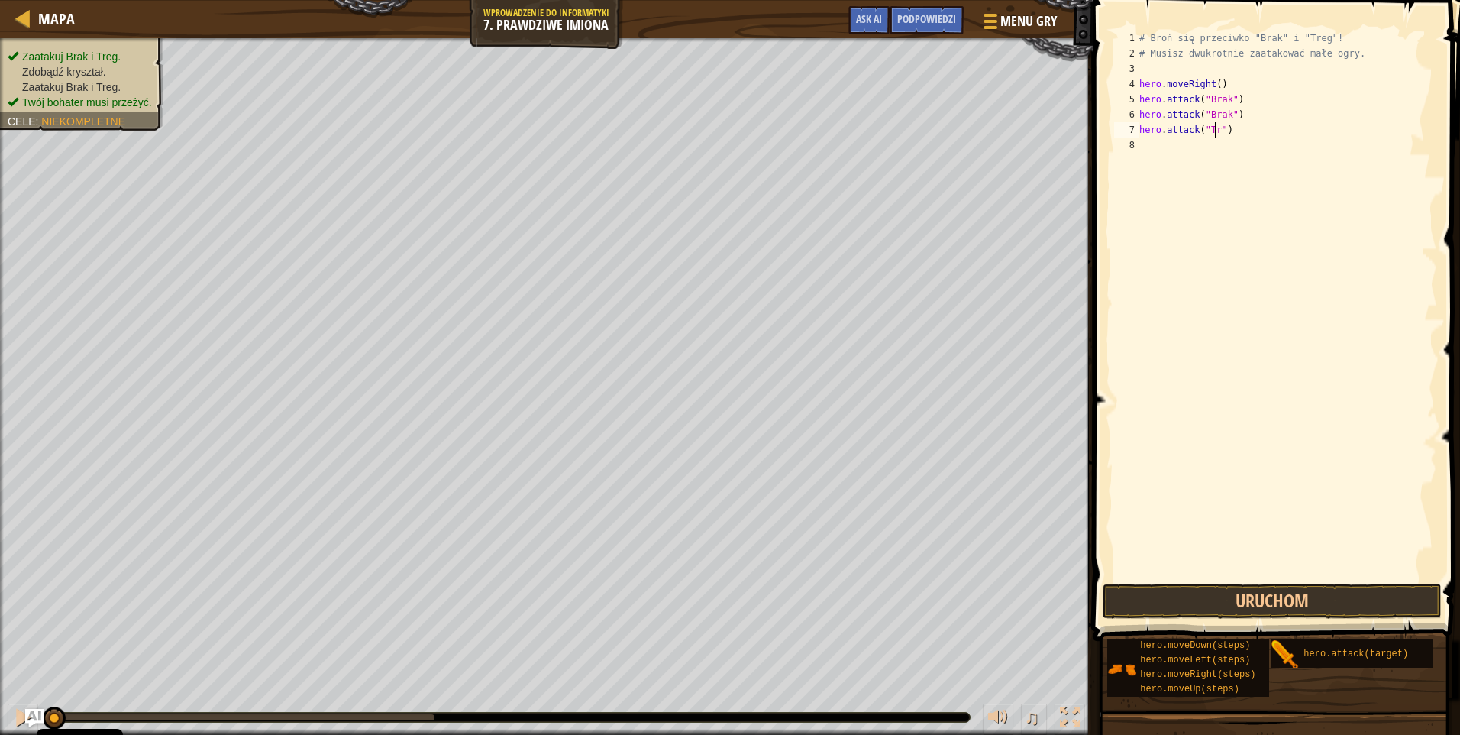
scroll to position [7, 6]
type textarea "hero.attack("Treg")"
click at [1266, 147] on div "# Broń się przeciwko "Brak" i "Treg"! # Musisz dwukrotnie zaatakować małe ogry.…" at bounding box center [1286, 321] width 301 height 580
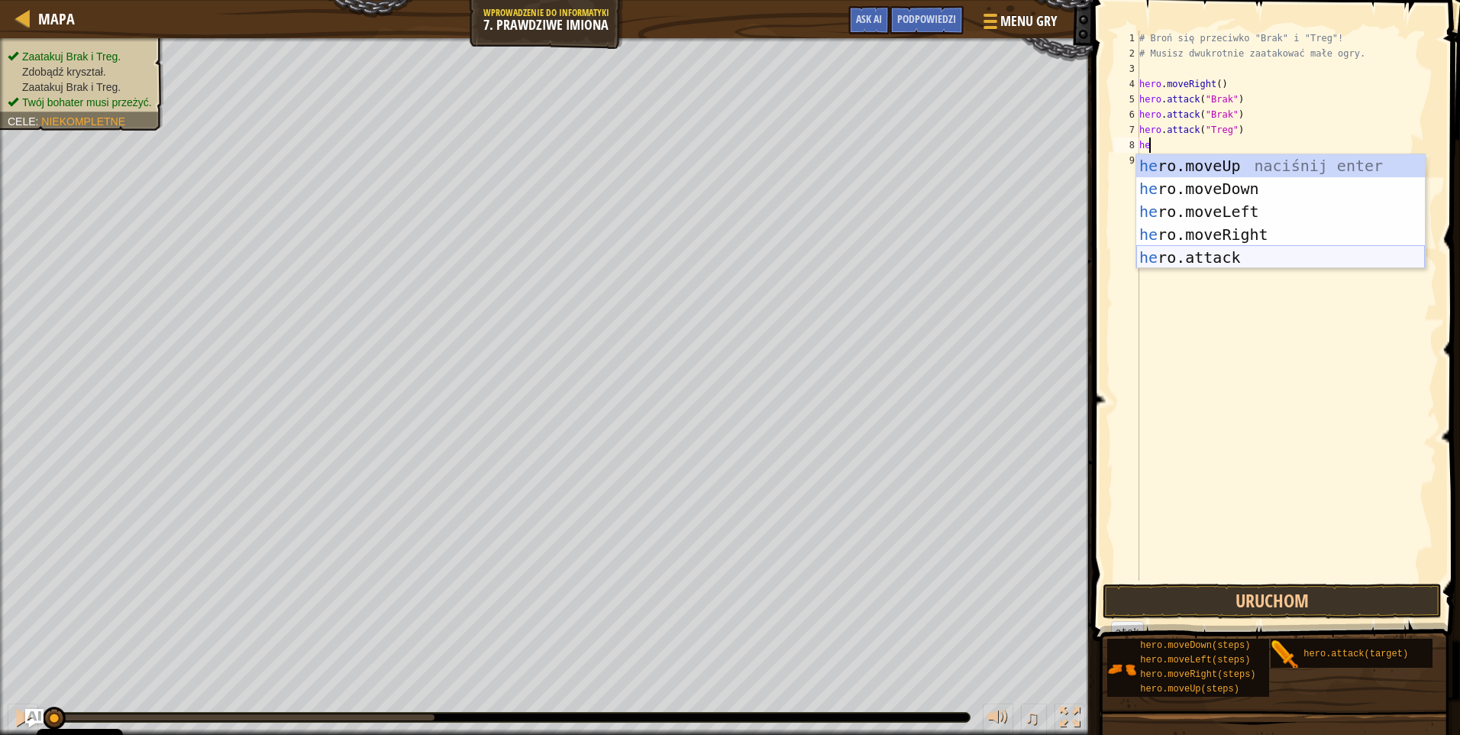
click at [1204, 260] on div "he ro.moveUp naciśnij enter he ro.moveDown naciśnij enter he ro.moveLeft naciśn…" at bounding box center [1280, 234] width 289 height 160
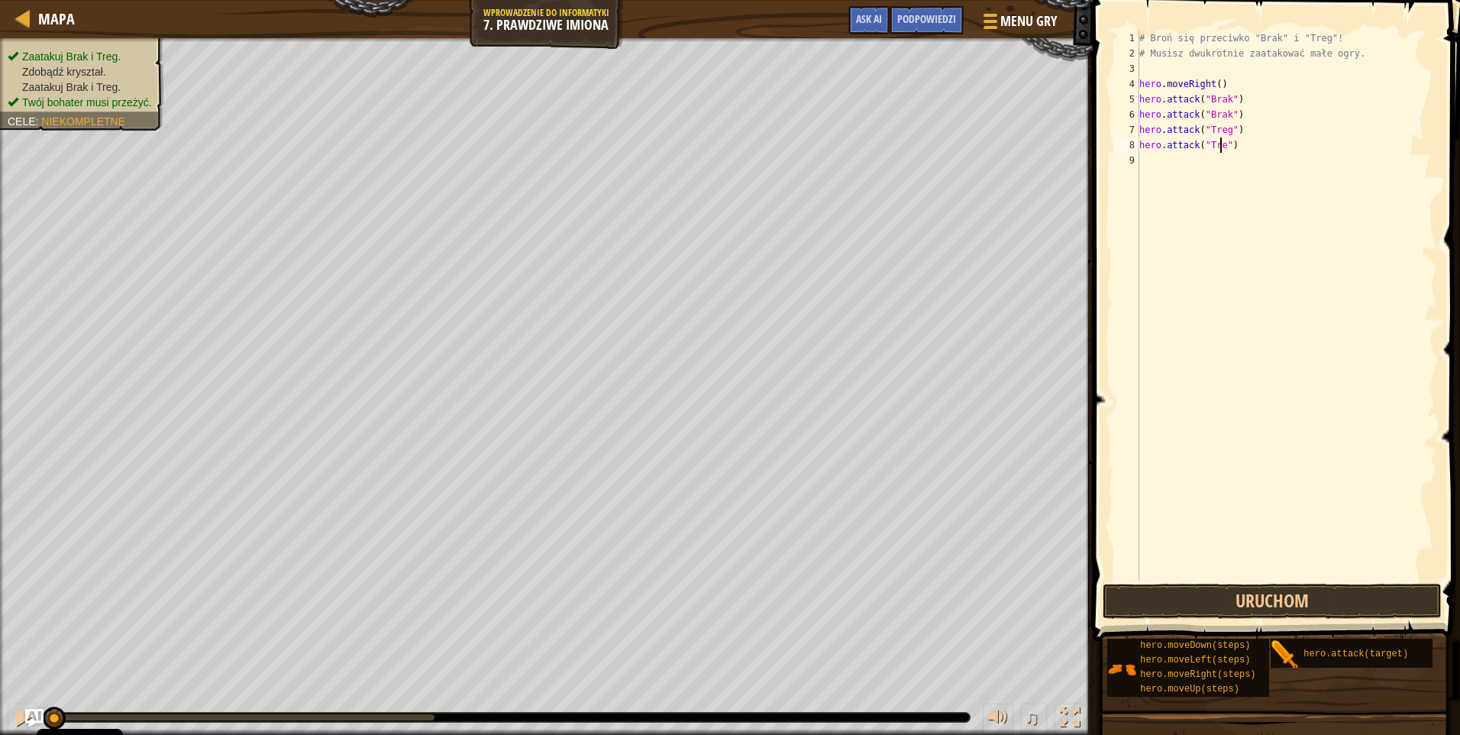
scroll to position [7, 7]
type textarea "hero.attack("Treg")"
click at [1248, 586] on button "Uruchom" at bounding box center [1272, 600] width 339 height 35
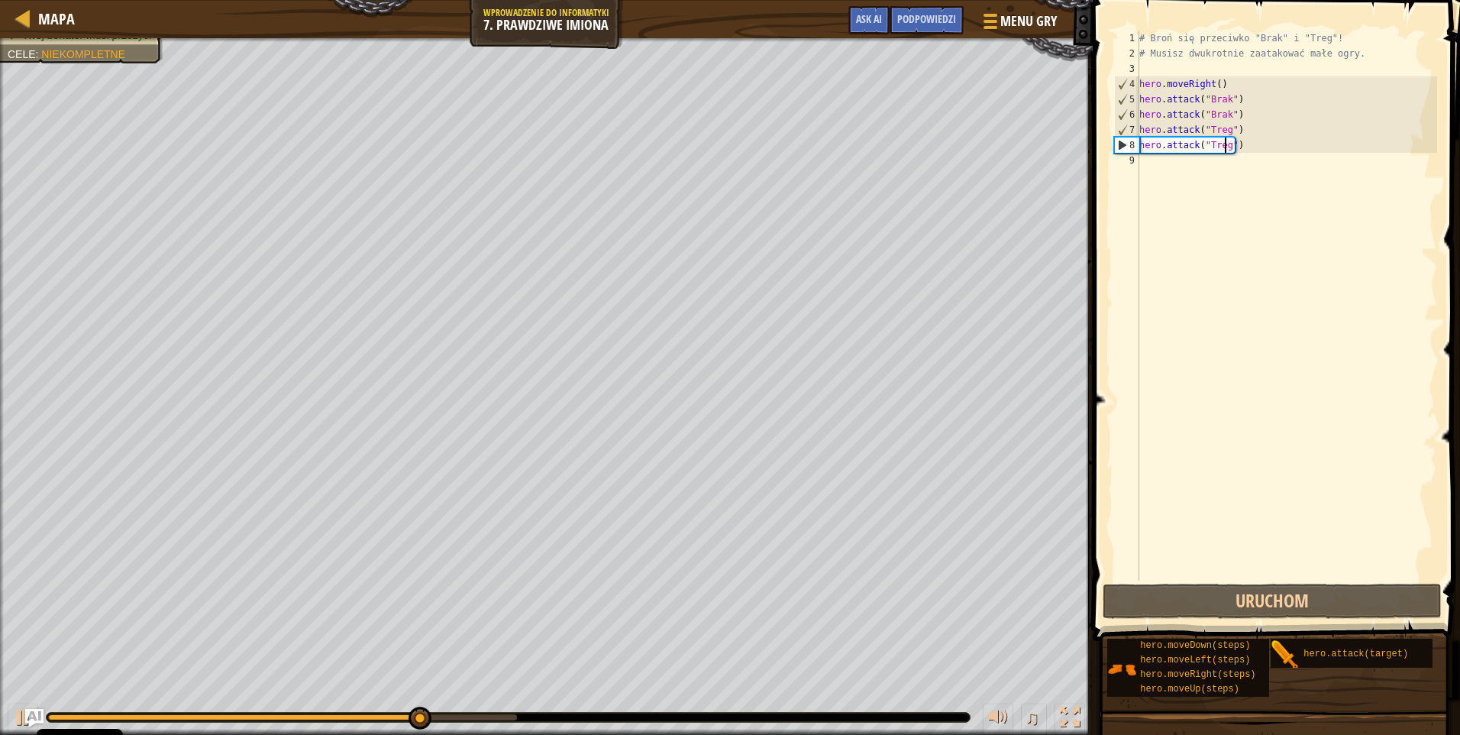
click at [1268, 130] on div "# Broń się przeciwko "Brak" i "Treg"! # Musisz dwukrotnie zaatakować małe ogry.…" at bounding box center [1286, 321] width 301 height 580
click at [1250, 166] on div "# Broń się przeciwko "Brak" i "Treg"! # Musisz dwukrotnie zaatakować małe ogry.…" at bounding box center [1286, 321] width 301 height 580
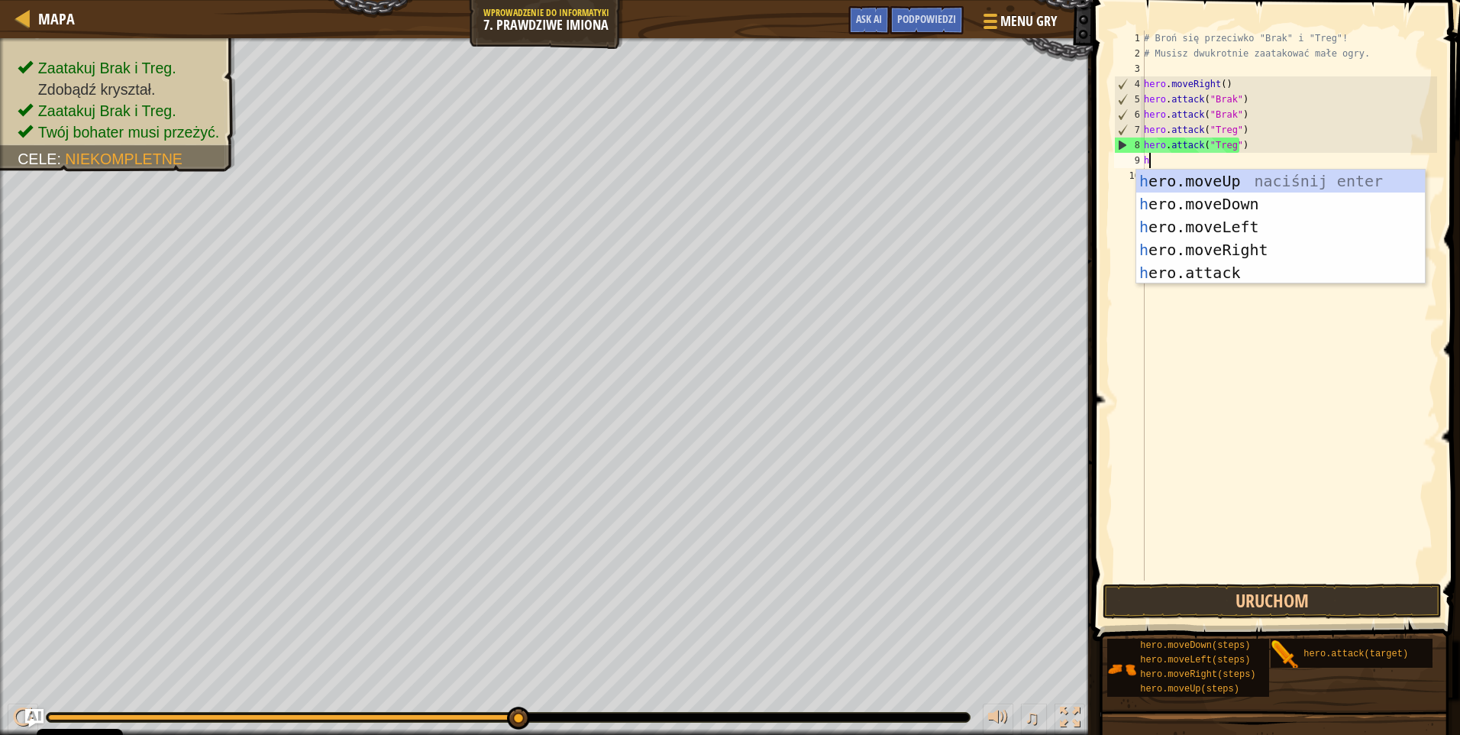
type textarea "he"
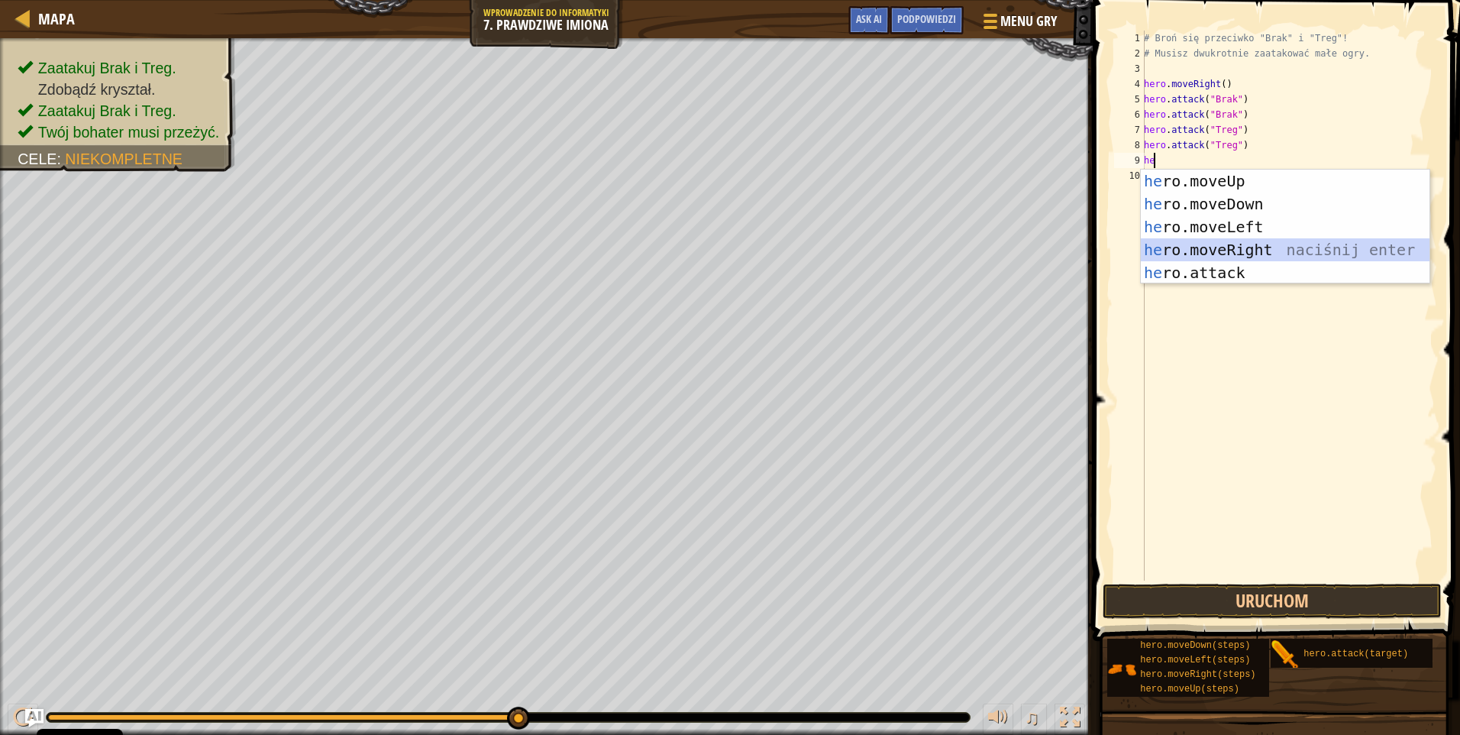
click at [1264, 248] on div "he ro.moveUp naciśnij enter he ro.moveDown naciśnij enter he ro.moveLeft naciśn…" at bounding box center [1285, 250] width 289 height 160
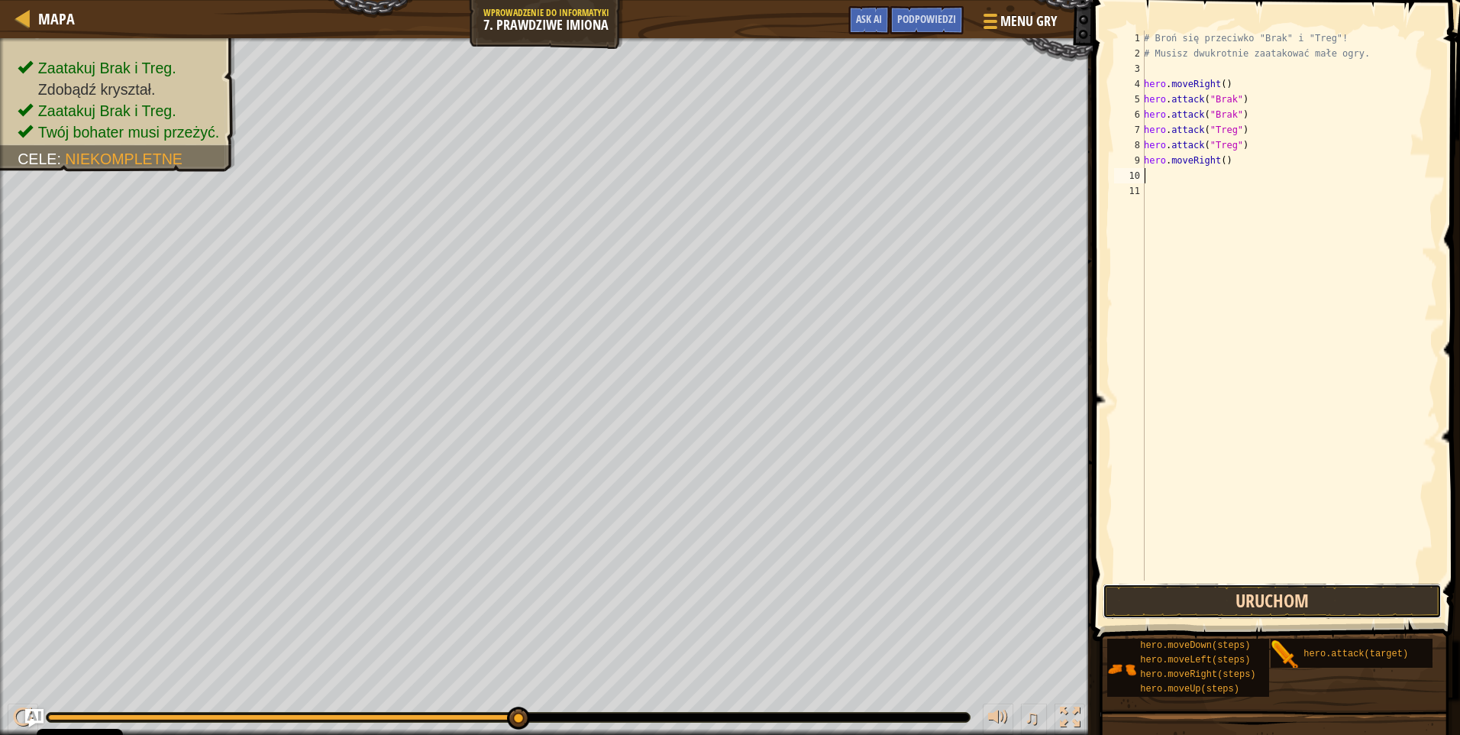
click at [1235, 595] on button "Uruchom" at bounding box center [1272, 600] width 339 height 35
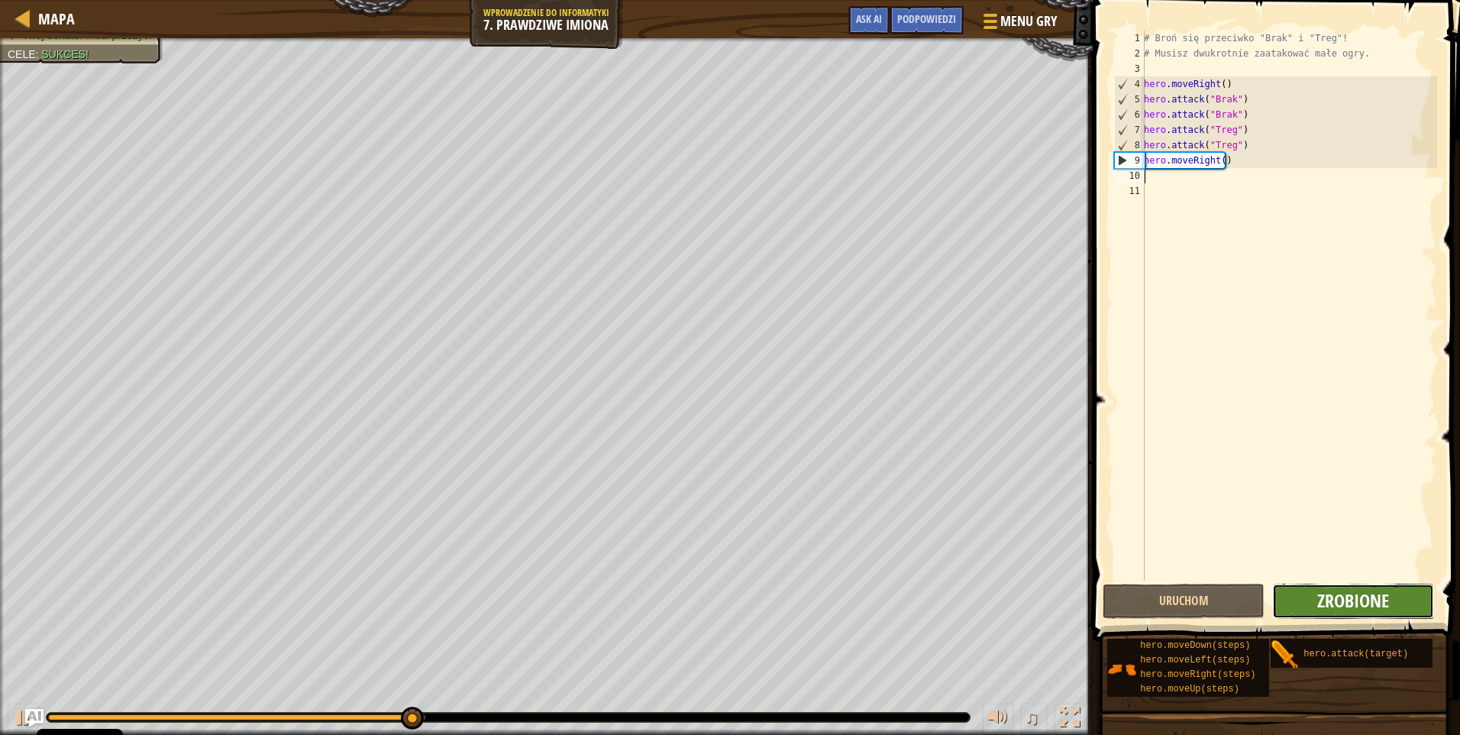
click at [1320, 589] on span "Zrobione" at bounding box center [1353, 600] width 72 height 24
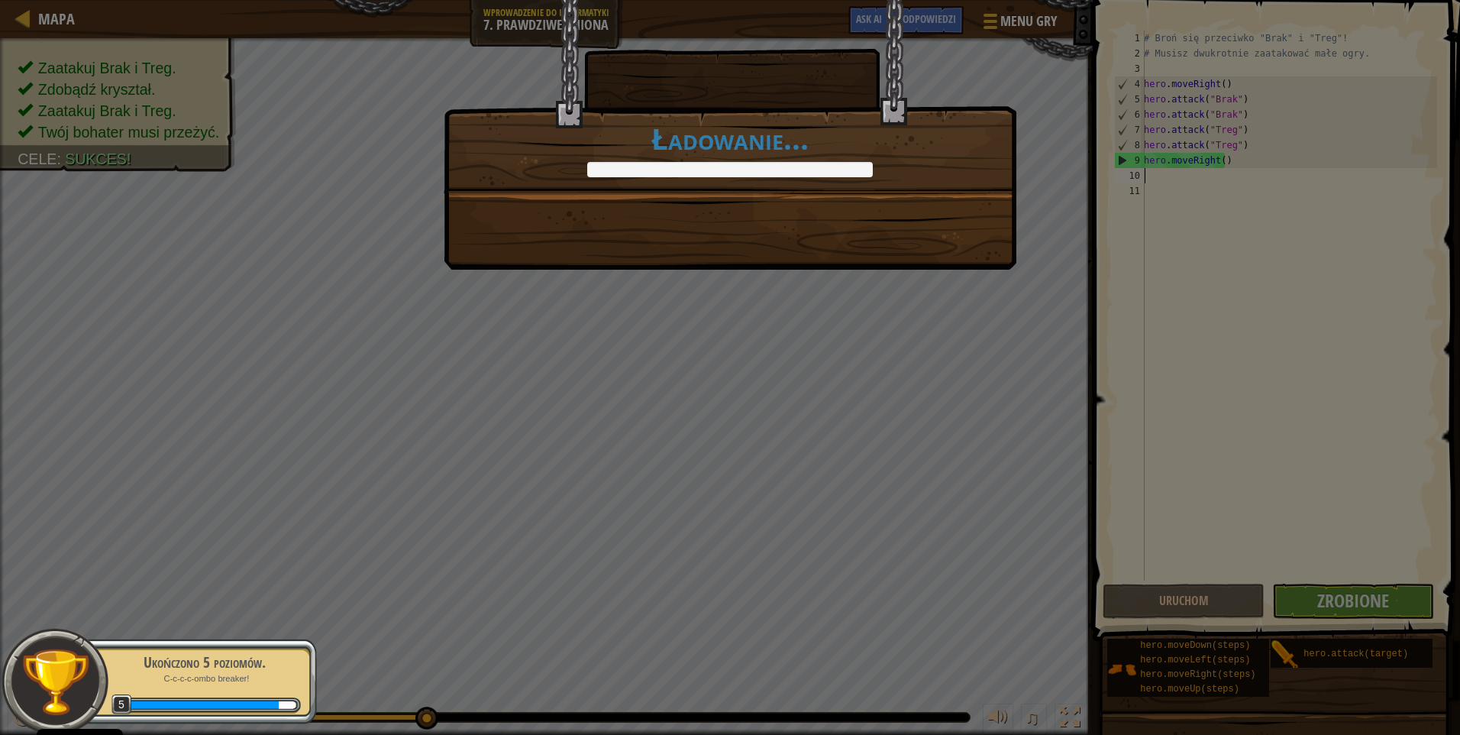
click at [900, 160] on div "Ładowanie..." at bounding box center [729, 149] width 571 height 55
click at [761, 195] on div "Czysty kod: brak błędów czy uwag. +7 +11 Brak i Treg nauczyły się, by z tobą ni…" at bounding box center [730, 135] width 573 height 270
click at [760, 195] on div "Czysty kod: brak błędów czy uwag. +7 +11 Brak i Treg nauczyły się, by z tobą ni…" at bounding box center [730, 135] width 573 height 270
click at [758, 195] on div "Czysty kod: brak błędów czy uwag. +7 +11 Brak i Treg nauczyły się, by z tobą ni…" at bounding box center [730, 135] width 573 height 270
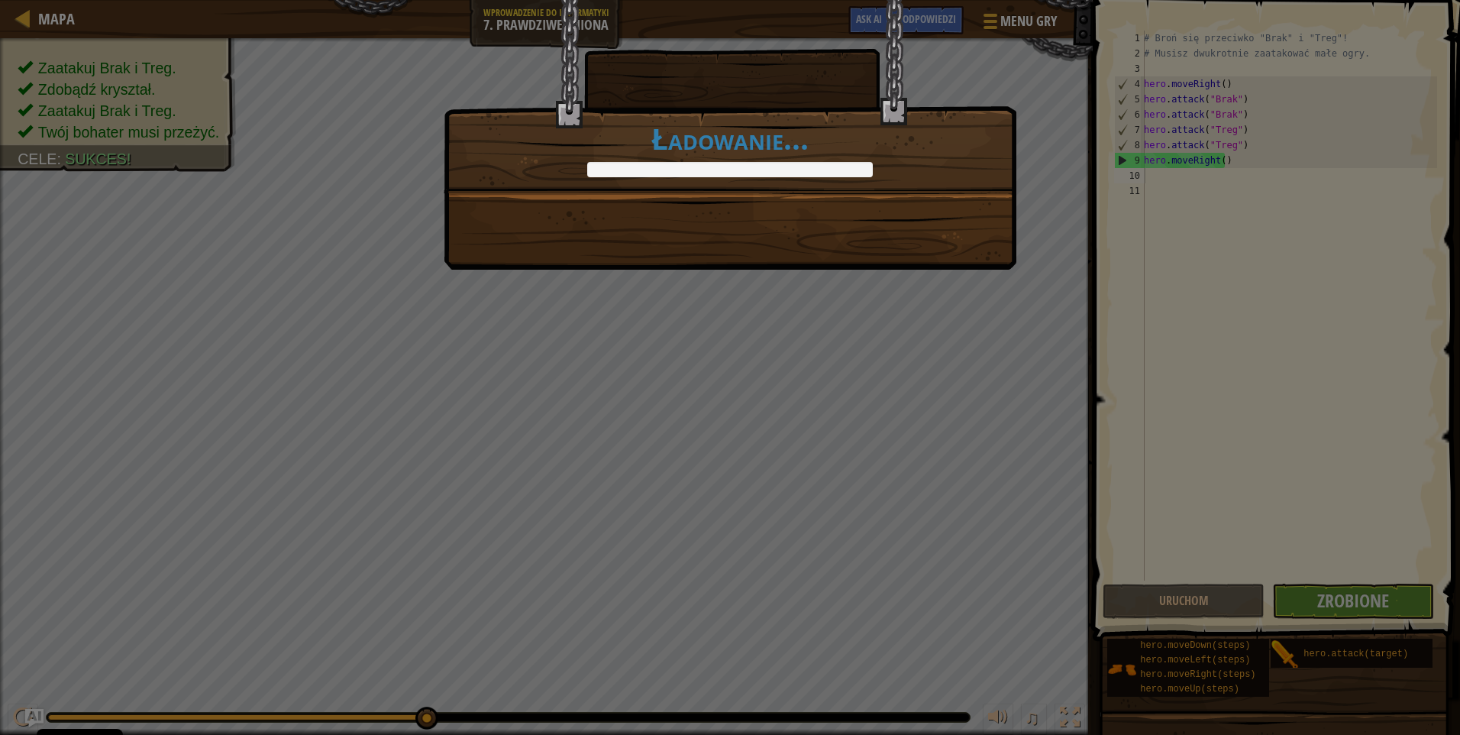
click at [835, 186] on div "Czysty kod: brak błędów czy uwag. +7 +11 Brak i Treg nauczyły się, by z tobą ni…" at bounding box center [730, 96] width 573 height 194
click at [690, 181] on div "Czysty kod: brak błędów czy uwag. +7 +11 Brak i Treg nauczyły się, by z tobą ni…" at bounding box center [730, 96] width 573 height 194
drag, startPoint x: 1081, startPoint y: 282, endPoint x: 757, endPoint y: 224, distance: 329.5
click at [1080, 282] on div "Czysty kod: brak błędów czy uwag. +7 +11 Brak i Treg nauczyły się, by z tobą ni…" at bounding box center [730, 367] width 1460 height 735
drag, startPoint x: 757, startPoint y: 224, endPoint x: 454, endPoint y: 257, distance: 304.8
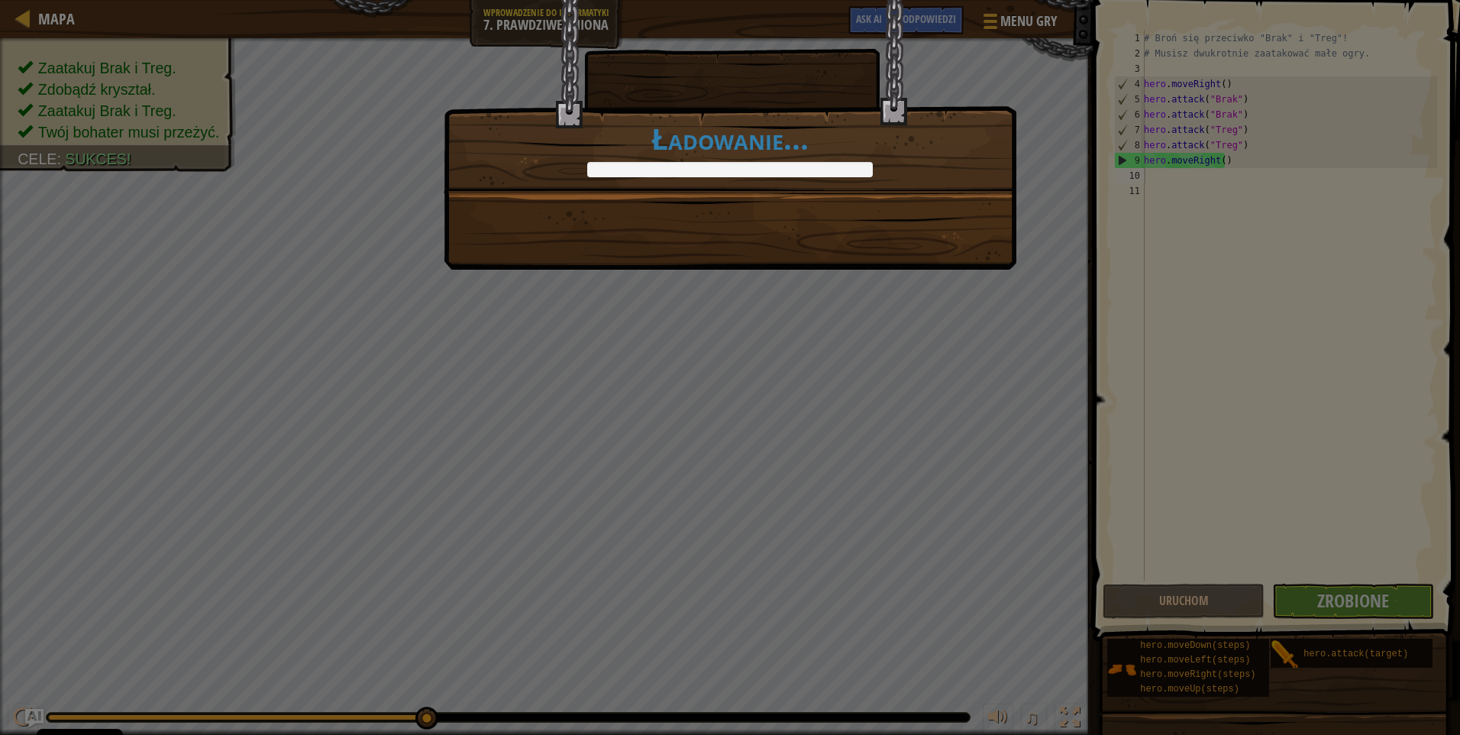
click at [473, 263] on div "Czysty kod: brak błędów czy uwag. +7 +11 Brak i Treg nauczyły się, by z tobą ni…" at bounding box center [730, 135] width 573 height 270
click at [296, 279] on div "Czysty kod: brak błędów czy uwag. +7 +11 Brak i Treg nauczyły się, by z tobą ni…" at bounding box center [730, 367] width 1460 height 735
drag, startPoint x: 321, startPoint y: 238, endPoint x: 356, endPoint y: 185, distance: 63.5
click at [324, 234] on div "Czysty kod: brak błędów czy uwag. +7 +11 Brak i Treg nauczyły się, by z tobą ni…" at bounding box center [730, 367] width 1460 height 735
click at [357, 198] on div "Czysty kod: brak błędów czy uwag. +7 +11 Brak i Treg nauczyły się, by z tobą ni…" at bounding box center [730, 367] width 1460 height 735
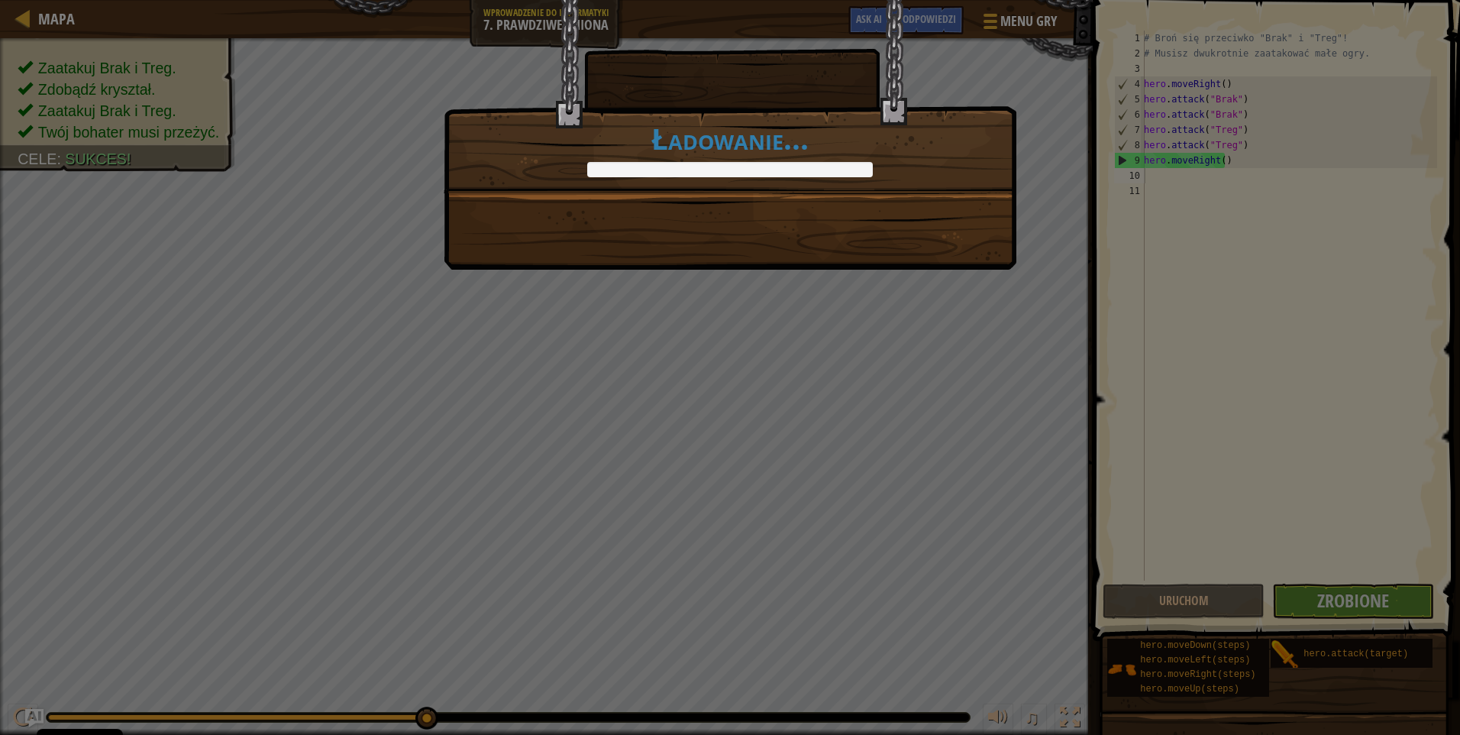
drag, startPoint x: 351, startPoint y: 190, endPoint x: 330, endPoint y: 166, distance: 32.5
click at [343, 181] on div "Czysty kod: brak błędów czy uwag. +7 +11 Brak i Treg nauczyły się, by z tobą ni…" at bounding box center [730, 367] width 1460 height 735
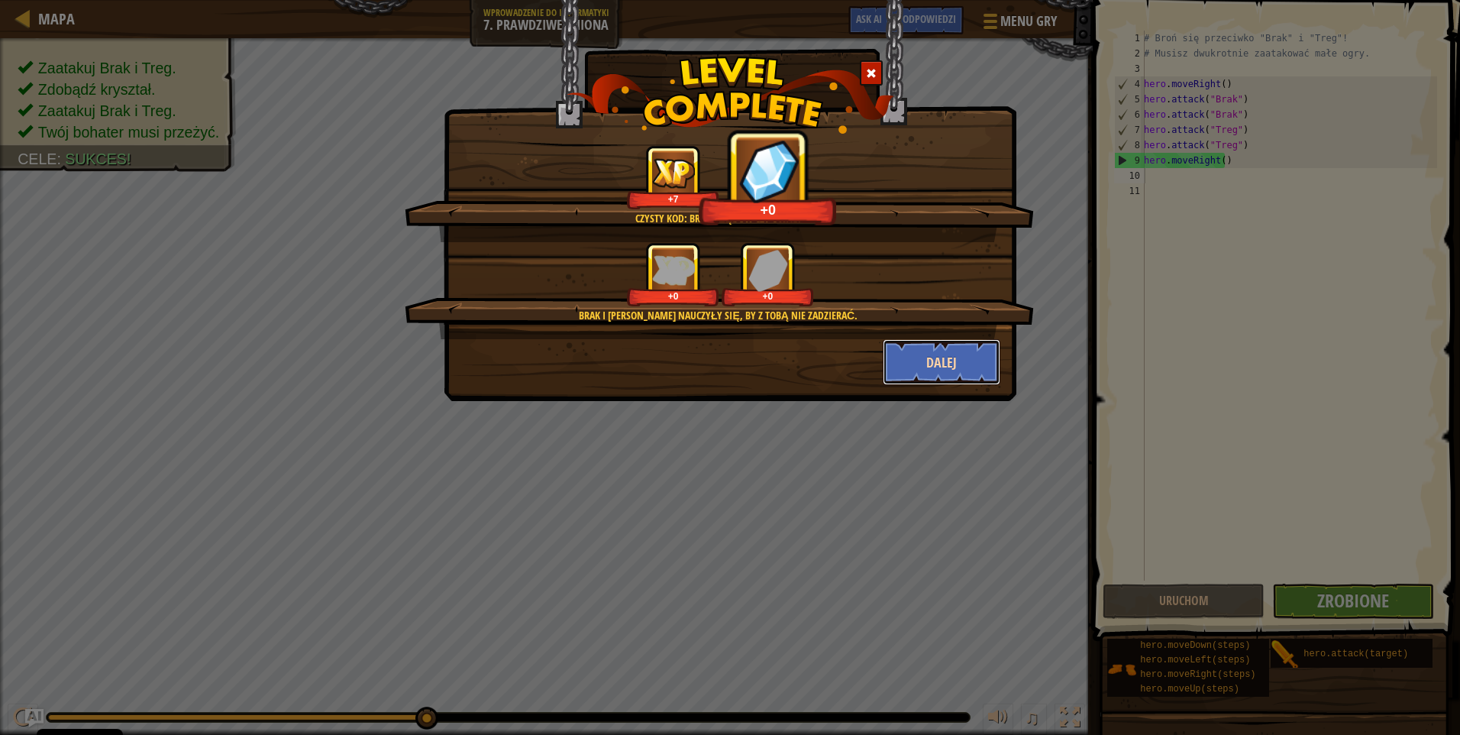
click at [934, 370] on button "Dalej" at bounding box center [942, 362] width 118 height 46
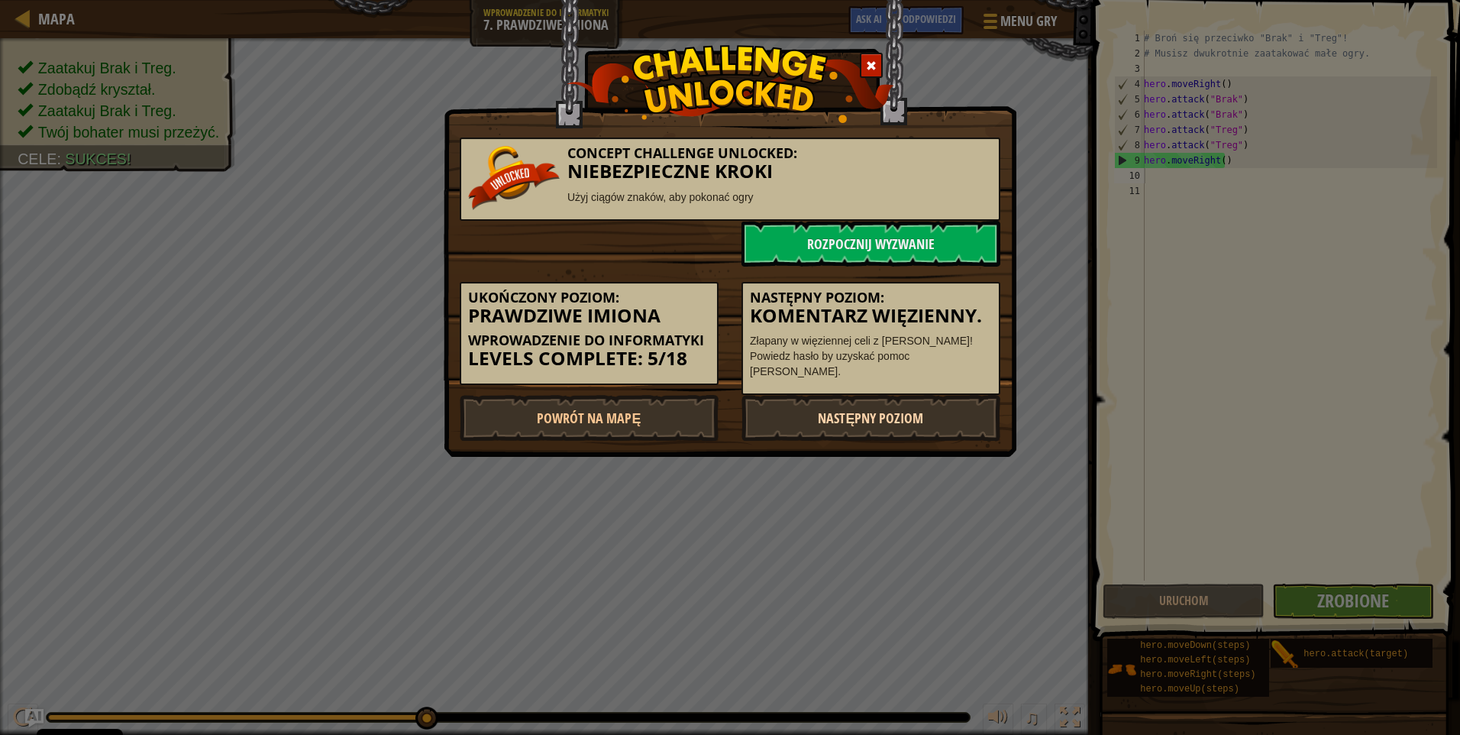
click at [891, 410] on link "Następny poziom" at bounding box center [870, 418] width 259 height 46
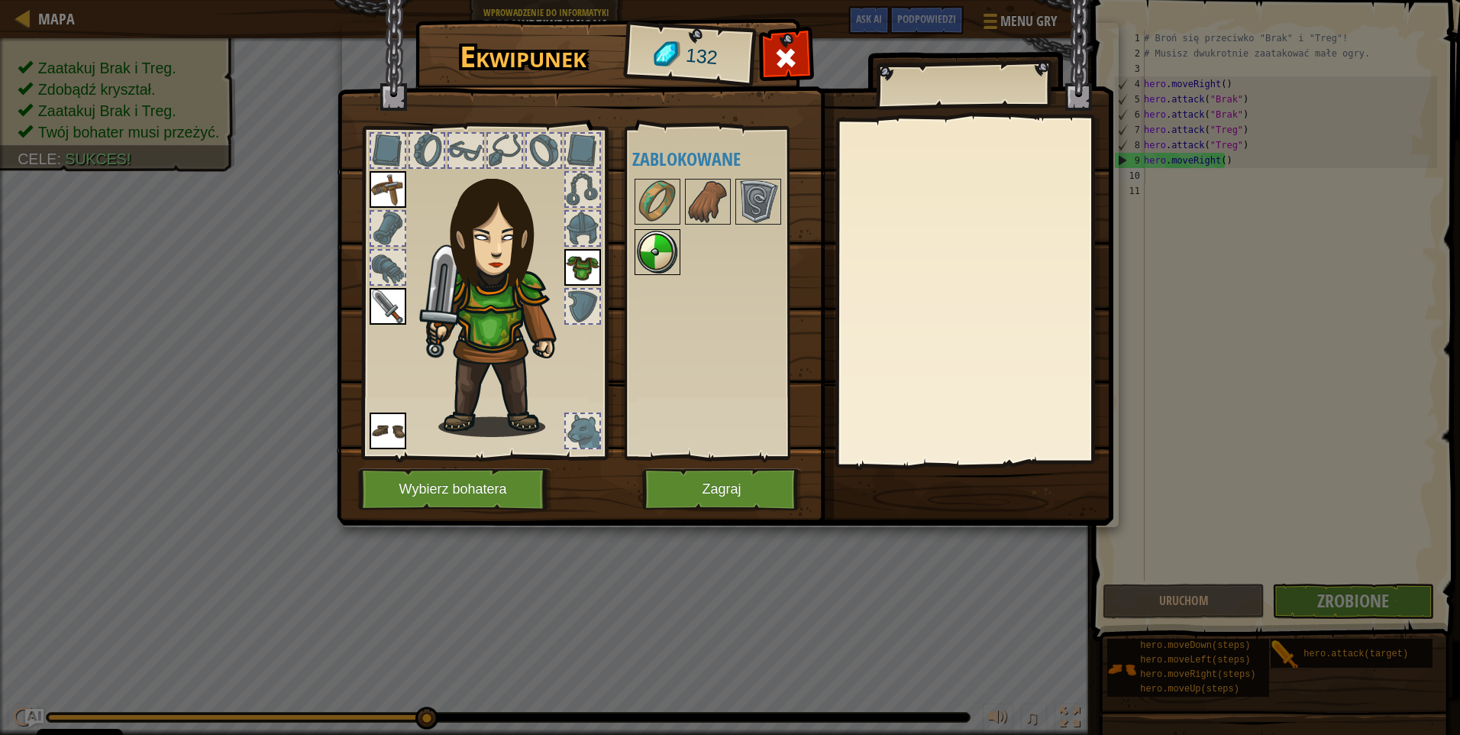
drag, startPoint x: 671, startPoint y: 252, endPoint x: 666, endPoint y: 244, distance: 10.0
click at [667, 252] on img at bounding box center [657, 252] width 43 height 43
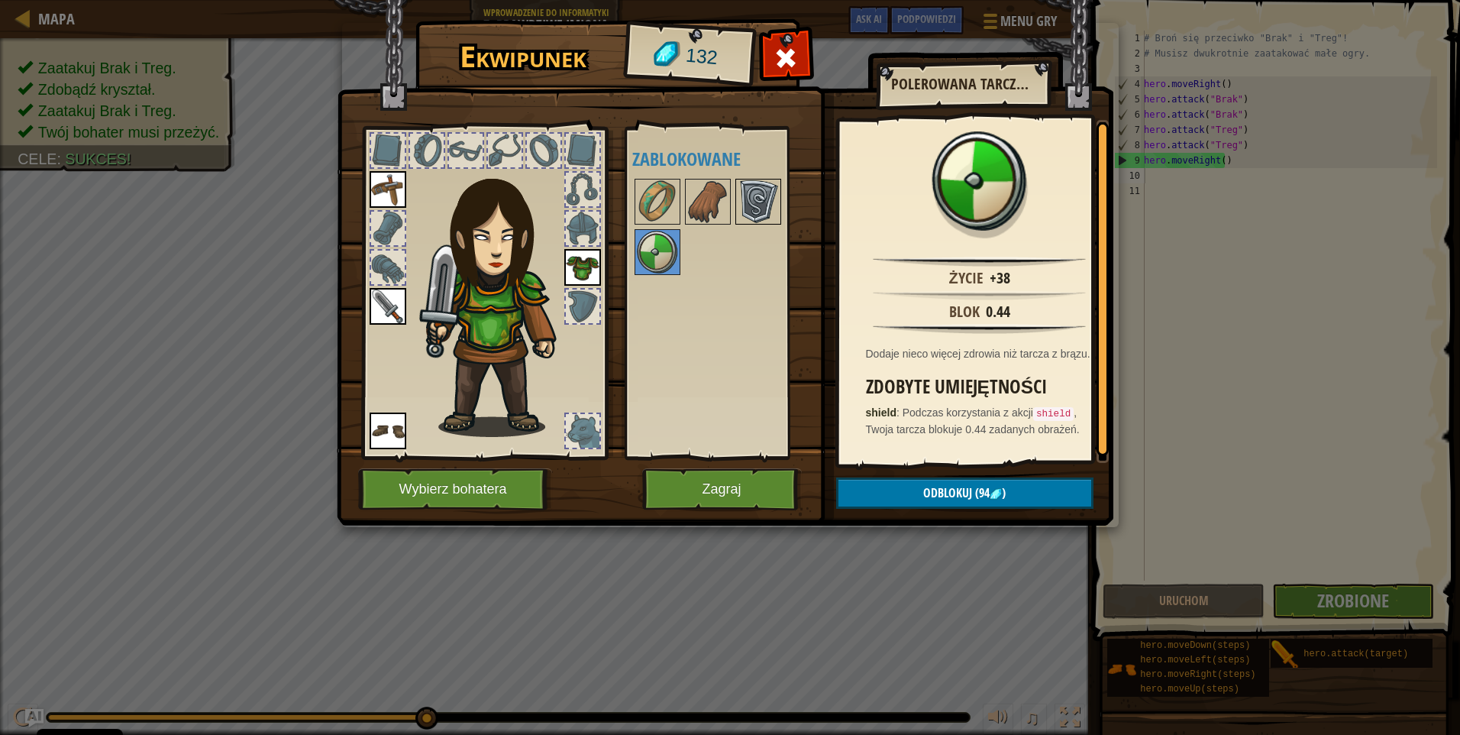
click at [753, 205] on img at bounding box center [758, 201] width 43 height 43
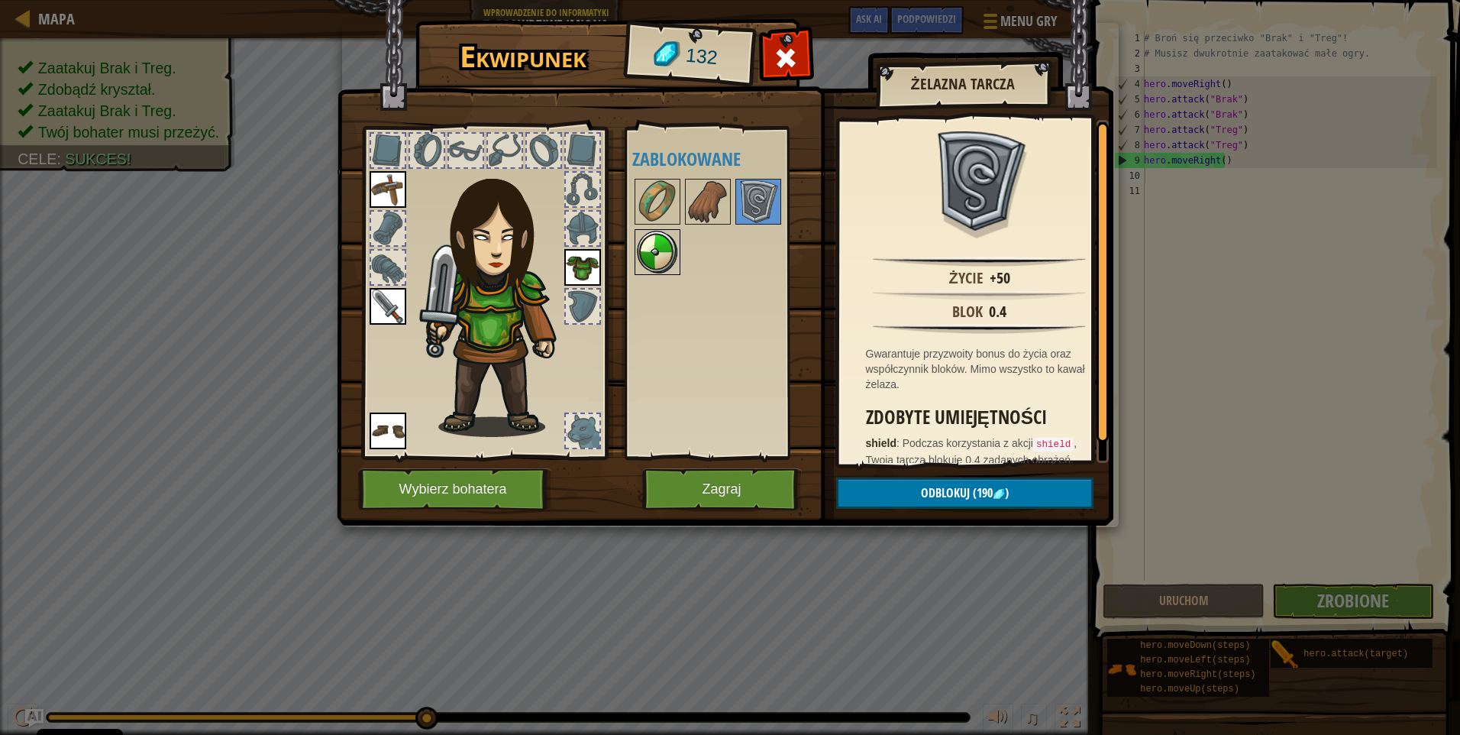
click at [672, 254] on img at bounding box center [657, 252] width 43 height 43
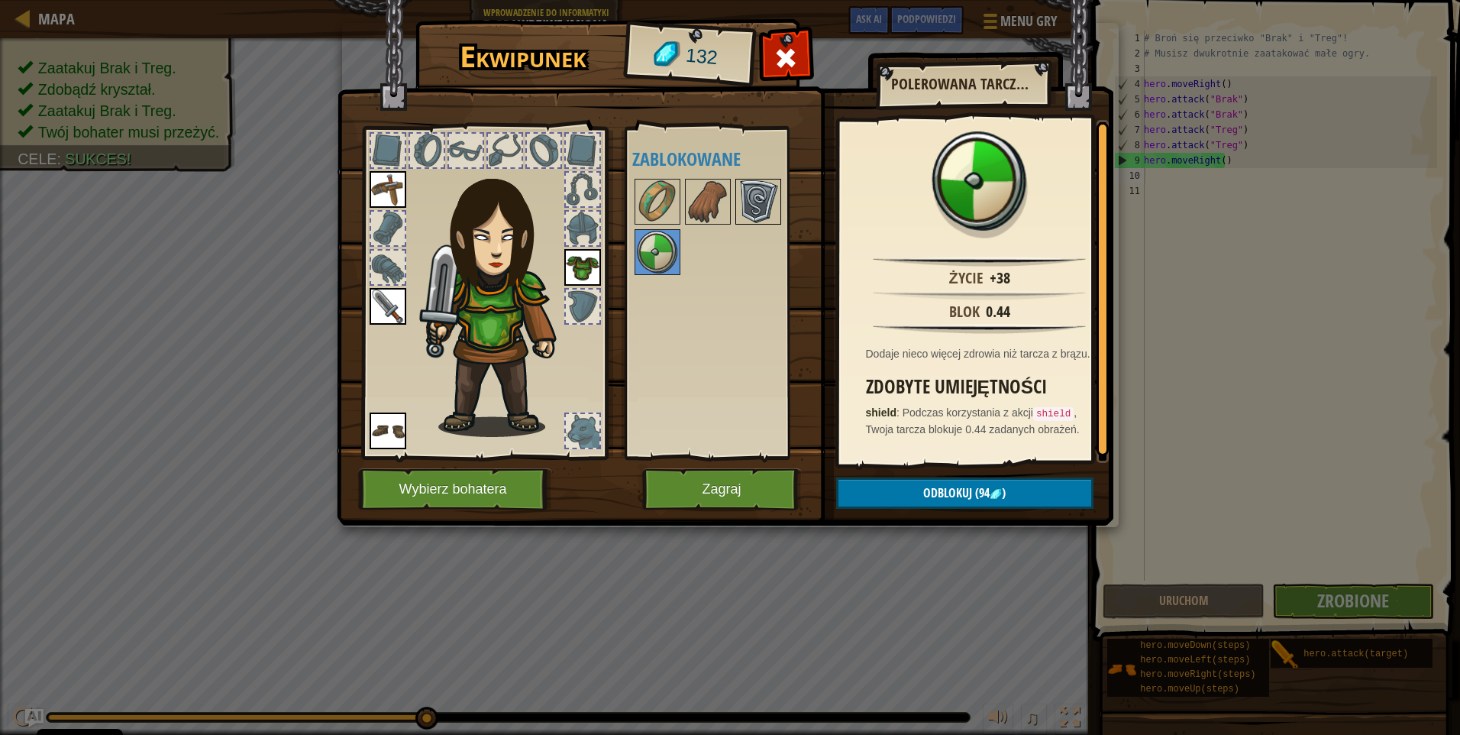
click at [749, 189] on img at bounding box center [758, 201] width 43 height 43
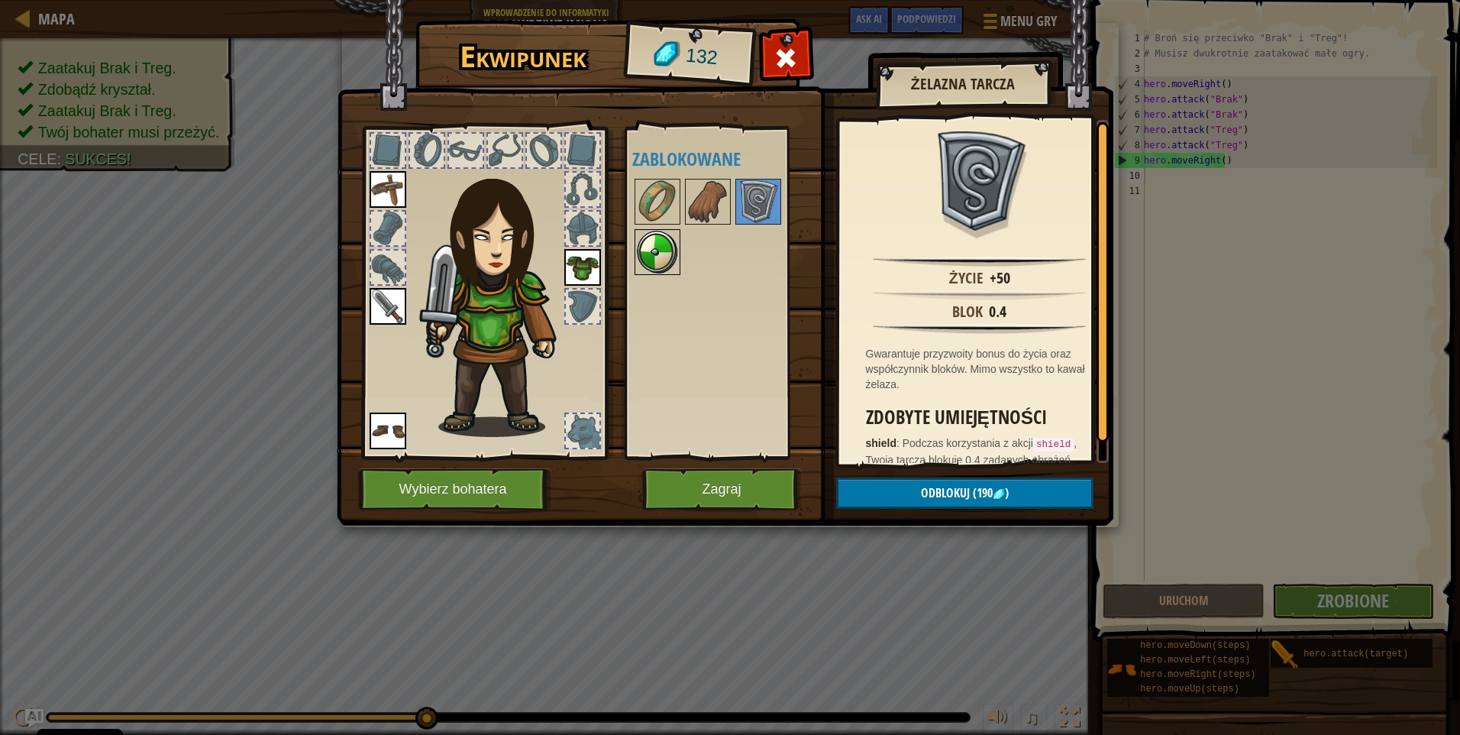
click at [664, 246] on img at bounding box center [657, 252] width 43 height 43
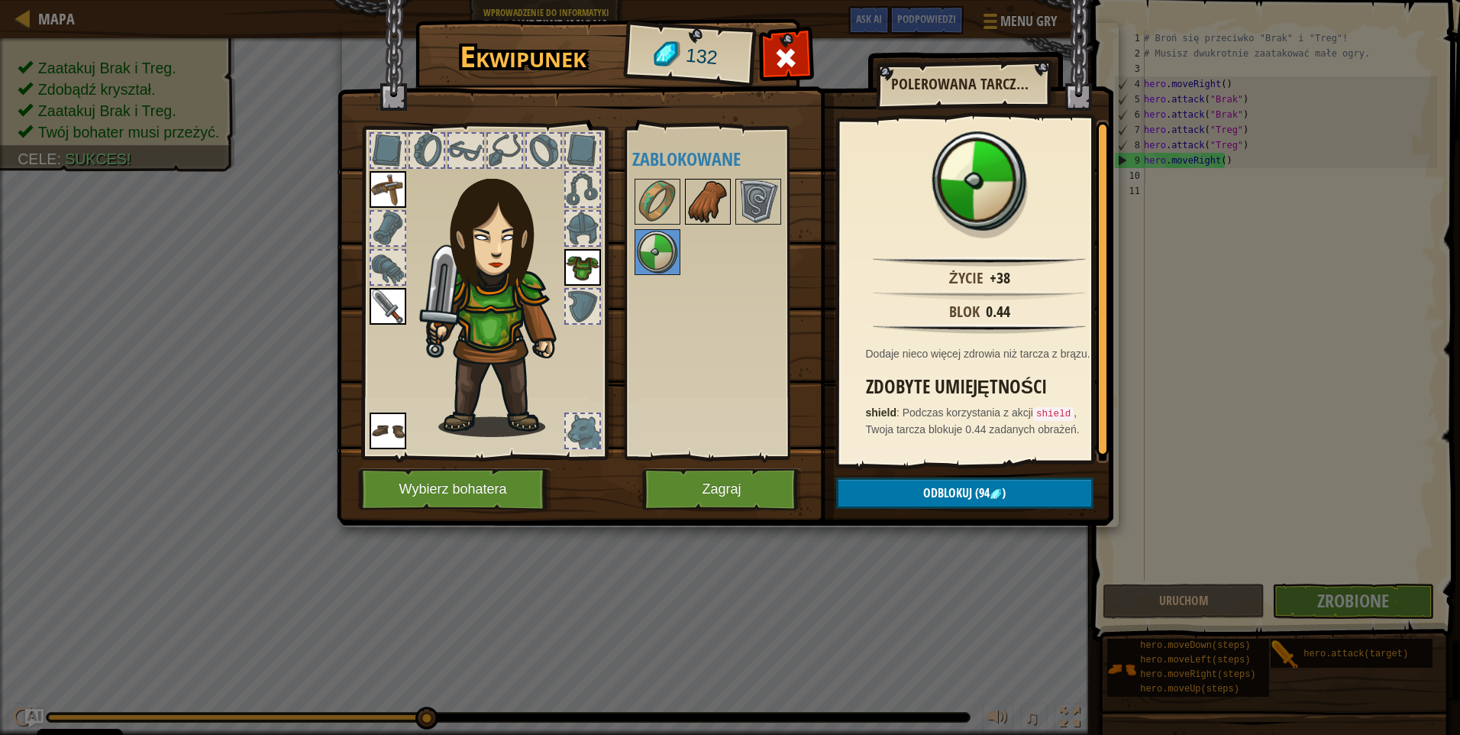
click at [696, 220] on img at bounding box center [707, 201] width 43 height 43
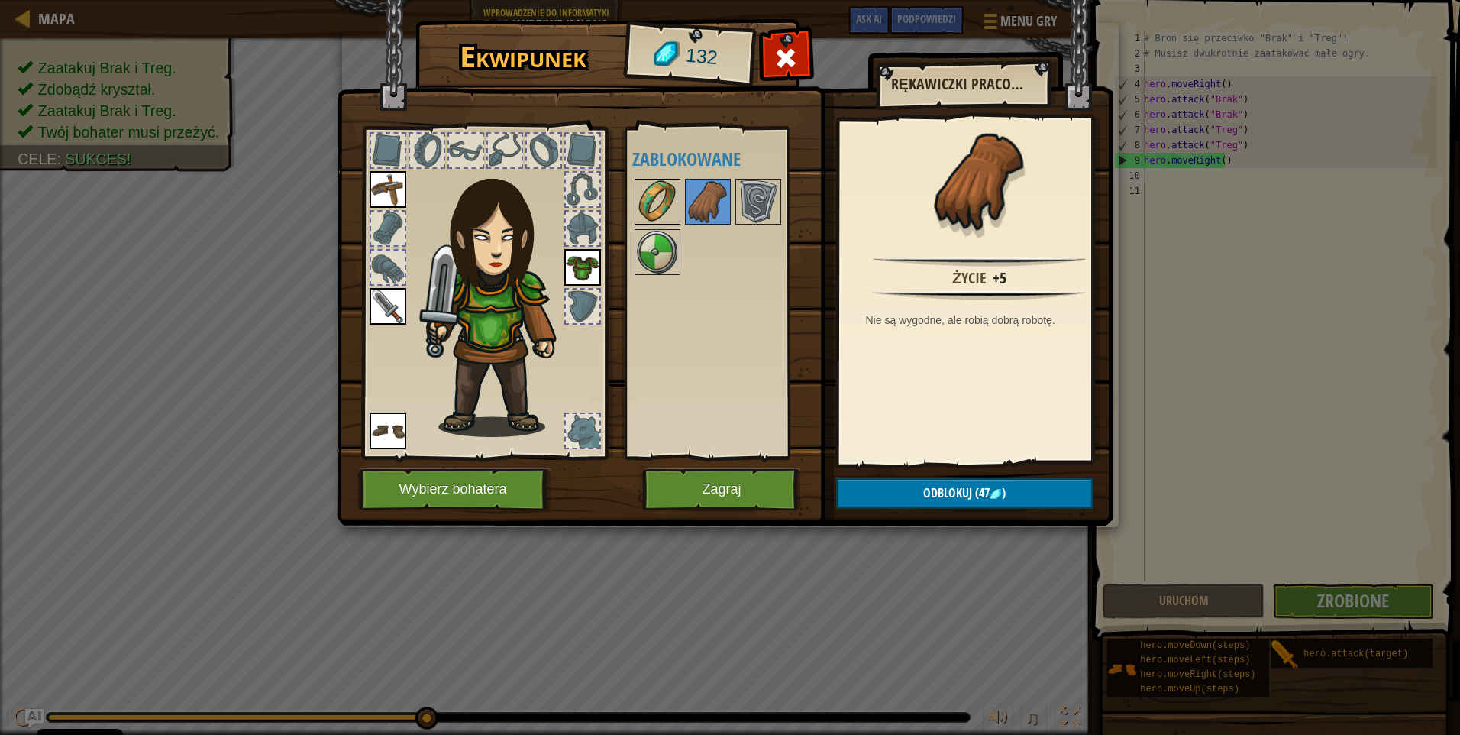
click at [663, 208] on img at bounding box center [657, 201] width 43 height 43
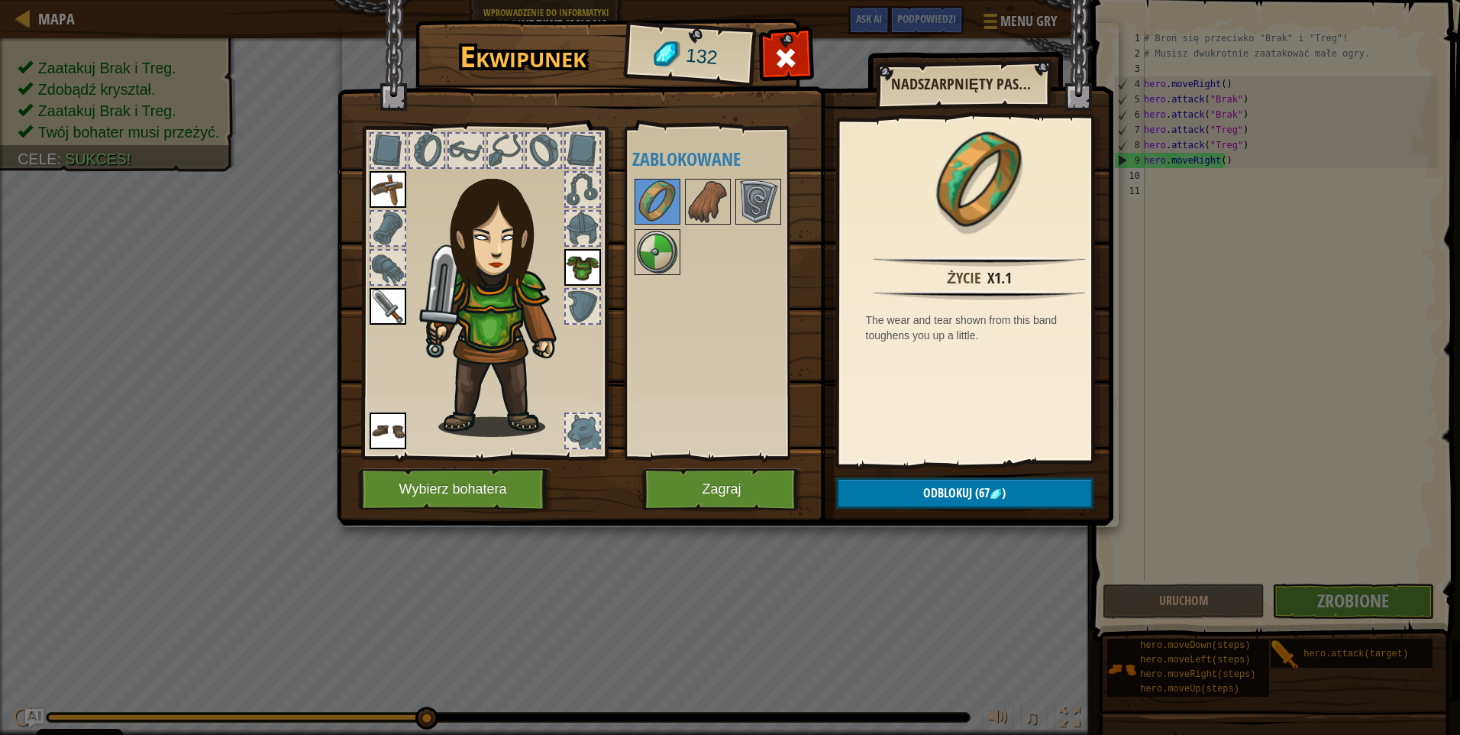
click at [385, 243] on div at bounding box center [388, 229] width 34 height 34
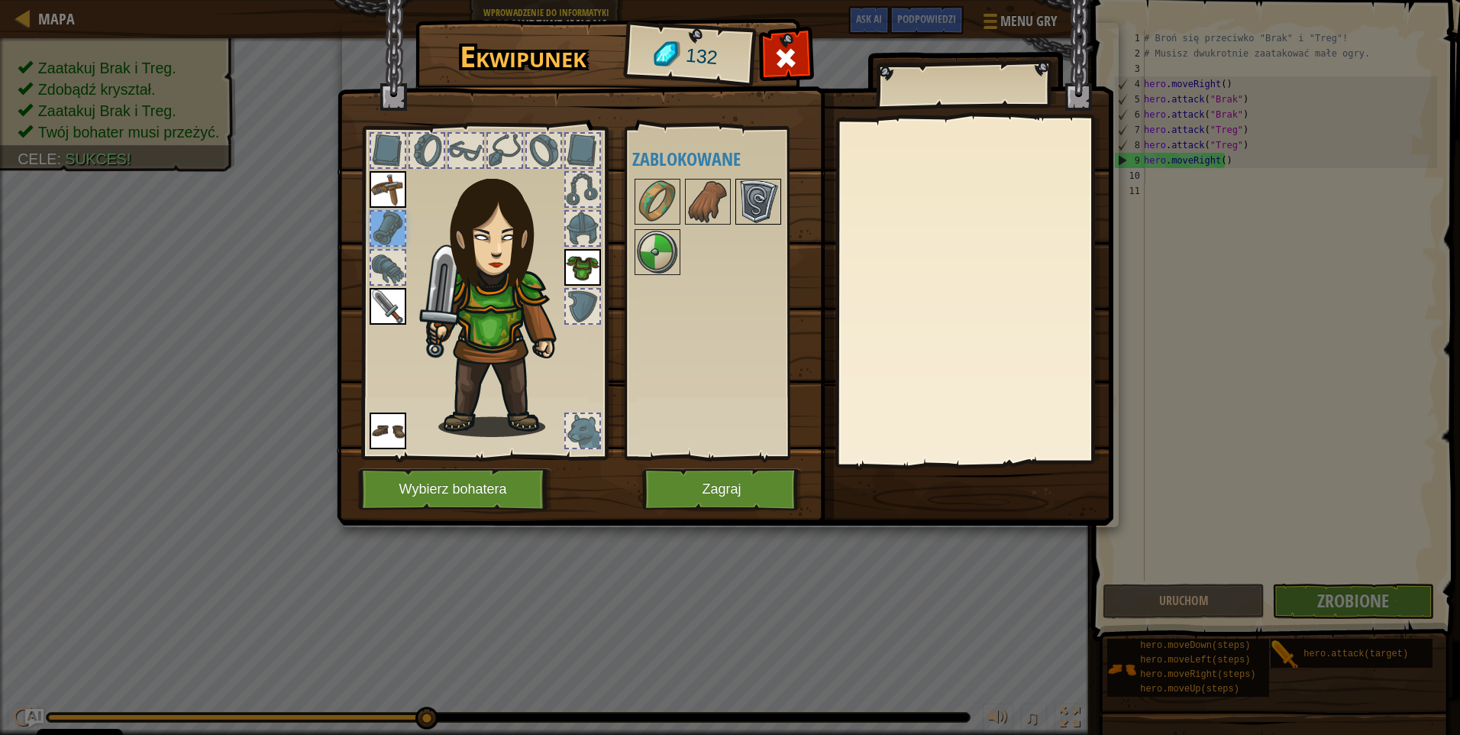
click at [735, 191] on div at bounding box center [758, 202] width 46 height 46
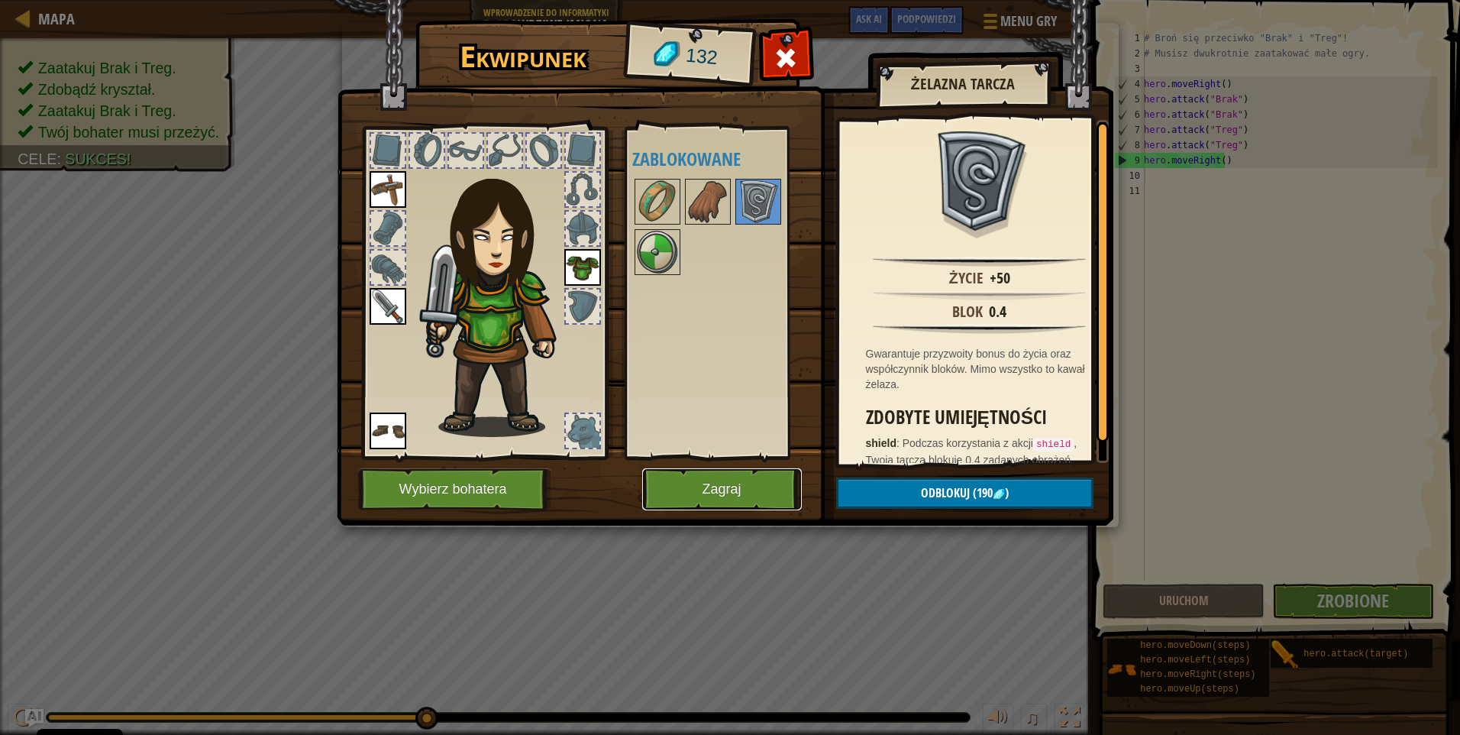
click at [759, 490] on button "Zagraj" at bounding box center [722, 489] width 160 height 42
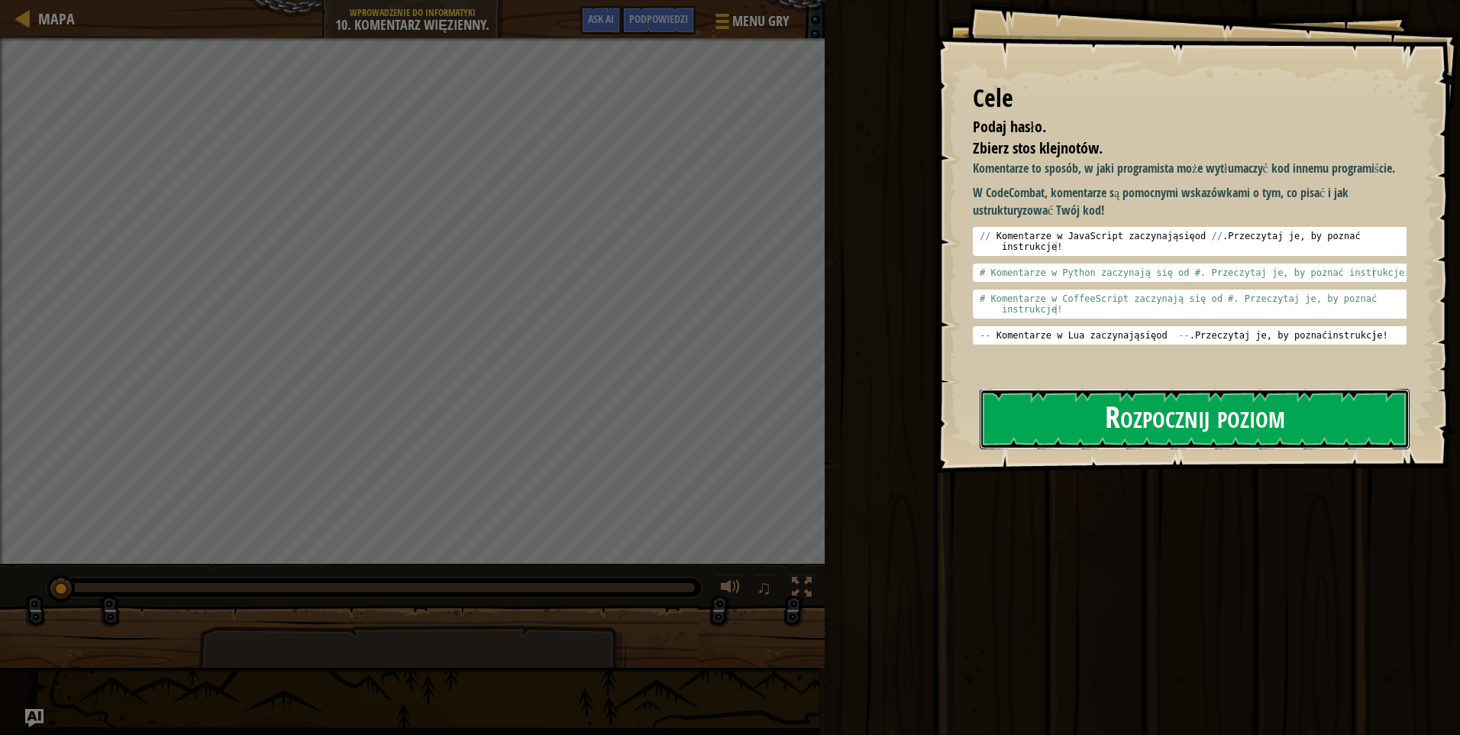
click at [1271, 422] on button "Rozpocznij poziom" at bounding box center [1195, 419] width 430 height 60
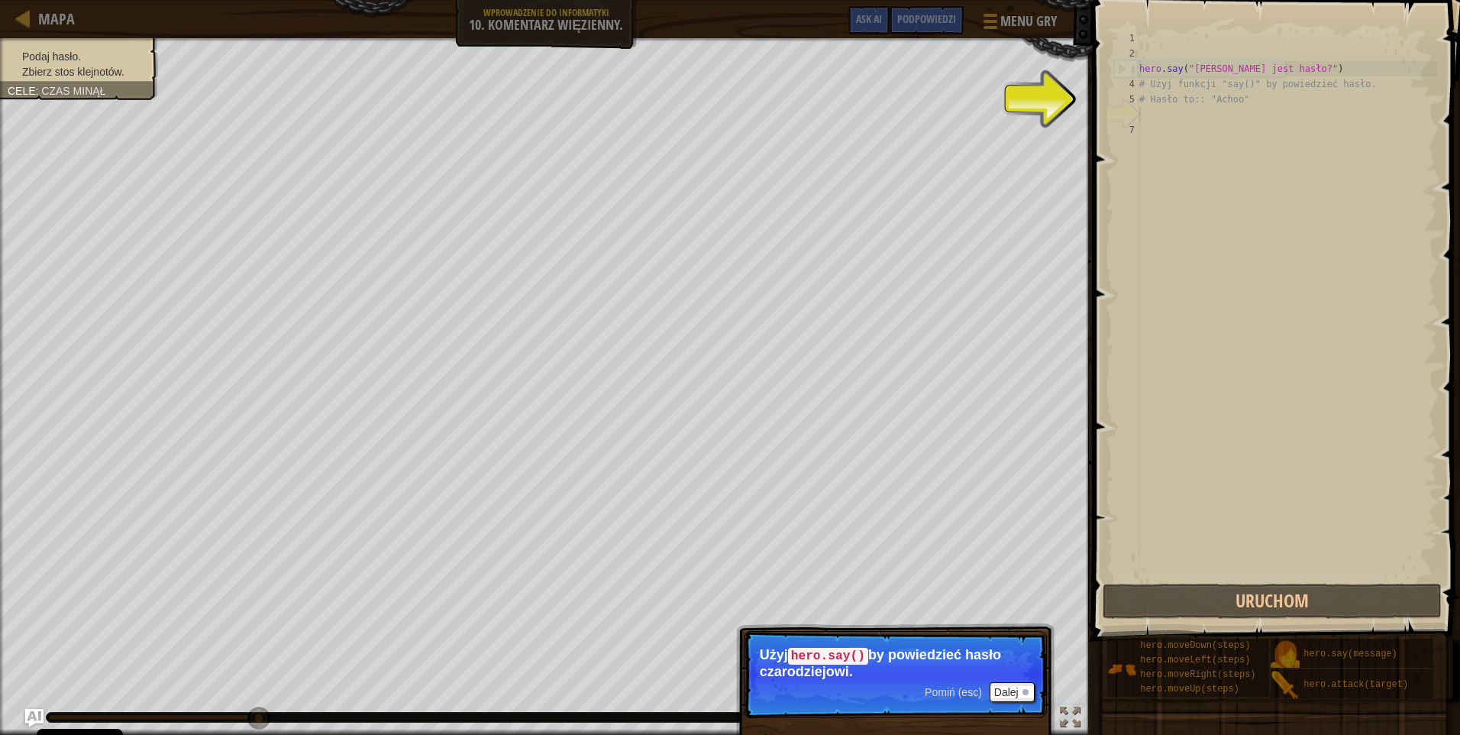
click at [977, 722] on div "Pomiń (esc) [PERSON_NAME] hero.say() by powiedzieć hasło czarodziejowi." at bounding box center [895, 744] width 318 height 226
click at [1021, 684] on button "Dalej" at bounding box center [1012, 692] width 45 height 20
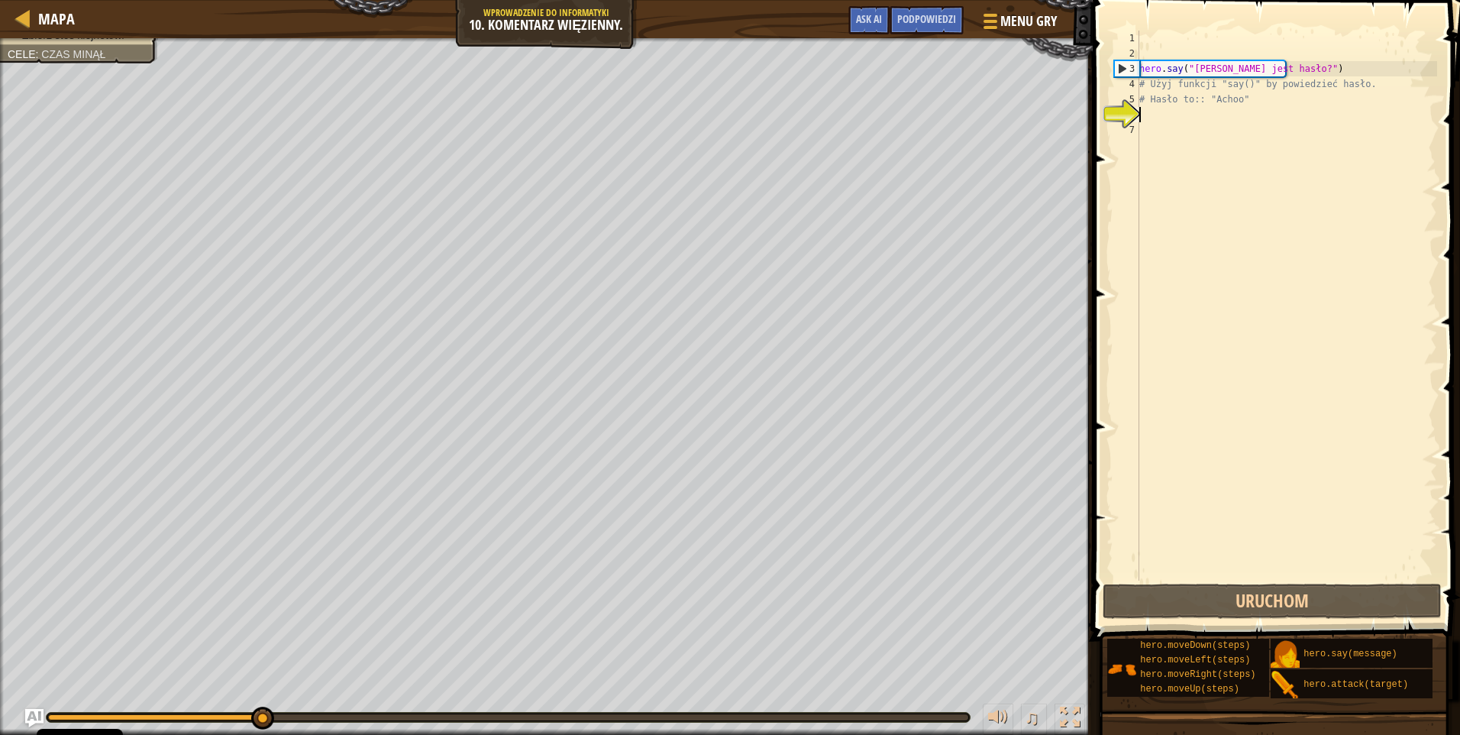
scroll to position [7, 0]
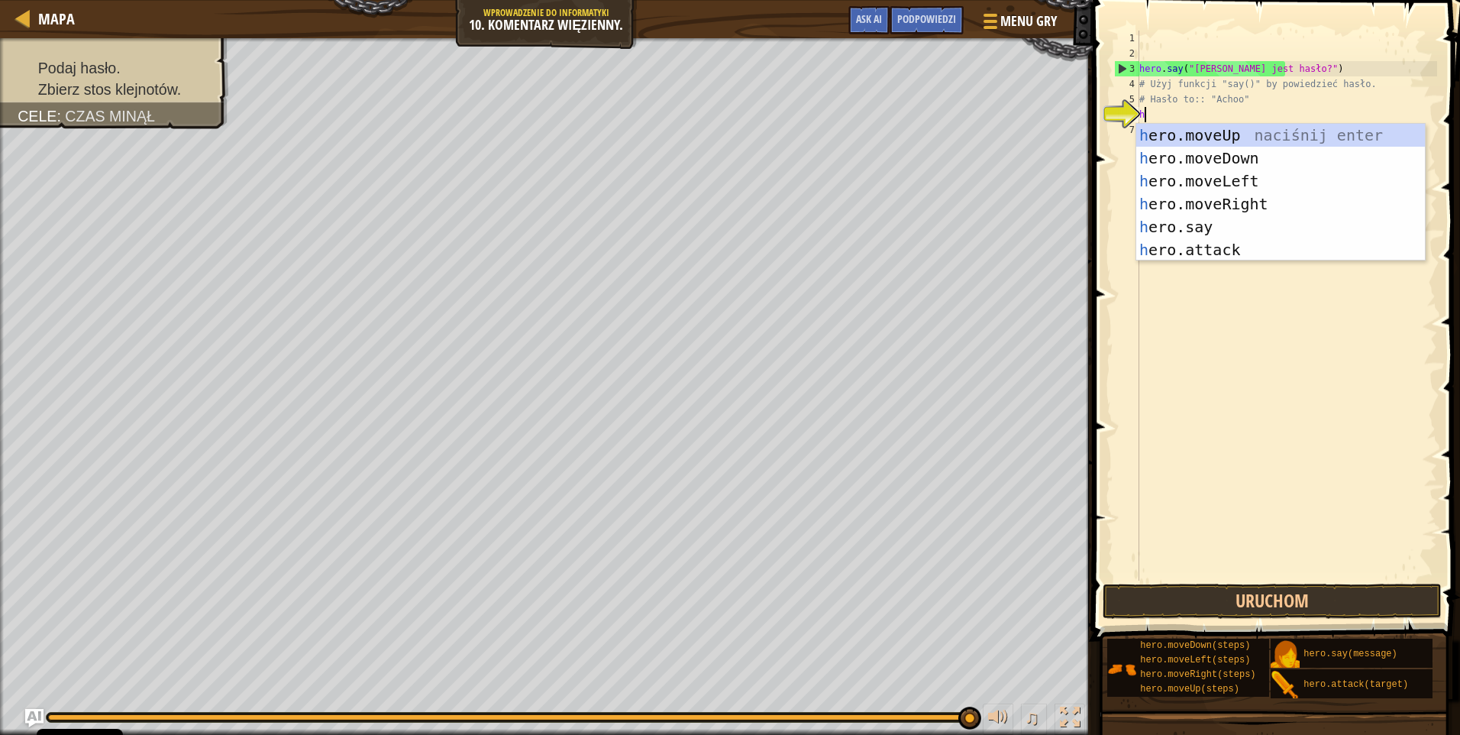
type textarea "he"
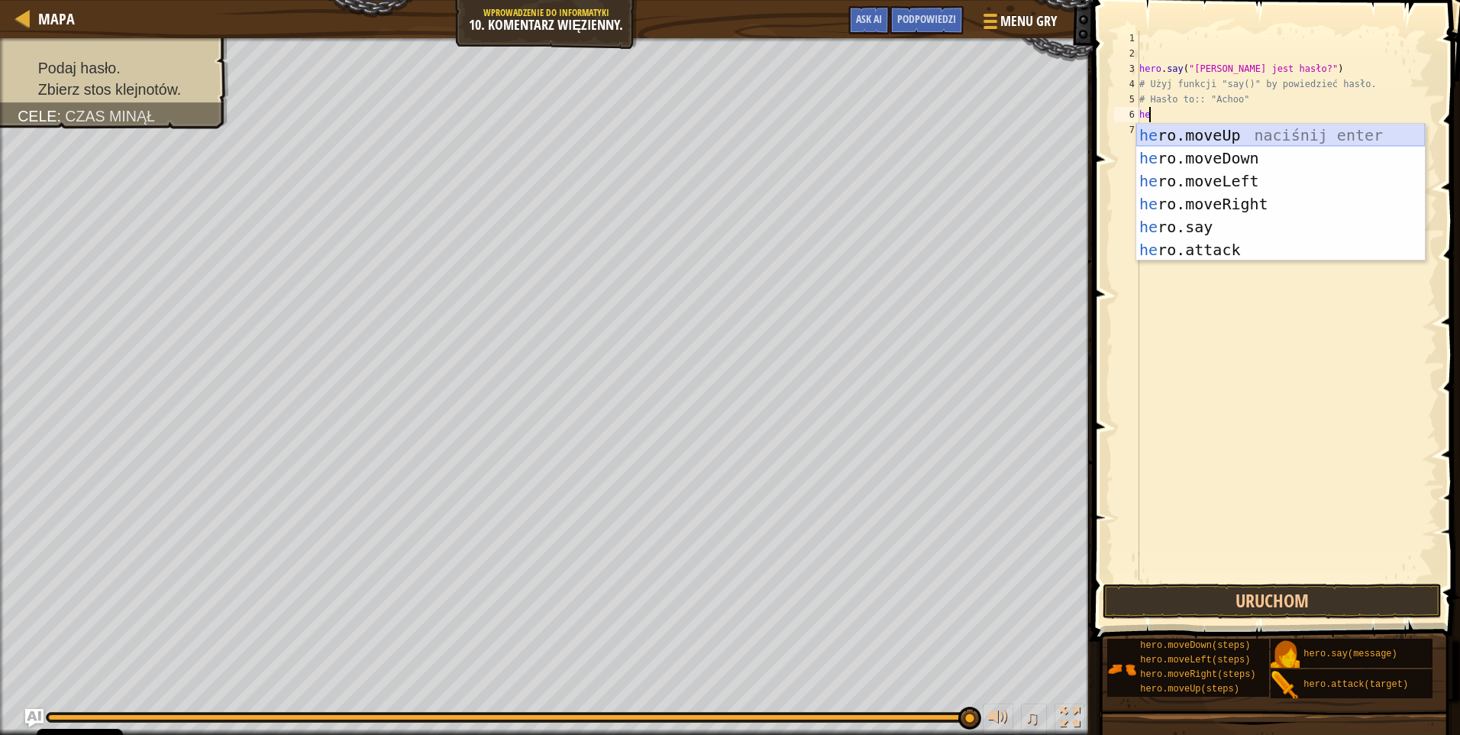
click at [1246, 136] on div "he ro.moveUp naciśnij enter he ro.moveDown naciśnij enter he ro.moveLeft naciśn…" at bounding box center [1280, 215] width 289 height 183
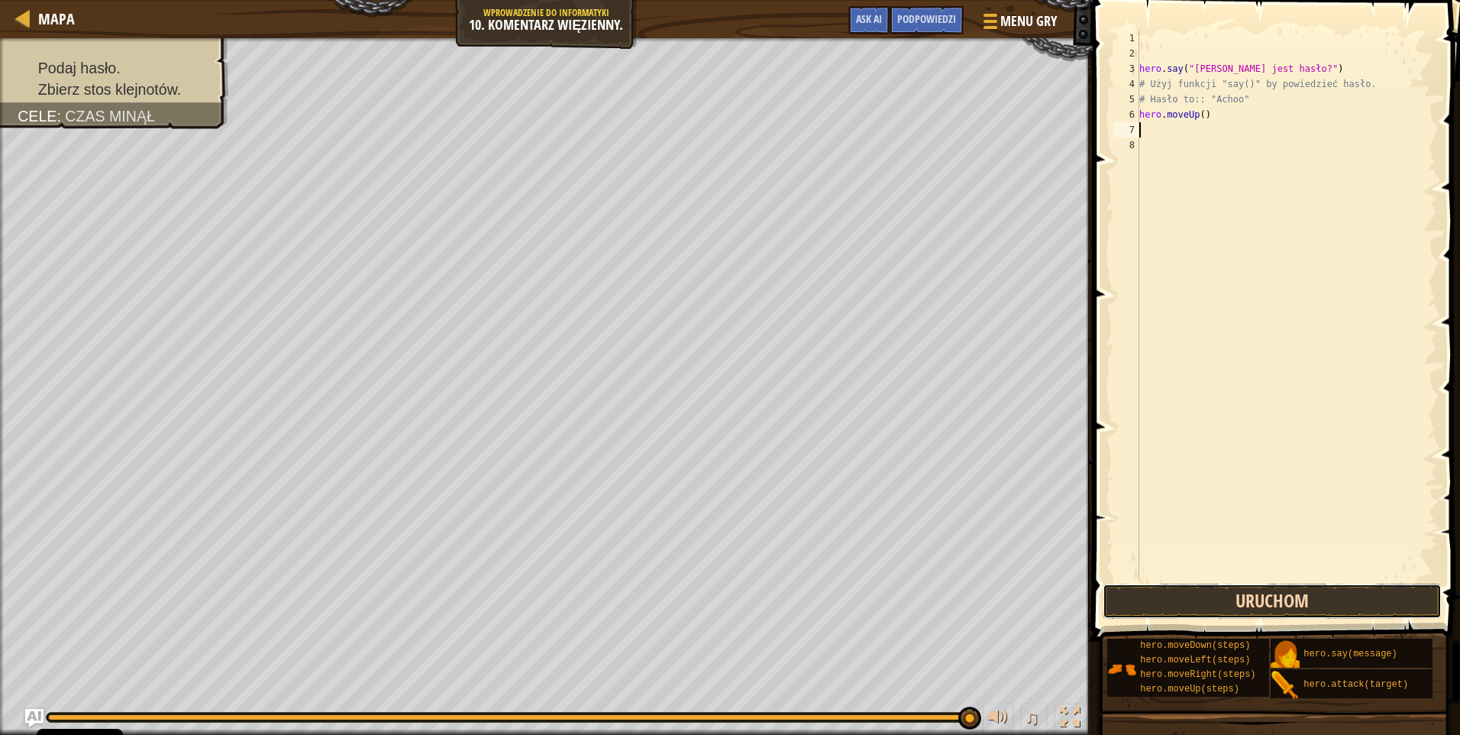
click at [1278, 599] on button "Uruchom" at bounding box center [1272, 600] width 339 height 35
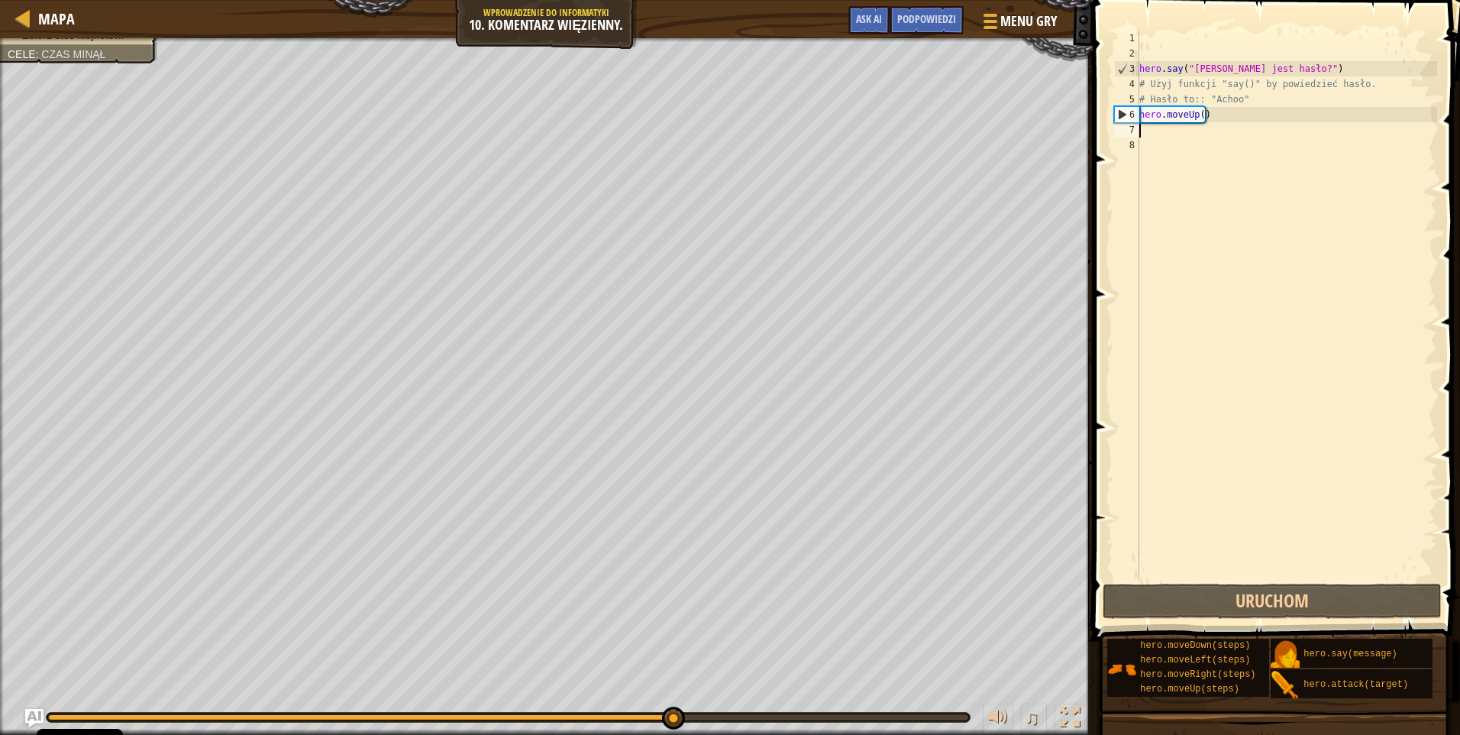
click at [1198, 136] on div "hero . say ( "[PERSON_NAME] jest hasło?" ) # Użyj funkcji "say()" by powiedzieć…" at bounding box center [1286, 321] width 301 height 580
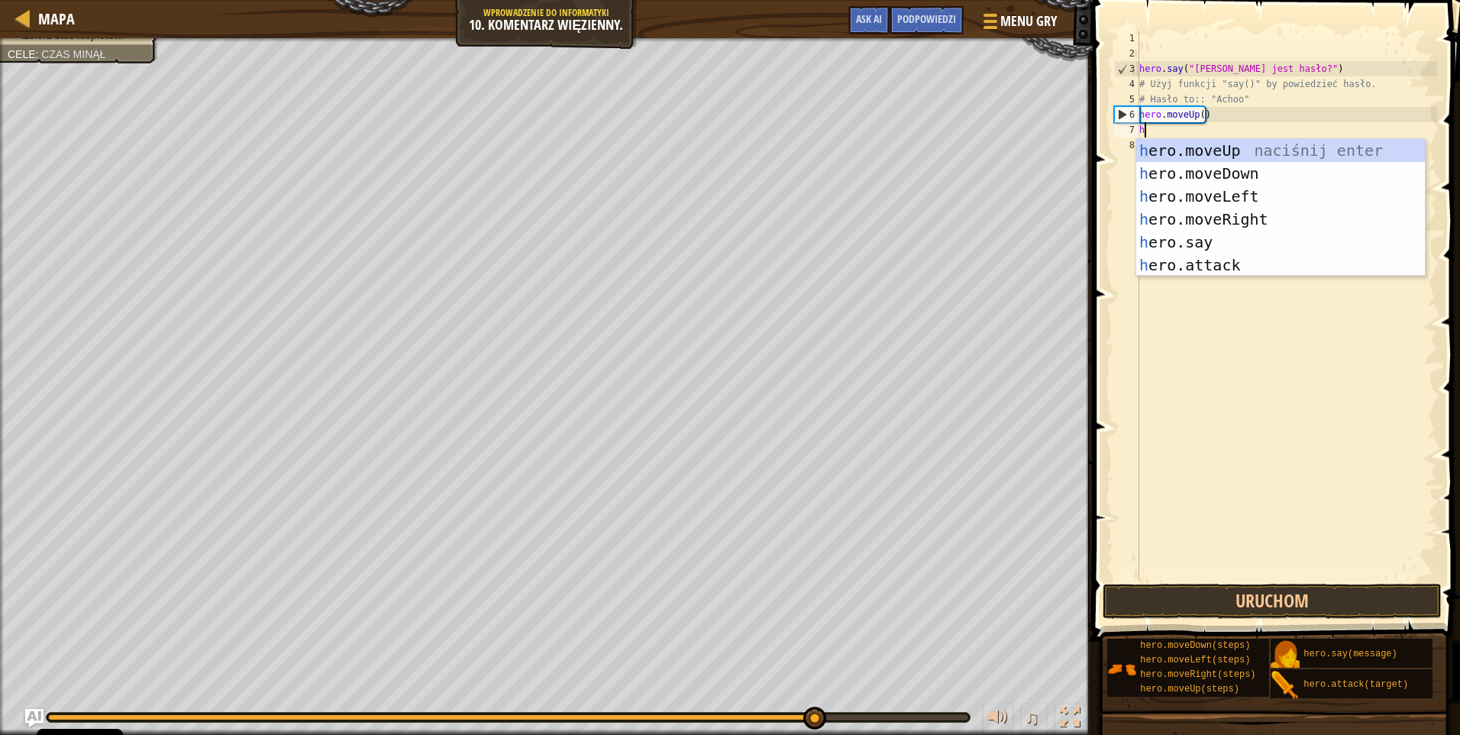
type textarea "he"
click at [1187, 228] on div "he ro.moveUp naciśnij enter he ro.moveDown naciśnij enter he ro.moveLeft naciśn…" at bounding box center [1280, 230] width 289 height 183
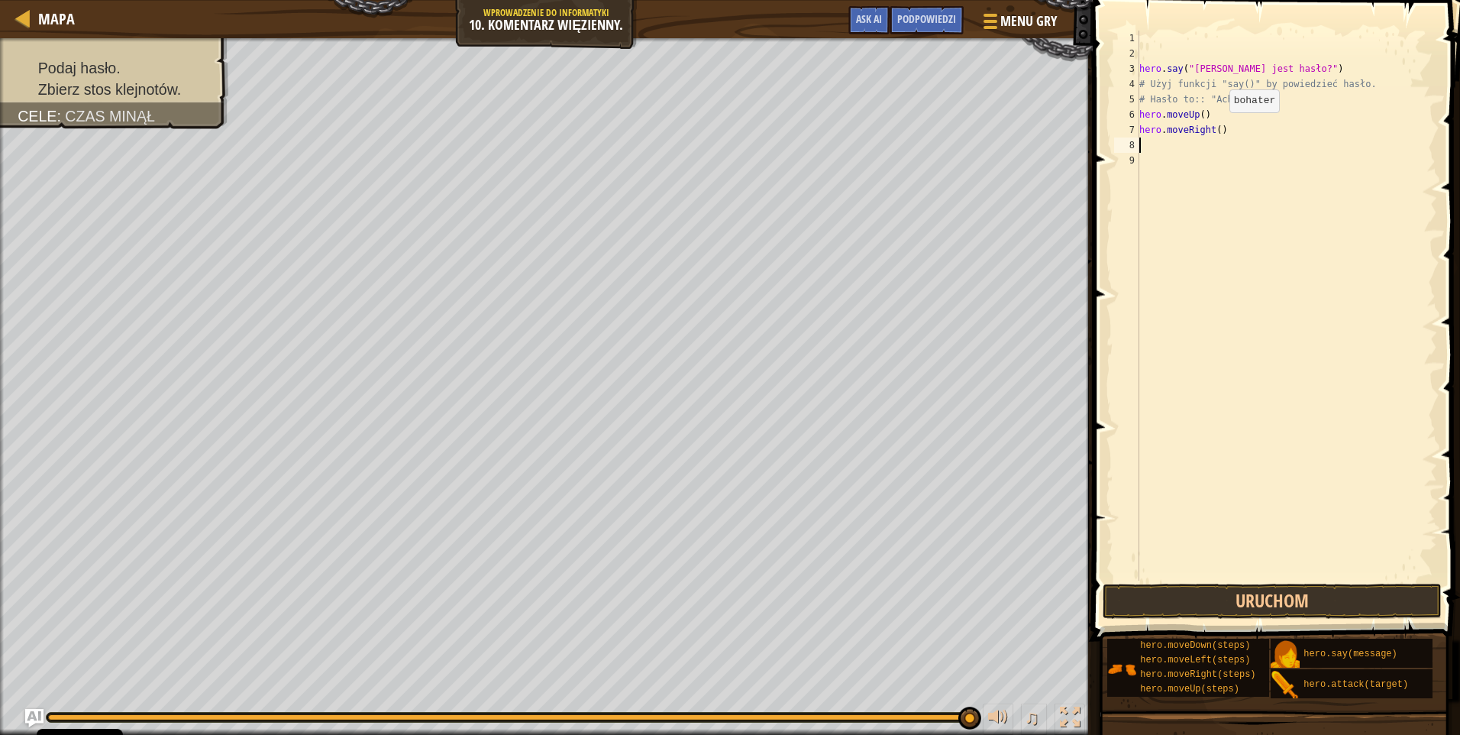
click at [1223, 128] on div "hero . say ( "[PERSON_NAME] jest hasło?" ) # Użyj funkcji "say()" by powiedzieć…" at bounding box center [1286, 321] width 301 height 580
click at [1185, 148] on div "hero.say naciśnij enter" at bounding box center [1280, 173] width 289 height 69
type textarea "hero.say("Achoo")"
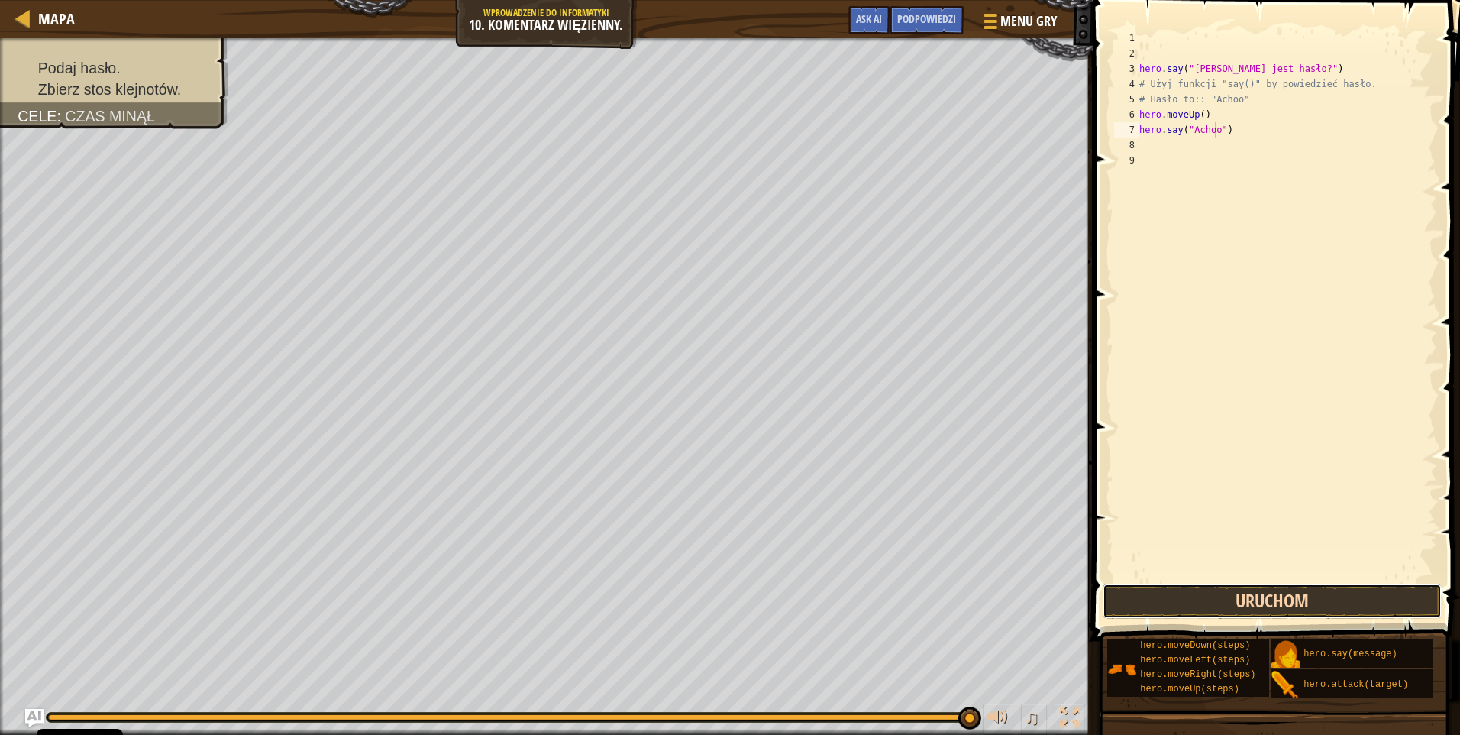
click at [1319, 593] on button "Uruchom" at bounding box center [1272, 600] width 339 height 35
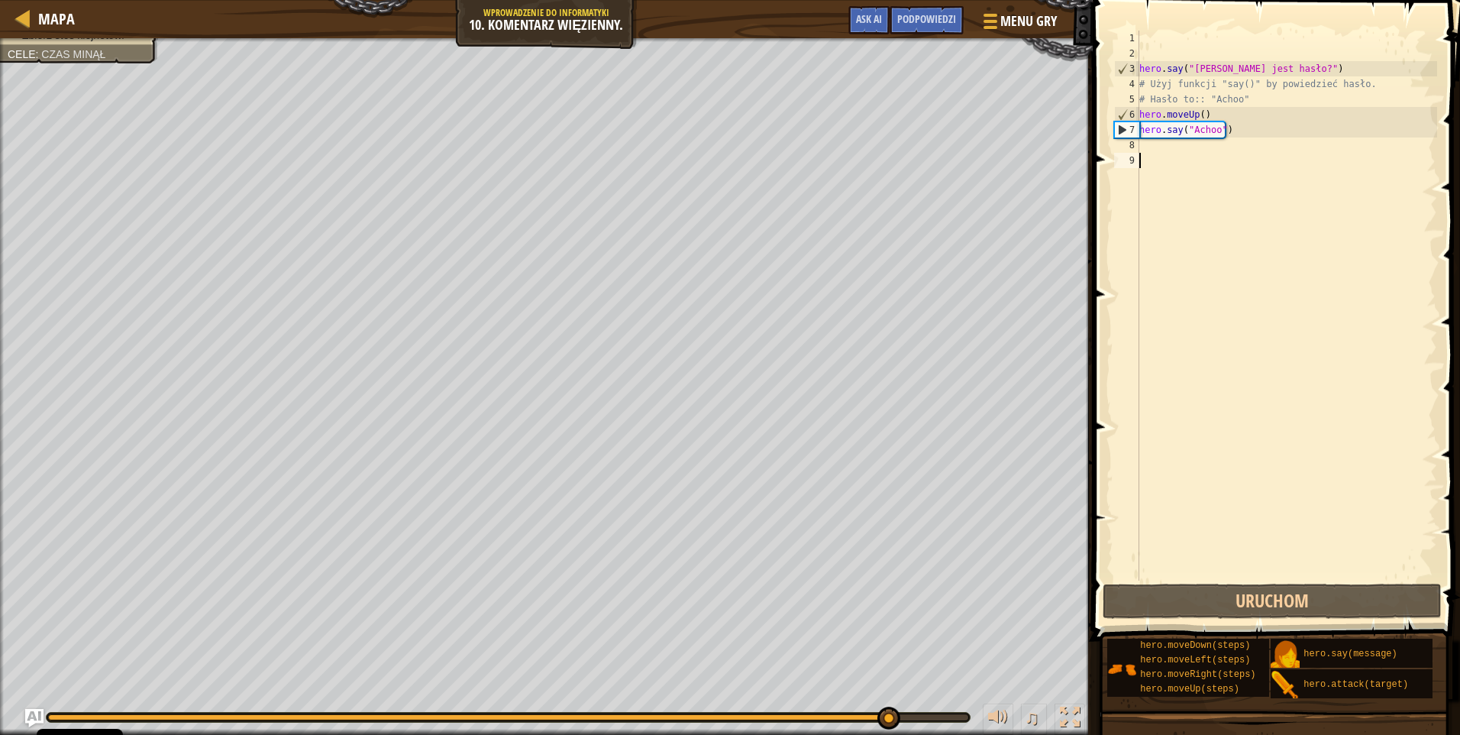
click at [1184, 153] on div "hero . say ( "[PERSON_NAME] jest hasło?" ) # Użyj funkcji "say()" by powiedzieć…" at bounding box center [1286, 321] width 301 height 580
click at [1183, 151] on div "hero . say ( "[PERSON_NAME] jest hasło?" ) # Użyj funkcji "say()" by powiedzieć…" at bounding box center [1286, 321] width 301 height 580
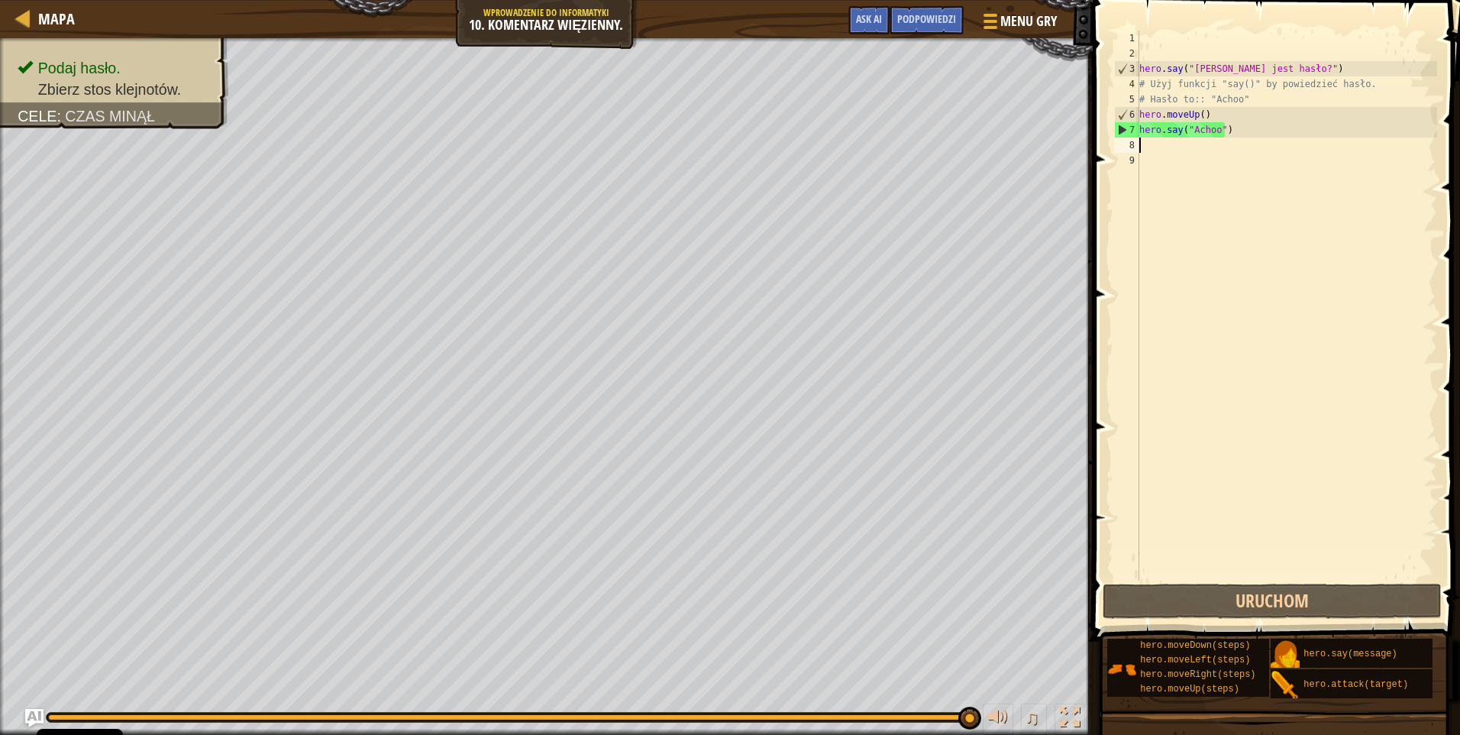
click at [1181, 150] on div "hero . say ( "[PERSON_NAME] jest hasło?" ) # Użyj funkcji "say()" by powiedzieć…" at bounding box center [1286, 321] width 301 height 580
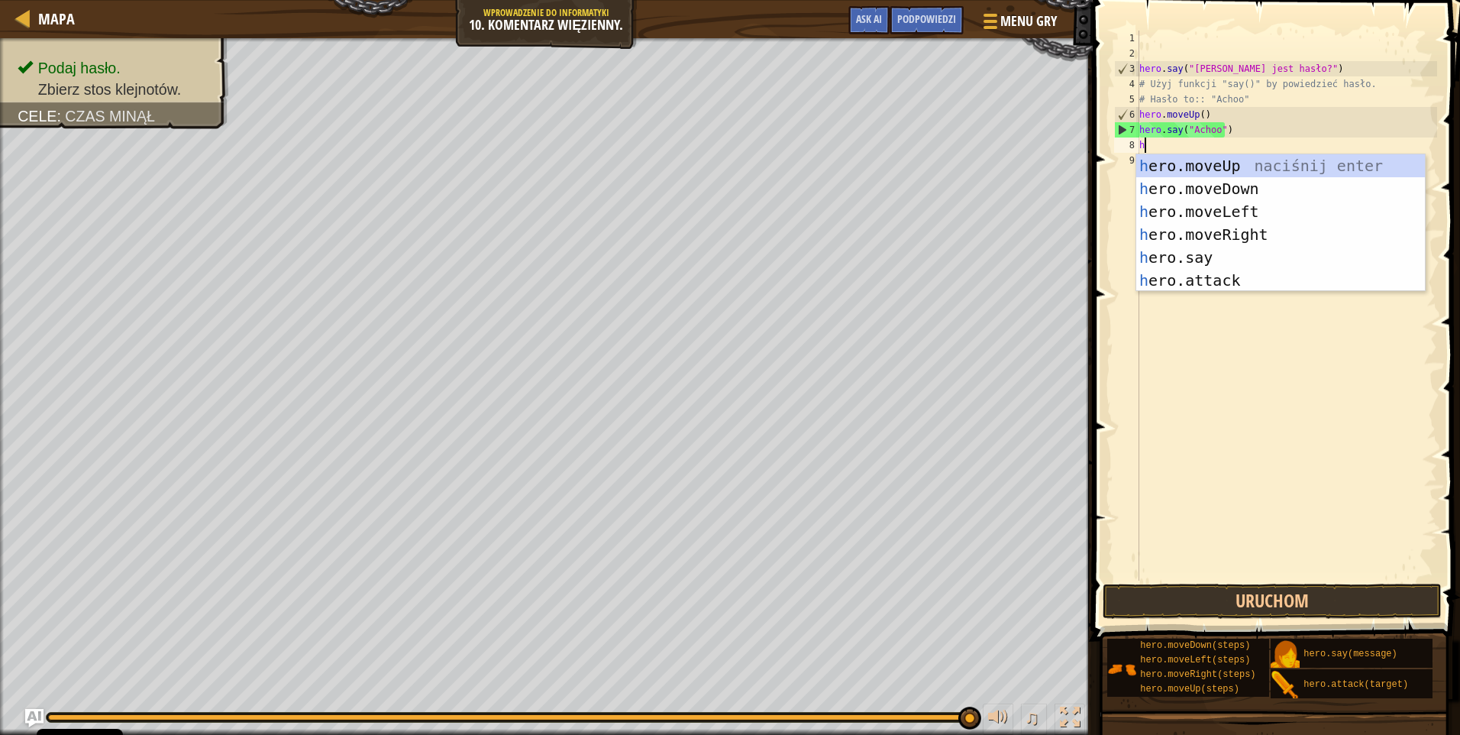
type textarea "her"
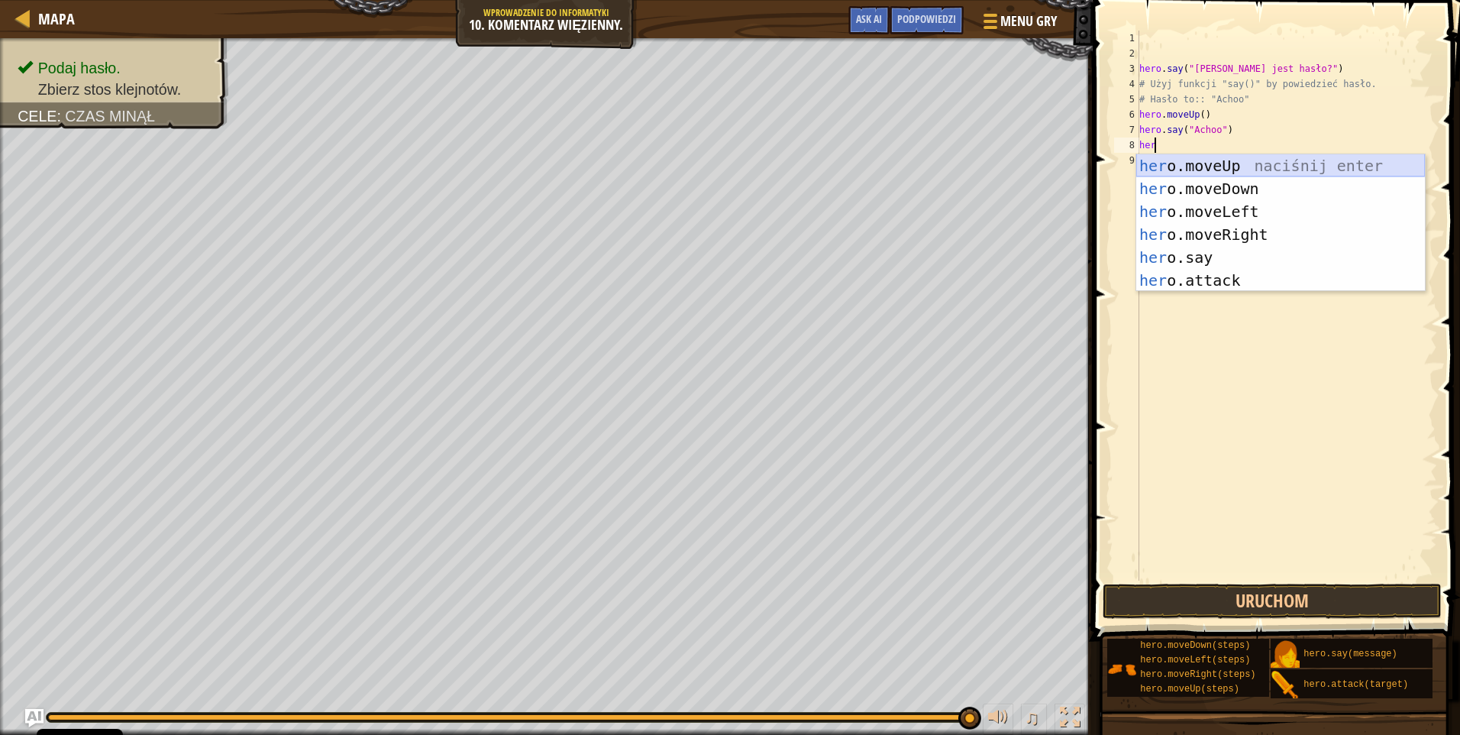
click at [1209, 163] on div "her o.moveUp naciśnij enter her o.moveDown naciśnij enter her o.moveLeft naciśn…" at bounding box center [1280, 245] width 289 height 183
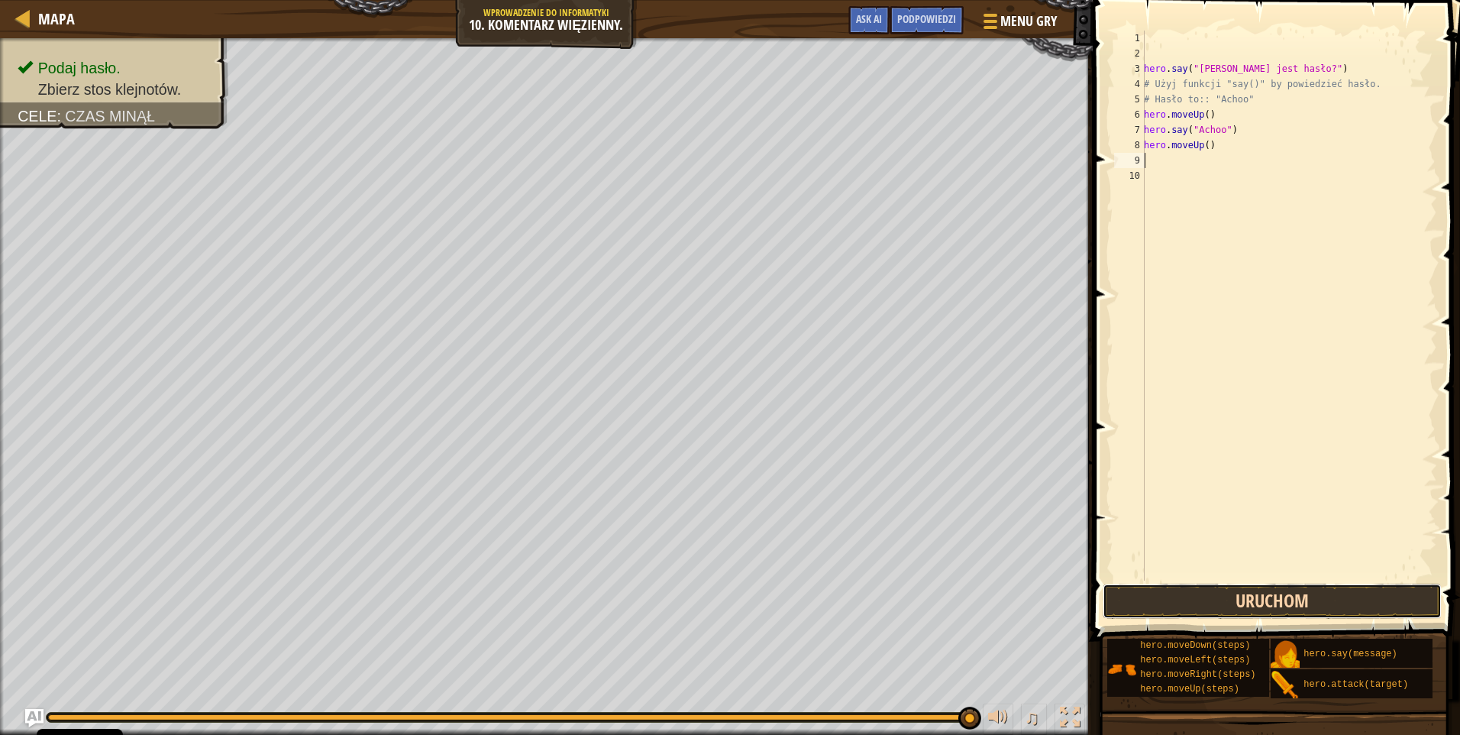
click at [1255, 596] on button "Uruchom" at bounding box center [1272, 600] width 339 height 35
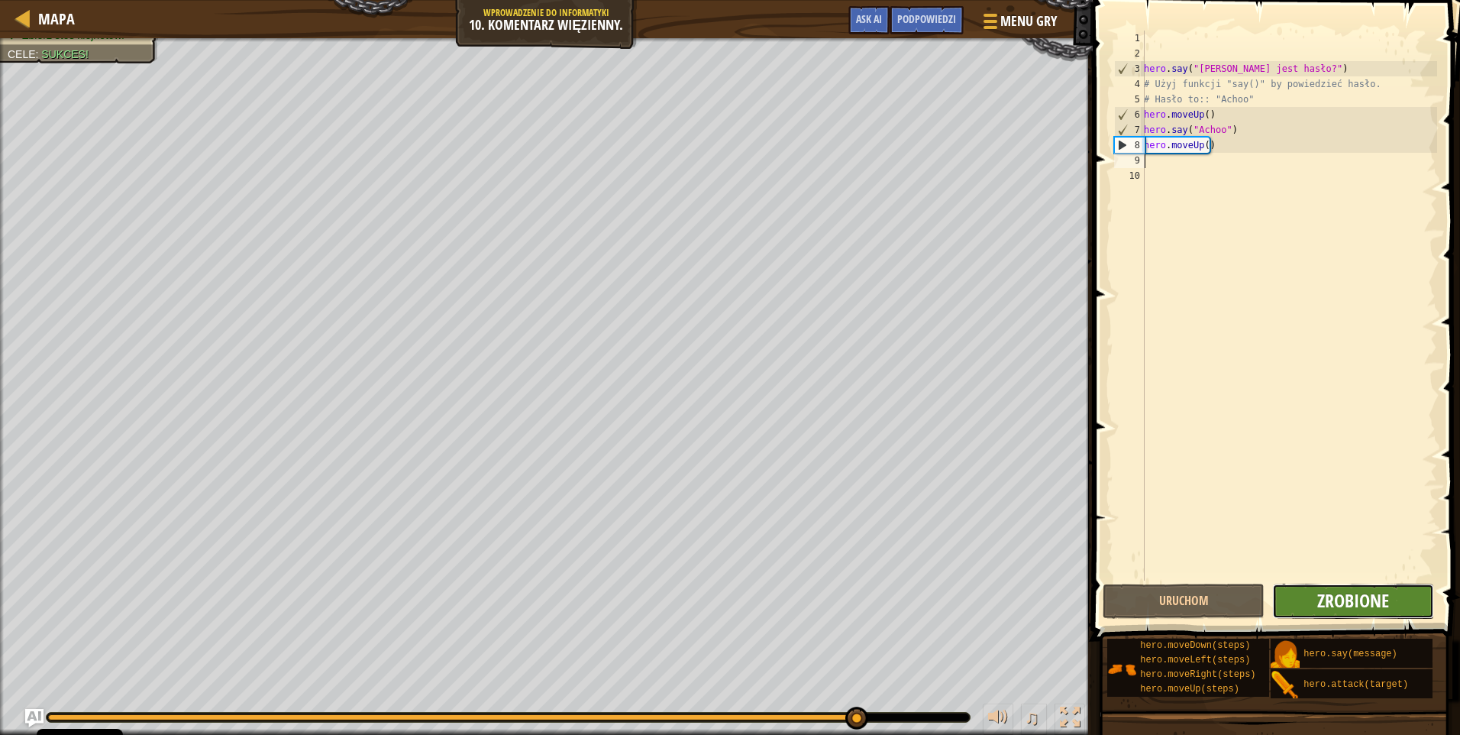
click at [1355, 604] on span "Zrobione" at bounding box center [1353, 600] width 72 height 24
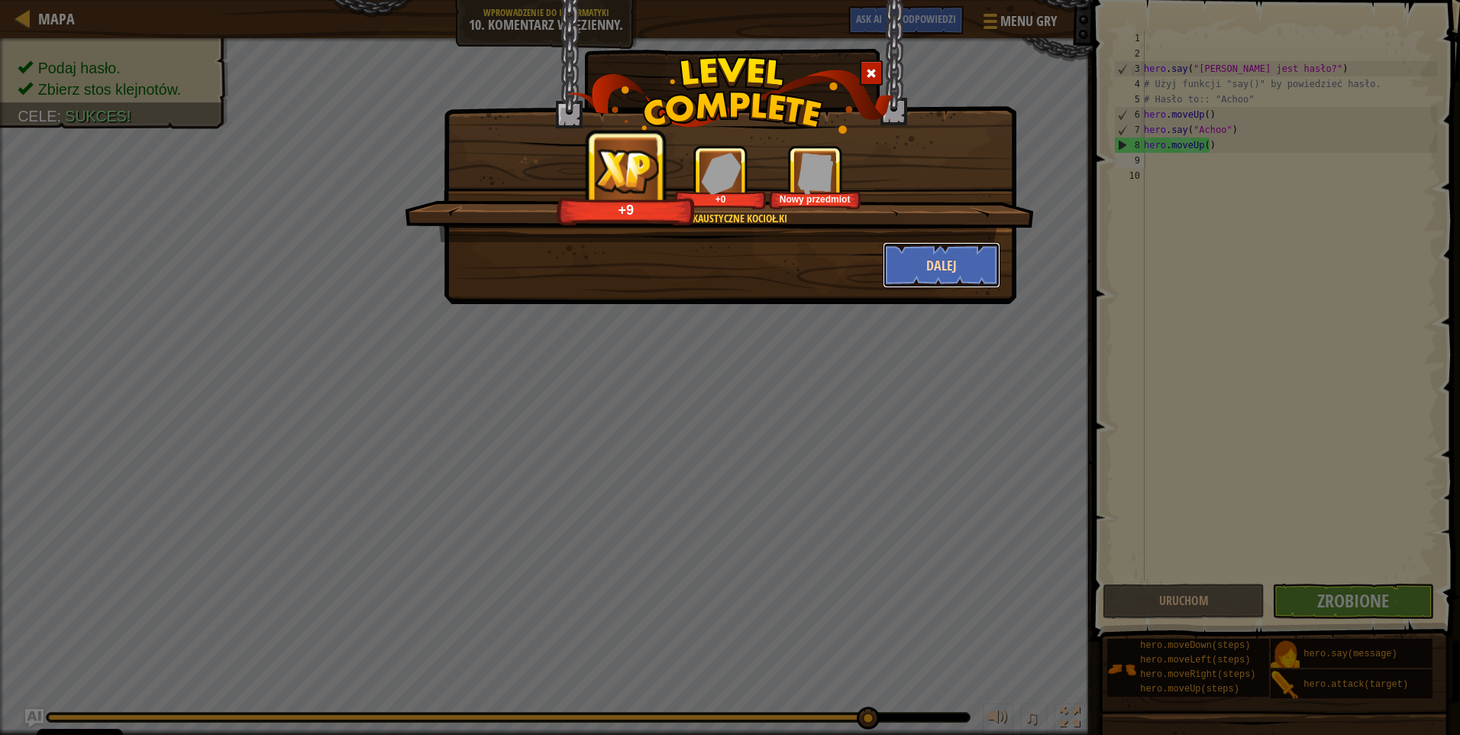
click at [923, 254] on button "Dalej" at bounding box center [942, 265] width 118 height 46
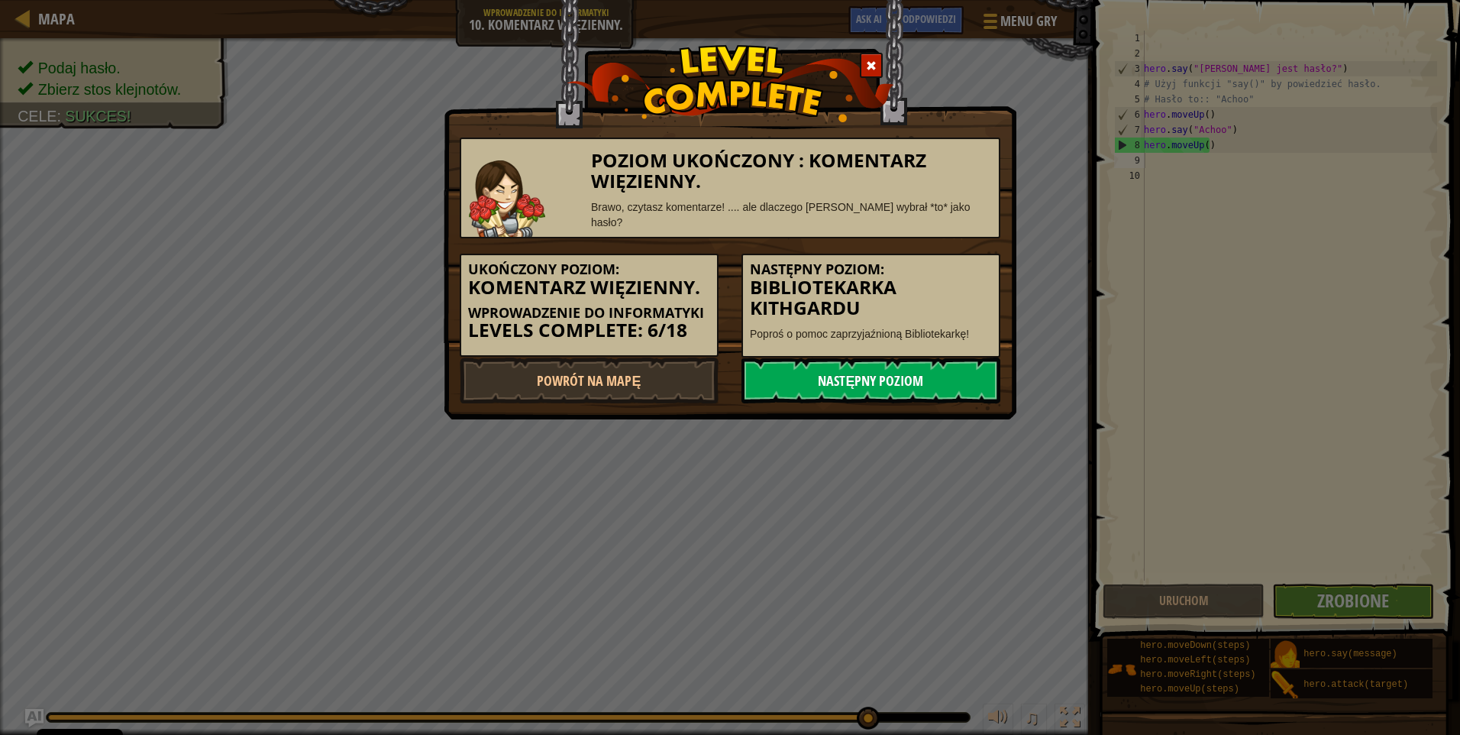
click at [835, 357] on link "Następny poziom" at bounding box center [870, 380] width 259 height 46
click at [868, 357] on link "Następny poziom" at bounding box center [870, 380] width 259 height 46
click at [842, 361] on link "Następny poziom" at bounding box center [870, 380] width 259 height 46
click at [829, 370] on link "Następny poziom" at bounding box center [870, 380] width 259 height 46
drag, startPoint x: 864, startPoint y: 310, endPoint x: 864, endPoint y: 318, distance: 8.4
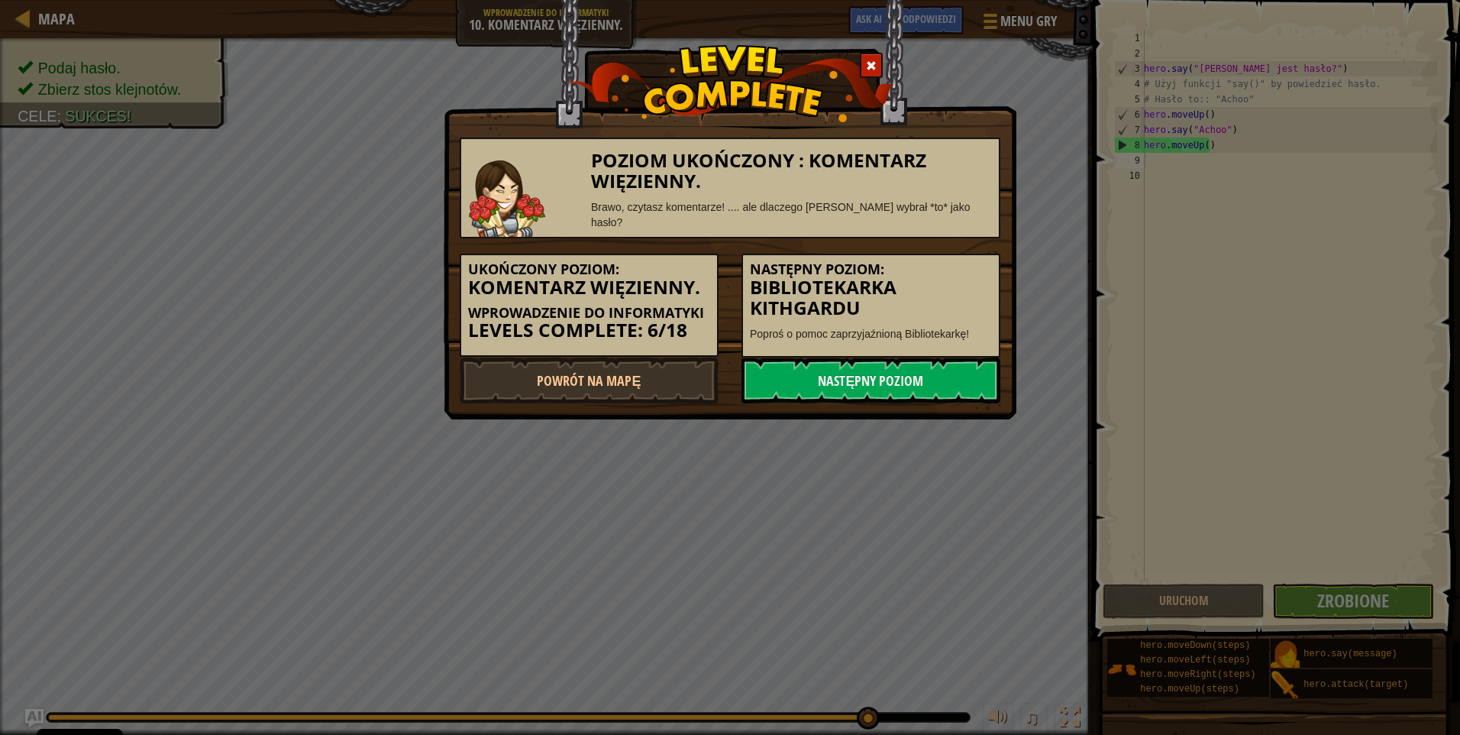
click at [865, 311] on div "Następny poziom: Bibliotekarka Kithgardu Poproś o pomoc zaprzyjaźnioną Bibliote…" at bounding box center [870, 306] width 259 height 104
click at [855, 358] on link "Następny poziom" at bounding box center [870, 380] width 259 height 46
click at [857, 360] on link "Następny poziom" at bounding box center [870, 380] width 259 height 46
click at [864, 363] on link "Następny poziom" at bounding box center [870, 380] width 259 height 46
click at [865, 363] on link "Następny poziom" at bounding box center [870, 380] width 259 height 46
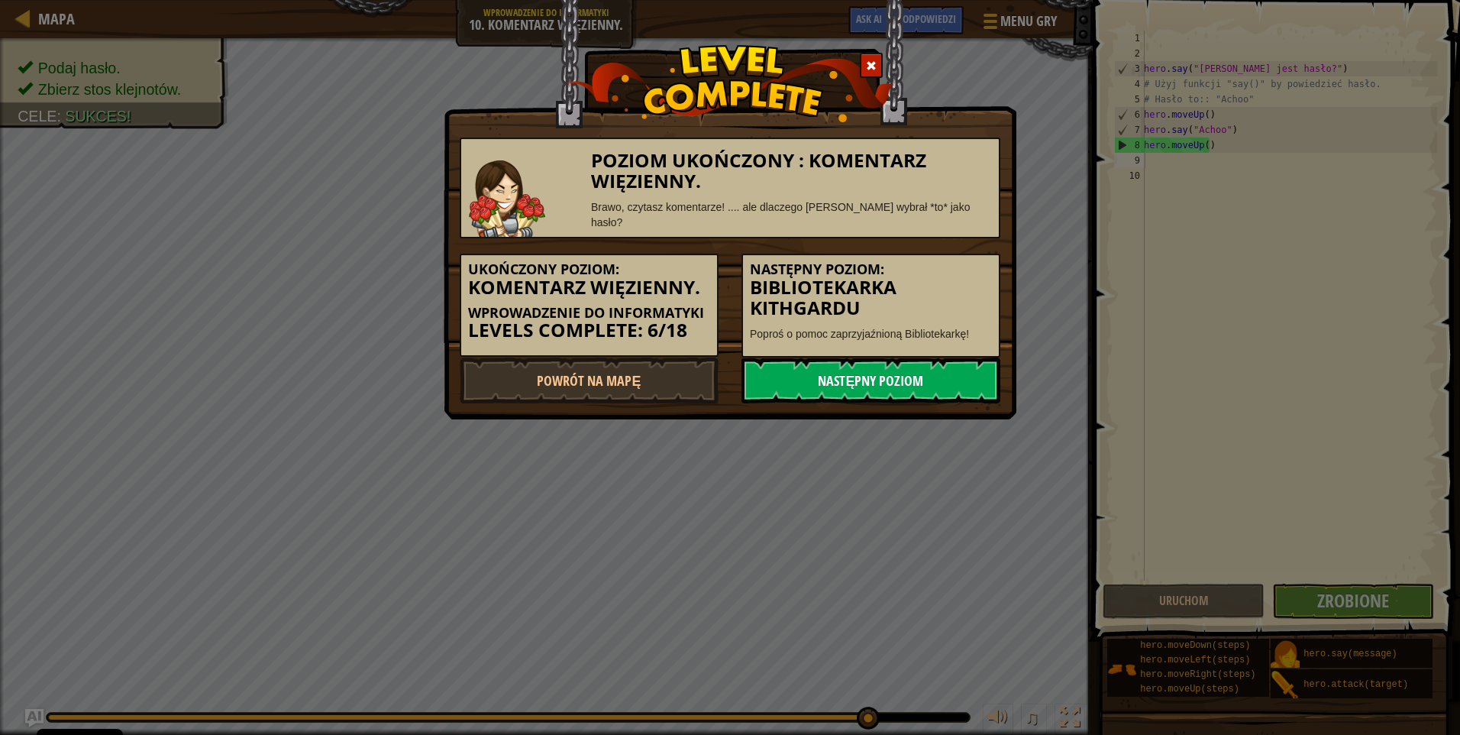
click at [916, 358] on link "Następny poziom" at bounding box center [870, 380] width 259 height 46
drag, startPoint x: 916, startPoint y: 358, endPoint x: 914, endPoint y: 370, distance: 11.6
click at [916, 359] on link "Następny poziom" at bounding box center [870, 380] width 259 height 46
drag, startPoint x: 914, startPoint y: 371, endPoint x: 909, endPoint y: 392, distance: 21.1
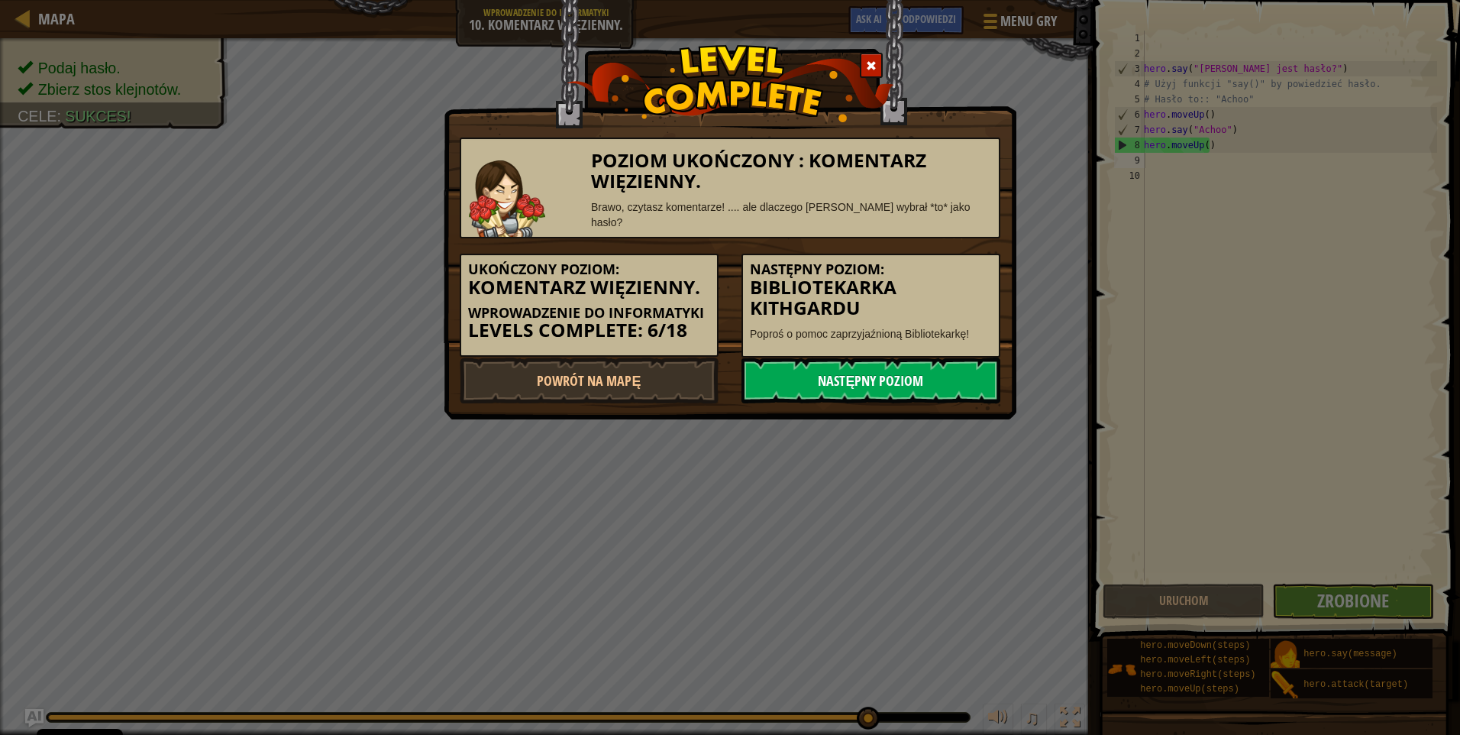
click at [915, 375] on link "Następny poziom" at bounding box center [870, 380] width 259 height 46
click at [909, 392] on link "Następny poziom" at bounding box center [870, 380] width 259 height 46
click at [912, 383] on link "Następny poziom" at bounding box center [870, 380] width 259 height 46
drag, startPoint x: 914, startPoint y: 383, endPoint x: 925, endPoint y: 374, distance: 13.6
click at [925, 374] on link "Następny poziom" at bounding box center [870, 380] width 259 height 46
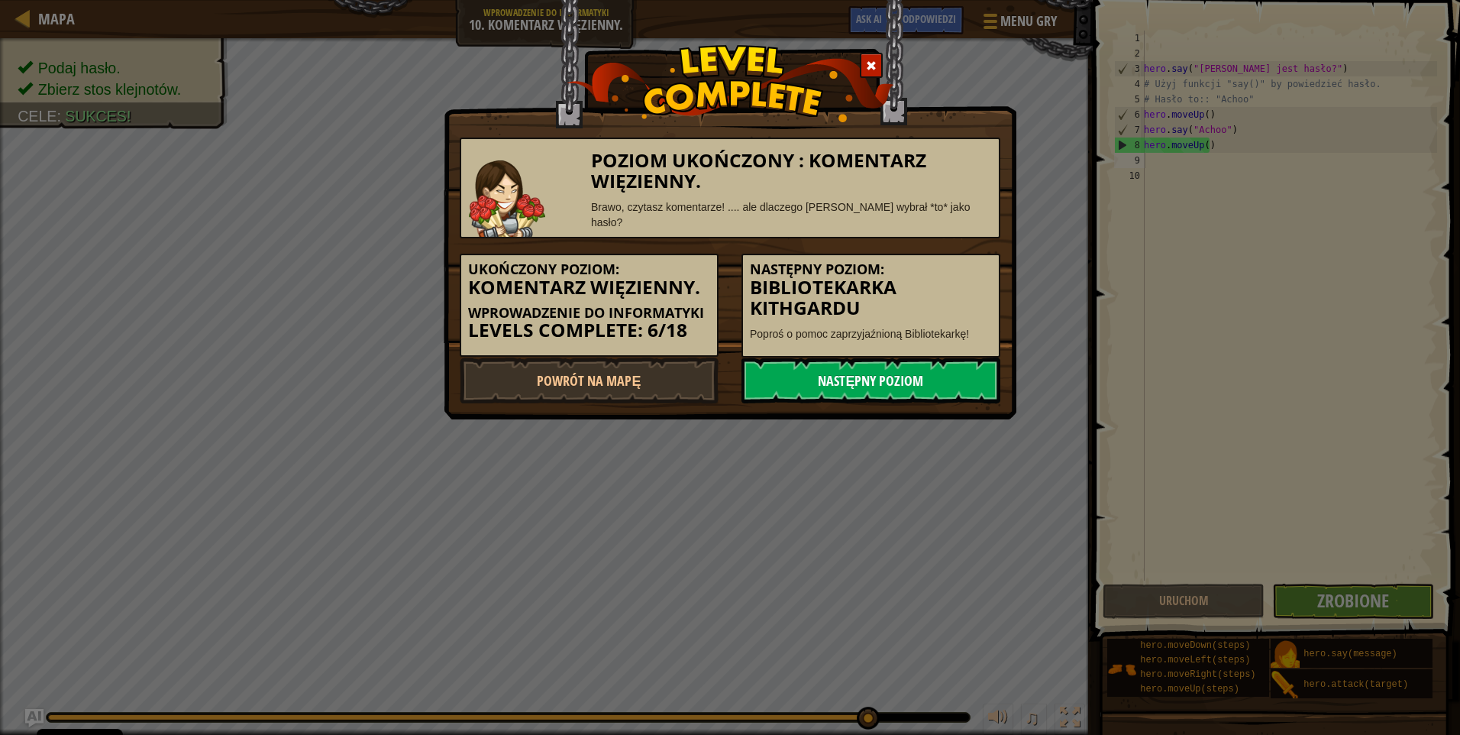
click at [925, 380] on link "Następny poziom" at bounding box center [870, 380] width 259 height 46
drag, startPoint x: 925, startPoint y: 380, endPoint x: 506, endPoint y: 253, distance: 437.4
click at [889, 357] on link "Następny poziom" at bounding box center [870, 380] width 259 height 46
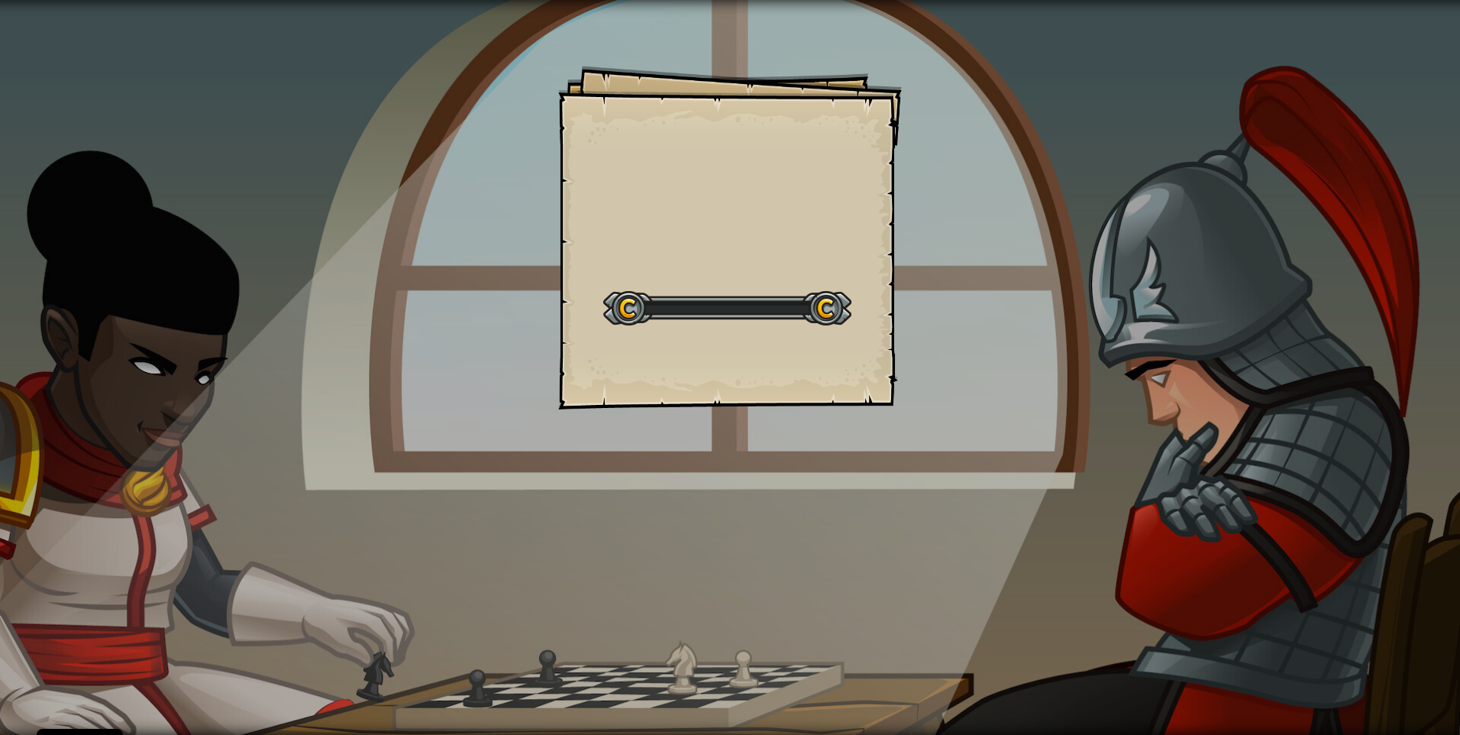
click at [916, 352] on div "Goals Start Level Błąd podczas ładowania danych z serwera Żeby zagrać w ten poz…" at bounding box center [730, 367] width 1460 height 735
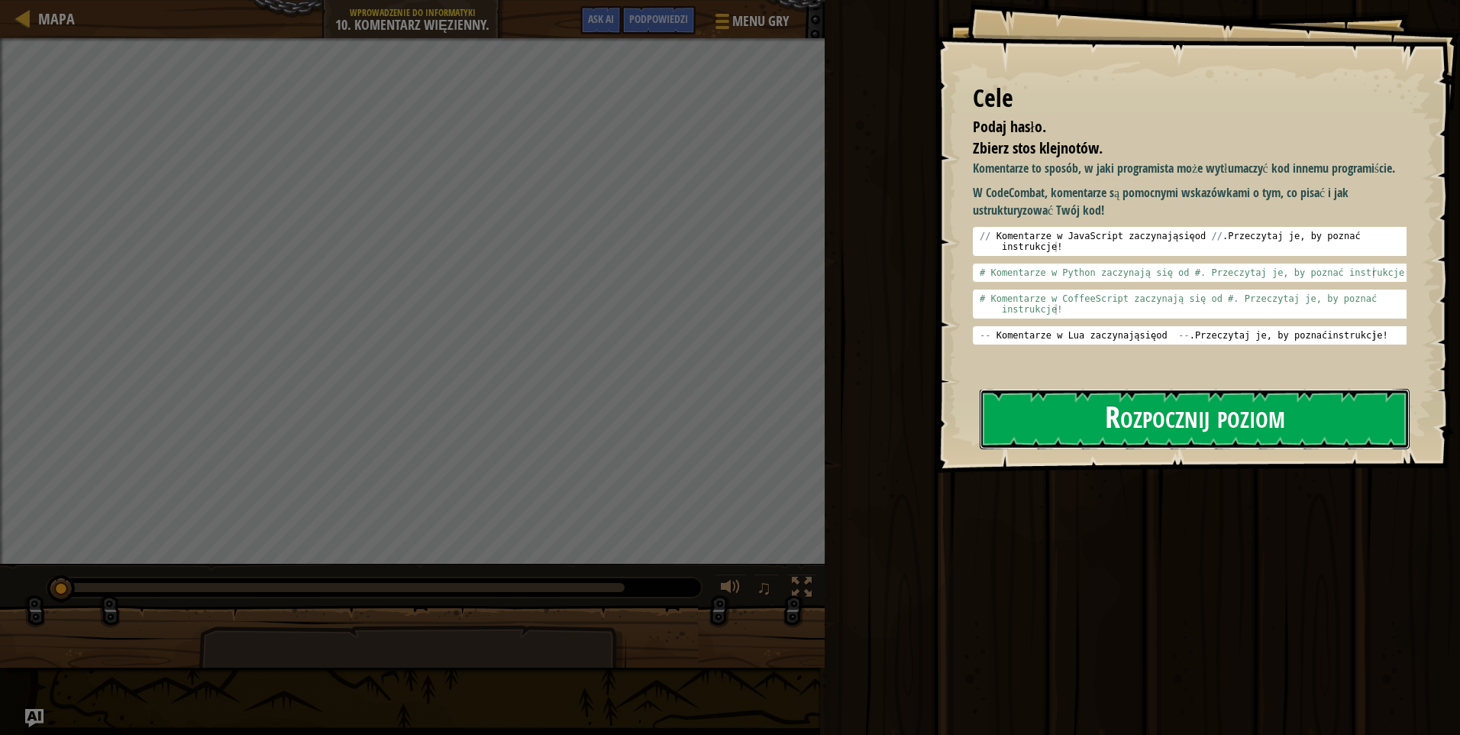
click at [1260, 409] on button "Rozpocznij poziom" at bounding box center [1195, 419] width 430 height 60
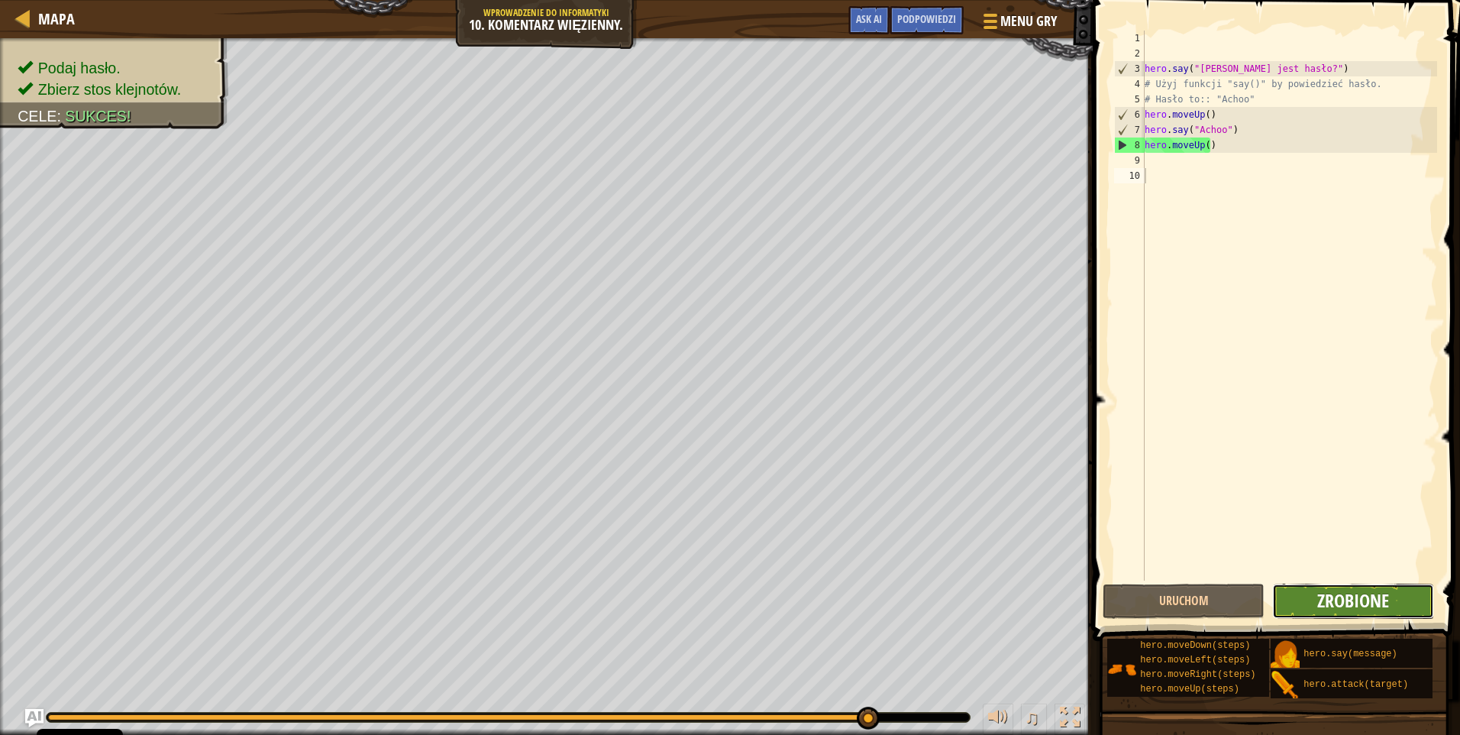
click at [1354, 593] on span "Zrobione" at bounding box center [1353, 600] width 72 height 24
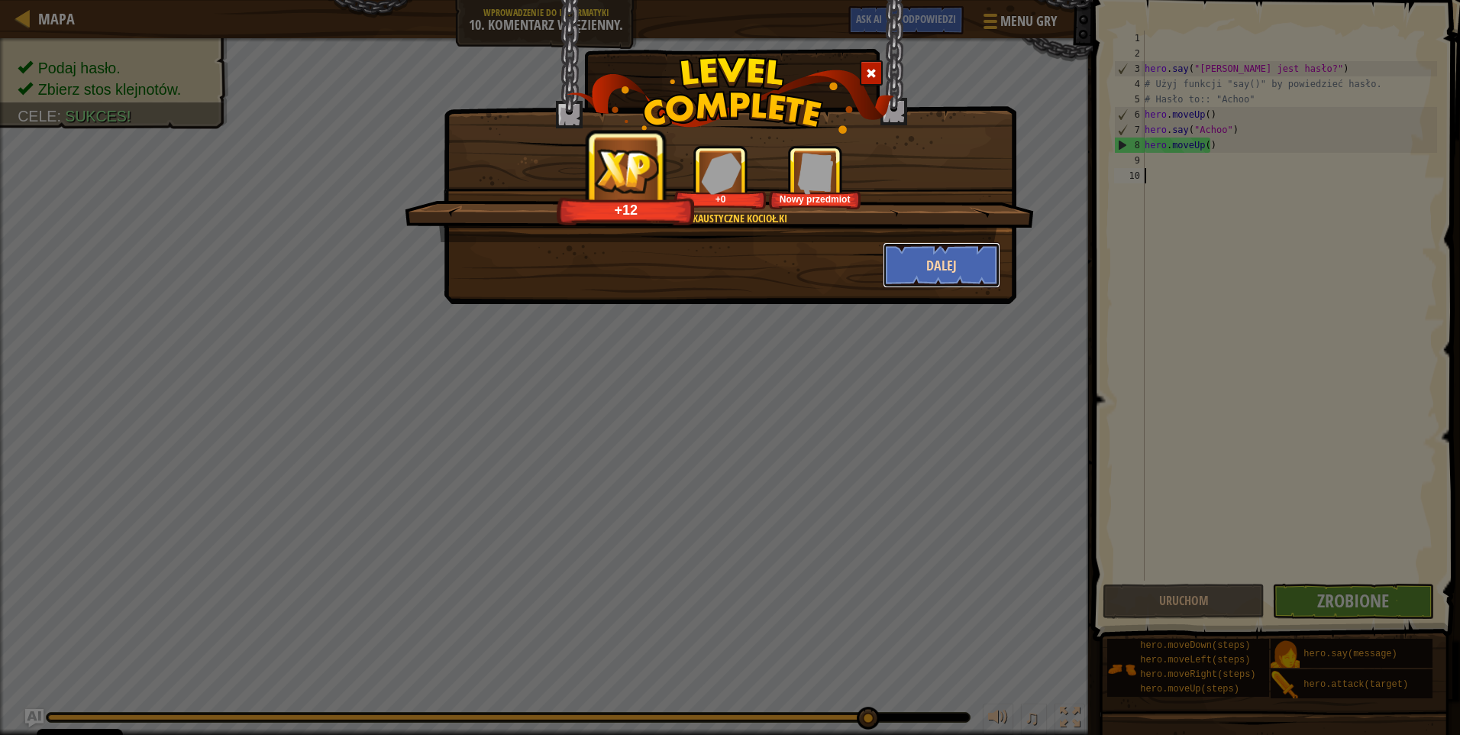
click at [944, 258] on button "Dalej" at bounding box center [942, 265] width 118 height 46
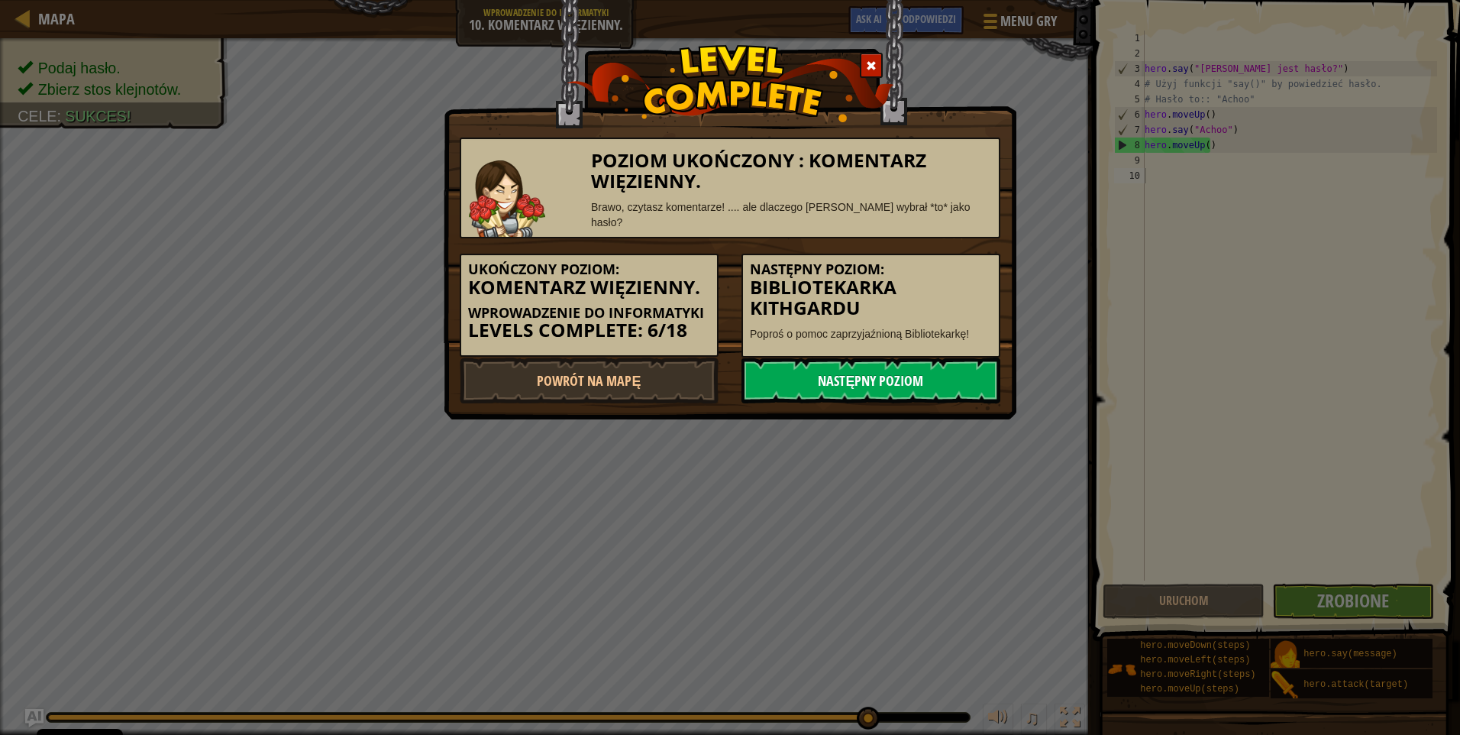
click at [831, 357] on link "Następny poziom" at bounding box center [870, 380] width 259 height 46
click at [836, 363] on link "Następny poziom" at bounding box center [870, 380] width 259 height 46
click at [841, 373] on link "Następny poziom" at bounding box center [870, 380] width 259 height 46
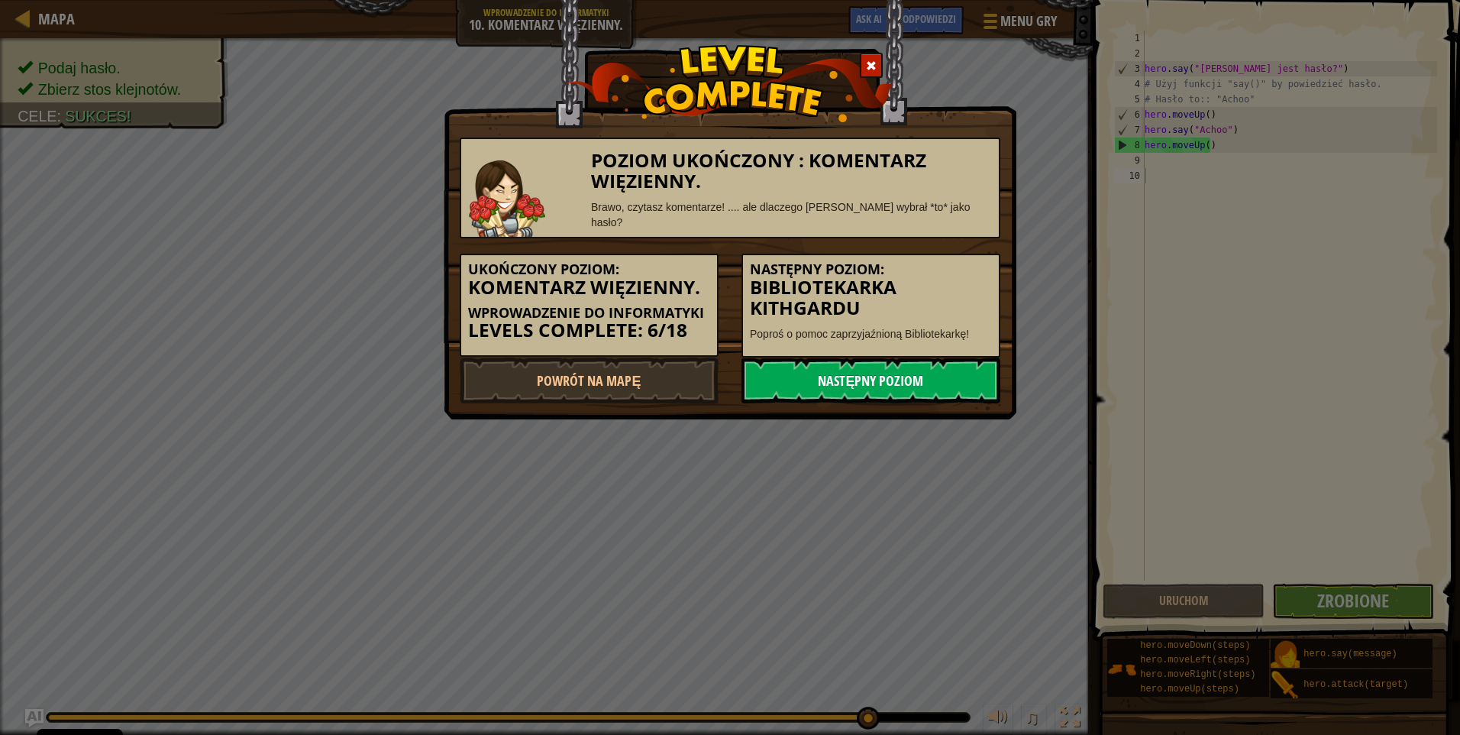
click at [841, 373] on link "Następny poziom" at bounding box center [870, 380] width 259 height 46
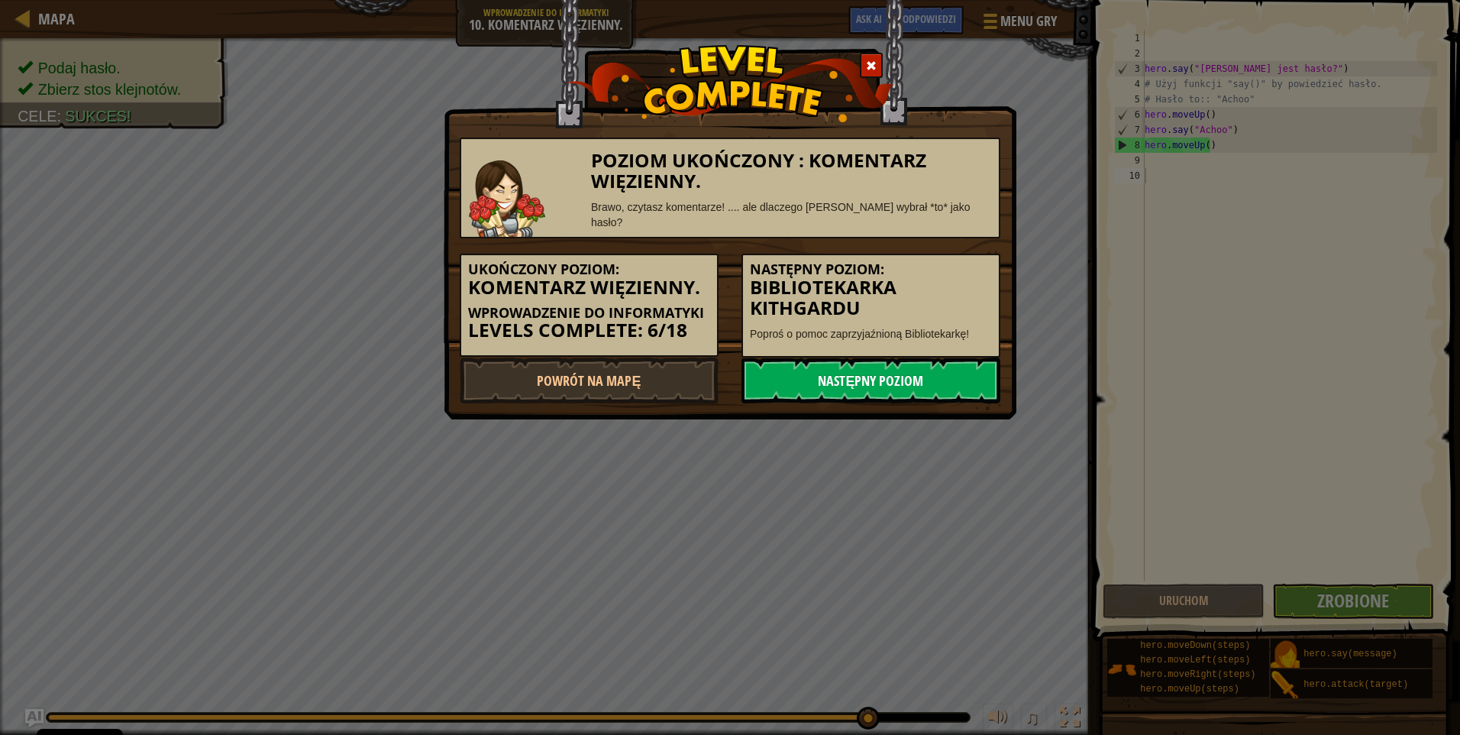
click at [841, 373] on link "Następny poziom" at bounding box center [870, 380] width 259 height 46
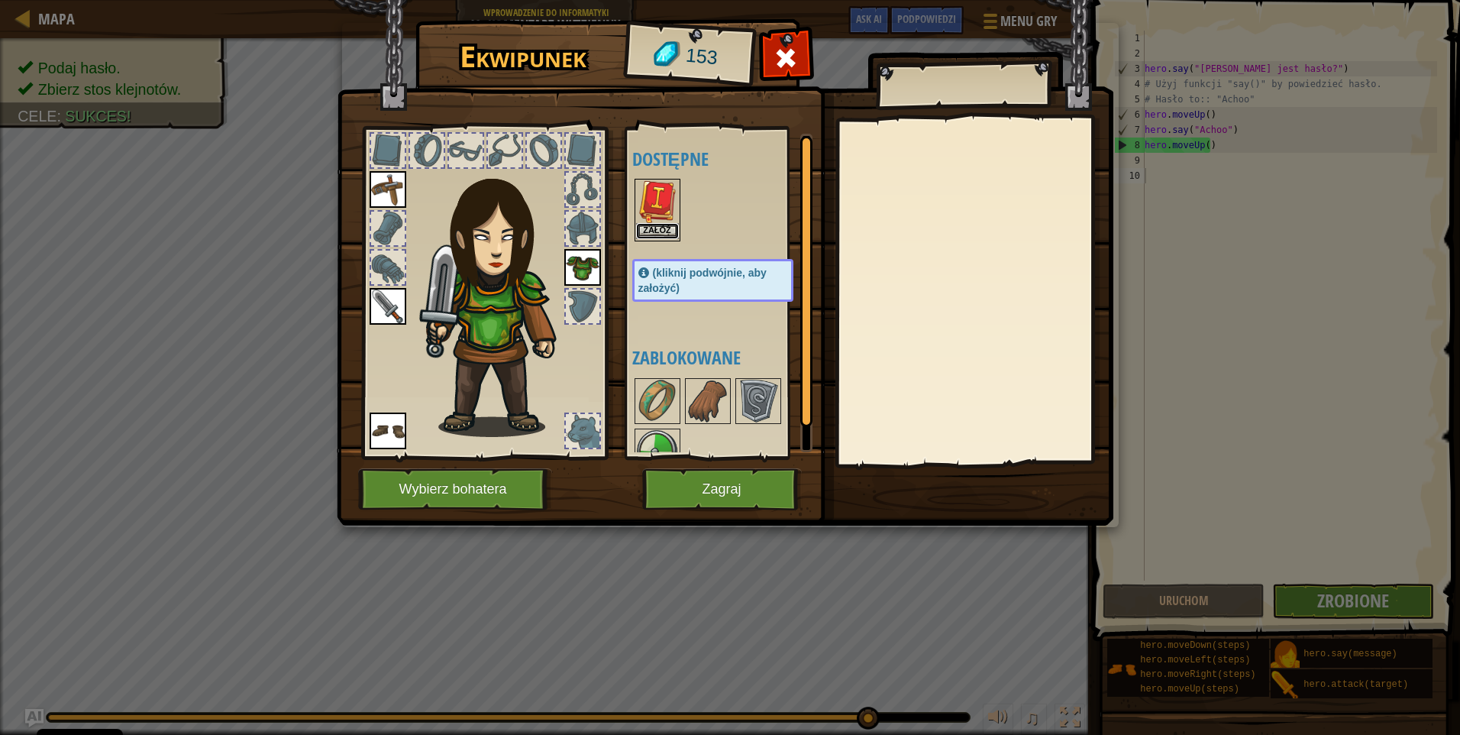
click at [665, 237] on button "Załóż" at bounding box center [657, 231] width 43 height 16
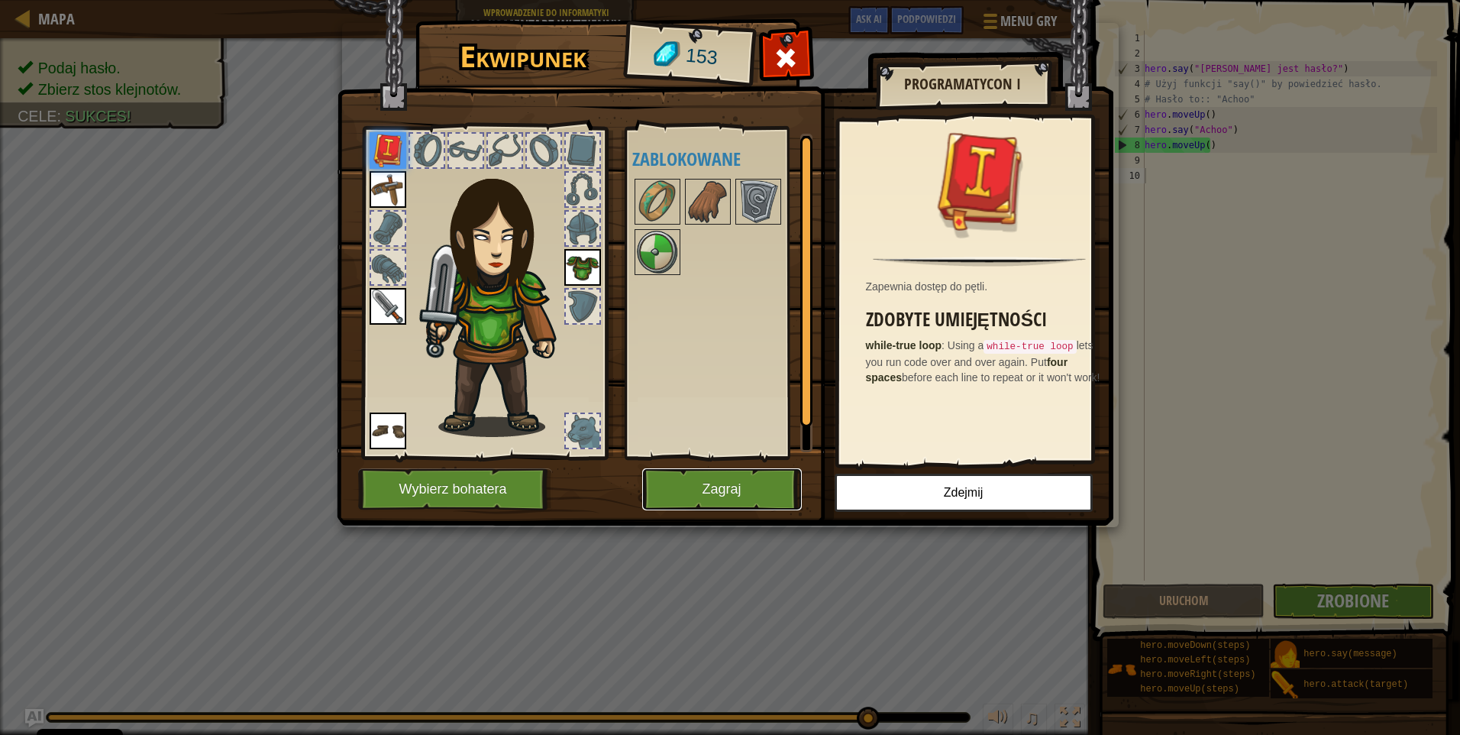
click at [747, 500] on button "Zagraj" at bounding box center [722, 489] width 160 height 42
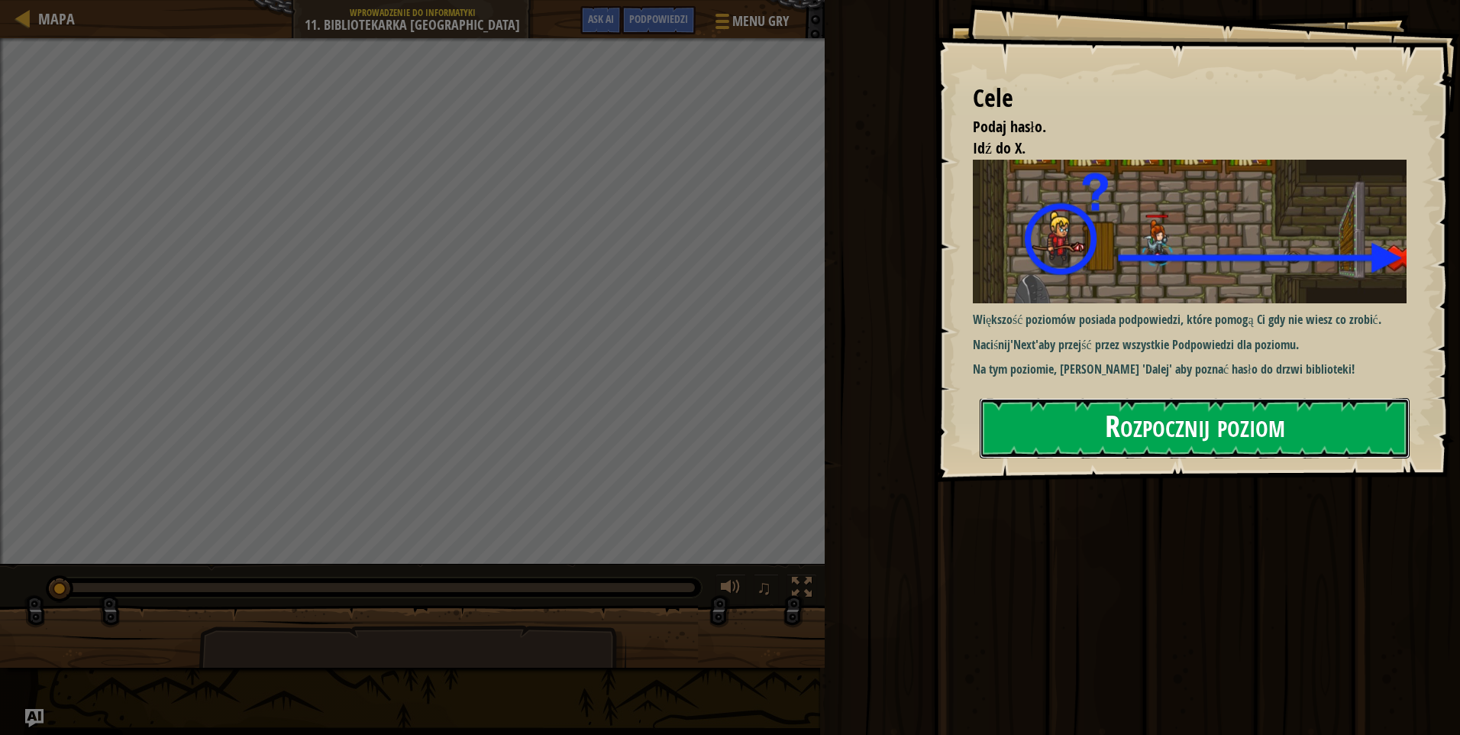
click at [1230, 403] on button "Rozpocznij poziom" at bounding box center [1195, 428] width 430 height 60
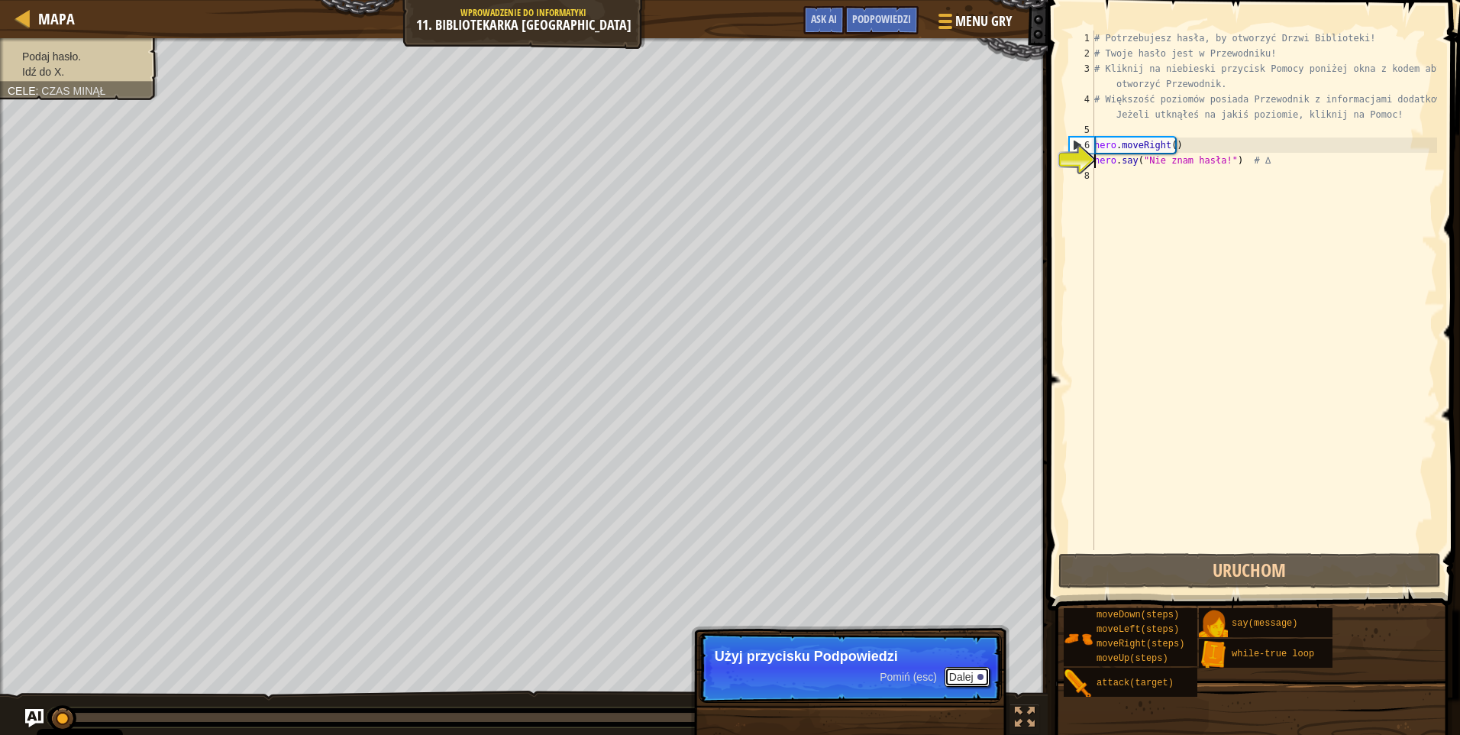
click at [972, 677] on button "Dalej" at bounding box center [967, 677] width 45 height 20
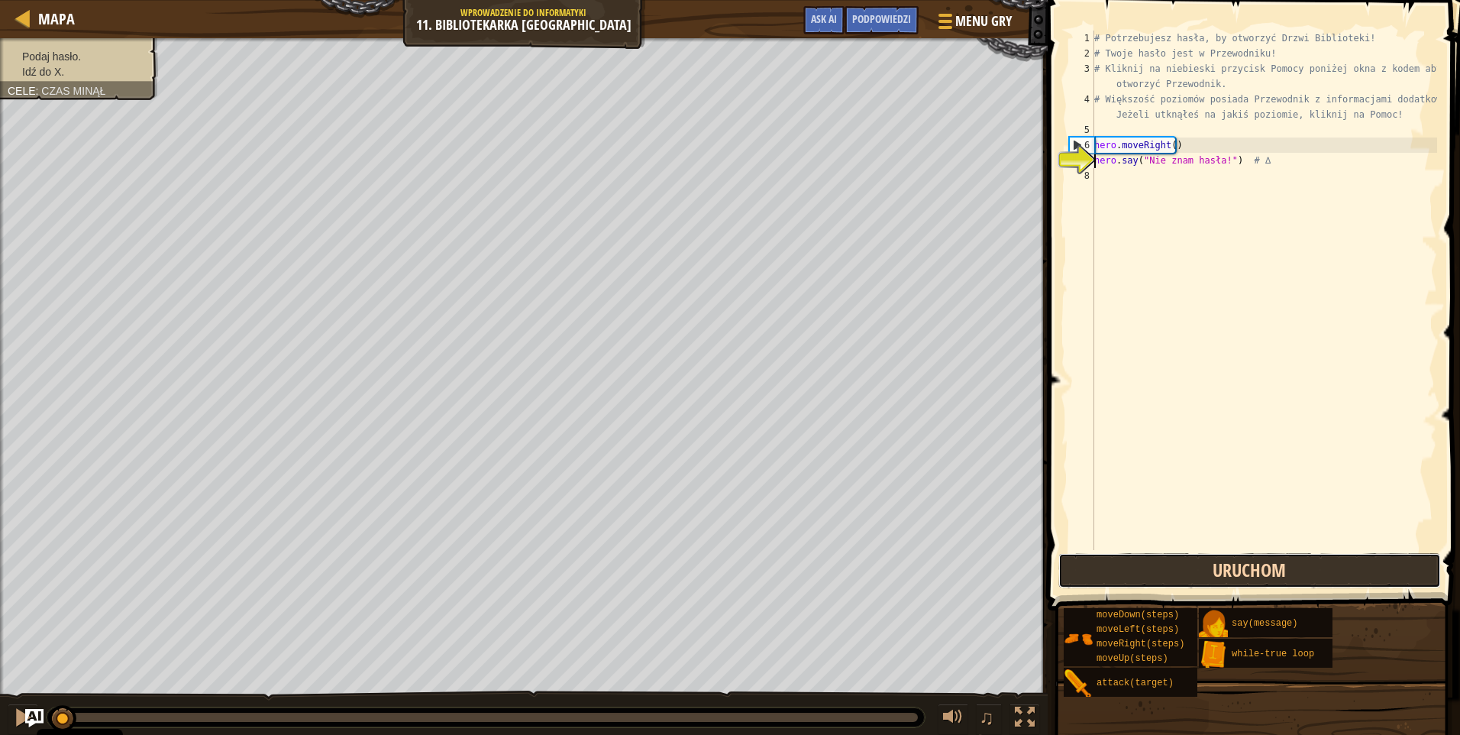
click at [1238, 568] on button "Uruchom" at bounding box center [1249, 570] width 383 height 35
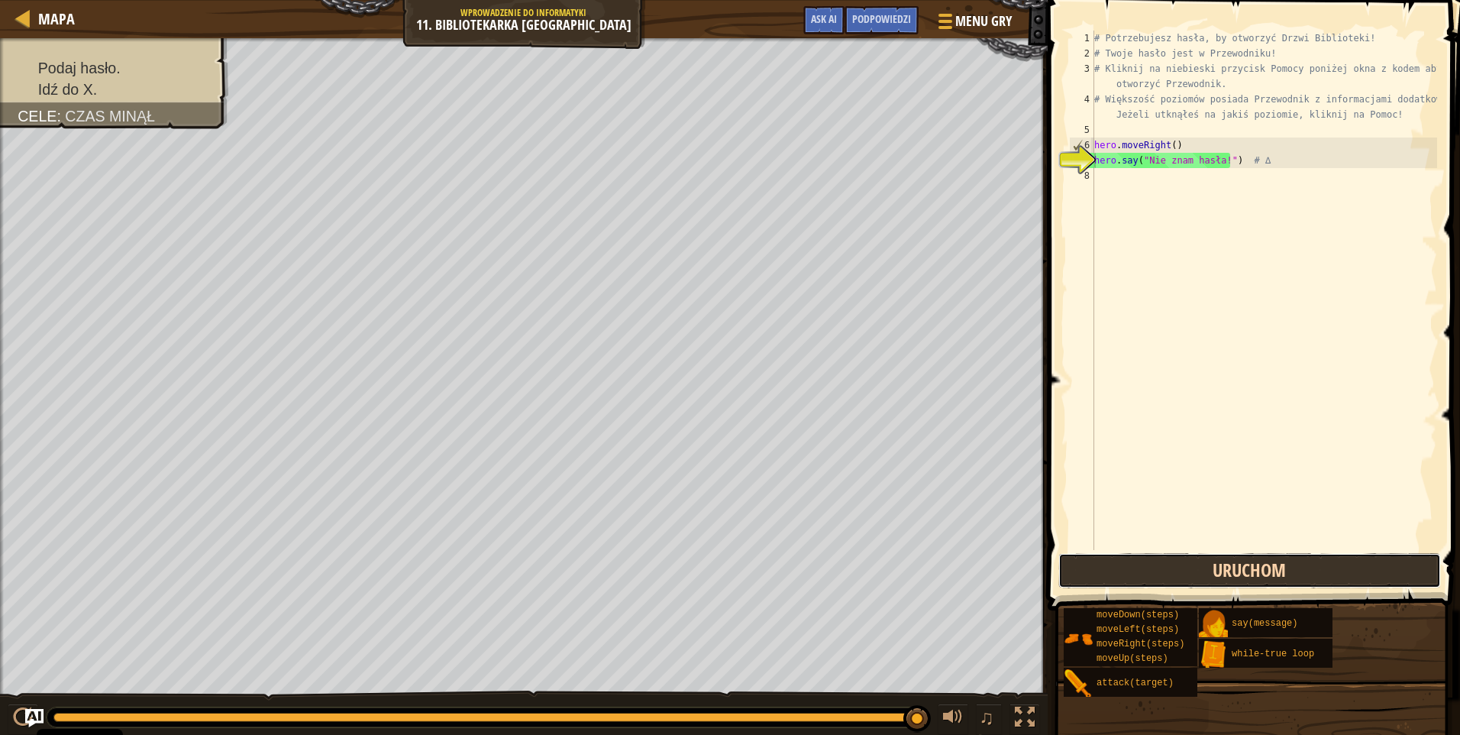
click at [1303, 574] on button "Uruchom" at bounding box center [1249, 570] width 383 height 35
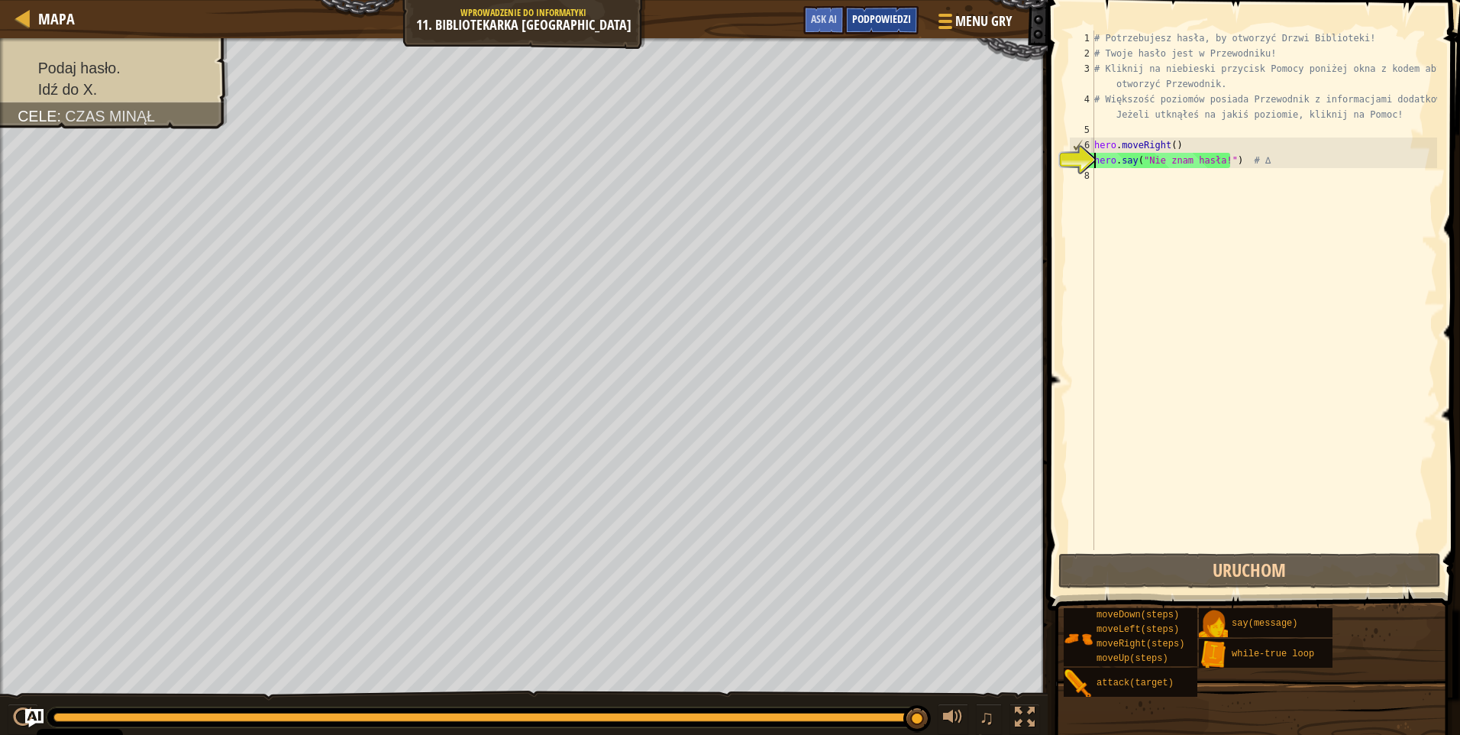
click at [896, 17] on span "Podpowiedzi" at bounding box center [881, 18] width 59 height 15
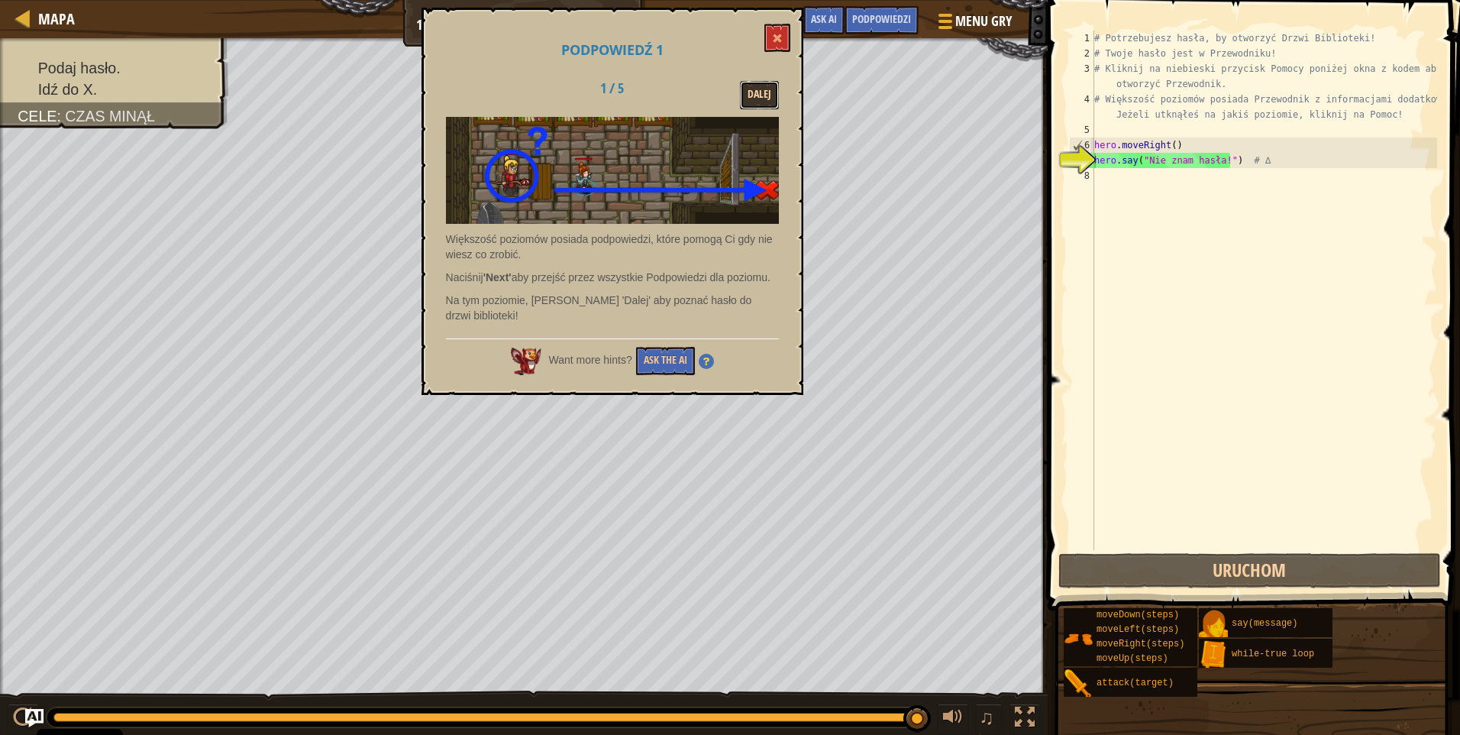
click at [760, 82] on button "Dalej" at bounding box center [759, 95] width 39 height 28
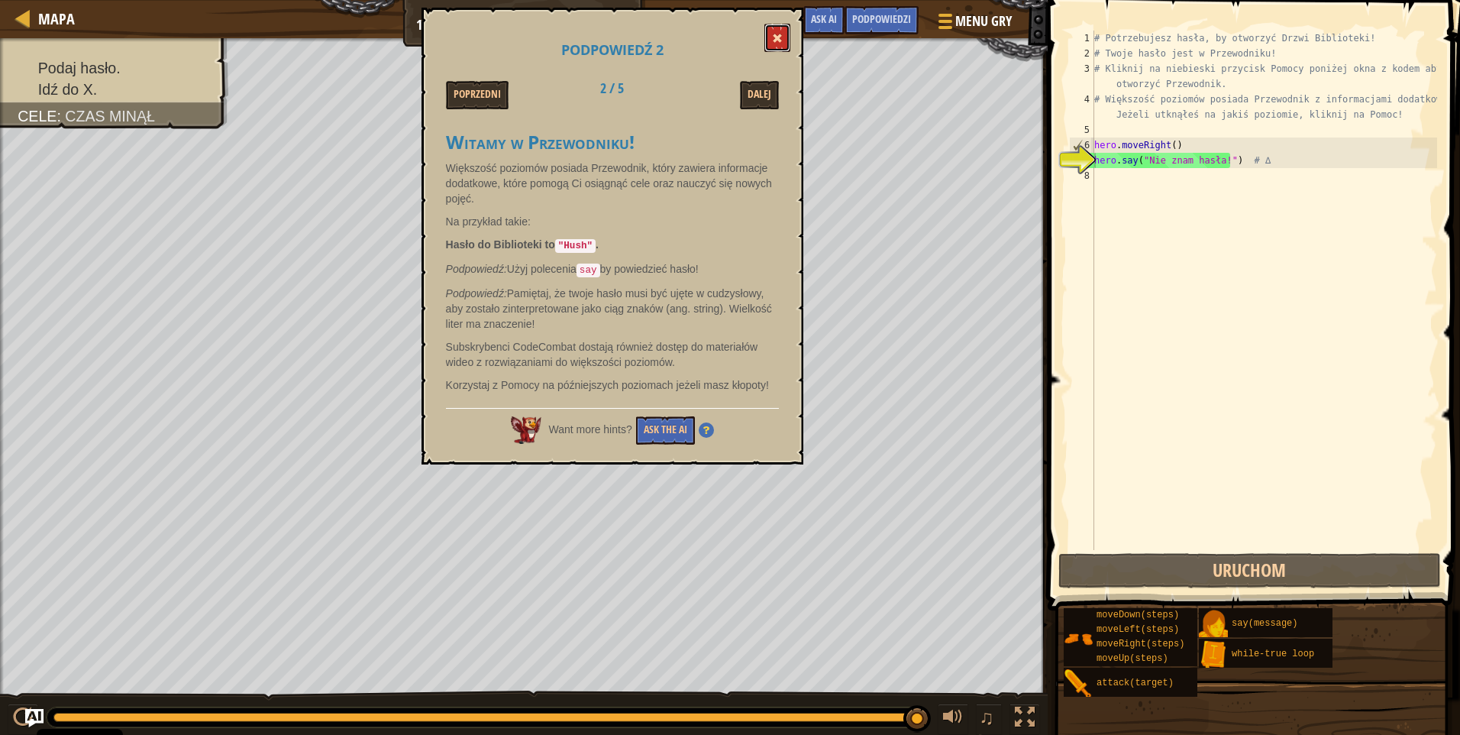
click at [777, 34] on span at bounding box center [777, 38] width 11 height 11
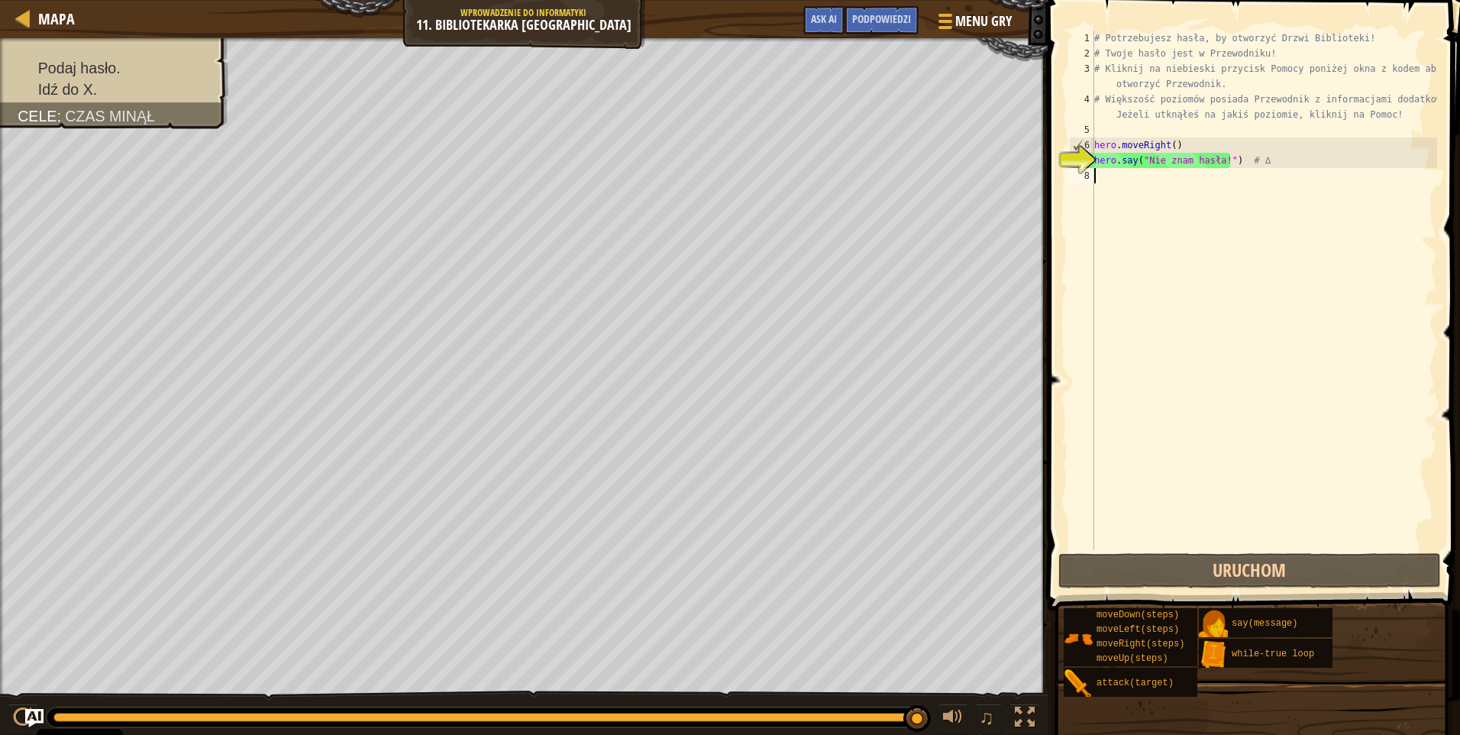
click at [1151, 184] on div "# Potrzebujesz hasła, by otworzyć Drzwi Biblioteki! # Twoje hasło jest w Przewo…" at bounding box center [1264, 306] width 346 height 550
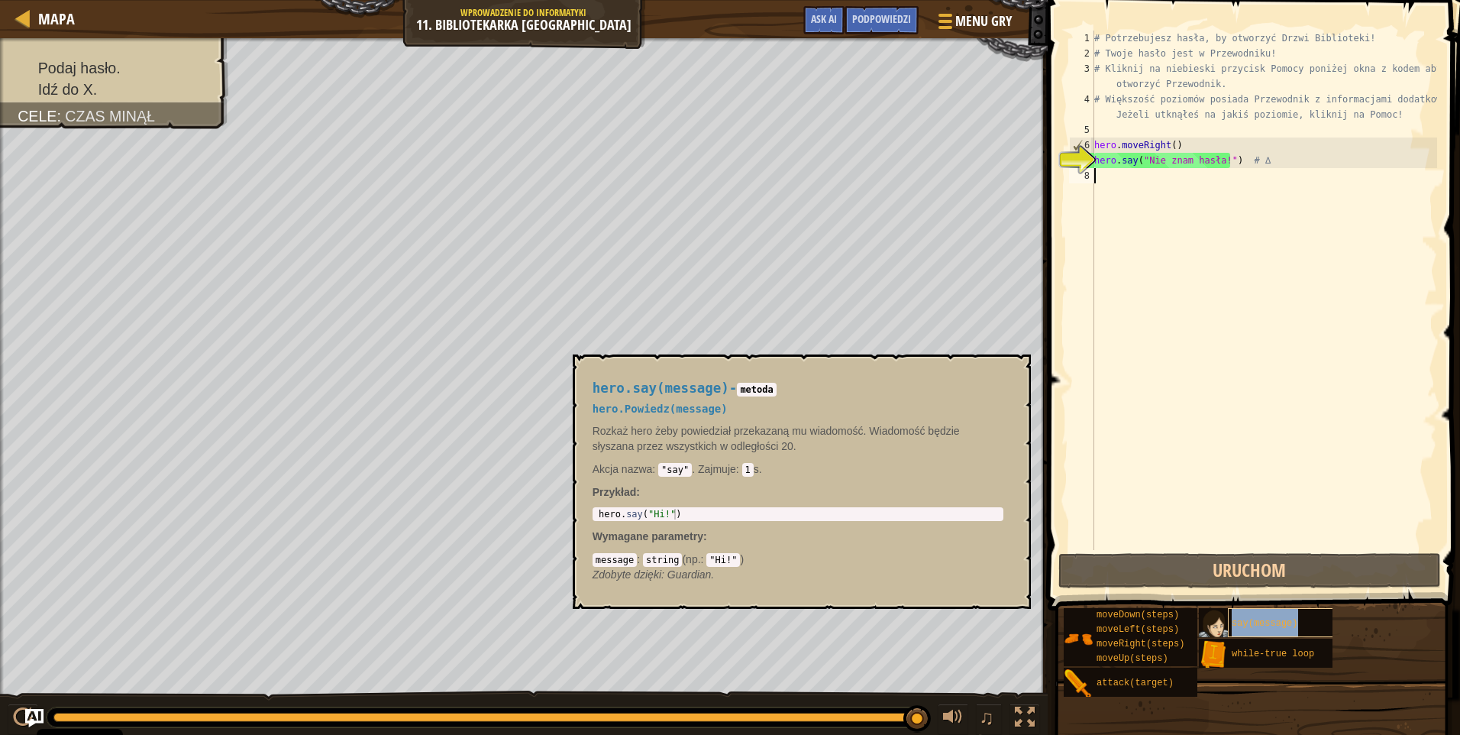
click at [1275, 624] on span "say(message)" at bounding box center [1265, 623] width 66 height 11
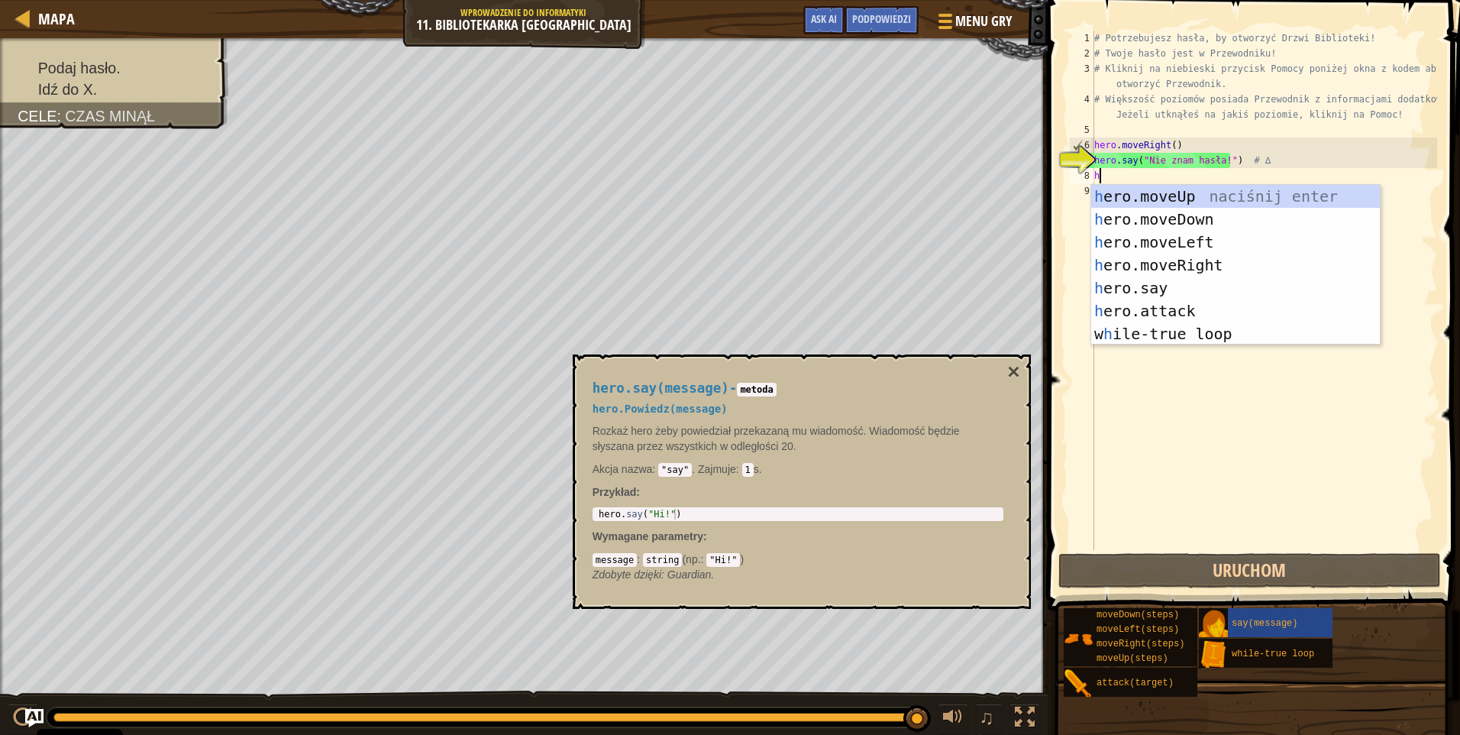
scroll to position [7, 0]
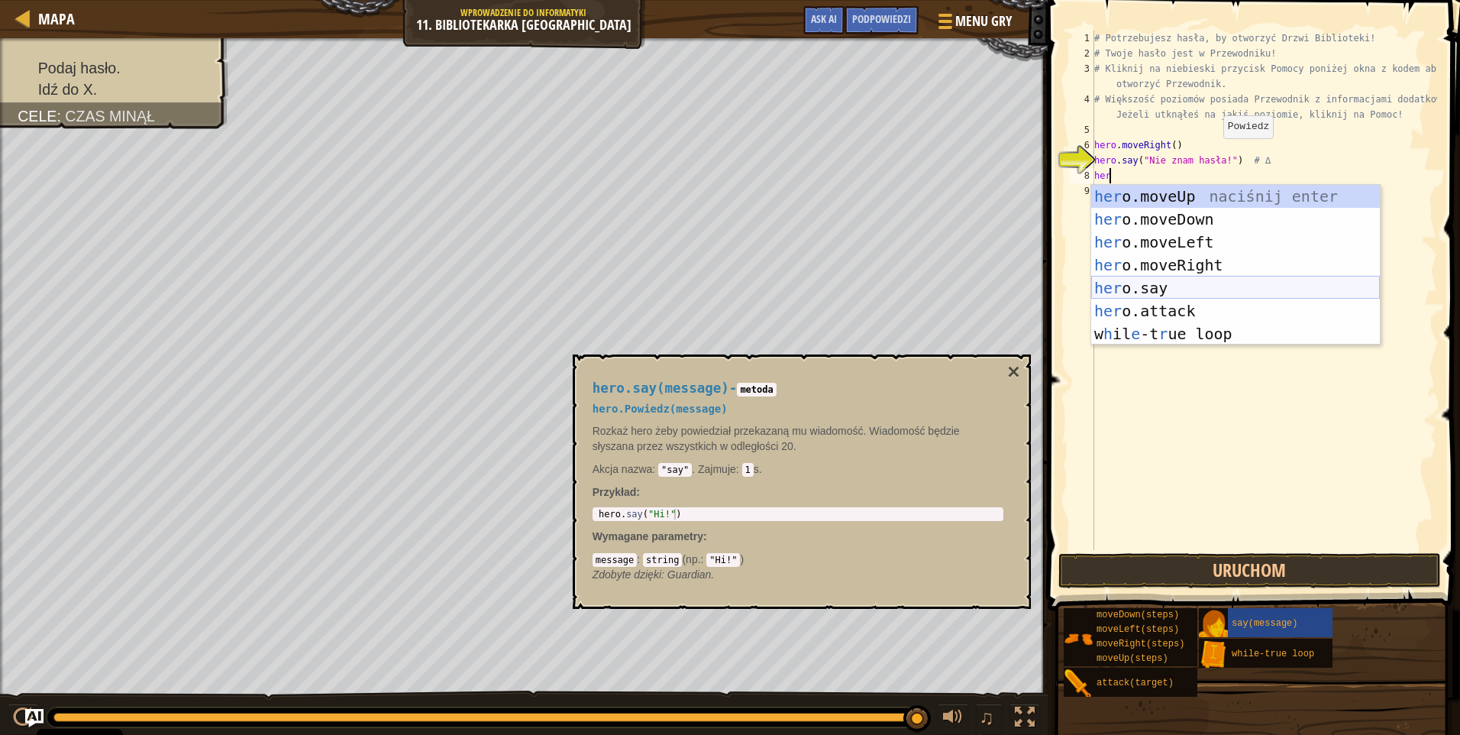
click at [1213, 293] on div "her o.moveUp naciśnij enter her o.moveDown naciśnij enter her o.moveLeft naciśn…" at bounding box center [1235, 288] width 289 height 206
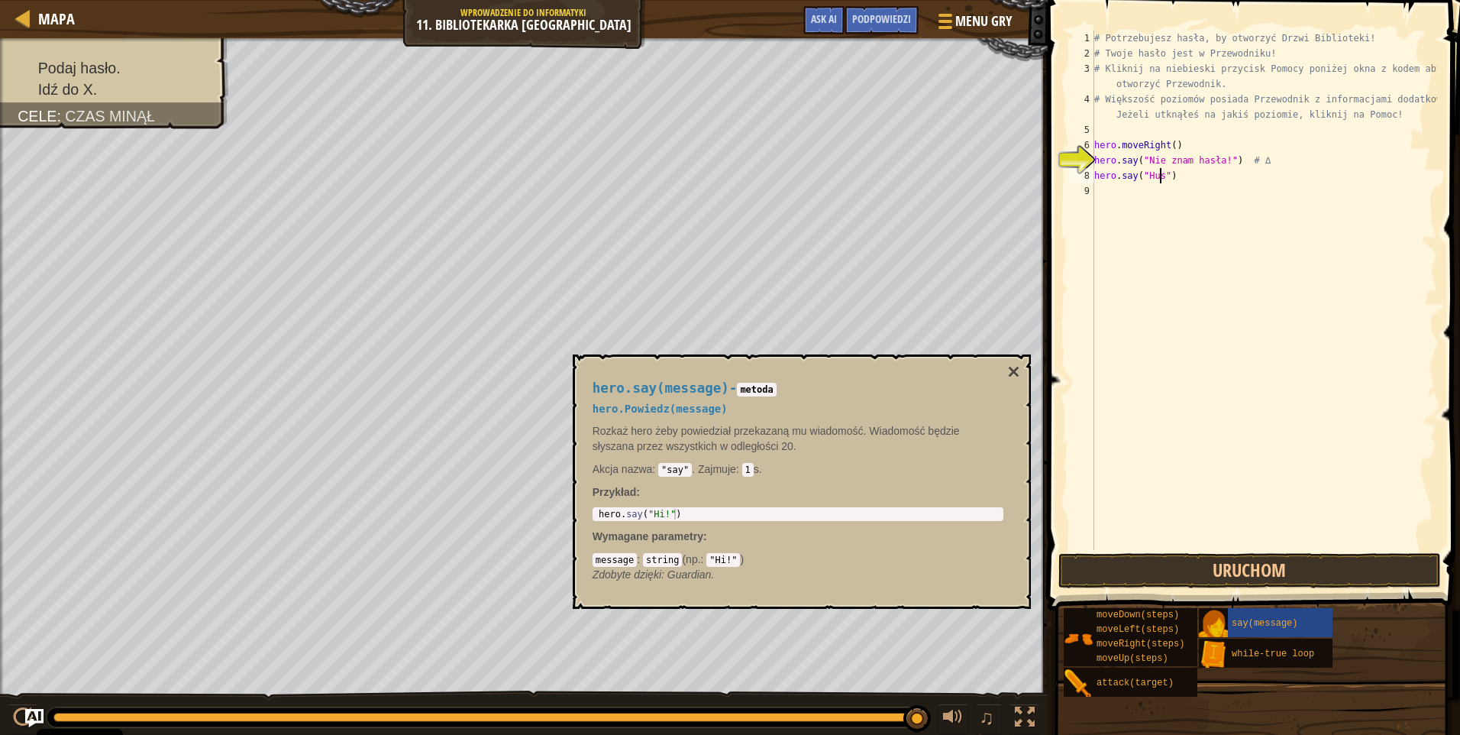
scroll to position [7, 5]
type textarea "hero.say("Hush")"
click at [1274, 566] on button "Uruchom" at bounding box center [1249, 570] width 383 height 35
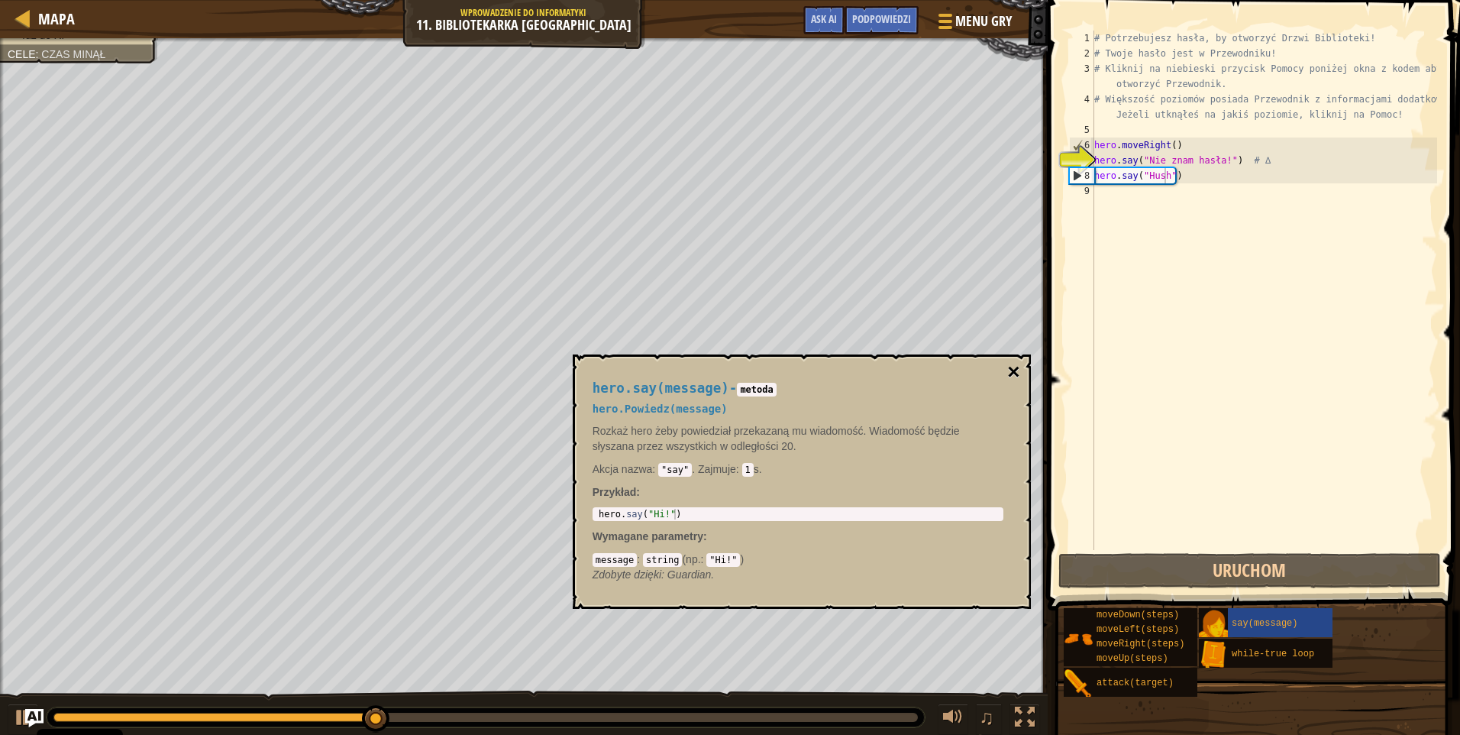
click at [1012, 367] on button "×" at bounding box center [1013, 371] width 12 height 21
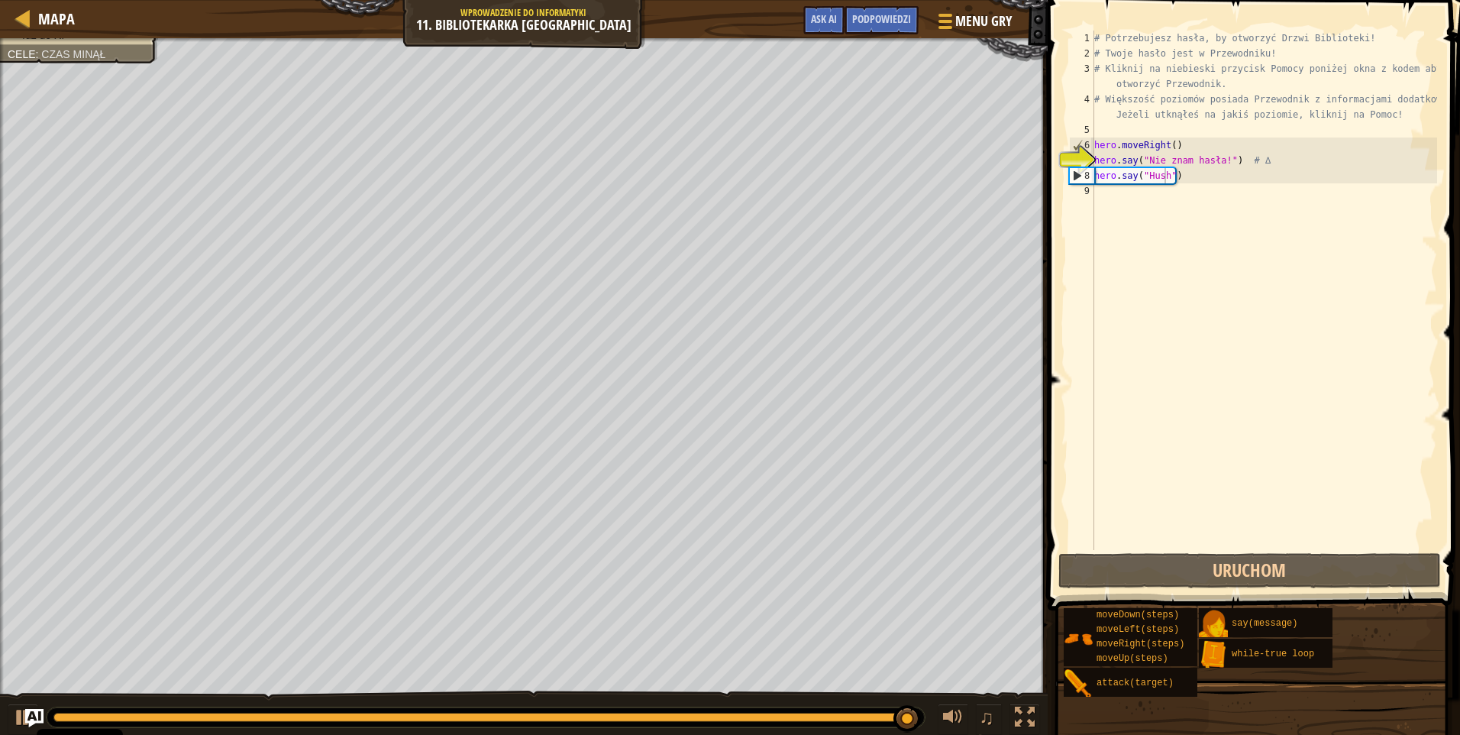
click at [1113, 206] on div "# Potrzebujesz hasła, by otworzyć Drzwi Biblioteki! # Twoje hasło jest w Przewo…" at bounding box center [1264, 306] width 346 height 550
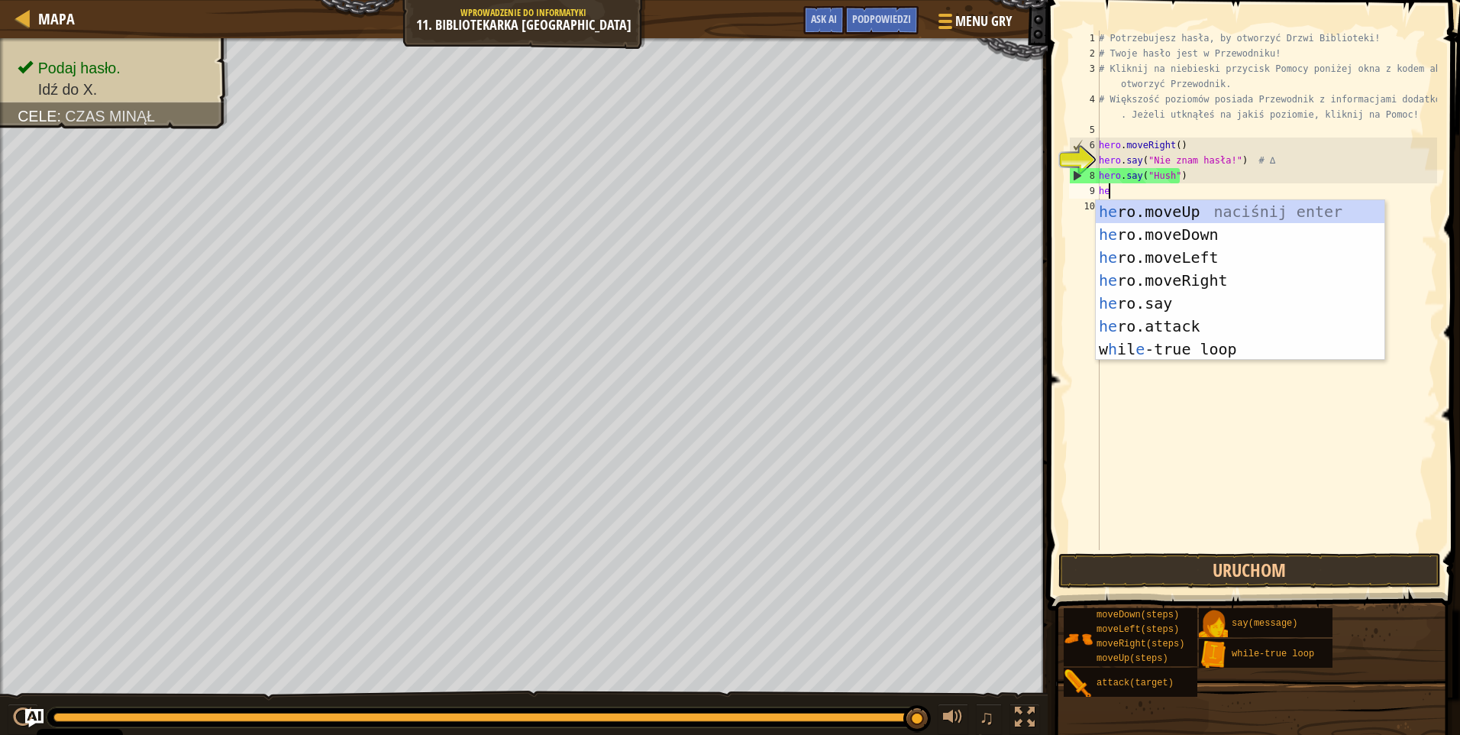
type textarea "hero"
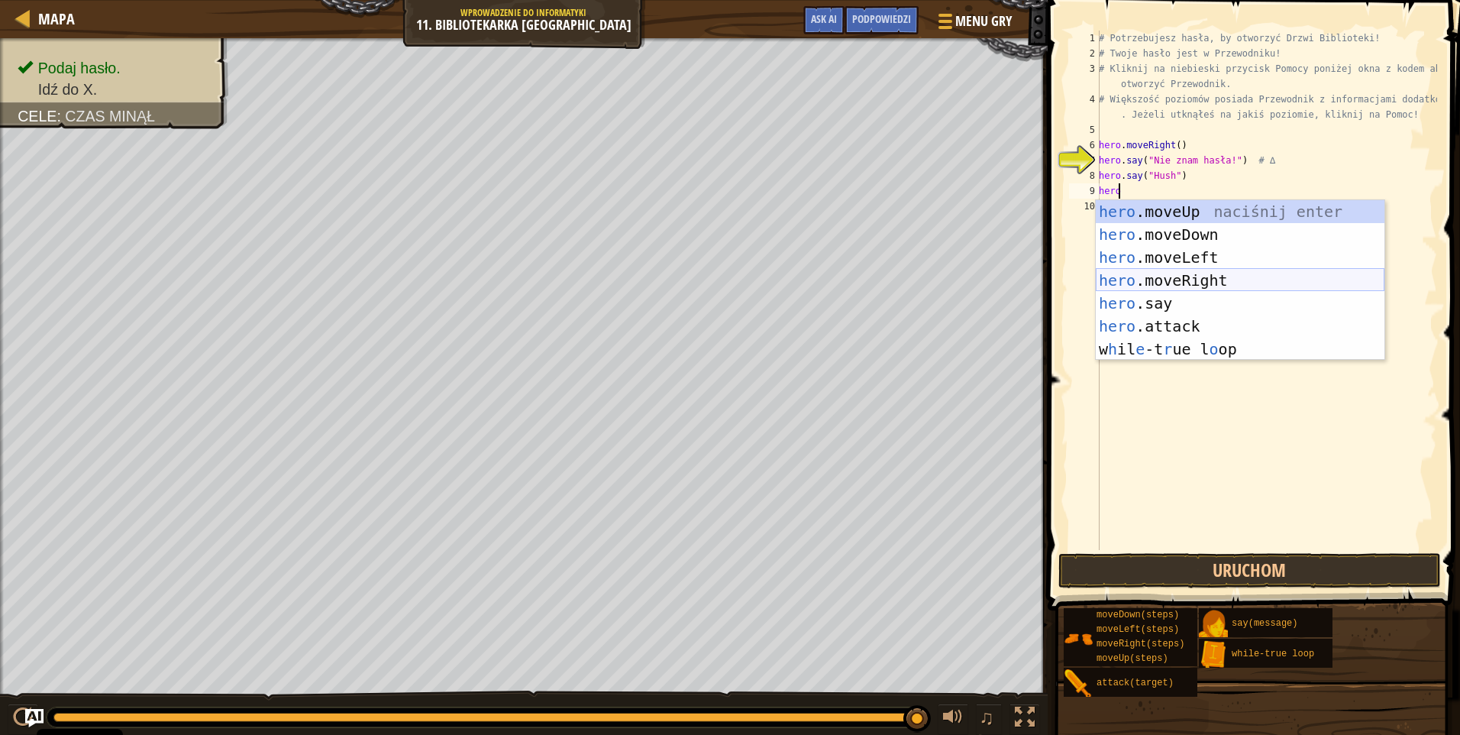
drag, startPoint x: 1192, startPoint y: 282, endPoint x: 1189, endPoint y: 292, distance: 10.4
click at [1190, 282] on div "hero .moveUp naciśnij enter hero .moveDown naciśnij enter hero .moveLeft naciśn…" at bounding box center [1240, 303] width 289 height 206
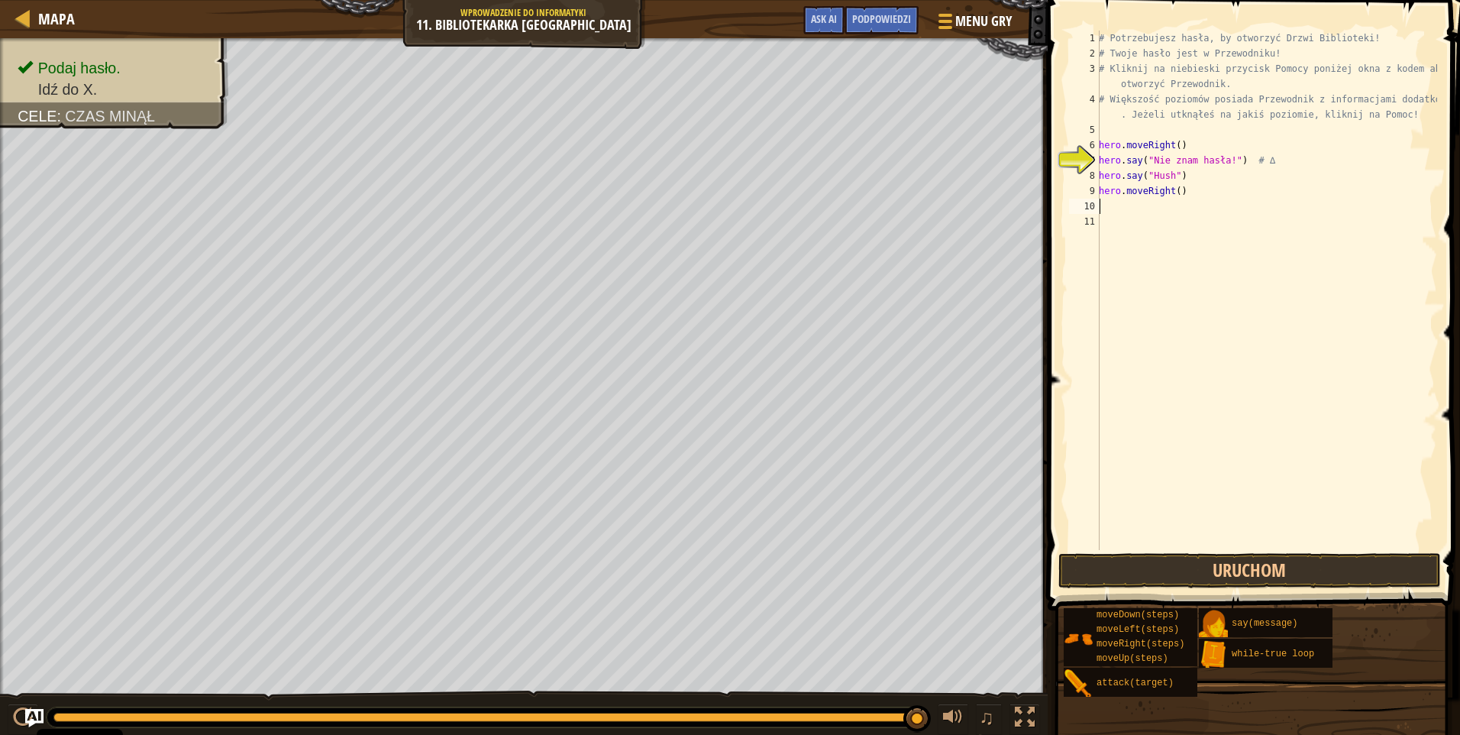
scroll to position [7, 0]
click at [1247, 568] on button "Uruchom" at bounding box center [1249, 570] width 383 height 35
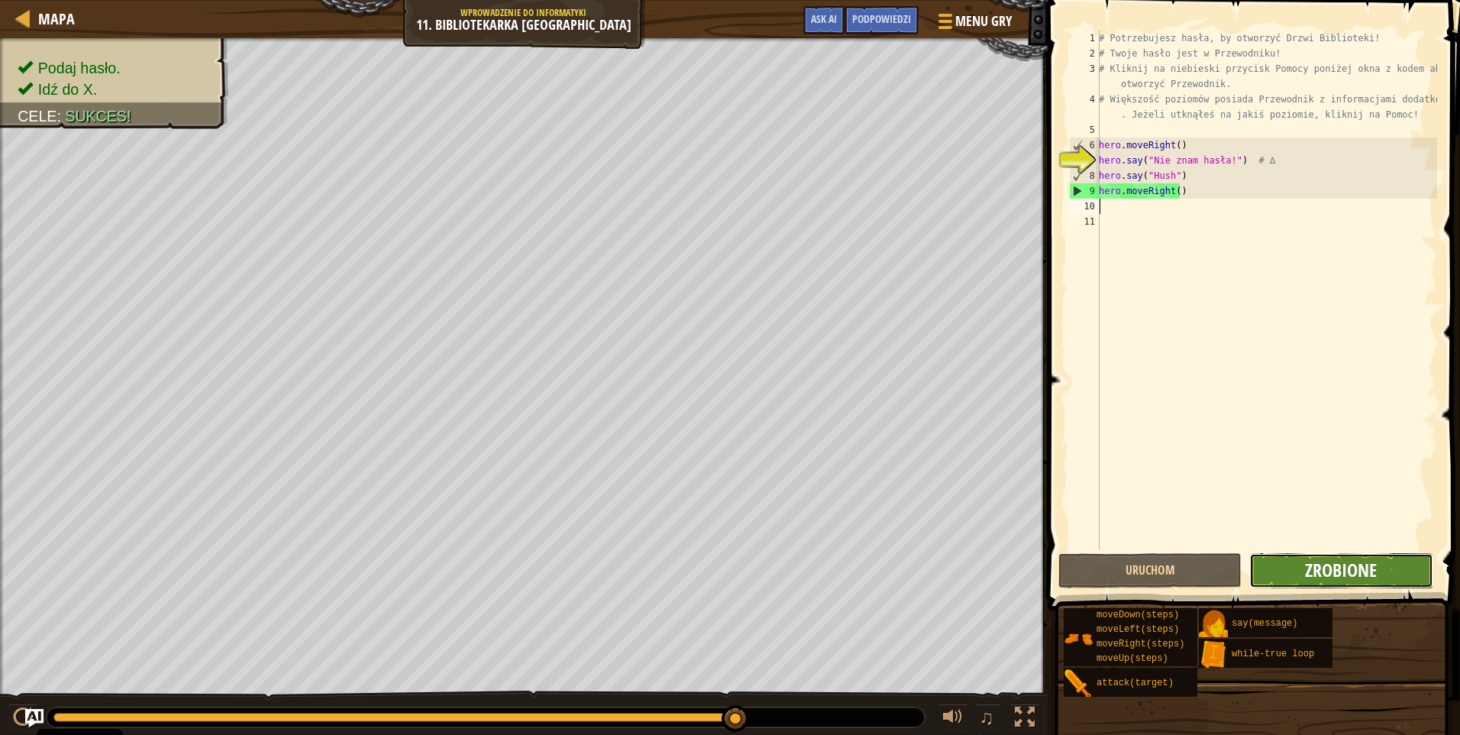
click at [1335, 579] on span "Zrobione" at bounding box center [1341, 569] width 72 height 24
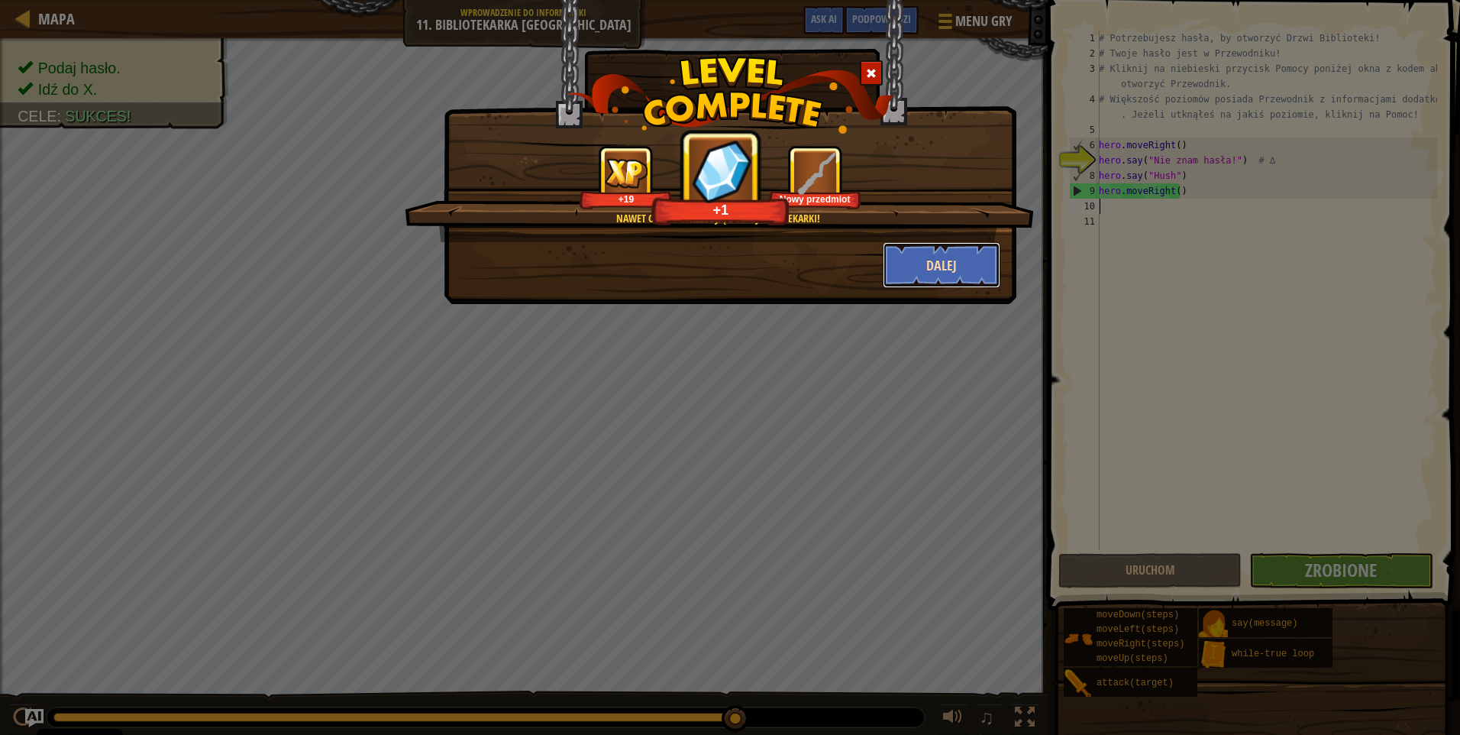
click at [917, 254] on button "Dalej" at bounding box center [942, 265] width 118 height 46
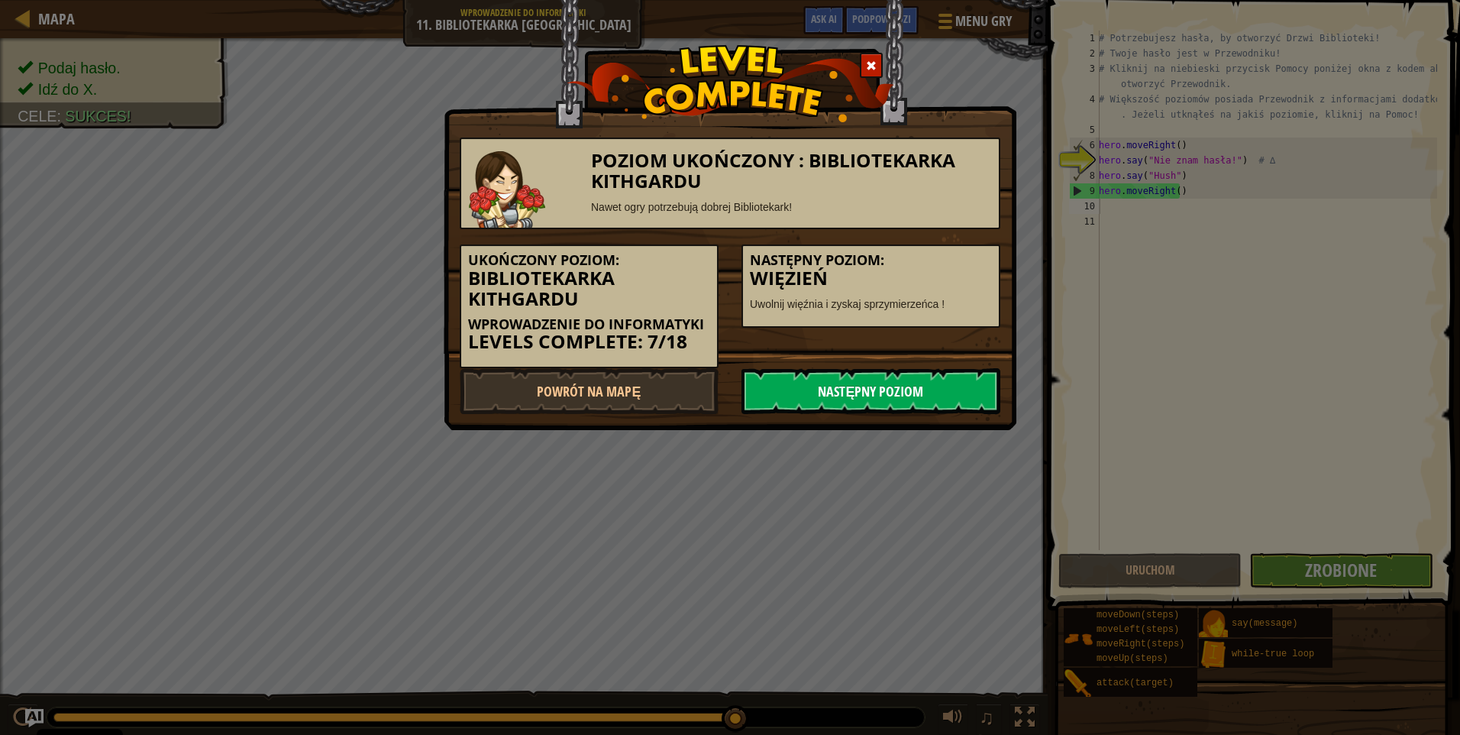
click at [953, 376] on link "Następny poziom" at bounding box center [870, 391] width 259 height 46
click at [932, 387] on link "Następny poziom" at bounding box center [870, 391] width 259 height 46
drag, startPoint x: 932, startPoint y: 387, endPoint x: 941, endPoint y: 399, distance: 15.3
click at [941, 399] on link "Następny poziom" at bounding box center [870, 391] width 259 height 46
click at [929, 392] on link "Następny poziom" at bounding box center [870, 391] width 259 height 46
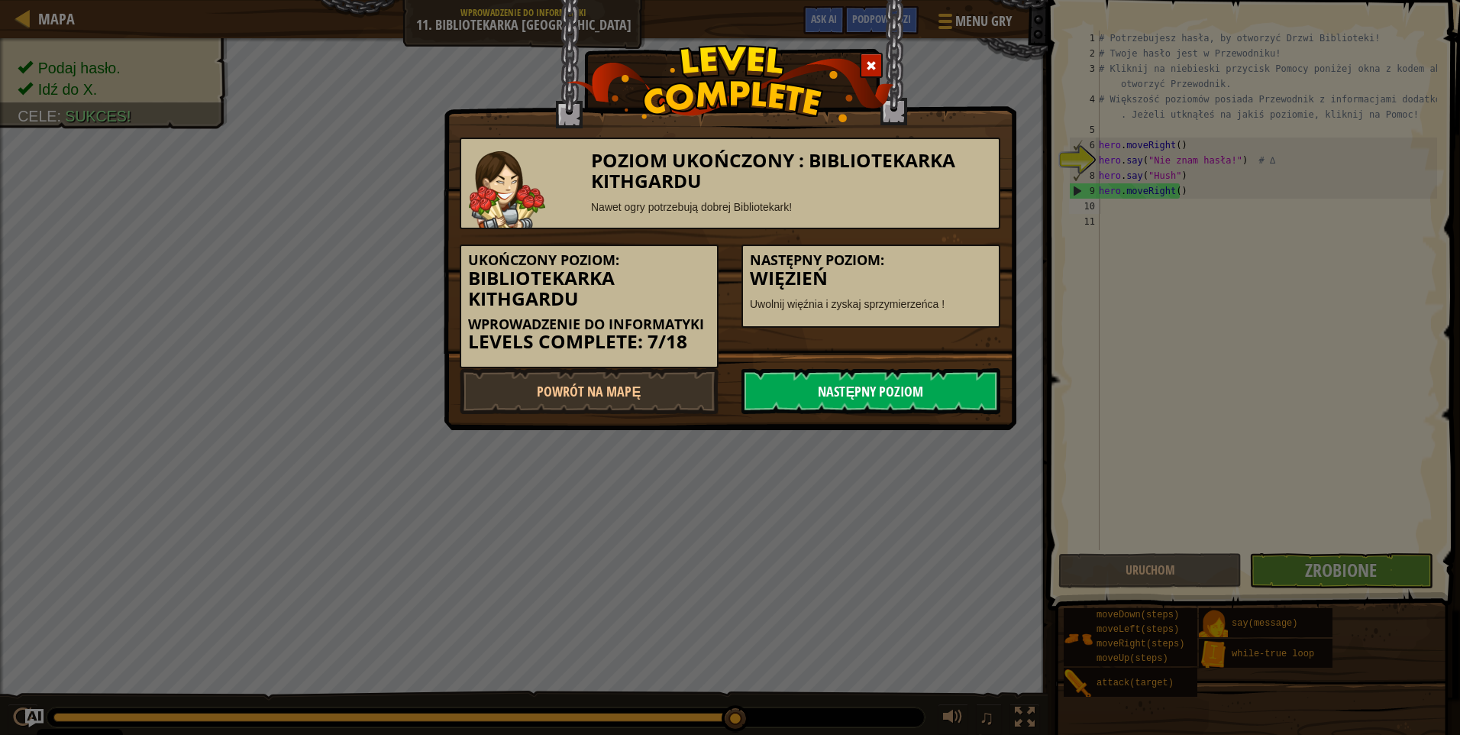
click at [932, 392] on link "Następny poziom" at bounding box center [870, 391] width 259 height 46
click at [946, 387] on link "Następny poziom" at bounding box center [870, 391] width 259 height 46
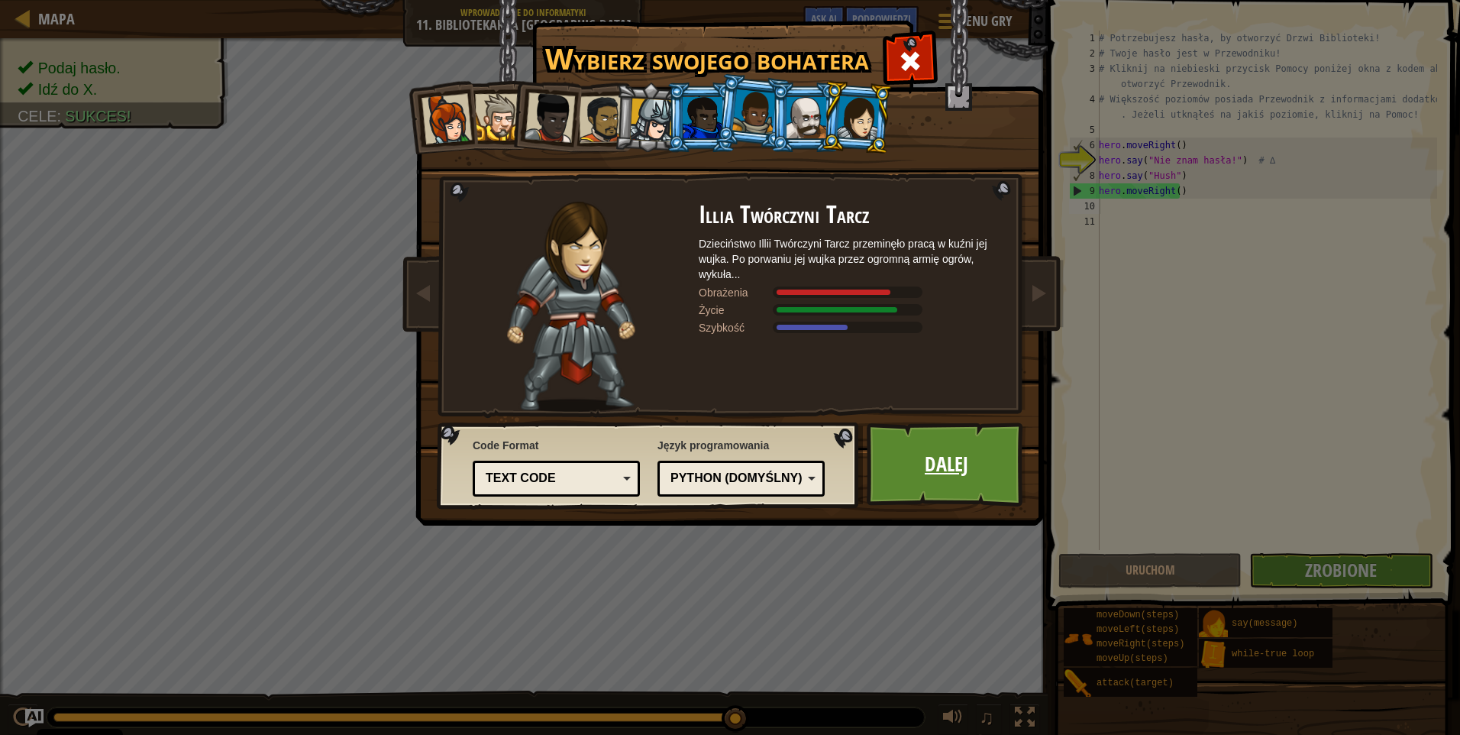
click at [955, 456] on link "Dalej" at bounding box center [947, 464] width 160 height 84
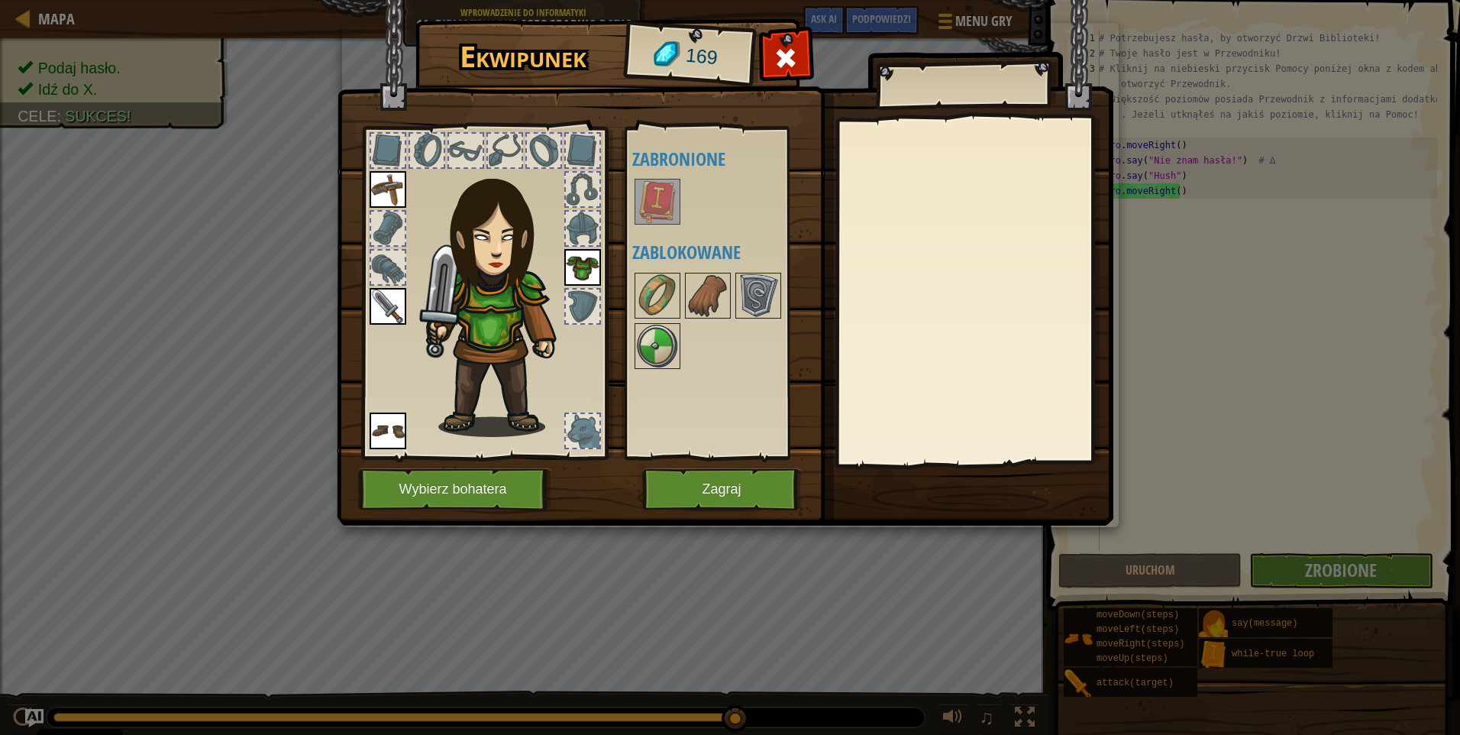
click at [667, 209] on img at bounding box center [657, 201] width 43 height 43
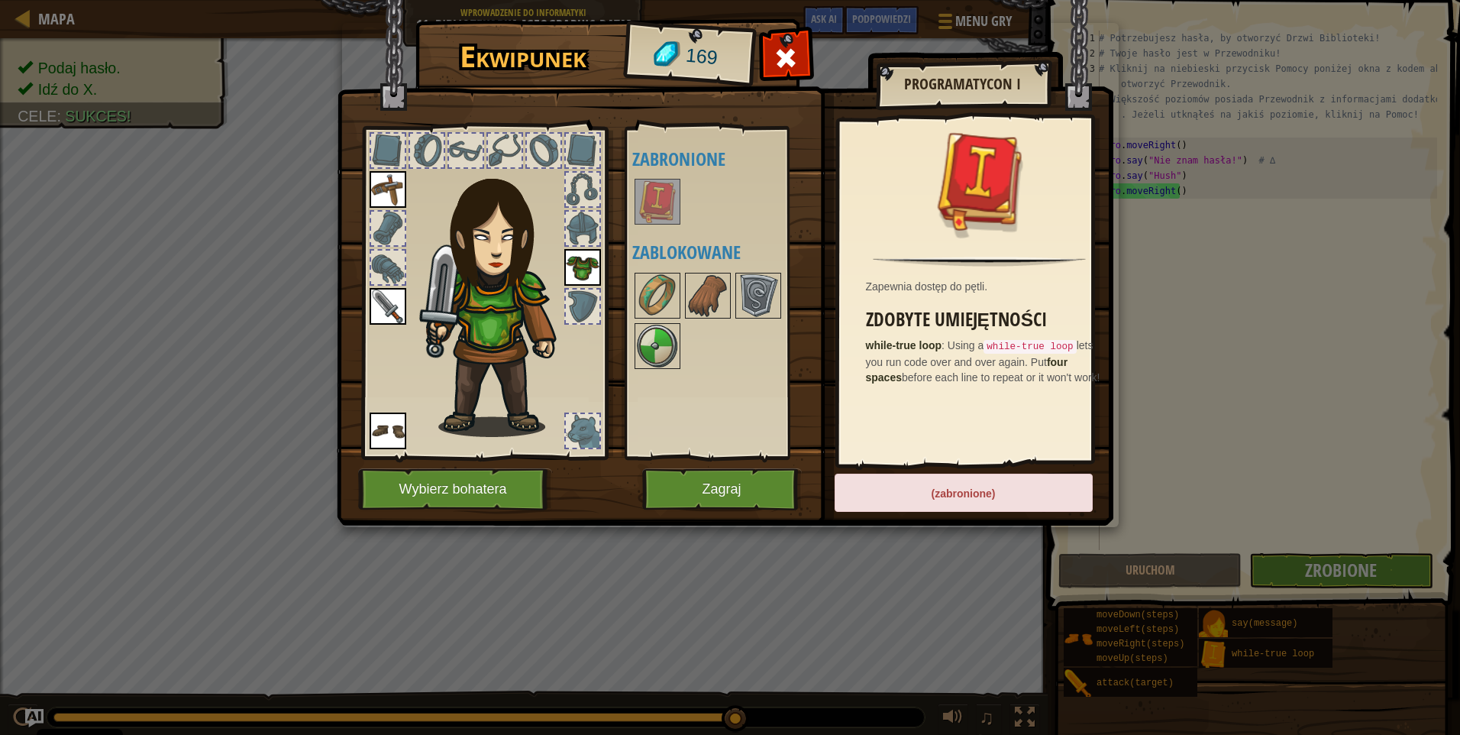
click at [671, 209] on img at bounding box center [657, 201] width 43 height 43
click at [742, 289] on img at bounding box center [758, 295] width 43 height 43
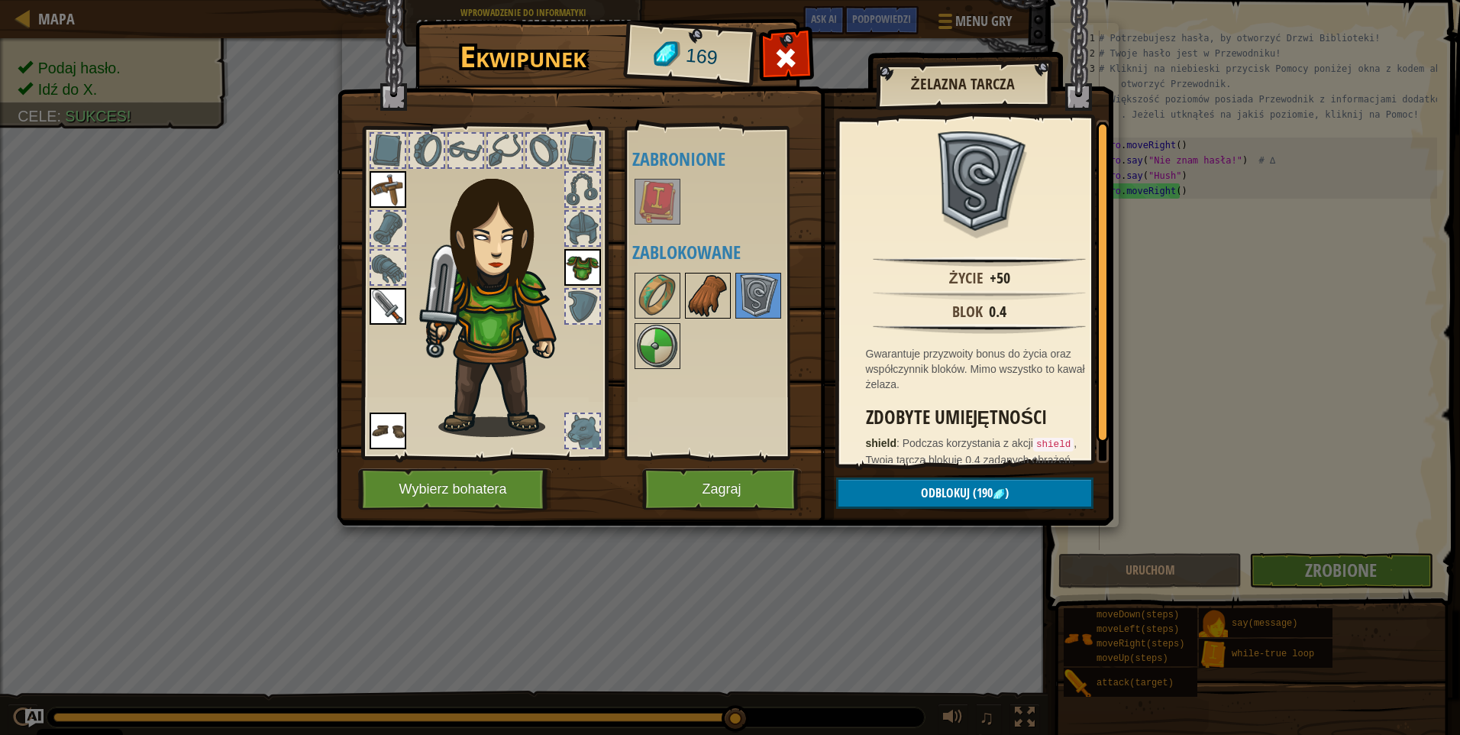
click at [703, 286] on img at bounding box center [707, 295] width 43 height 43
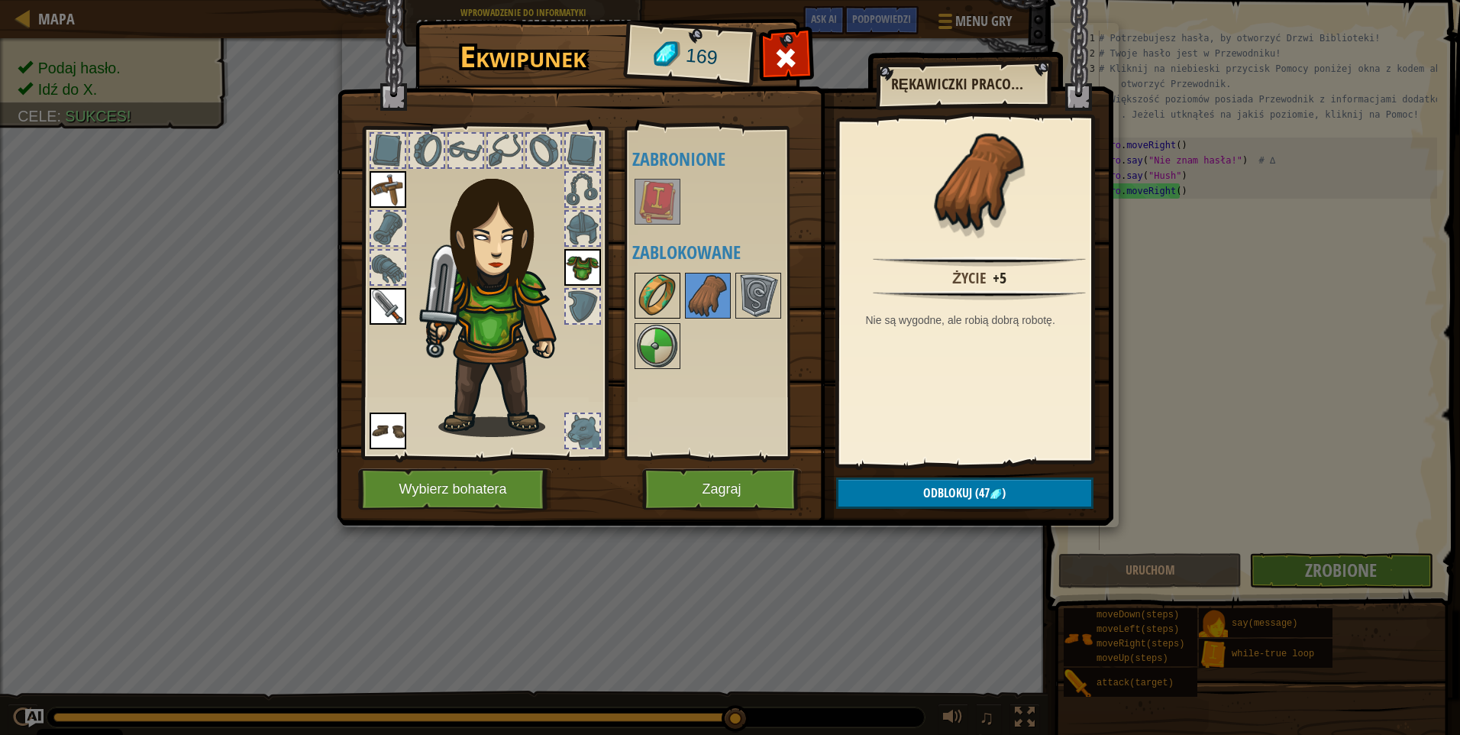
click at [658, 292] on img at bounding box center [657, 295] width 43 height 43
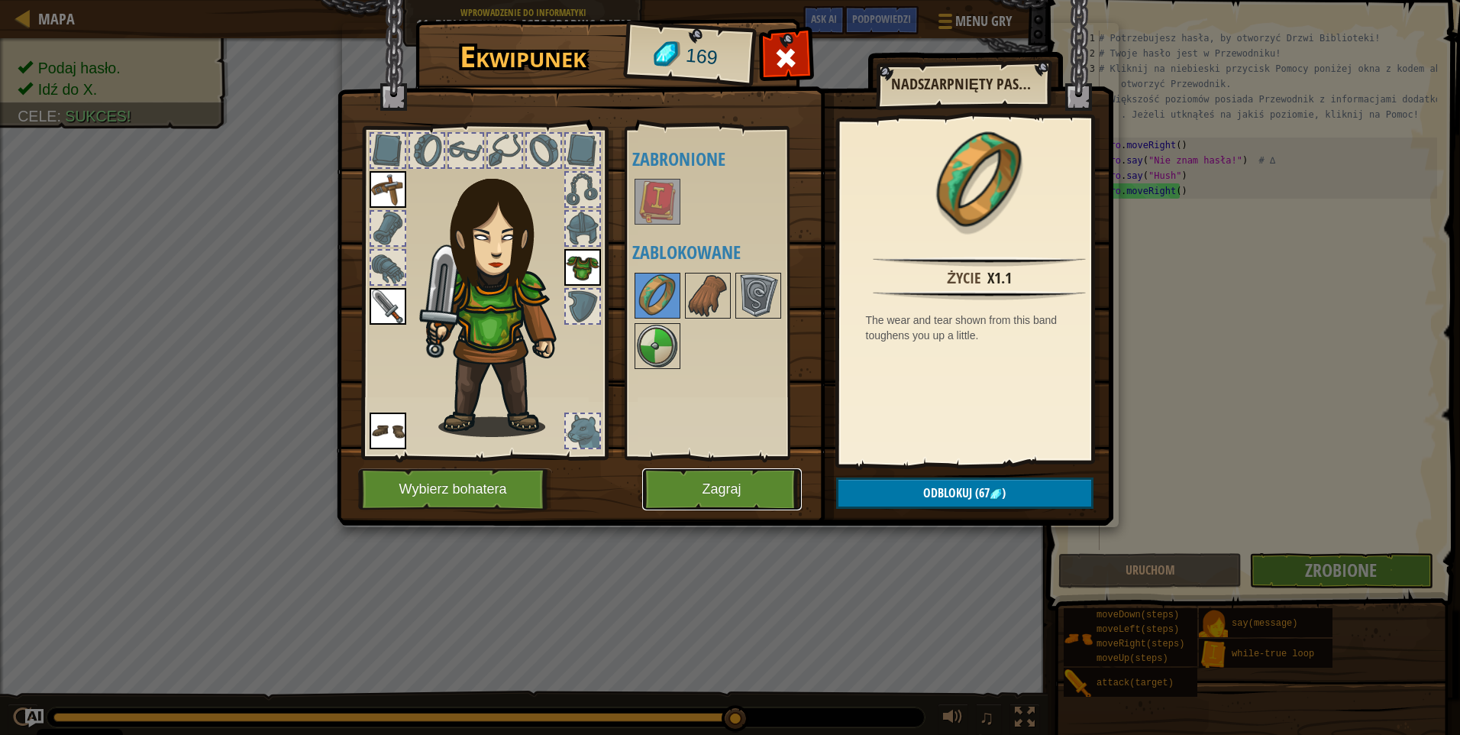
click at [748, 486] on button "Zagraj" at bounding box center [722, 489] width 160 height 42
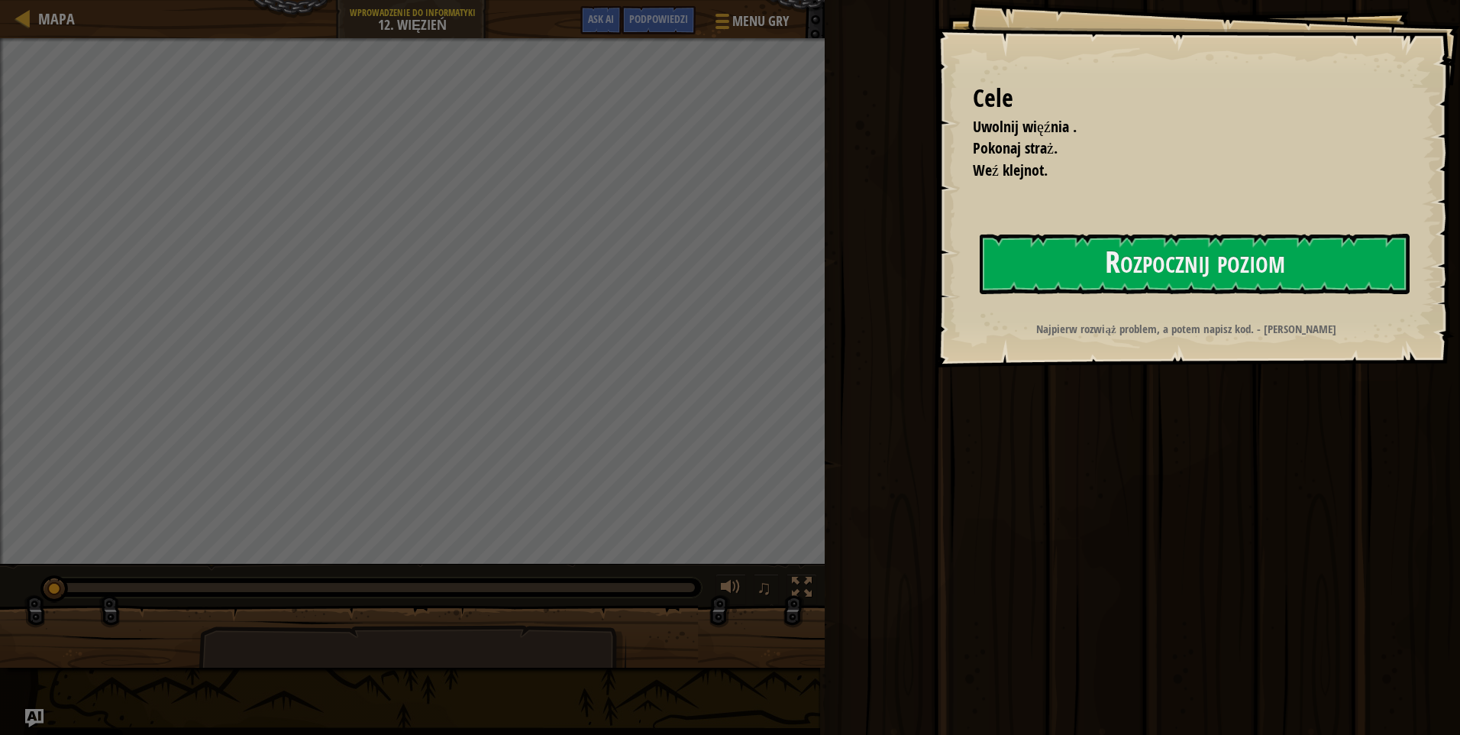
click at [1181, 315] on div at bounding box center [1195, 326] width 430 height 34
click at [1188, 276] on button "Rozpocznij poziom" at bounding box center [1195, 264] width 430 height 60
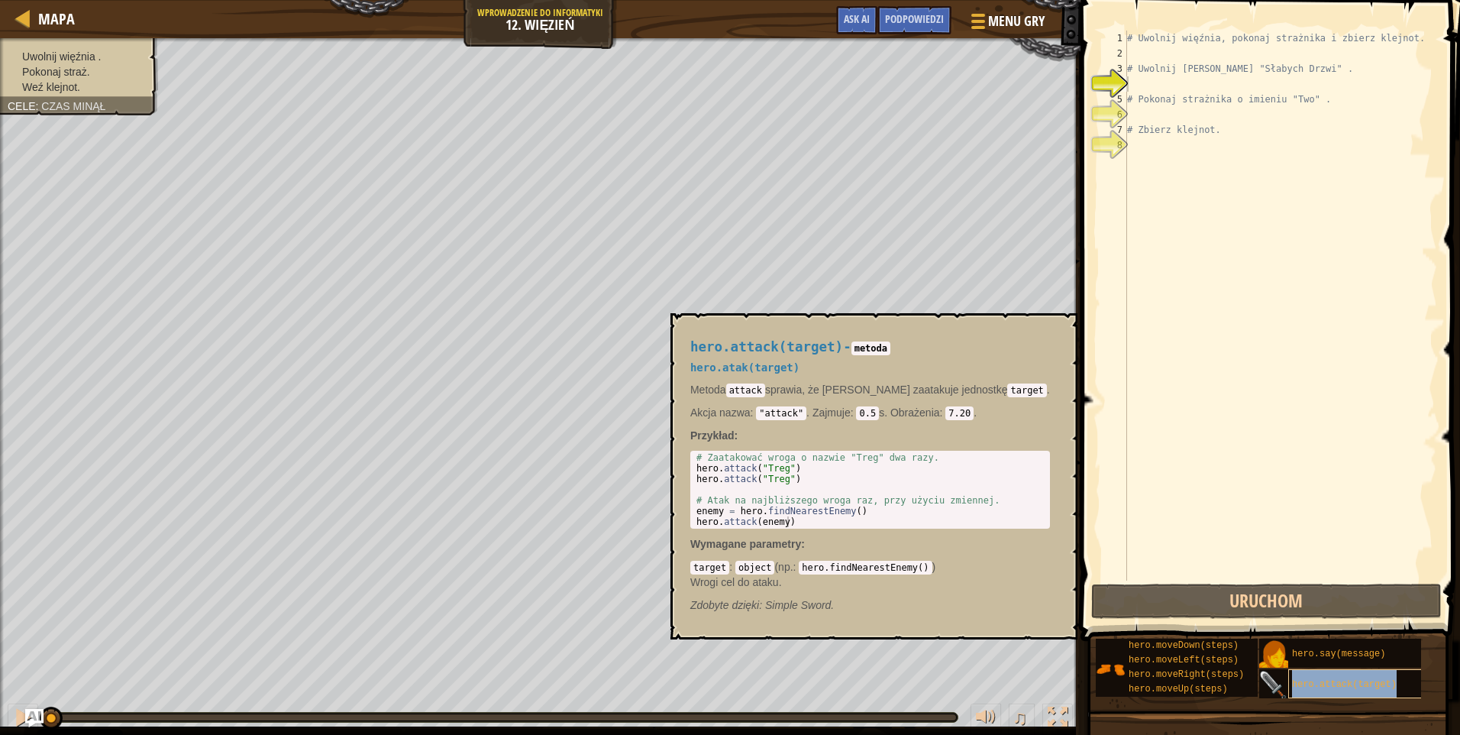
click at [1320, 677] on div "hero.attack(target)" at bounding box center [1361, 683] width 146 height 29
click at [1335, 688] on span "hero.attack(target)" at bounding box center [1344, 684] width 105 height 11
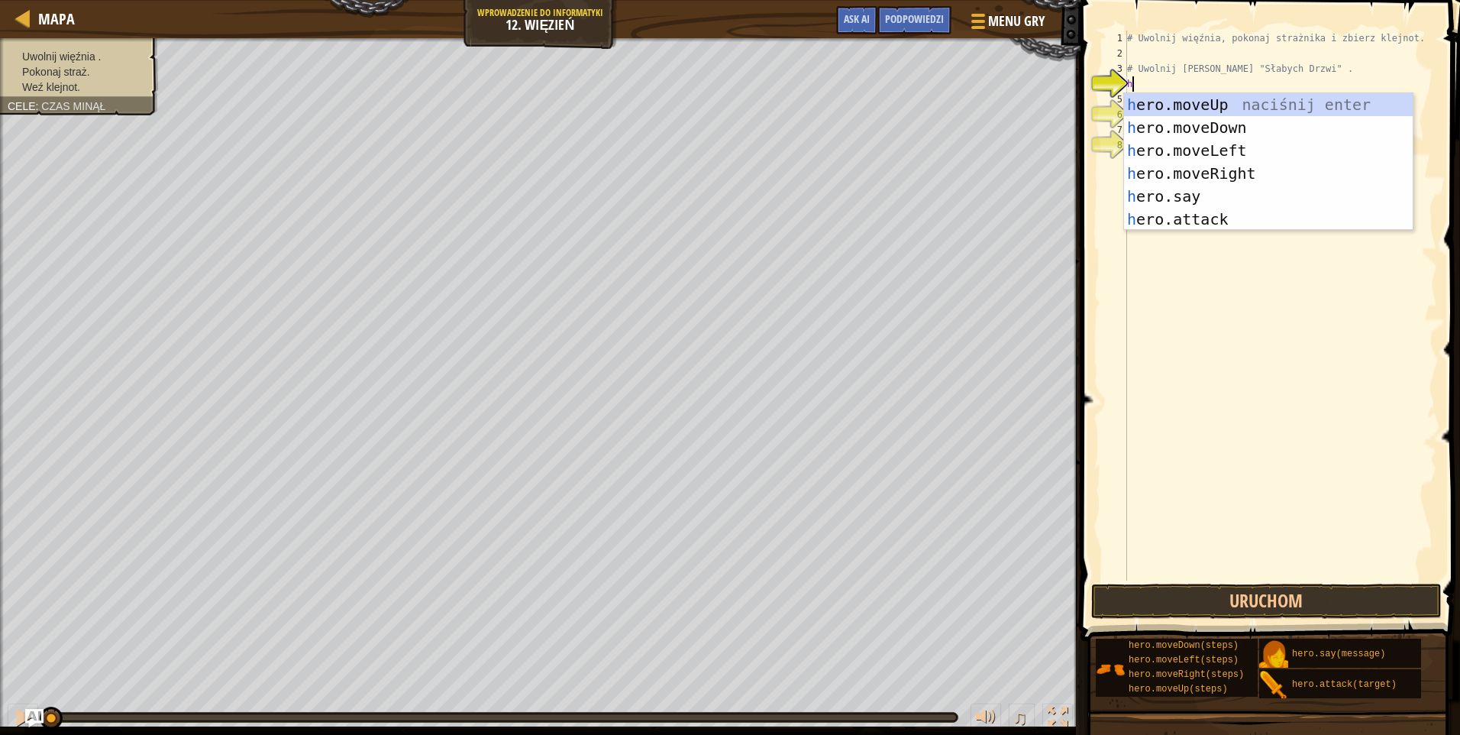
scroll to position [7, 0]
click at [1176, 228] on div "her o.moveUp naciśnij enter her o.moveDown naciśnij enter her o.moveLeft naciśn…" at bounding box center [1268, 184] width 289 height 183
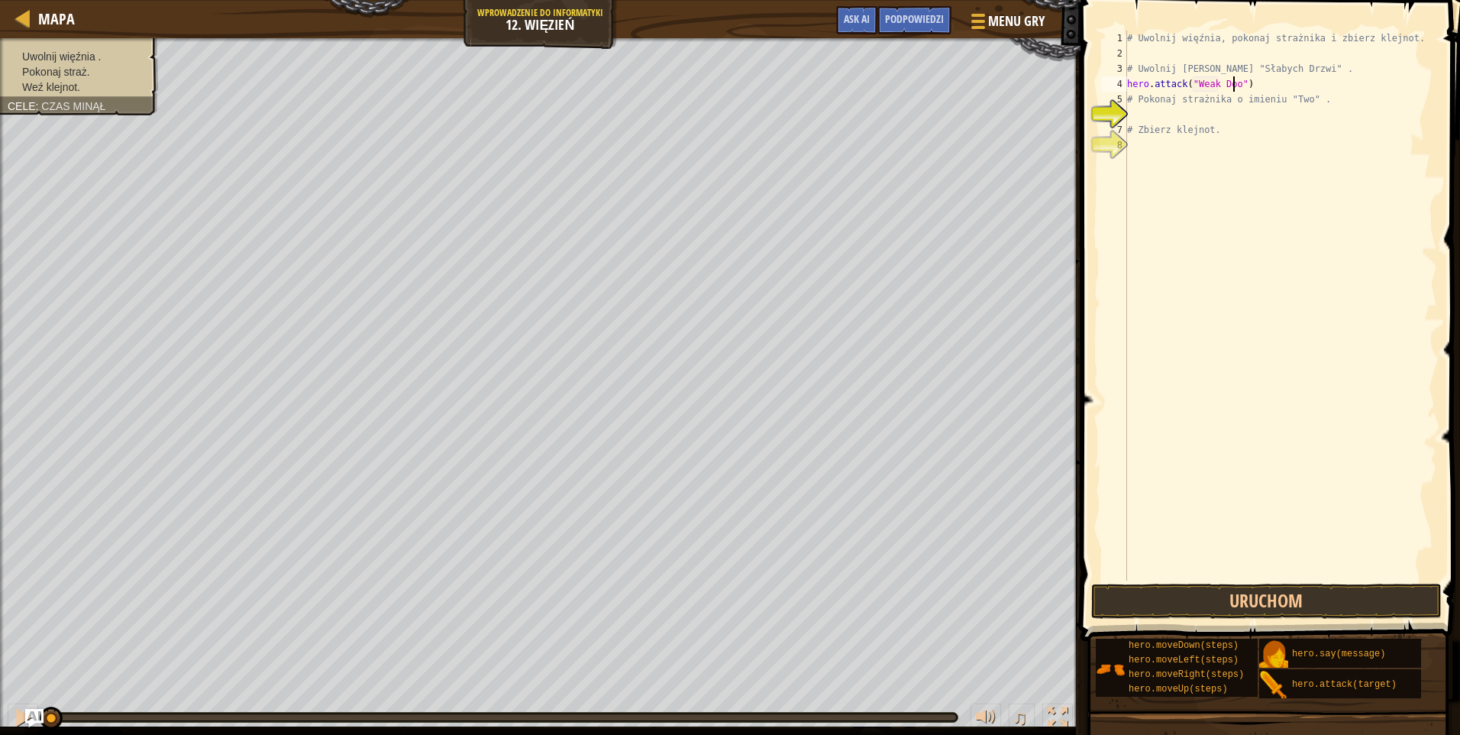
scroll to position [7, 9]
click at [1310, 603] on button "Uruchom" at bounding box center [1266, 600] width 350 height 35
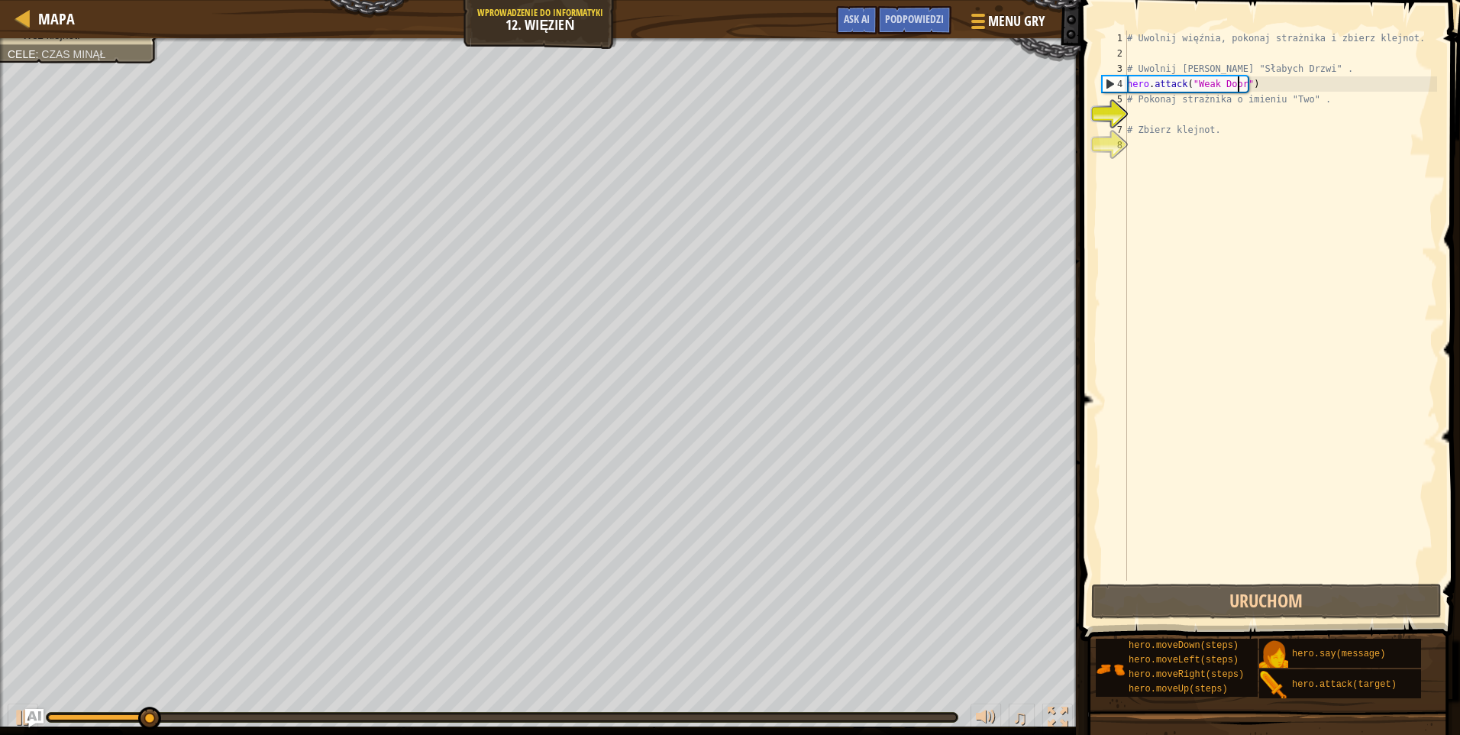
click at [1201, 122] on div "# Uwolnij więźnia, pokonaj strażnika i zbierz klejnot. # [PERSON_NAME] zza "Sła…" at bounding box center [1280, 321] width 313 height 580
type textarea "# Zbierz klejnot."
click at [1171, 118] on div "# Uwolnij więźnia, pokonaj strażnika i zbierz klejnot. # [PERSON_NAME] zza "Sła…" at bounding box center [1280, 321] width 313 height 580
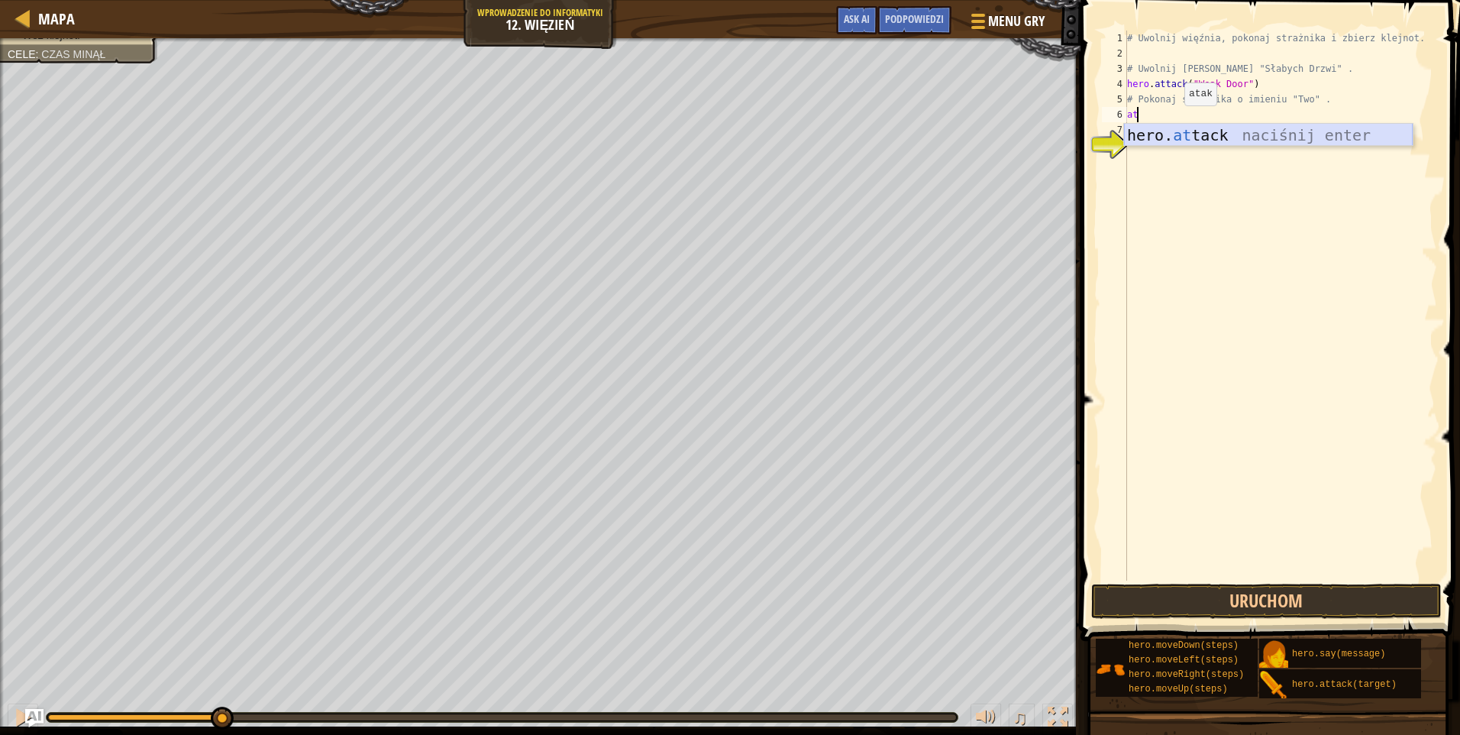
click at [1208, 134] on div "hero. at tack naciśnij enter" at bounding box center [1268, 158] width 289 height 69
type textarea "hero.attack("Two")"
click at [1161, 144] on div "# Uwolnij więźnia, pokonaj strażnika i zbierz klejnot. # [PERSON_NAME] zza "Sła…" at bounding box center [1280, 321] width 313 height 580
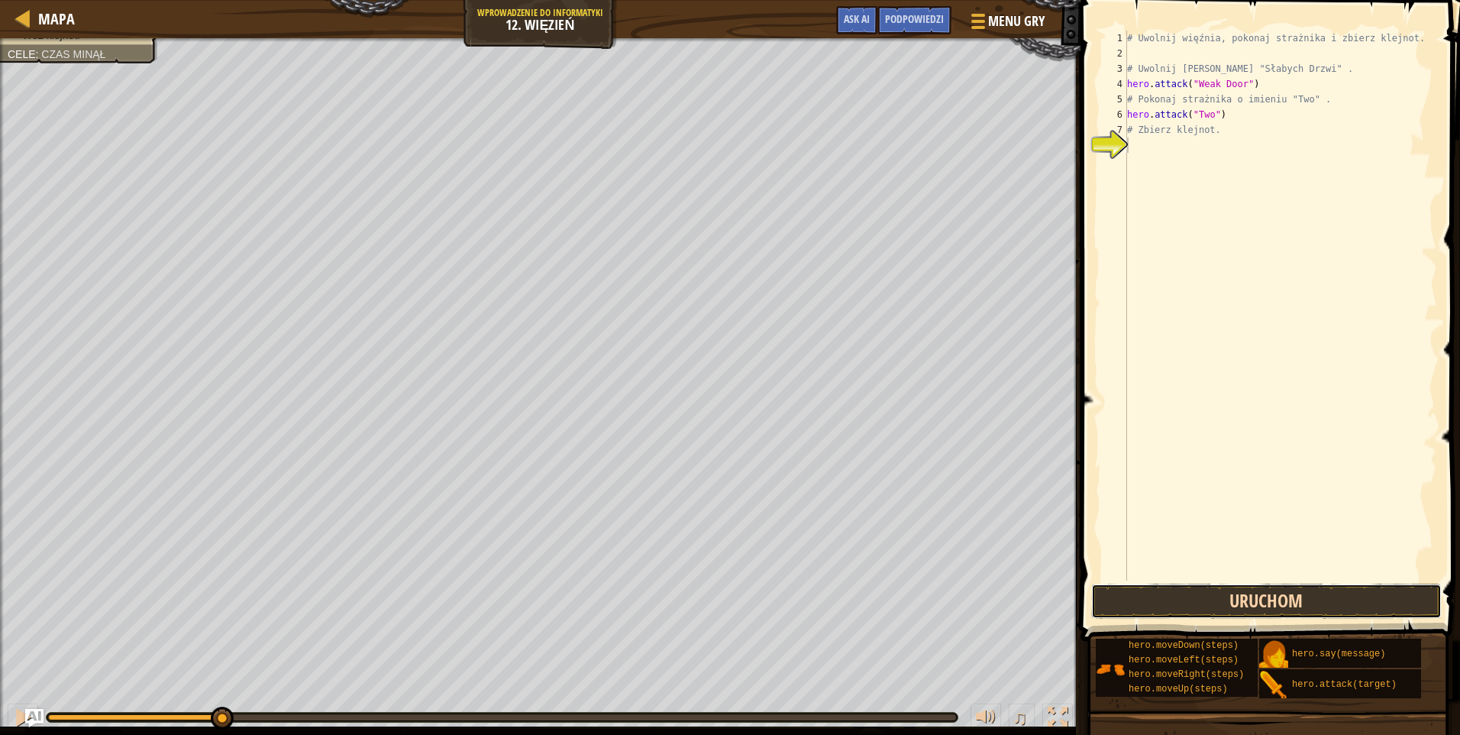
click at [1272, 601] on button "Uruchom" at bounding box center [1266, 600] width 350 height 35
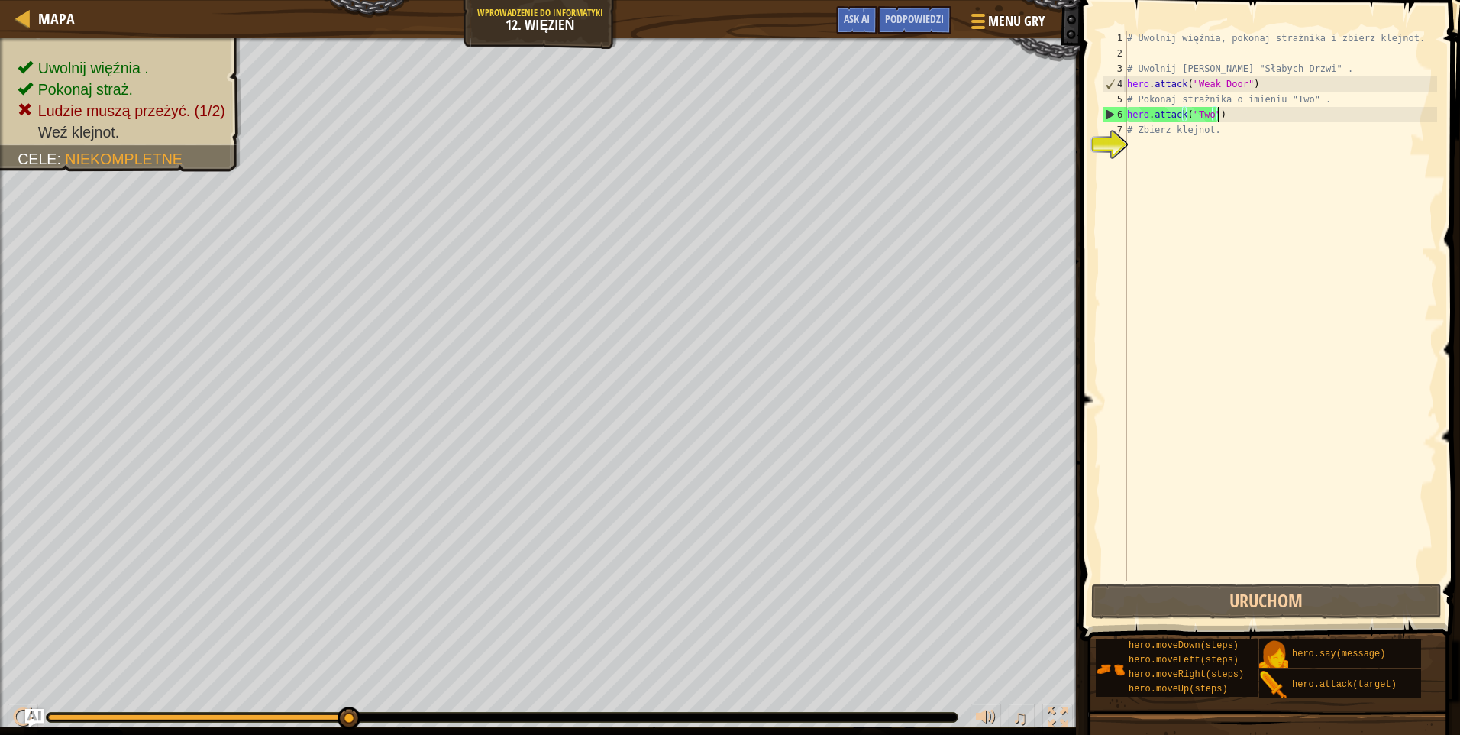
click at [1232, 116] on div "# Uwolnij więźnia, pokonaj strażnika i zbierz klejnot. # [PERSON_NAME] zza "Sła…" at bounding box center [1280, 321] width 313 height 580
click at [1230, 131] on div "# Uwolnij więźnia, pokonaj strażnika i zbierz klejnot. # [PERSON_NAME] zza "Sła…" at bounding box center [1280, 321] width 313 height 580
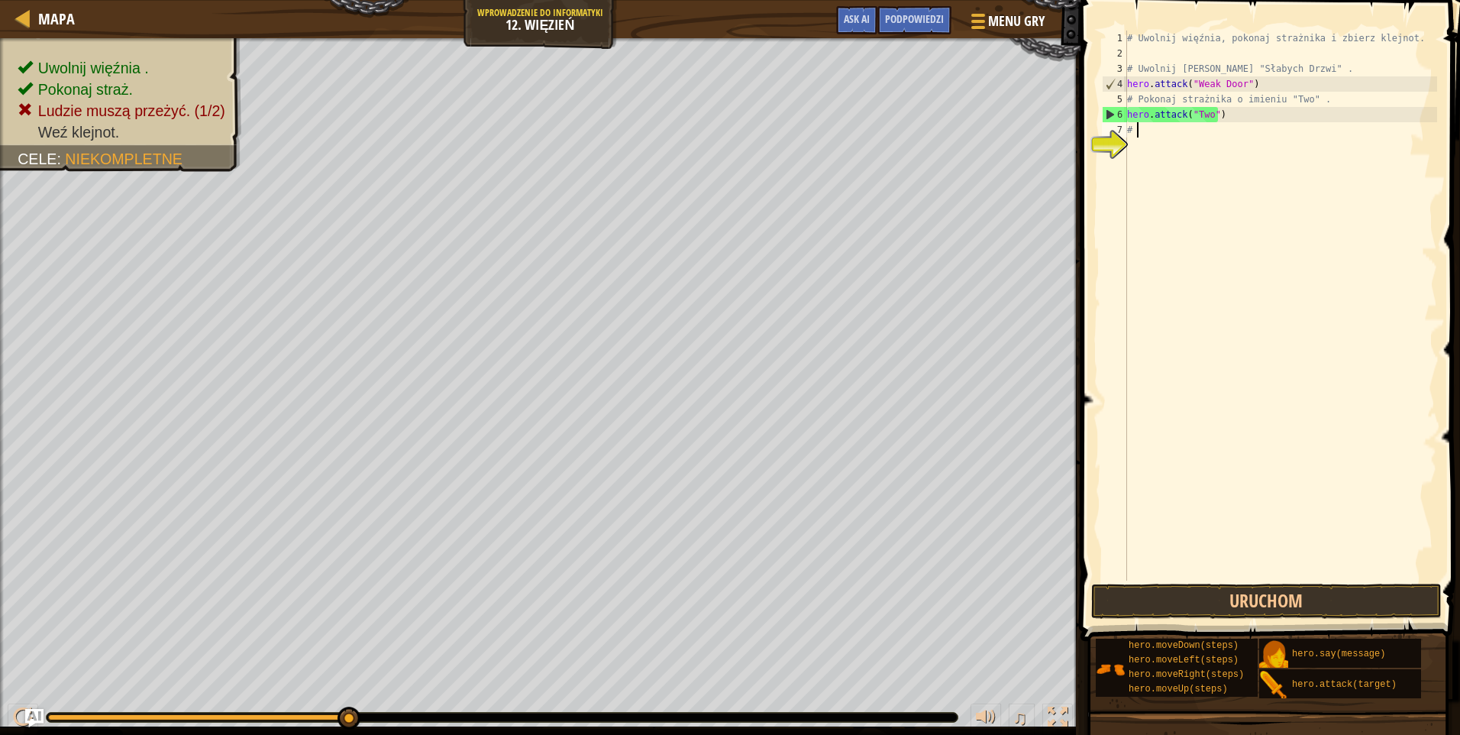
type textarea "#"
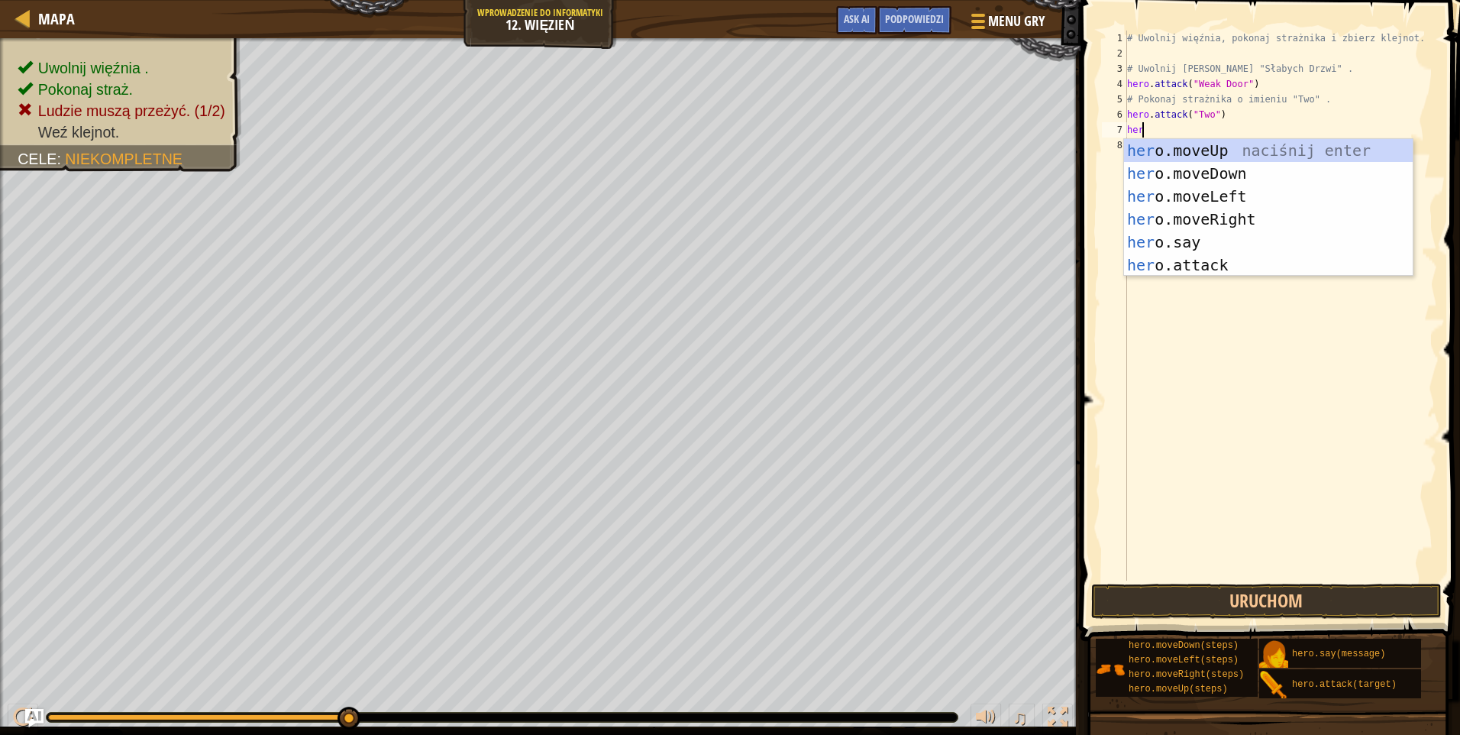
scroll to position [7, 1]
click at [1213, 262] on div "hero .moveUp naciśnij enter hero .moveDown naciśnij enter hero .moveLeft naciśn…" at bounding box center [1268, 230] width 289 height 183
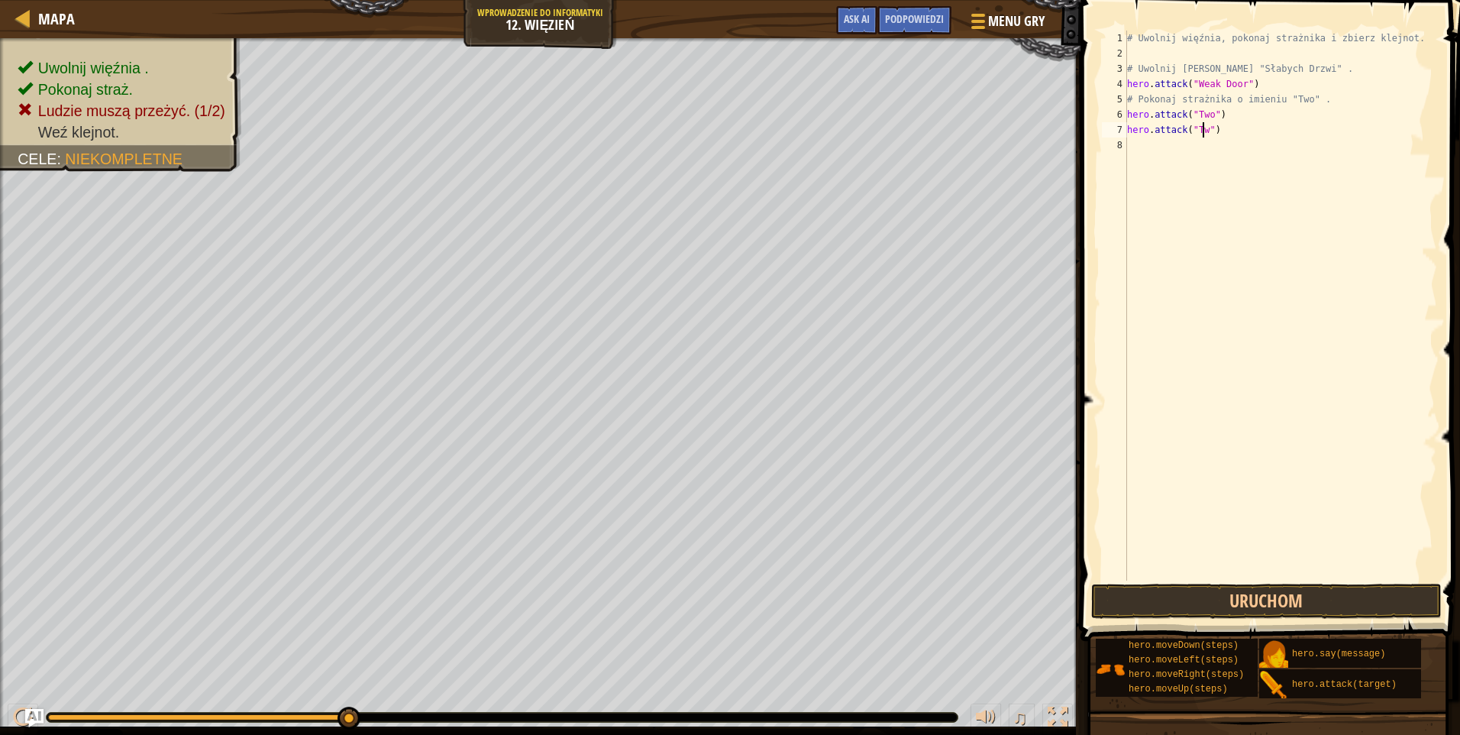
scroll to position [7, 6]
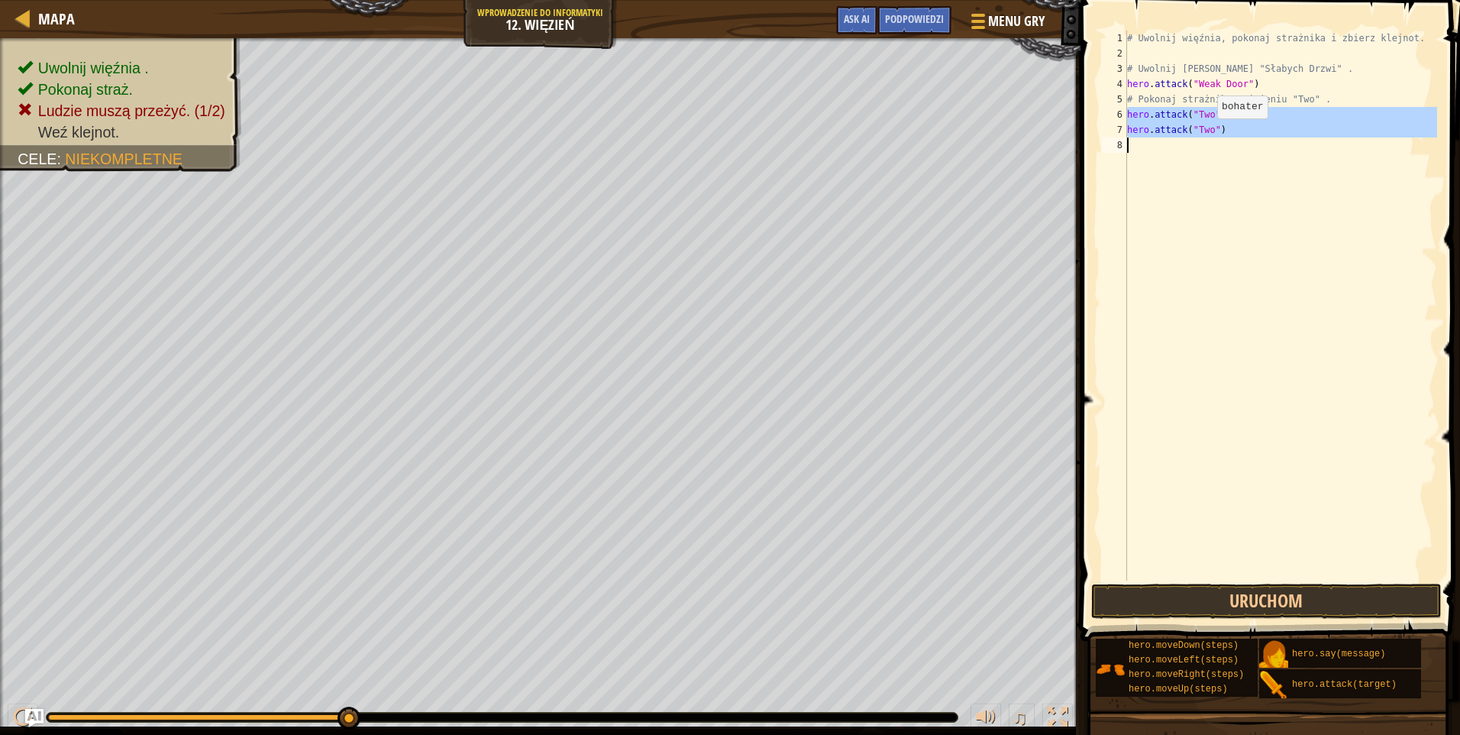
drag, startPoint x: 1126, startPoint y: 114, endPoint x: 1204, endPoint y: 134, distance: 80.4
click at [1204, 134] on div "hero.attack("Two") 1 2 3 4 5 6 7 8 # Uwolnij więźnia, pokonaj strażnika i zbier…" at bounding box center [1268, 306] width 338 height 550
type textarea "hero.attack("Two")"
paste textarea
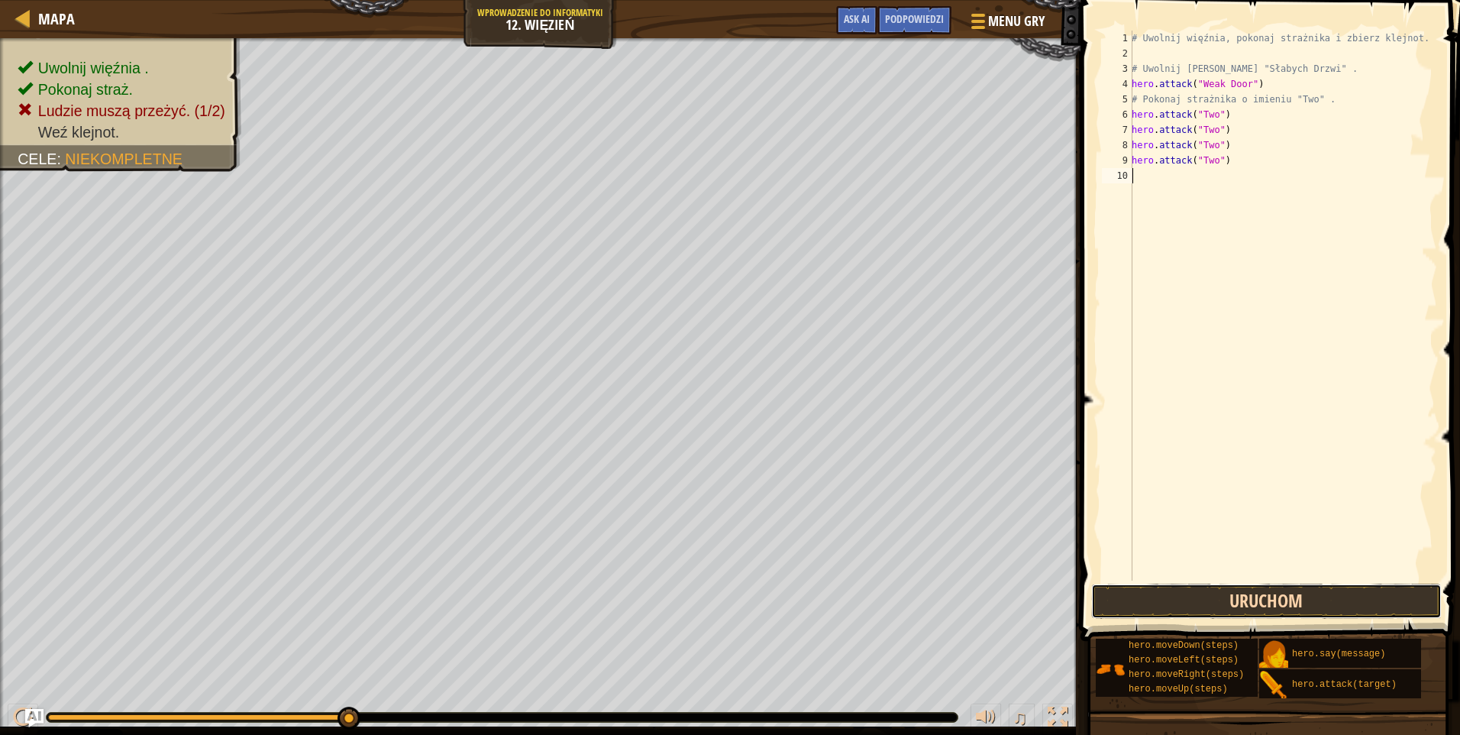
click at [1252, 600] on button "Uruchom" at bounding box center [1266, 600] width 350 height 35
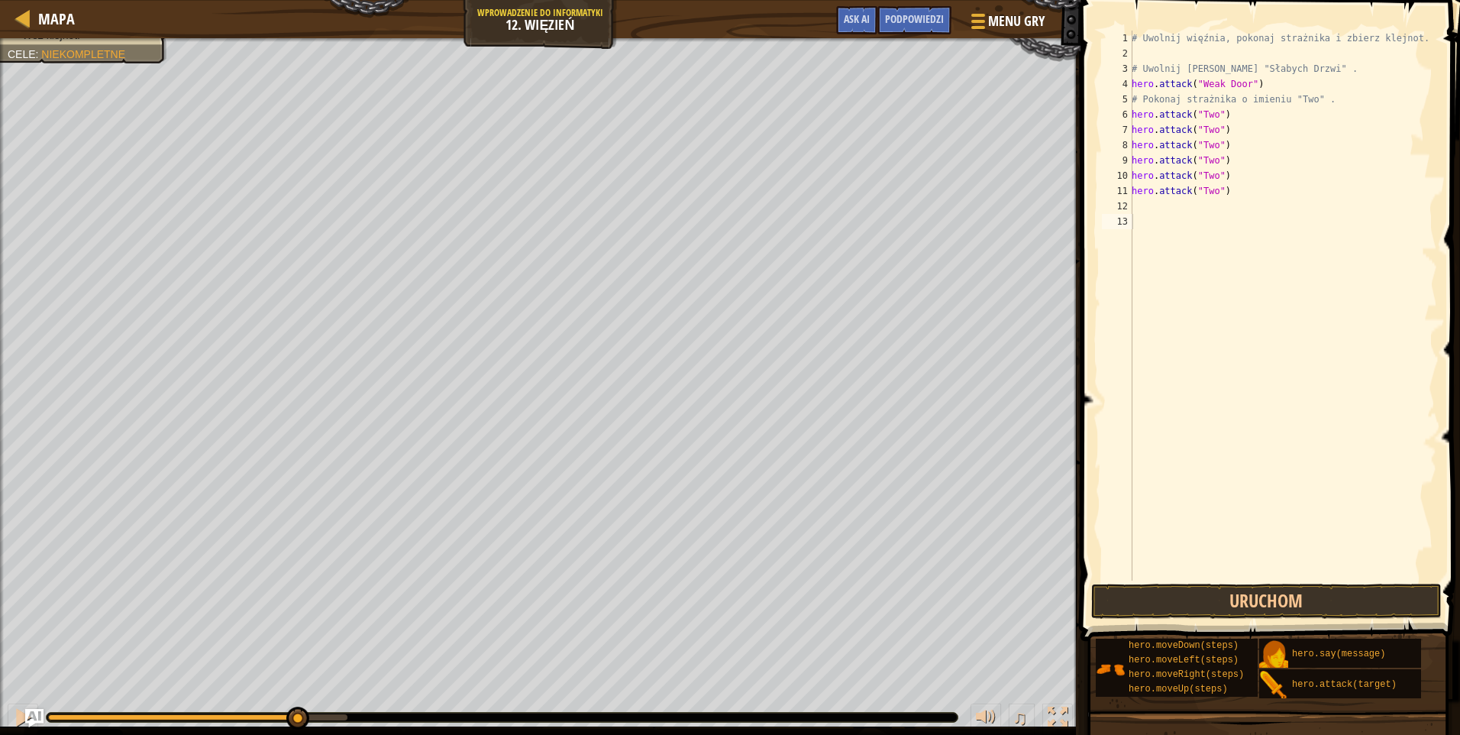
click at [1254, 622] on span at bounding box center [1272, 299] width 392 height 686
click at [1252, 608] on button "Uruchom" at bounding box center [1266, 600] width 350 height 35
click at [1166, 593] on button "Uruchom" at bounding box center [1266, 600] width 350 height 35
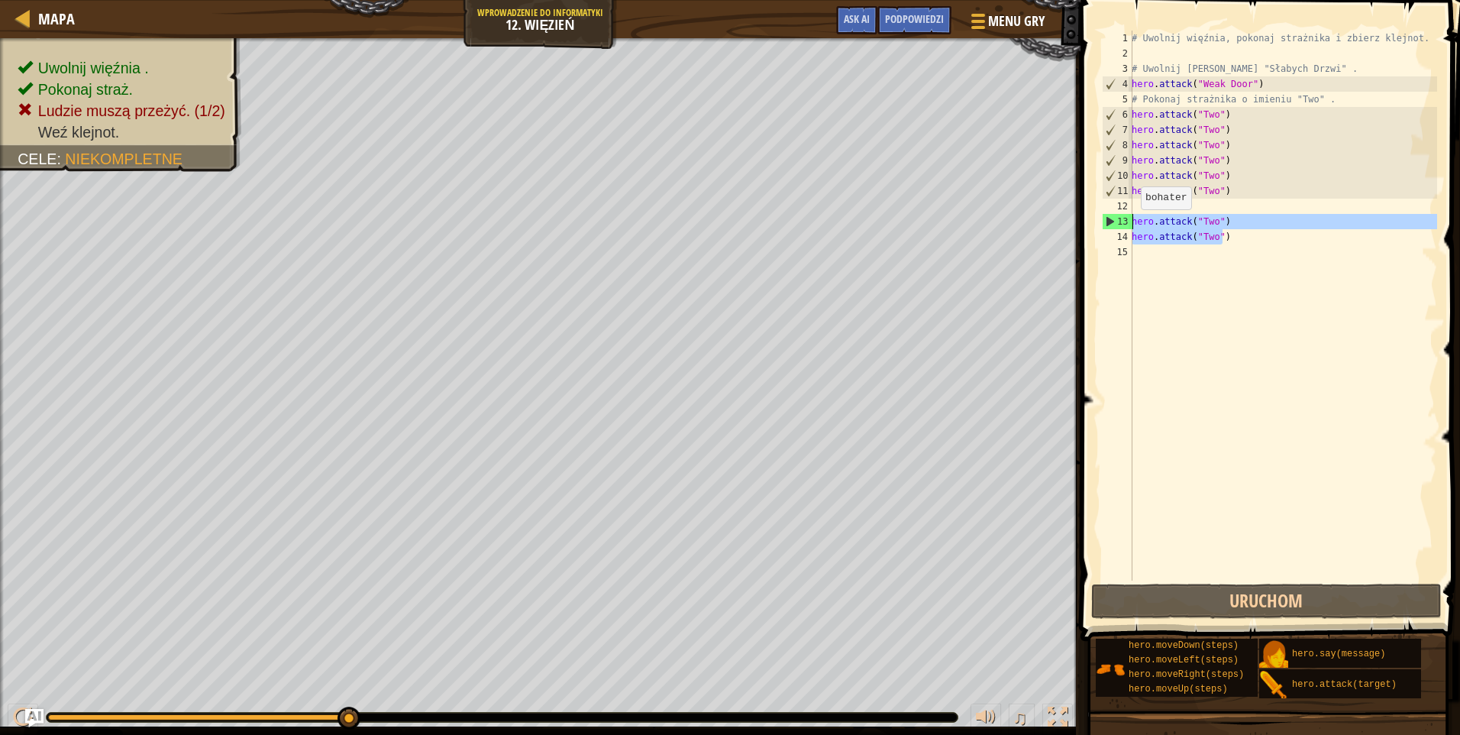
drag, startPoint x: 1253, startPoint y: 234, endPoint x: 1129, endPoint y: 218, distance: 125.5
click at [1129, 218] on div "1 2 3 4 5 6 7 8 9 10 11 12 13 14 15 # Uwolnij więźnia, pokonaj strażnika i zbie…" at bounding box center [1268, 306] width 338 height 550
type textarea "hero.attack("Two") hero.attack("Two")"
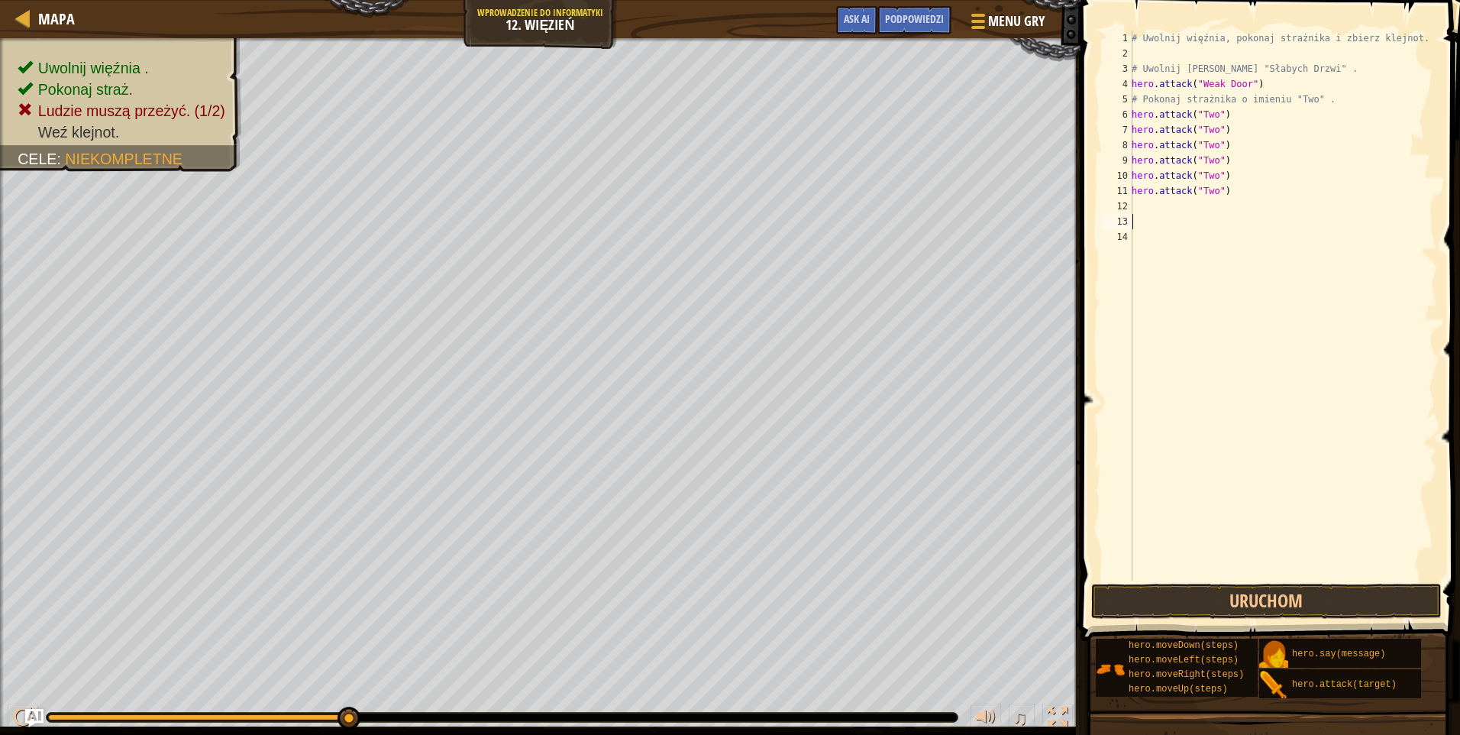
click at [1145, 201] on div "# Uwolnij więźnia, pokonaj strażnika i zbierz klejnot. # [PERSON_NAME] zza "Sła…" at bounding box center [1283, 321] width 308 height 580
click at [1229, 595] on button "Uruchom" at bounding box center [1266, 600] width 350 height 35
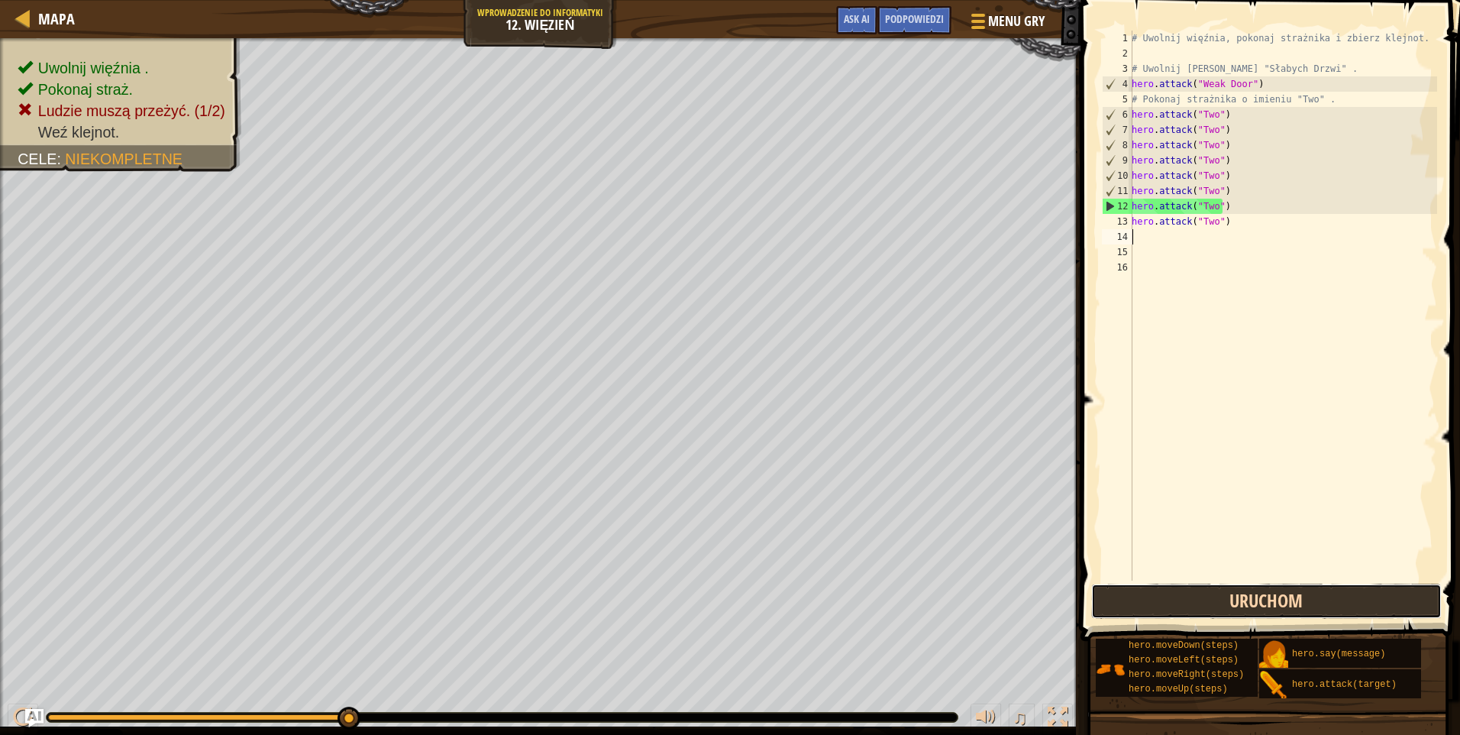
click at [1247, 595] on button "Uruchom" at bounding box center [1266, 600] width 350 height 35
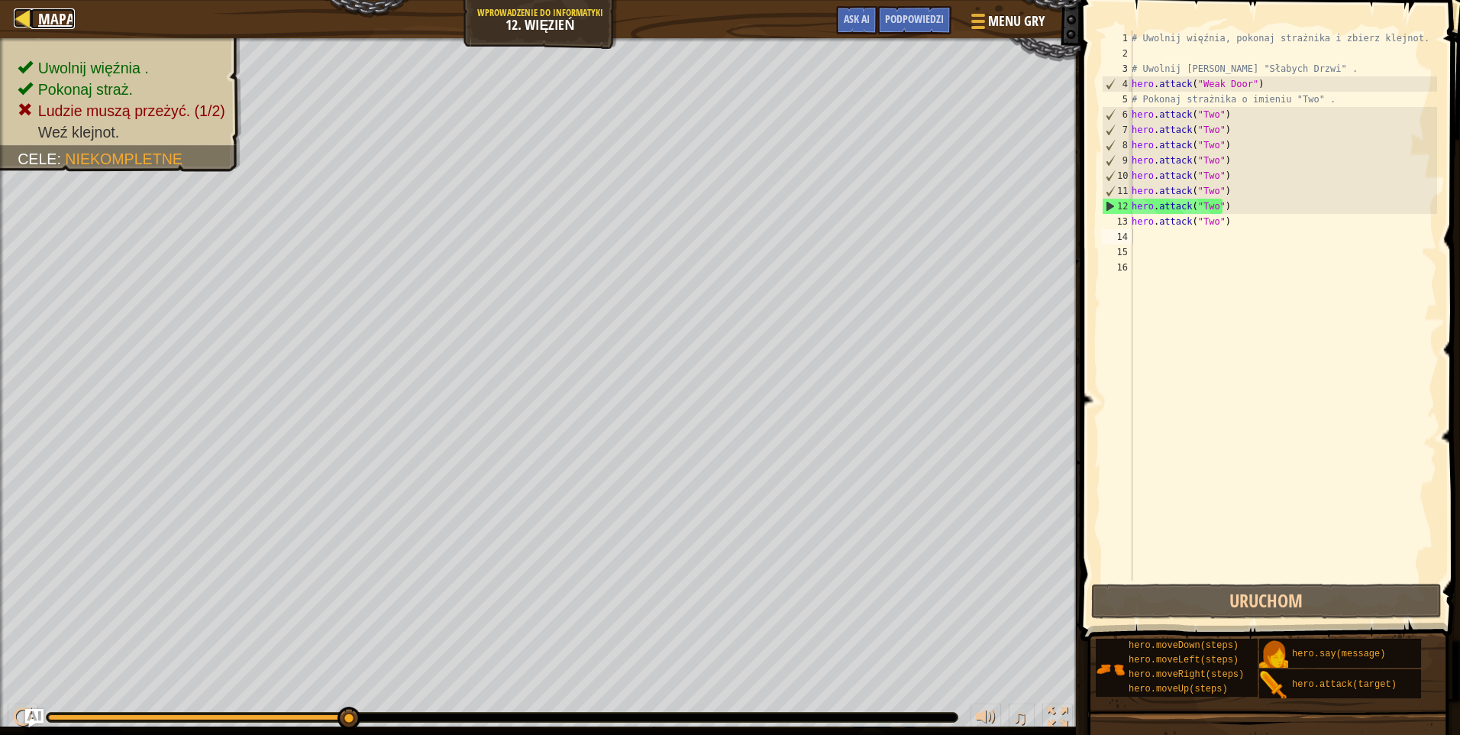
click at [55, 18] on span "Mapa" at bounding box center [56, 18] width 37 height 21
select select "pl"
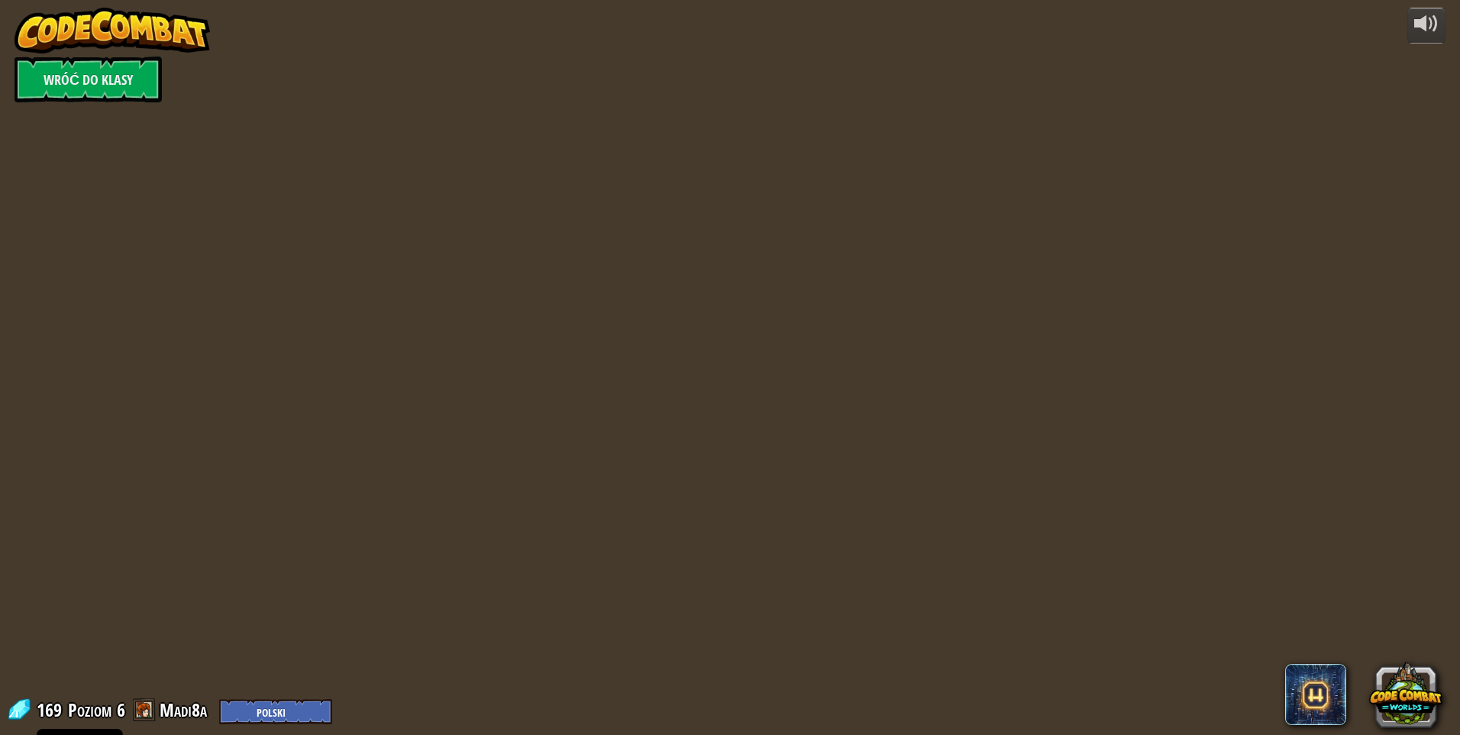
select select "pl"
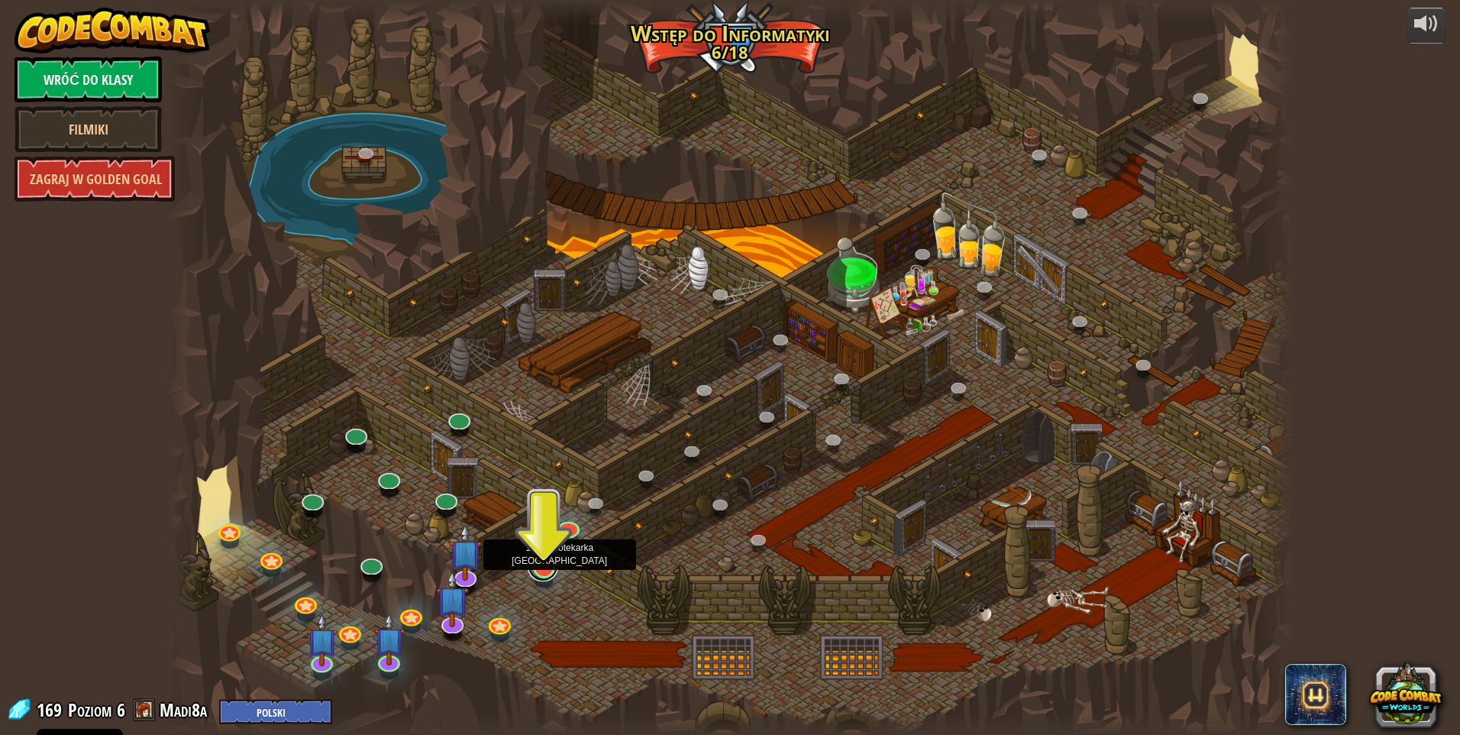
click at [540, 576] on link at bounding box center [543, 566] width 31 height 31
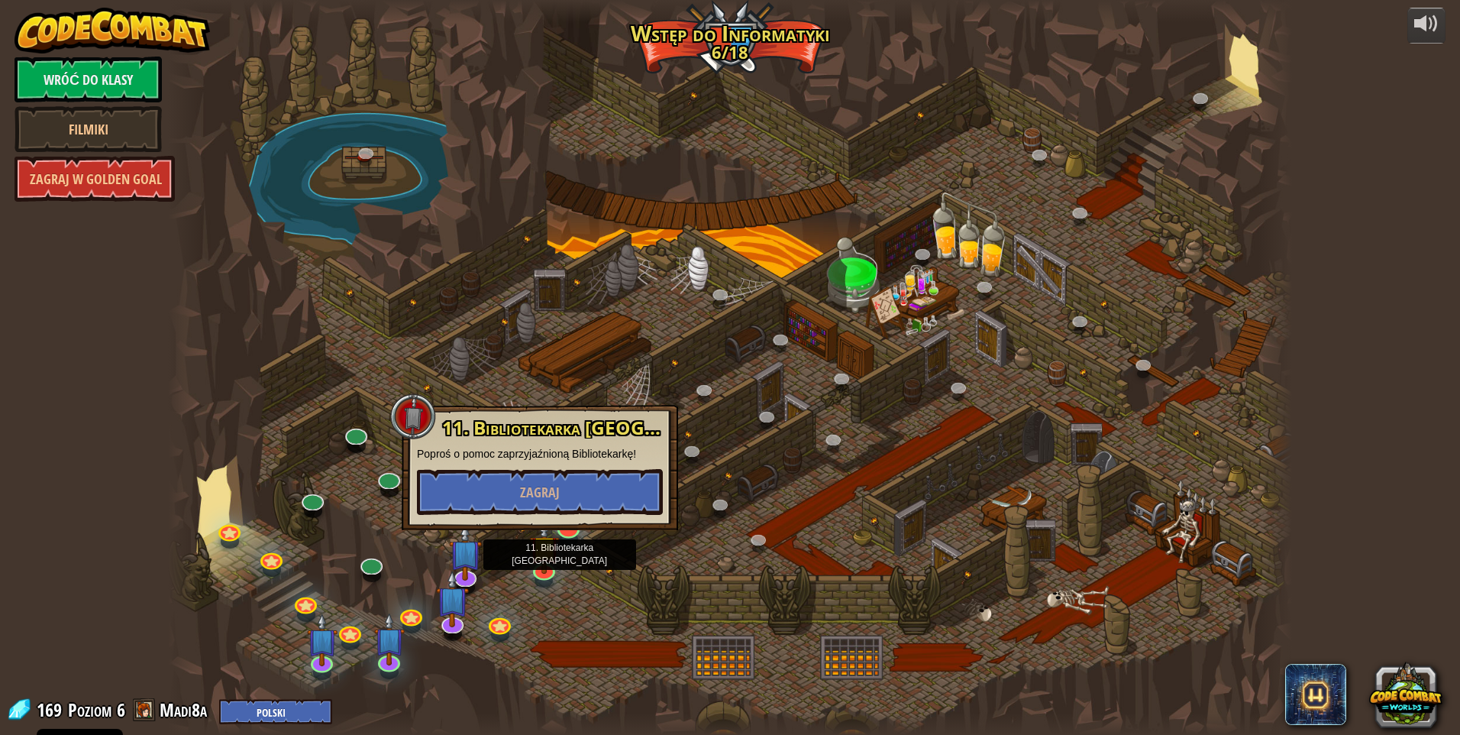
click at [571, 561] on div at bounding box center [730, 367] width 1124 height 735
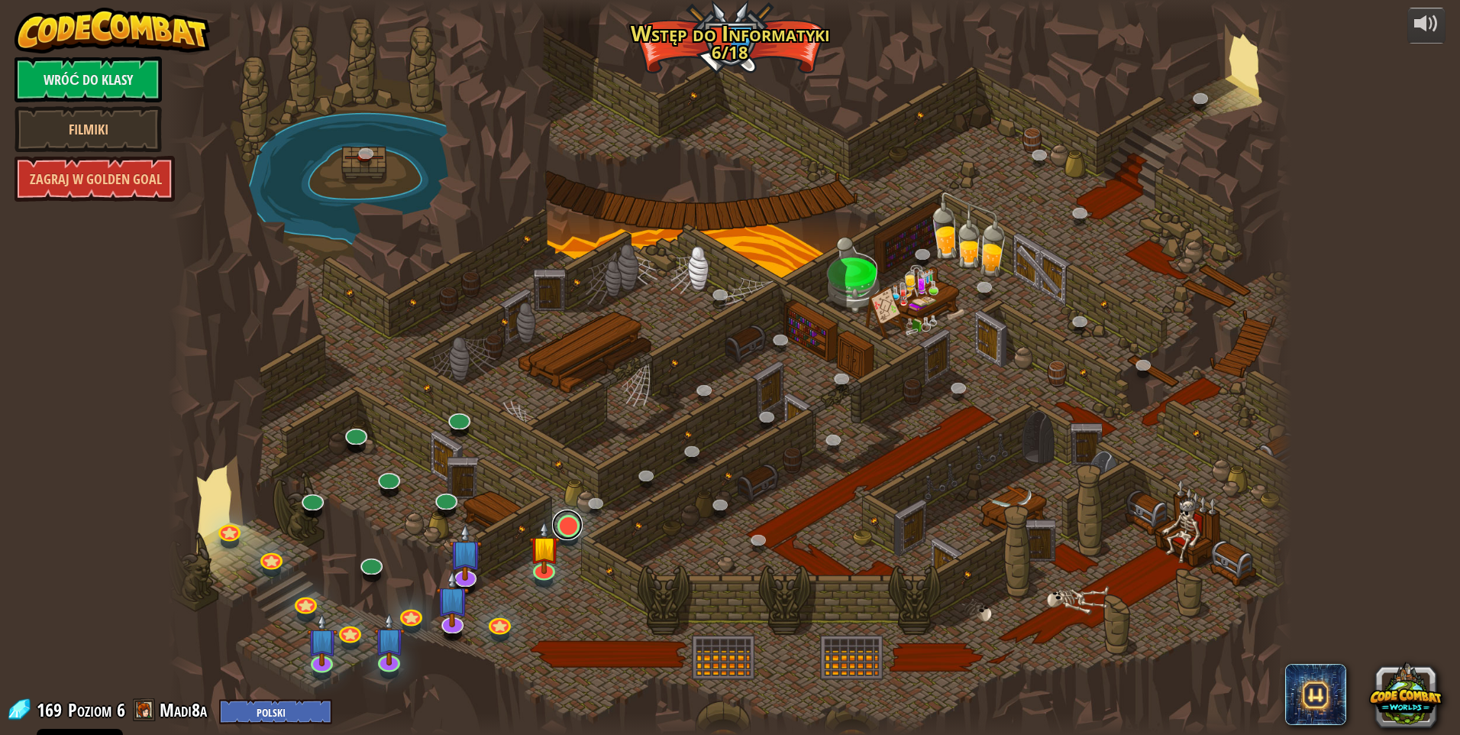
click at [570, 539] on div "25. Bramy Kithgardu (Zablokowane) Opuść Lochy Kithgardu, tak aby strażnicy Cię …" at bounding box center [730, 367] width 1124 height 735
click at [573, 528] on link at bounding box center [567, 524] width 31 height 31
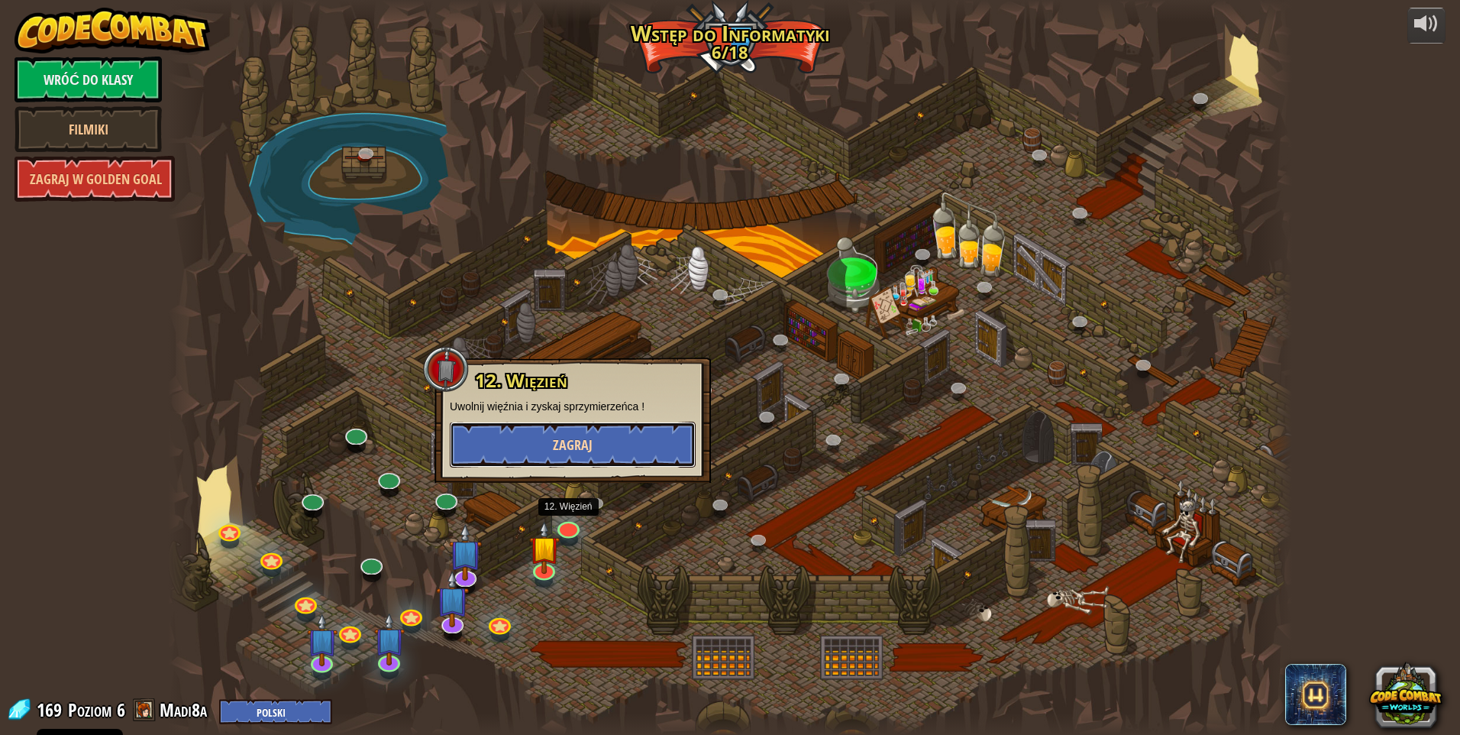
click at [575, 425] on button "Zagraj" at bounding box center [573, 444] width 246 height 46
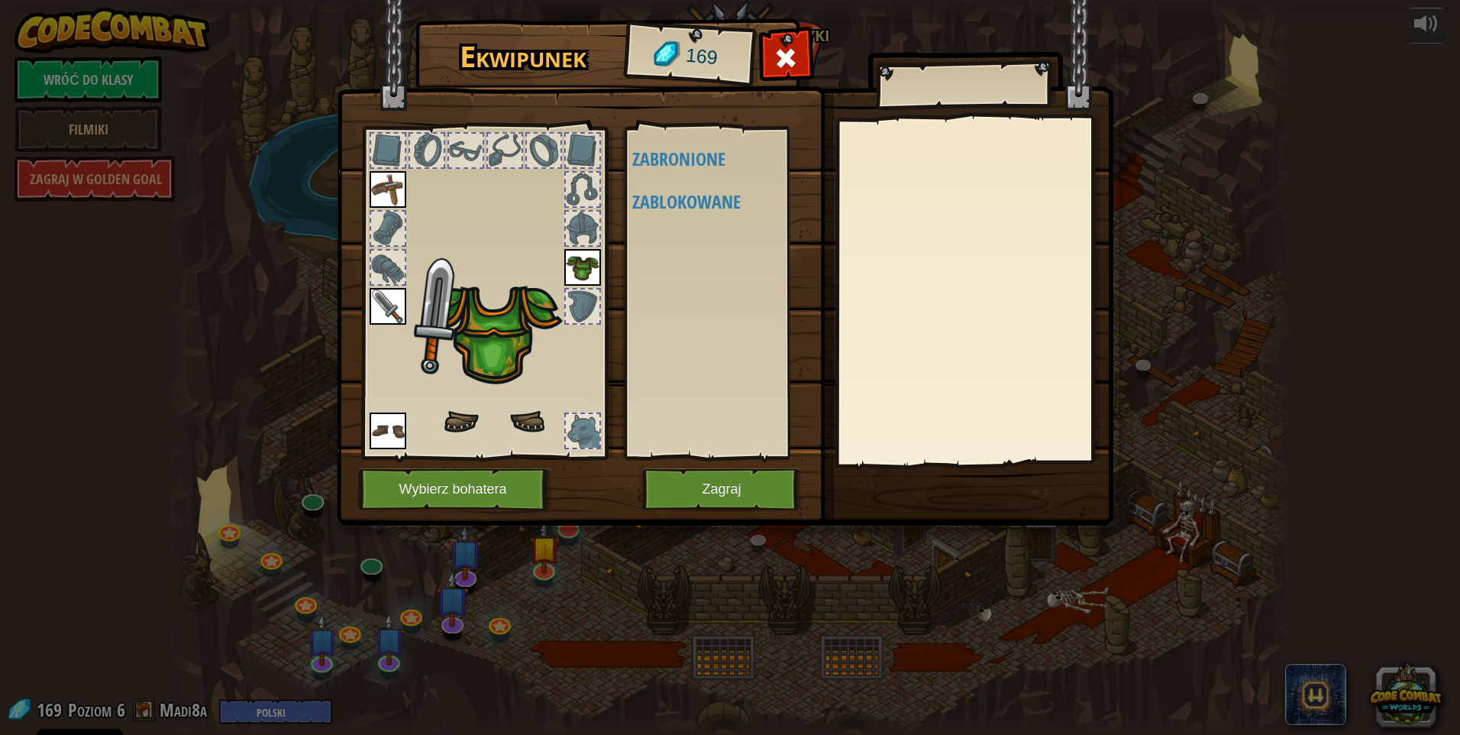
click at [535, 147] on div at bounding box center [544, 151] width 34 height 34
drag, startPoint x: 427, startPoint y: 147, endPoint x: 399, endPoint y: 146, distance: 27.5
click at [425, 147] on div at bounding box center [427, 151] width 34 height 34
click at [380, 154] on div at bounding box center [388, 151] width 34 height 34
click at [412, 258] on img at bounding box center [493, 301] width 238 height 263
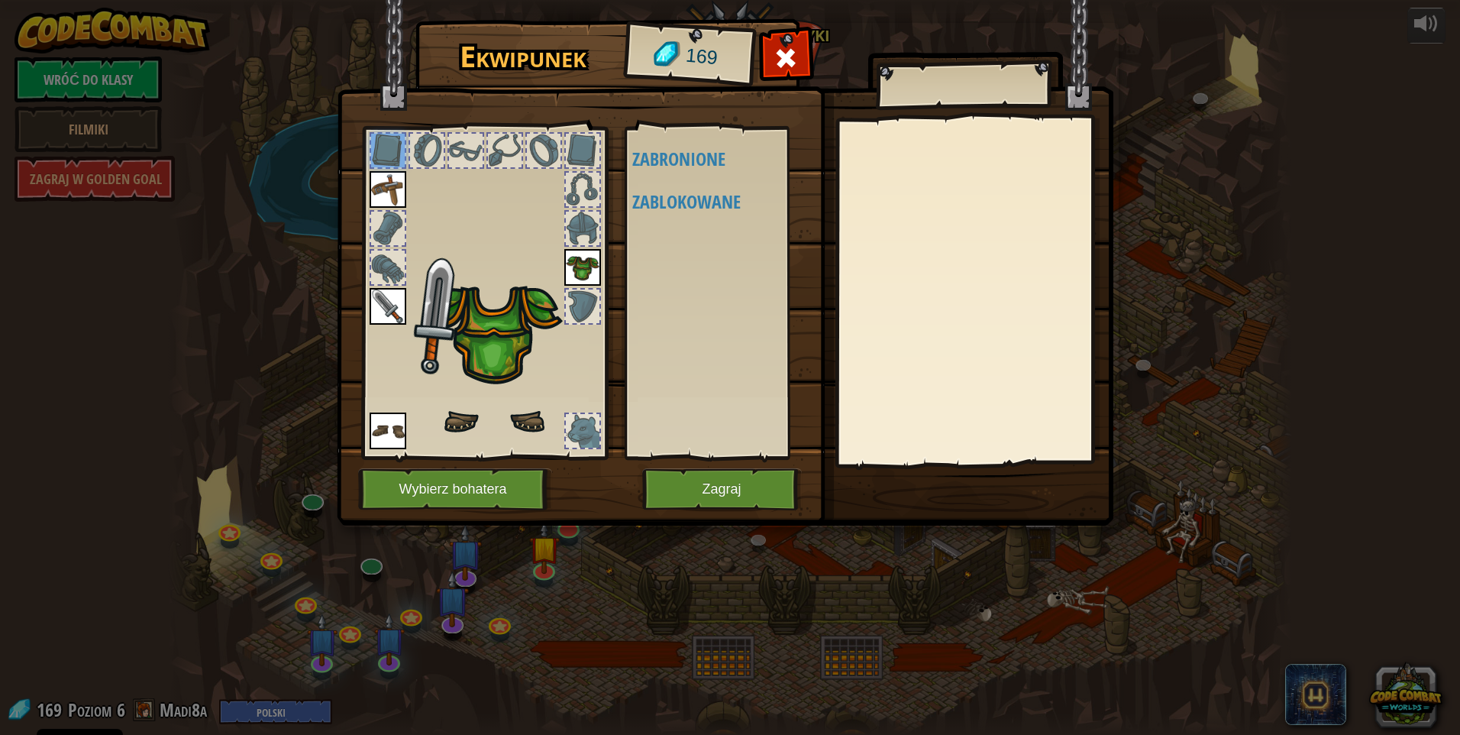
click at [398, 262] on div at bounding box center [388, 267] width 34 height 34
click at [558, 252] on img at bounding box center [493, 301] width 238 height 263
click at [588, 152] on div at bounding box center [583, 151] width 34 height 34
click at [657, 150] on h4 "Zabronione" at bounding box center [728, 159] width 192 height 20
click at [694, 214] on div "Dostępne (kliknij podwójnie, aby założyć) Zabronione Zablokowane" at bounding box center [728, 293] width 192 height 318
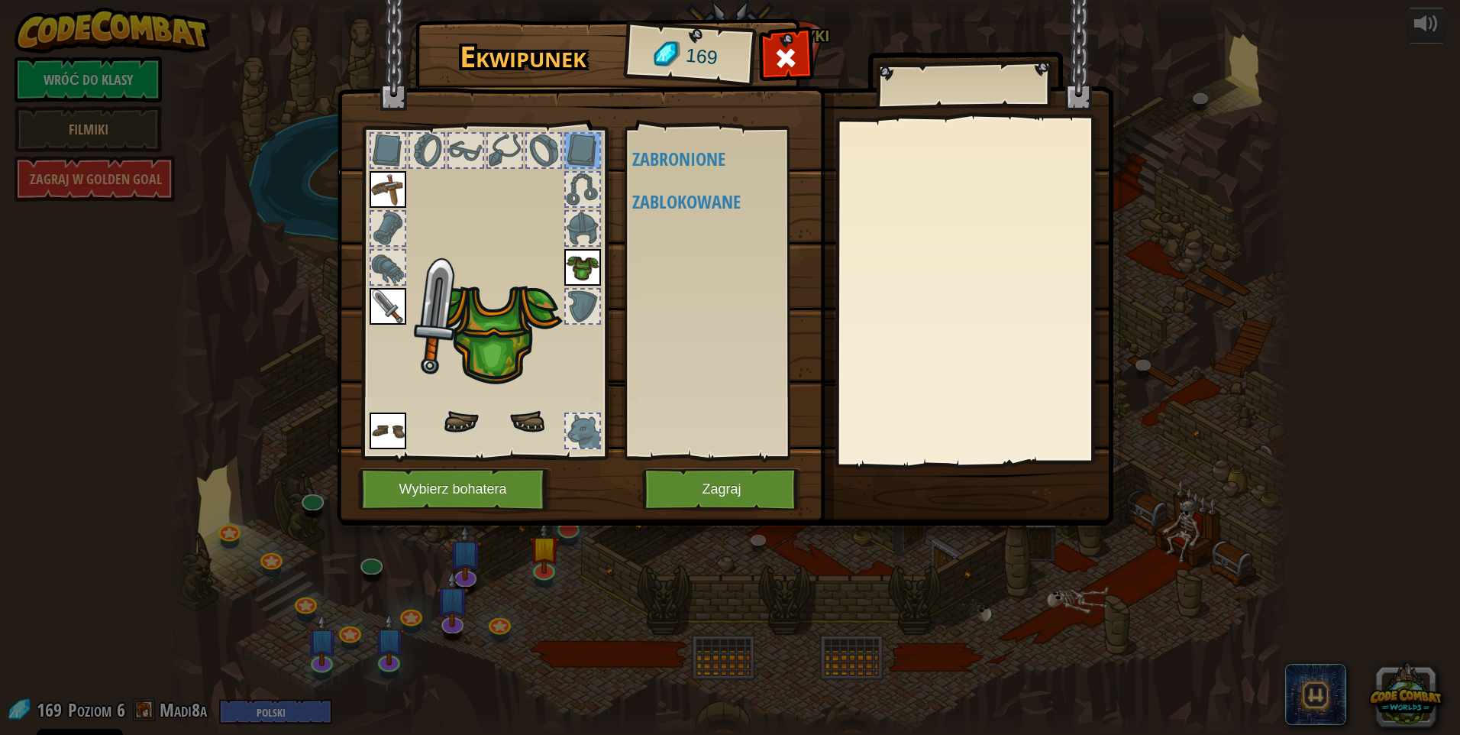
click at [573, 247] on img at bounding box center [493, 301] width 238 height 263
click at [579, 205] on div at bounding box center [582, 189] width 37 height 37
click at [578, 176] on div at bounding box center [583, 190] width 34 height 34
click at [503, 173] on div at bounding box center [484, 289] width 252 height 344
click at [452, 174] on div at bounding box center [484, 289] width 252 height 344
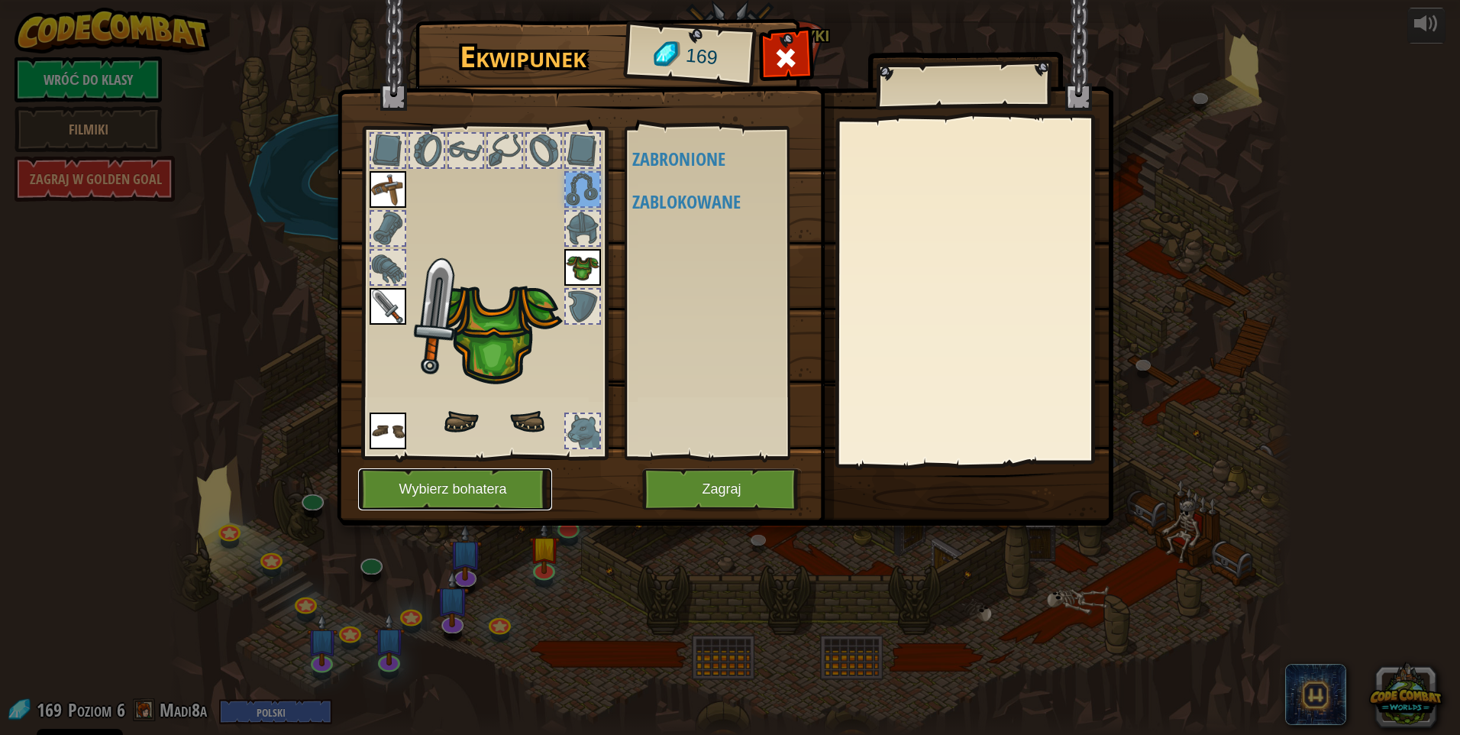
click at [488, 484] on button "Wybierz bohatera" at bounding box center [455, 489] width 194 height 42
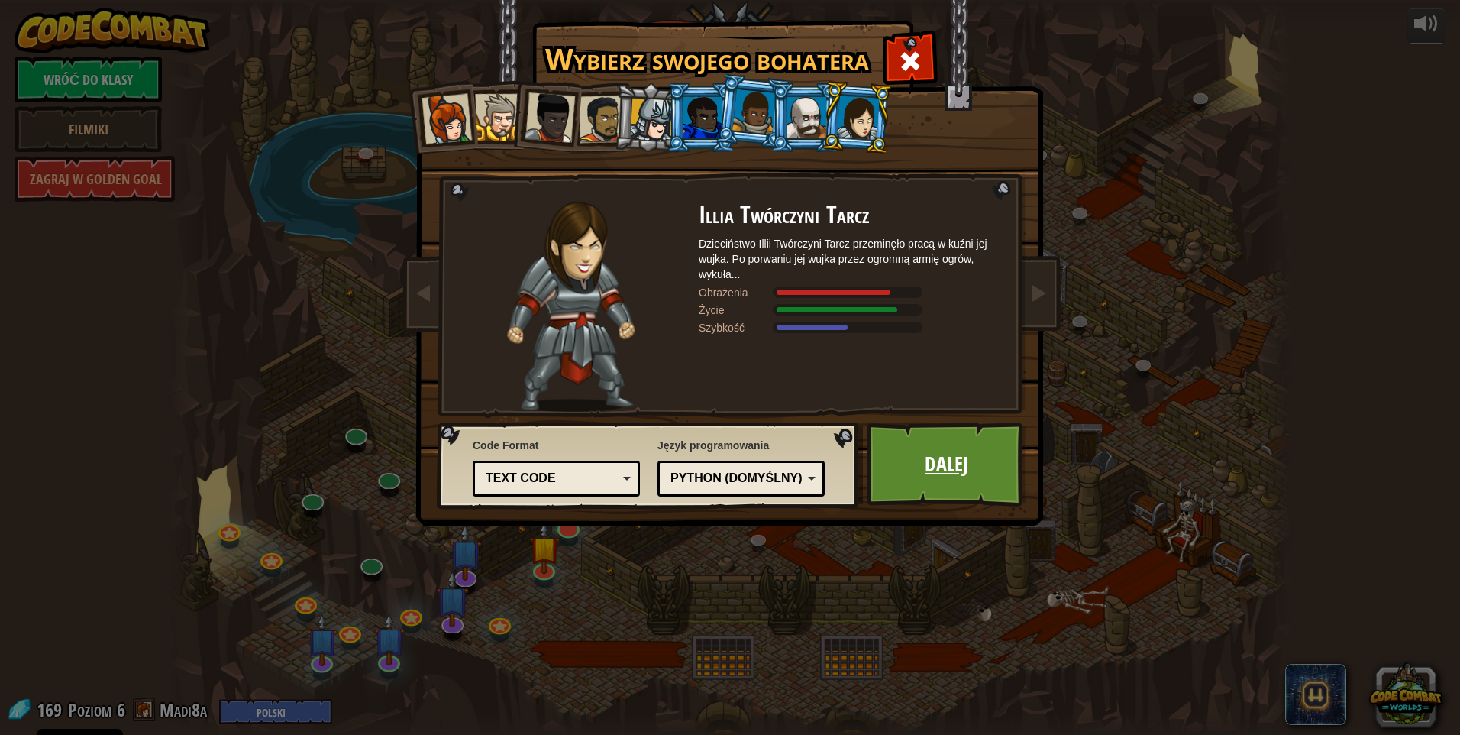
click at [980, 461] on link "Dalej" at bounding box center [947, 464] width 160 height 84
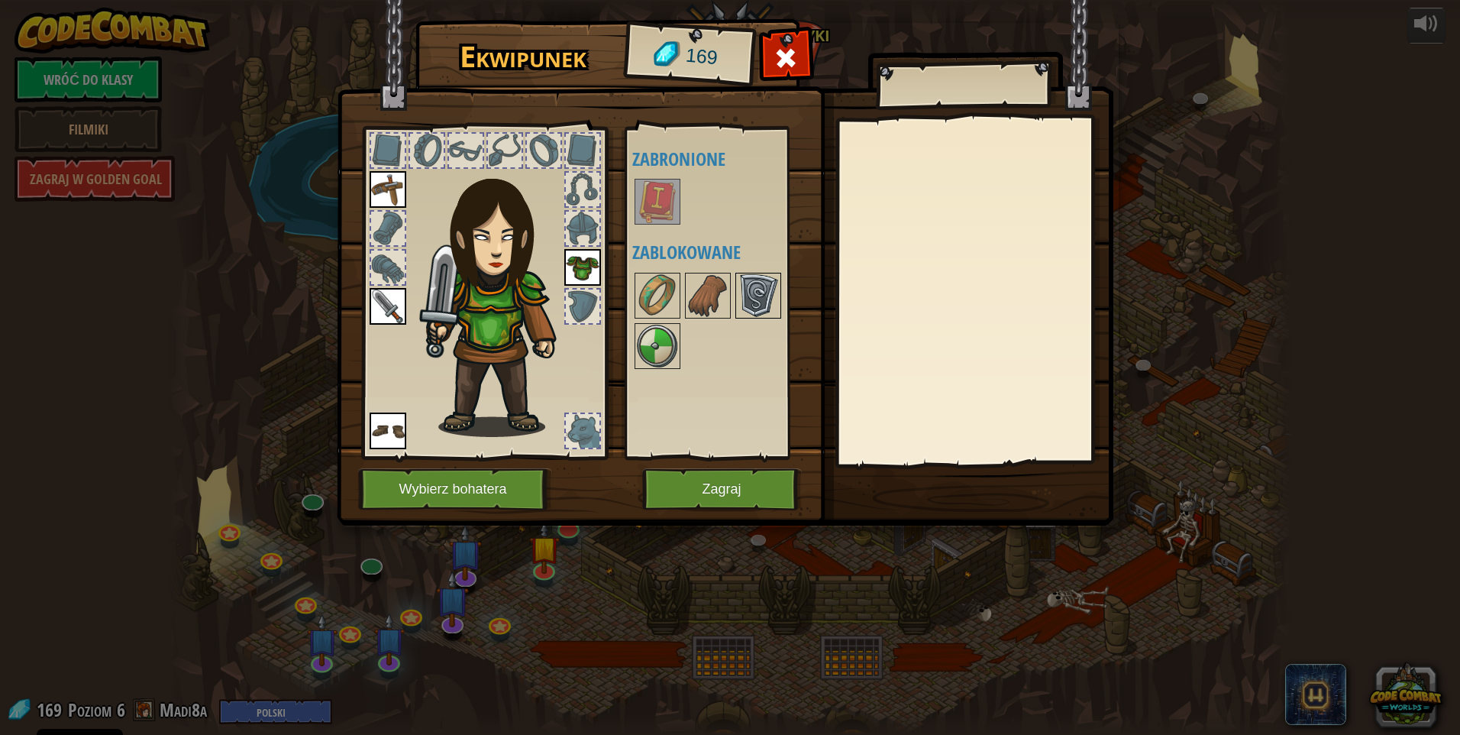
click at [749, 287] on img at bounding box center [758, 295] width 43 height 43
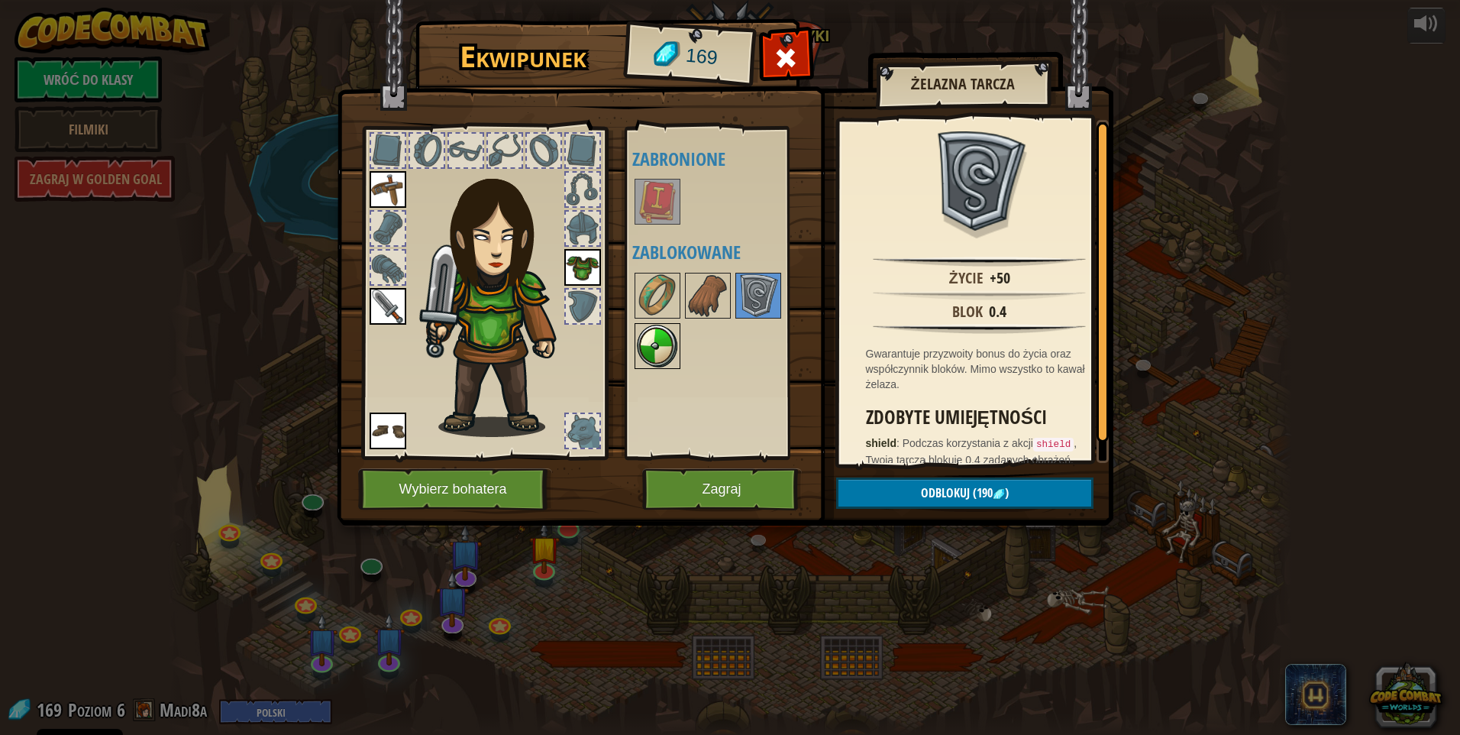
click at [673, 342] on img at bounding box center [657, 346] width 43 height 43
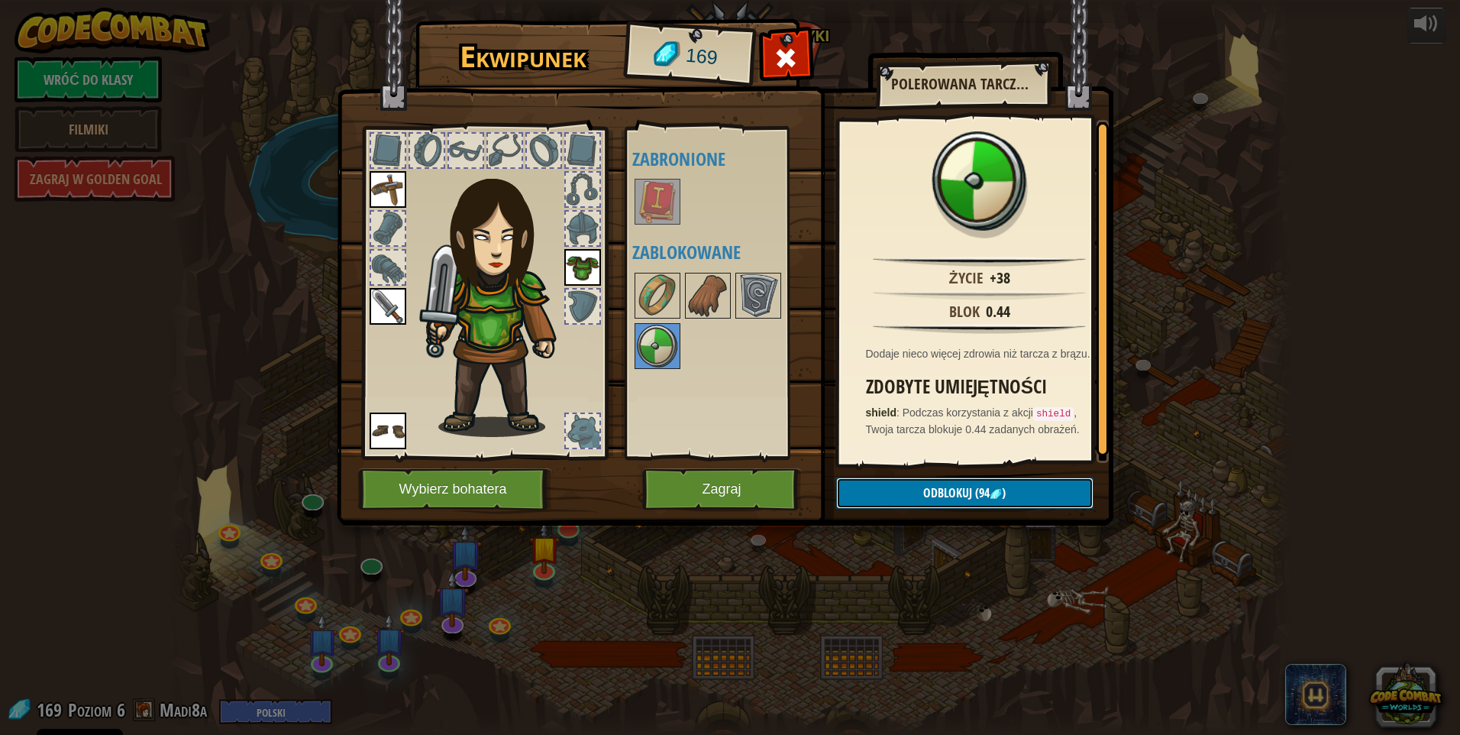
click at [951, 500] on span "Odblokuj" at bounding box center [947, 492] width 49 height 17
click at [924, 495] on button "Potwierdź" at bounding box center [964, 492] width 257 height 31
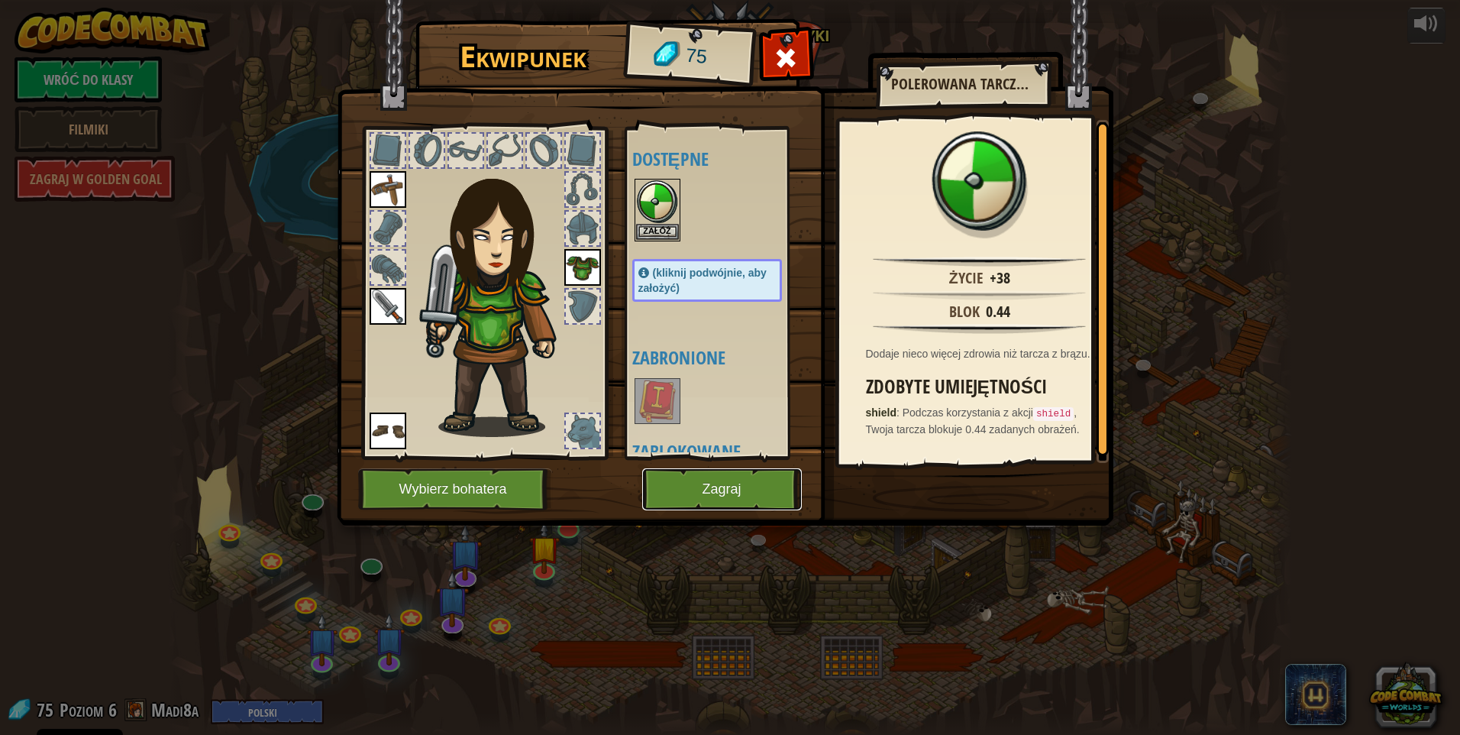
click at [757, 489] on button "Zagraj" at bounding box center [722, 489] width 160 height 42
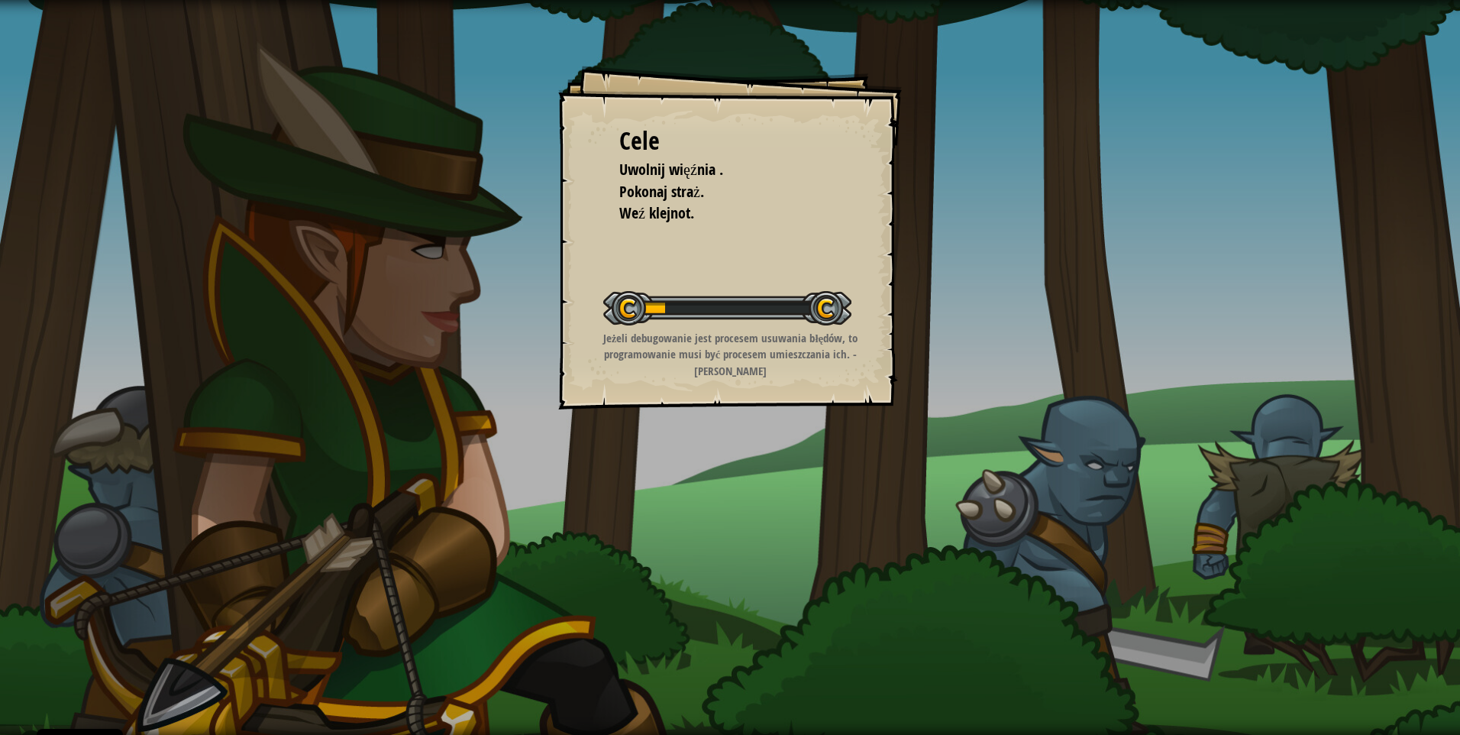
select select "pl"
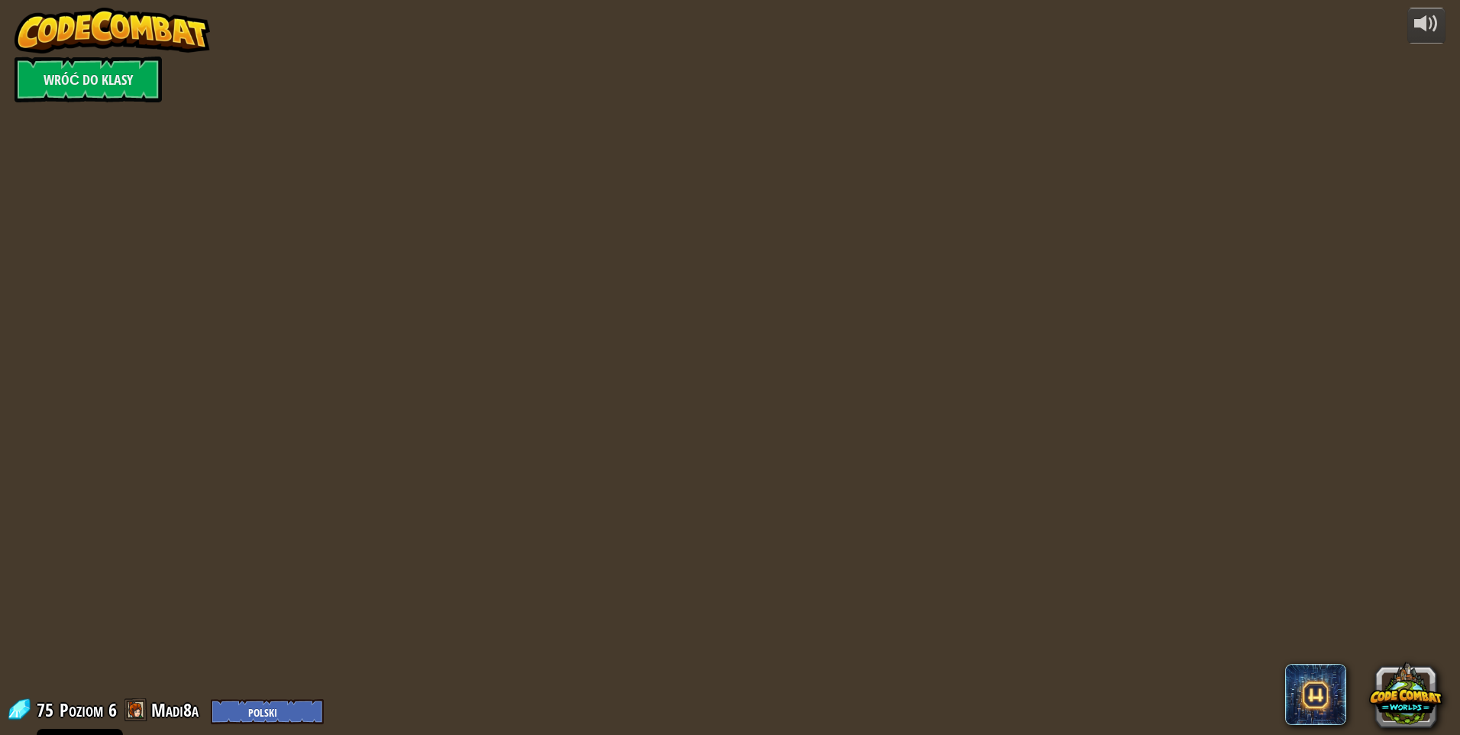
select select "pl"
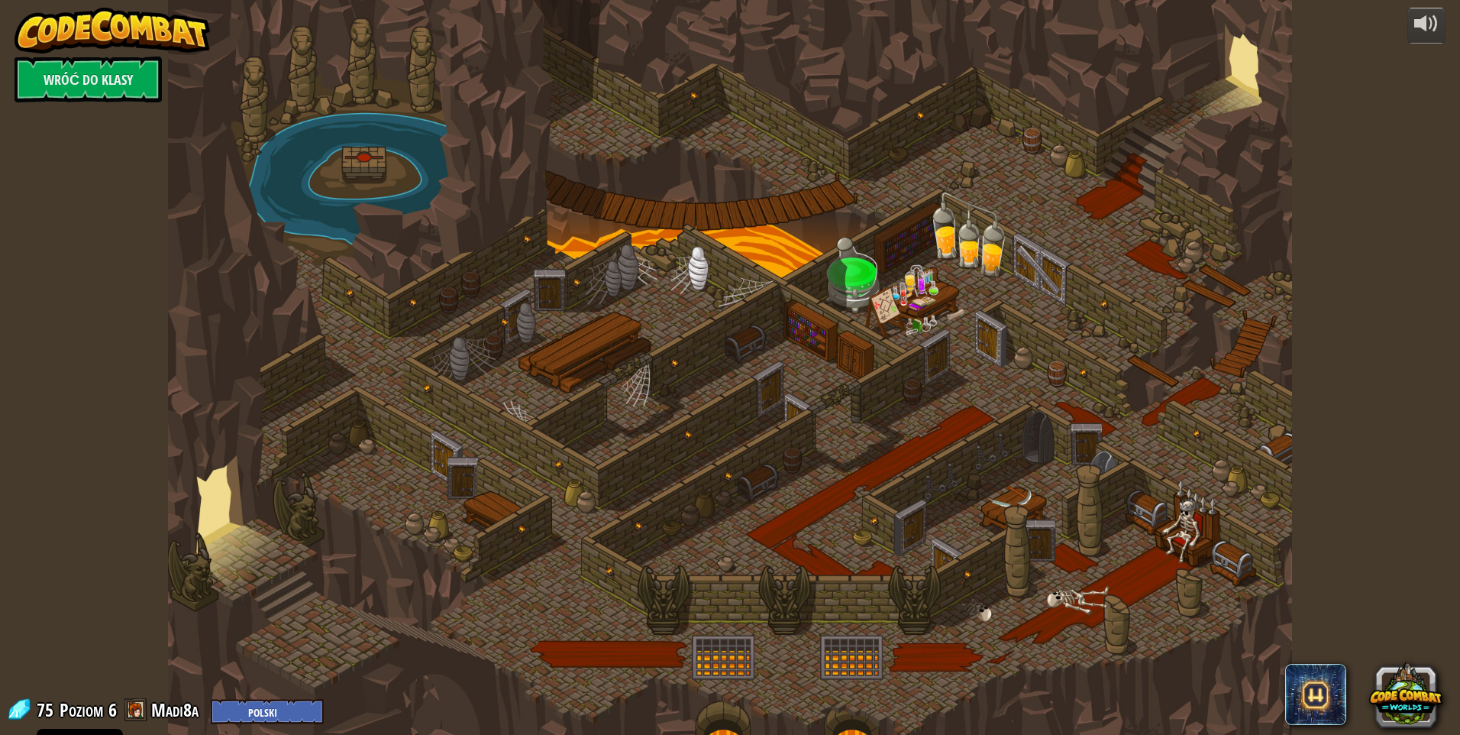
select select "pl"
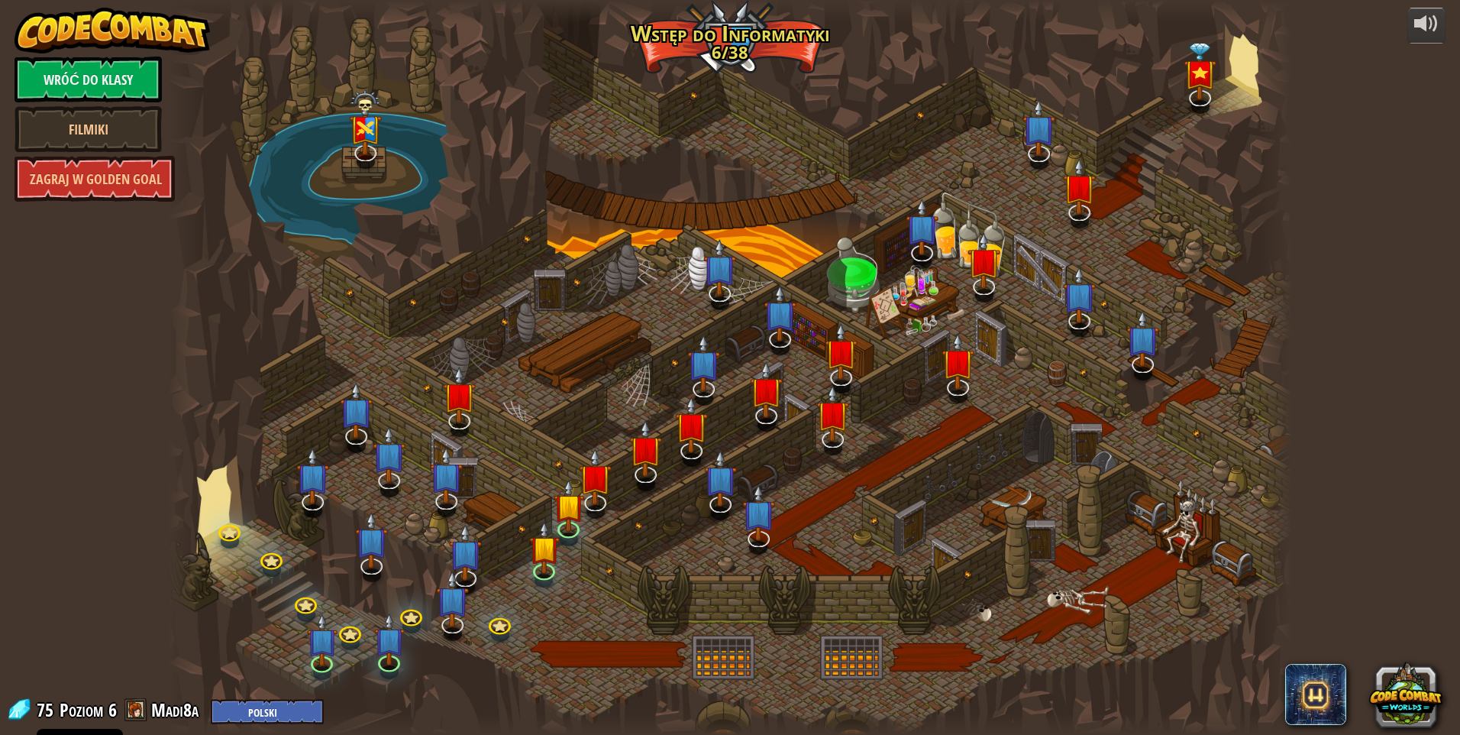
select select "pl"
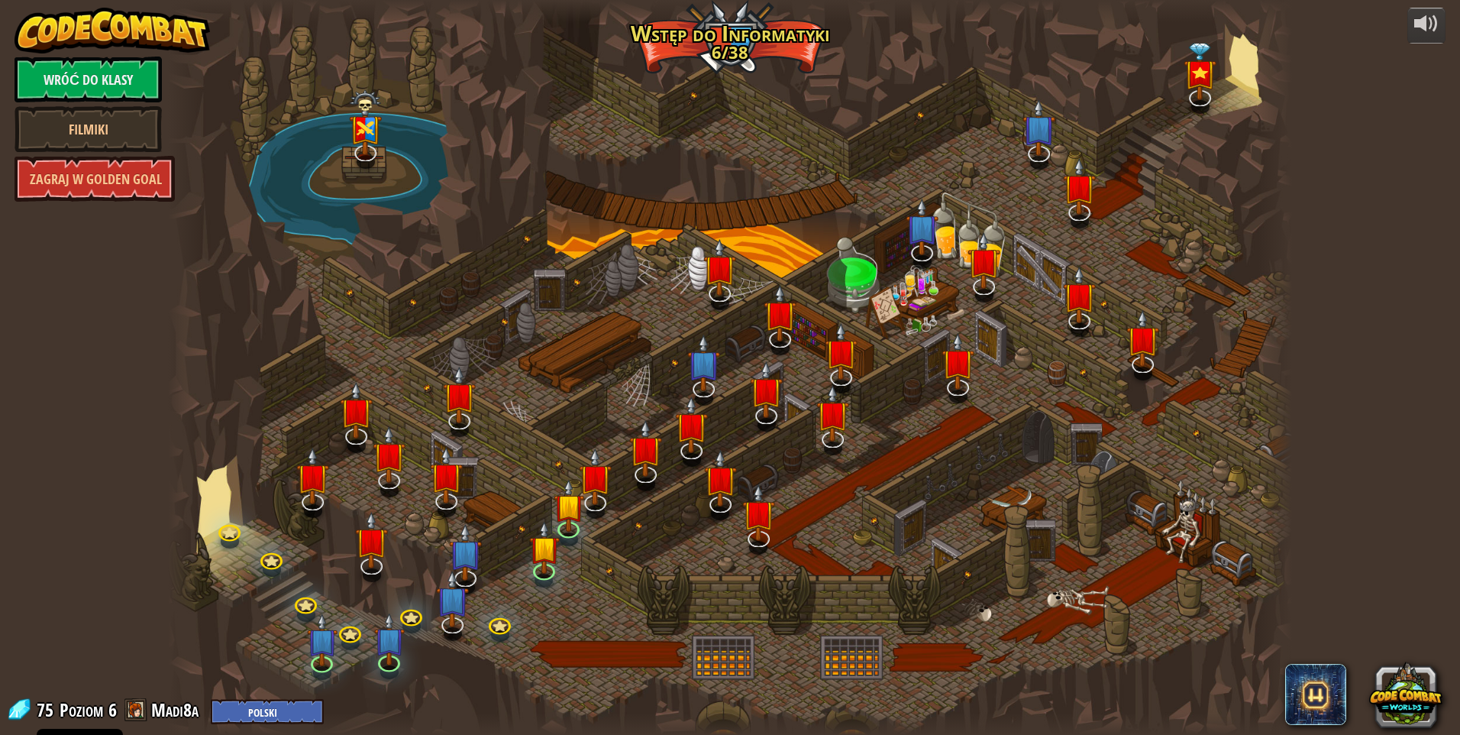
select select "pl"
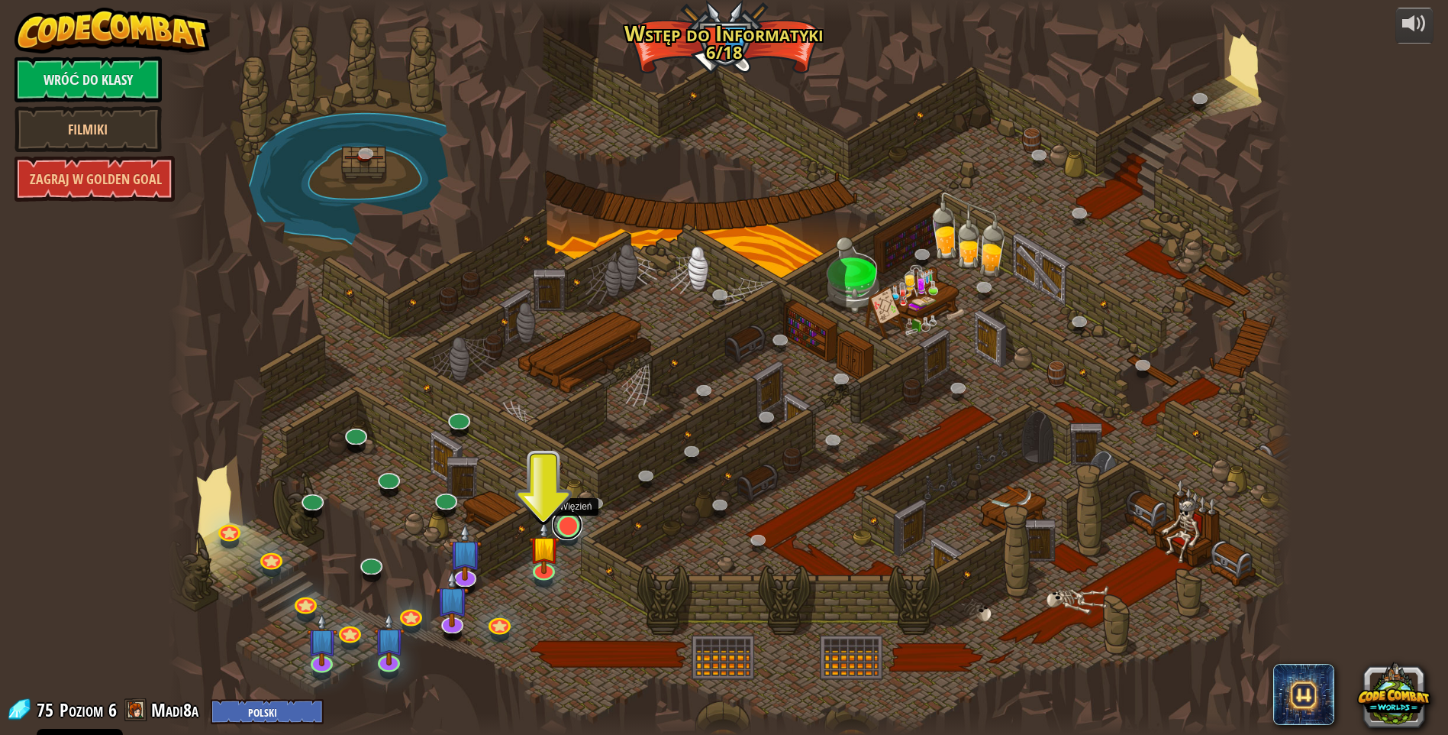
click at [560, 523] on link at bounding box center [567, 524] width 31 height 31
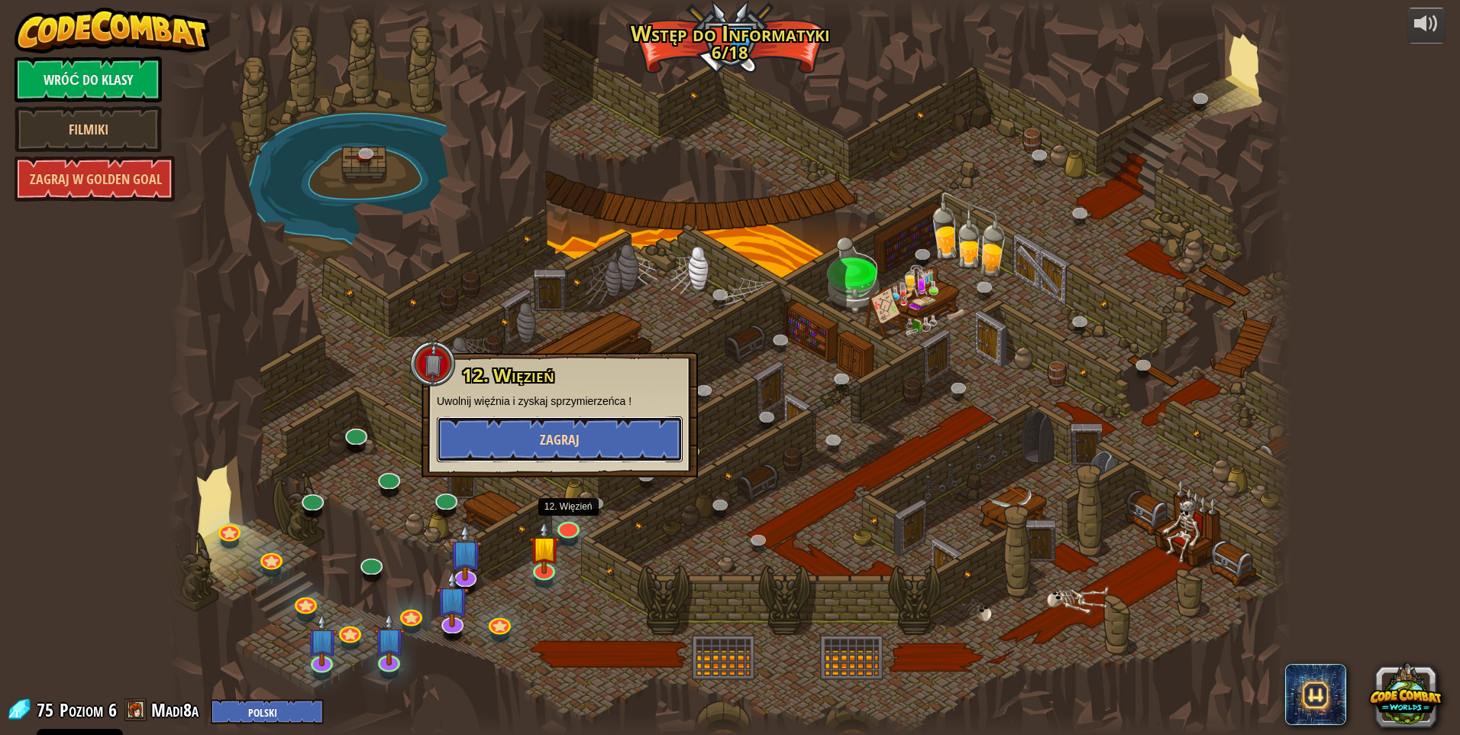
click at [571, 440] on span "Zagraj" at bounding box center [560, 439] width 40 height 19
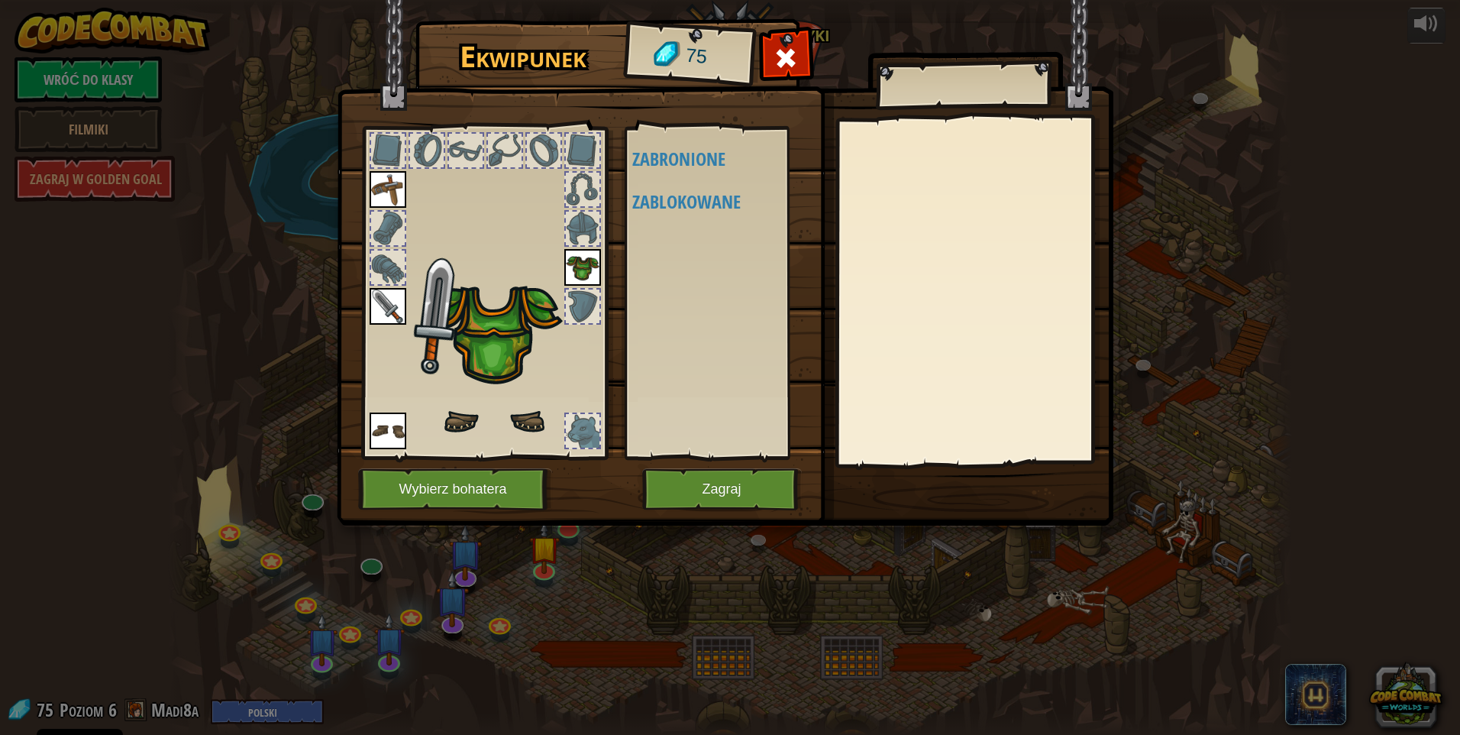
click at [586, 311] on div at bounding box center [583, 306] width 34 height 34
click at [584, 311] on div at bounding box center [583, 306] width 34 height 34
click at [474, 480] on button "Wybierz bohatera" at bounding box center [455, 489] width 194 height 42
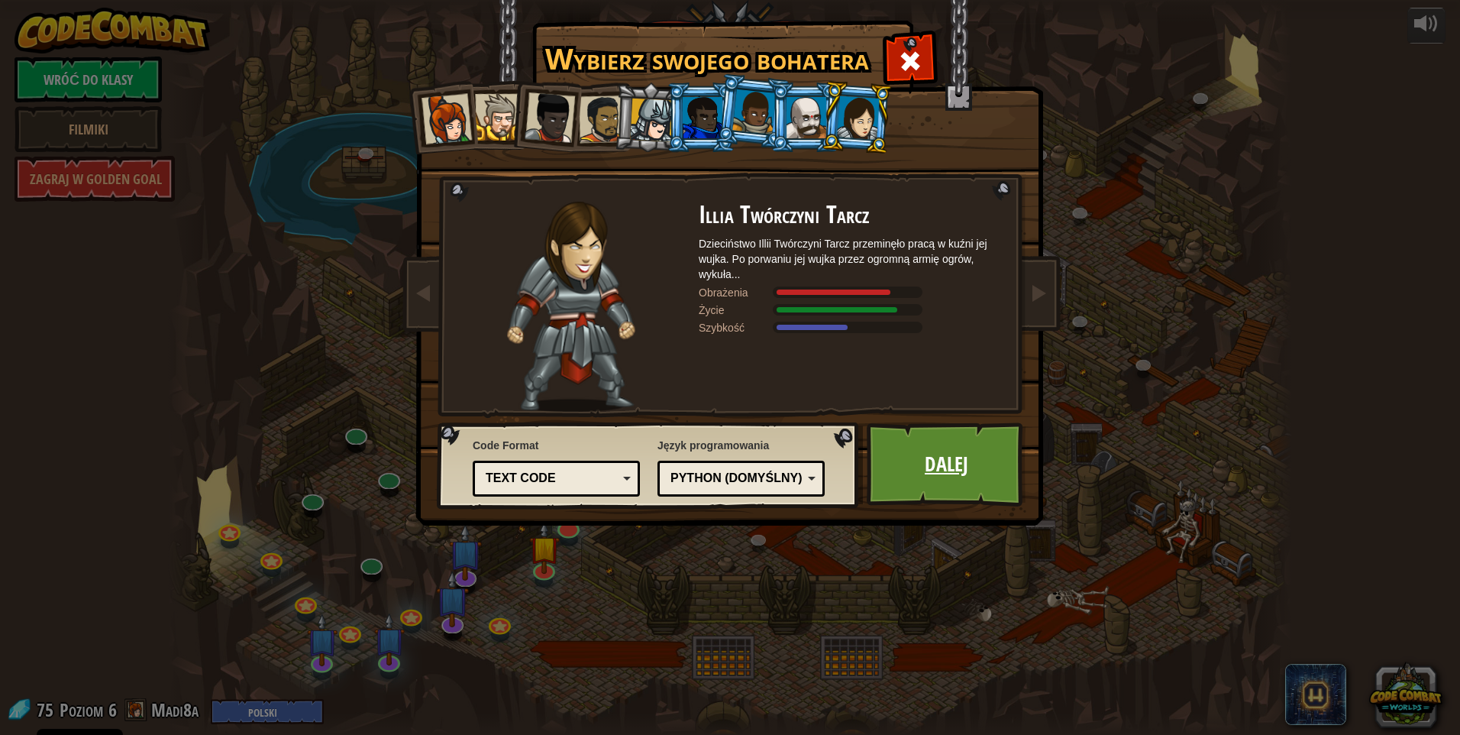
click at [980, 479] on link "Dalej" at bounding box center [947, 464] width 160 height 84
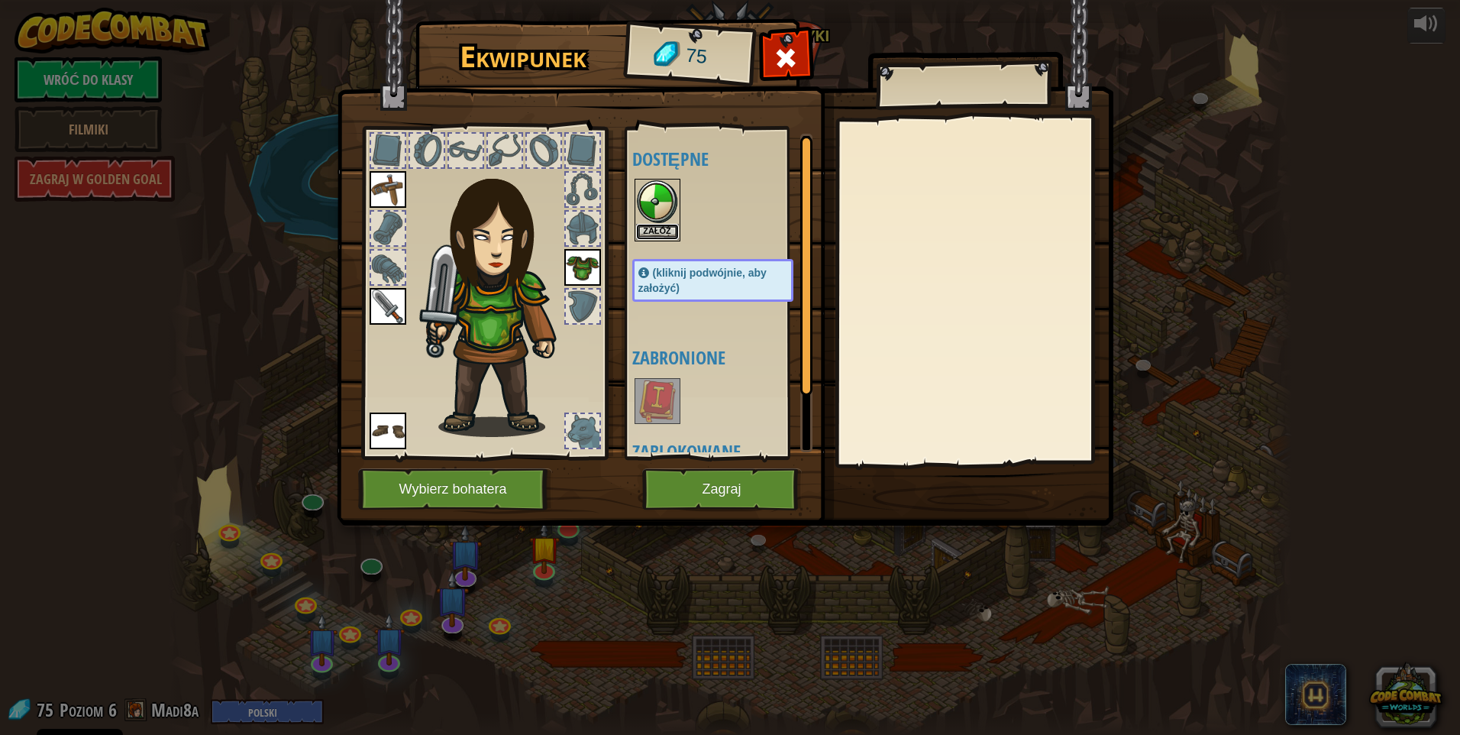
click at [672, 236] on button "Załóż" at bounding box center [657, 232] width 43 height 16
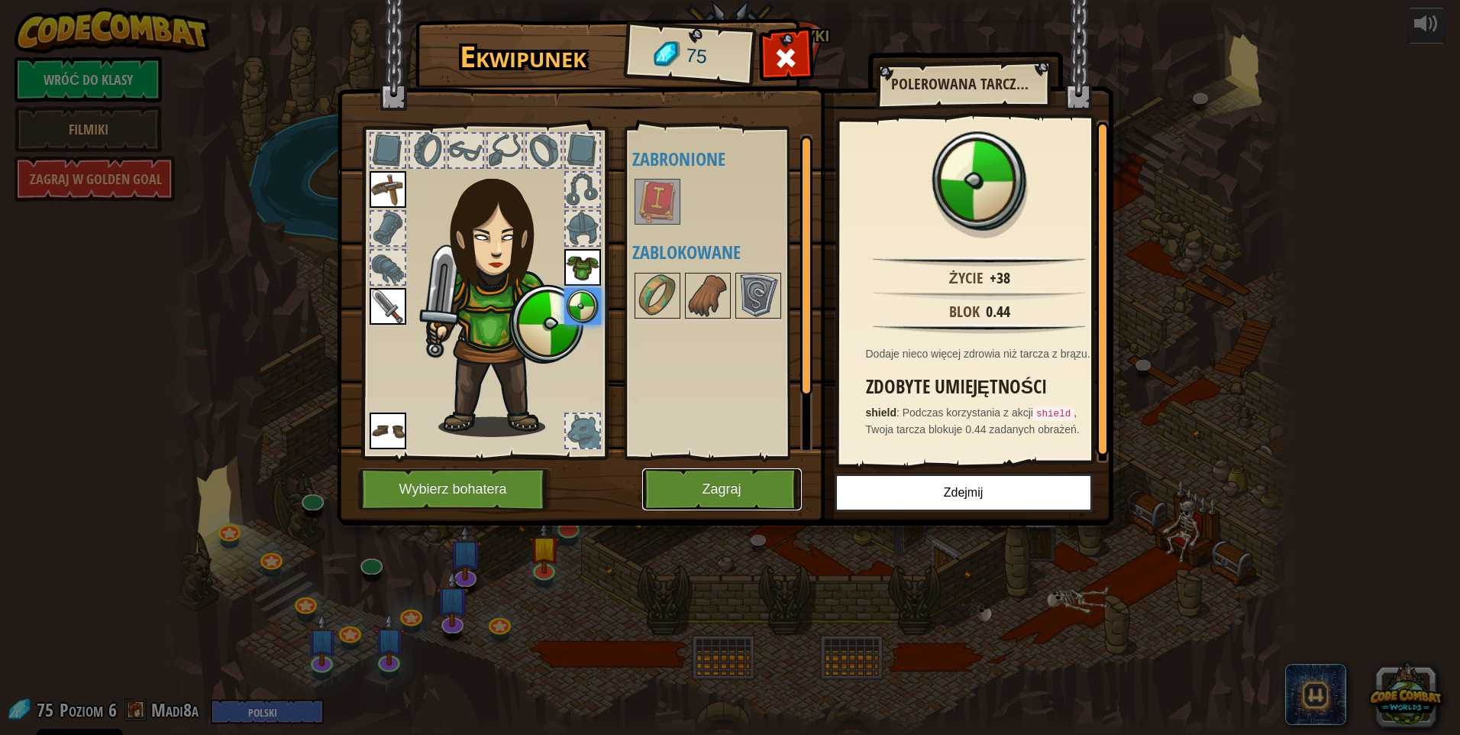
click at [731, 490] on button "Zagraj" at bounding box center [722, 489] width 160 height 42
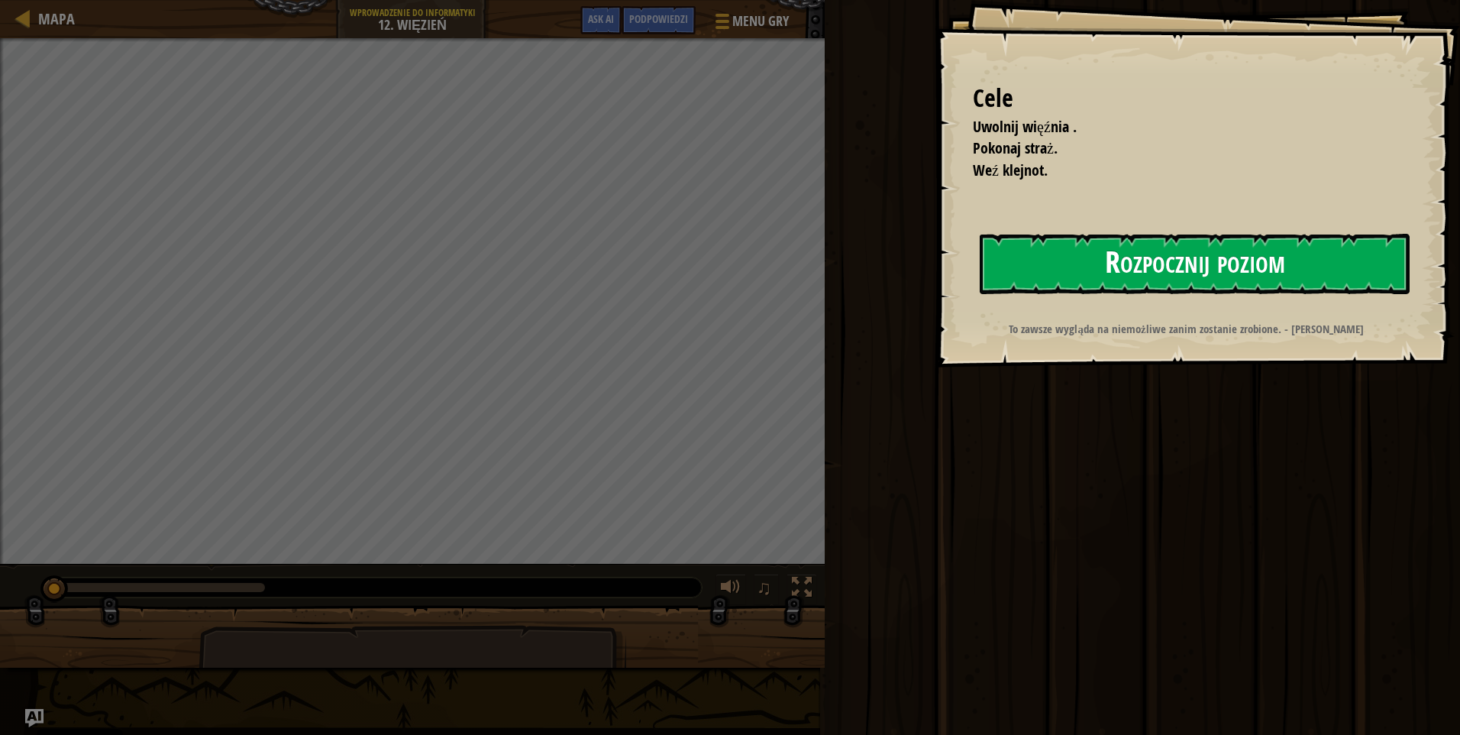
click at [1021, 228] on div "Cele Uwolnij więźnia . Pokonaj straż. Weź klejnot. Rozpocznij poziom Błąd podcz…" at bounding box center [1197, 183] width 525 height 367
click at [1051, 266] on button "Rozpocznij poziom" at bounding box center [1195, 264] width 430 height 60
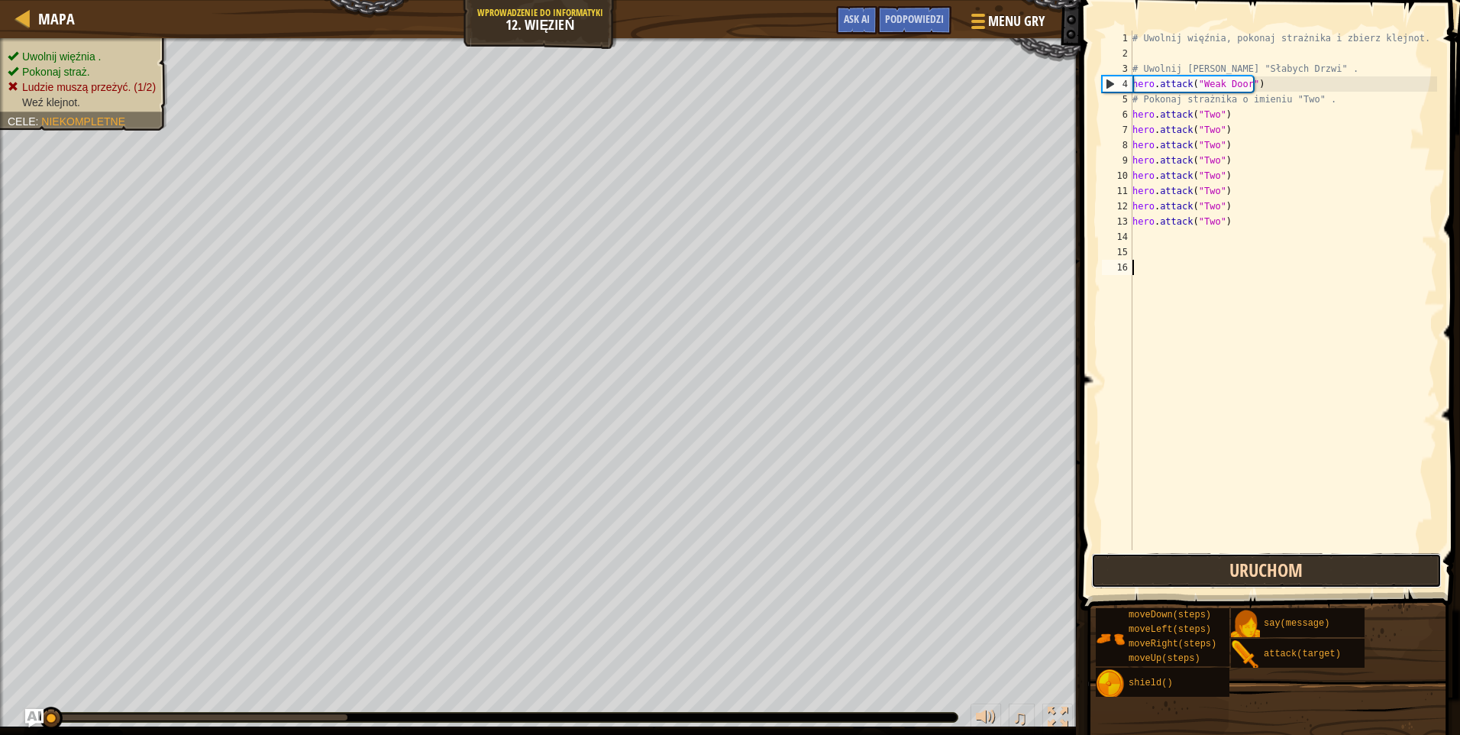
click at [1229, 565] on button "Uruchom" at bounding box center [1266, 570] width 350 height 35
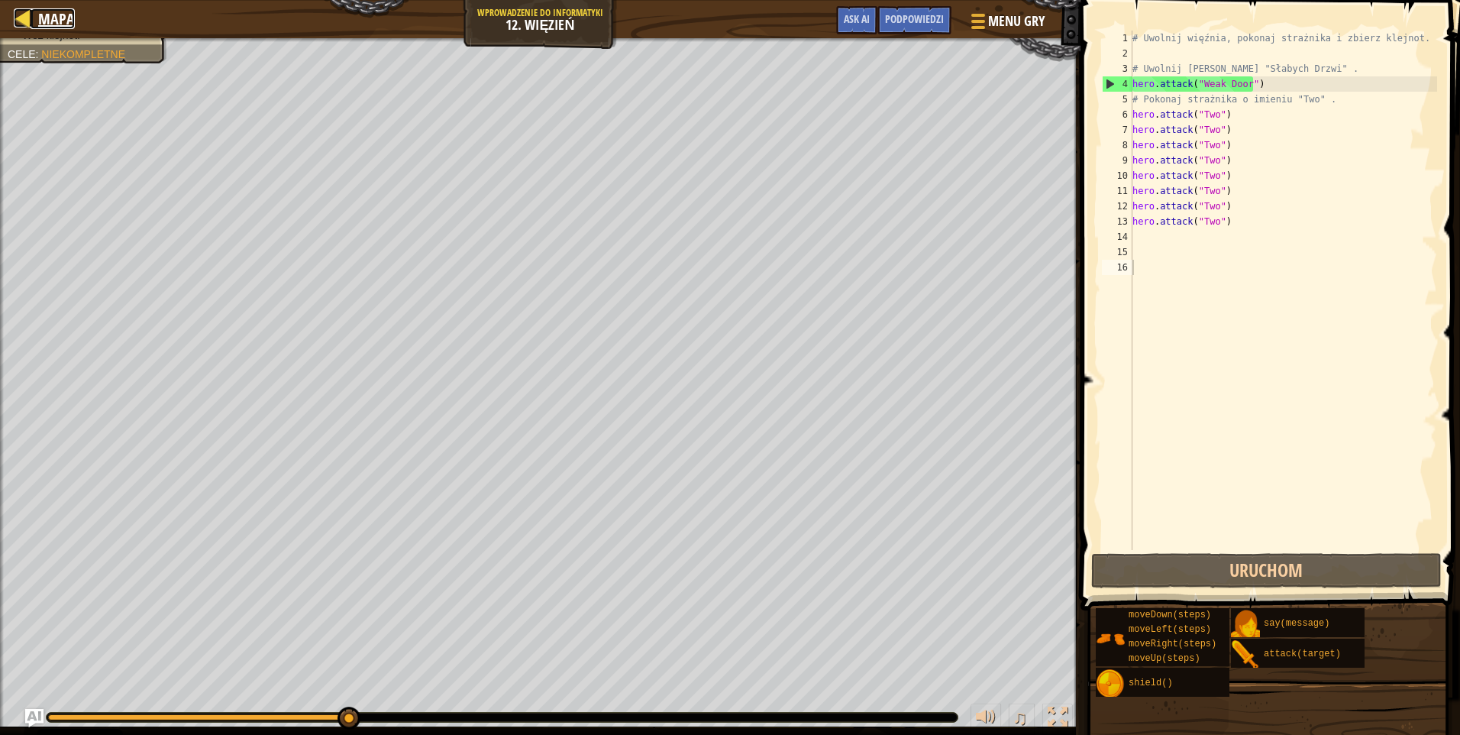
click at [30, 20] on div at bounding box center [23, 17] width 19 height 19
select select "pl"
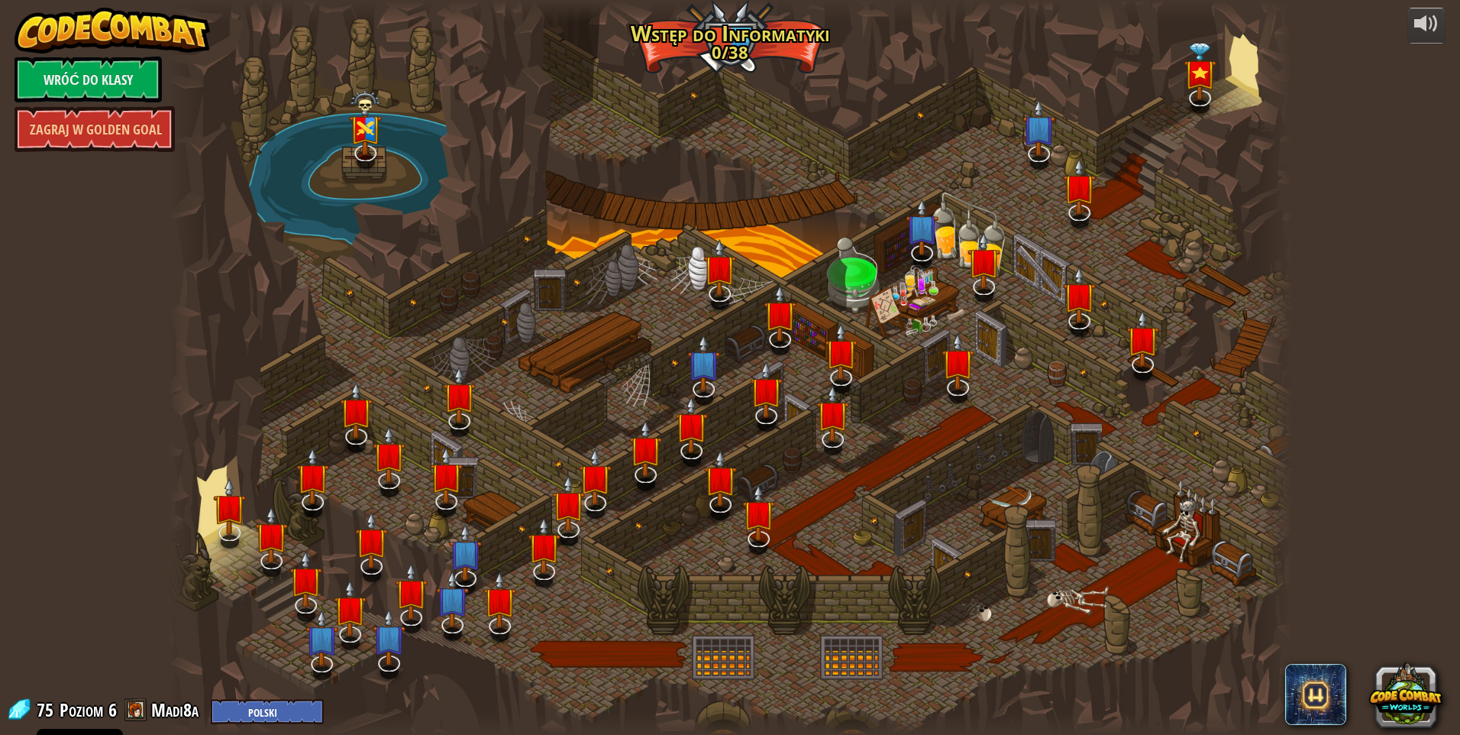
select select "pl"
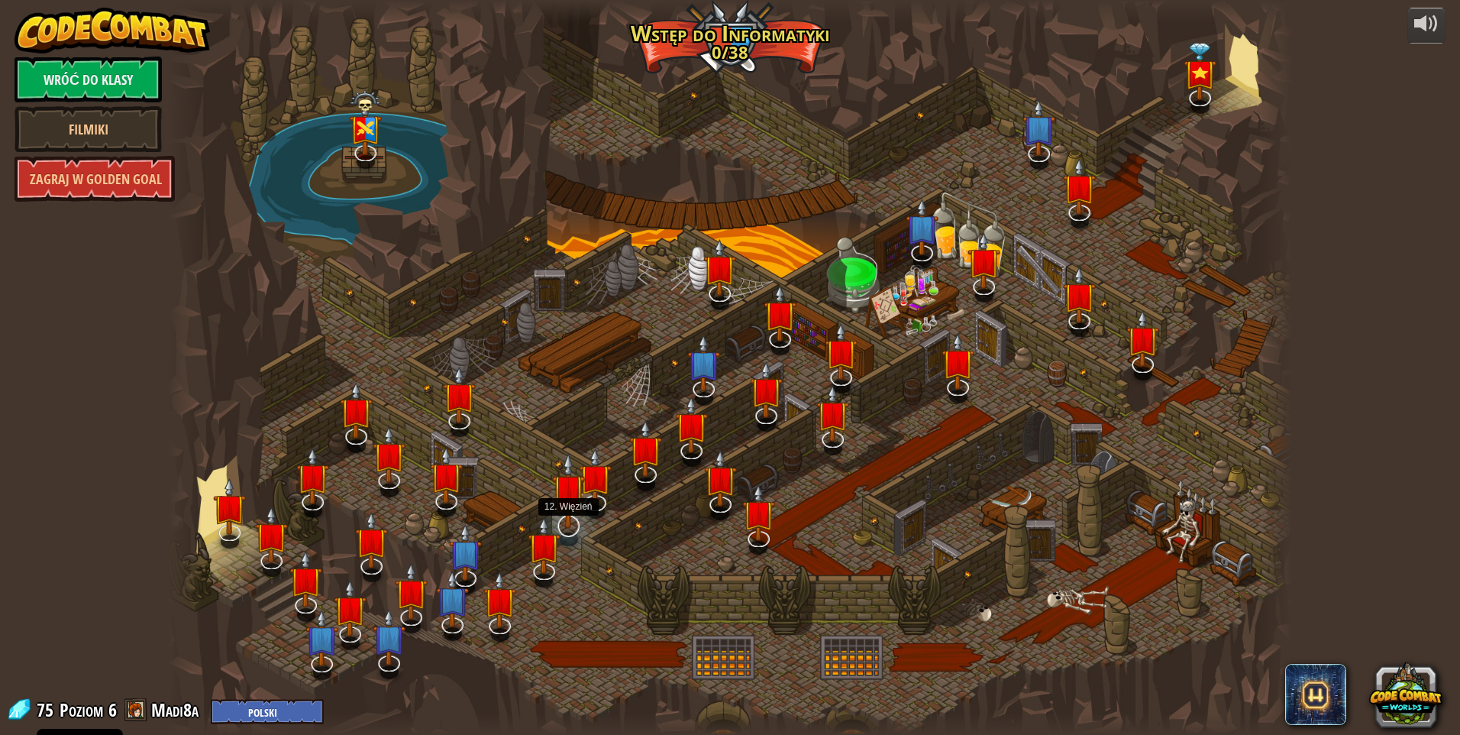
click at [564, 524] on img at bounding box center [568, 490] width 33 height 76
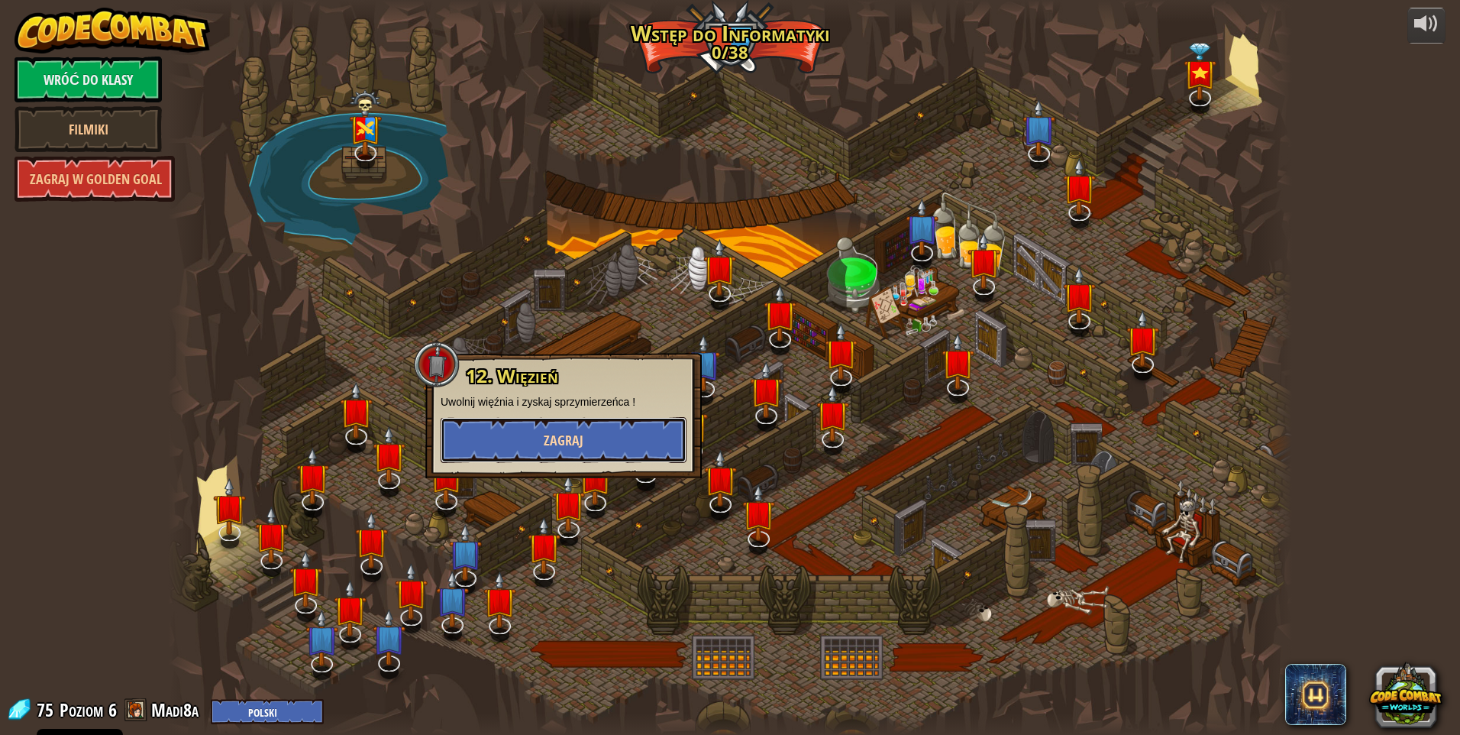
click at [566, 455] on button "Zagraj" at bounding box center [564, 440] width 246 height 46
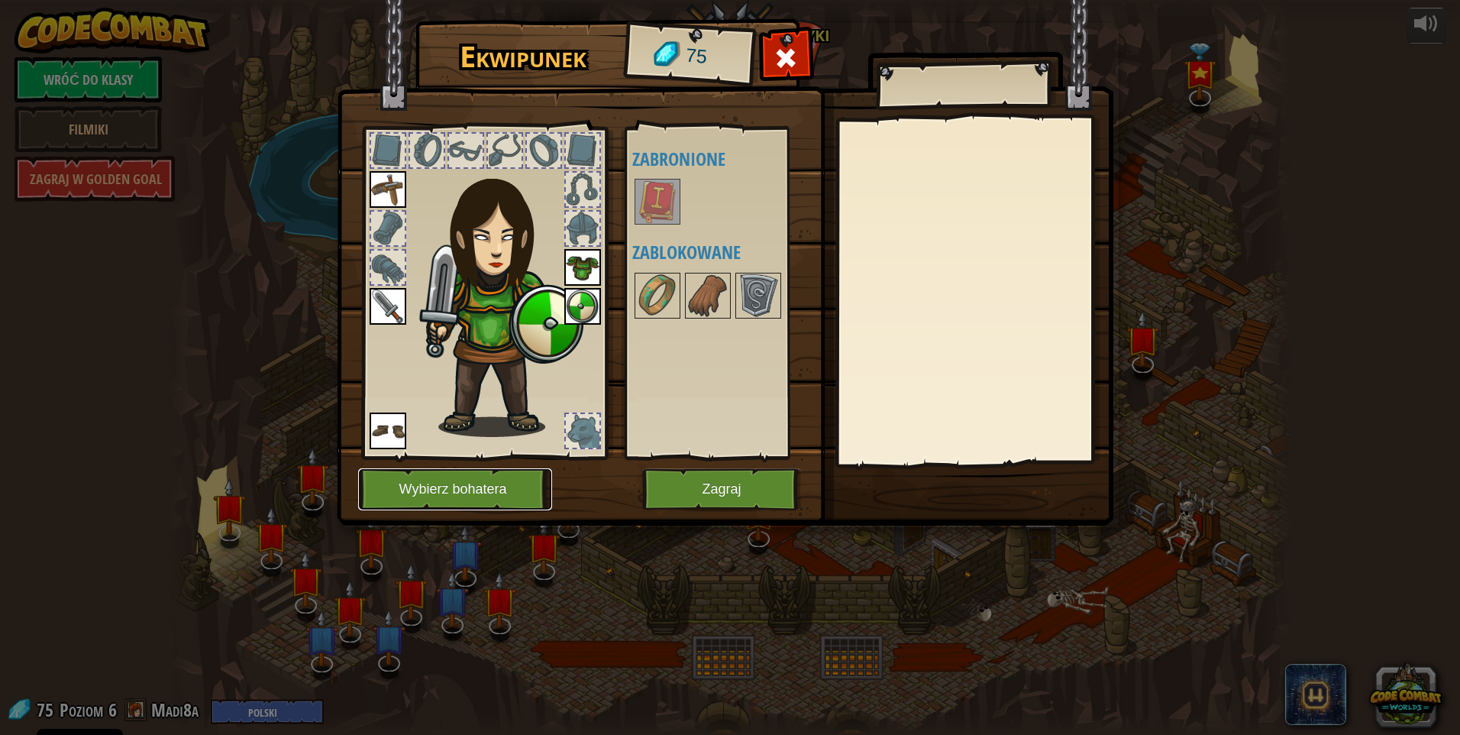
click at [497, 486] on button "Wybierz bohatera" at bounding box center [455, 489] width 194 height 42
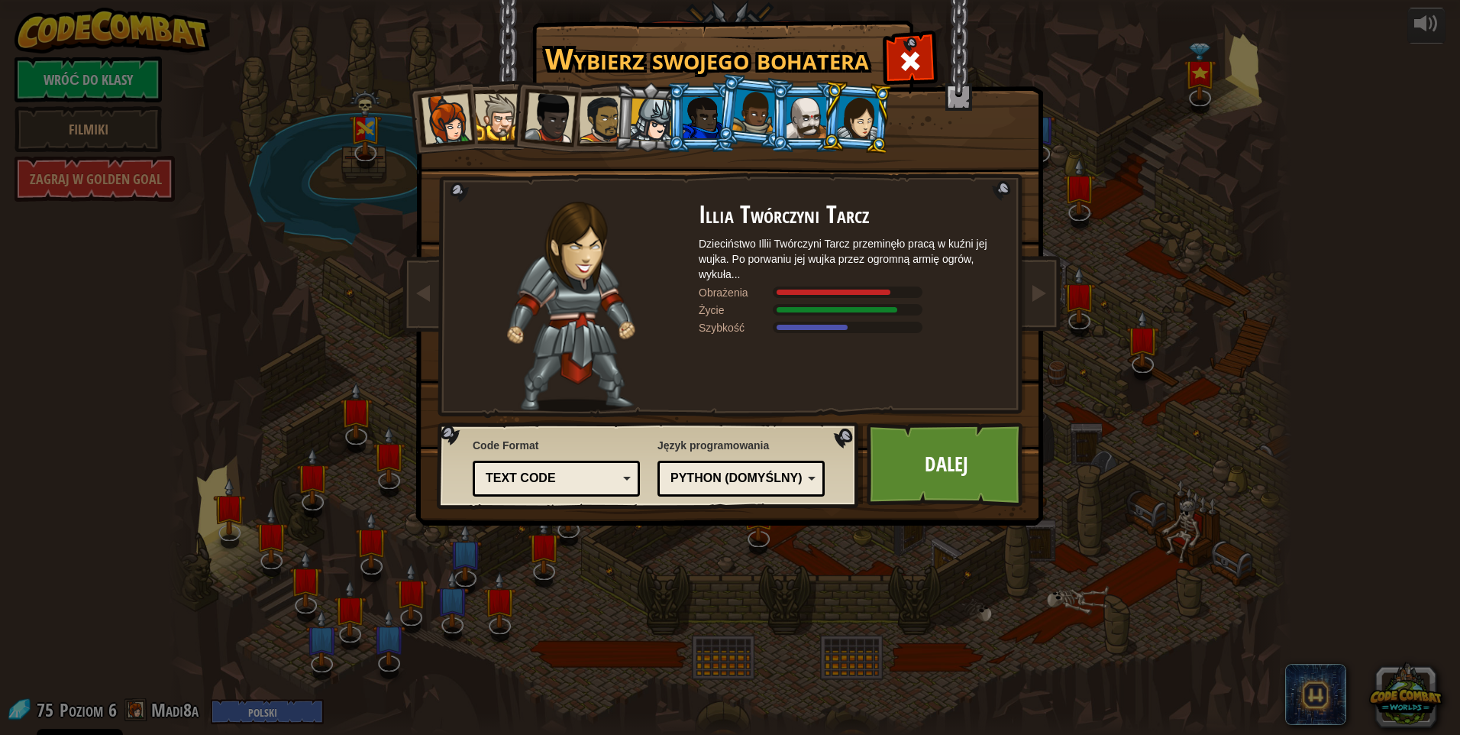
click at [863, 110] on div at bounding box center [858, 117] width 43 height 44
click at [813, 110] on div at bounding box center [806, 117] width 40 height 41
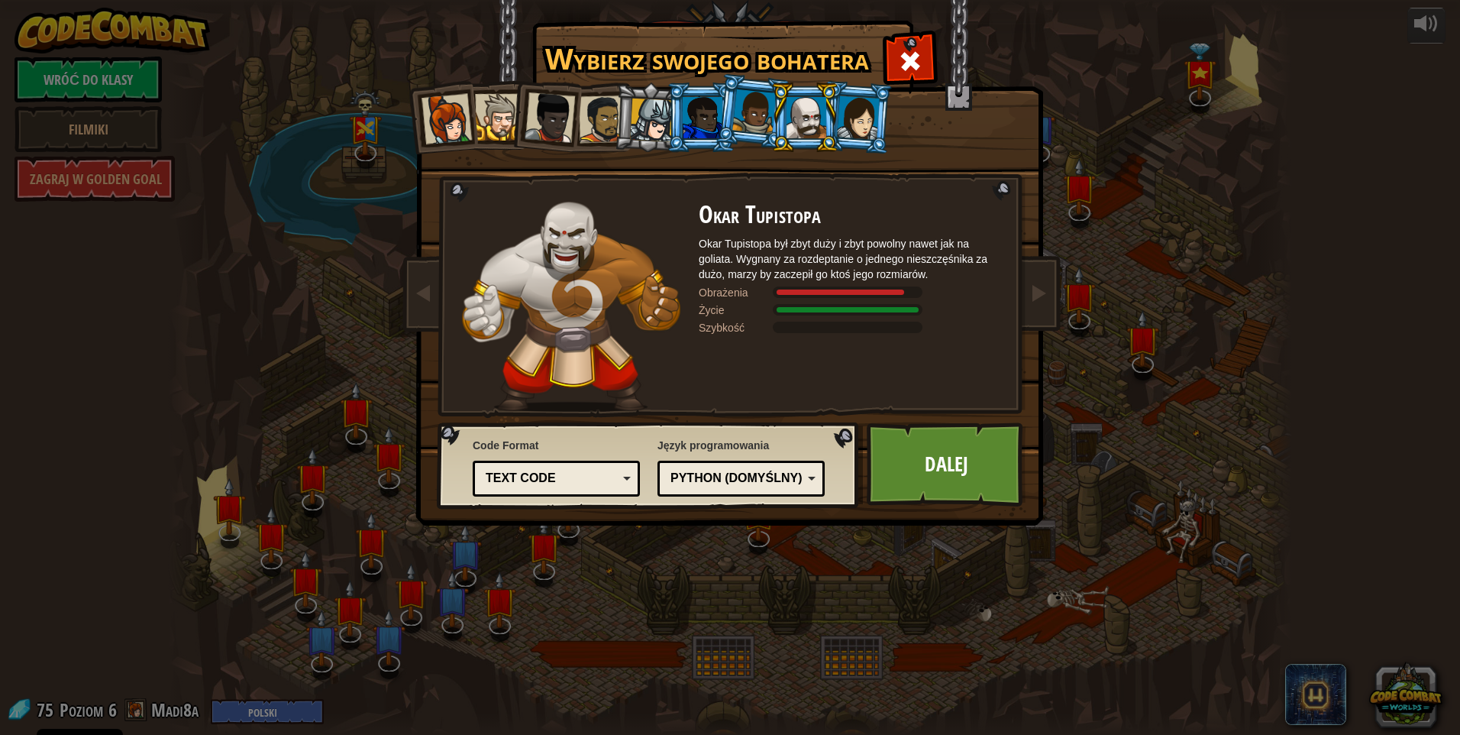
select select "pl"
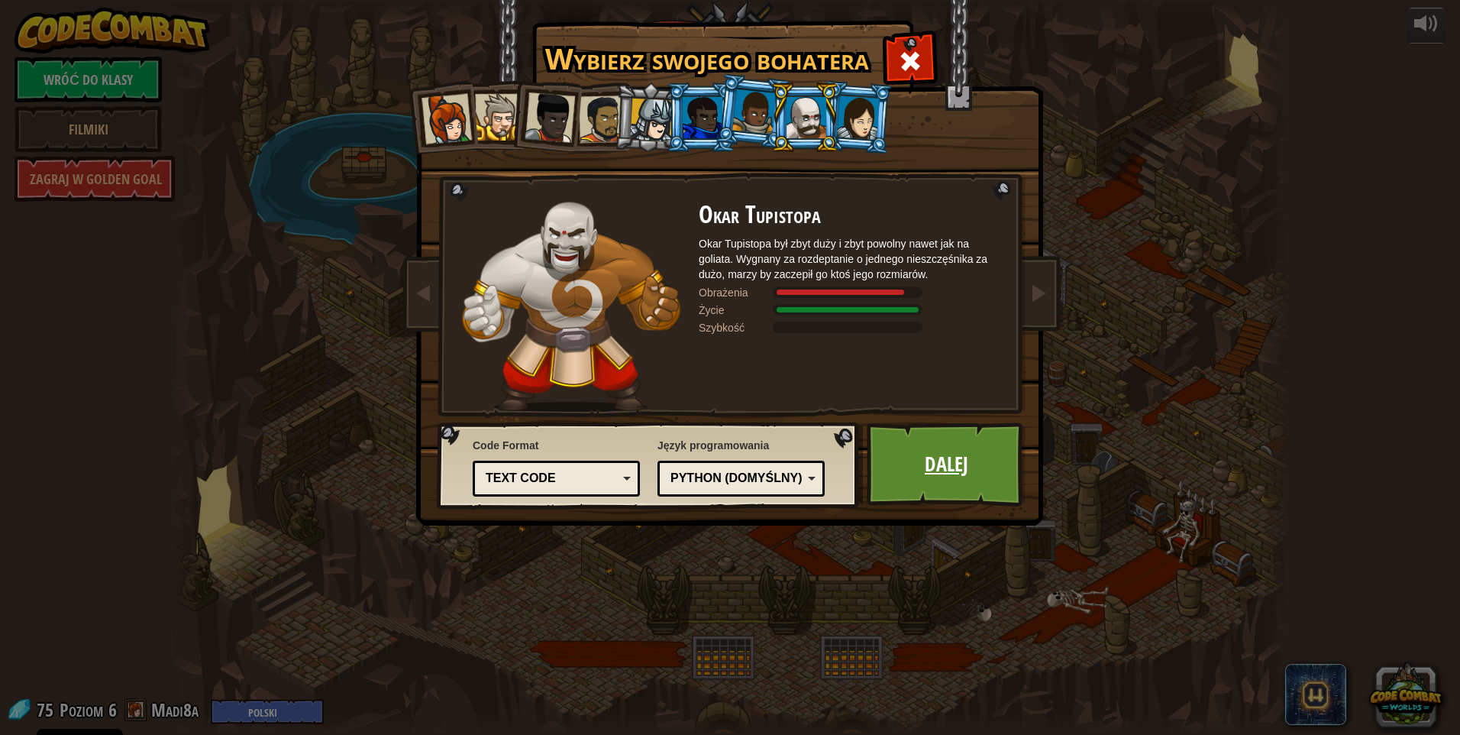
click at [932, 470] on link "Dalej" at bounding box center [947, 464] width 160 height 84
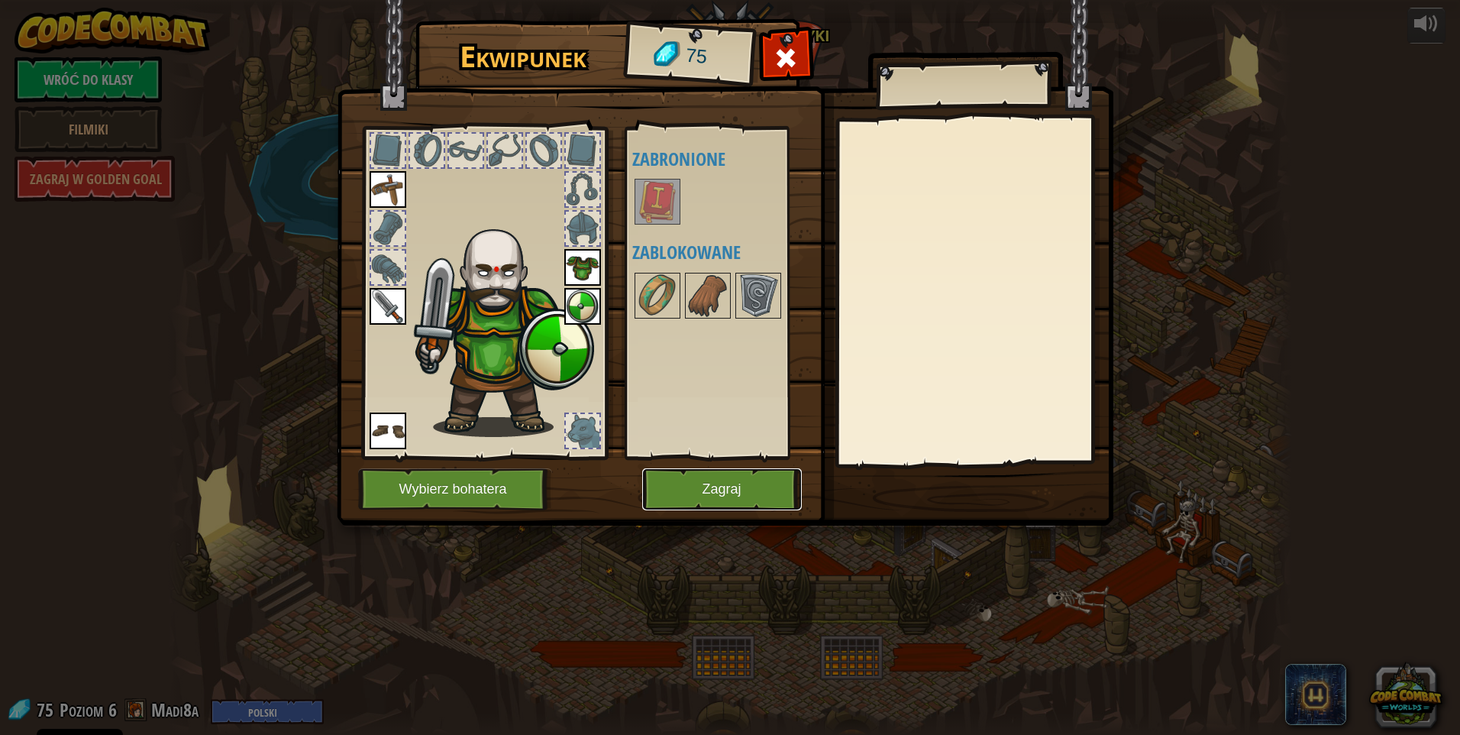
click at [684, 479] on button "Zagraj" at bounding box center [722, 489] width 160 height 42
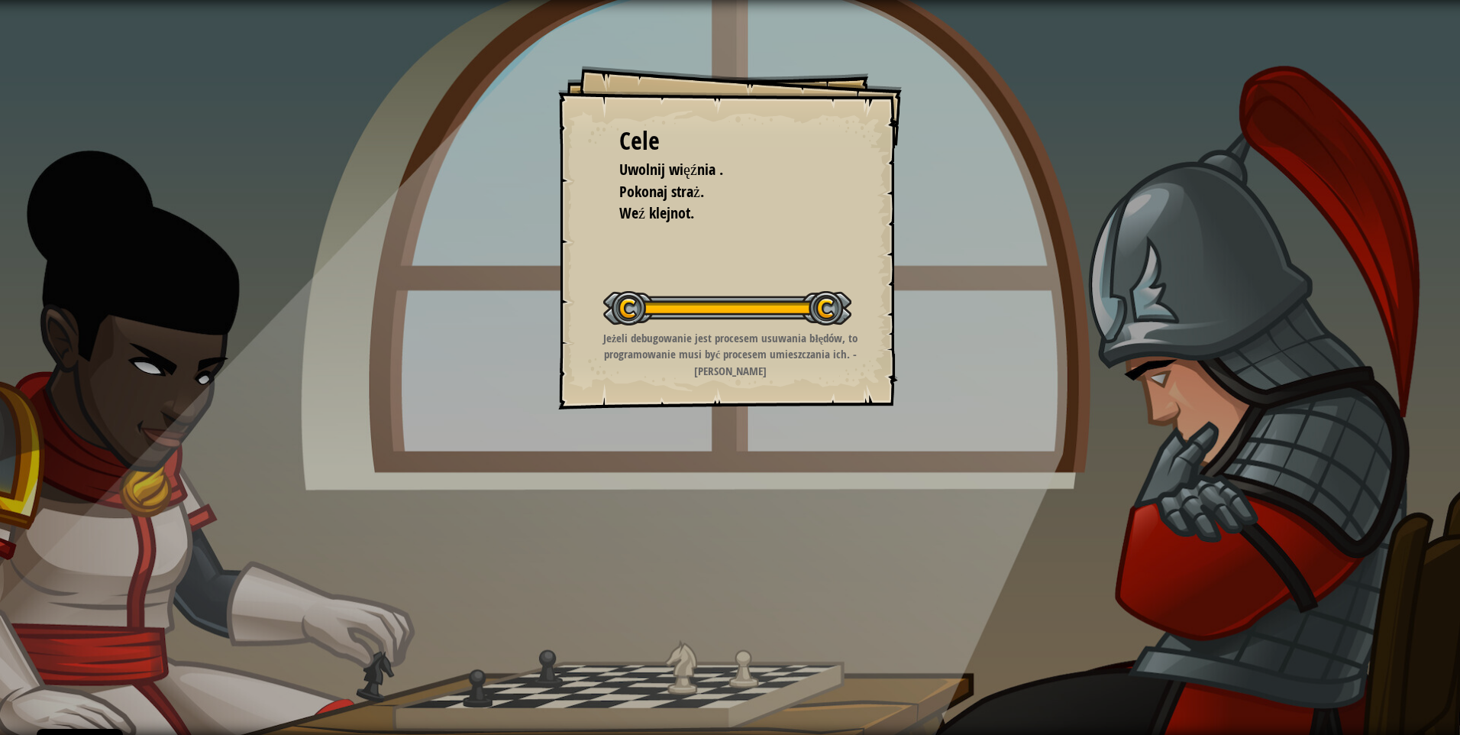
click at [846, 257] on div "Cele Uwolnij więźnia . Pokonaj straż. Weź klejnot. Rozpocznij poziom Błąd podcz…" at bounding box center [730, 238] width 344 height 344
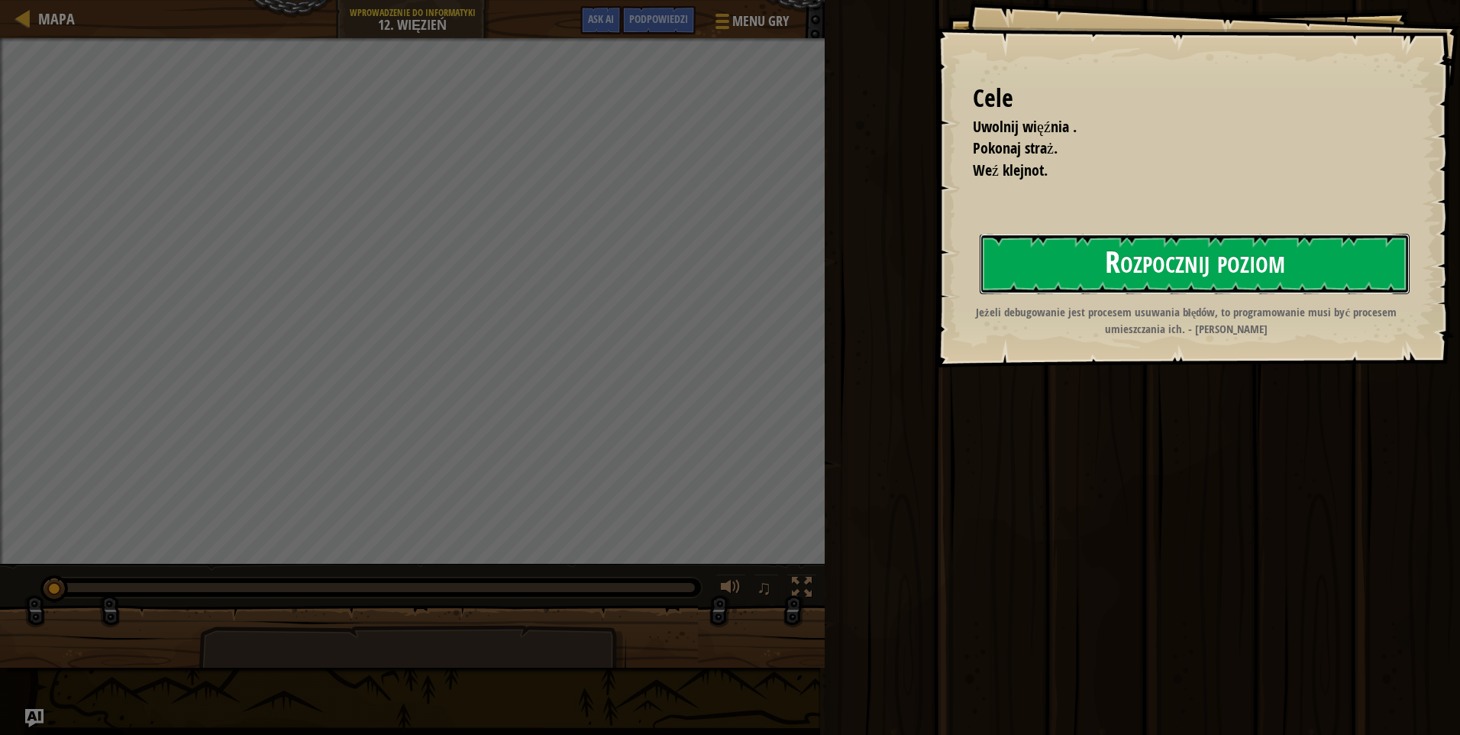
click at [1250, 257] on button "Rozpocznij poziom" at bounding box center [1195, 264] width 430 height 60
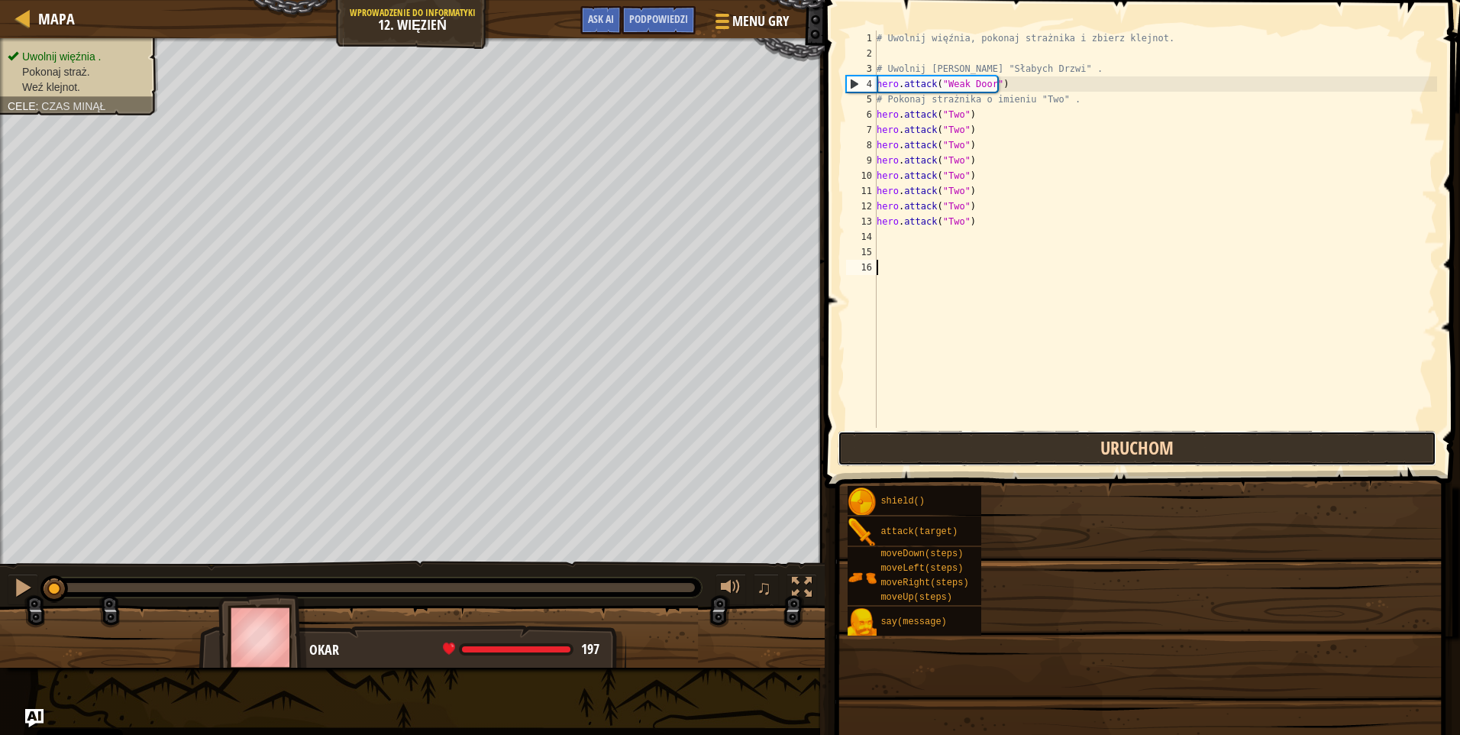
click at [1160, 460] on button "Uruchom" at bounding box center [1137, 448] width 598 height 35
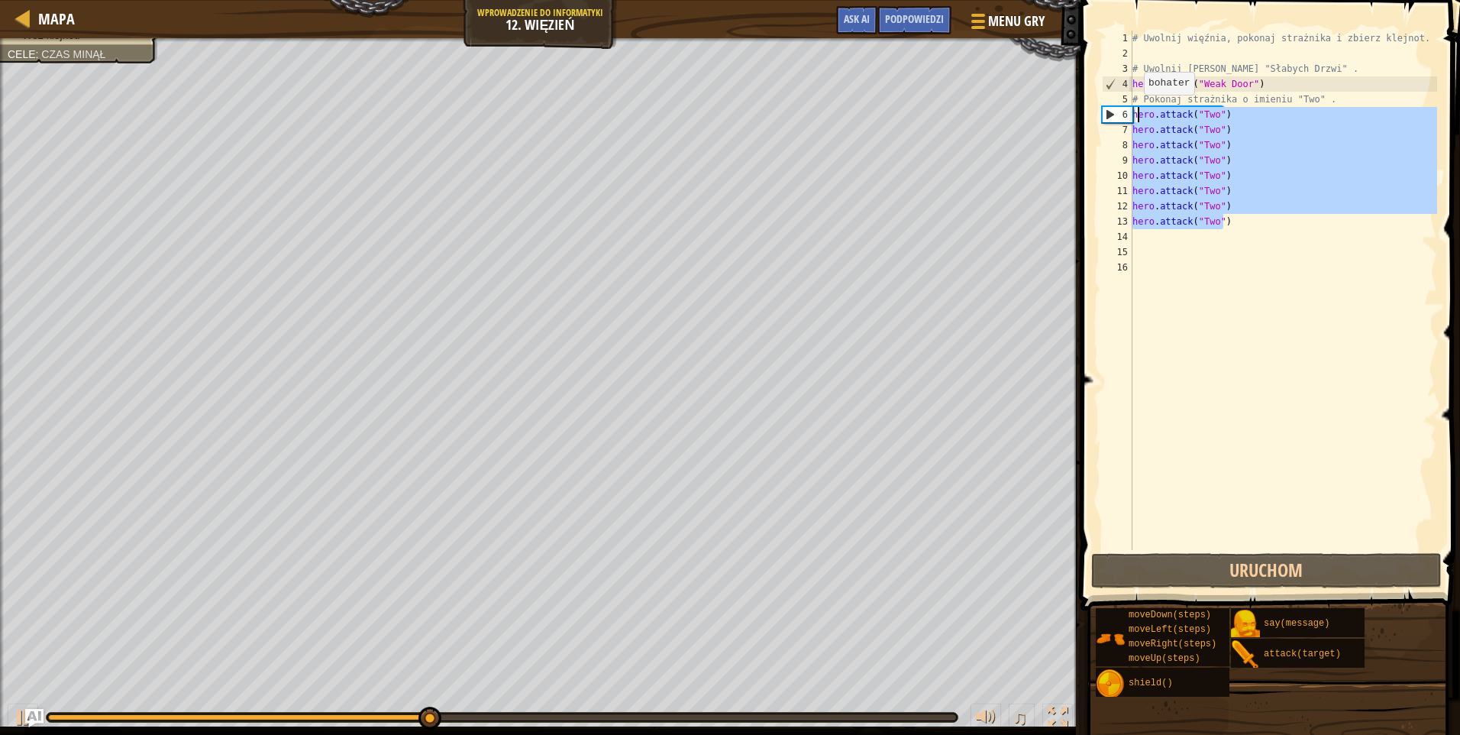
drag, startPoint x: 1251, startPoint y: 224, endPoint x: 1136, endPoint y: 110, distance: 162.0
click at [1136, 110] on div "# Uwolnij więźnia, pokonaj strażnika i zbierz klejnot. # [PERSON_NAME] zza "Sła…" at bounding box center [1283, 306] width 308 height 550
type textarea "h"
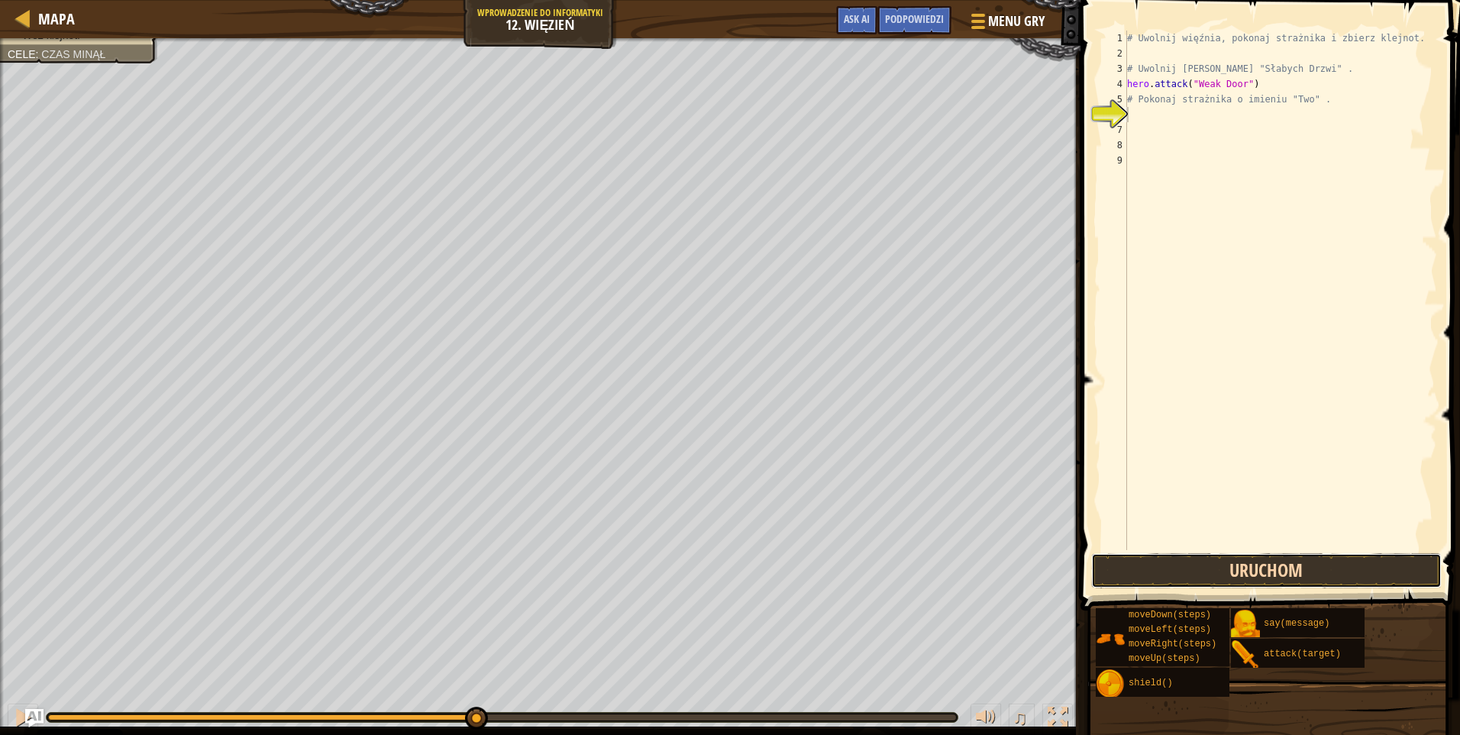
click at [1240, 579] on button "Uruchom" at bounding box center [1266, 570] width 350 height 35
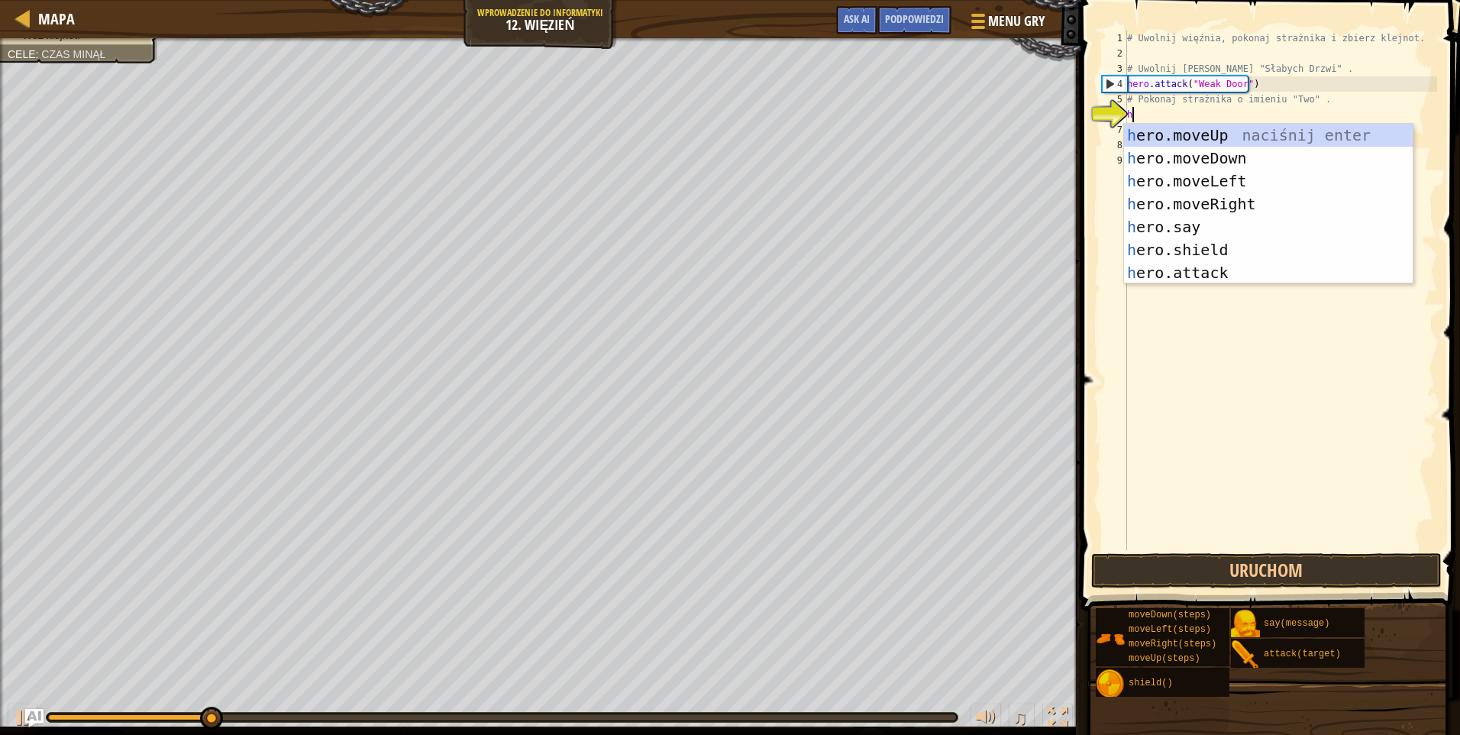
scroll to position [7, 0]
type textarea "her"
click at [1193, 198] on div "her o.moveUp naciśnij enter her o.moveDown naciśnij enter her o.moveLeft naciśn…" at bounding box center [1268, 227] width 289 height 206
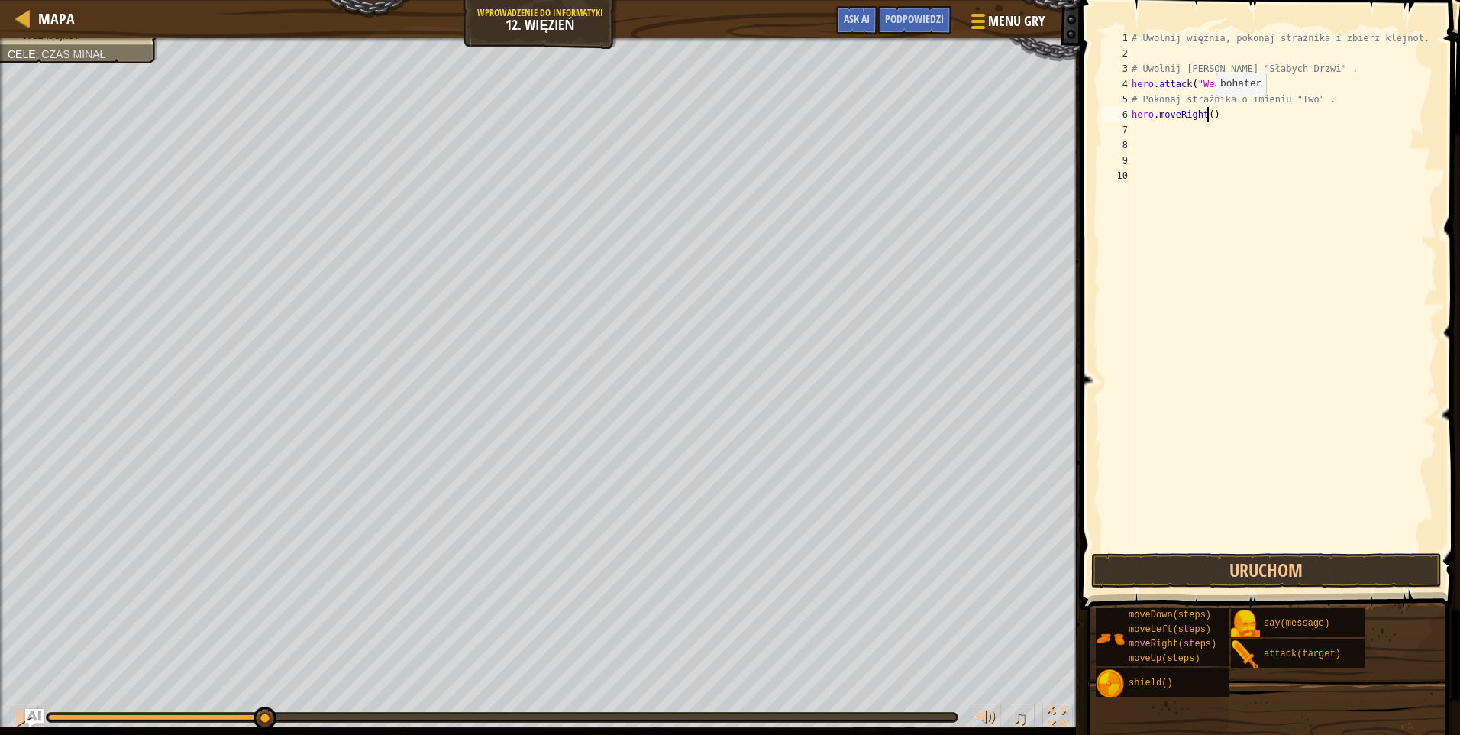
click at [1207, 111] on div "# Uwolnij więźnia, pokonaj strażnika i zbierz klejnot. # [PERSON_NAME] zza "Sła…" at bounding box center [1283, 306] width 308 height 550
type textarea "hero.moveRight(3)"
click at [1270, 573] on button "Uruchom" at bounding box center [1266, 570] width 350 height 35
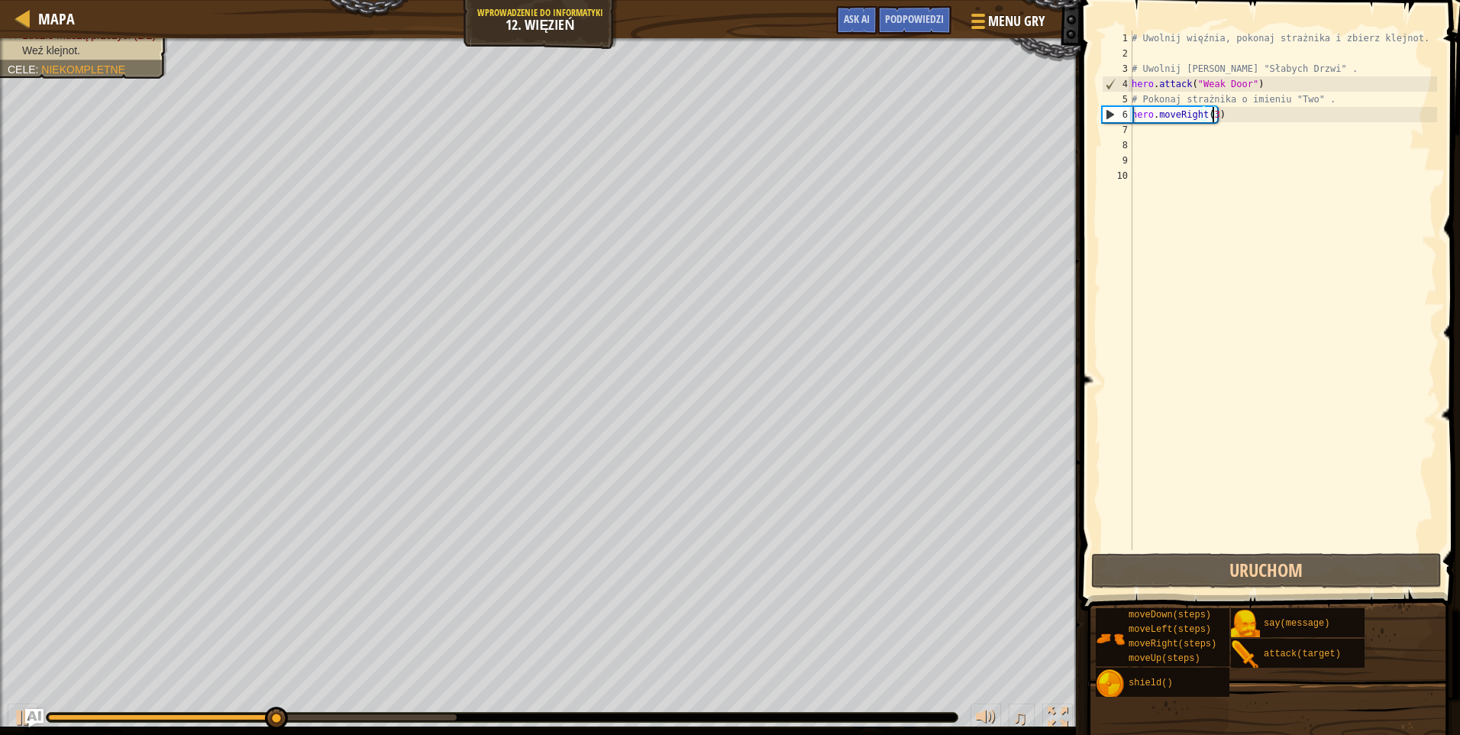
click at [1229, 139] on div "# Uwolnij więźnia, pokonaj strażnika i zbierz klejnot. # [PERSON_NAME] zza "Sła…" at bounding box center [1283, 306] width 308 height 550
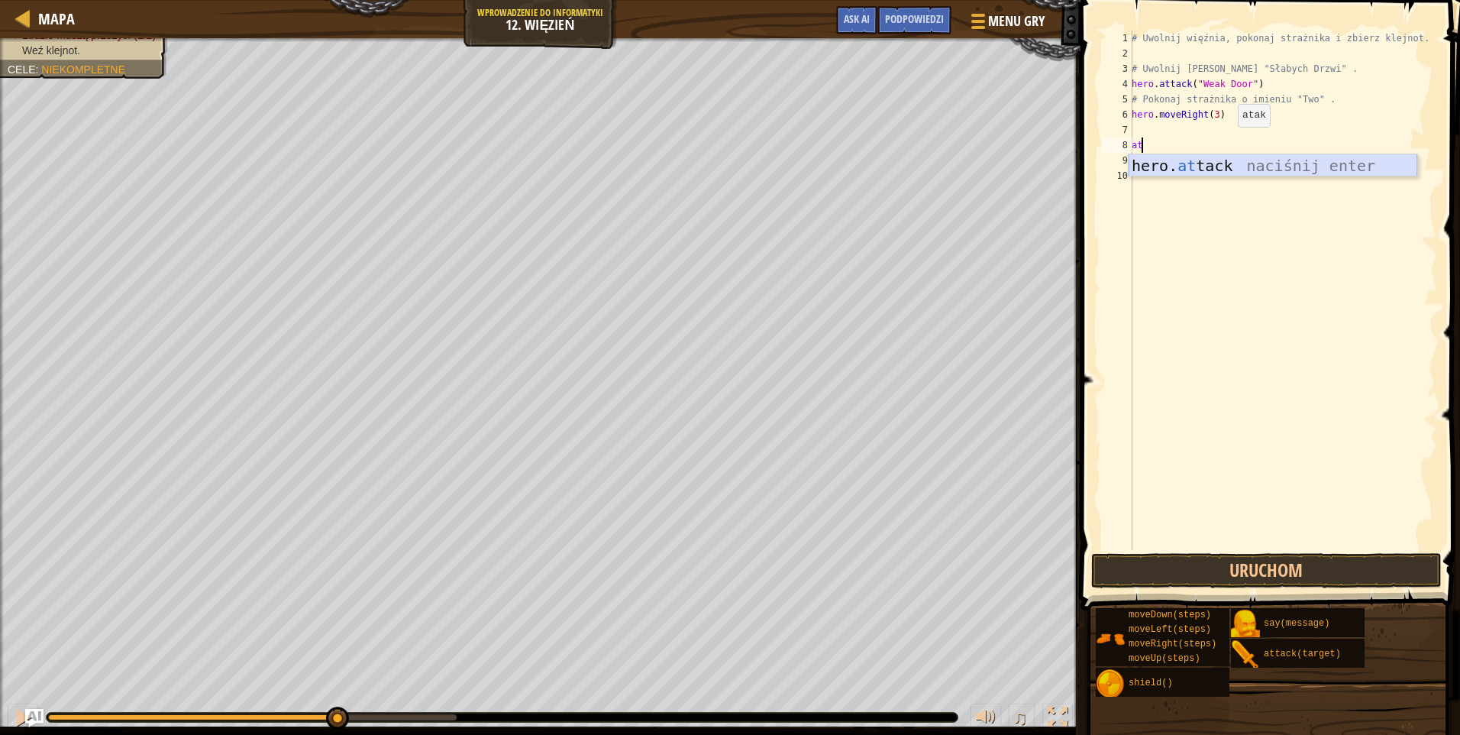
click at [1229, 165] on div "hero. at tack naciśnij enter" at bounding box center [1273, 188] width 289 height 69
drag, startPoint x: 1134, startPoint y: 145, endPoint x: 1241, endPoint y: 147, distance: 106.9
click at [1241, 147] on div "# Uwolnij więźnia, pokonaj strażnika i zbierz klejnot. # [PERSON_NAME] zza "Sła…" at bounding box center [1283, 306] width 308 height 550
type textarea "hero.attack("Two")"
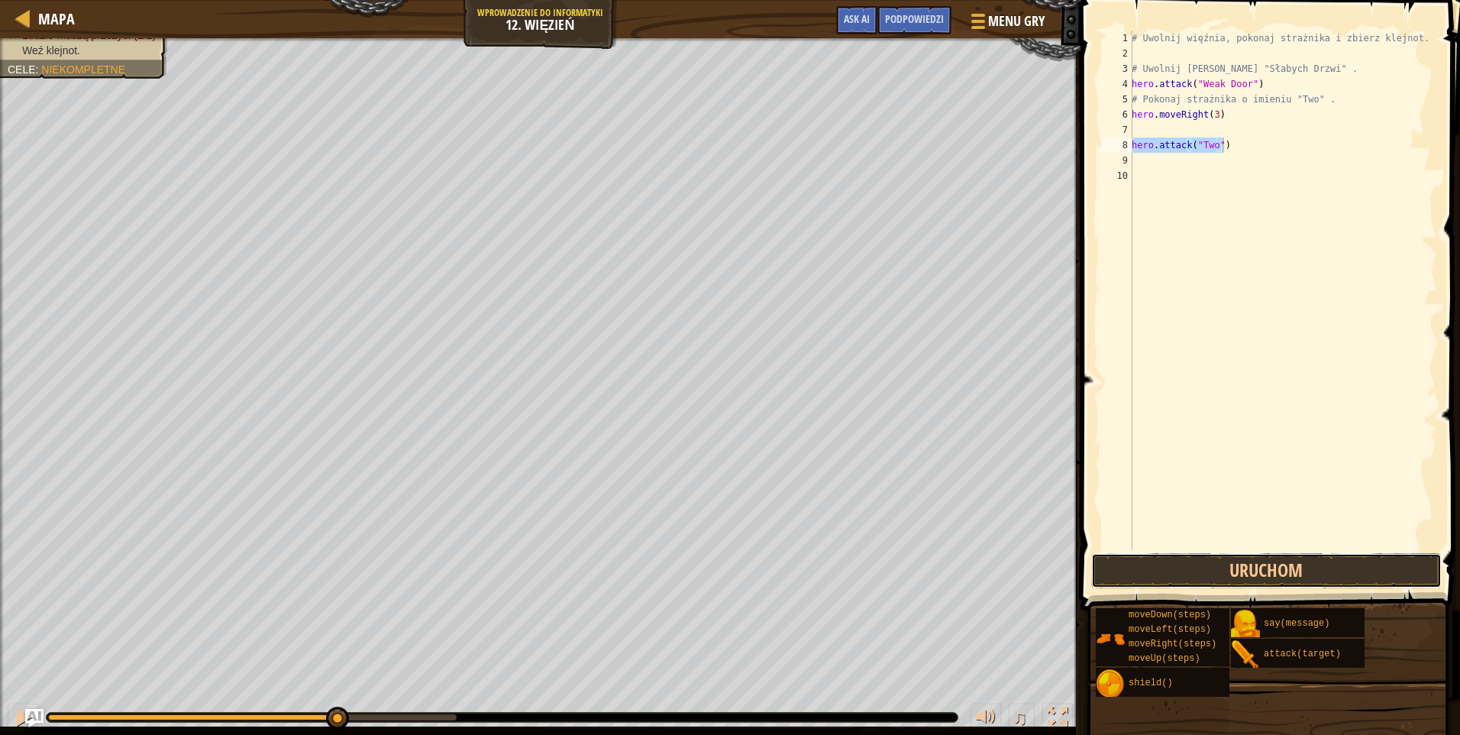
drag, startPoint x: 1277, startPoint y: 567, endPoint x: 1217, endPoint y: 184, distance: 387.3
click at [1275, 561] on button "Uruchom" at bounding box center [1266, 570] width 350 height 35
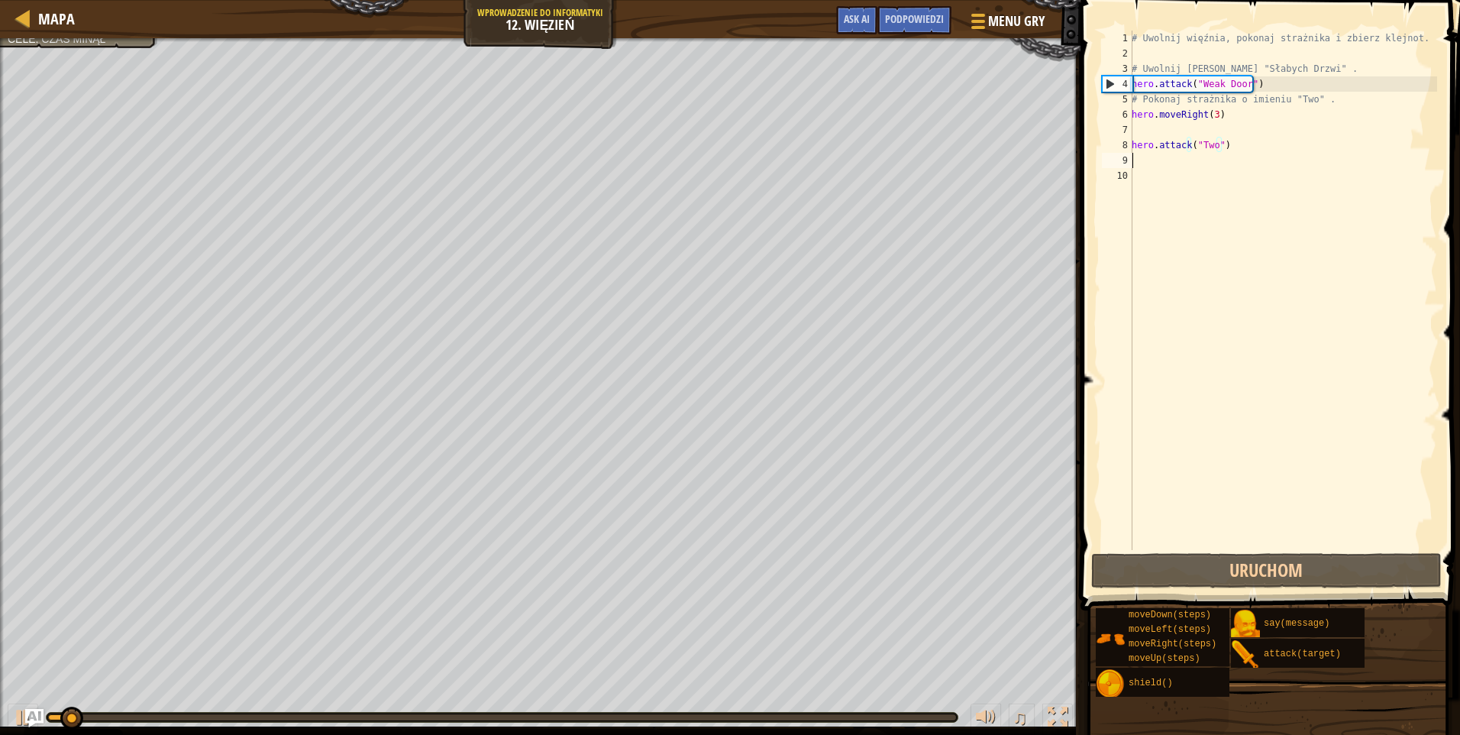
click at [1158, 157] on div "# Uwolnij więźnia, pokonaj strażnika i zbierz klejnot. # [PERSON_NAME] zza "Sła…" at bounding box center [1283, 306] width 308 height 550
paste textarea "hero.attack("Two")"
type textarea "hero.attack("Two")"
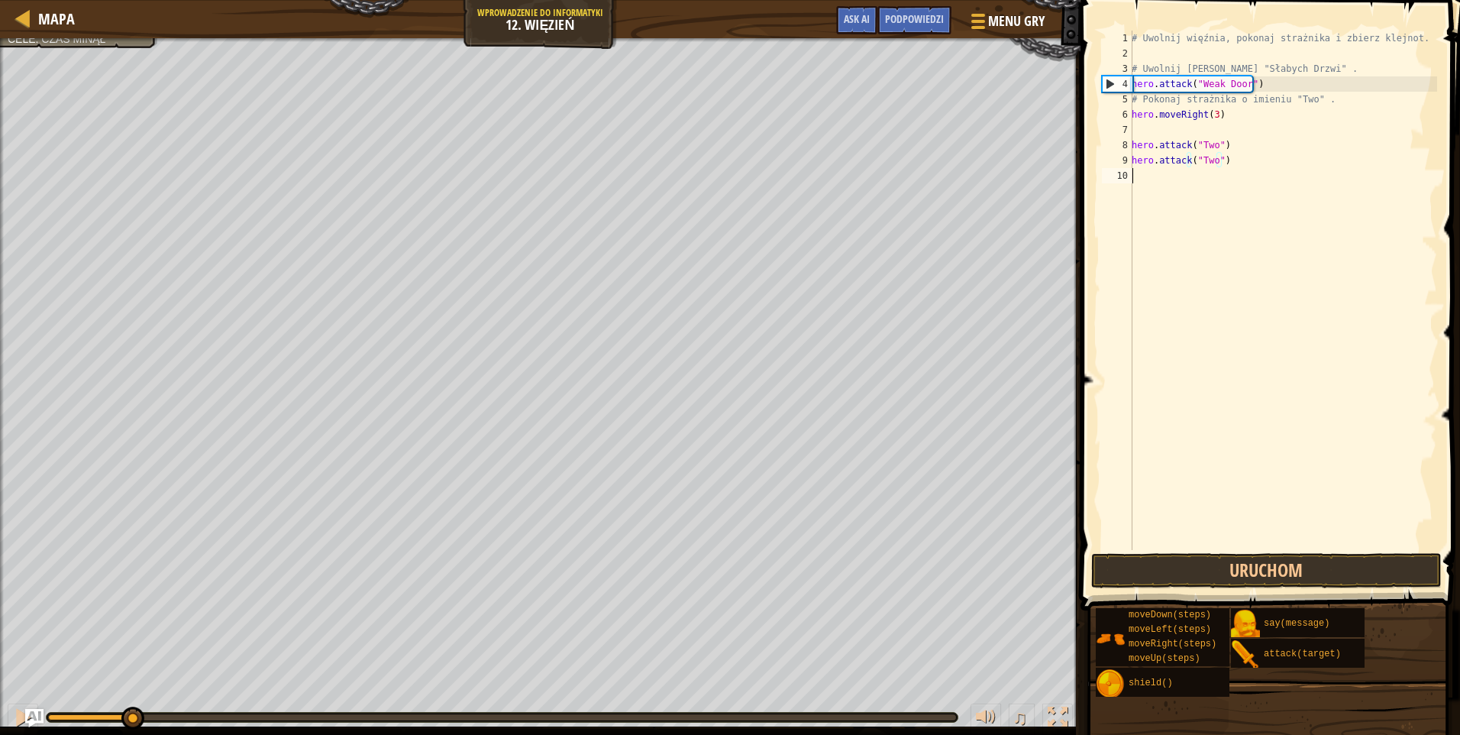
click at [1175, 179] on div "# Uwolnij więźnia, pokonaj strażnika i zbierz klejnot. # [PERSON_NAME] zza "Sła…" at bounding box center [1283, 306] width 308 height 550
paste textarea "hero.attack("Two")"
type textarea "hero.attack("Two")"
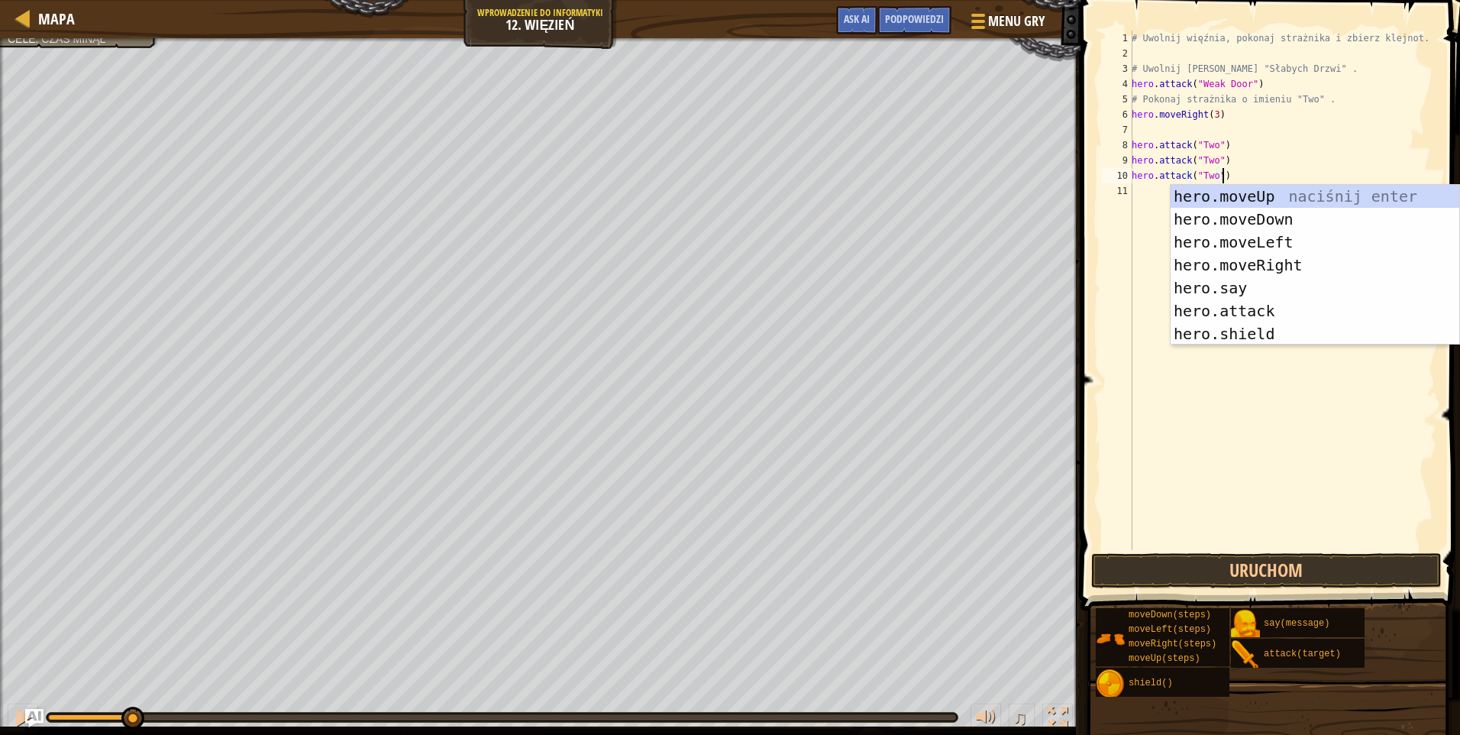
click at [1148, 192] on div "# Uwolnij więźnia, pokonaj strażnika i zbierz klejnot. # [PERSON_NAME] zza "Sła…" at bounding box center [1283, 306] width 308 height 550
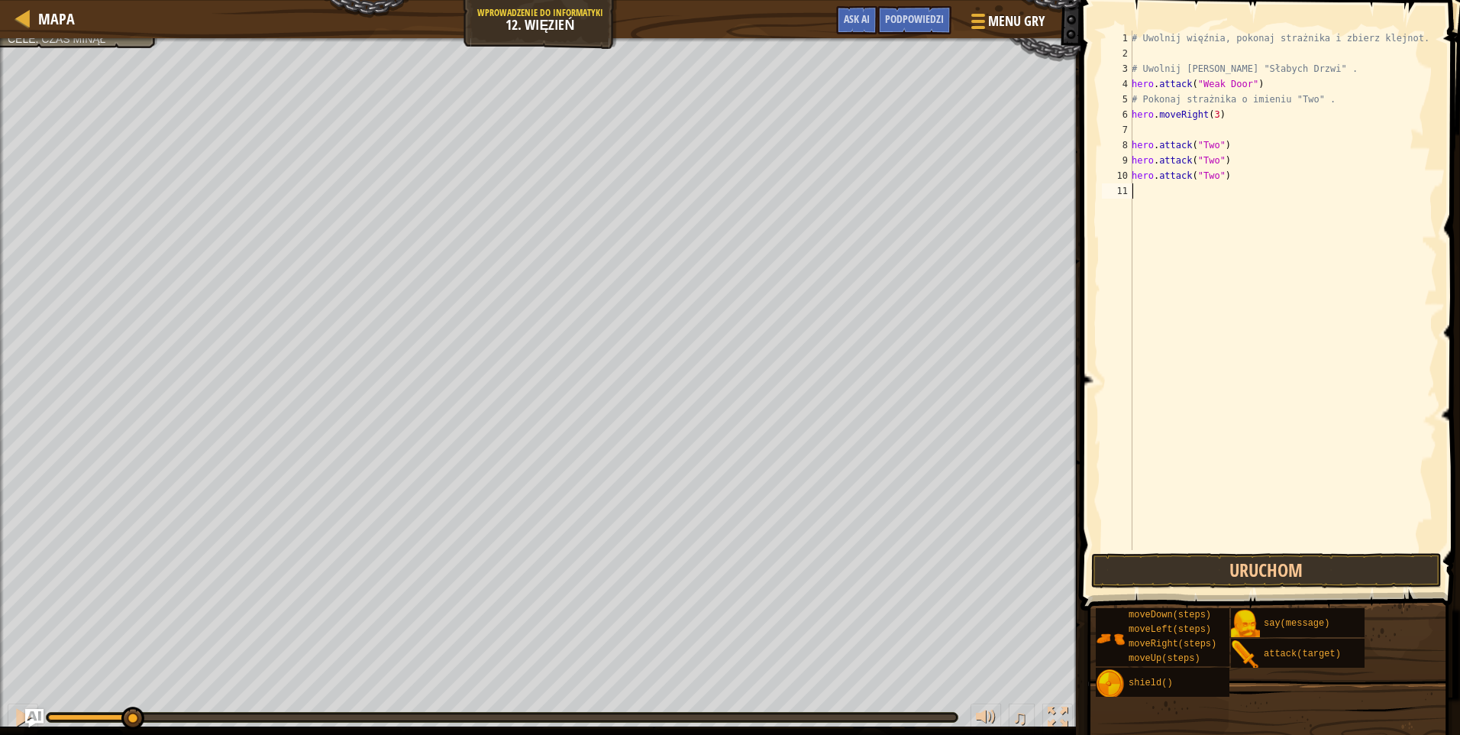
paste textarea "hero.attack("Two")"
type textarea "hero.attack("Two")"
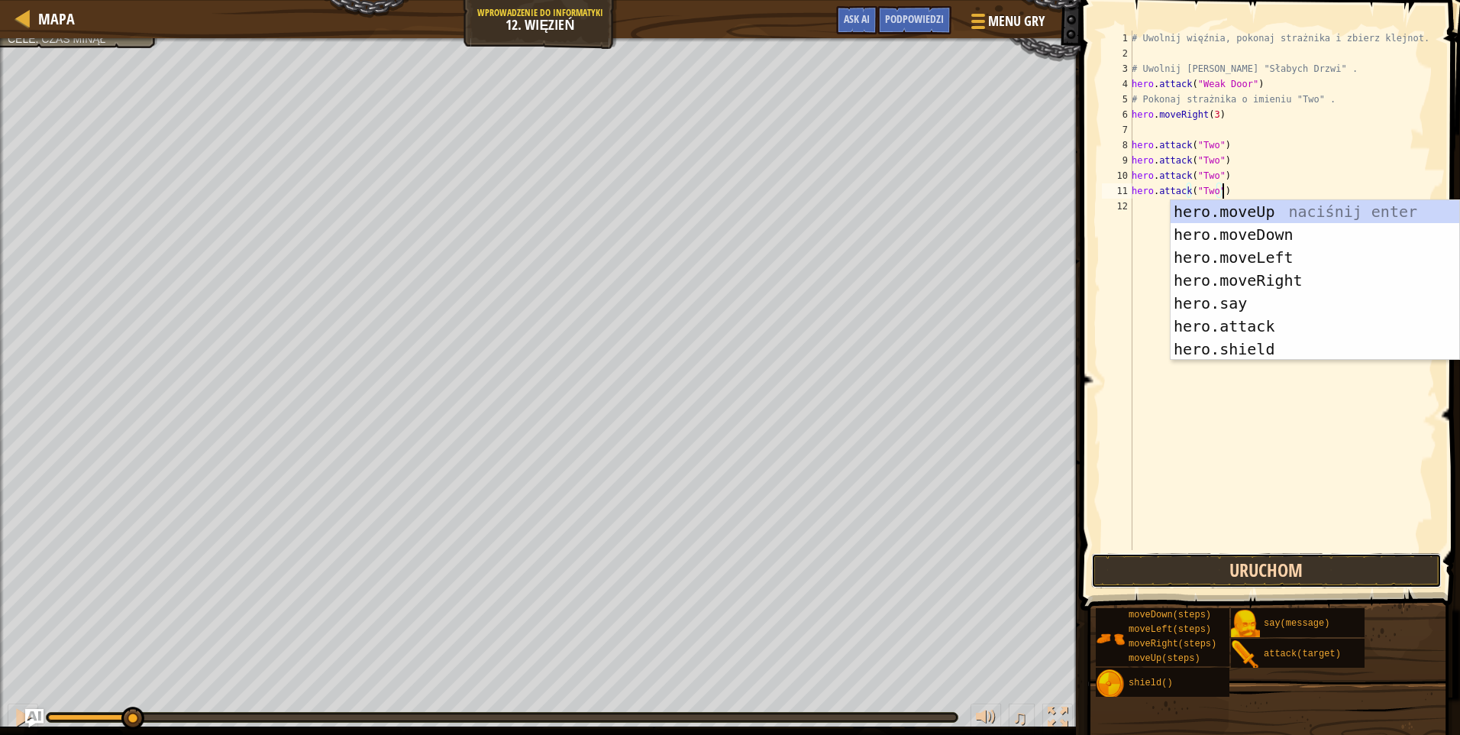
click at [1267, 556] on button "Uruchom" at bounding box center [1266, 570] width 350 height 35
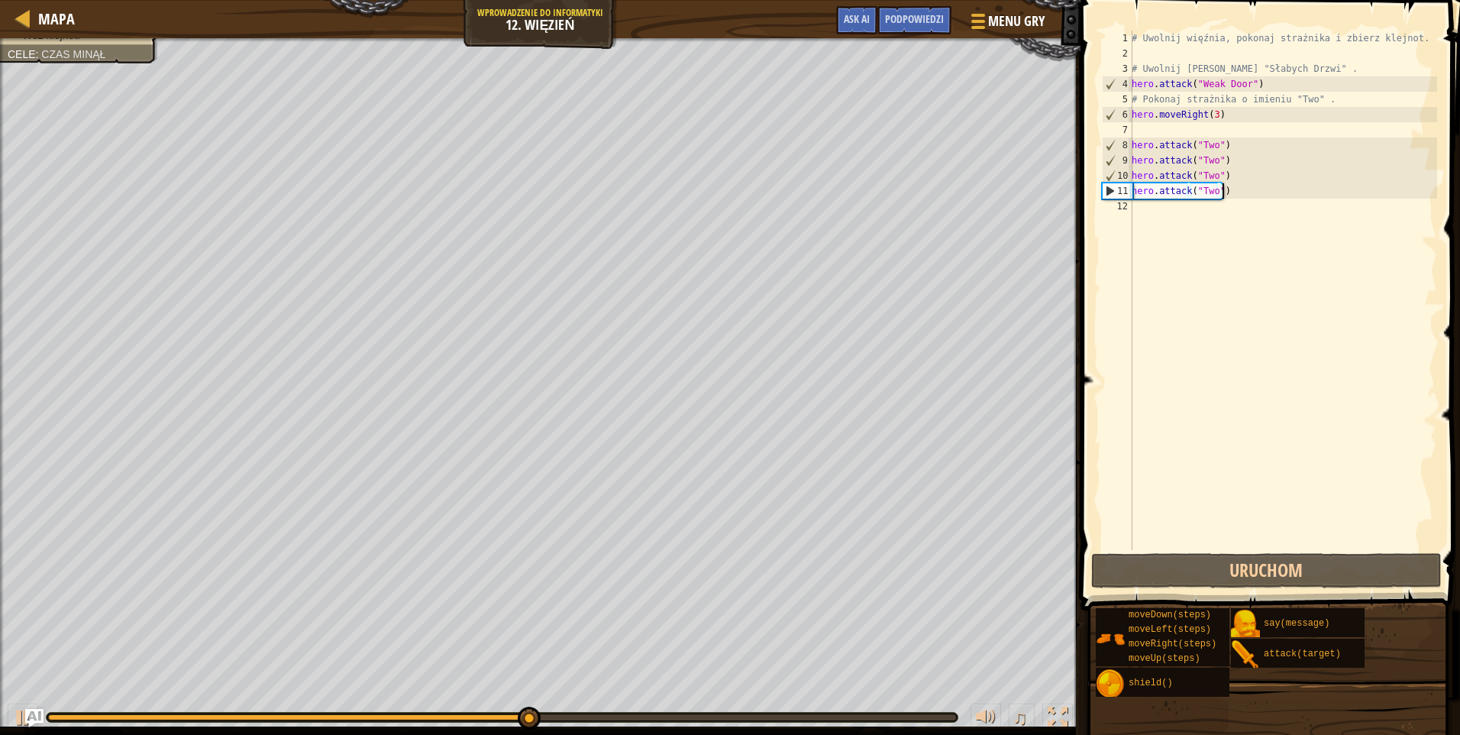
click at [1196, 210] on div "# Uwolnij więźnia, pokonaj strażnika i zbierz klejnot. # [PERSON_NAME] zza "Sła…" at bounding box center [1283, 306] width 308 height 550
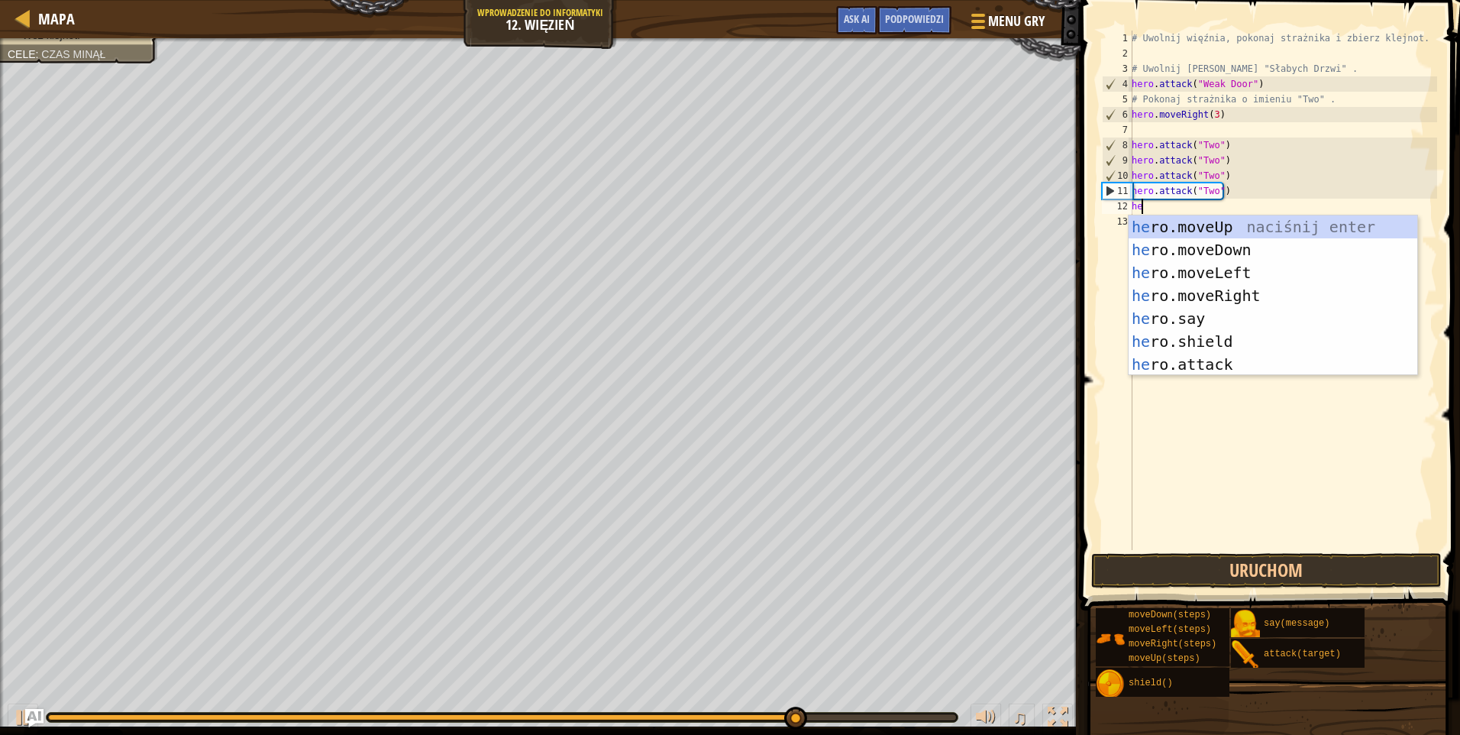
type textarea "her"
click at [1199, 251] on div "her o.moveUp naciśnij enter her o.moveDown naciśnij enter her o.moveLeft naciśn…" at bounding box center [1273, 318] width 289 height 206
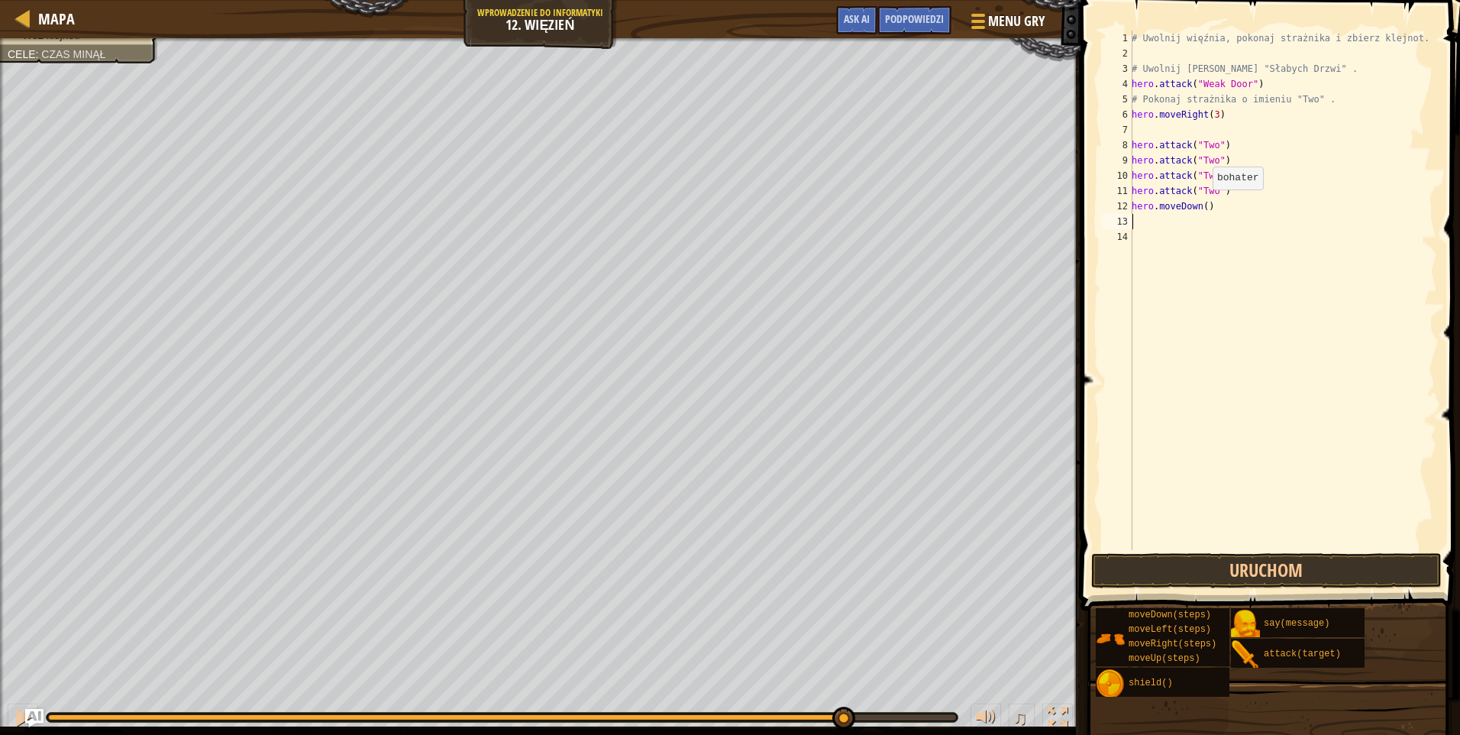
click at [1202, 205] on div "# Uwolnij więźnia, pokonaj strażnika i zbierz klejnot. # [PERSON_NAME] zza "Sła…" at bounding box center [1283, 306] width 308 height 550
type textarea "hero.moveDown(2)"
click at [1166, 228] on div "# Uwolnij więźnia, pokonaj strażnika i zbierz klejnot. # [PERSON_NAME] zza "Sła…" at bounding box center [1283, 306] width 308 height 550
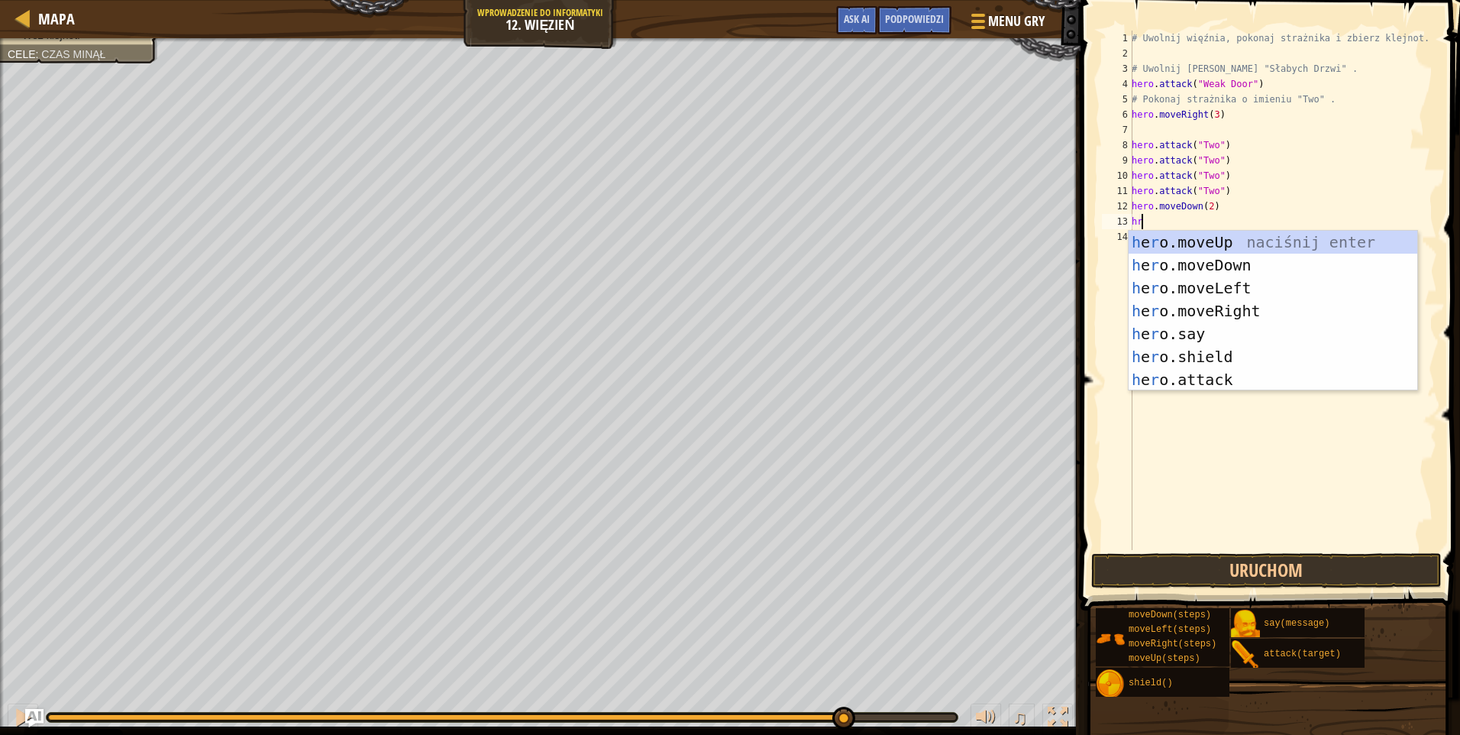
type textarea "hro"
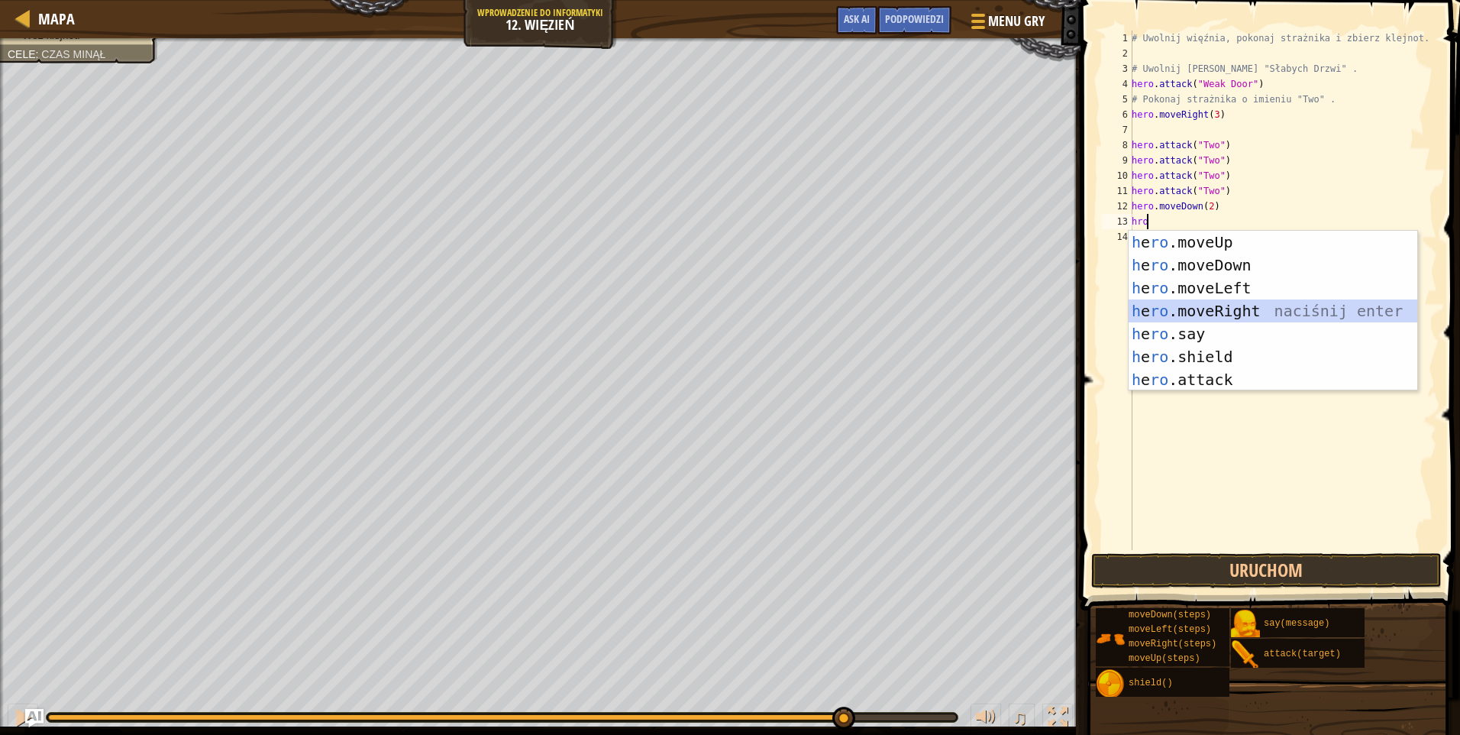
click at [1231, 315] on div "h e ro .moveUp naciśnij enter h e ro .moveDown naciśnij enter h e ro .moveLeft …" at bounding box center [1273, 334] width 289 height 206
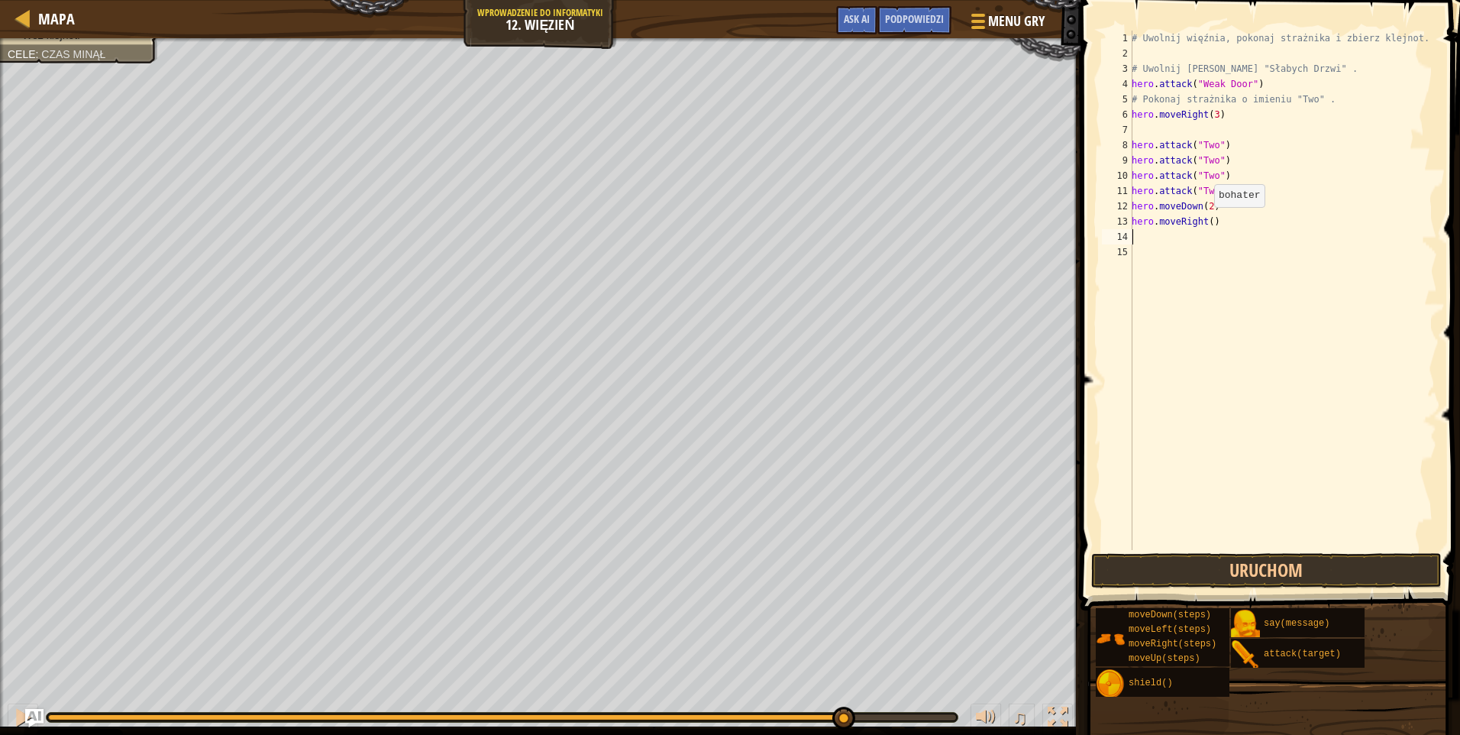
click at [1208, 222] on div "# Uwolnij więźnia, pokonaj strażnika i zbierz klejnot. # [PERSON_NAME] zza "Sła…" at bounding box center [1283, 306] width 308 height 550
click at [1231, 574] on button "Uruchom" at bounding box center [1266, 570] width 350 height 35
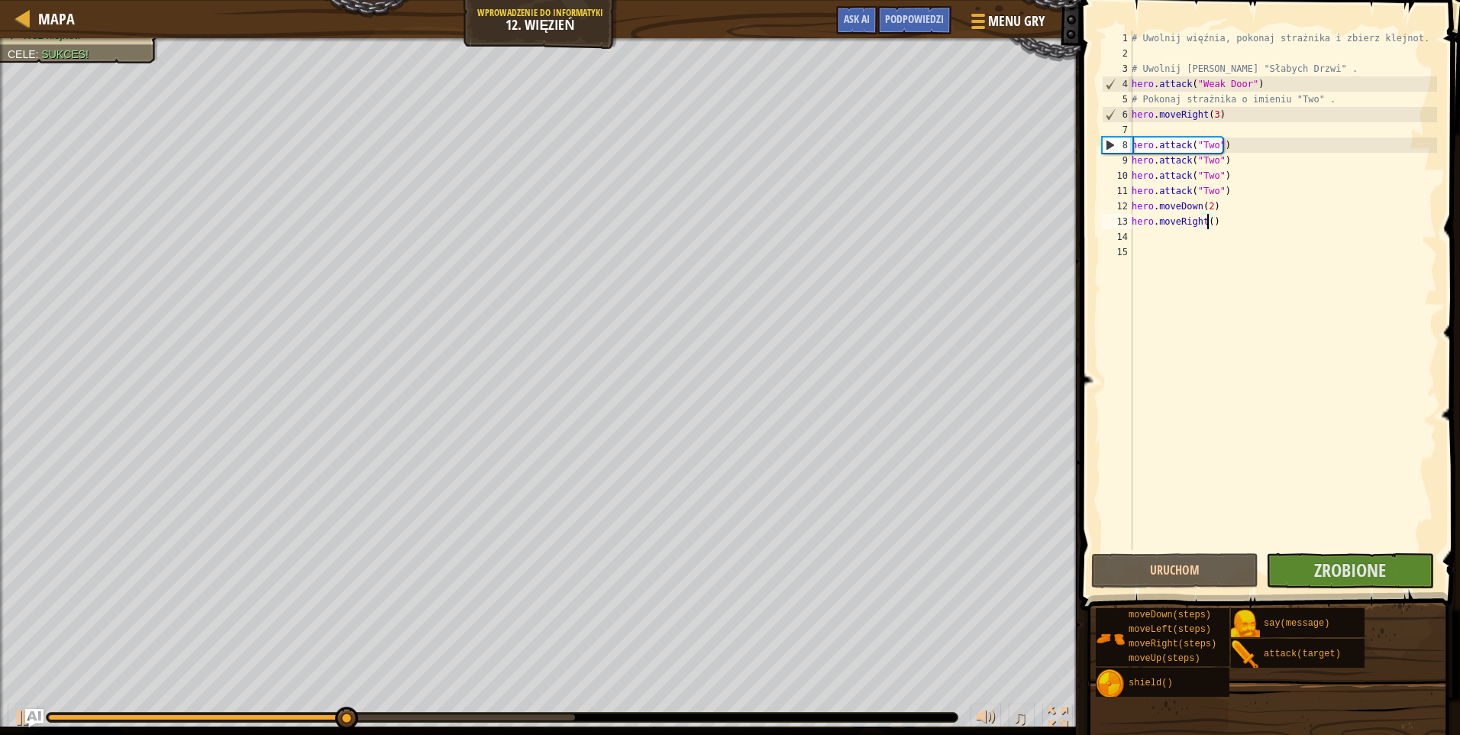
type textarea "hero.moveRight(2)"
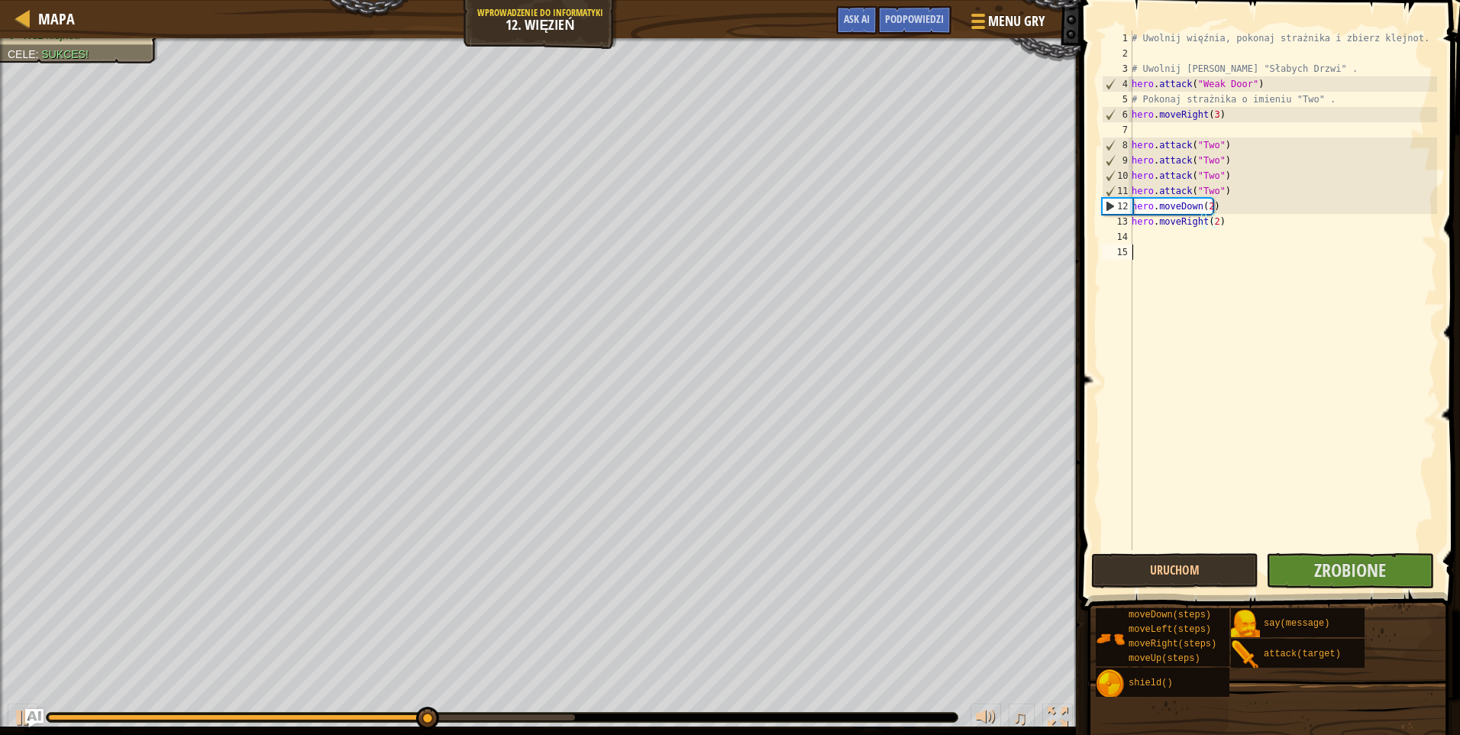
drag, startPoint x: 1261, startPoint y: 406, endPoint x: 1249, endPoint y: 405, distance: 12.3
click at [1259, 406] on div "# Uwolnij więźnia, pokonaj strażnika i zbierz klejnot. # [PERSON_NAME] zza "Sła…" at bounding box center [1283, 306] width 308 height 550
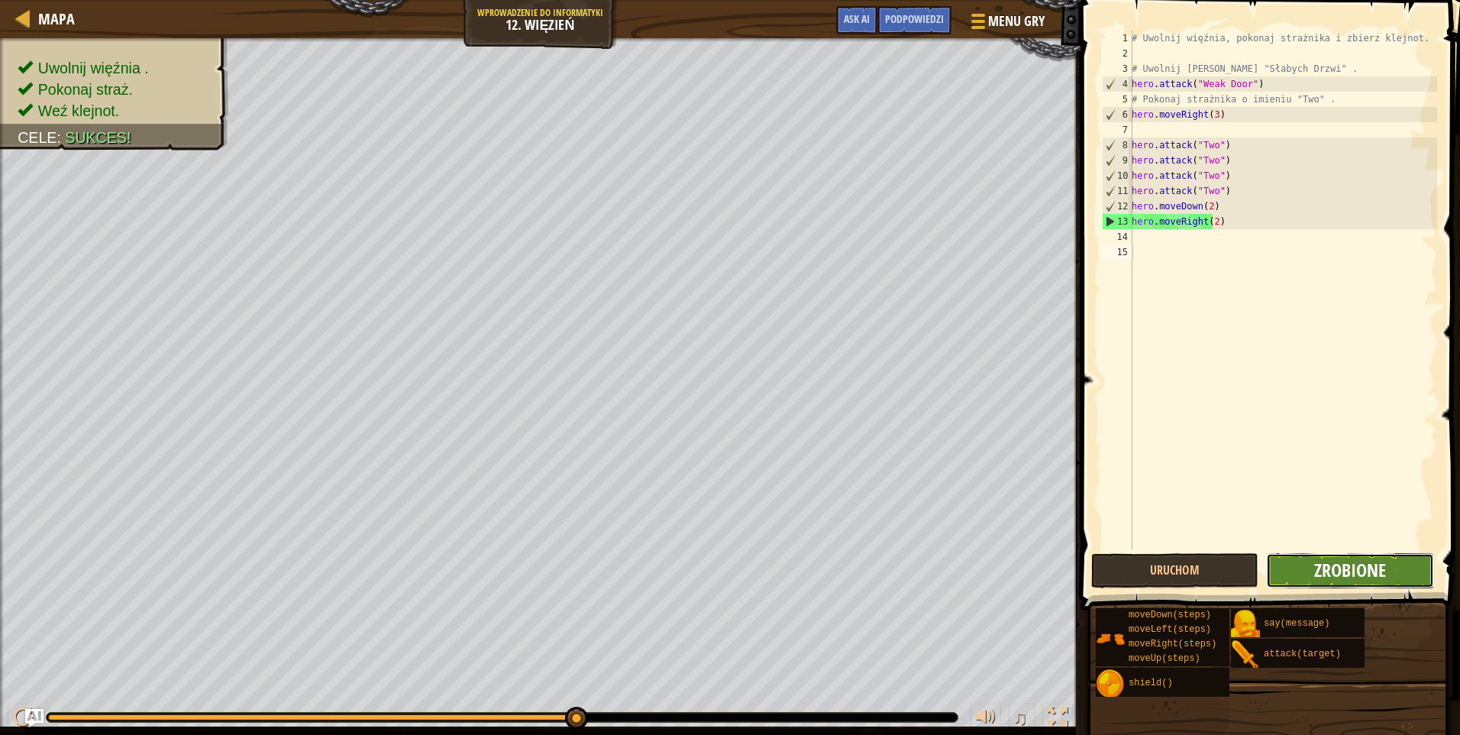
click at [1375, 577] on span "Zrobione" at bounding box center [1350, 569] width 72 height 24
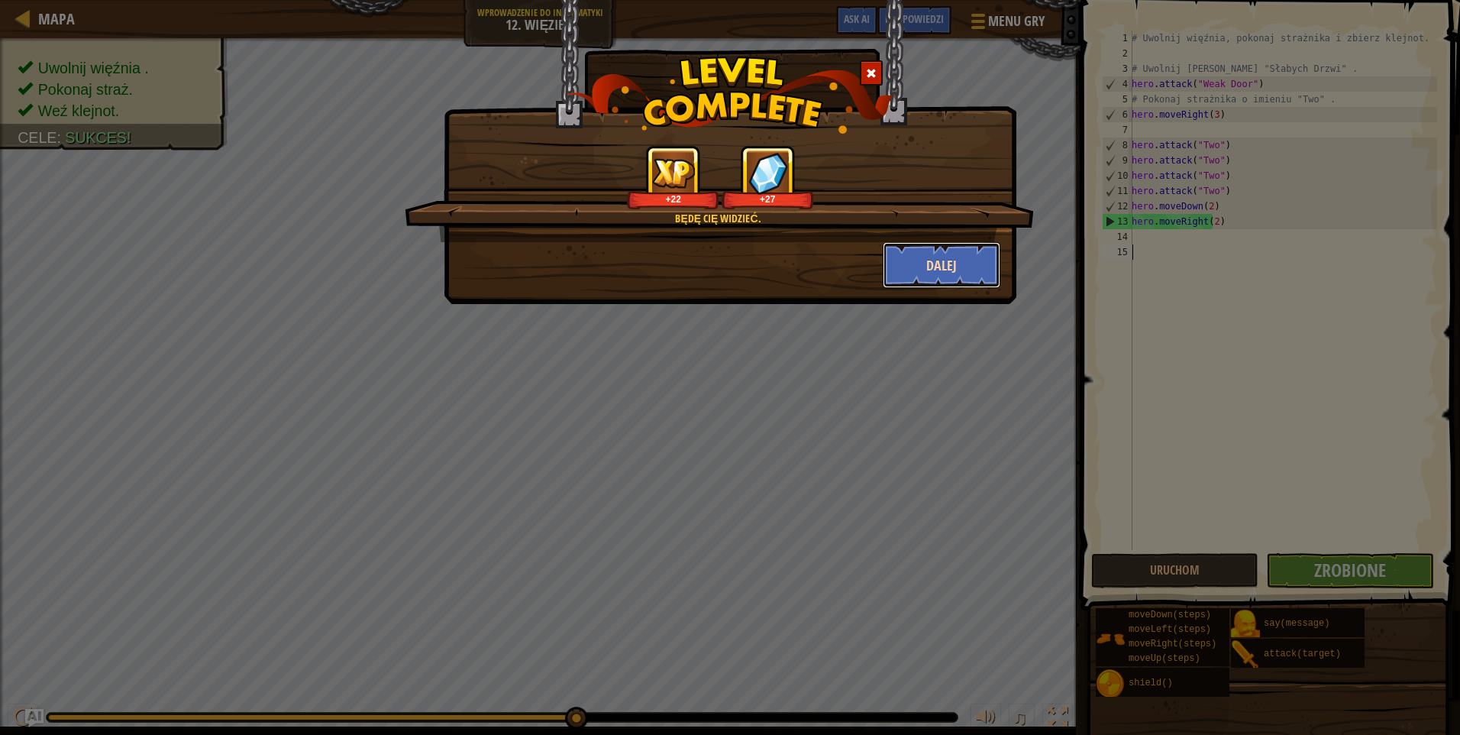
click at [958, 270] on button "Dalej" at bounding box center [942, 265] width 118 height 46
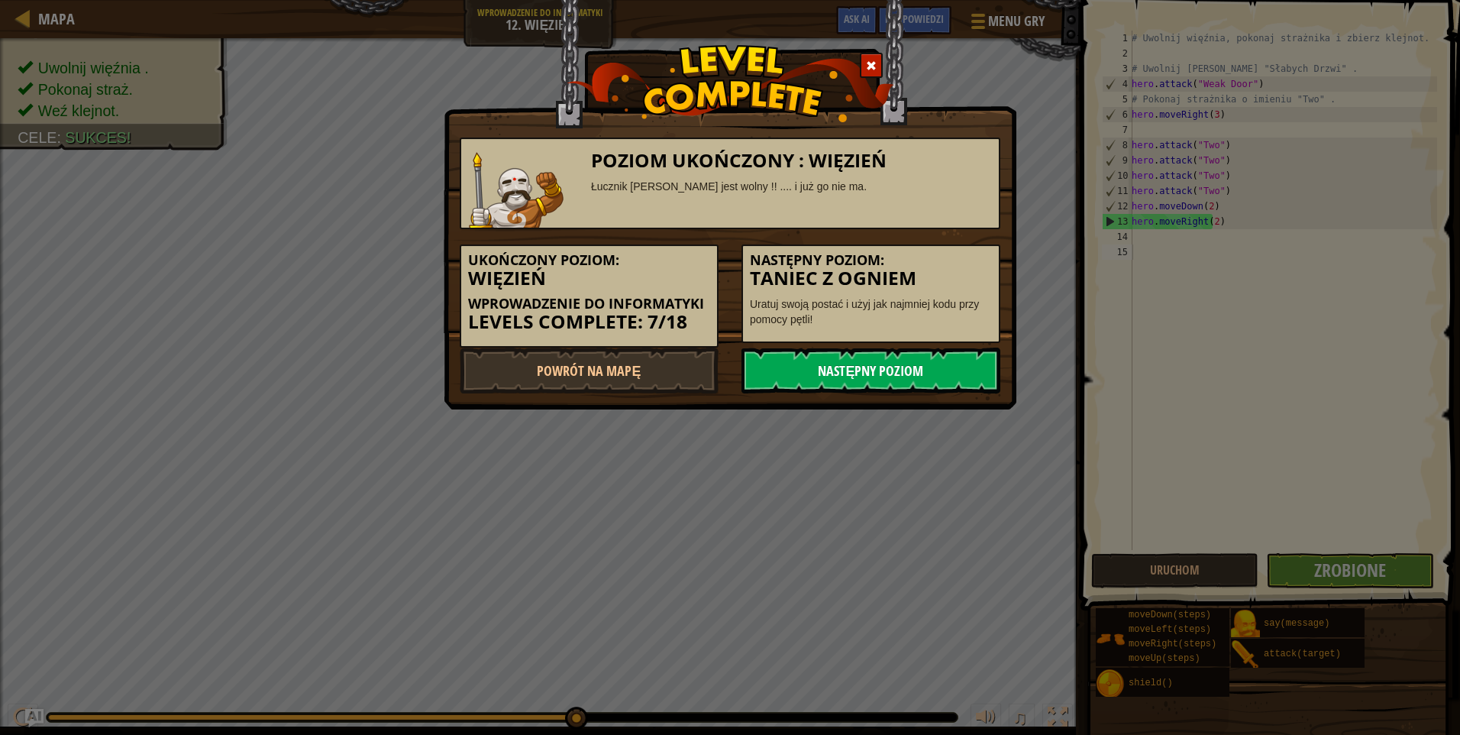
click at [860, 351] on link "Następny poziom" at bounding box center [870, 370] width 259 height 46
click at [889, 374] on link "Następny poziom" at bounding box center [870, 370] width 259 height 46
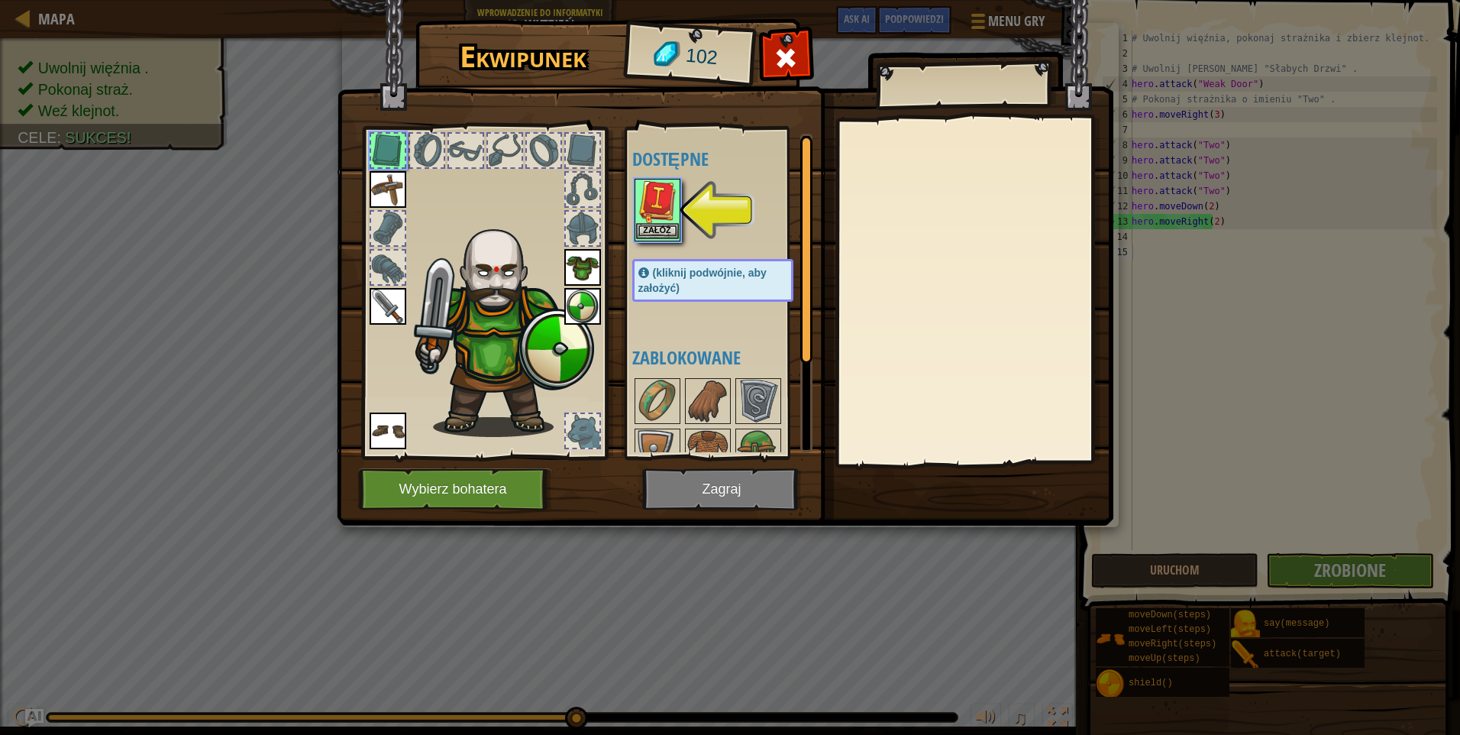
click at [667, 216] on img at bounding box center [657, 201] width 43 height 43
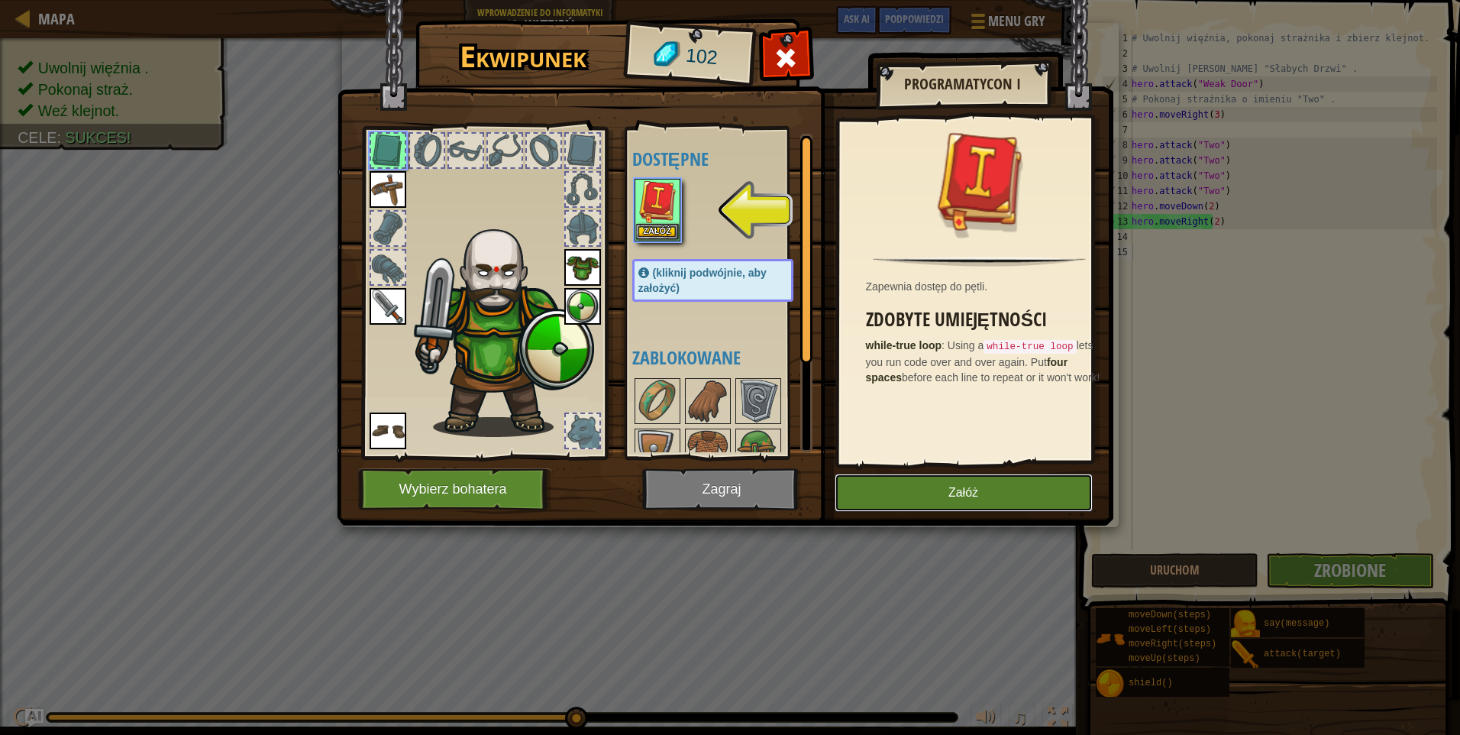
click at [999, 488] on button "Załóż" at bounding box center [964, 492] width 258 height 38
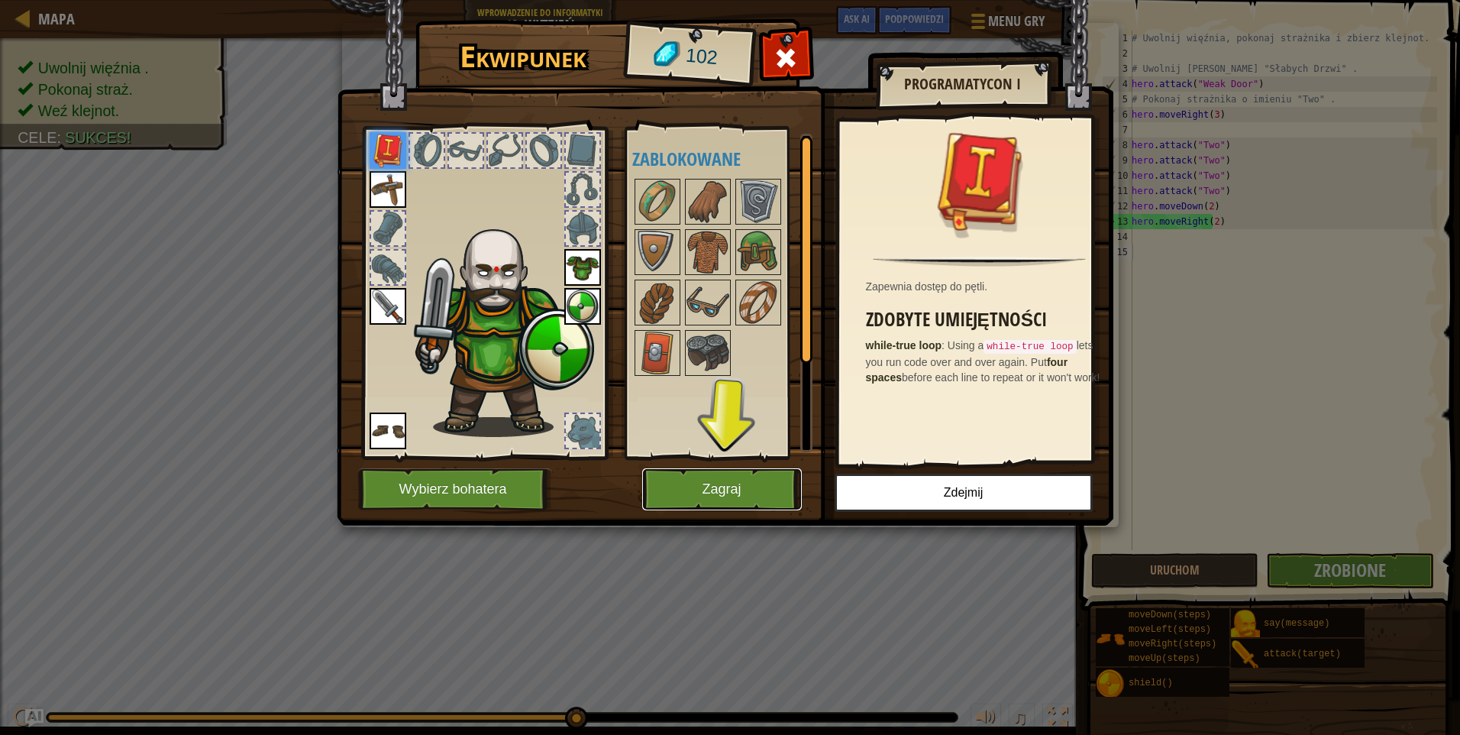
click at [744, 480] on button "Zagraj" at bounding box center [722, 489] width 160 height 42
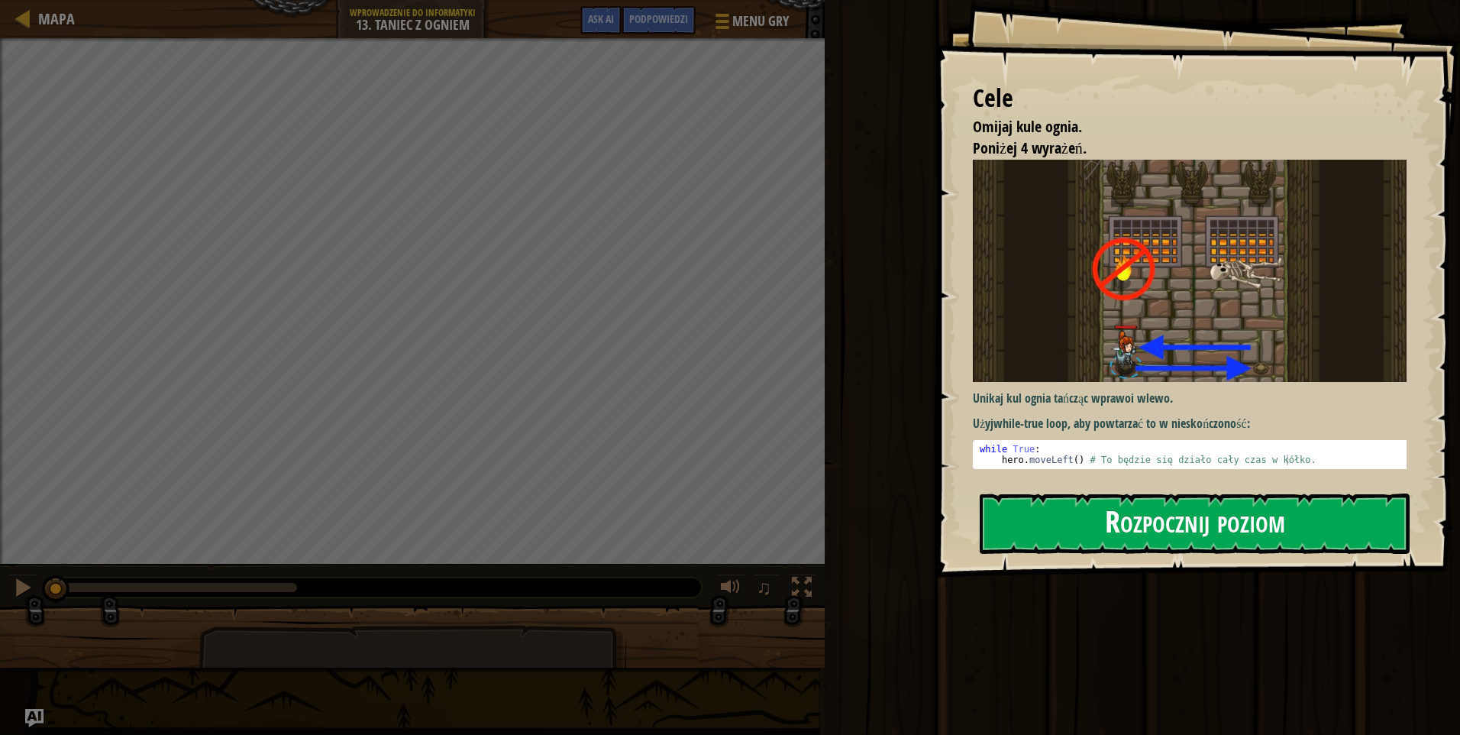
click at [1146, 532] on button "Rozpocznij poziom" at bounding box center [1195, 523] width 430 height 60
